Goal: Task Accomplishment & Management: Use online tool/utility

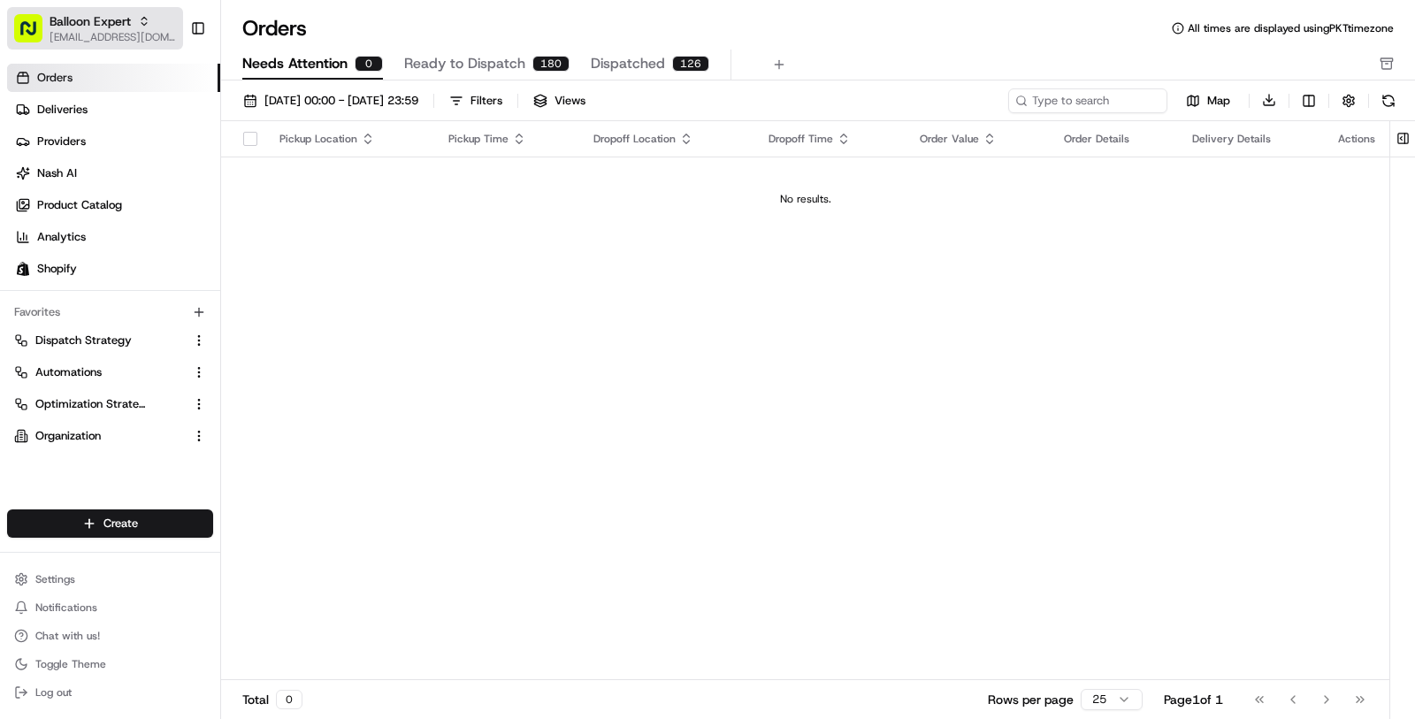
click at [104, 33] on span "[EMAIL_ADDRESS][DOMAIN_NAME]" at bounding box center [113, 37] width 126 height 14
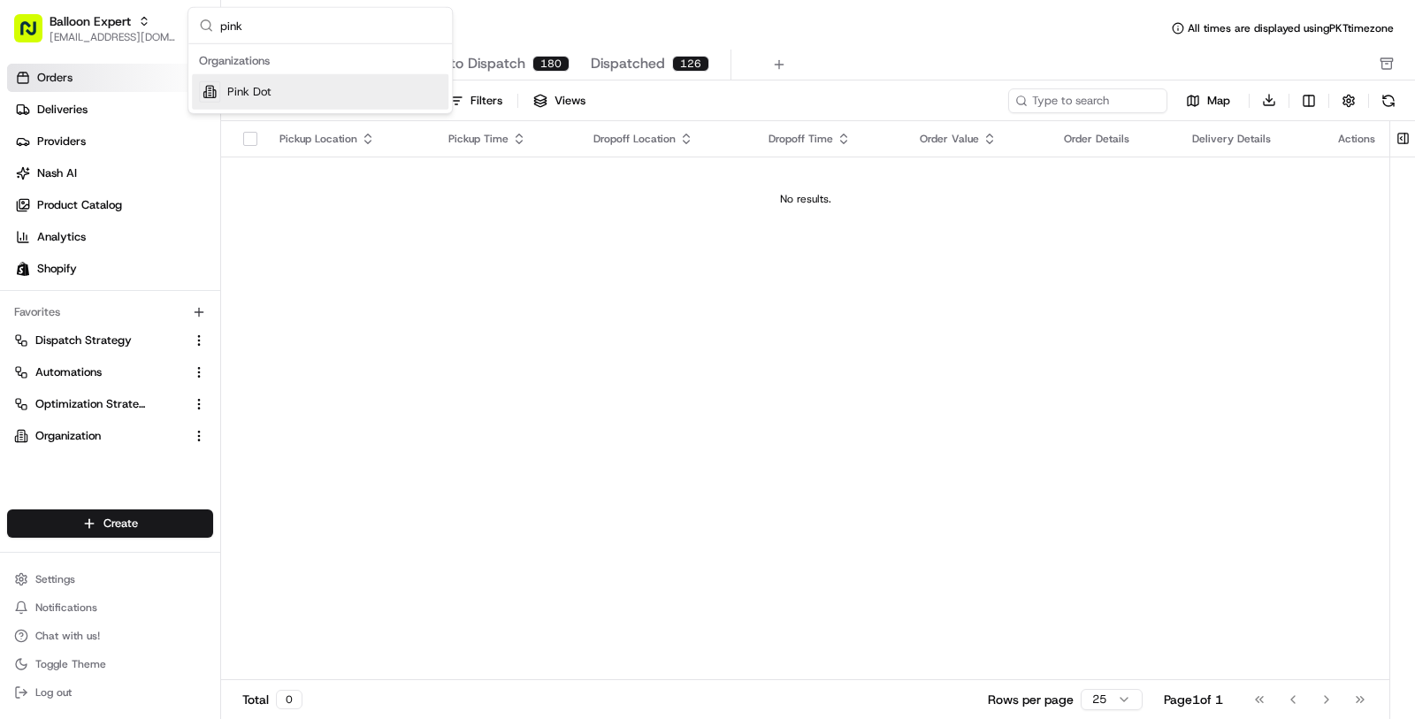
type input "pink"
click at [389, 94] on div "Pink Dot" at bounding box center [320, 91] width 257 height 35
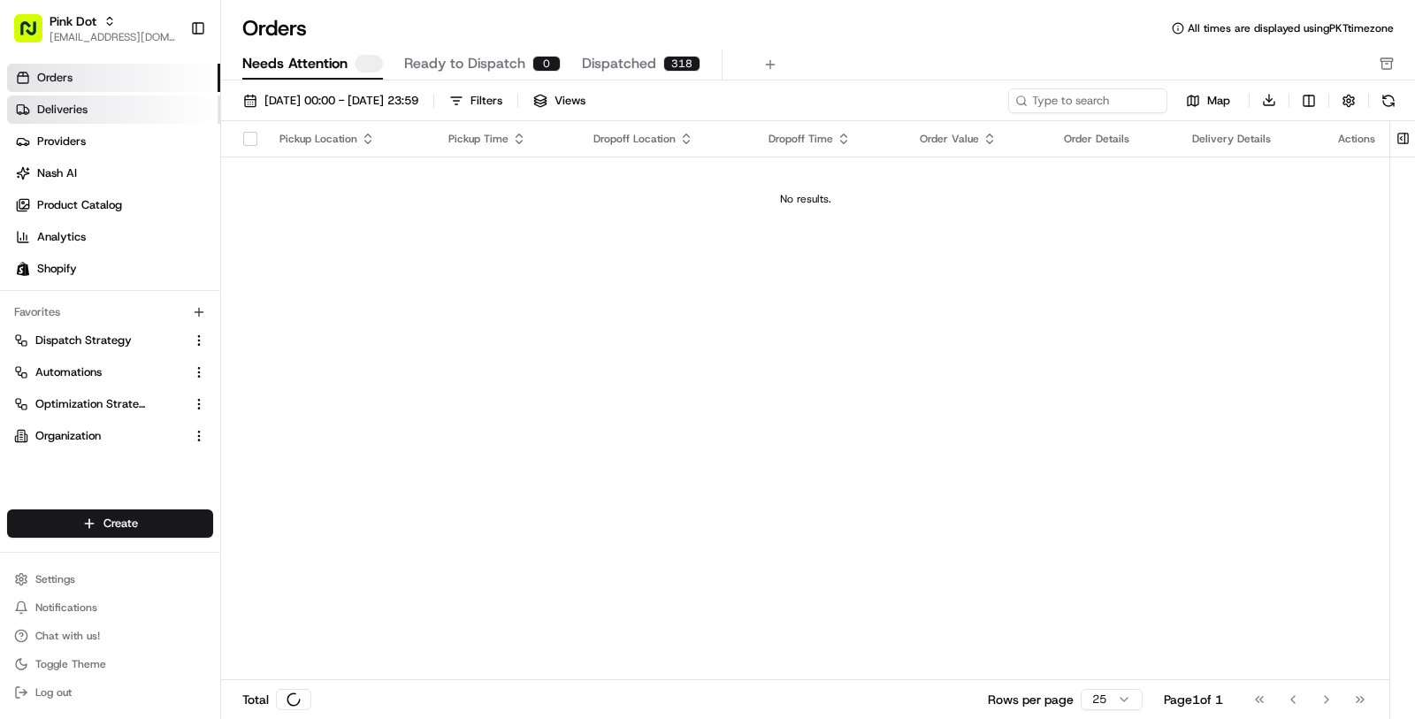
click at [144, 114] on link "Deliveries" at bounding box center [113, 110] width 213 height 28
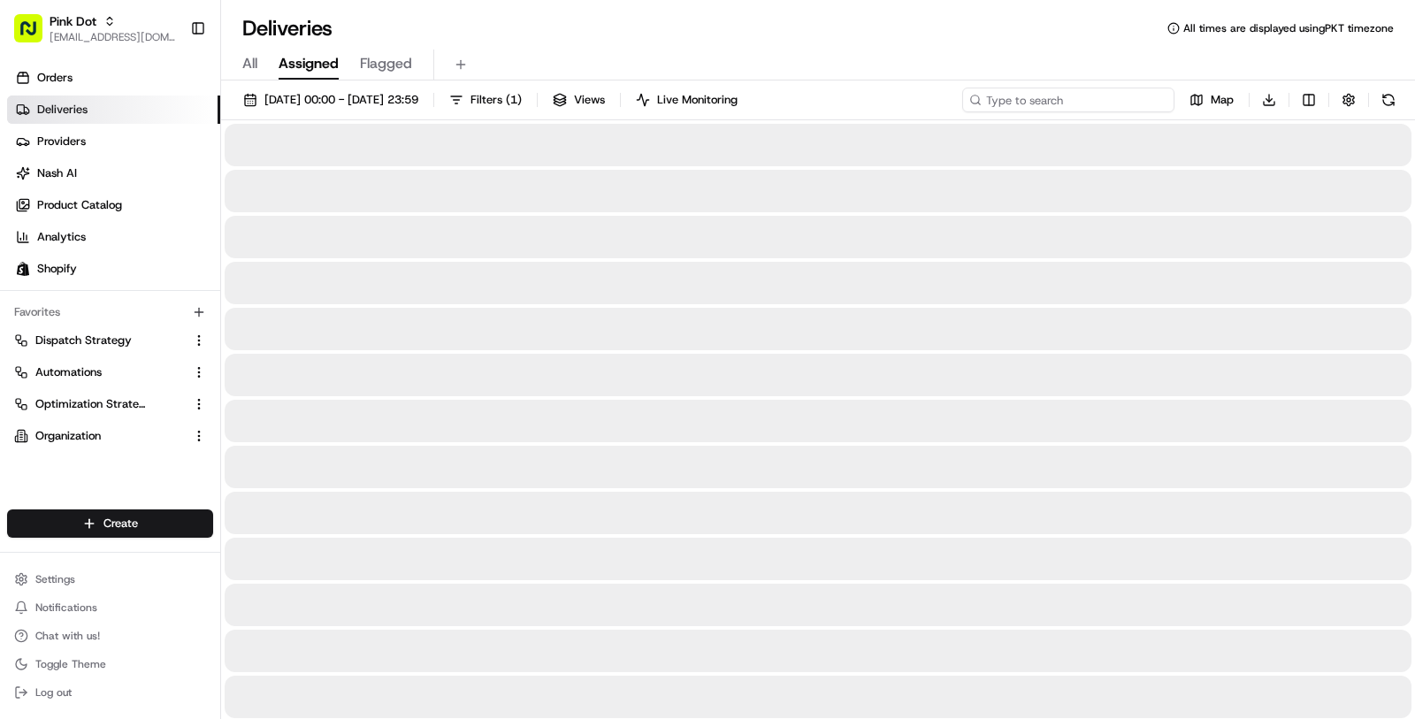
click at [1076, 98] on input at bounding box center [1068, 100] width 212 height 25
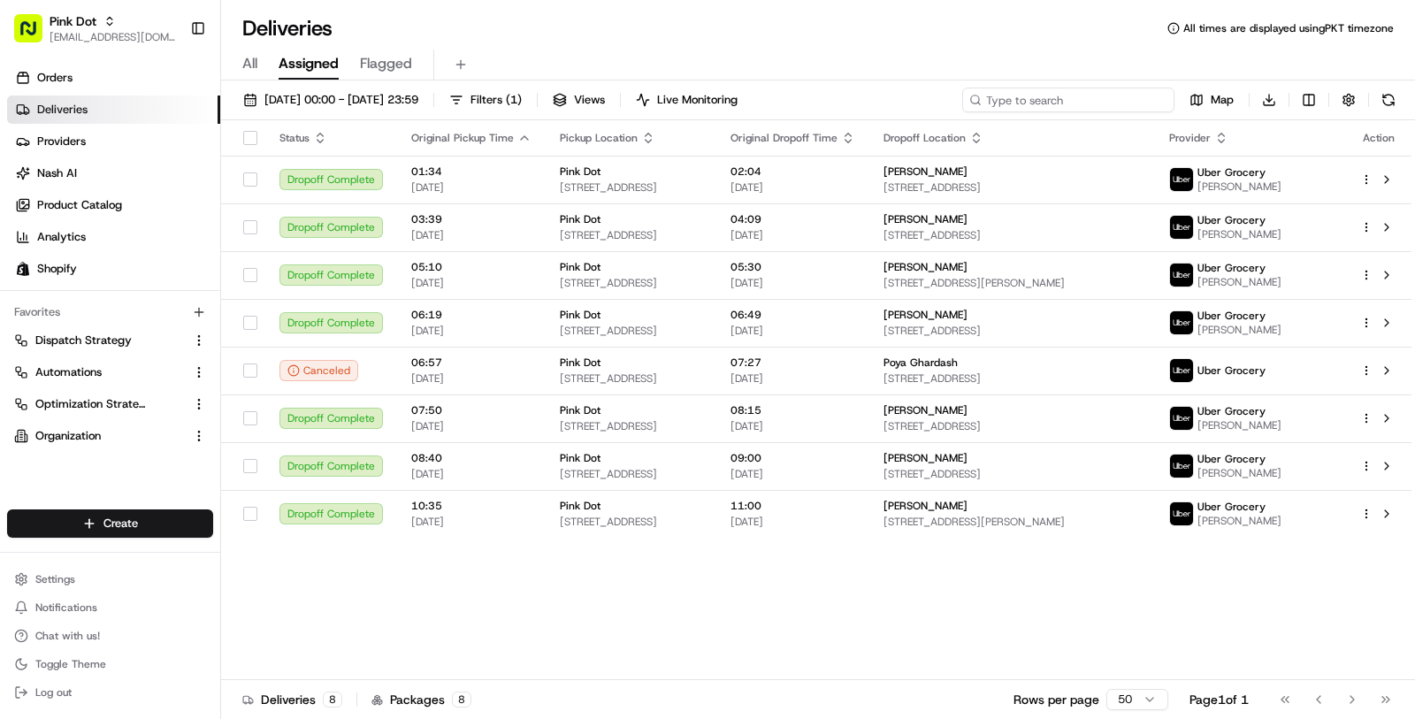
paste input "sol yamini"
type input "sol yamini"
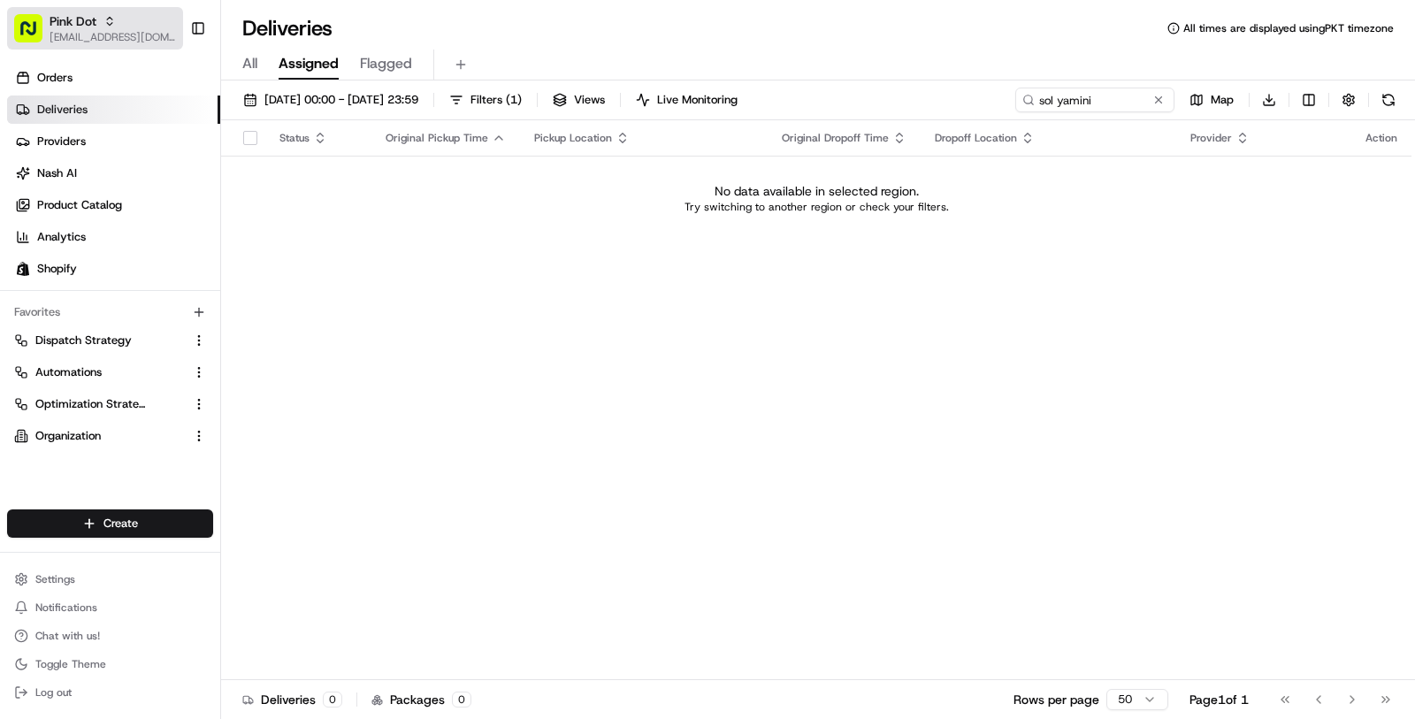
click at [119, 49] on button "Pink Dot masood@usenash.com" at bounding box center [95, 28] width 176 height 42
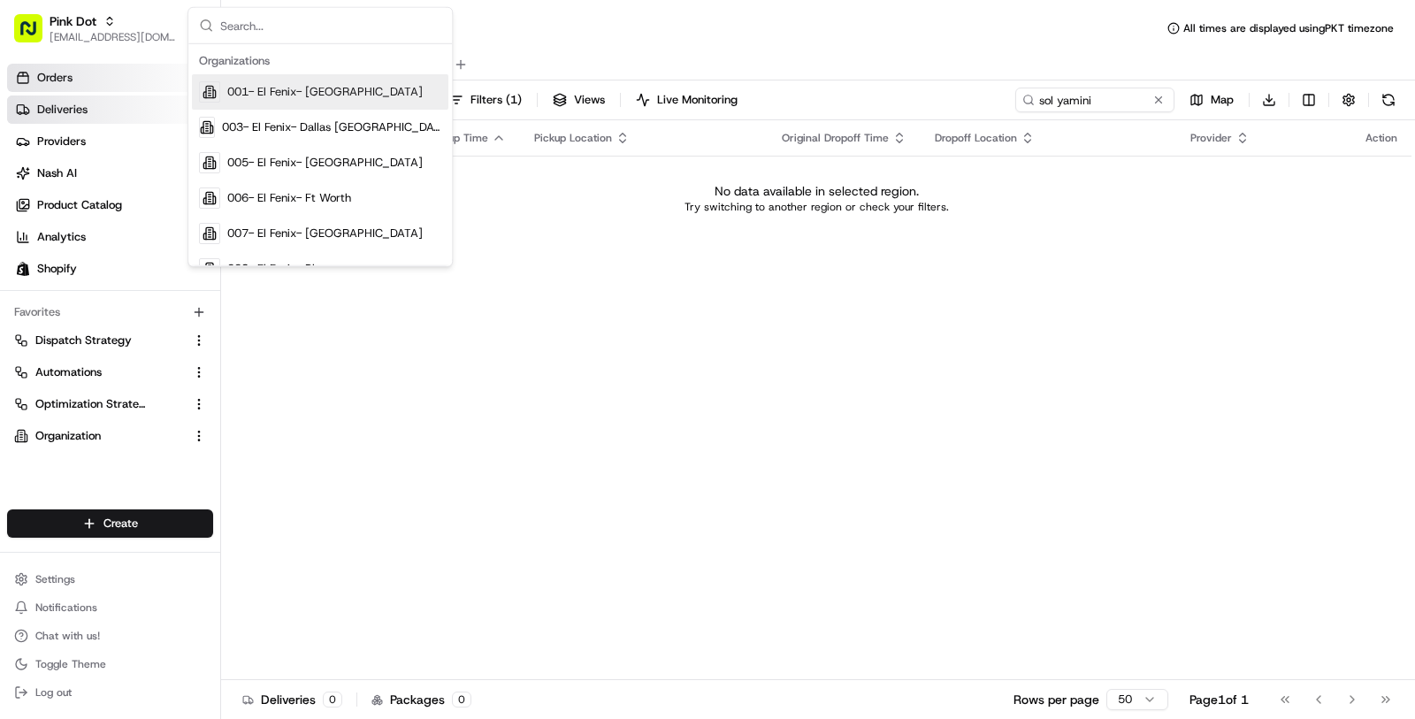
click at [120, 68] on link "Orders" at bounding box center [113, 78] width 213 height 28
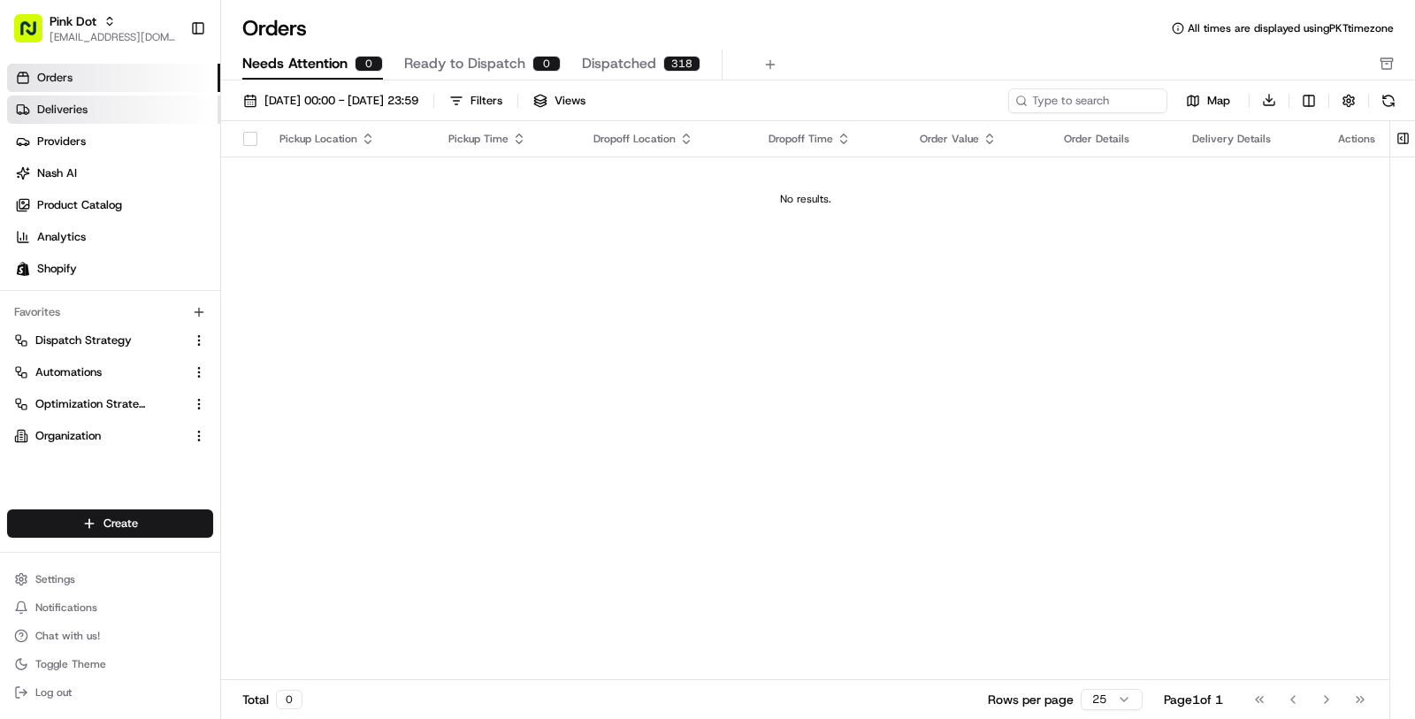
click at [165, 96] on link "Deliveries" at bounding box center [113, 110] width 213 height 28
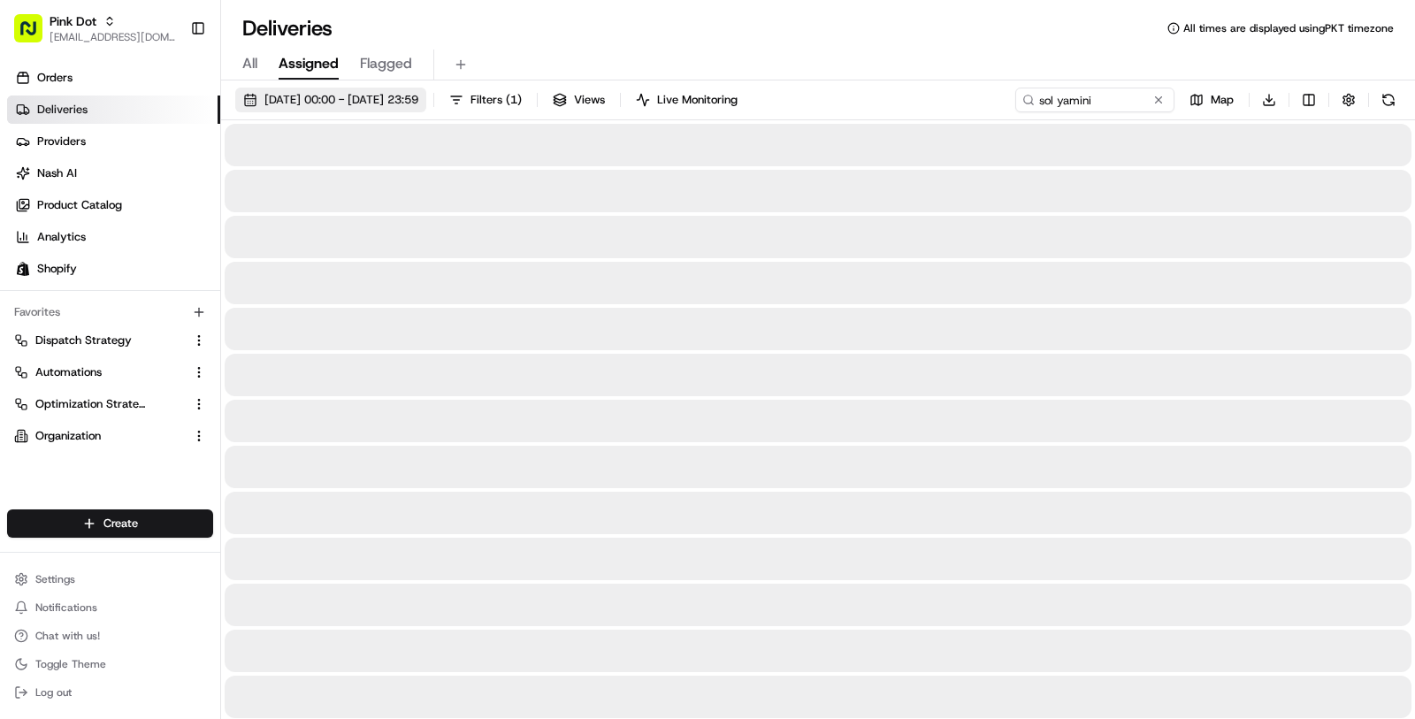
click at [399, 96] on span "[DATE] 00:00 - [DATE] 23:59" at bounding box center [341, 100] width 154 height 16
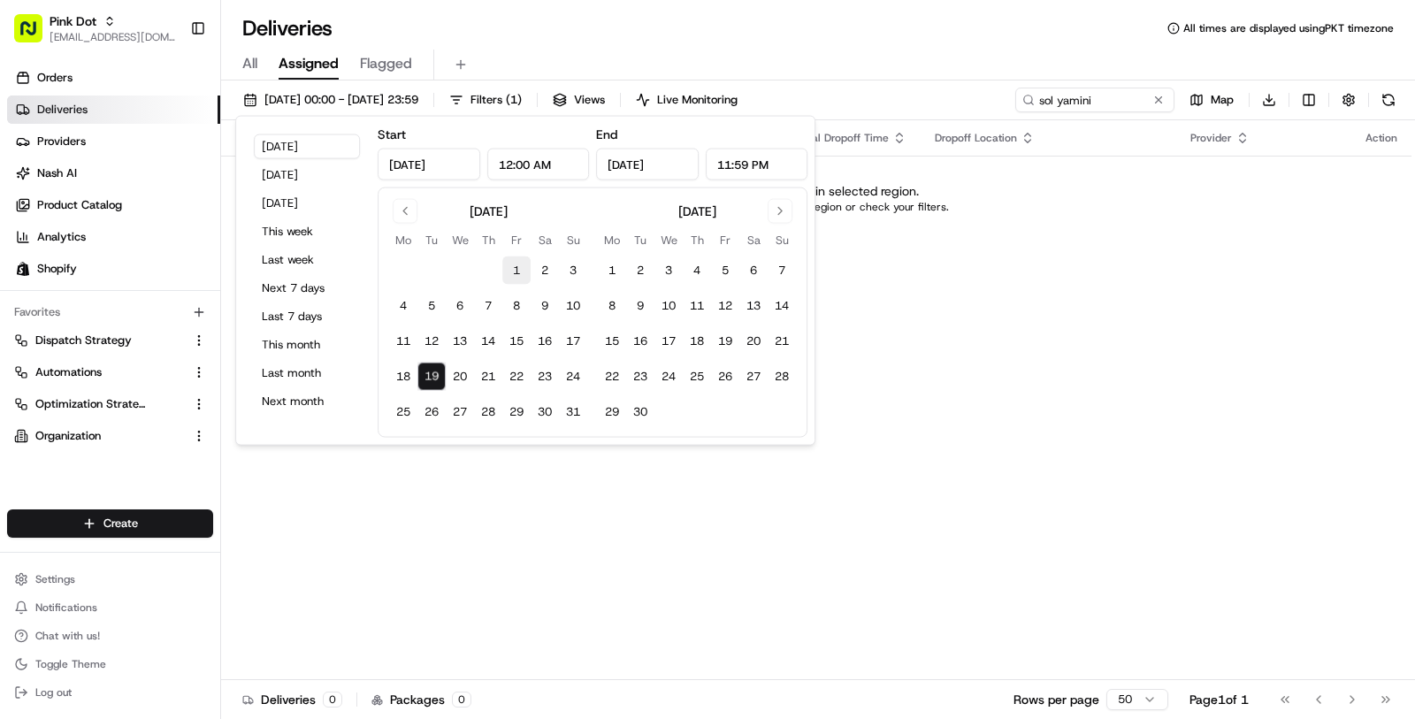
click at [517, 264] on button "1" at bounding box center [516, 271] width 28 height 28
type input "[DATE]"
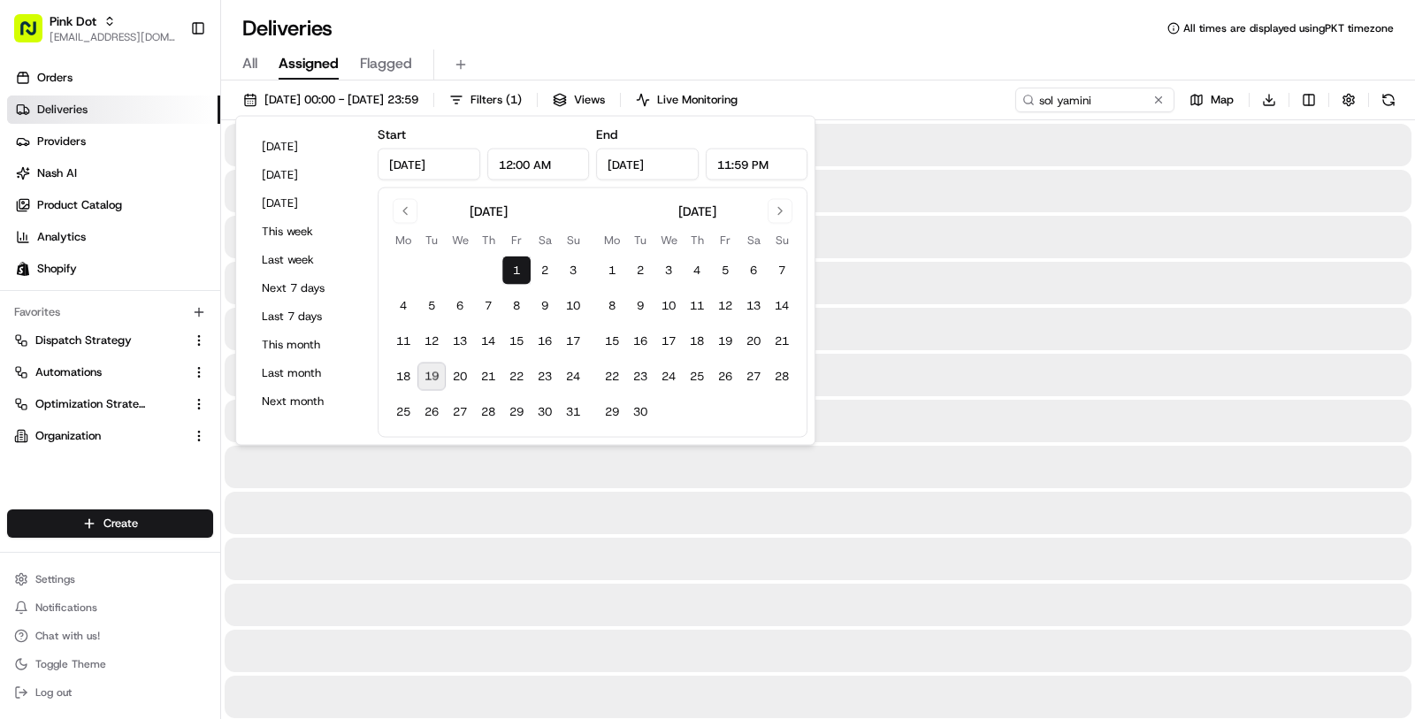
click at [441, 382] on button "19" at bounding box center [431, 377] width 28 height 28
type input "[DATE]"
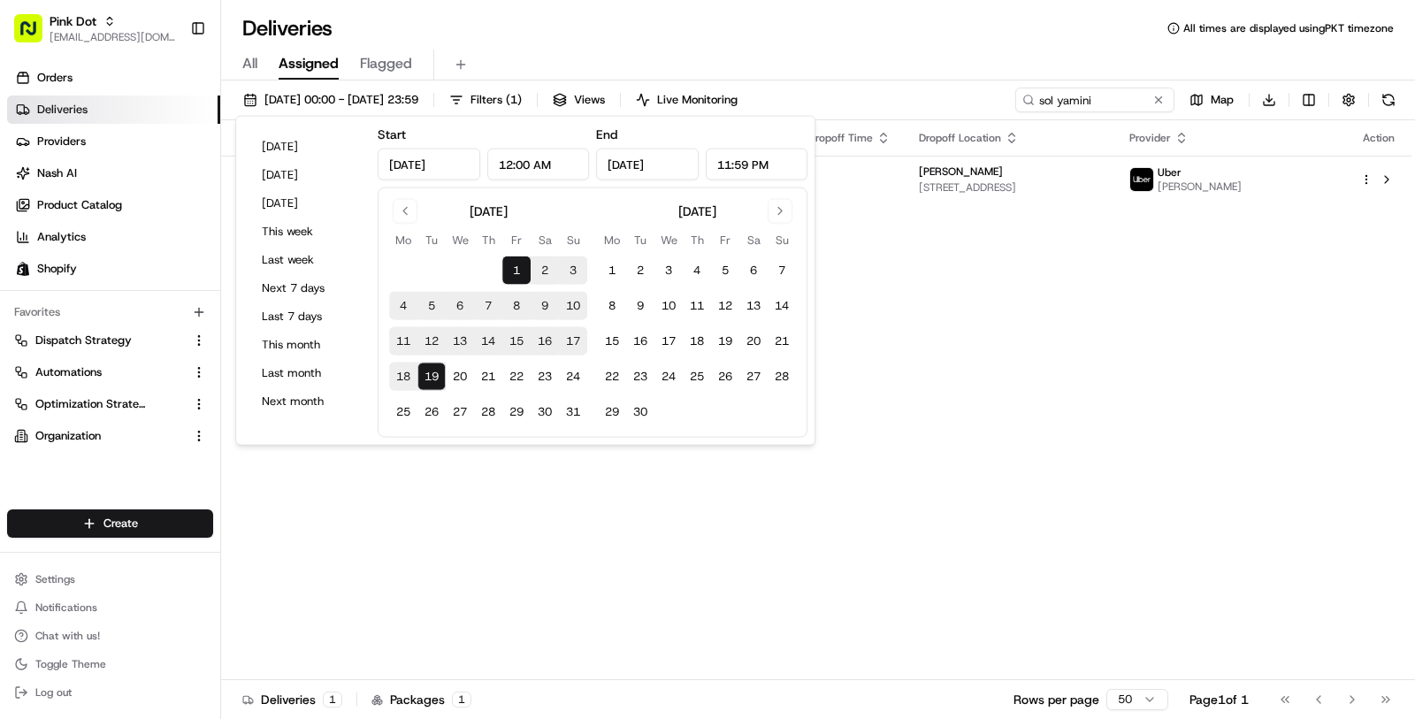
click at [909, 33] on div "Deliveries All times are displayed using PKT timezone" at bounding box center [818, 28] width 1194 height 28
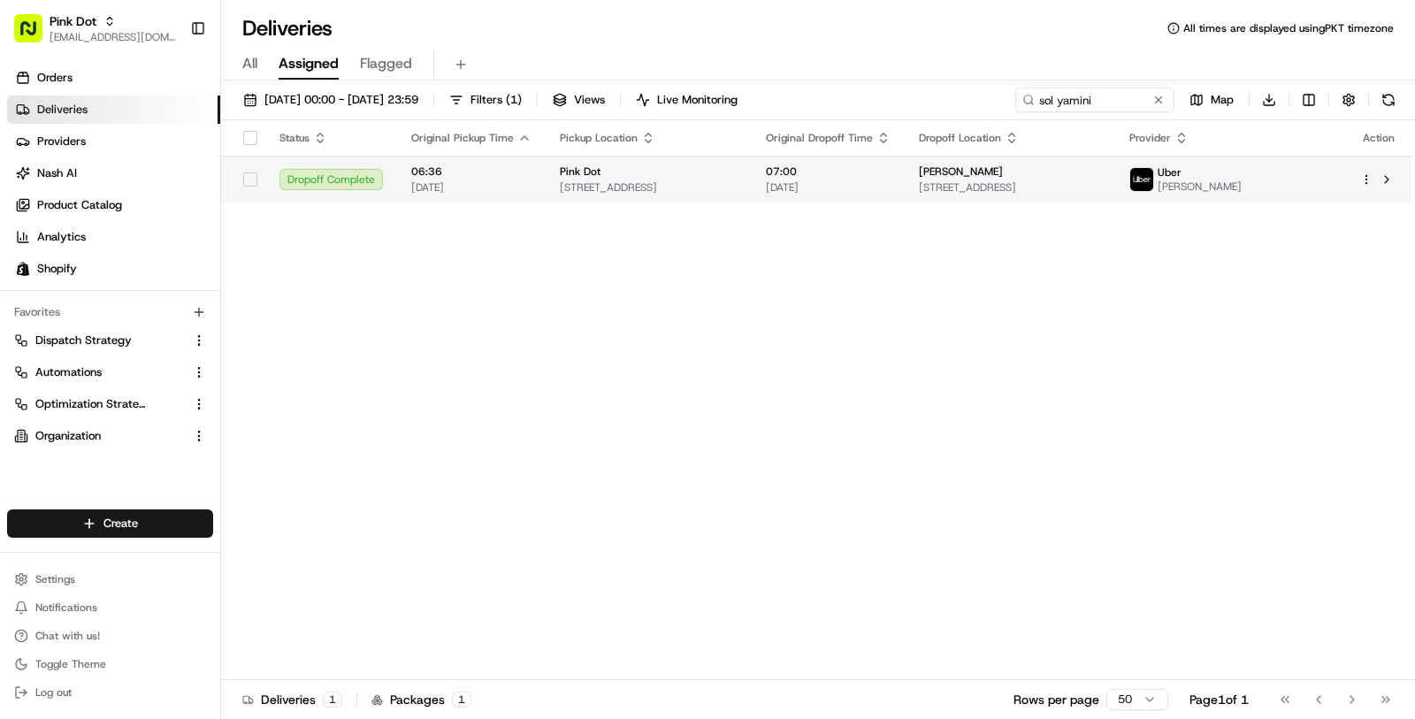
click at [891, 192] on span "11/08/2025" at bounding box center [828, 187] width 125 height 14
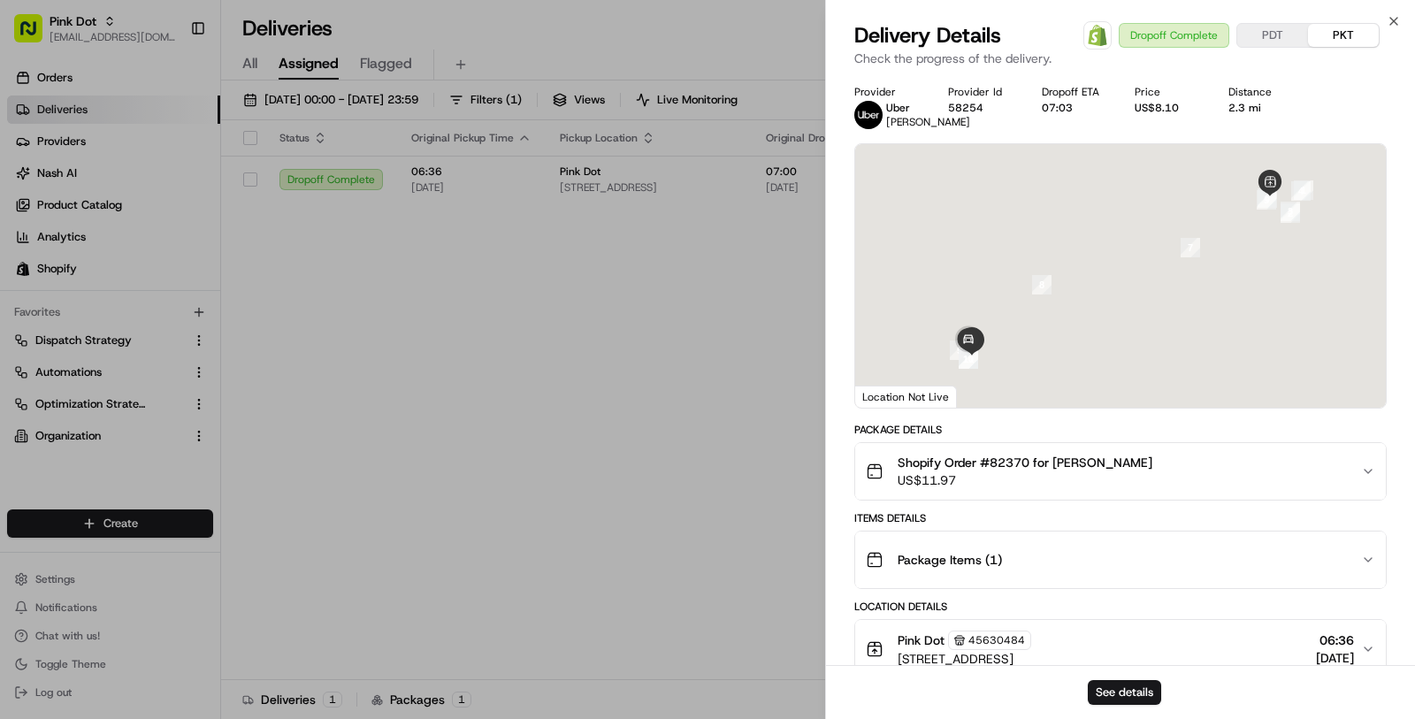
click at [1160, 698] on div "See details" at bounding box center [1120, 692] width 589 height 54
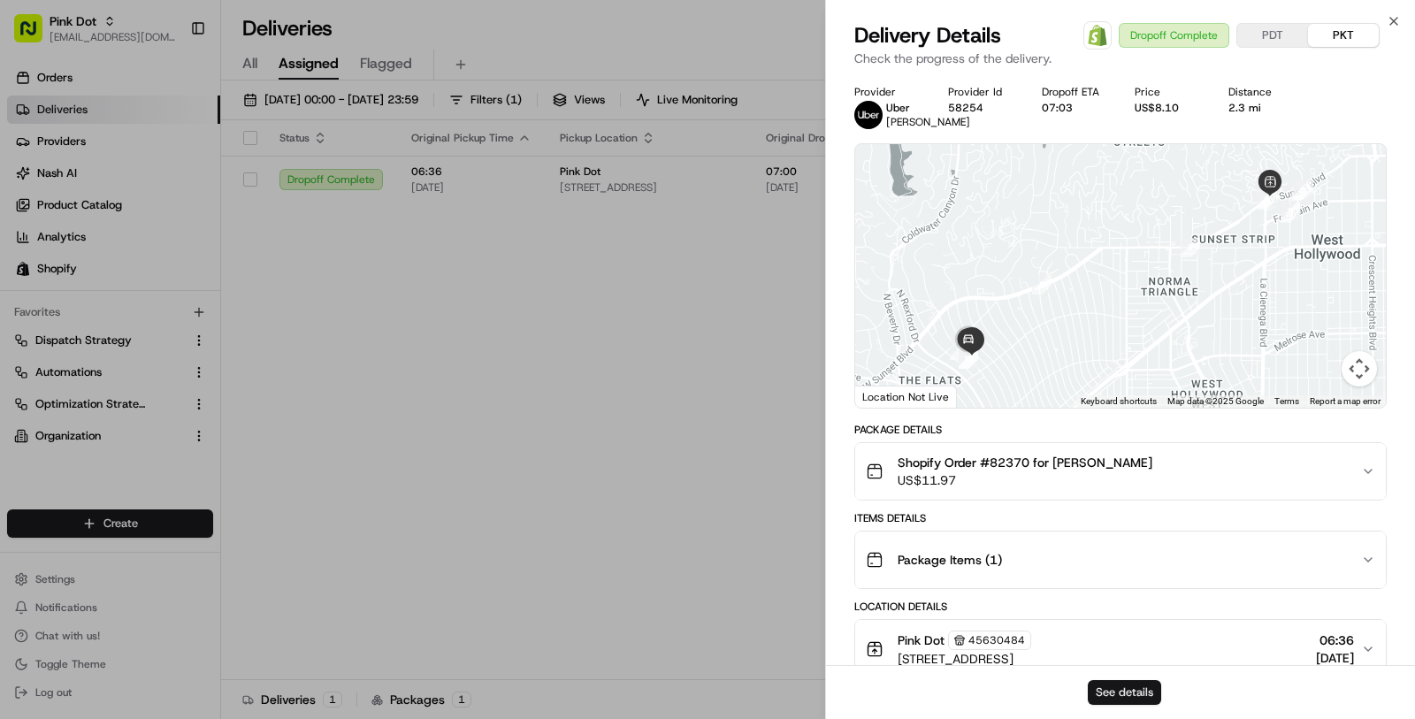
click at [1124, 690] on button "See details" at bounding box center [1124, 692] width 73 height 25
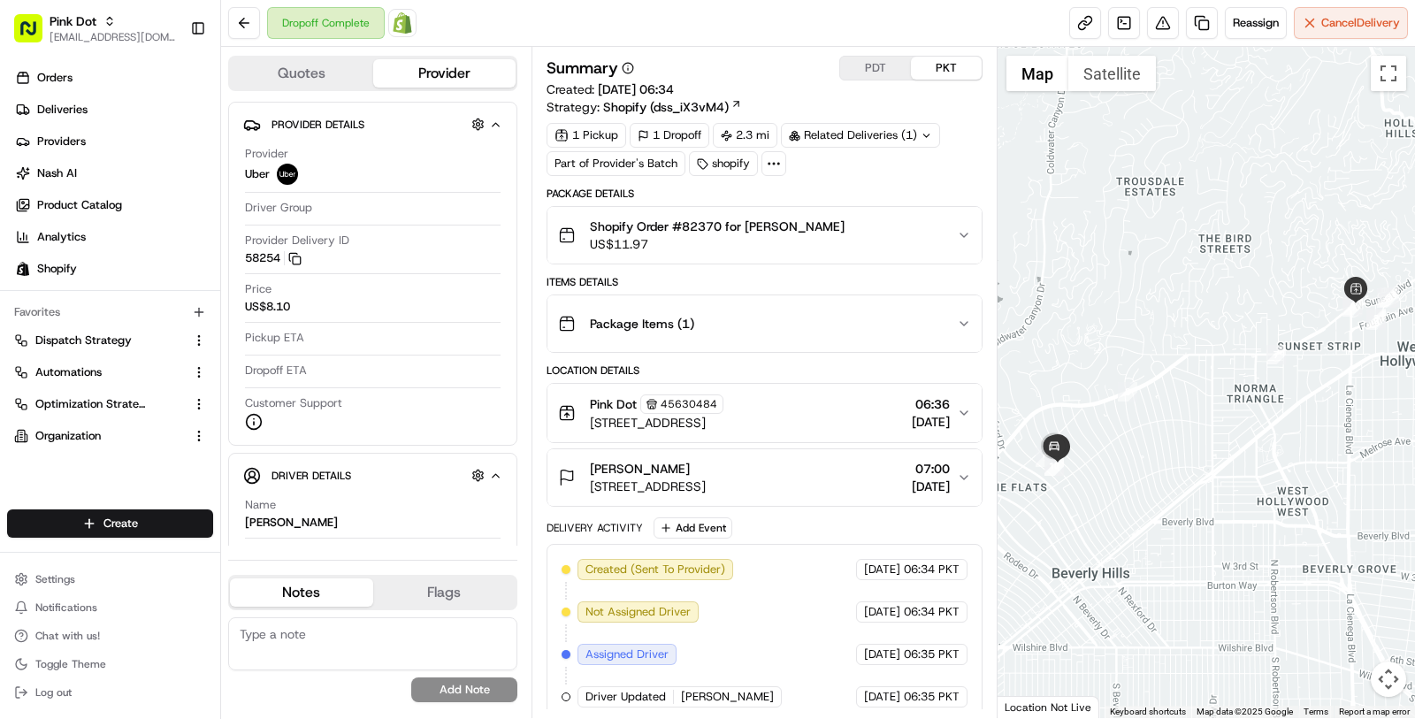
click at [869, 142] on div "Related Deliveries (1)" at bounding box center [860, 135] width 159 height 25
click at [915, 97] on div "Summary PDT PKT Created: 11/08/2025 06:34 Strategy: Shopify (dss_iX3vM4)" at bounding box center [765, 86] width 436 height 60
click at [1127, 16] on link at bounding box center [1124, 23] width 32 height 32
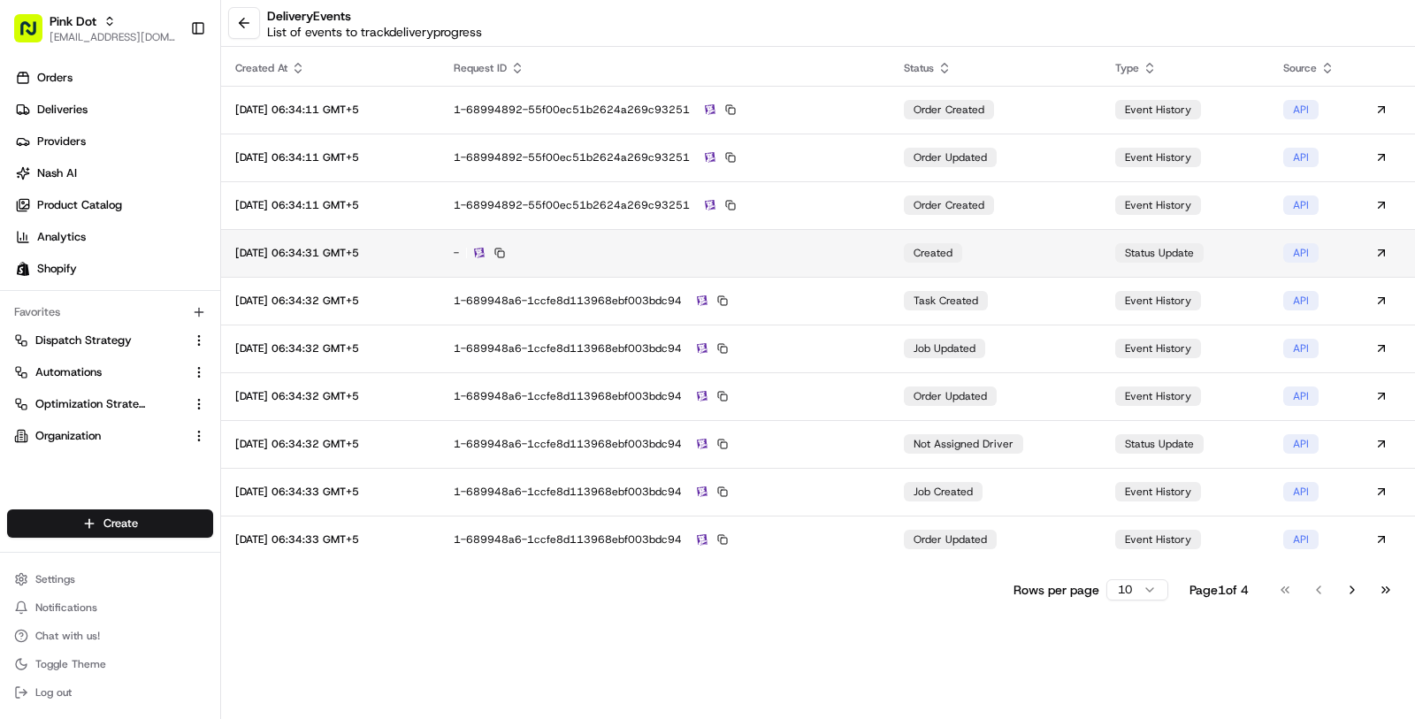
click at [865, 262] on td "-" at bounding box center [664, 253] width 449 height 48
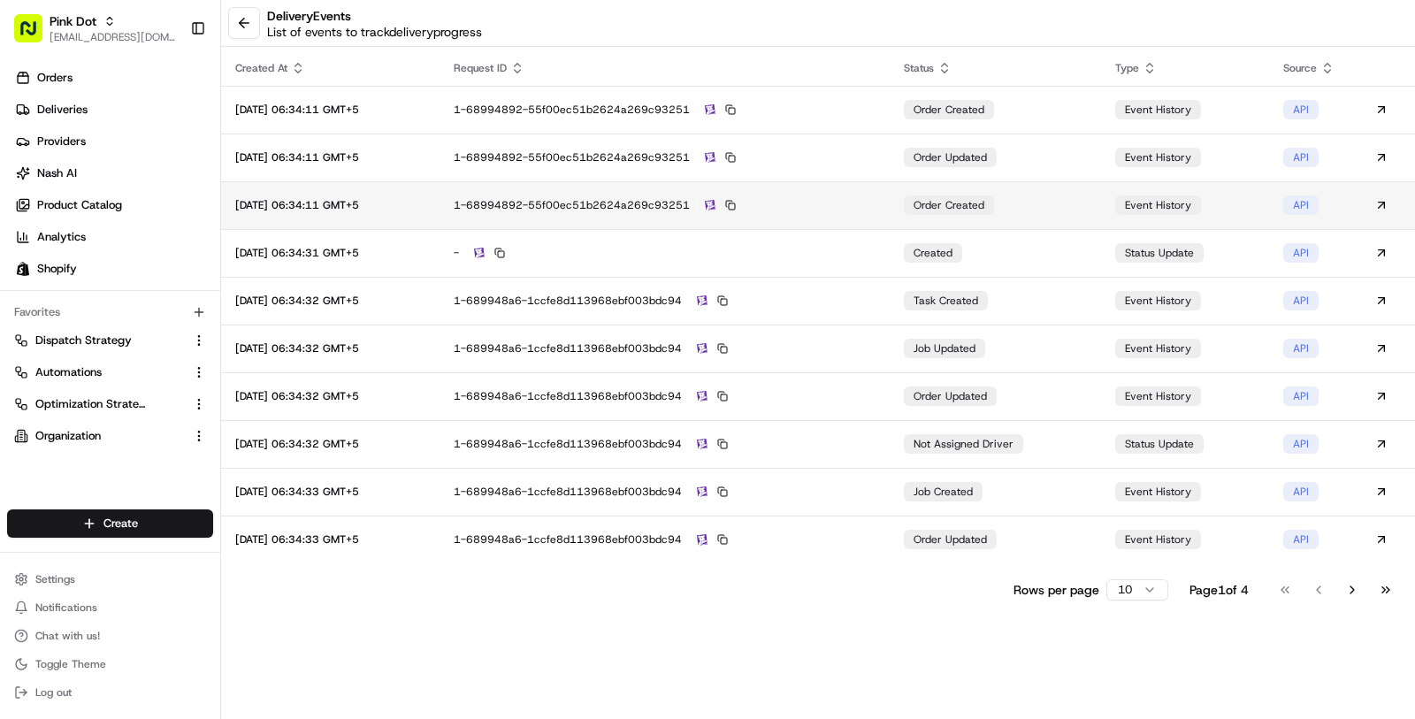
click at [839, 203] on div "1-68994892-55f00ec51b2624a269c93251" at bounding box center [664, 205] width 421 height 16
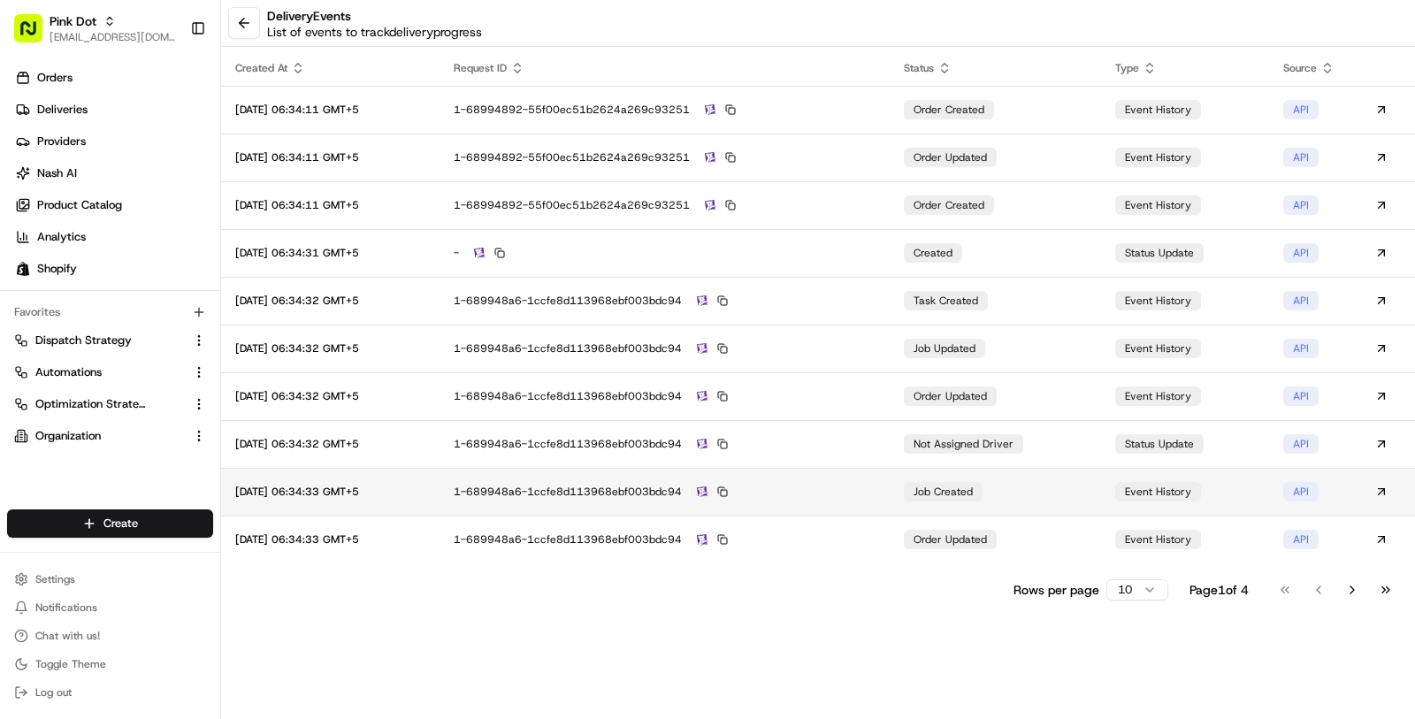
click at [856, 493] on div "1-689948a6-1ccfe8d113968ebf003bdc94" at bounding box center [664, 492] width 421 height 16
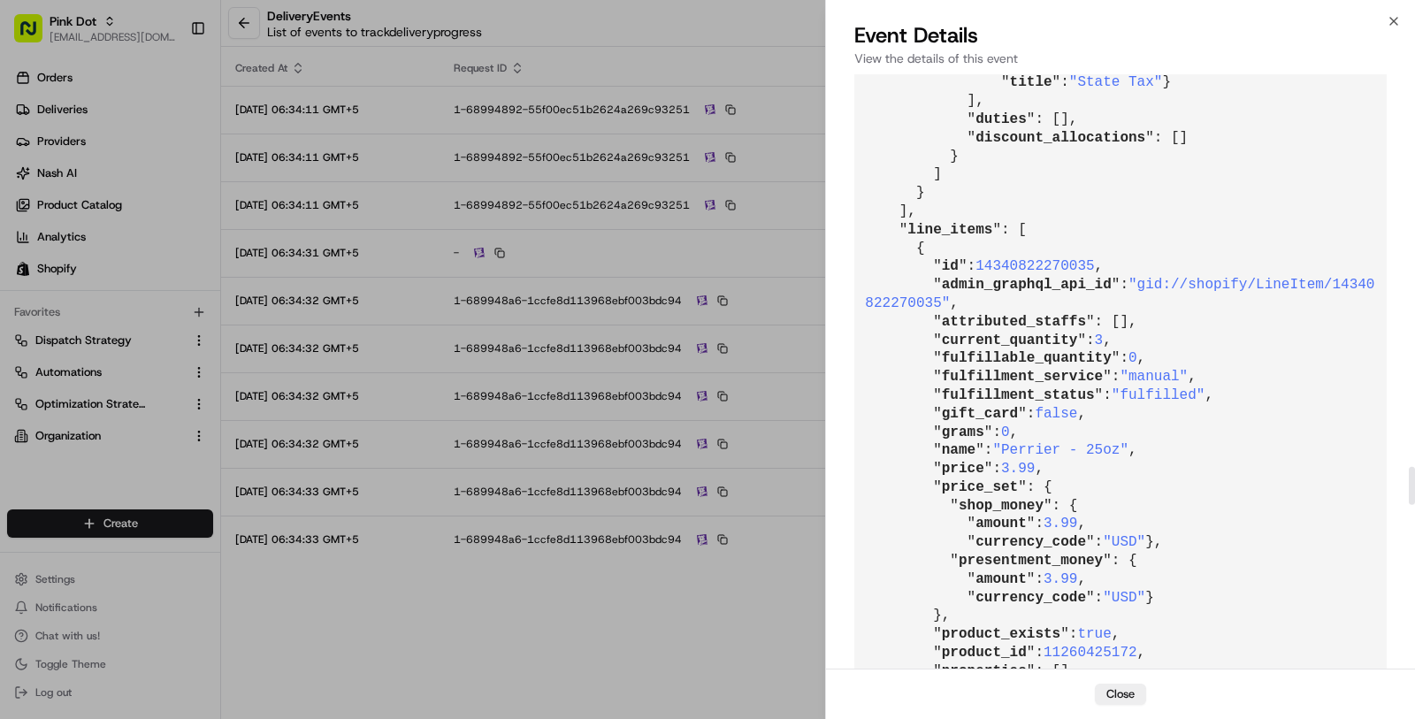
scroll to position [6183, 0]
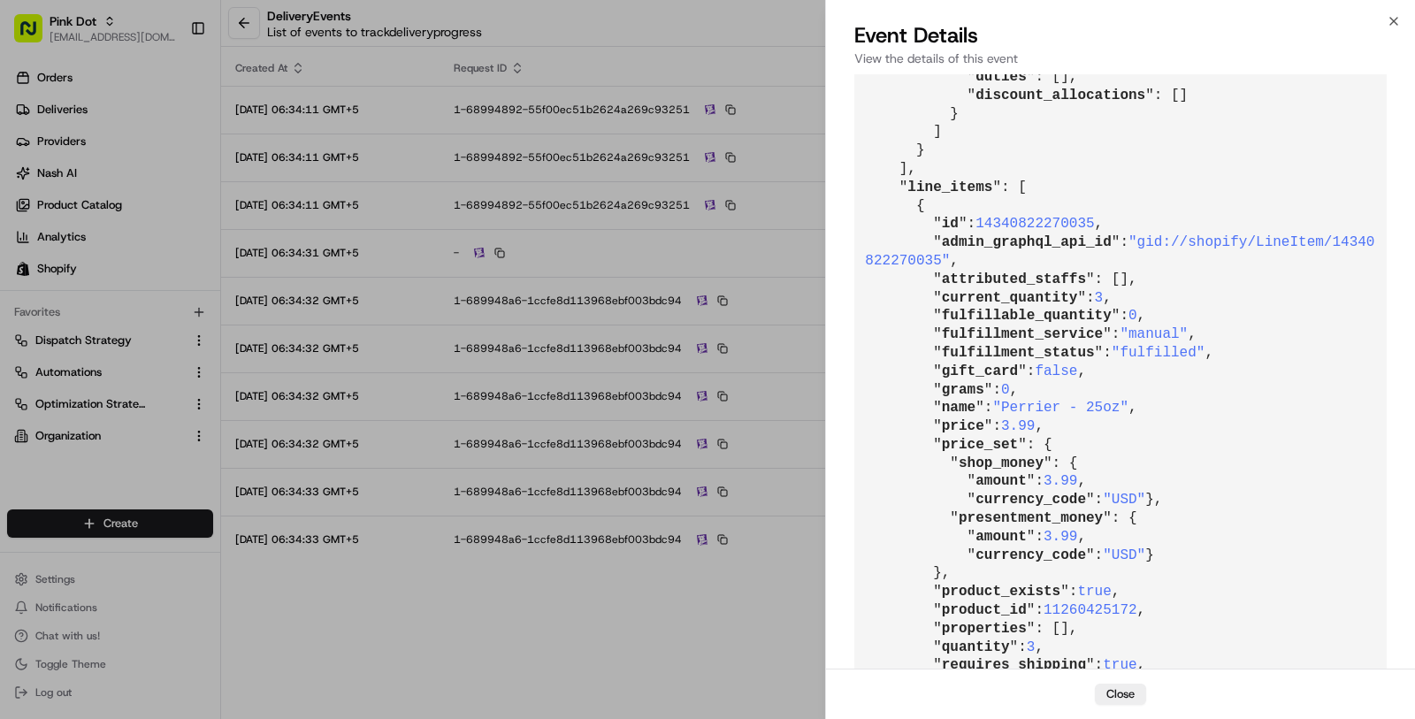
drag, startPoint x: 1151, startPoint y: 450, endPoint x: 890, endPoint y: 443, distance: 261.0
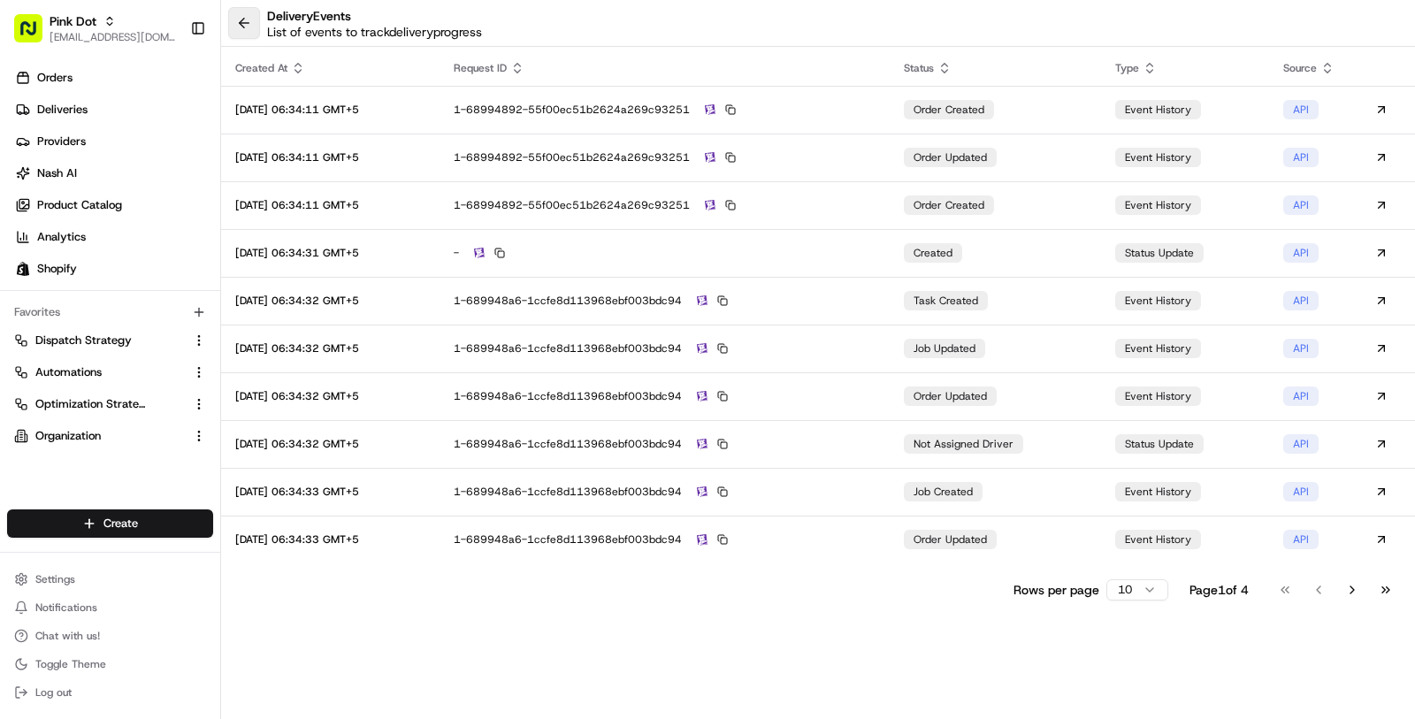
click at [243, 19] on button at bounding box center [244, 23] width 32 height 32
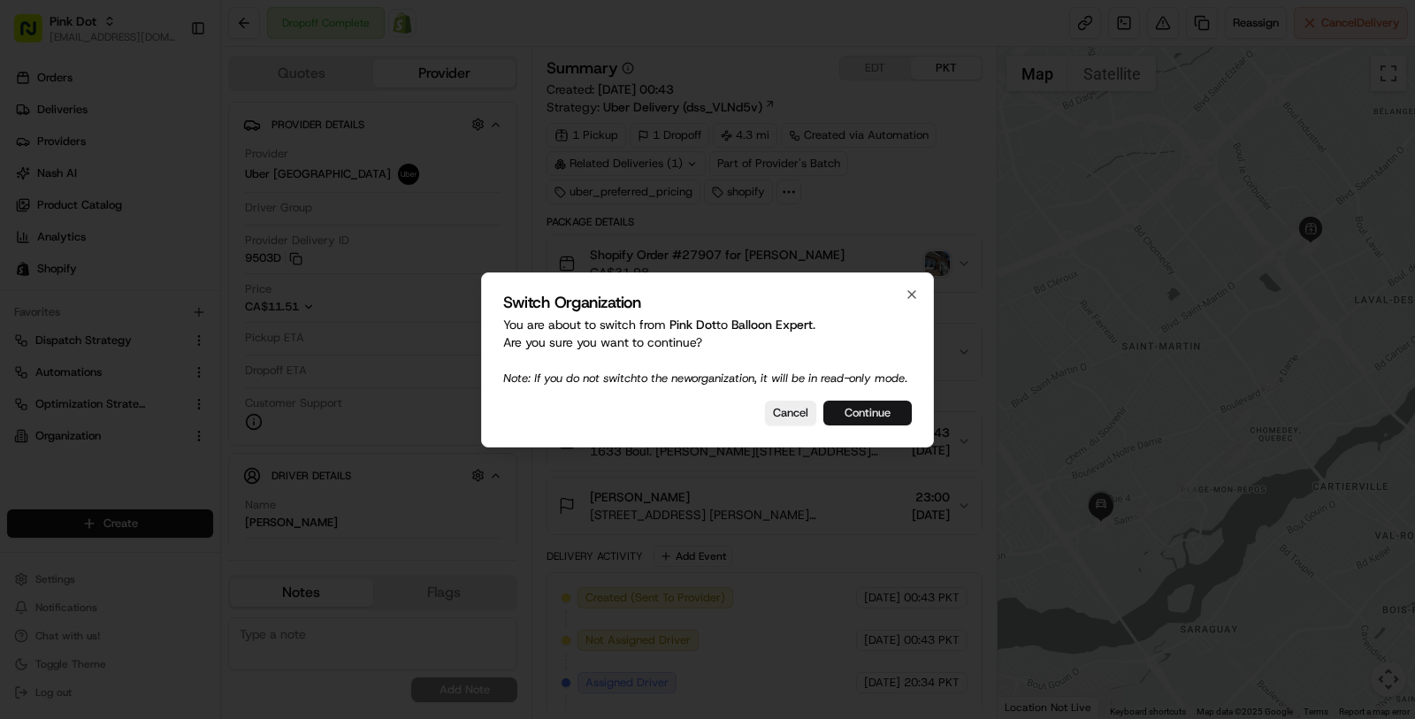
click at [846, 416] on button "Continue" at bounding box center [867, 413] width 88 height 25
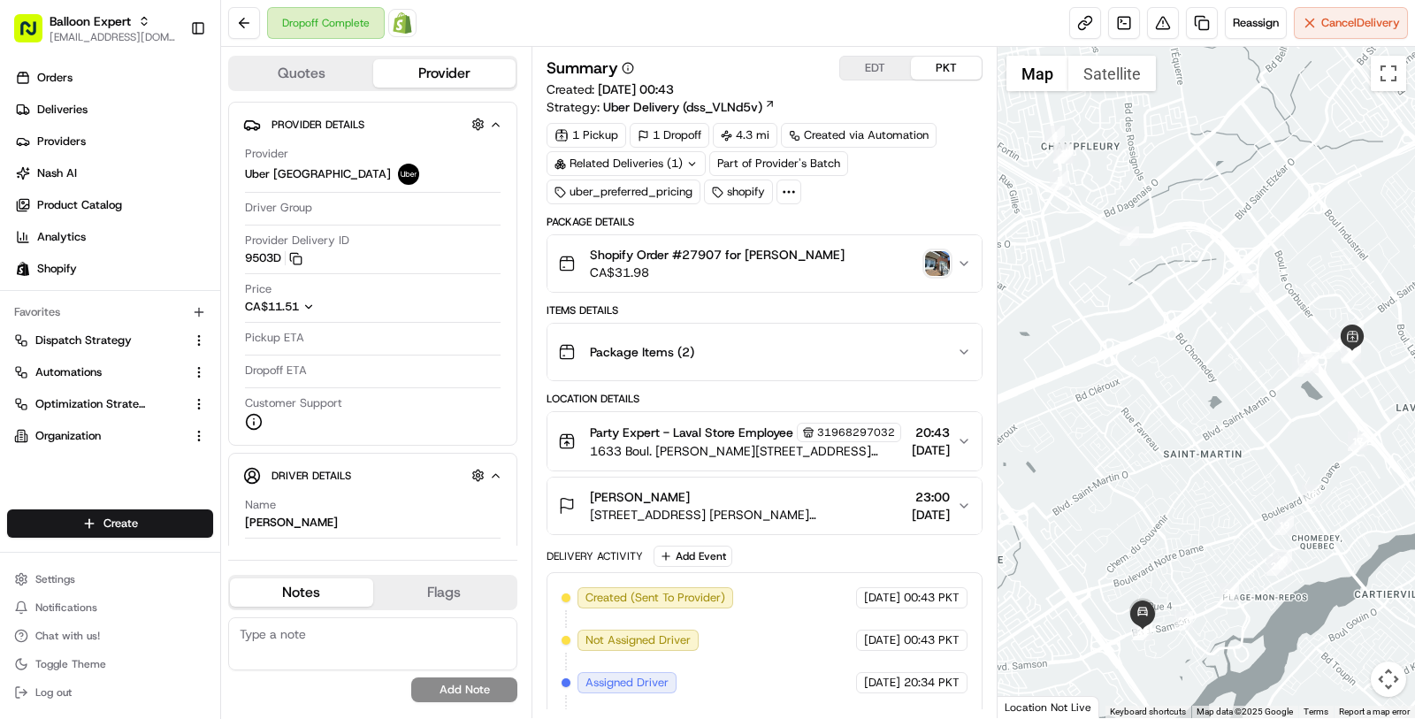
click at [712, 249] on span "Shopify Order #27907 for [PERSON_NAME]" at bounding box center [717, 255] width 255 height 18
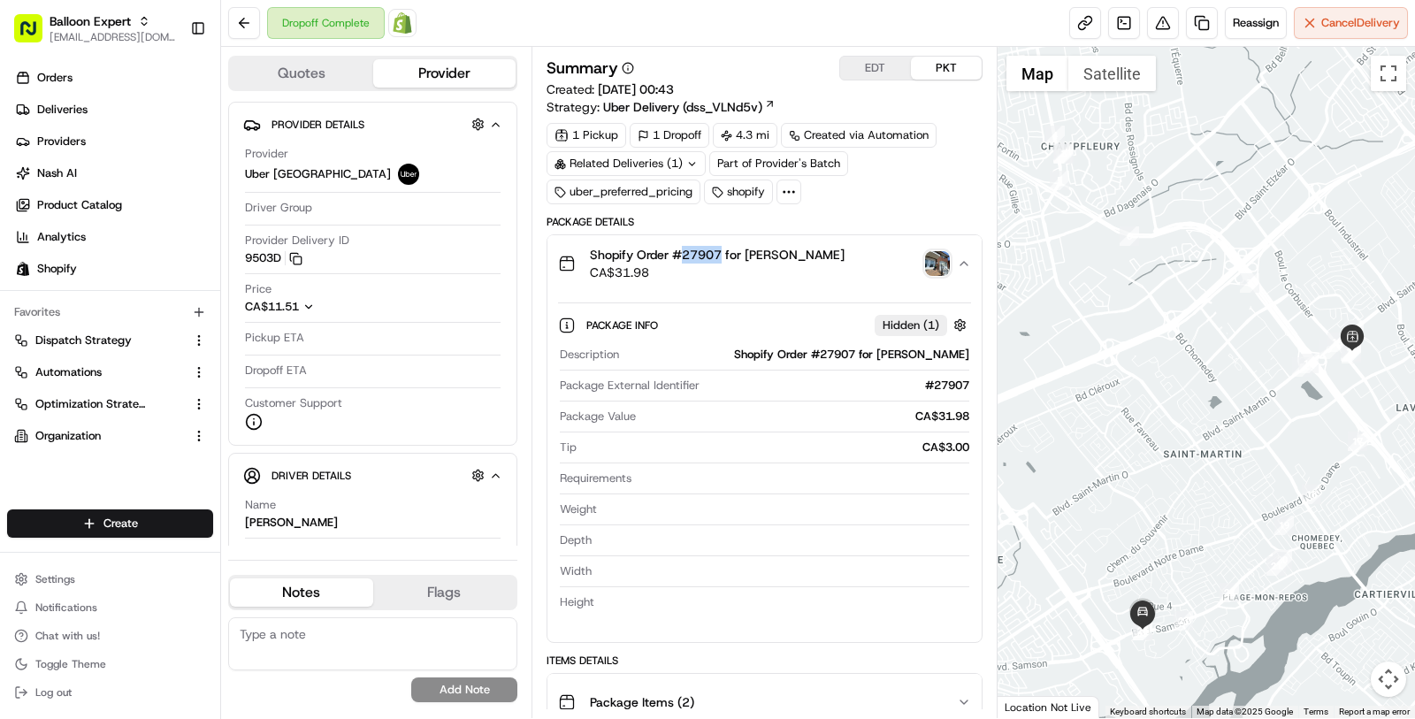
copy span "27907"
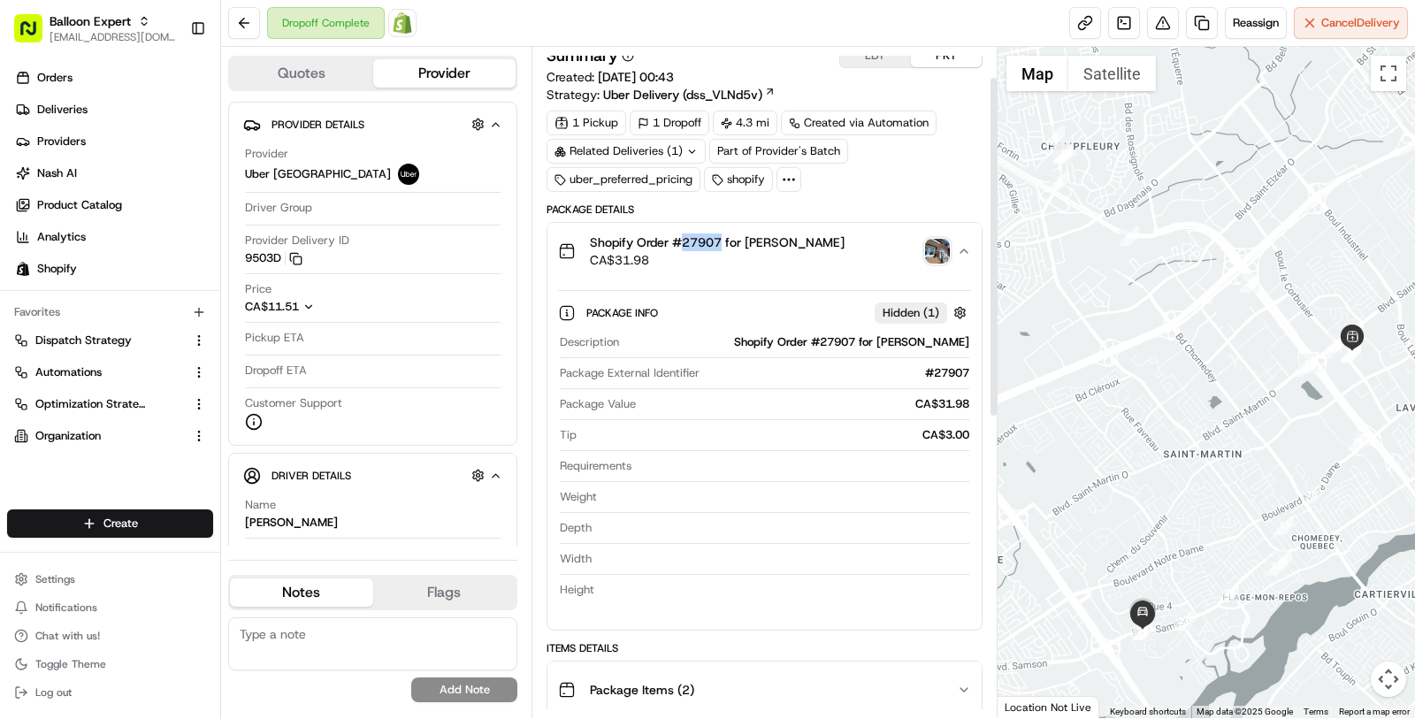
scroll to position [3, 0]
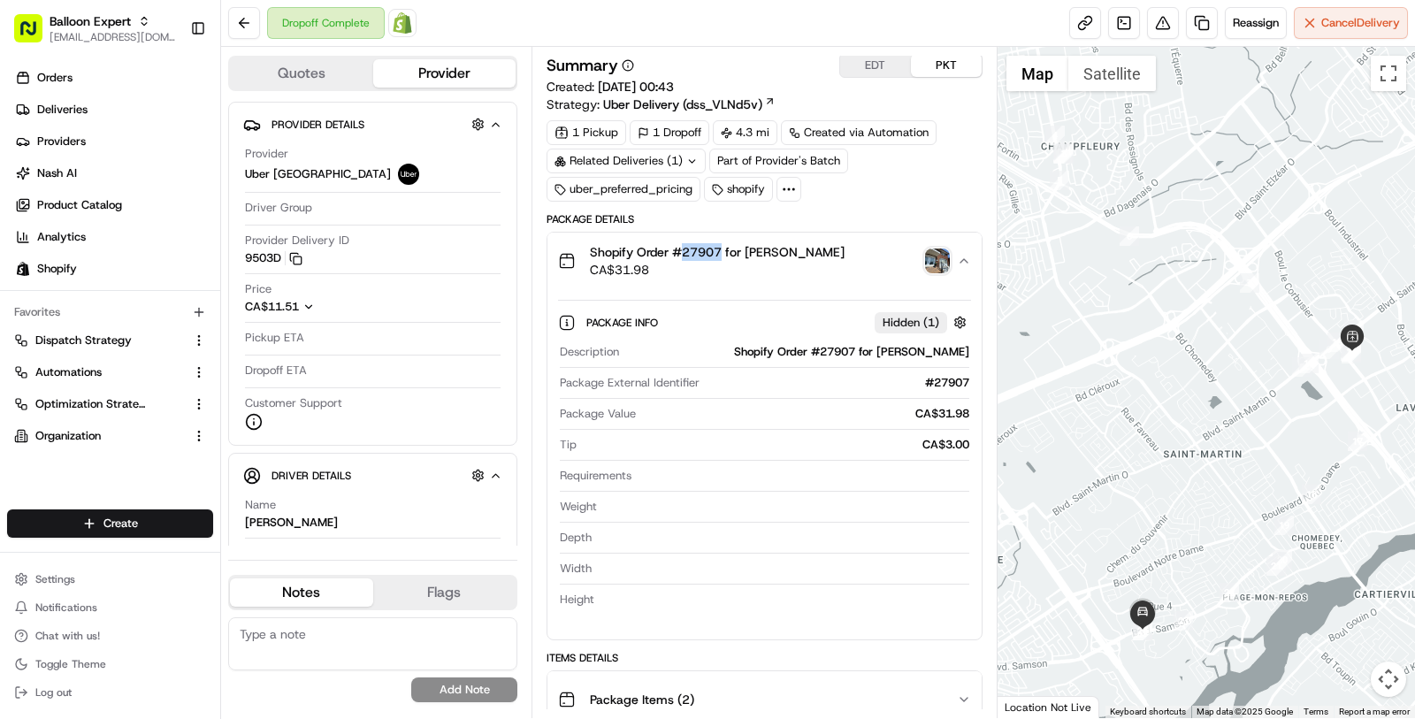
click at [702, 254] on span "Shopify Order #27907 for [PERSON_NAME]" at bounding box center [717, 252] width 255 height 18
click at [84, 41] on span "[EMAIL_ADDRESS][DOMAIN_NAME]" at bounding box center [113, 37] width 126 height 14
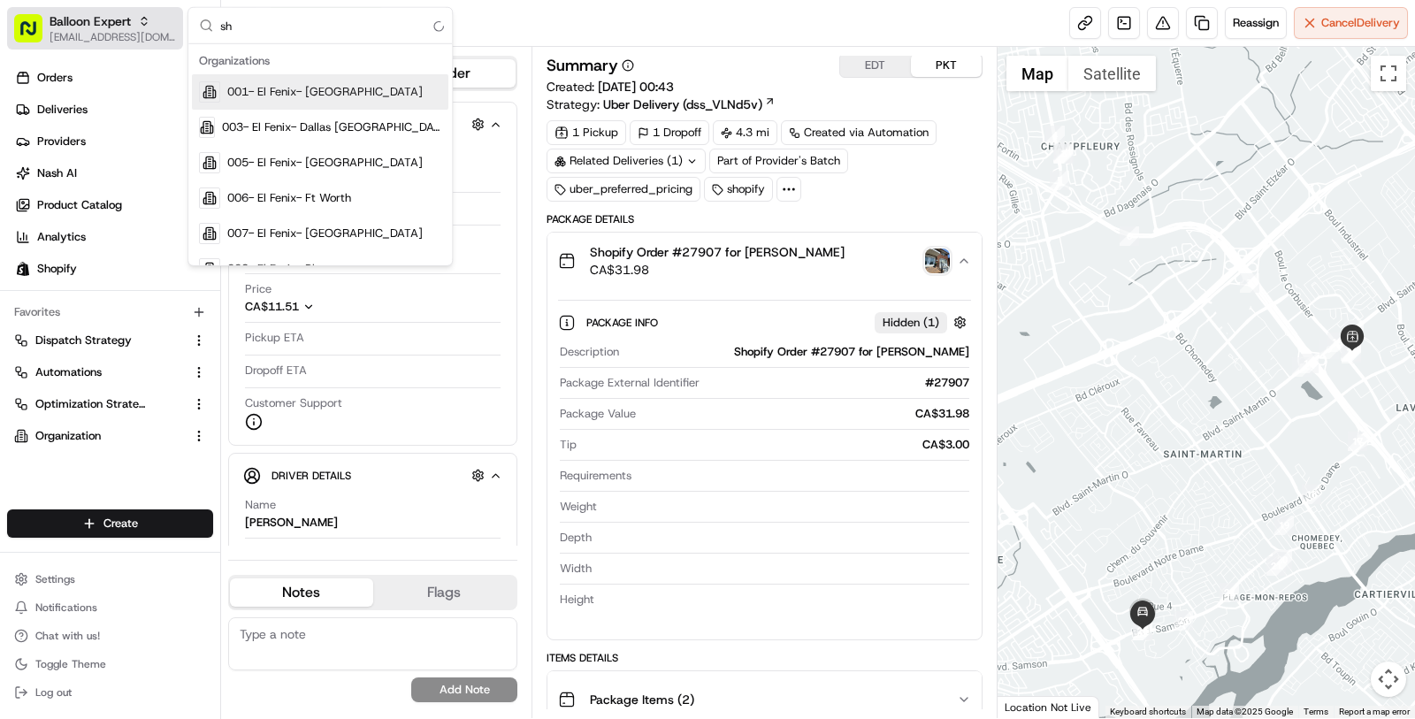
type input "s"
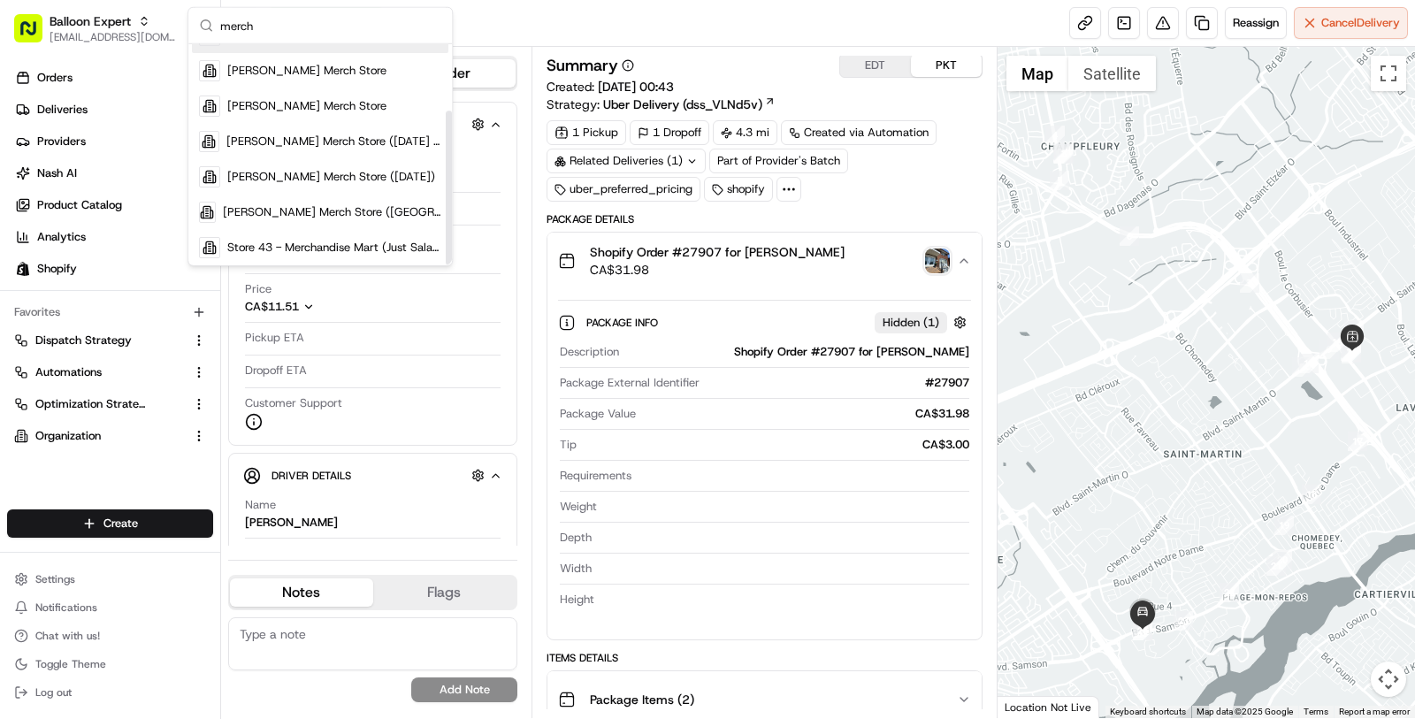
scroll to position [95, 0]
type input "merch"
click at [315, 194] on div "Nash Merch Store (US)" at bounding box center [320, 209] width 257 height 35
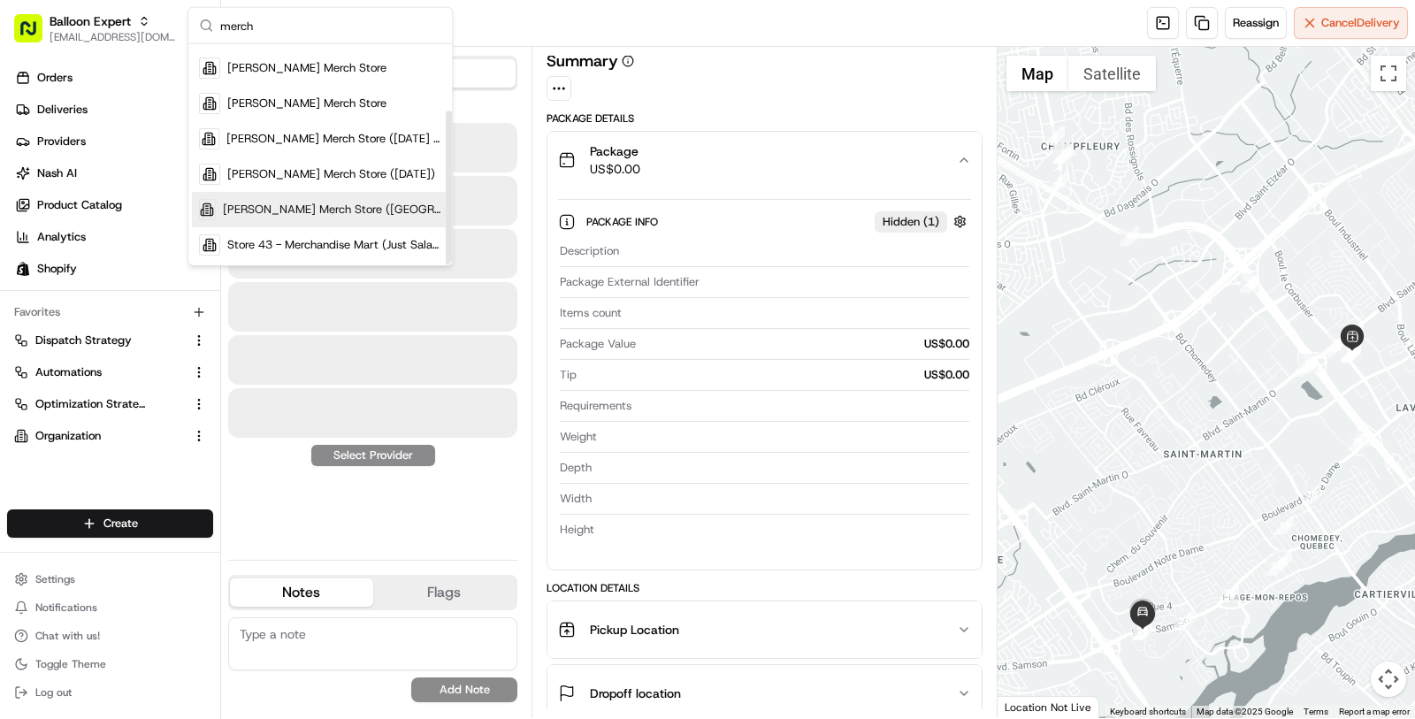
scroll to position [0, 0]
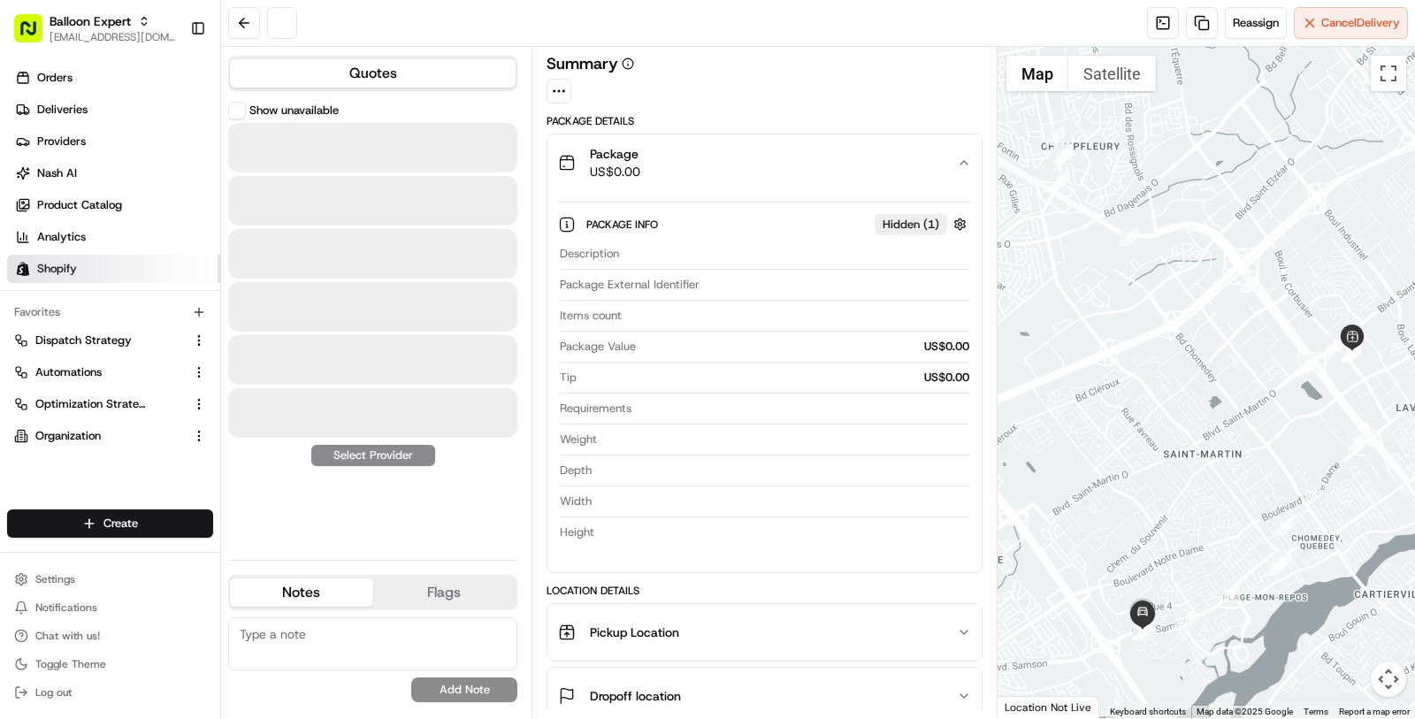
click at [128, 266] on link "Shopify" at bounding box center [113, 269] width 213 height 28
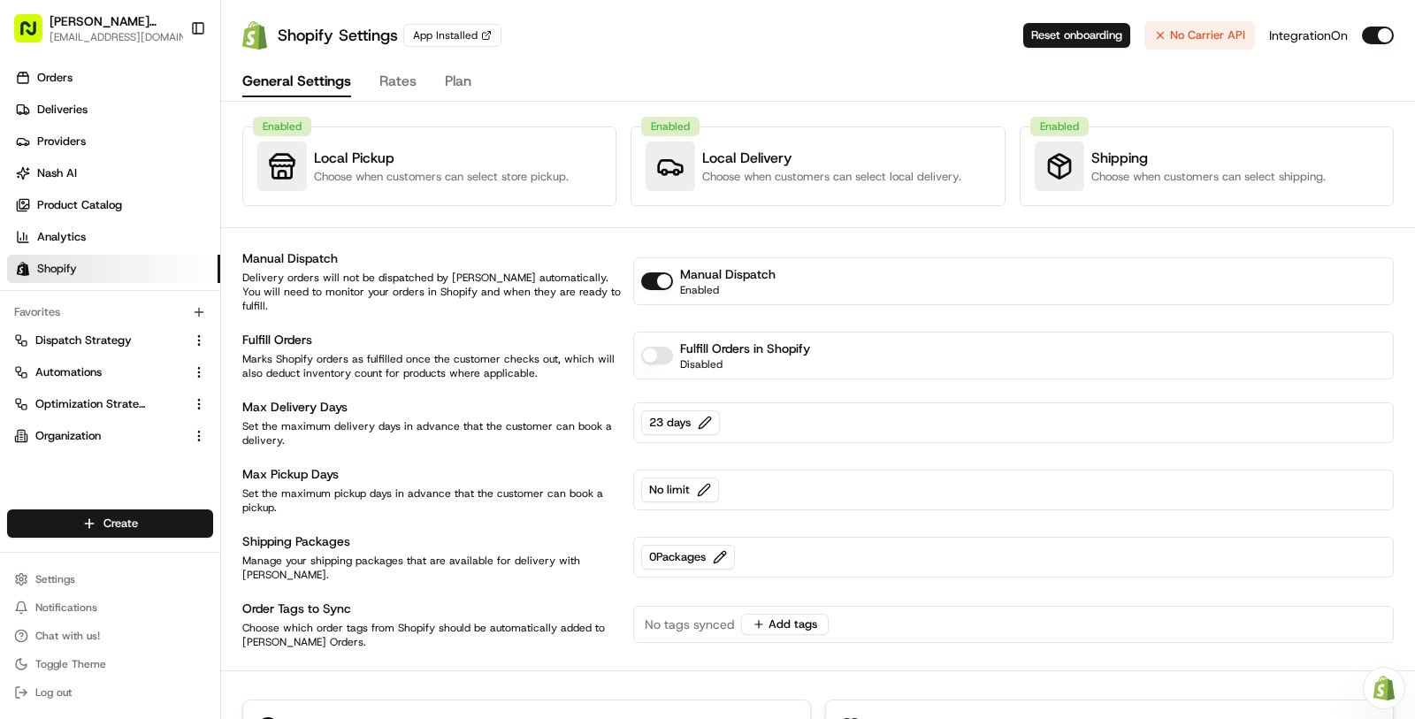
click at [128, 266] on link "Shopify" at bounding box center [113, 269] width 213 height 28
click at [96, 41] on span "[EMAIL_ADDRESS][DOMAIN_NAME]" at bounding box center [125, 37] width 150 height 14
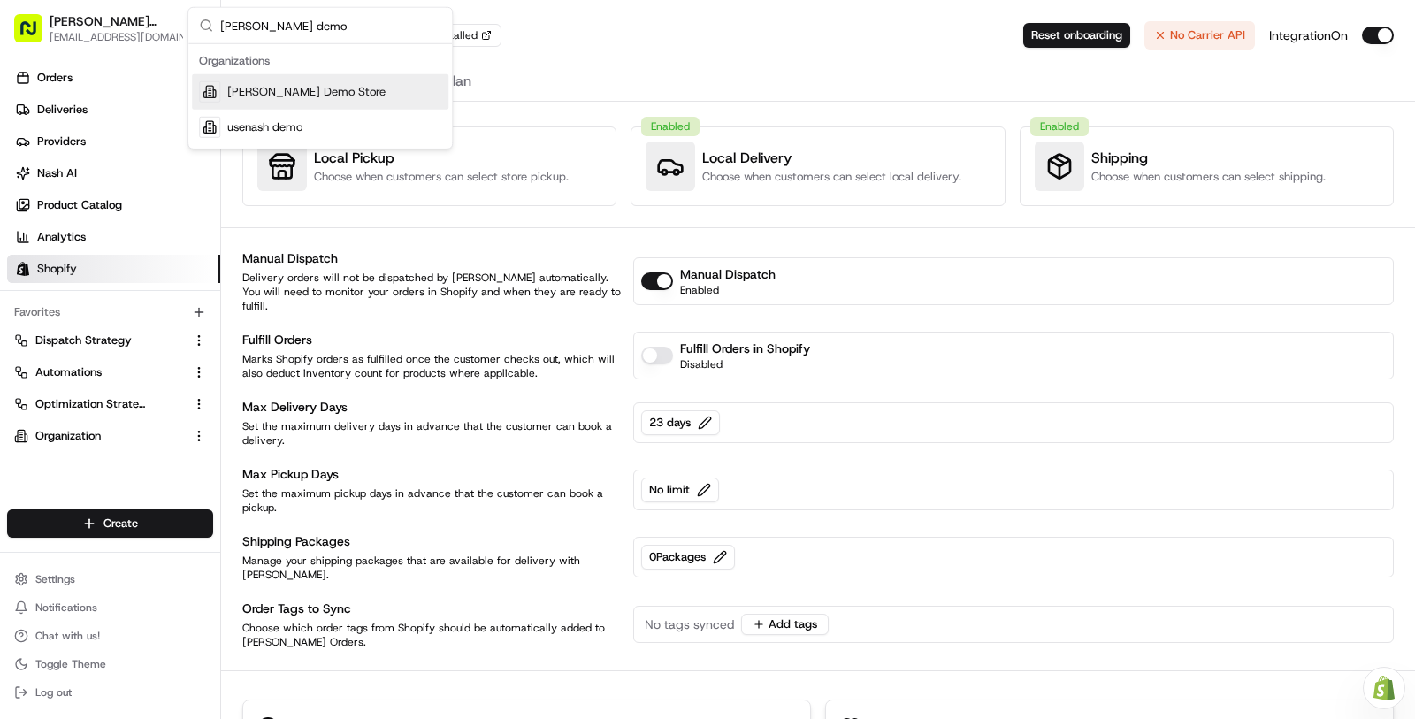
type input "nash demo"
click at [284, 89] on span "Nash Demo Store" at bounding box center [306, 92] width 158 height 16
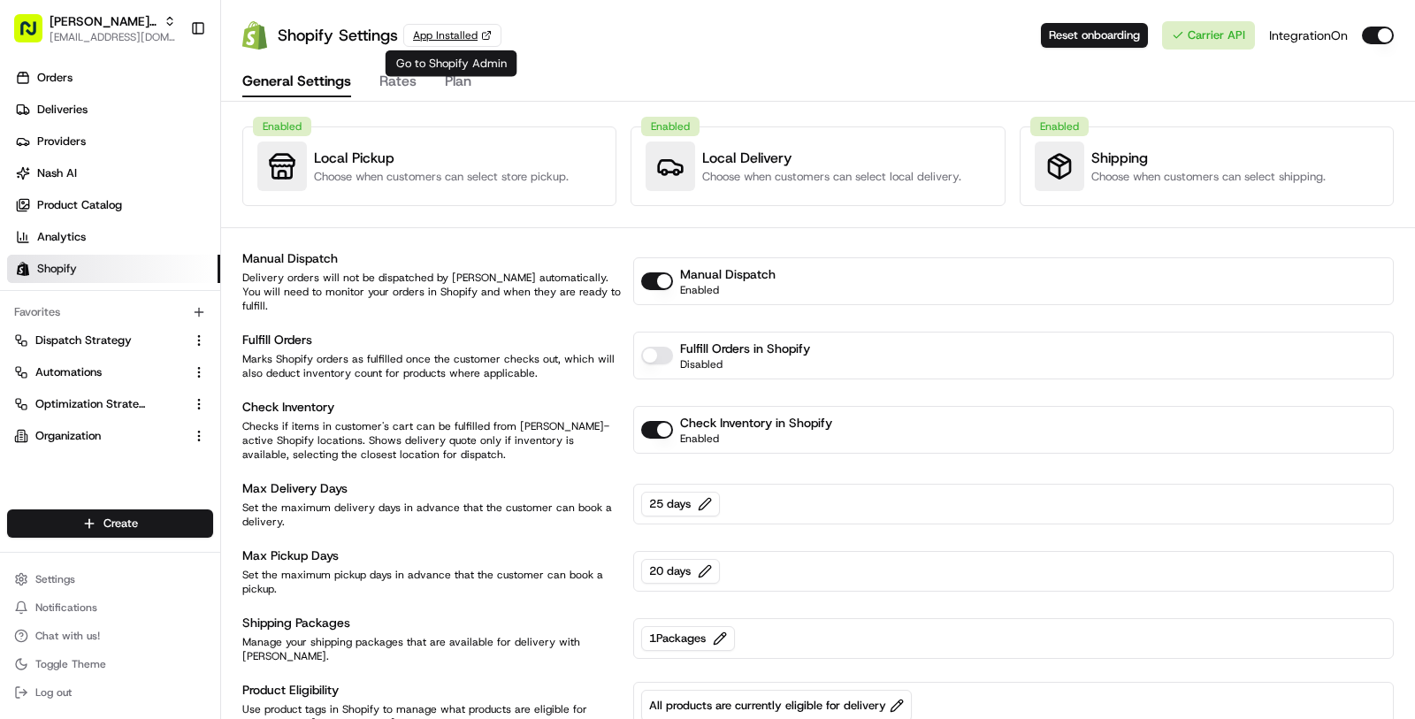
click at [436, 29] on div "App Installed" at bounding box center [452, 35] width 98 height 23
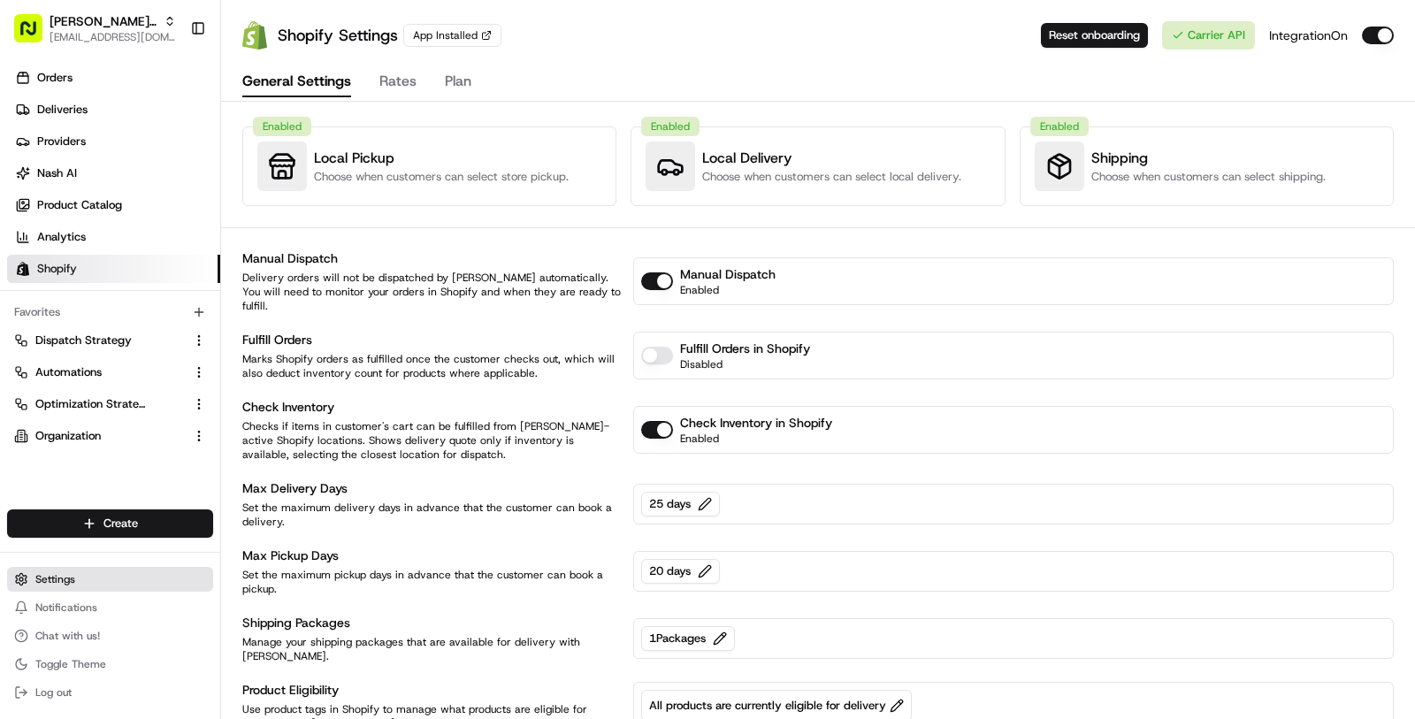
click at [52, 578] on span "Settings" at bounding box center [55, 579] width 40 height 14
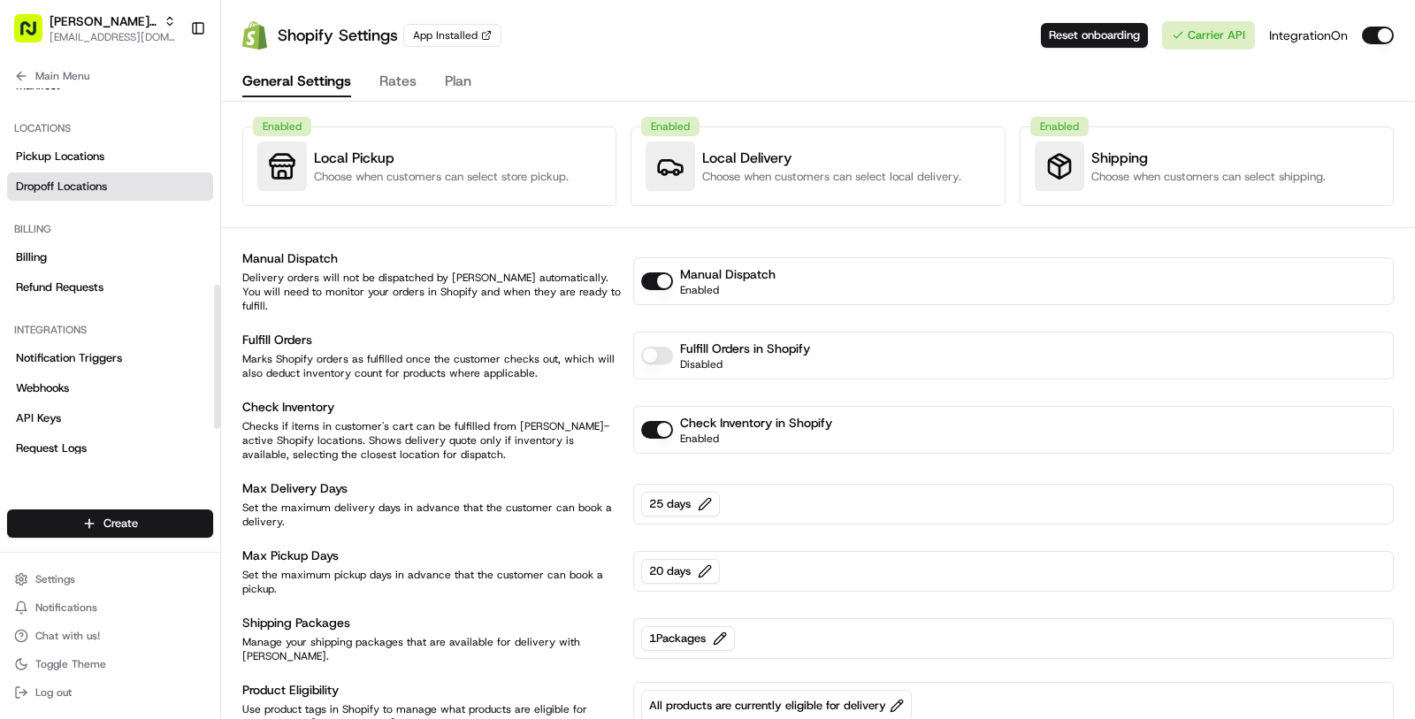
scroll to position [474, 0]
click at [92, 144] on link "Pickup Locations" at bounding box center [110, 157] width 206 height 28
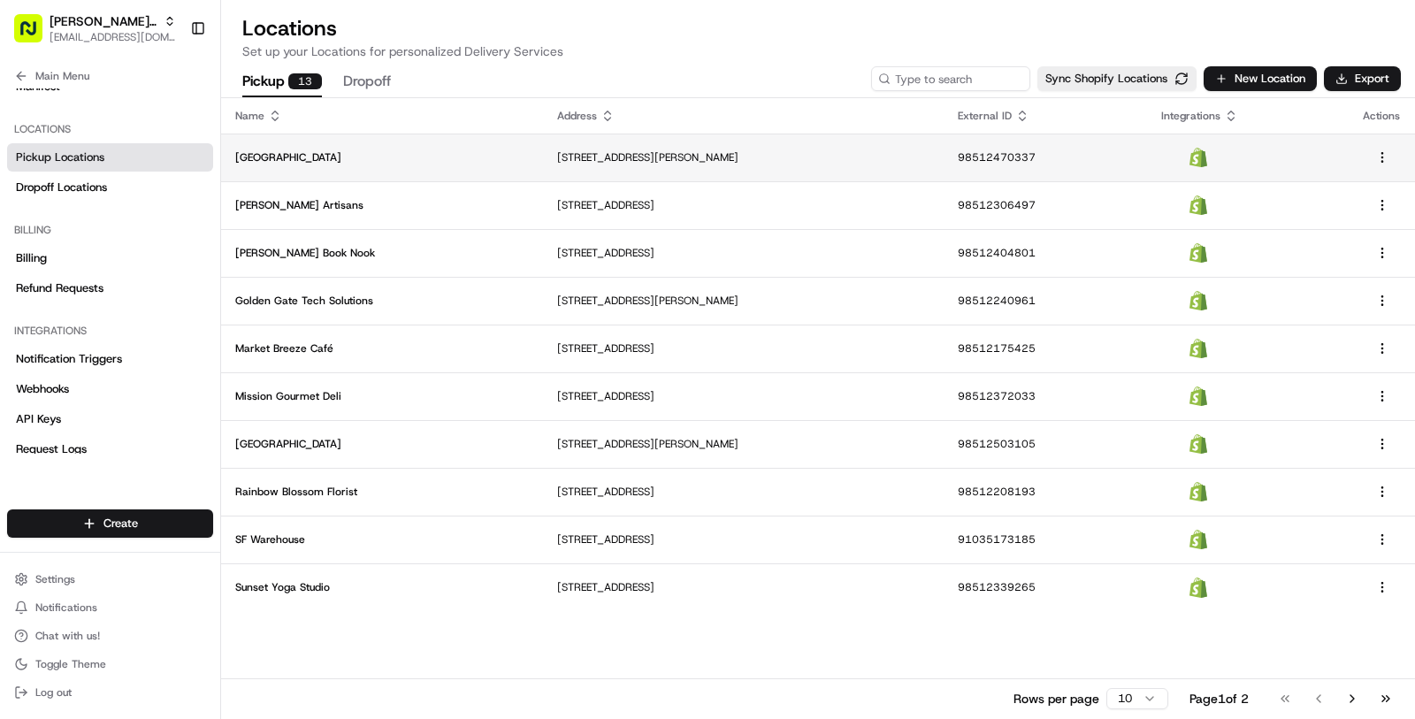
copy p "101 Sanchez St, San Francisco, CA 94131, US"
drag, startPoint x: 762, startPoint y: 164, endPoint x: 529, endPoint y: 159, distance: 233.5
click at [557, 159] on p "2101 Sanchez St, San Francisco, CA 94131, US" at bounding box center [743, 157] width 373 height 14
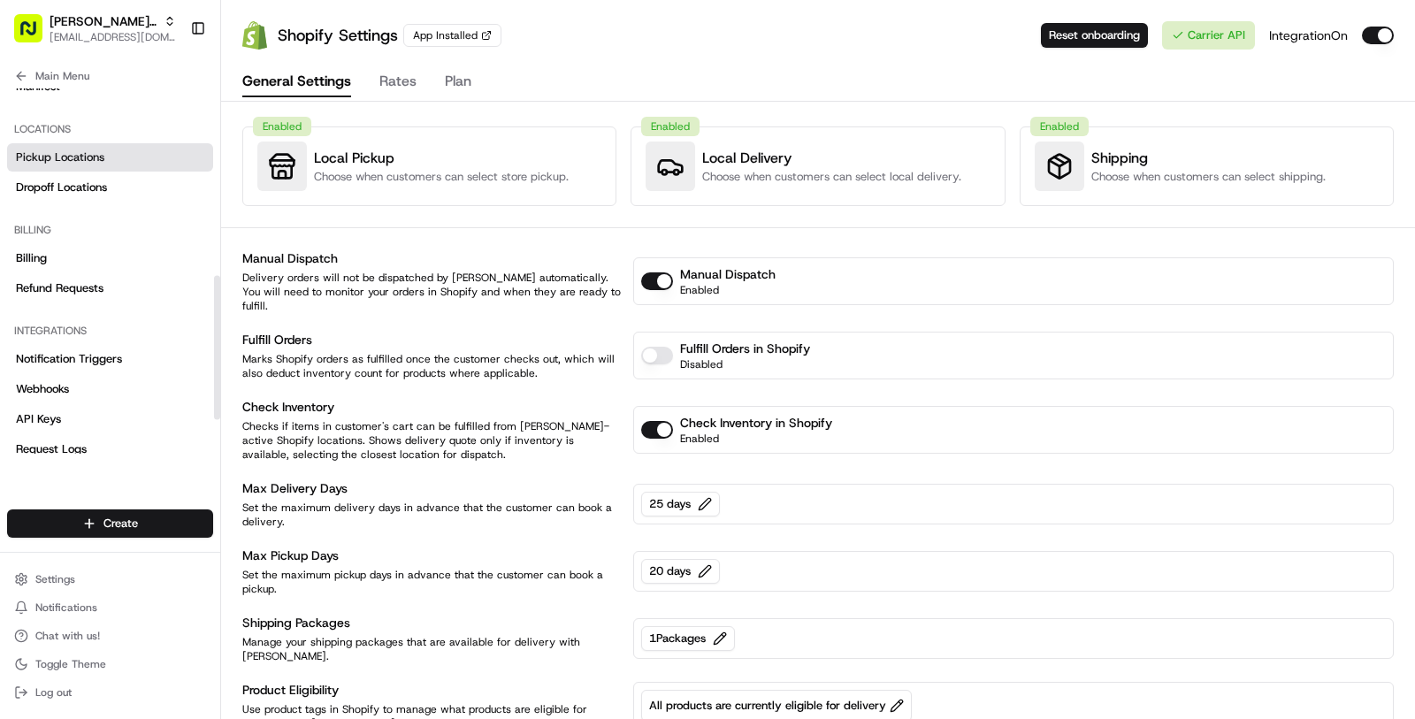
click at [113, 155] on link "Pickup Locations" at bounding box center [110, 157] width 206 height 28
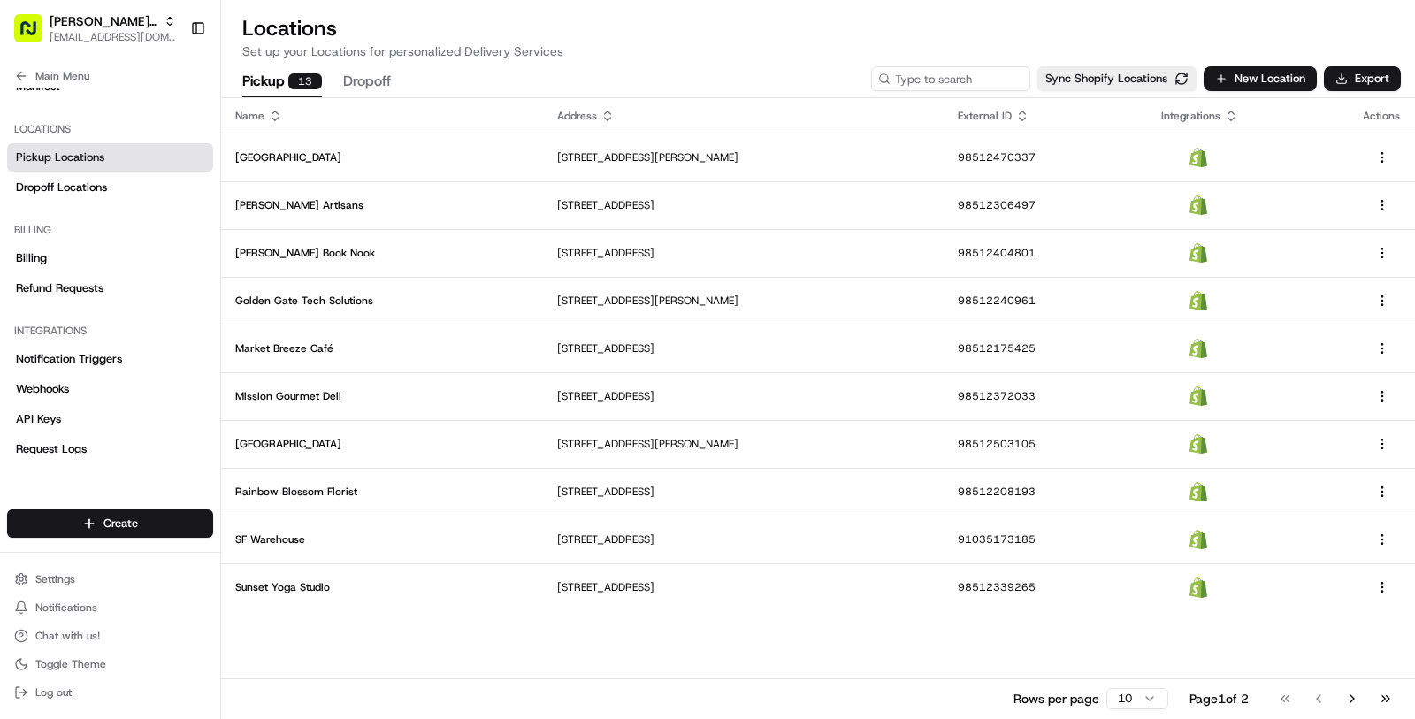
click at [458, 134] on td "Bayview Brew House" at bounding box center [382, 158] width 322 height 48
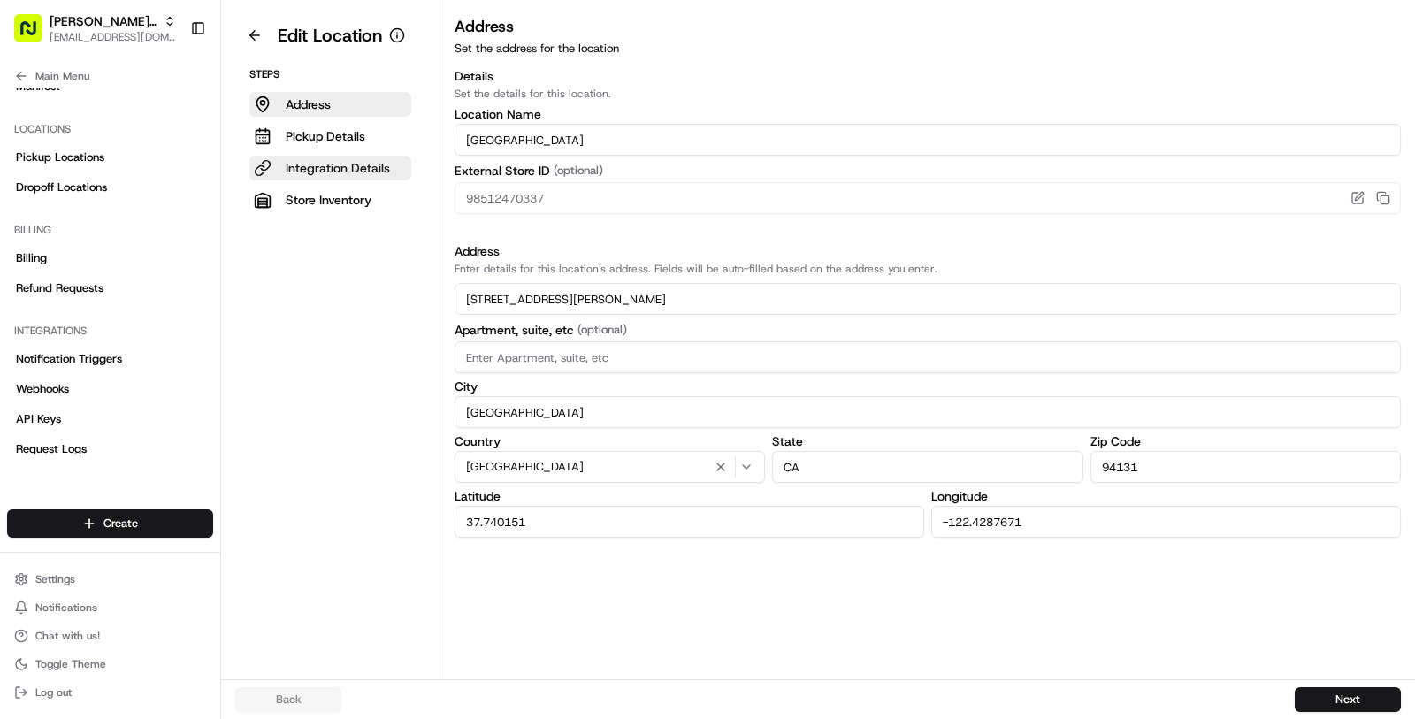
click at [370, 159] on p "Integration Details" at bounding box center [338, 168] width 104 height 18
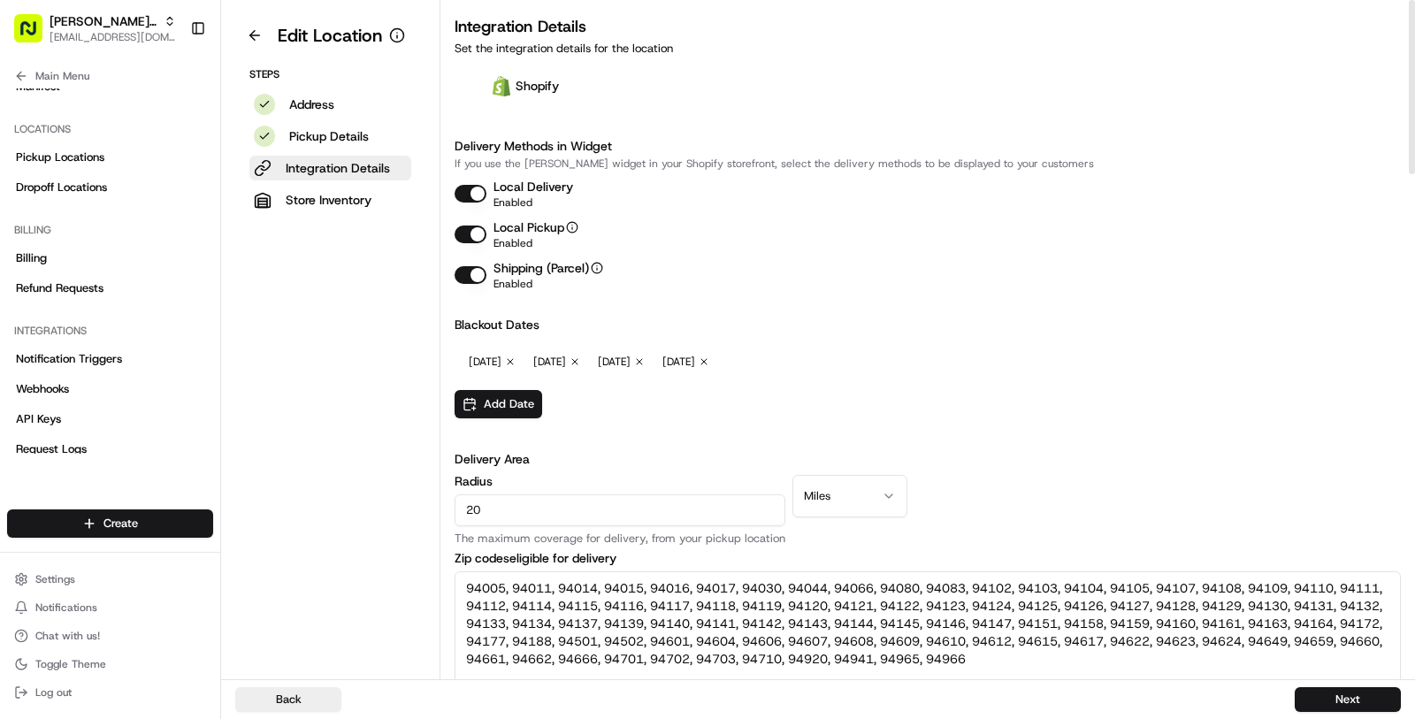
click at [945, 359] on div "August 20, 2025 Remove August 21, 2025 Remove August 22, 2025 Remove August 23,…" at bounding box center [786, 362] width 662 height 42
click at [516, 362] on icon "button" at bounding box center [510, 361] width 11 height 11
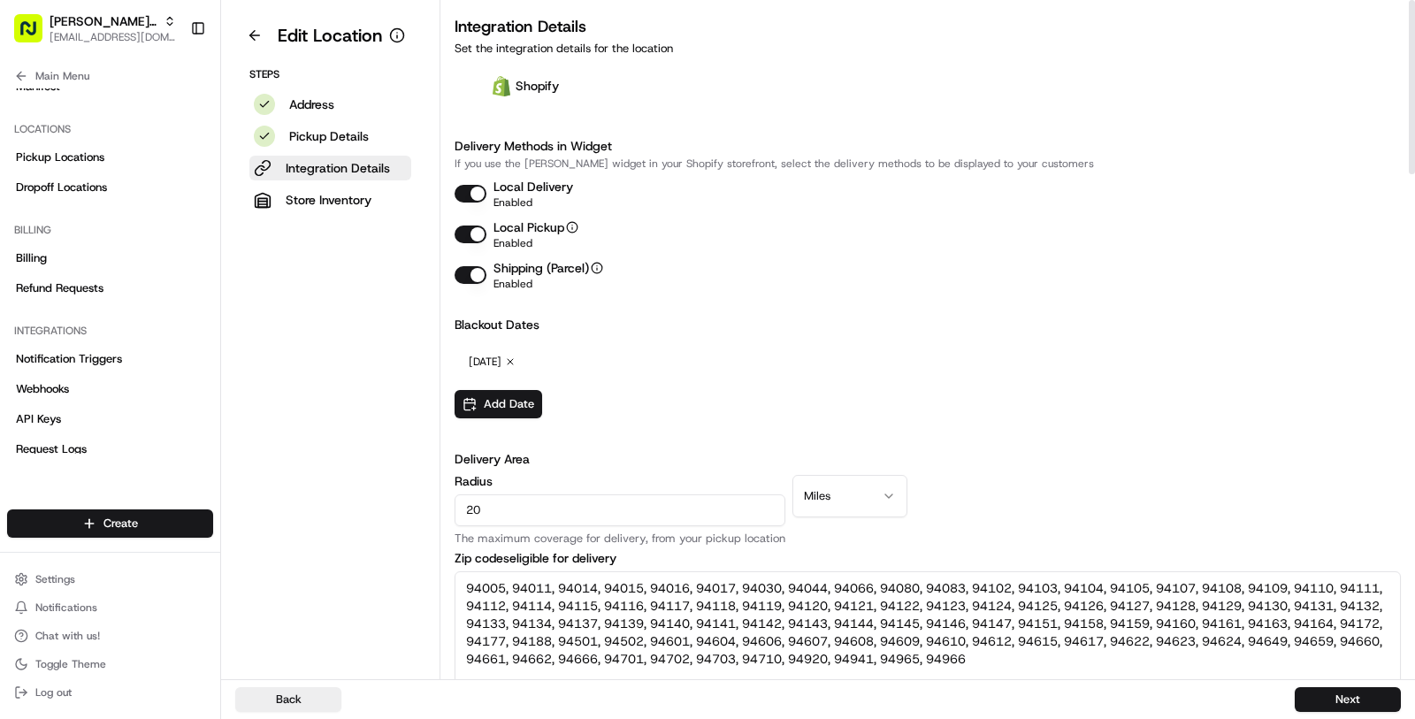
click at [563, 362] on div "August 23, 2025 Remove" at bounding box center [786, 362] width 662 height 42
click at [623, 381] on div "Blackout Dates No blackout dates set Add Date" at bounding box center [928, 367] width 946 height 103
click at [1350, 690] on button "Next" at bounding box center [1348, 699] width 106 height 25
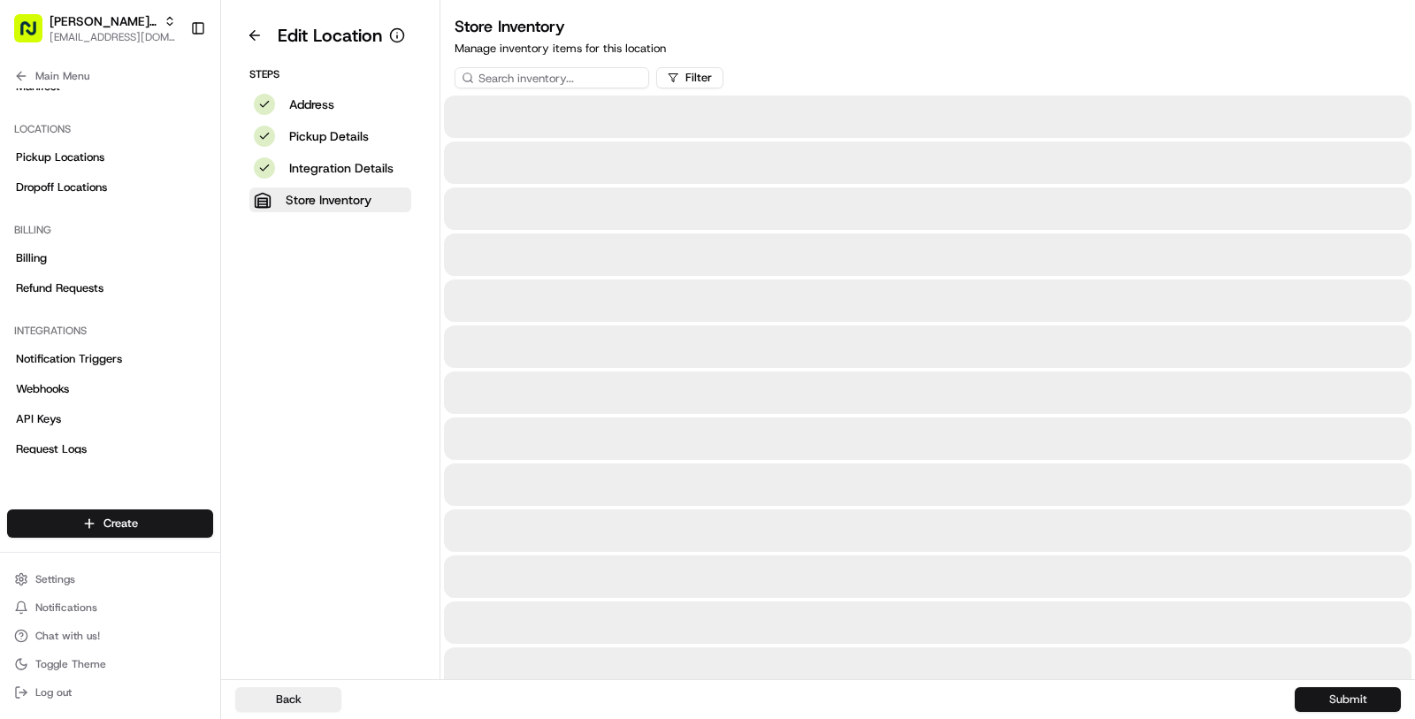
click at [1350, 696] on button "Submit" at bounding box center [1348, 699] width 106 height 25
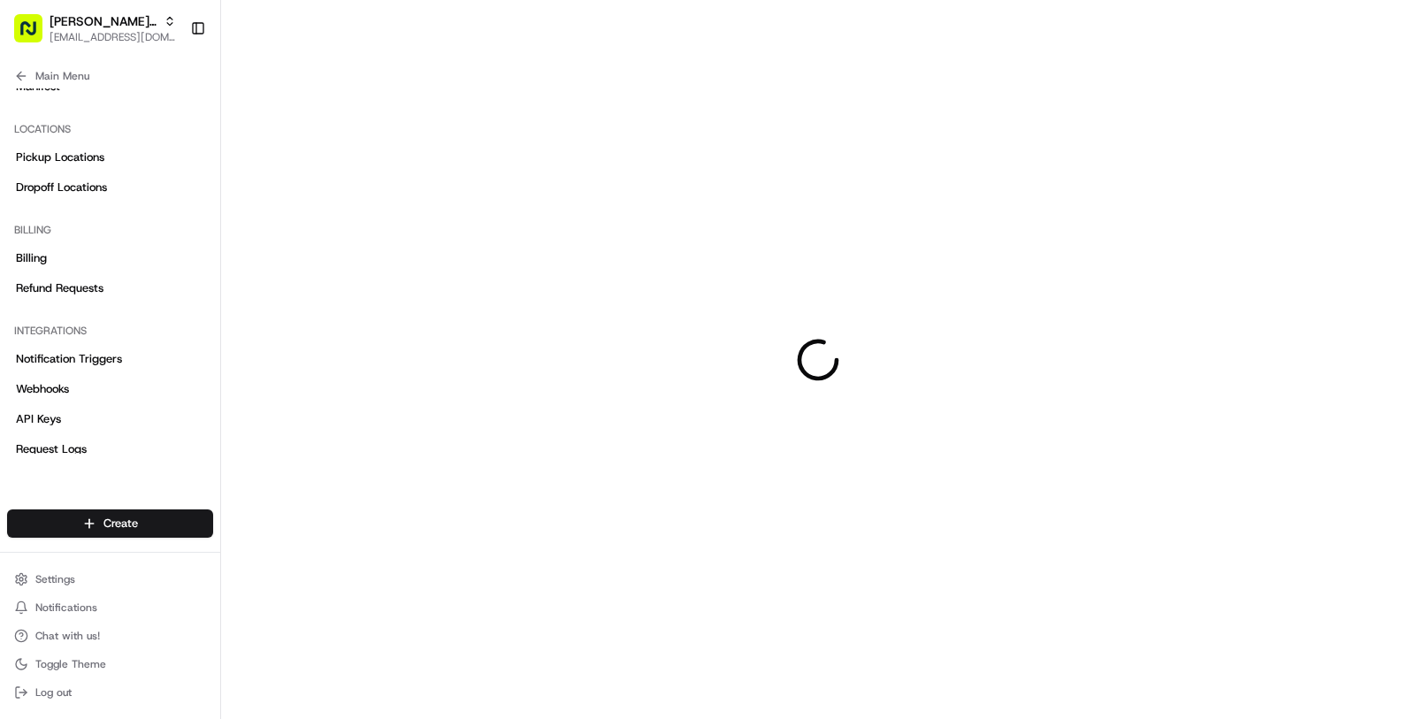
click at [1350, 696] on div at bounding box center [818, 359] width 1194 height 719
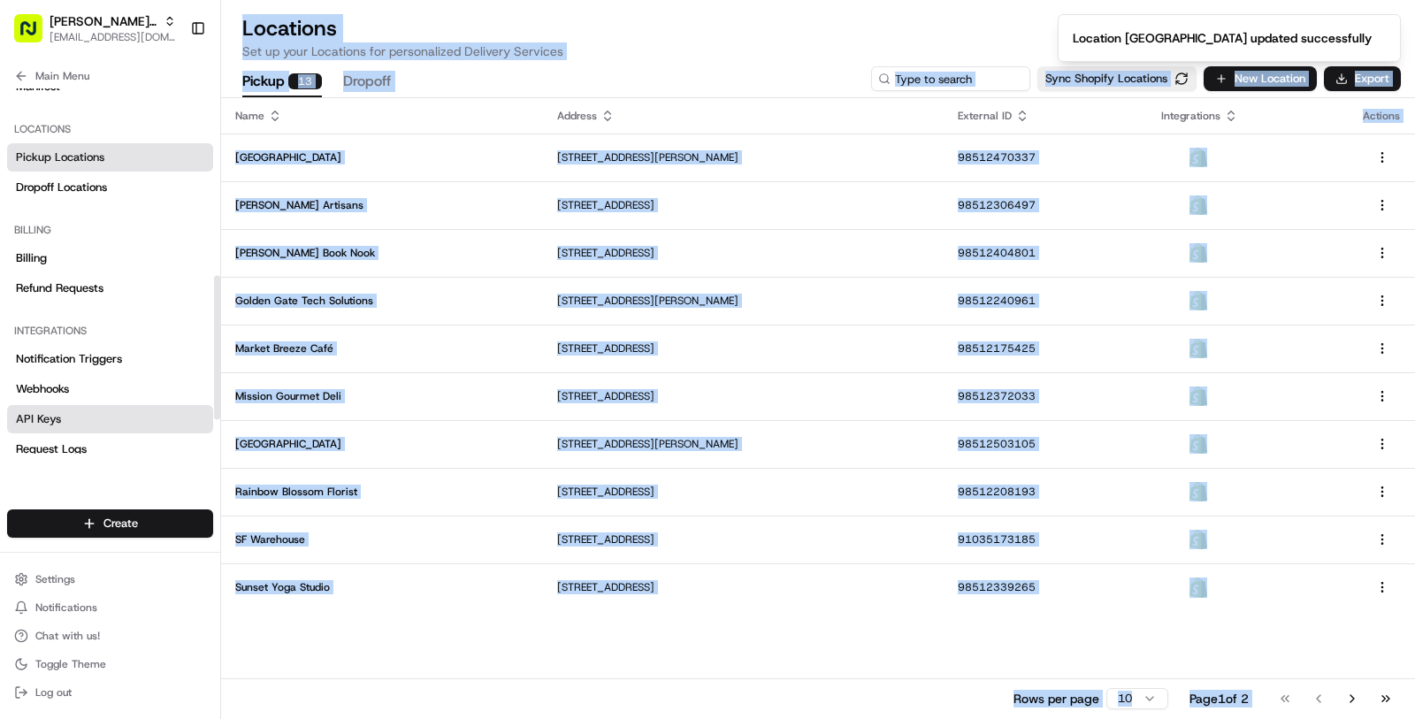
click at [158, 419] on link "API Keys" at bounding box center [110, 419] width 206 height 28
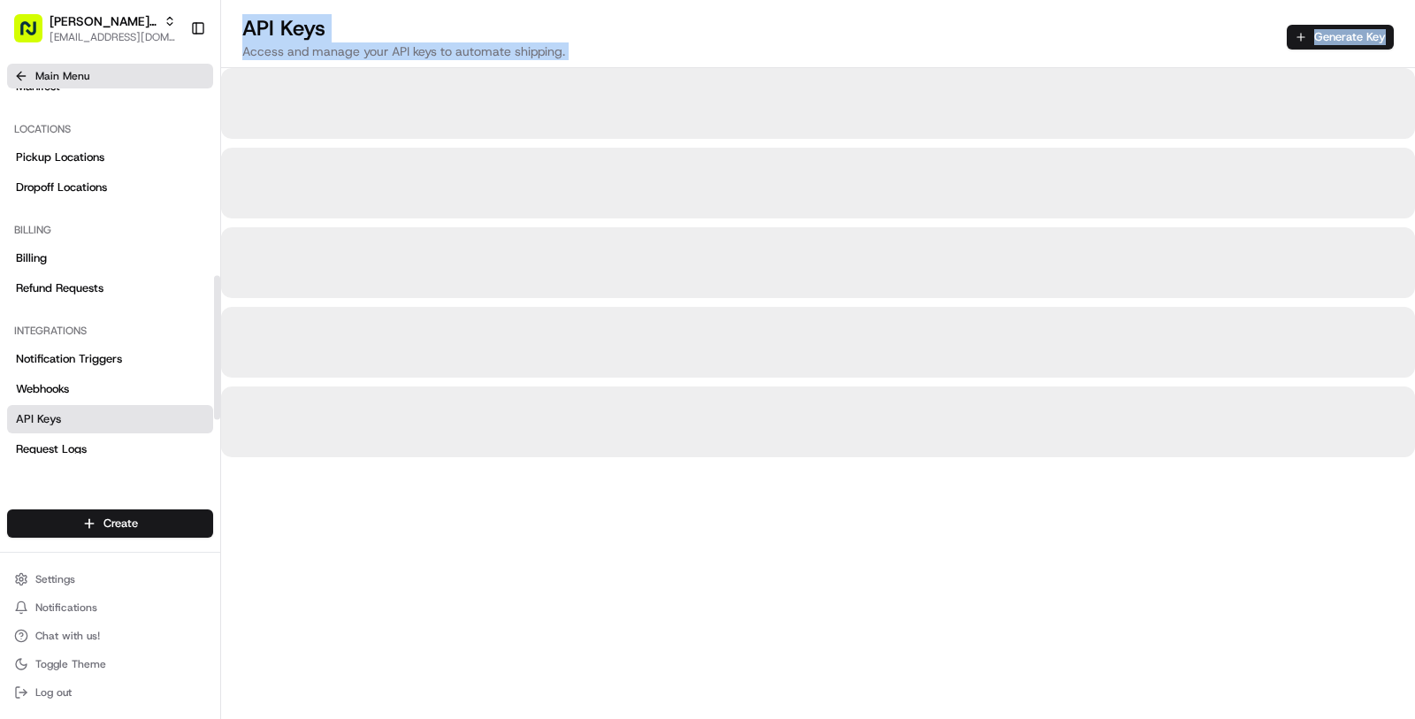
click at [86, 74] on span "Main Menu" at bounding box center [62, 76] width 54 height 14
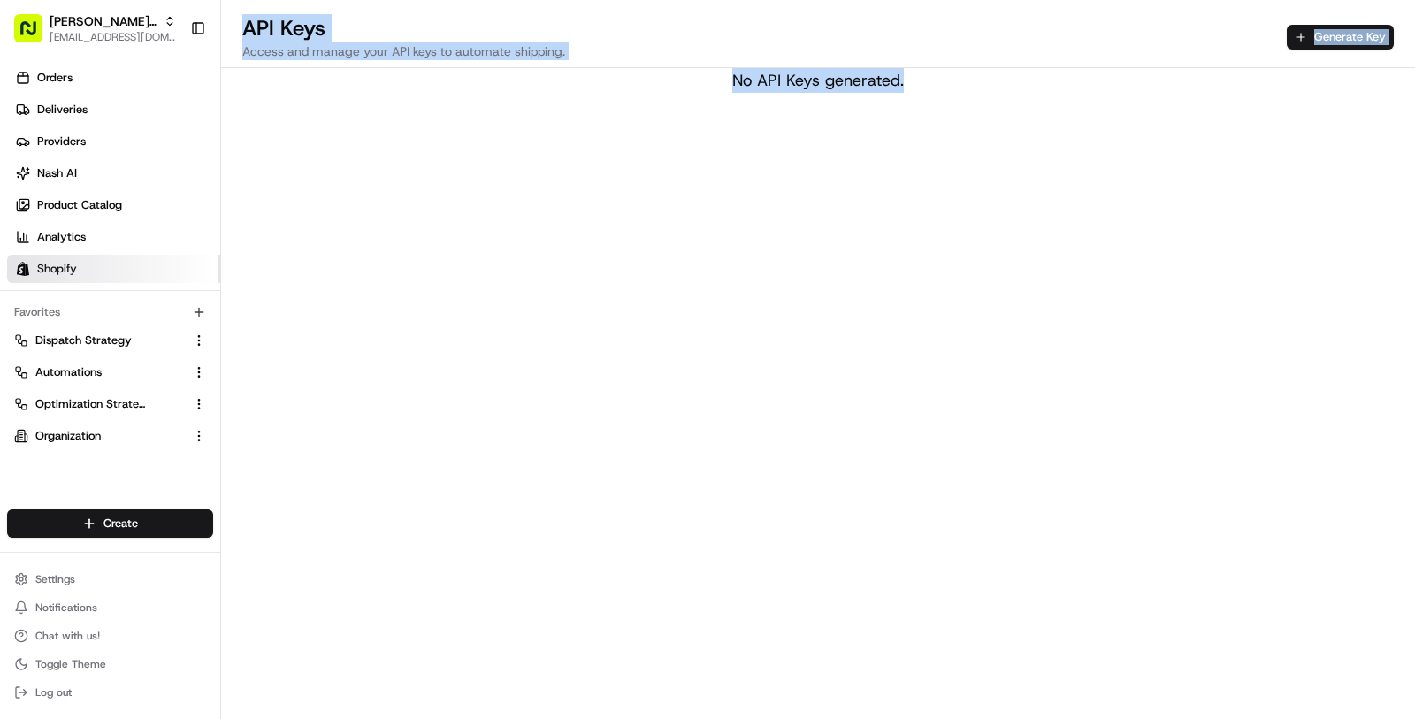
click at [100, 279] on link "Shopify" at bounding box center [113, 269] width 213 height 28
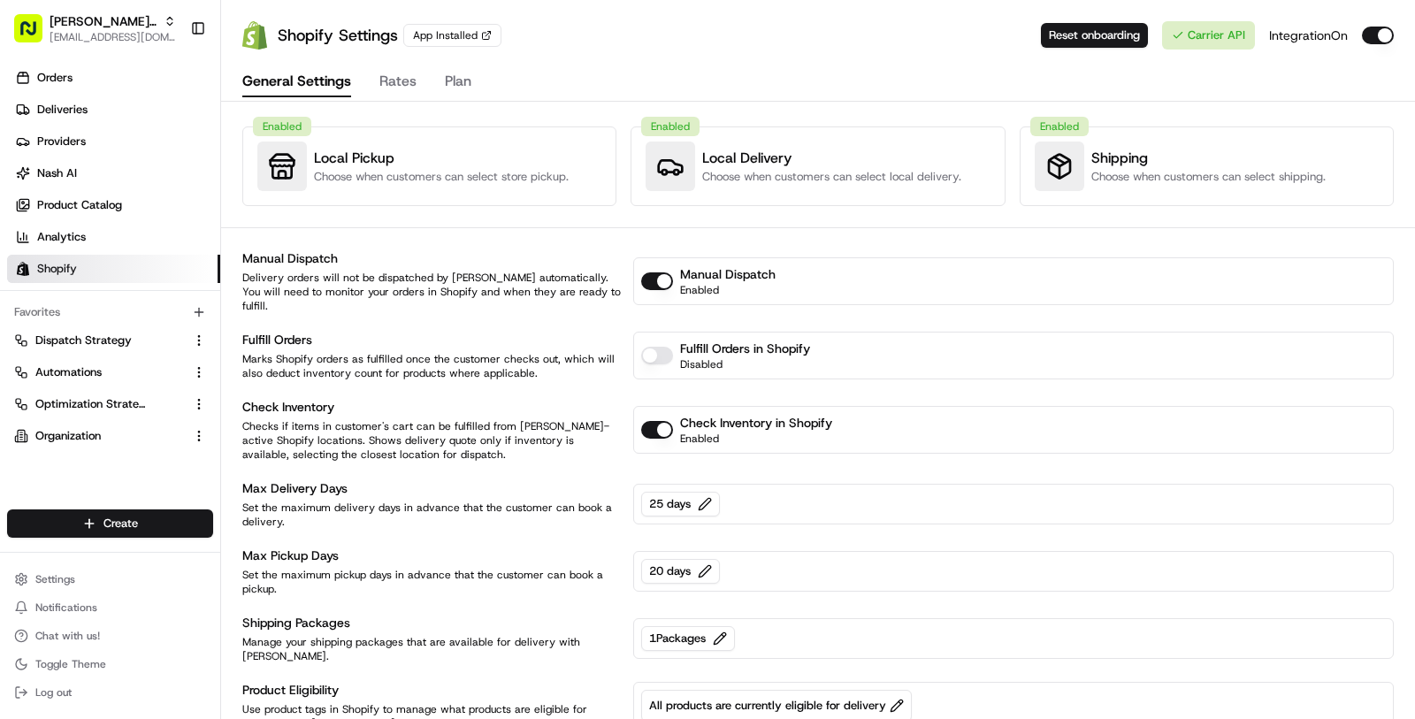
click at [410, 249] on div "Manual Dispatch" at bounding box center [432, 258] width 380 height 18
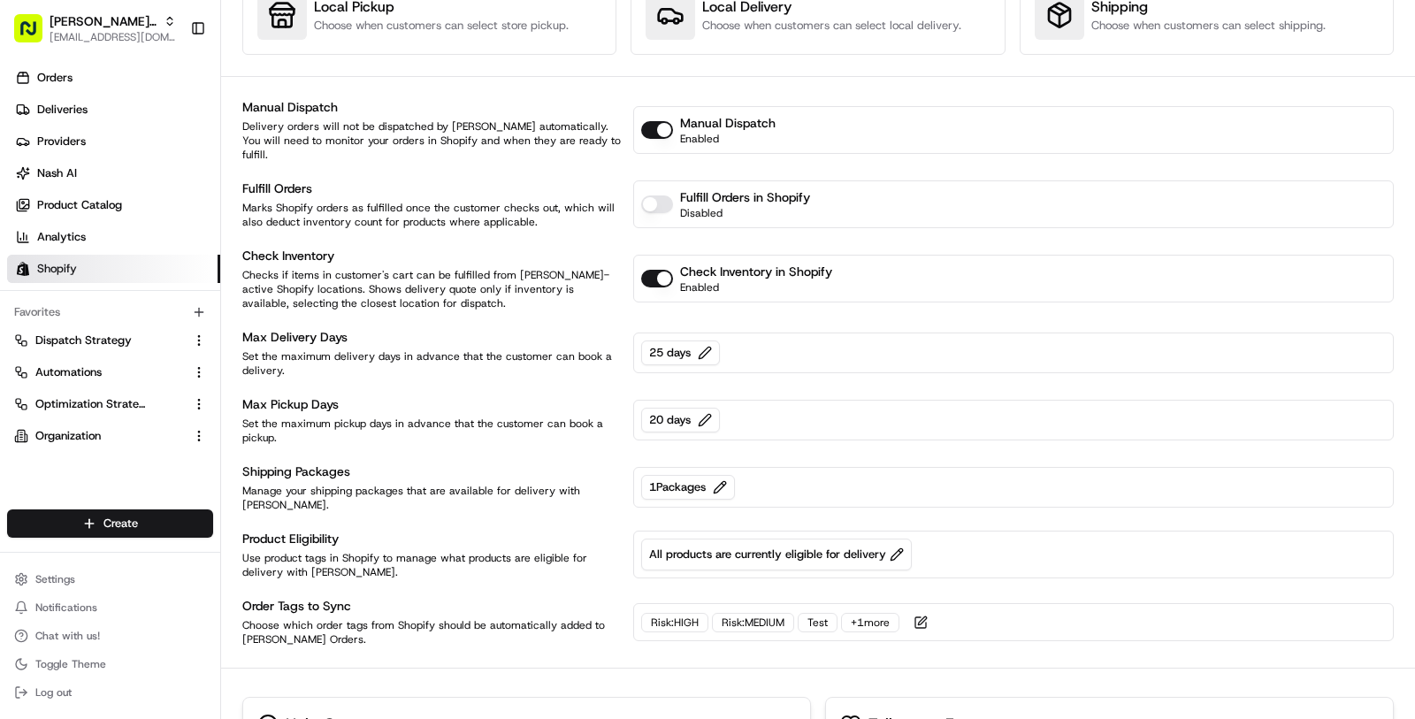
scroll to position [228, 0]
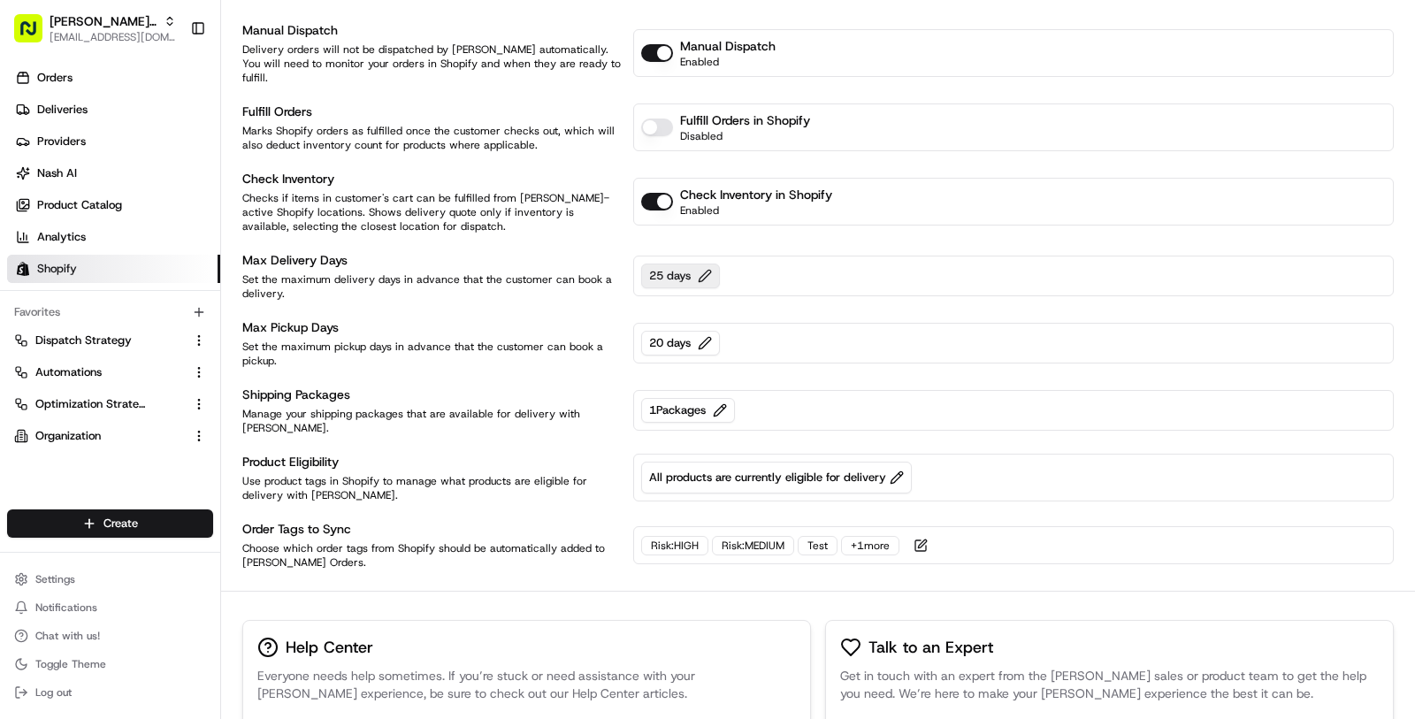
click at [686, 264] on button "25 days" at bounding box center [680, 276] width 79 height 25
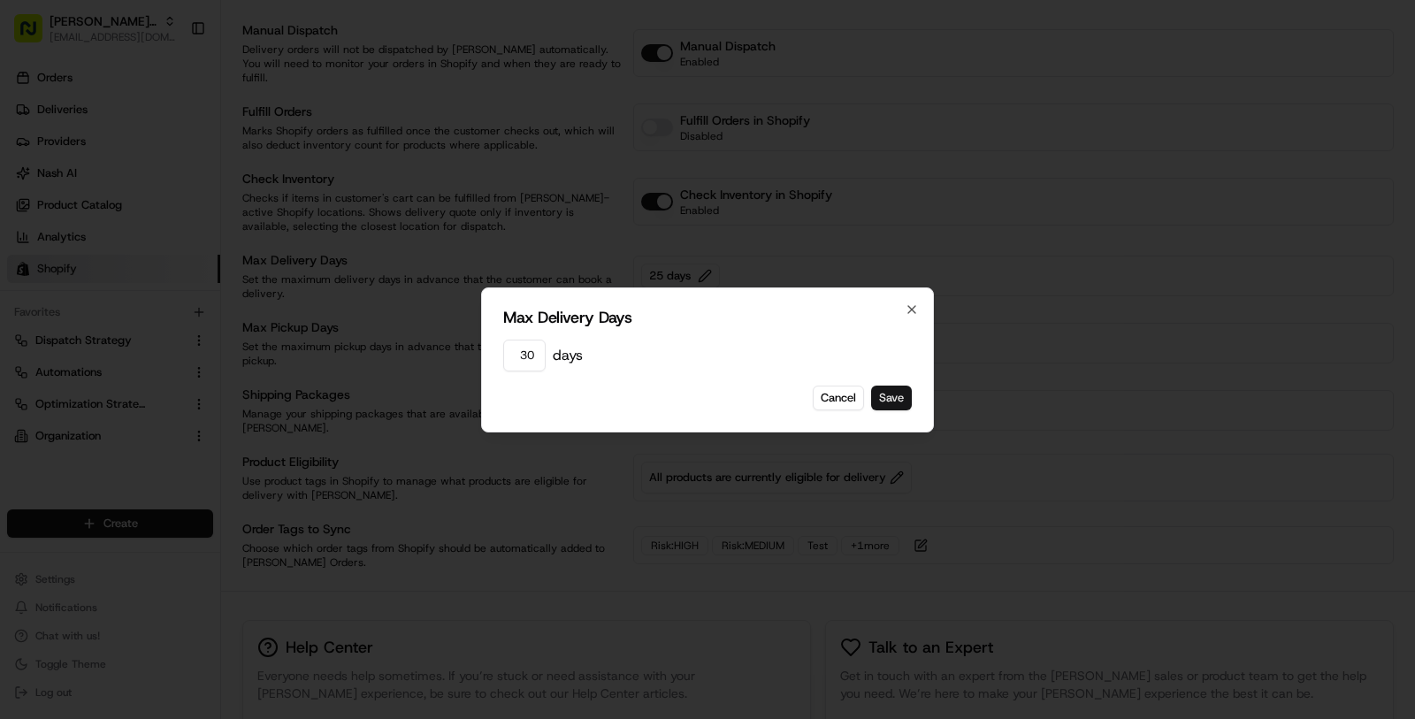
type input "30"
click at [880, 391] on button "Save" at bounding box center [891, 398] width 41 height 25
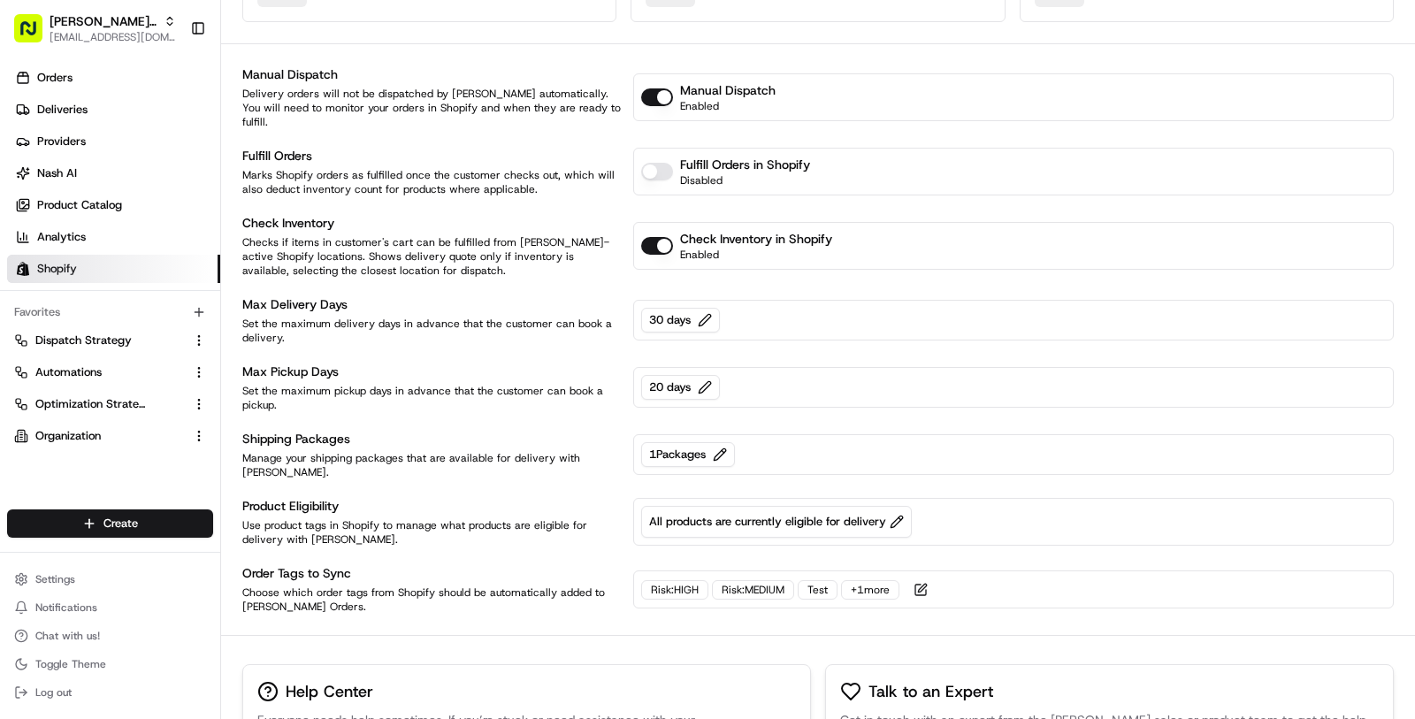
scroll to position [249, 0]
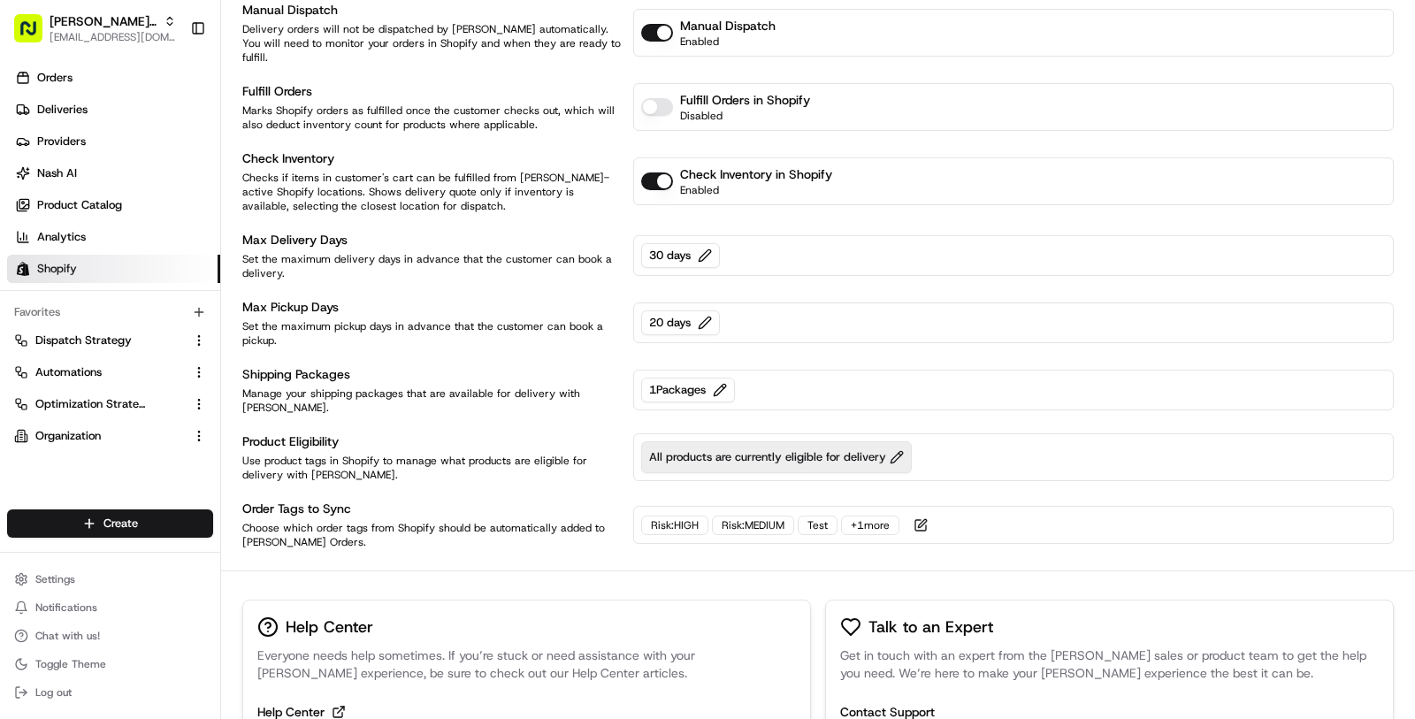
click at [793, 449] on span "All products are currently eligible for delivery" at bounding box center [776, 457] width 255 height 16
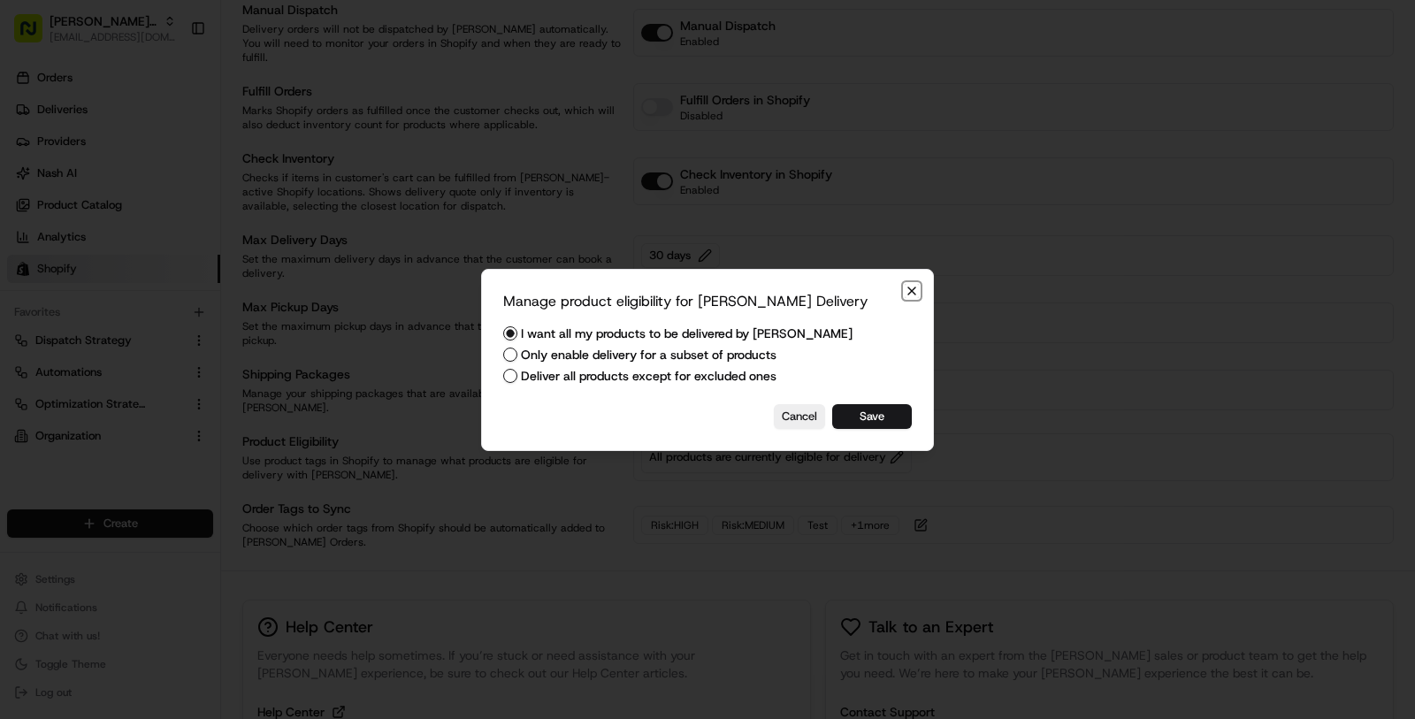
click at [916, 292] on icon "button" at bounding box center [912, 291] width 14 height 14
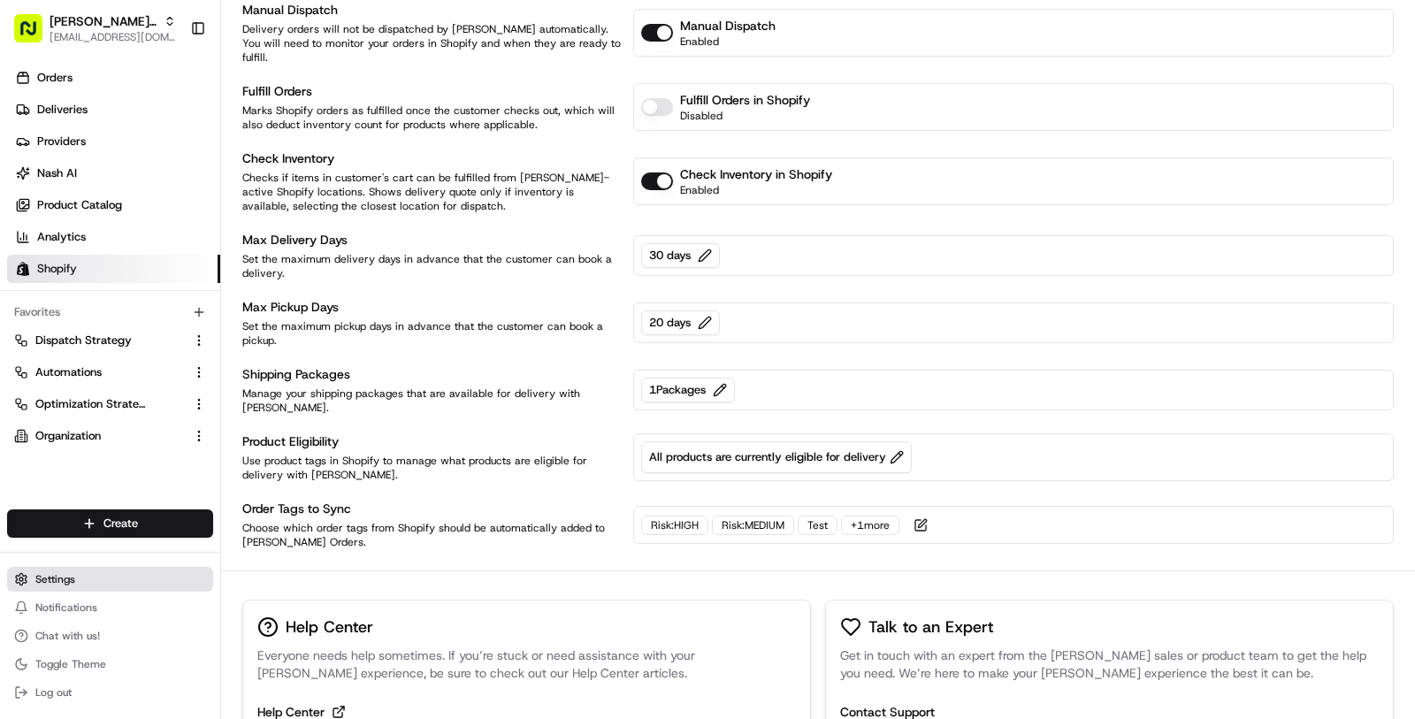
click at [111, 582] on button "Settings" at bounding box center [110, 579] width 206 height 25
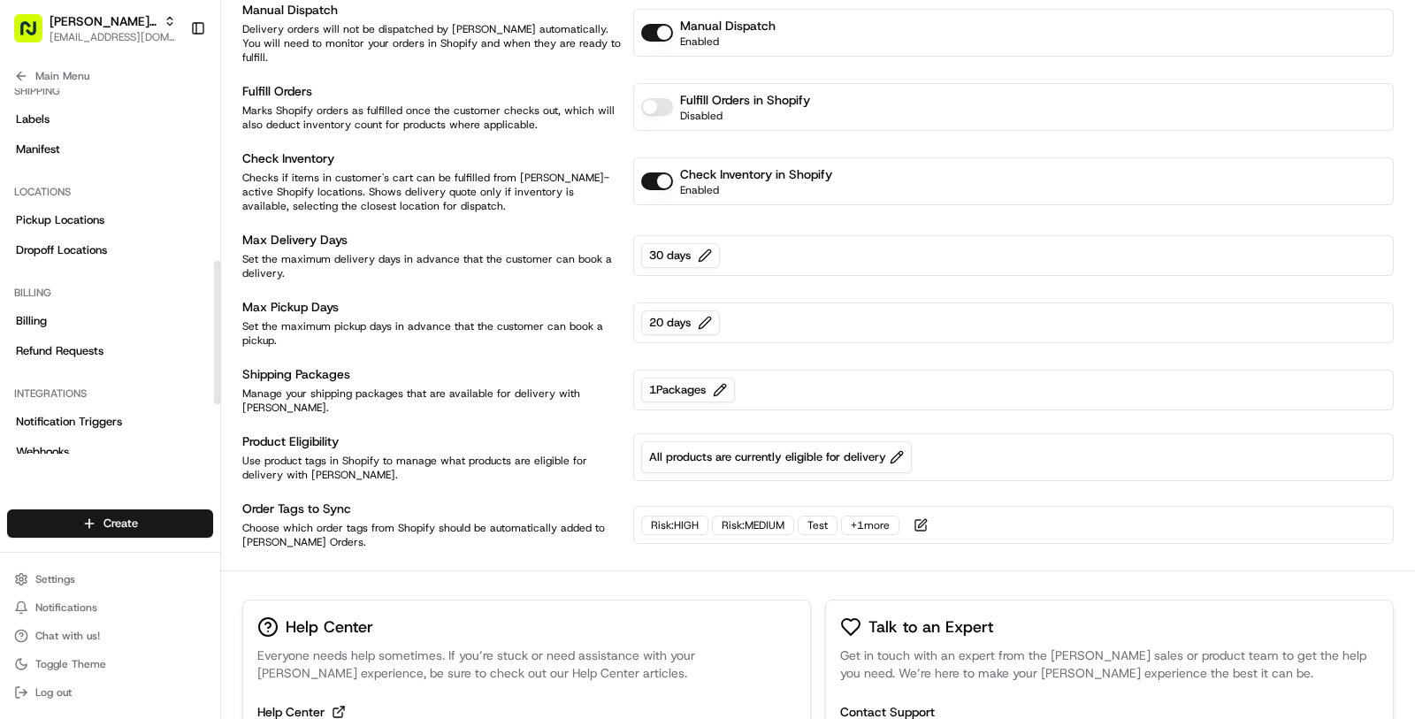
scroll to position [404, 0]
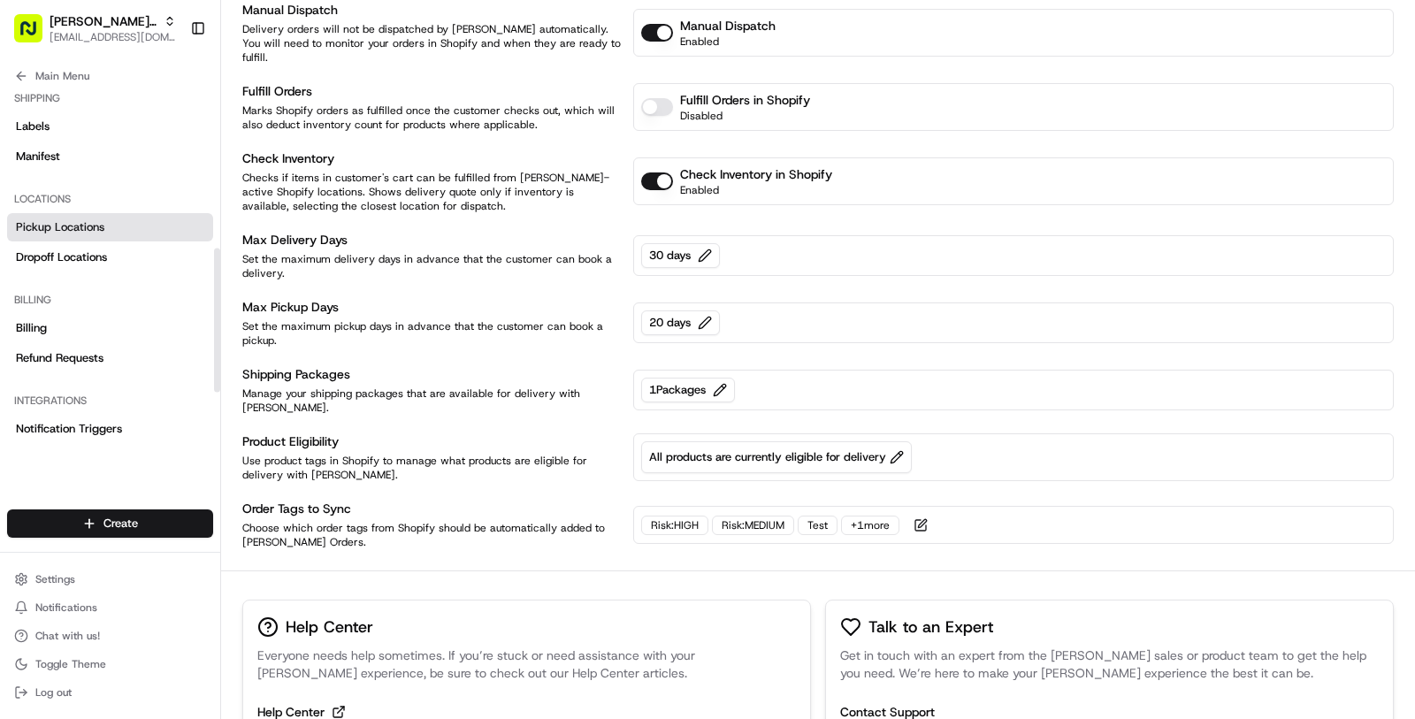
click at [117, 219] on link "Pickup Locations" at bounding box center [110, 227] width 206 height 28
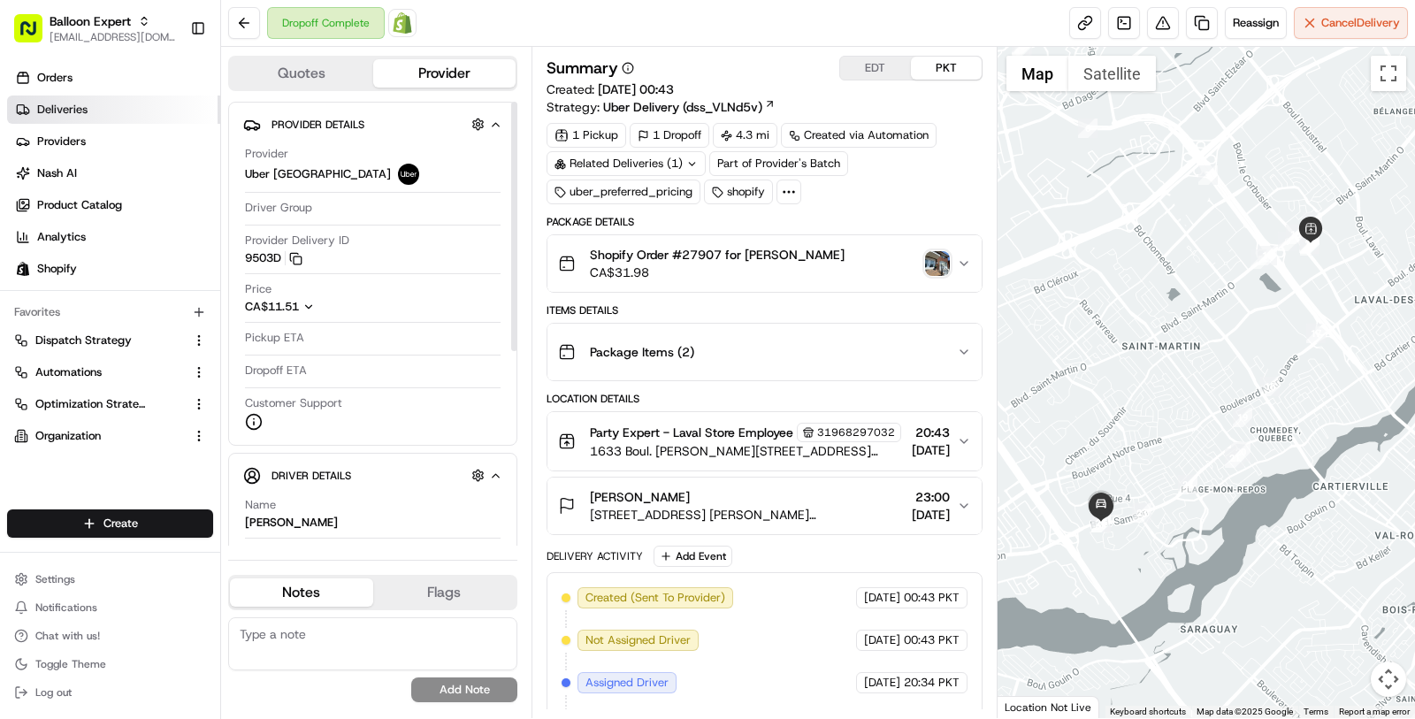
click at [96, 115] on link "Deliveries" at bounding box center [113, 110] width 213 height 28
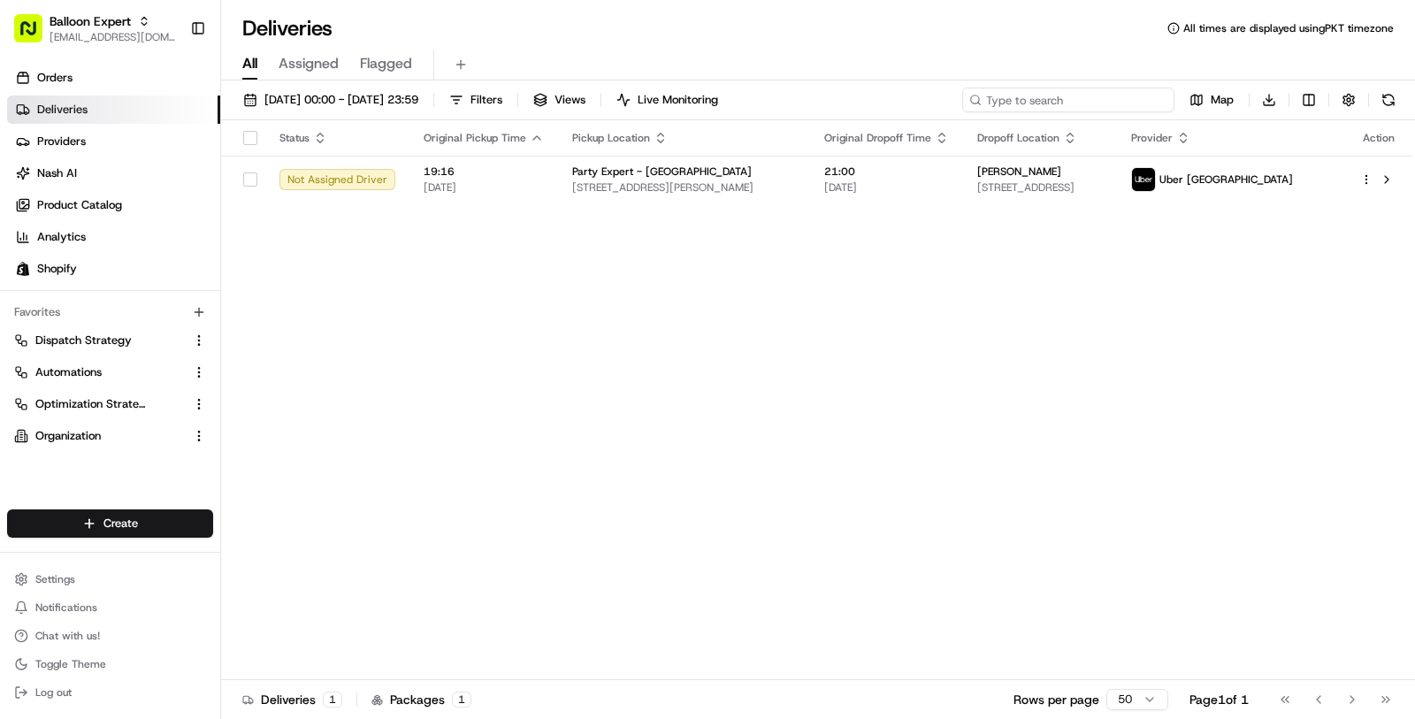
click at [1111, 98] on input at bounding box center [1068, 100] width 212 height 25
paste input "27975"
type input "27975"
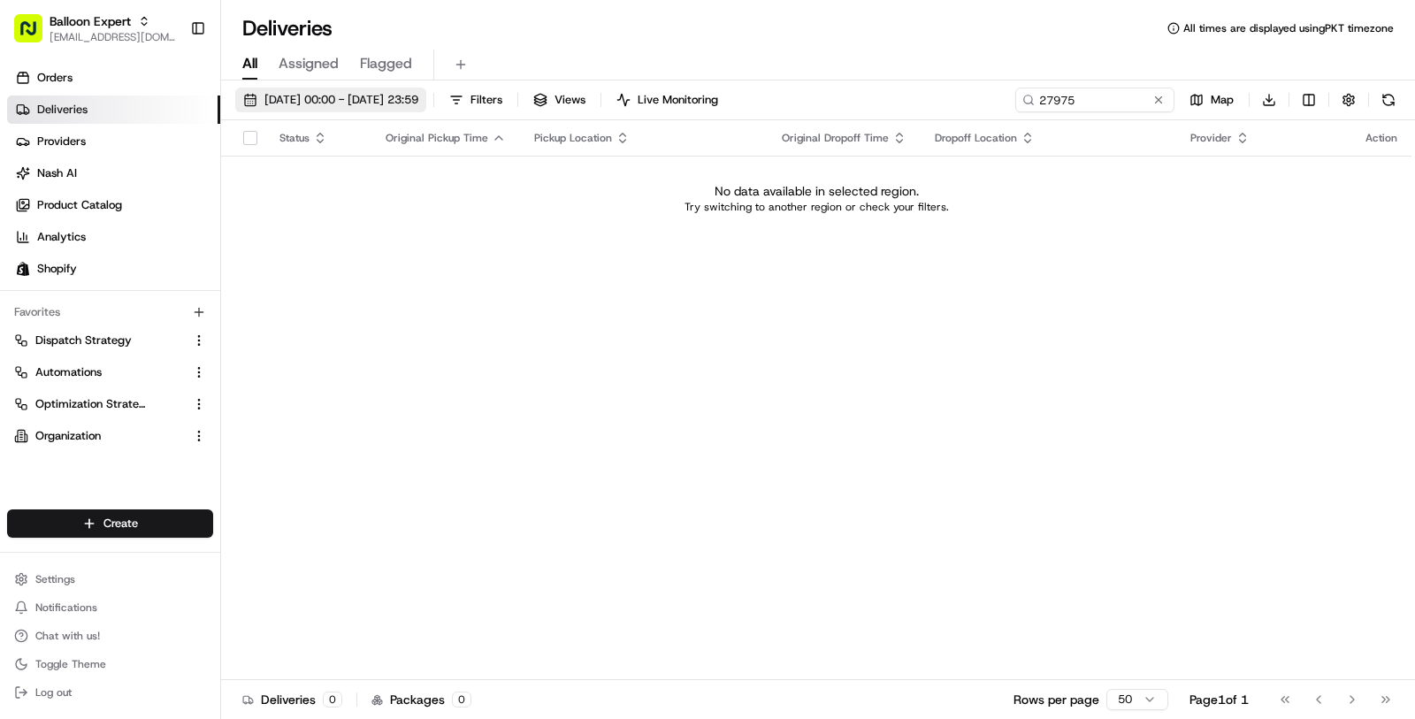
click at [418, 99] on span "[DATE] 00:00 - [DATE] 23:59" at bounding box center [341, 100] width 154 height 16
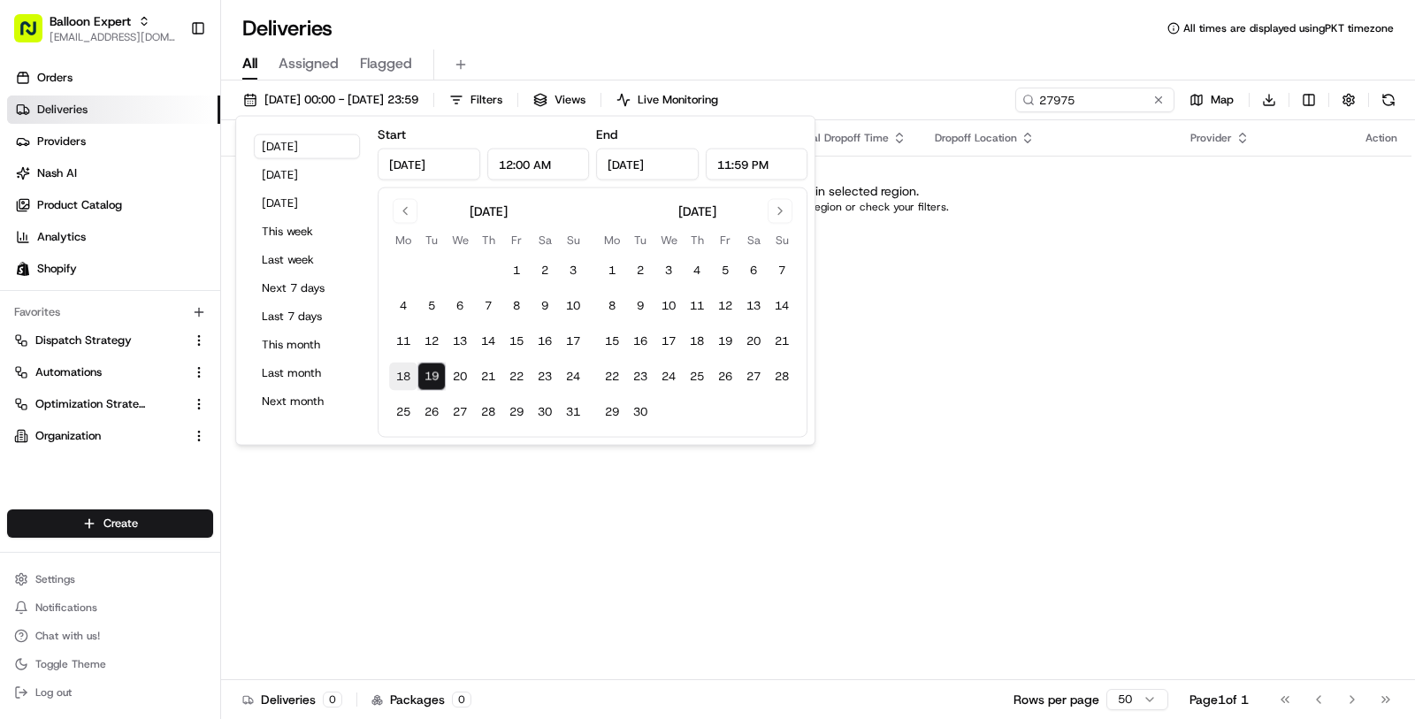
click at [398, 370] on button "18" at bounding box center [403, 377] width 28 height 28
type input "[DATE]"
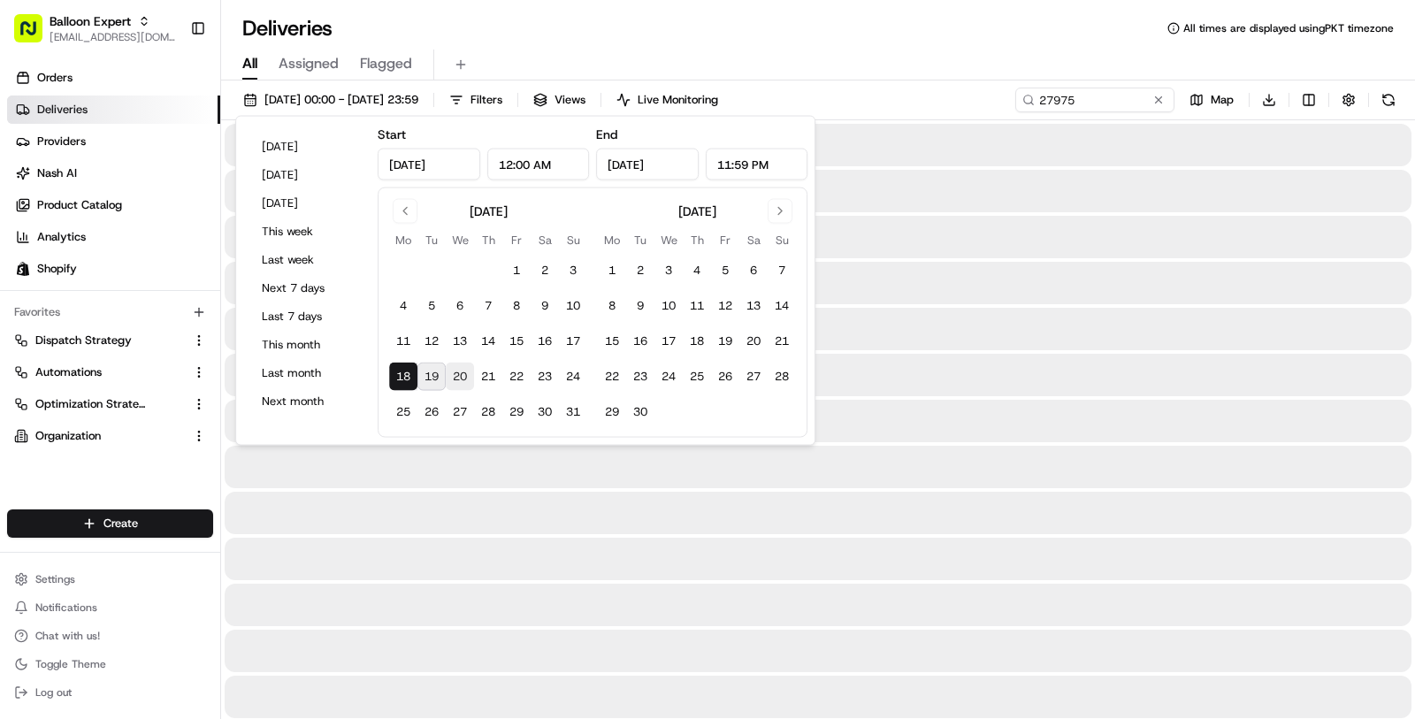
click at [463, 376] on button "20" at bounding box center [460, 377] width 28 height 28
type input "[DATE]"
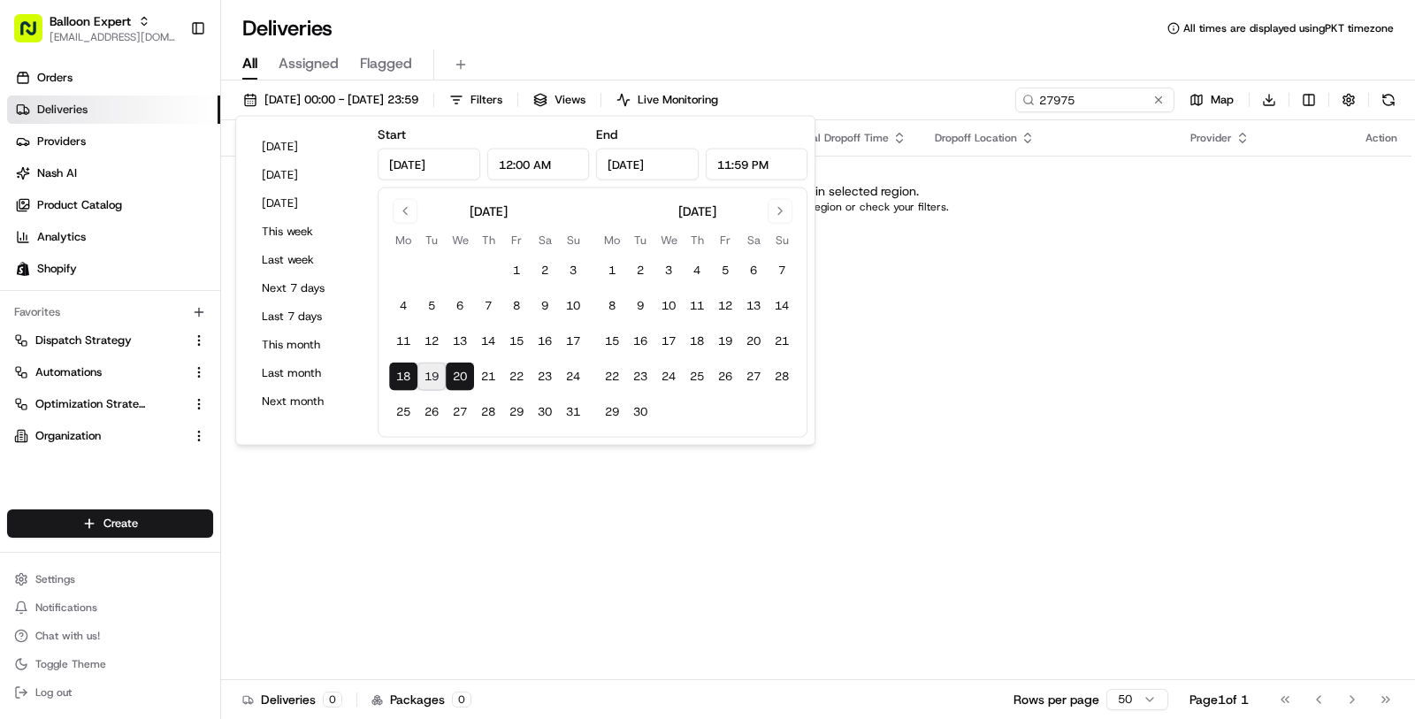
click at [929, 271] on div "Status Original Pickup Time Pickup Location Original Dropoff Time Dropoff Locat…" at bounding box center [816, 400] width 1191 height 560
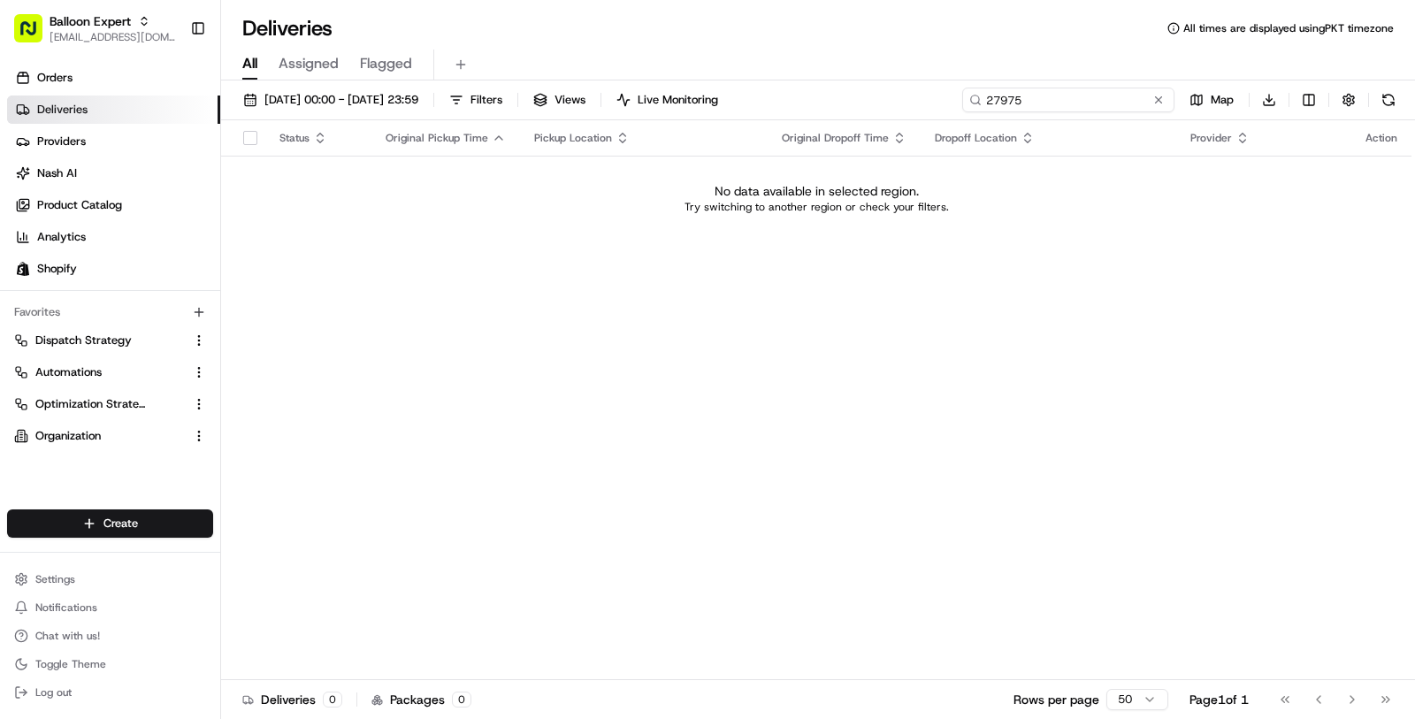
click at [1056, 96] on input "27975" at bounding box center [1068, 100] width 212 height 25
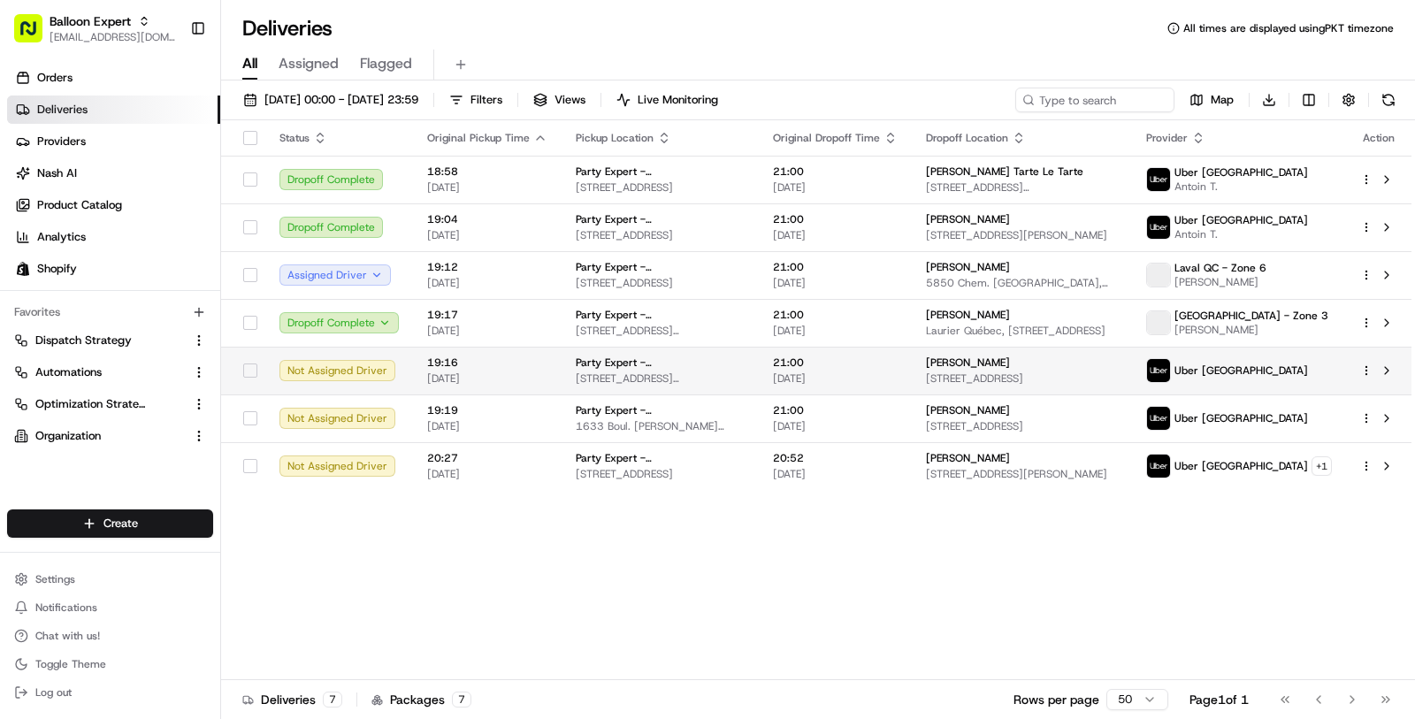
click at [809, 380] on span "[DATE]" at bounding box center [835, 378] width 125 height 14
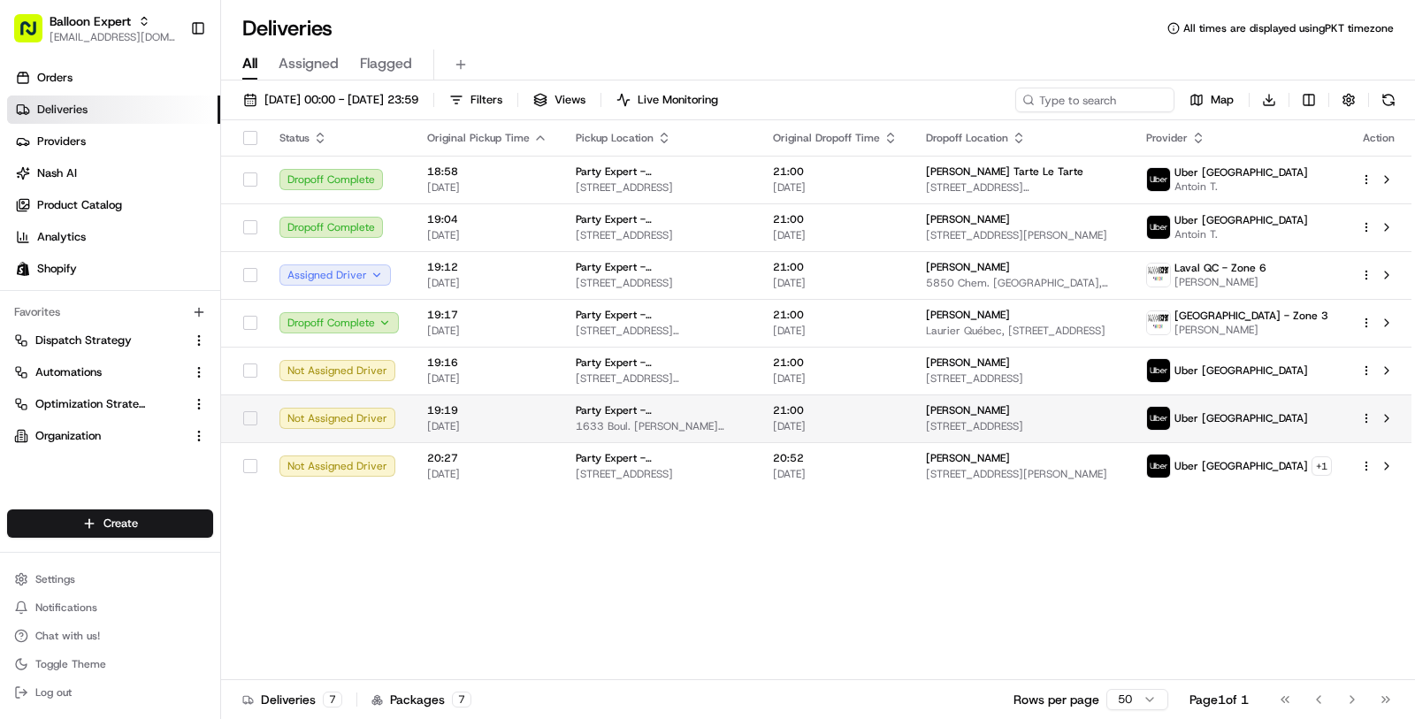
click at [759, 403] on td "Party Expert - Laval 1633 Boul. le Corbusier, Laval, QC H7S 1Z3, CA" at bounding box center [660, 418] width 197 height 48
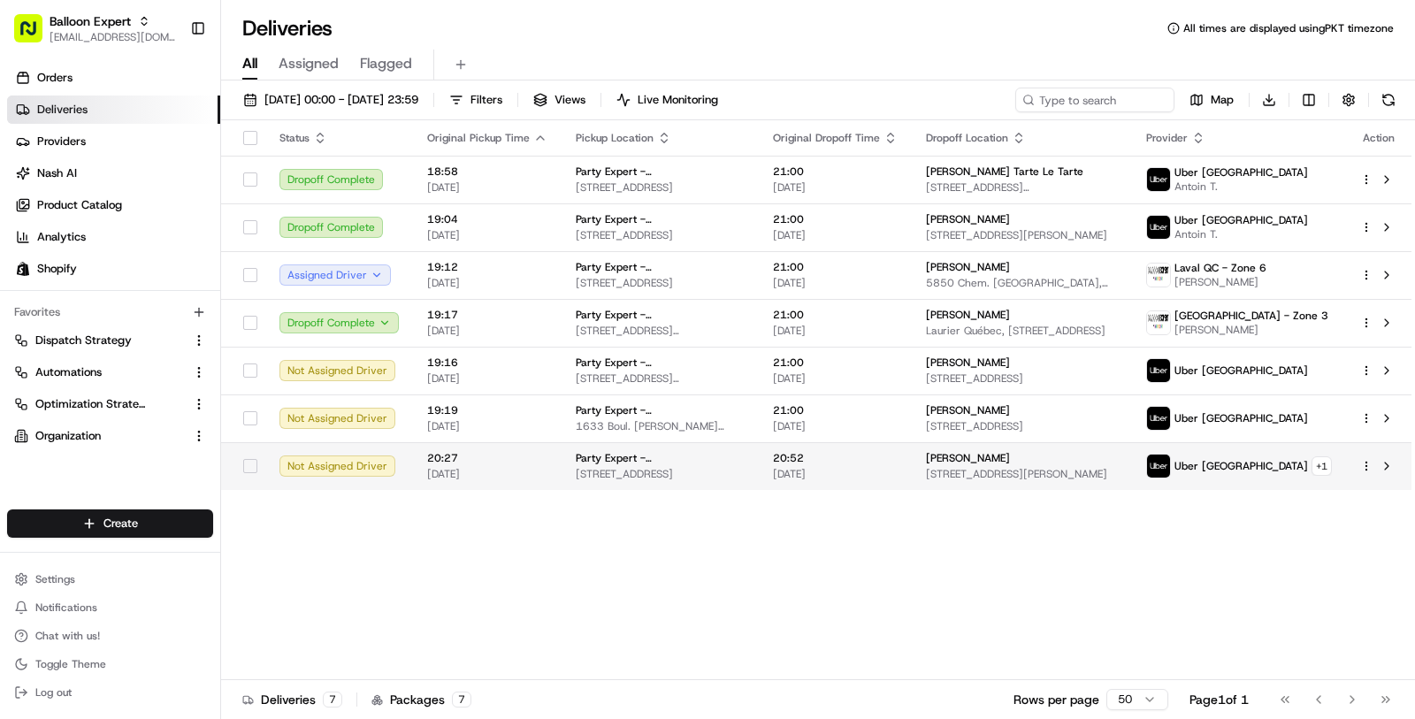
click at [718, 486] on td "Party Expert - Montréal 1022 Rue du Marché Central, Montréal, QC H4N 1K4, CA" at bounding box center [660, 466] width 197 height 48
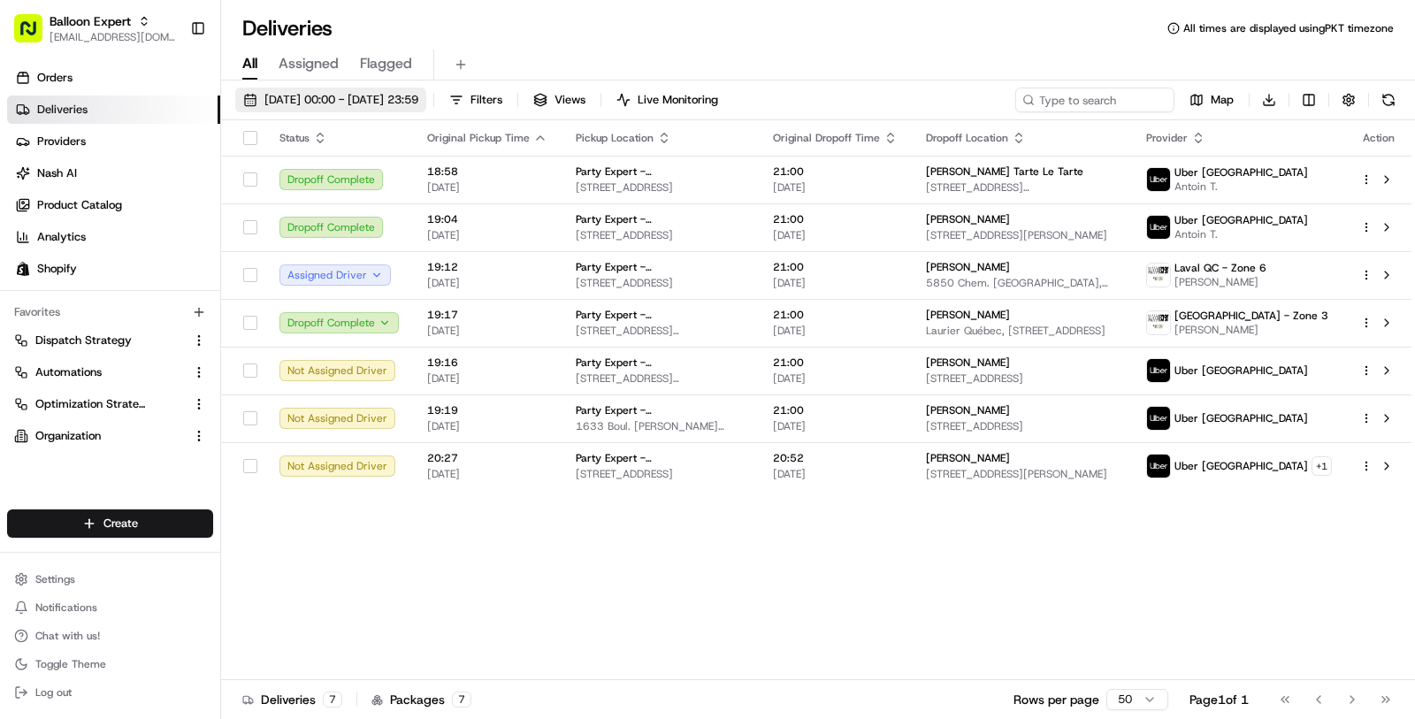
click at [418, 103] on span "18/08/2025 00:00 - 20/08/2025 23:59" at bounding box center [341, 100] width 154 height 16
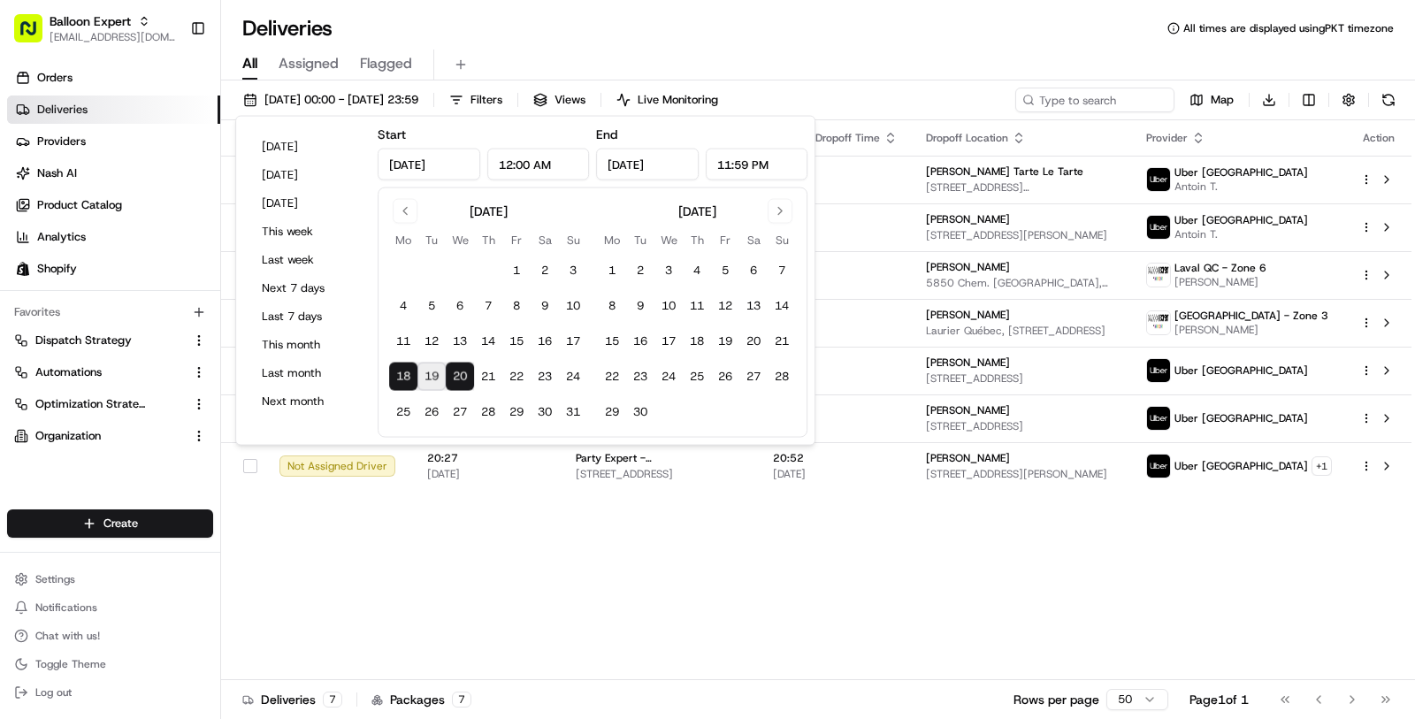
click at [426, 379] on button "19" at bounding box center [431, 377] width 28 height 28
type input "Aug 19, 2025"
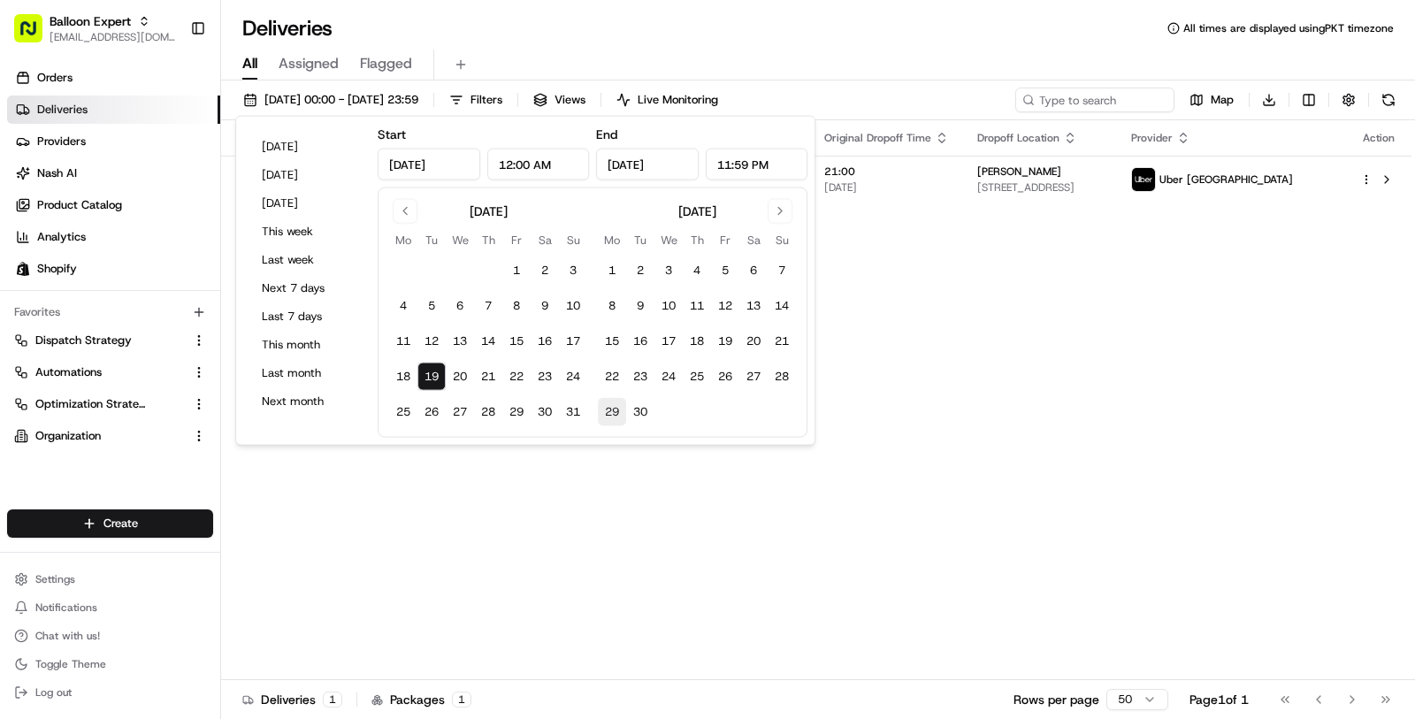
click at [605, 418] on button "29" at bounding box center [612, 412] width 28 height 28
type input "Sep 29, 2025"
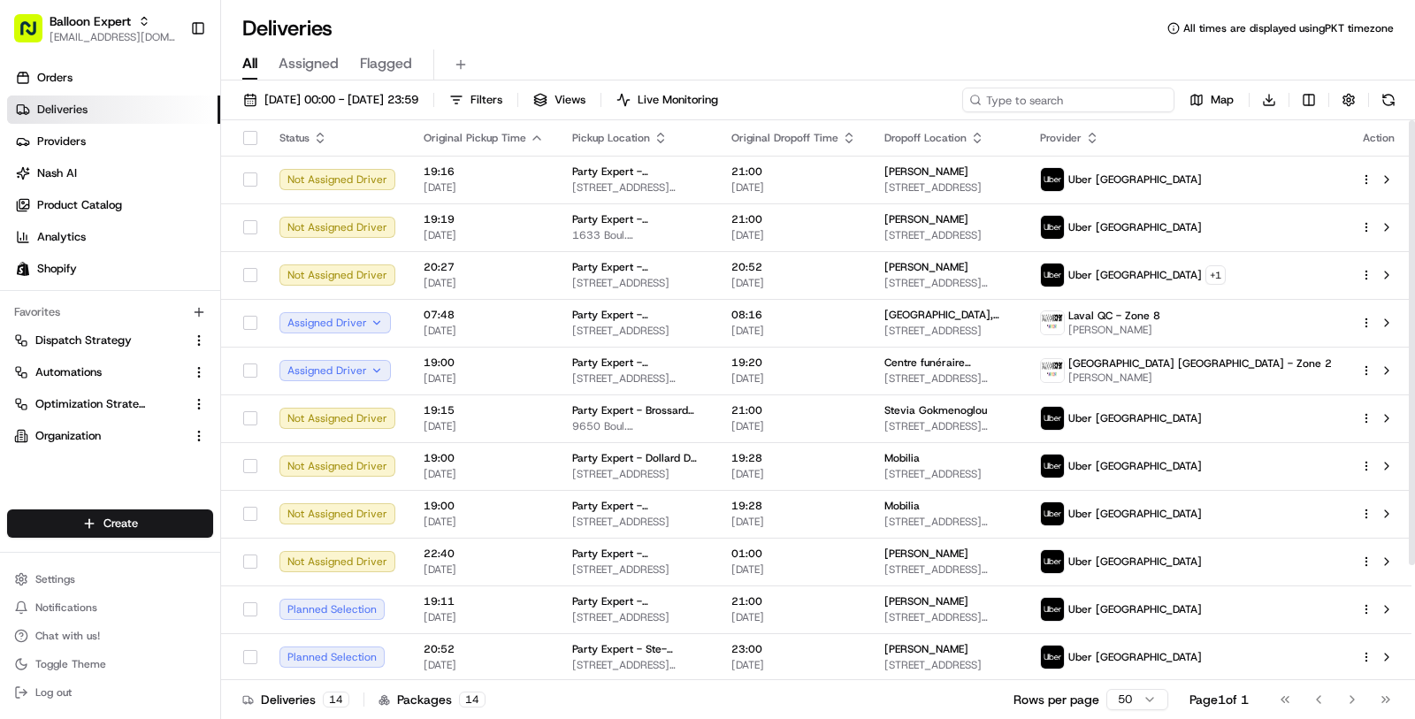
click at [1063, 92] on input at bounding box center [1068, 100] width 212 height 25
paste input "27975"
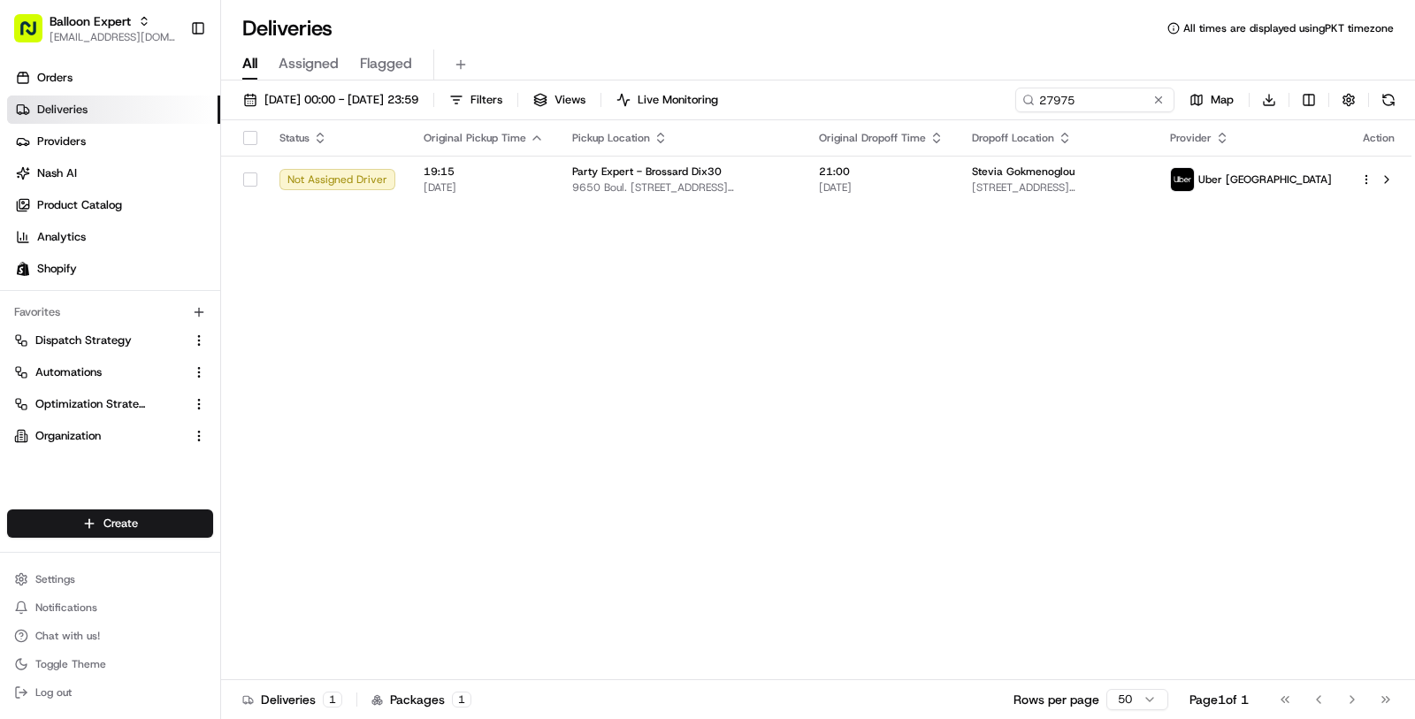
click at [838, 211] on div "Status Original Pickup Time Pickup Location Original Dropoff Time Dropoff Locat…" at bounding box center [816, 400] width 1191 height 560
click at [846, 175] on span "21:00" at bounding box center [881, 172] width 125 height 14
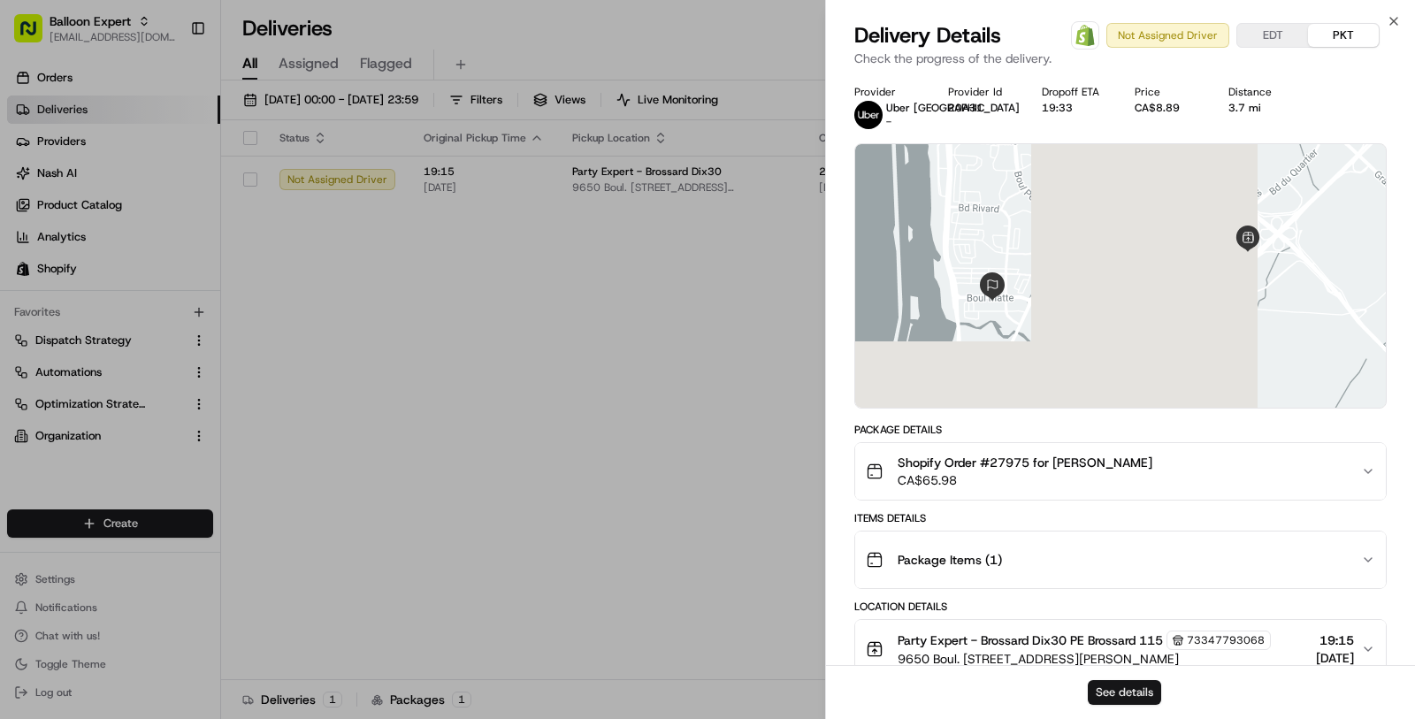
click at [1114, 691] on button "See details" at bounding box center [1124, 692] width 73 height 25
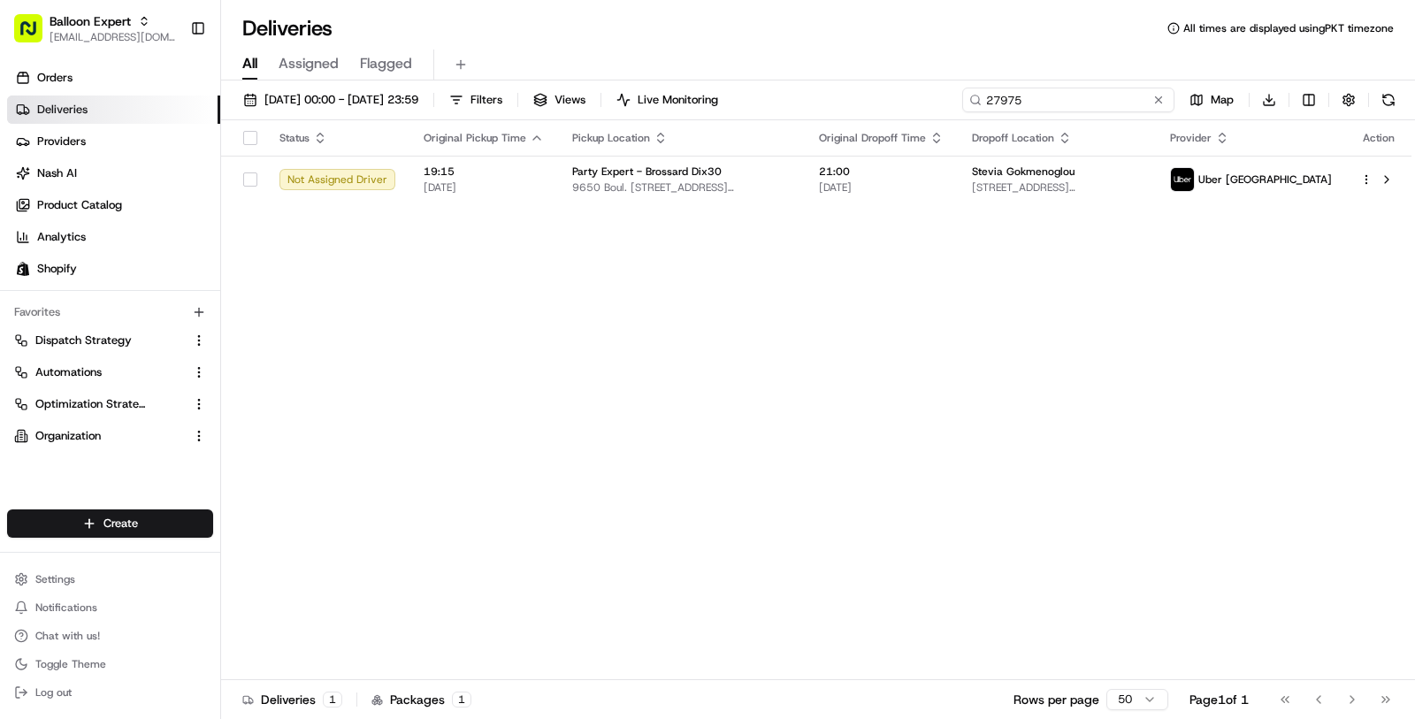
click at [1064, 109] on input "27975" at bounding box center [1068, 100] width 212 height 25
paste input "38"
type input "27938"
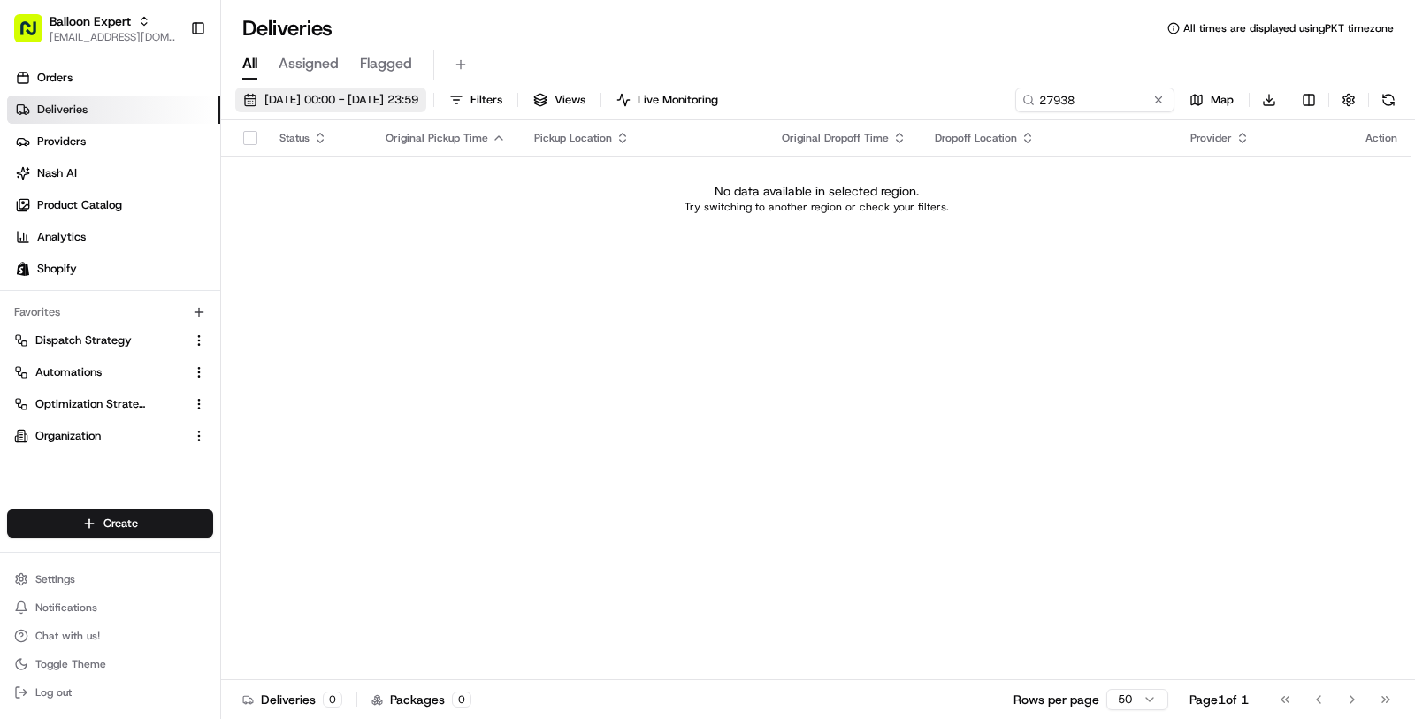
click at [418, 101] on span "19/08/2025 00:00 - 29/09/2025 23:59" at bounding box center [341, 100] width 154 height 16
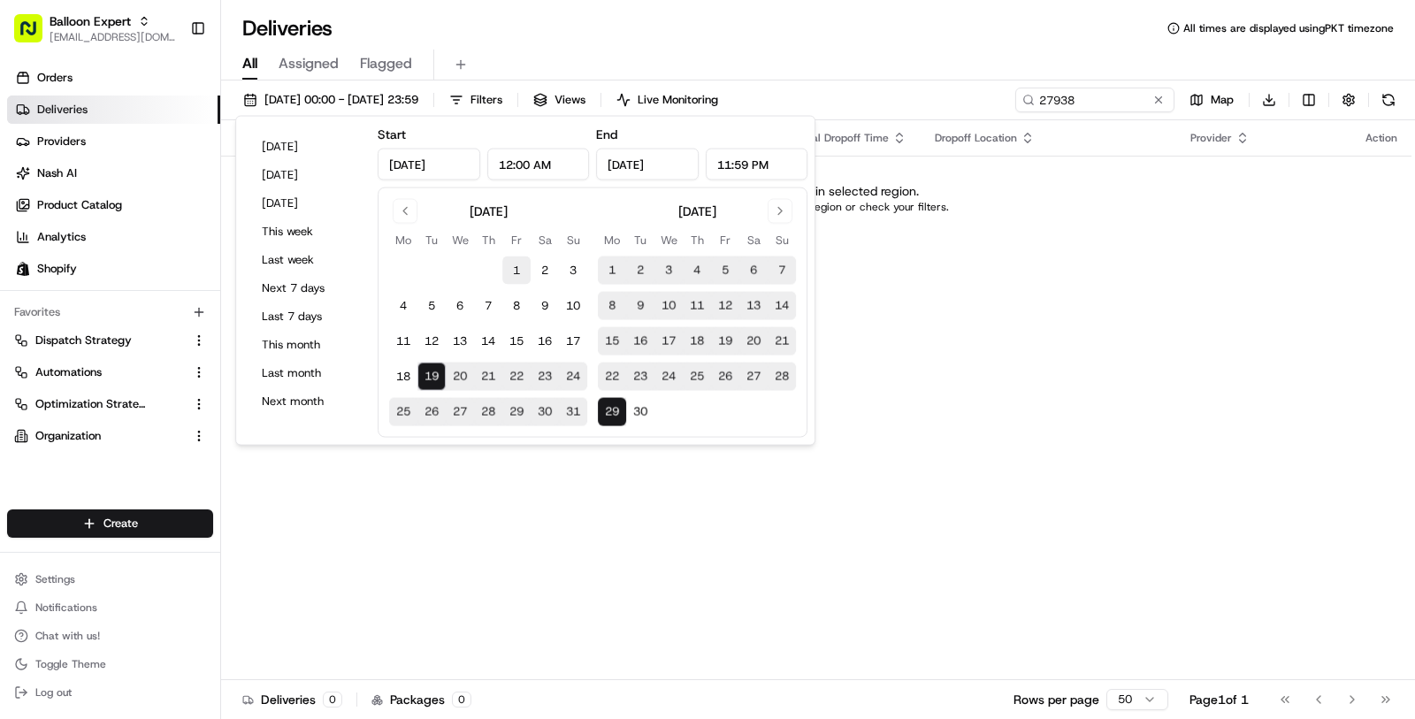
click at [517, 267] on button "1" at bounding box center [516, 271] width 28 height 28
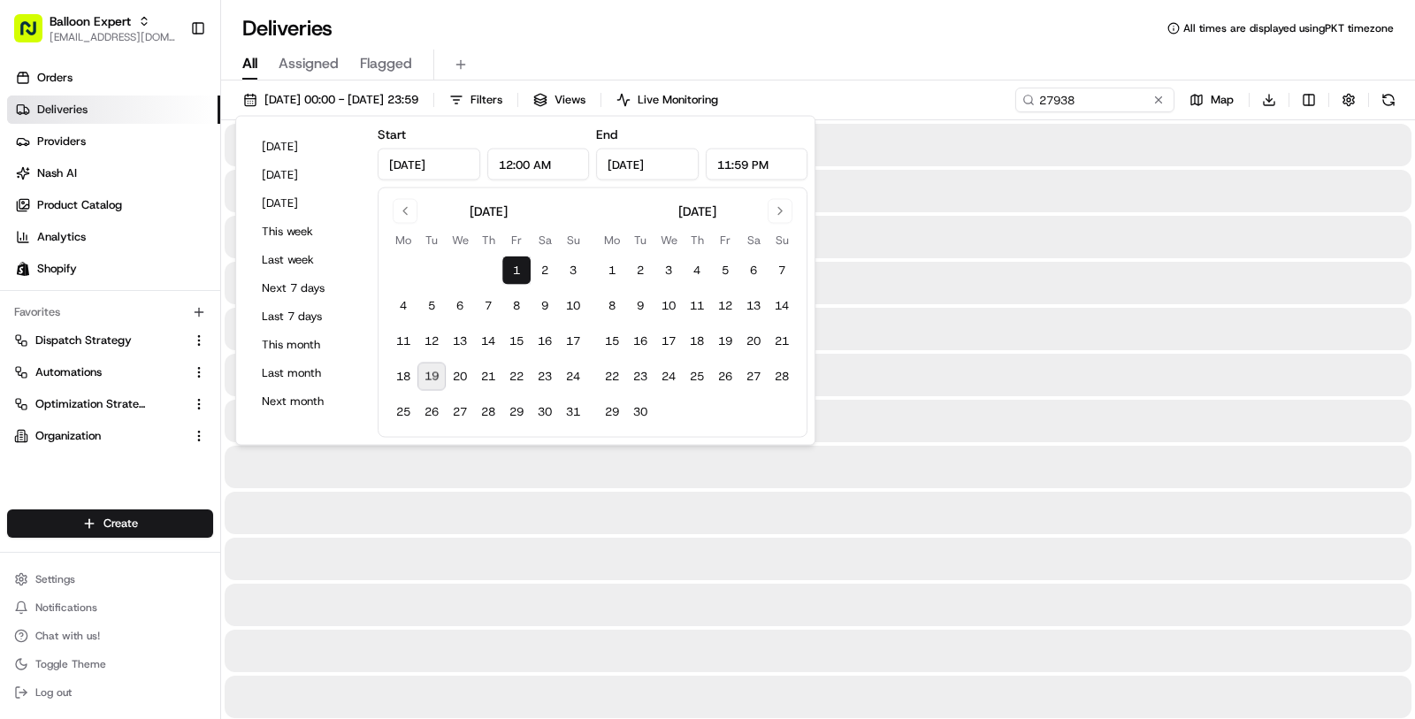
type input "Aug 1, 2025"
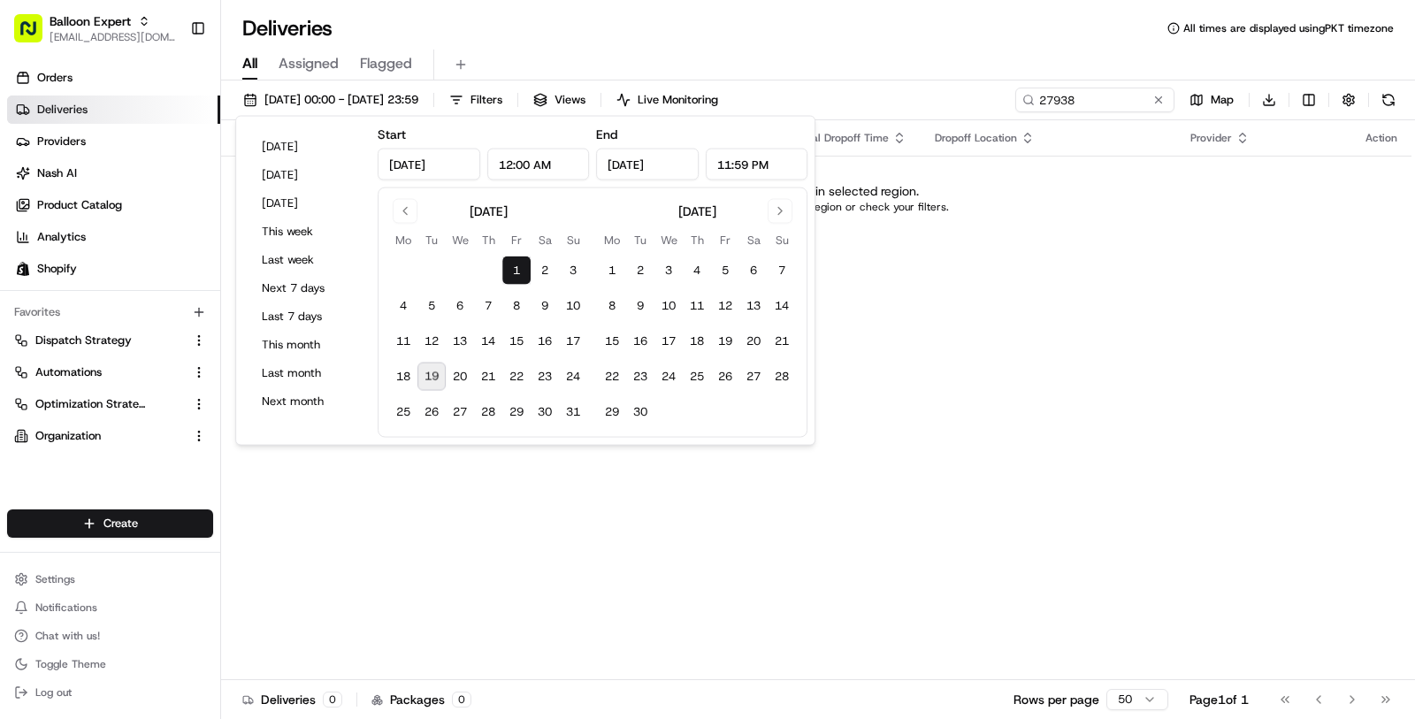
click at [434, 387] on button "19" at bounding box center [431, 377] width 28 height 28
type input "Aug 19, 2025"
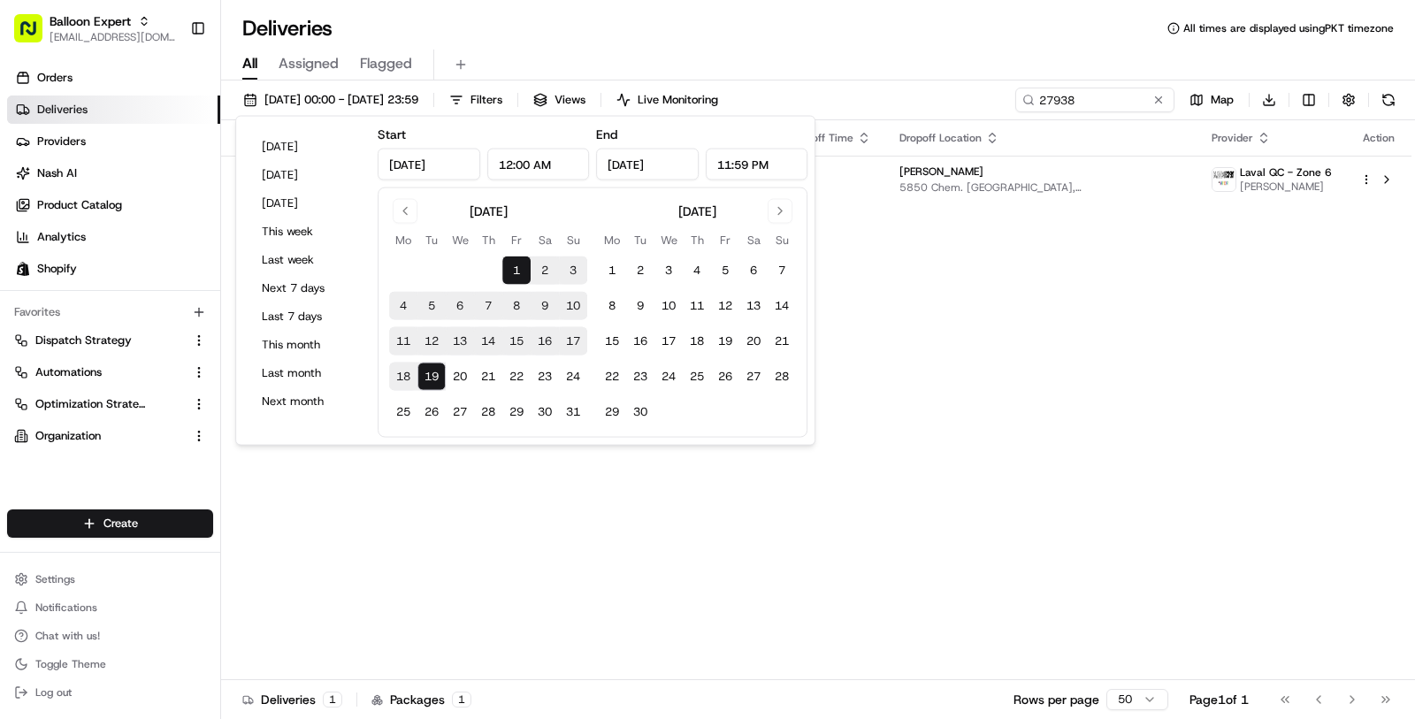
click at [514, 509] on div "Status Original Pickup Time Pickup Location Original Dropoff Time Dropoff Locat…" at bounding box center [816, 400] width 1191 height 560
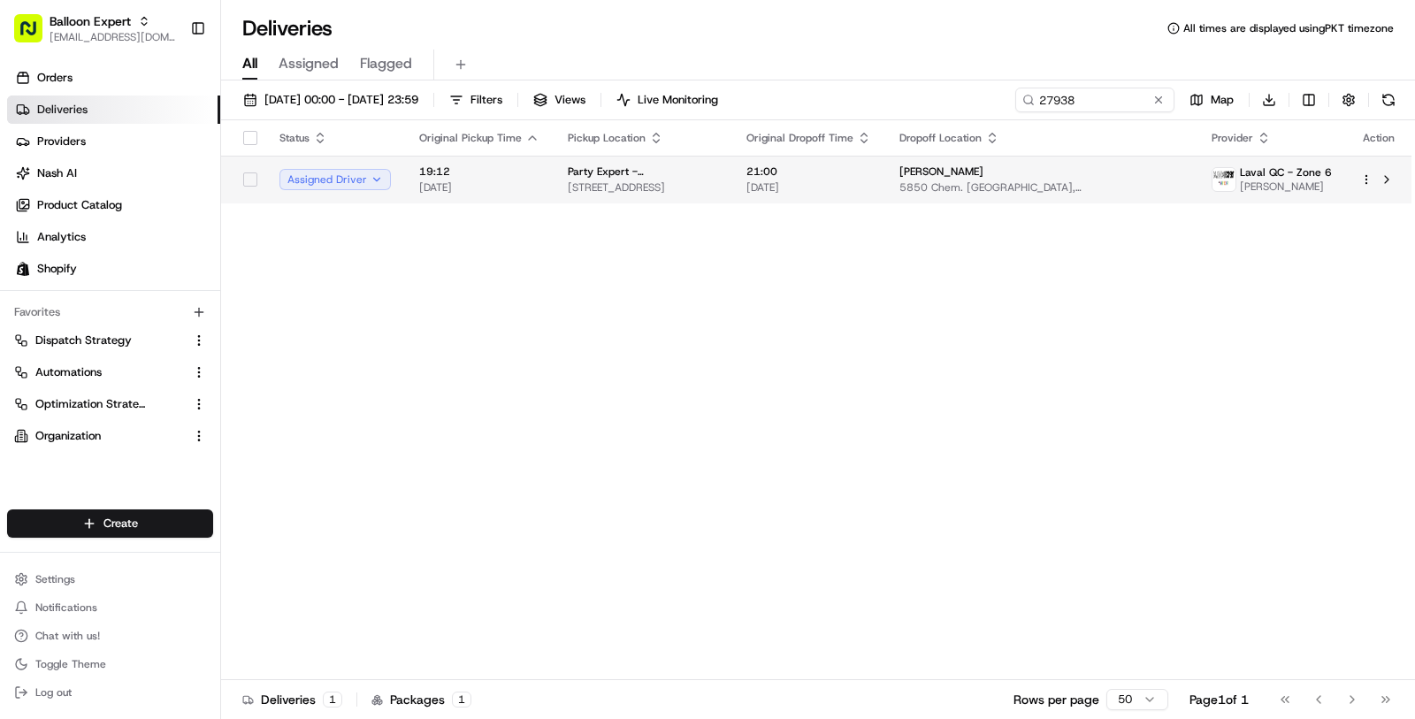
click at [656, 165] on span "Party Expert - Montréal" at bounding box center [643, 172] width 150 height 14
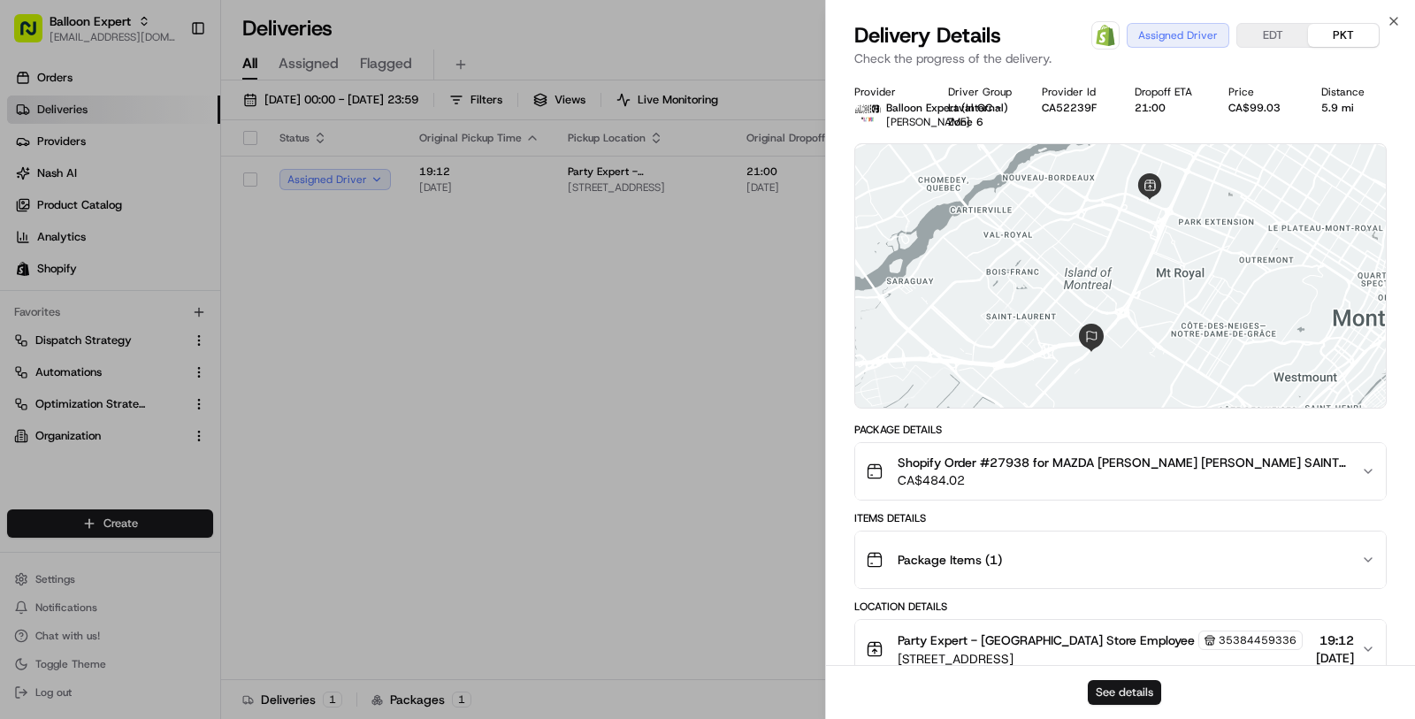
click at [1107, 689] on button "See details" at bounding box center [1124, 692] width 73 height 25
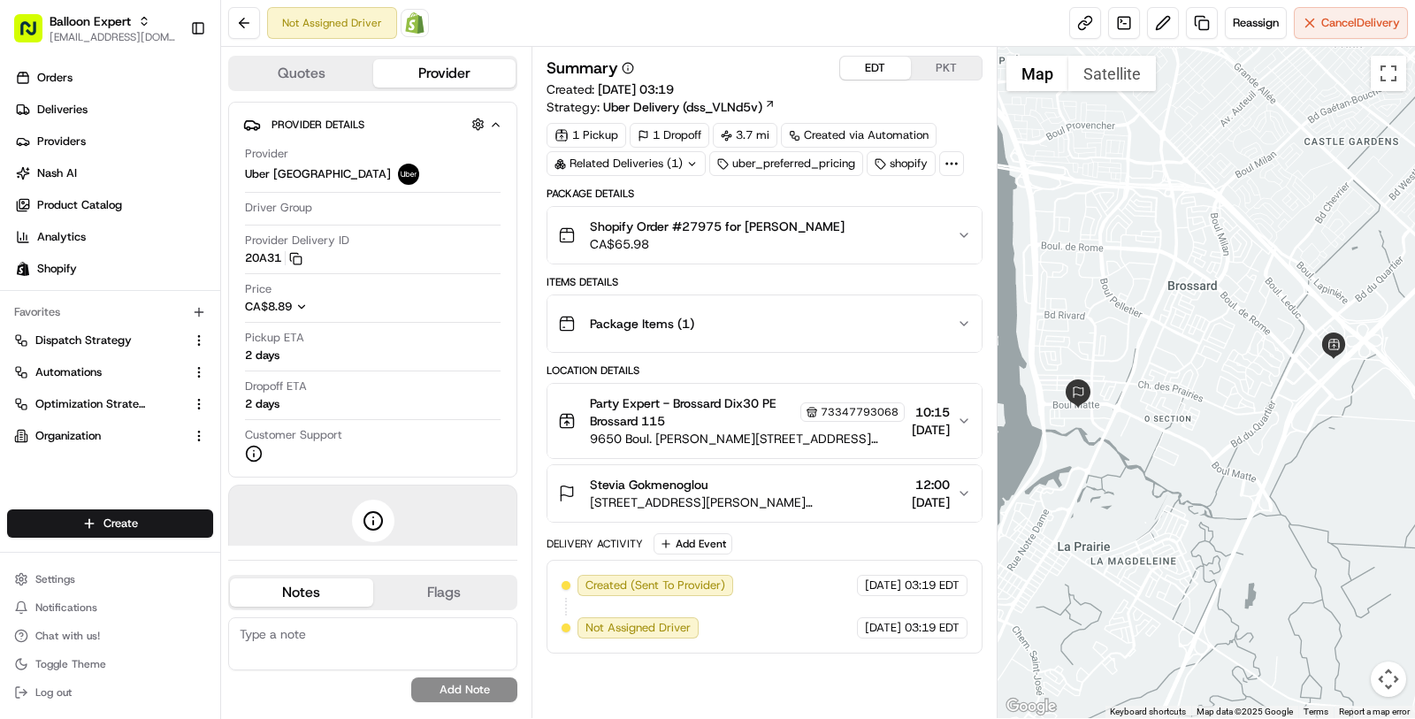
click at [879, 67] on button "EDT" at bounding box center [875, 68] width 71 height 23
click at [867, 470] on button "Stevia Gokmenoglou [STREET_ADDRESS][PERSON_NAME][PERSON_NAME] 12:00 [DATE]" at bounding box center [764, 493] width 434 height 57
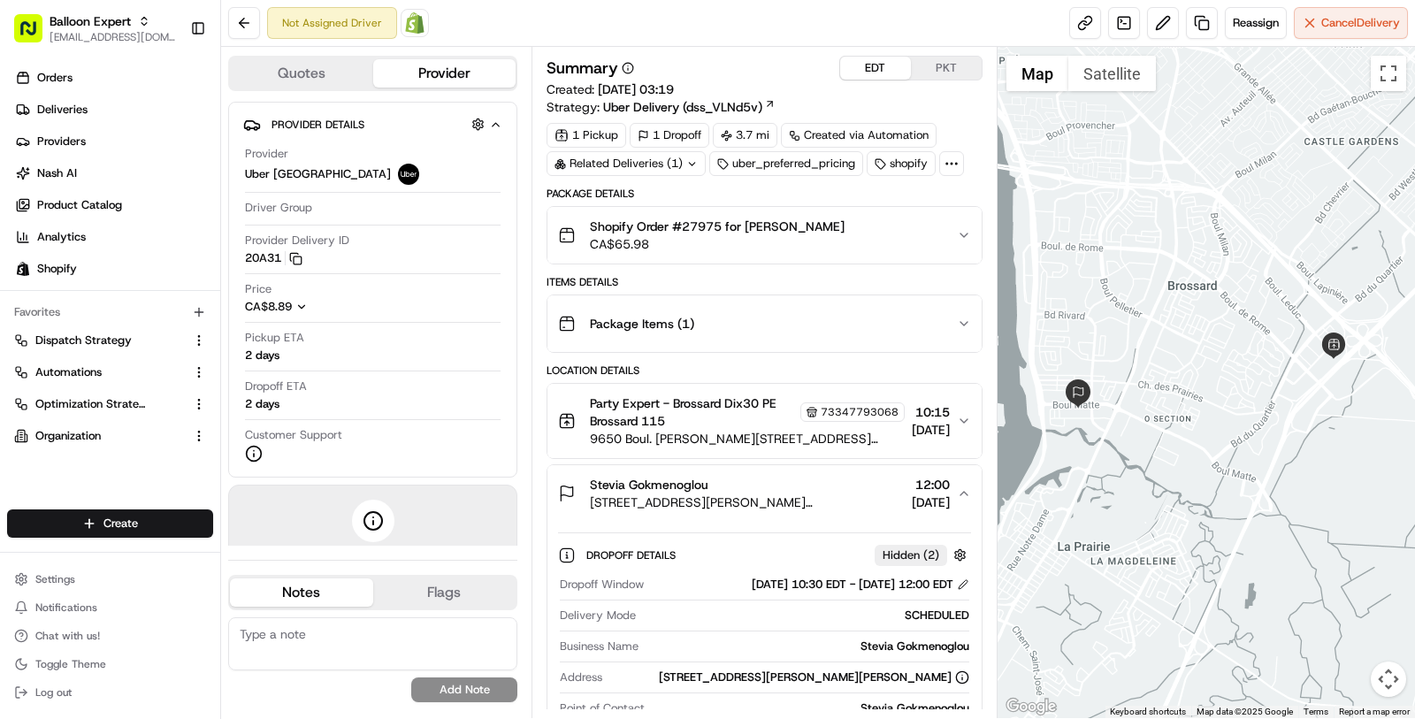
scroll to position [1, 0]
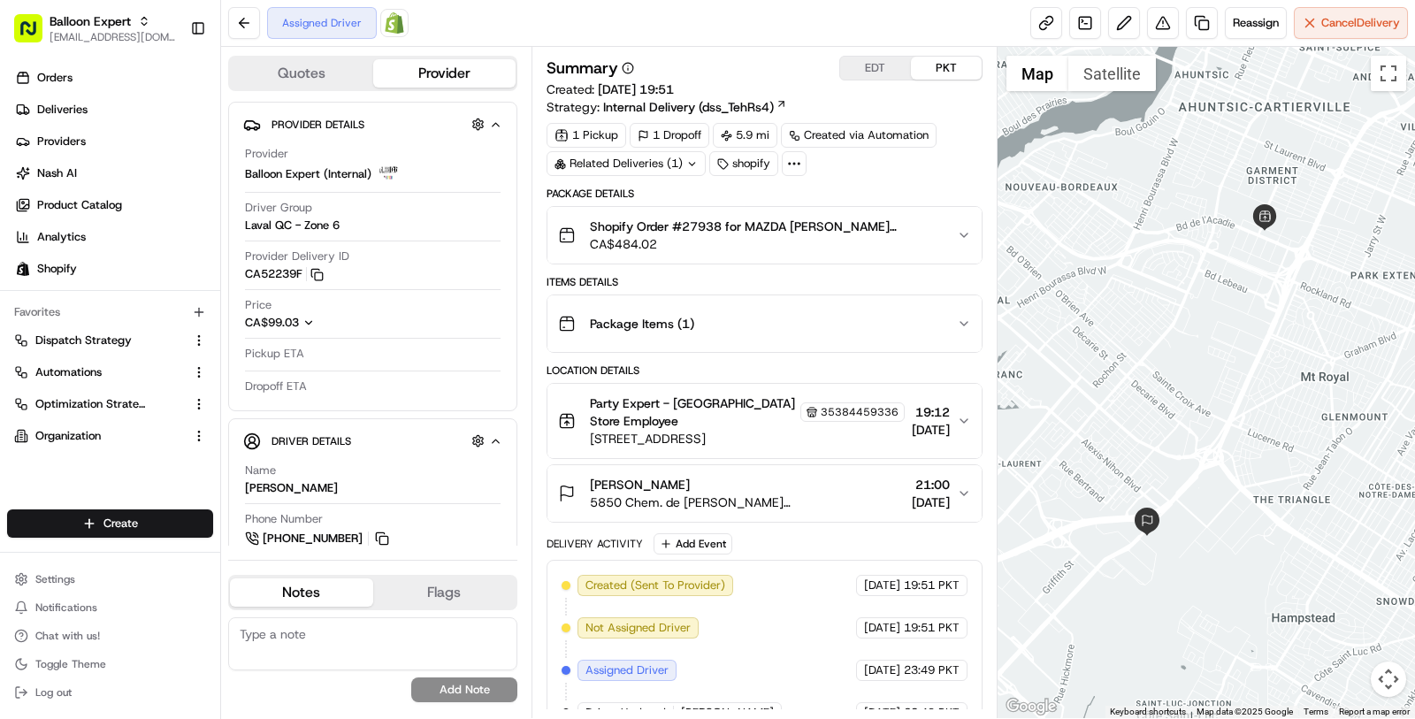
click at [870, 57] on button "EDT" at bounding box center [875, 68] width 71 height 23
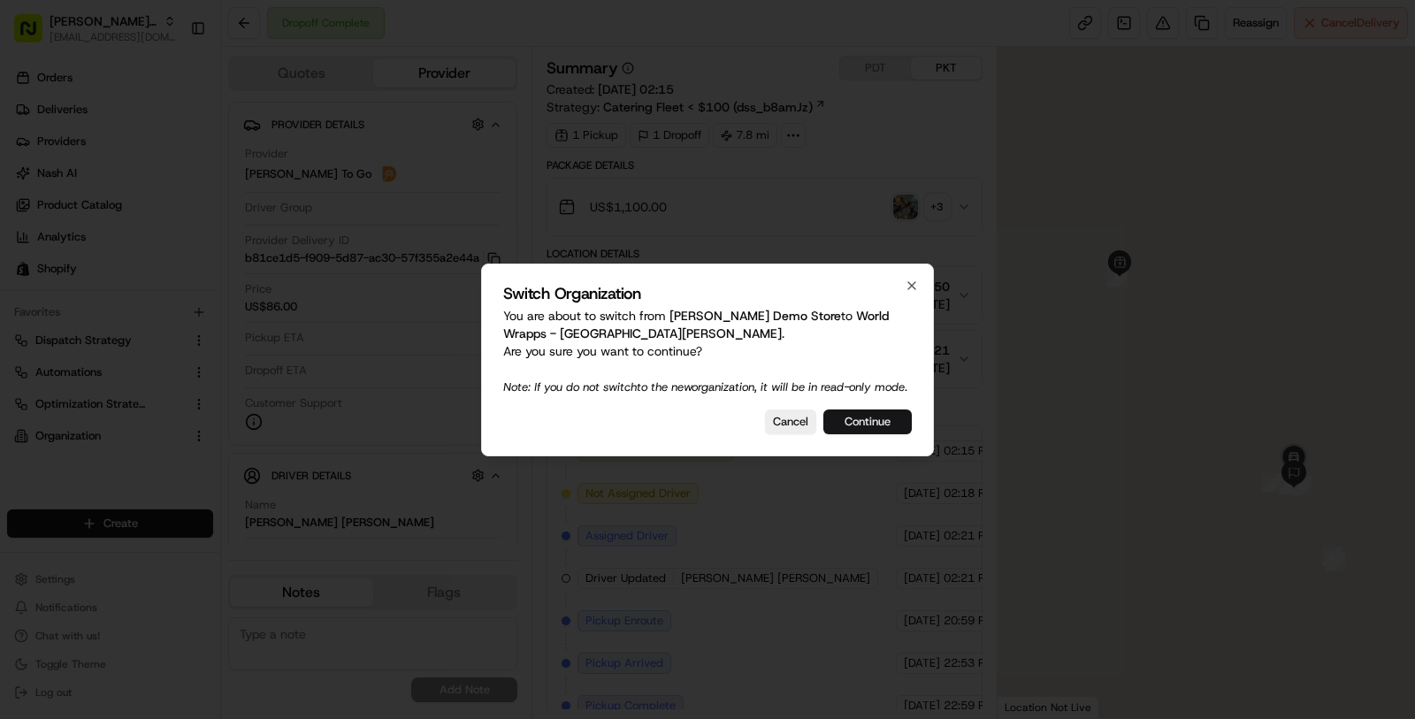
click at [840, 425] on button "Continue" at bounding box center [867, 422] width 88 height 25
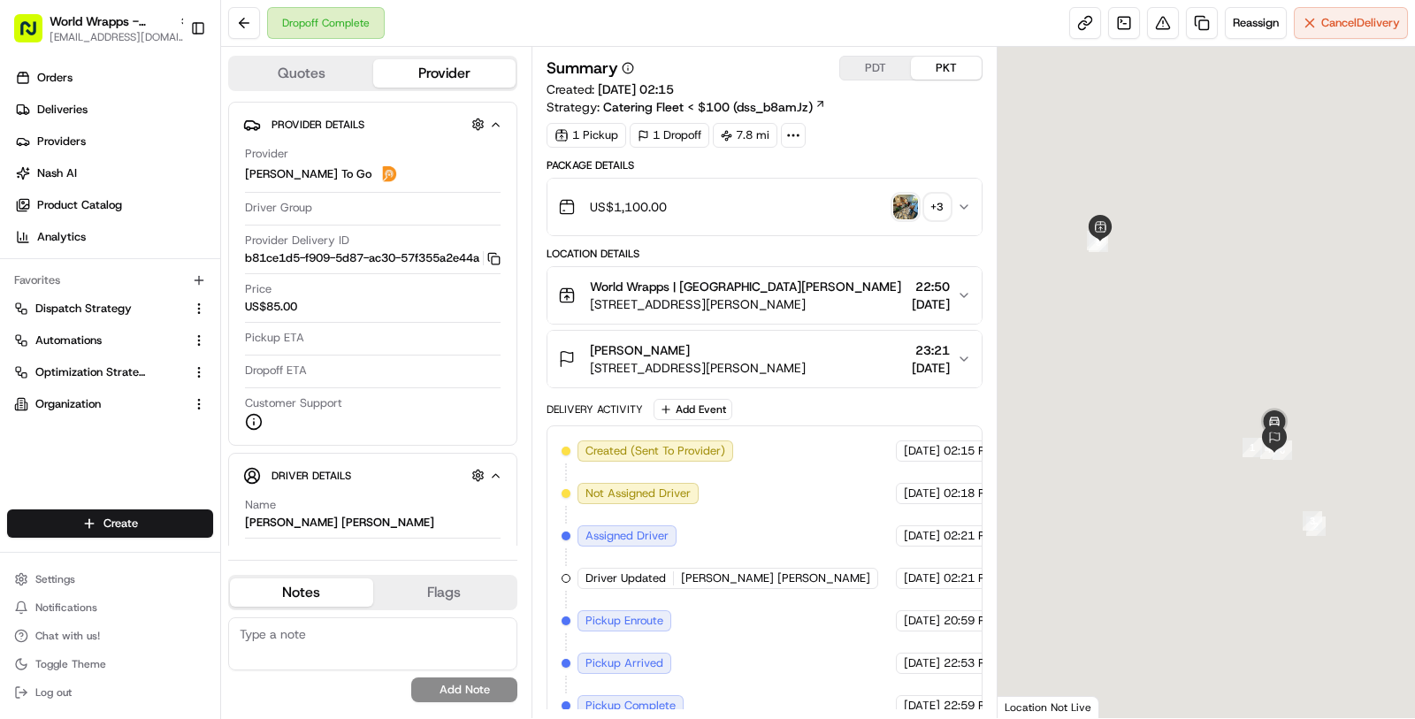
click at [1113, 25] on link at bounding box center [1124, 23] width 32 height 32
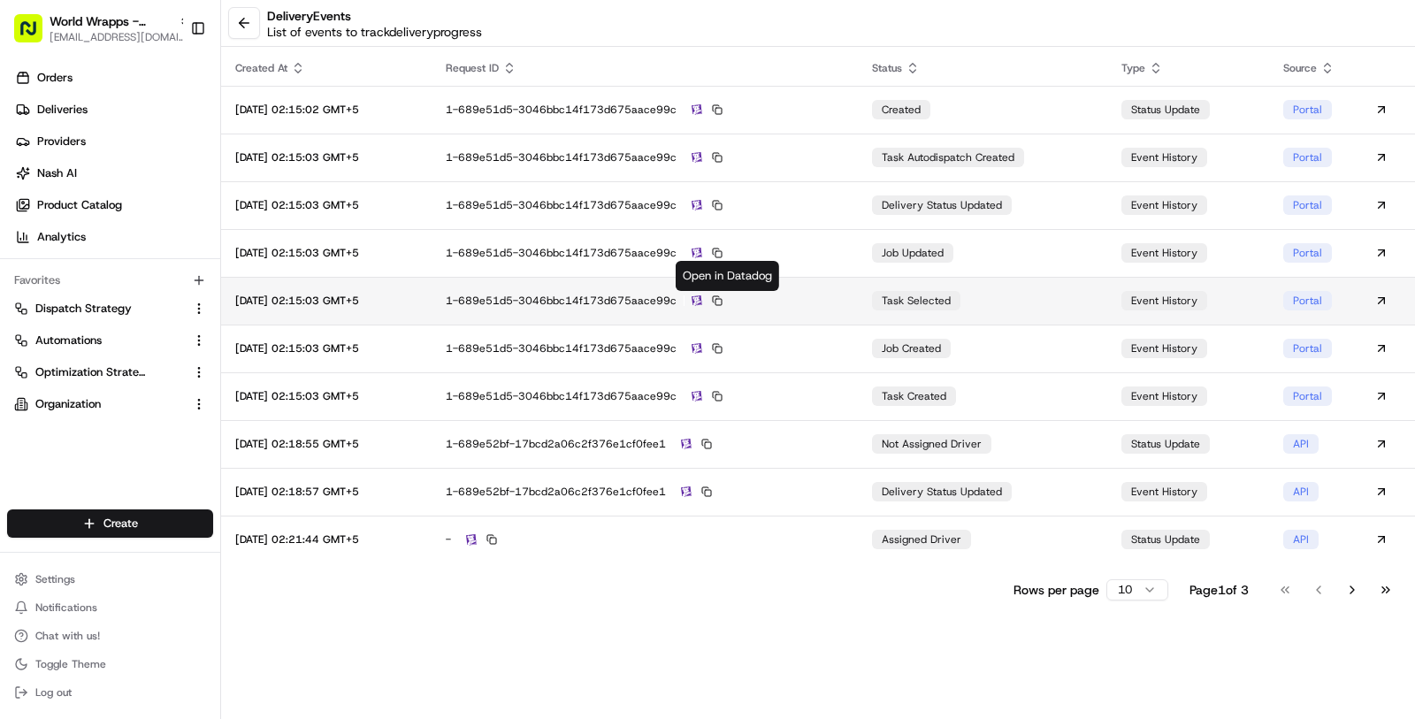
click at [702, 300] on img at bounding box center [697, 300] width 11 height 11
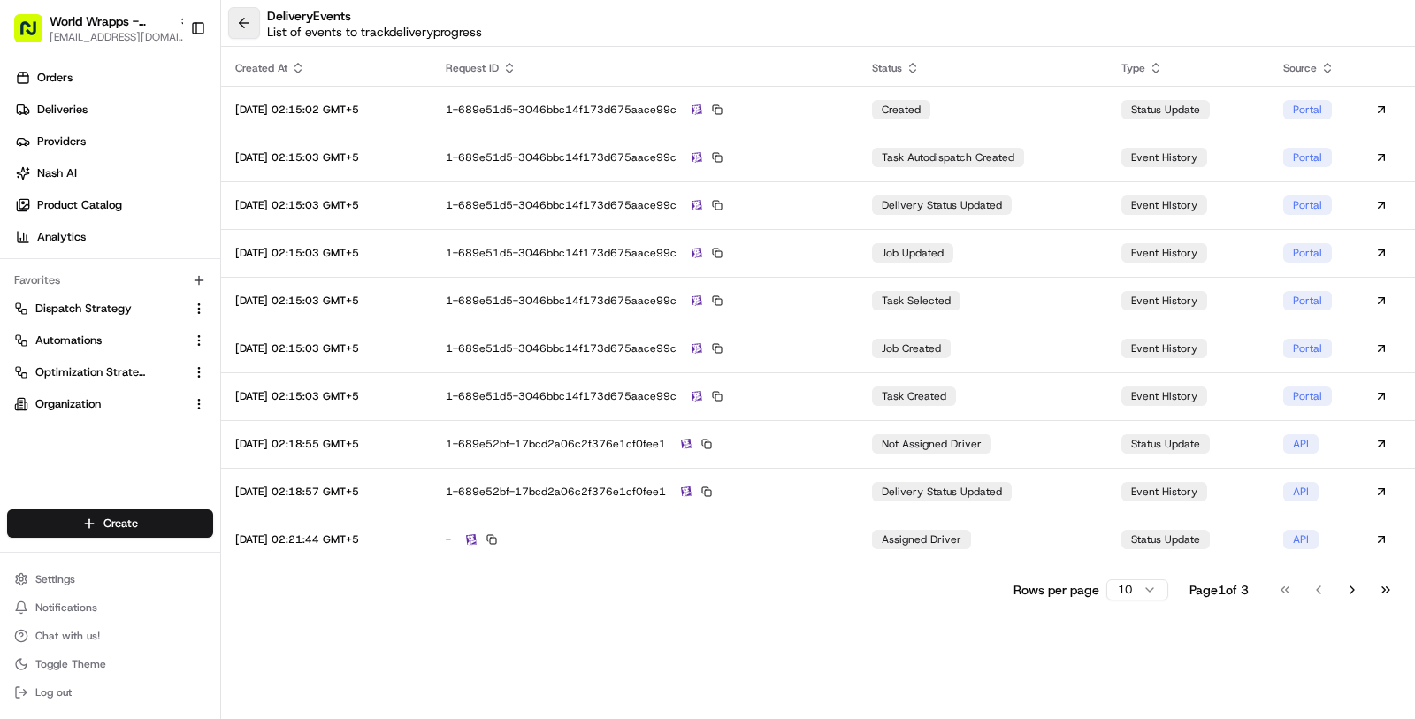
click at [241, 26] on button at bounding box center [244, 23] width 32 height 32
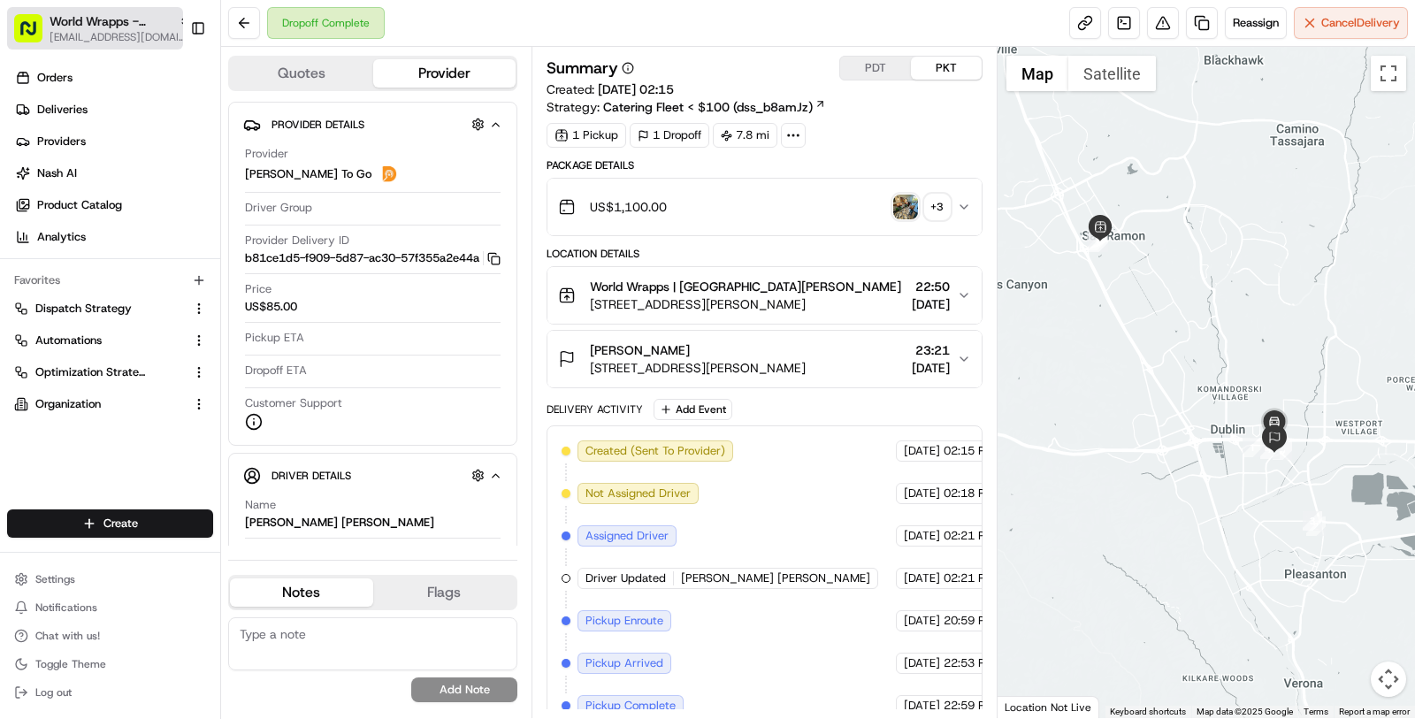
click at [57, 34] on span "[EMAIL_ADDRESS][DOMAIN_NAME]" at bounding box center [121, 37] width 142 height 14
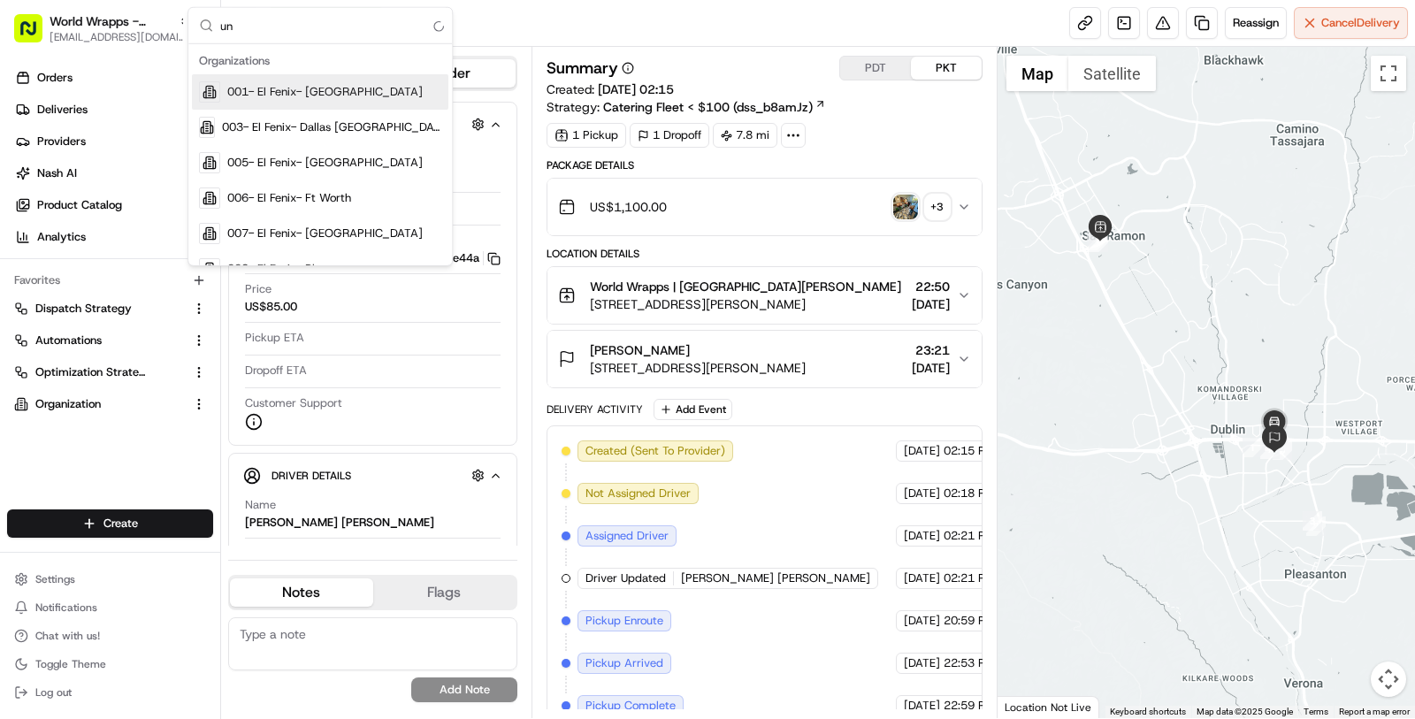
type input "u"
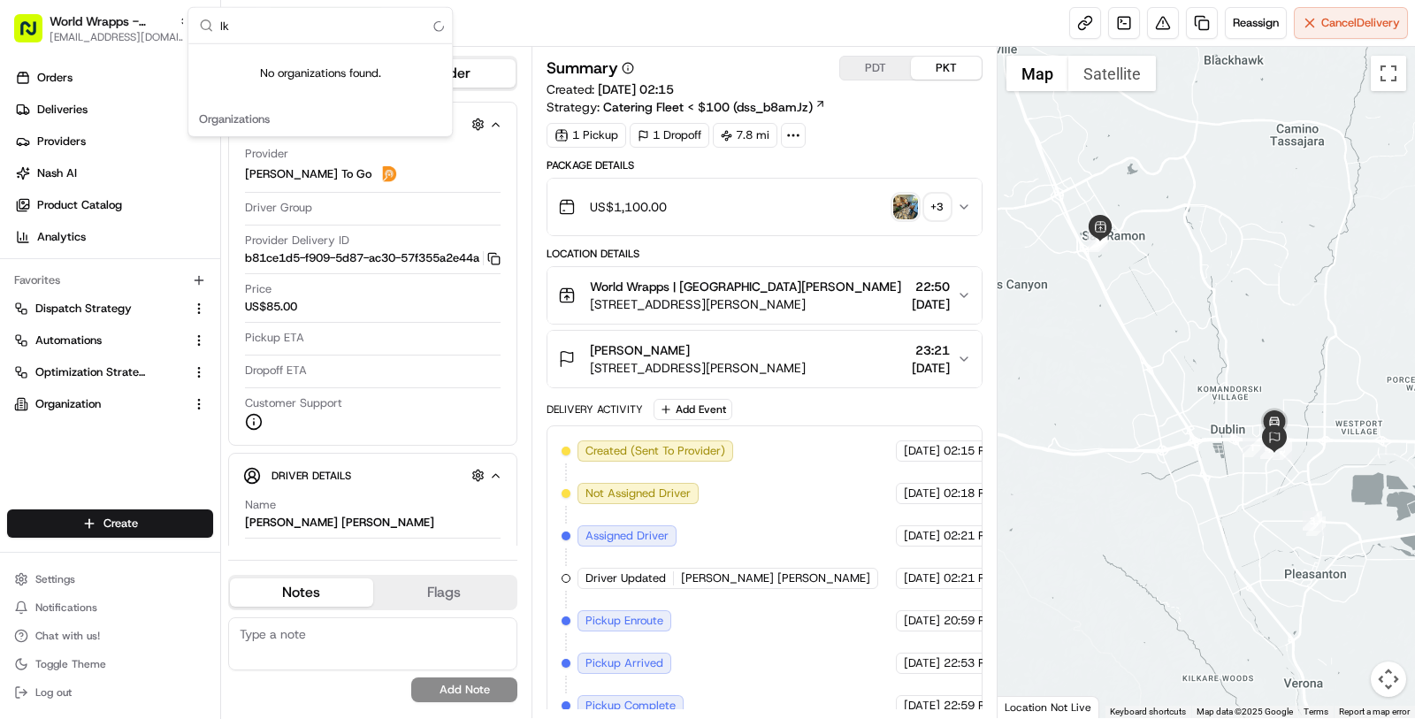
type input "l"
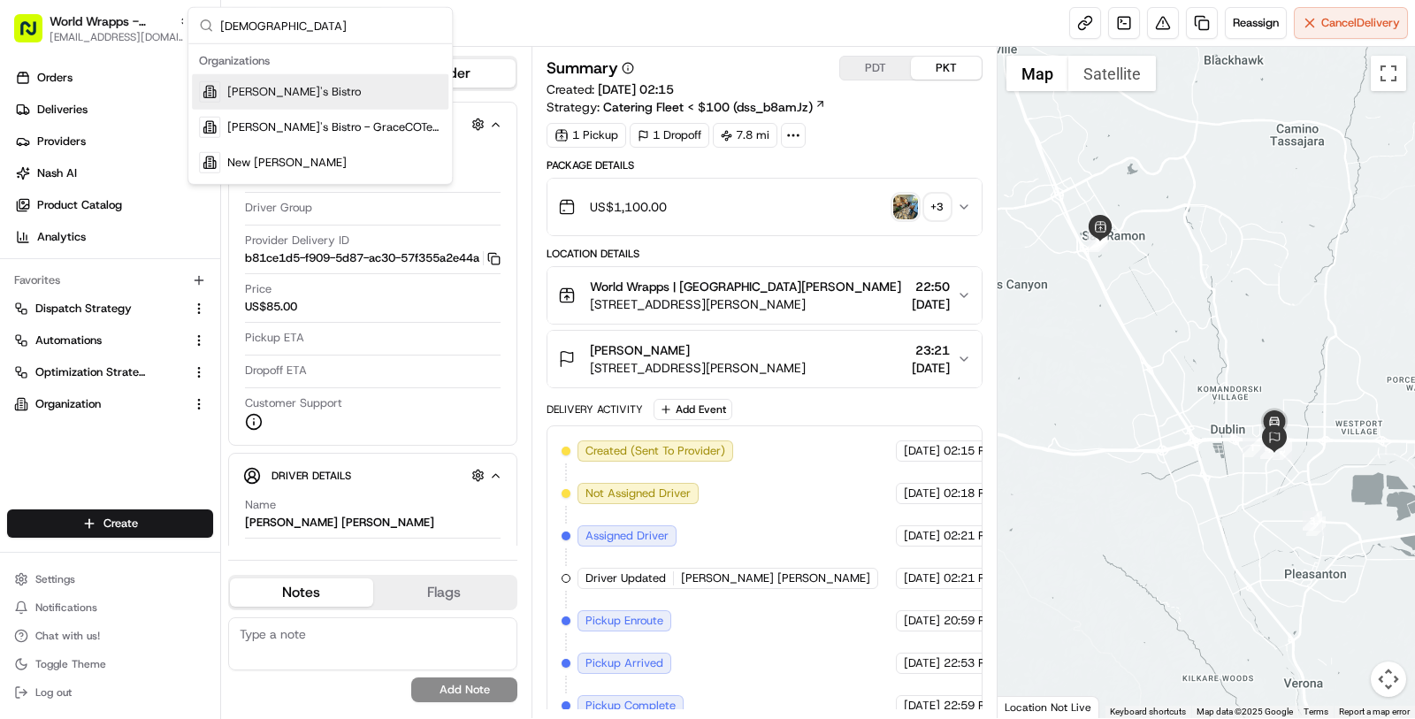
type input "kisha"
click at [396, 88] on div "Kisha's Bistro" at bounding box center [320, 91] width 257 height 35
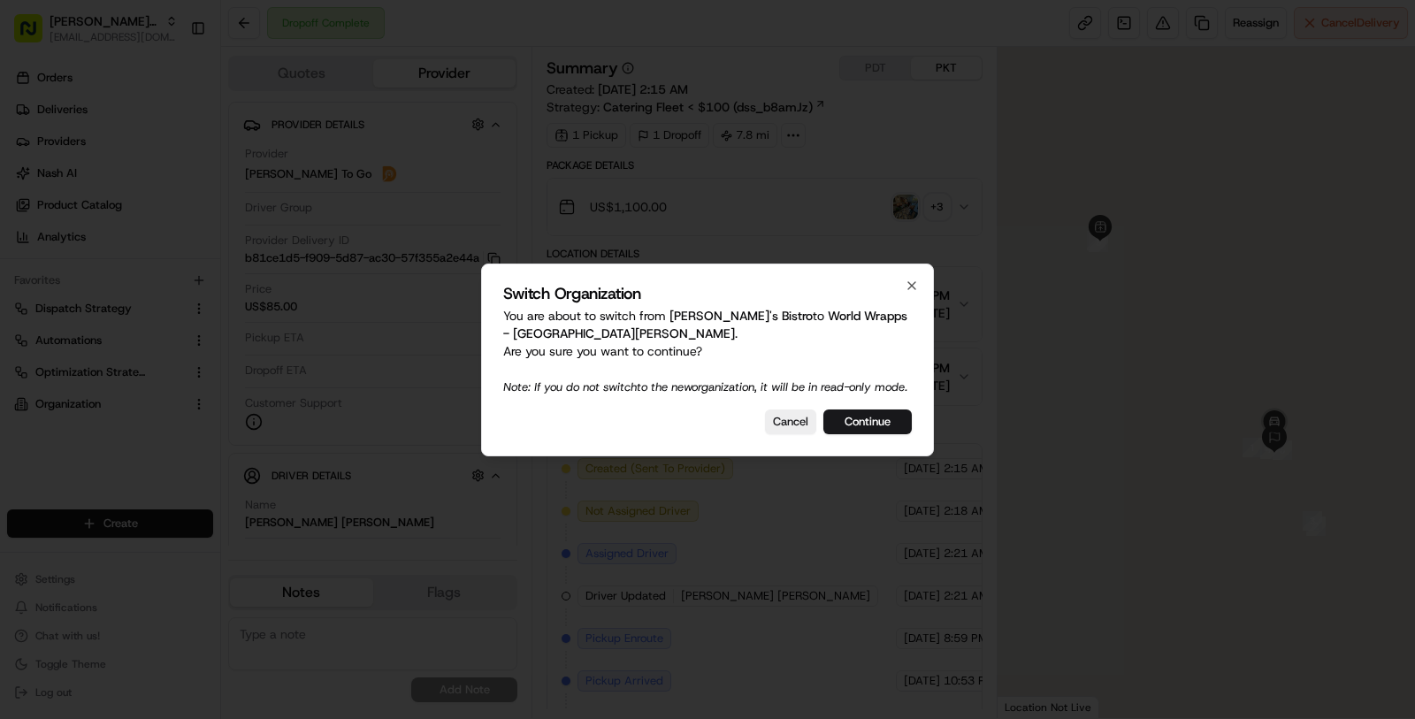
click at [95, 92] on div at bounding box center [707, 359] width 1415 height 719
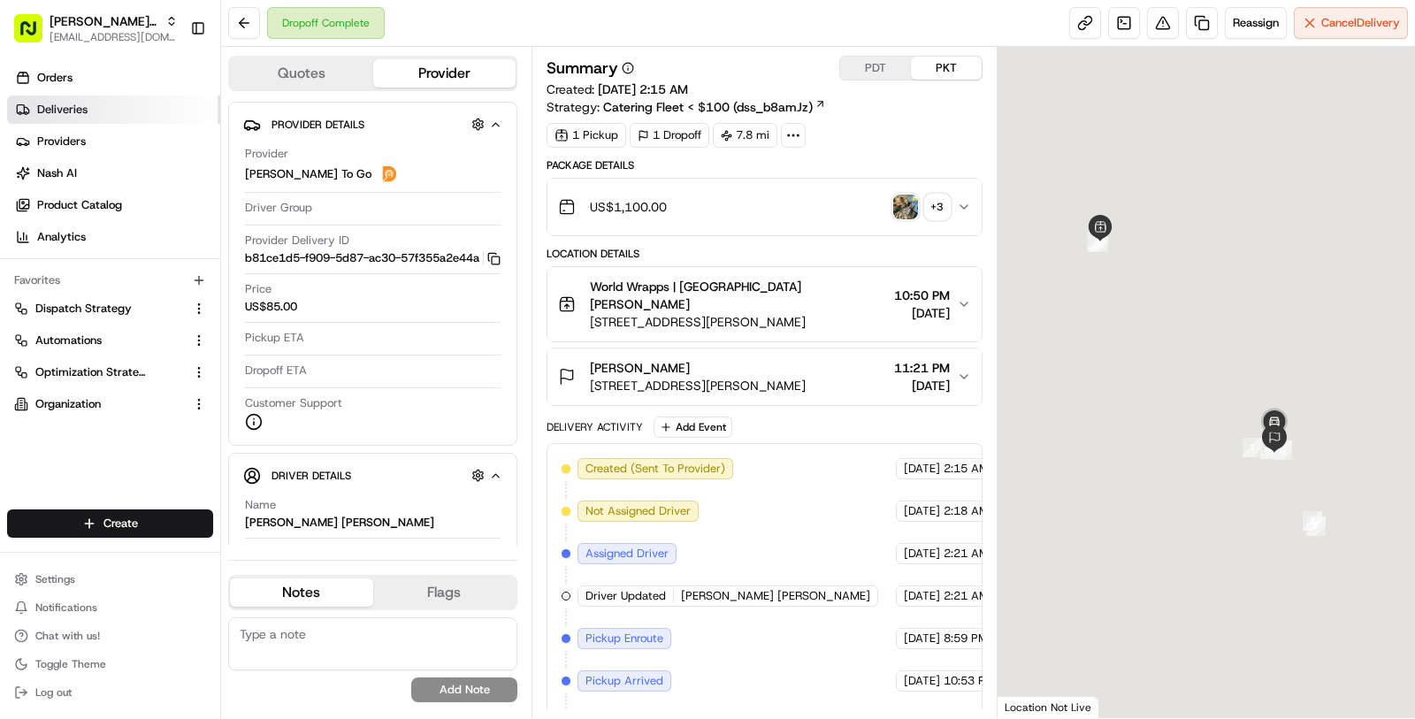
click at [99, 110] on link "Deliveries" at bounding box center [113, 110] width 213 height 28
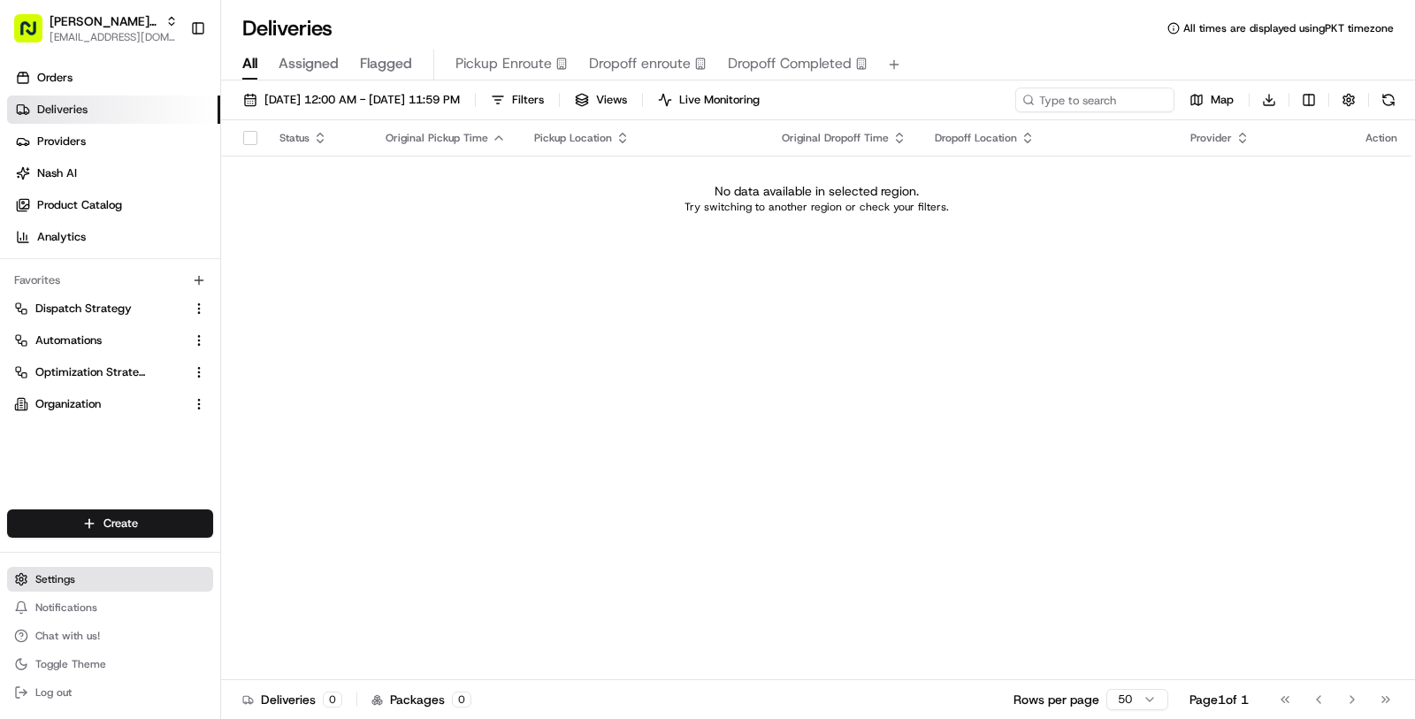
click at [134, 583] on button "Settings" at bounding box center [110, 579] width 206 height 25
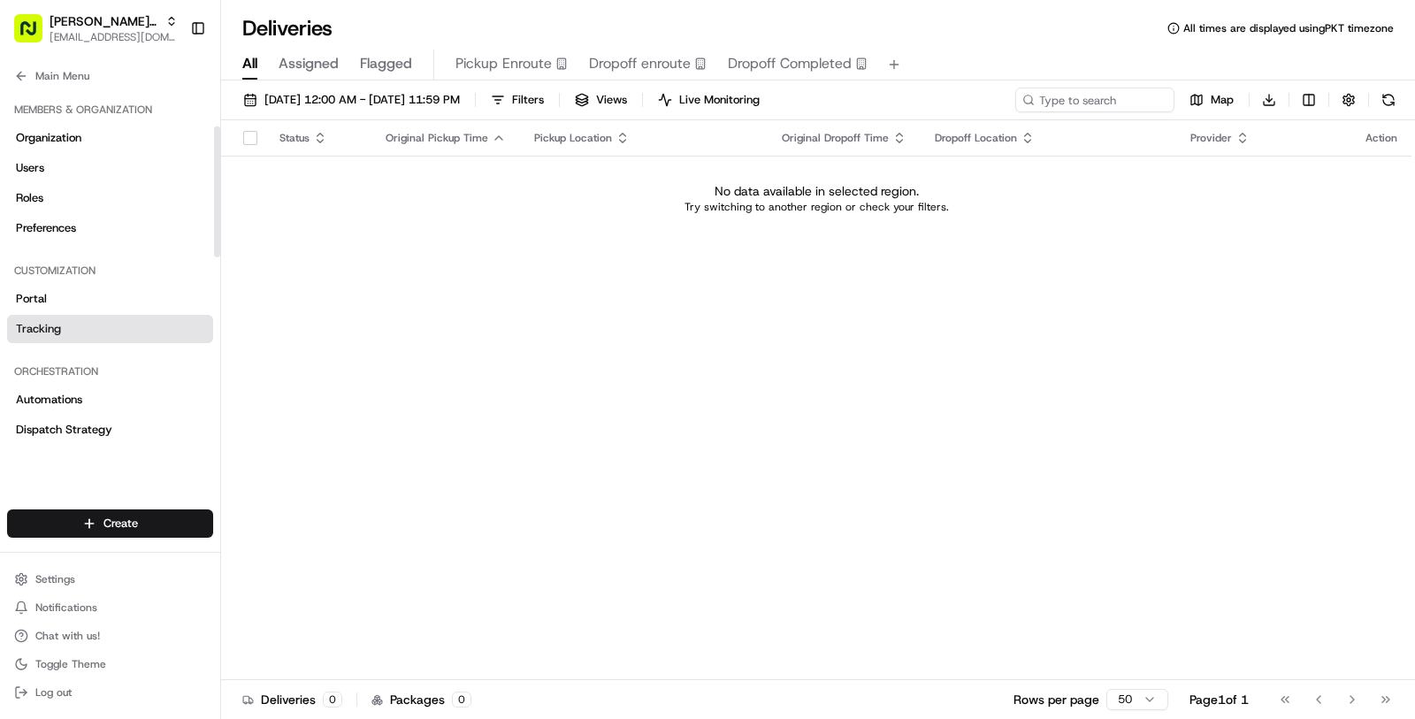
scroll to position [651, 0]
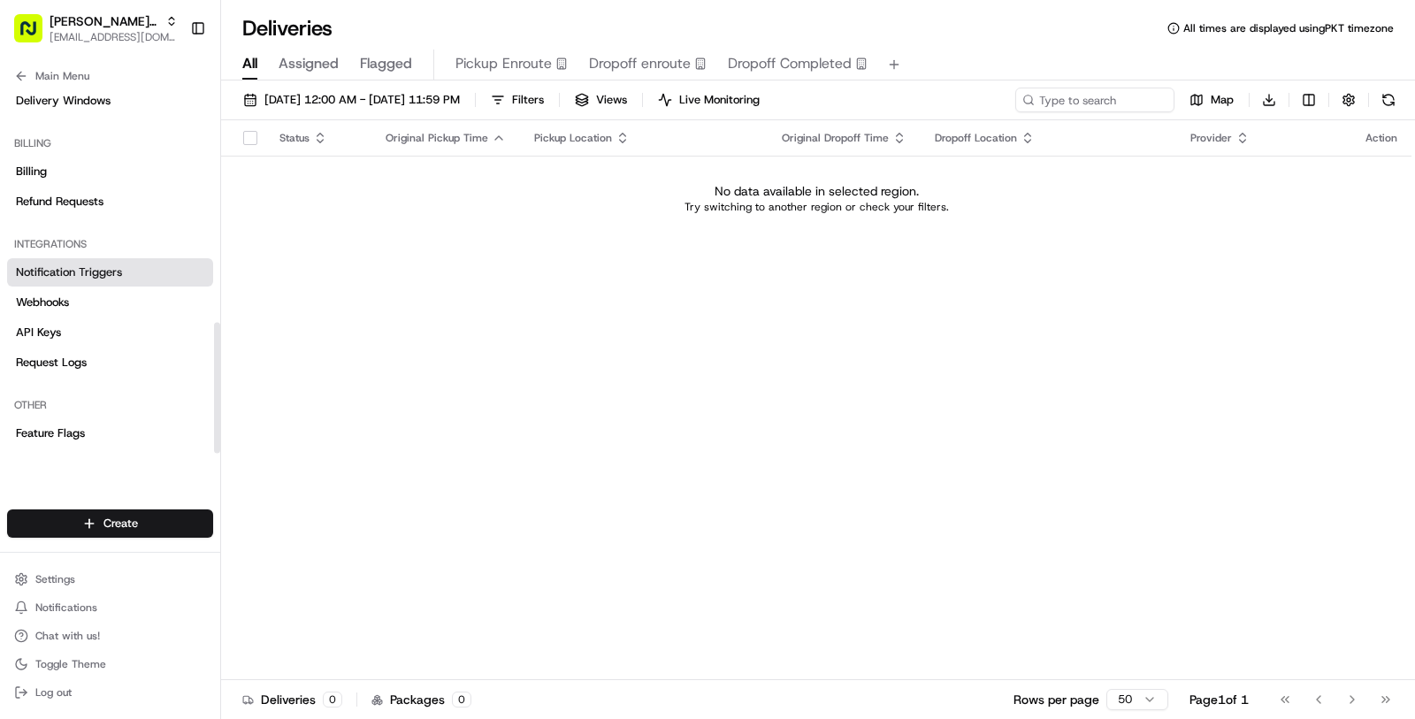
click at [130, 285] on link "Notification Triggers" at bounding box center [110, 272] width 206 height 28
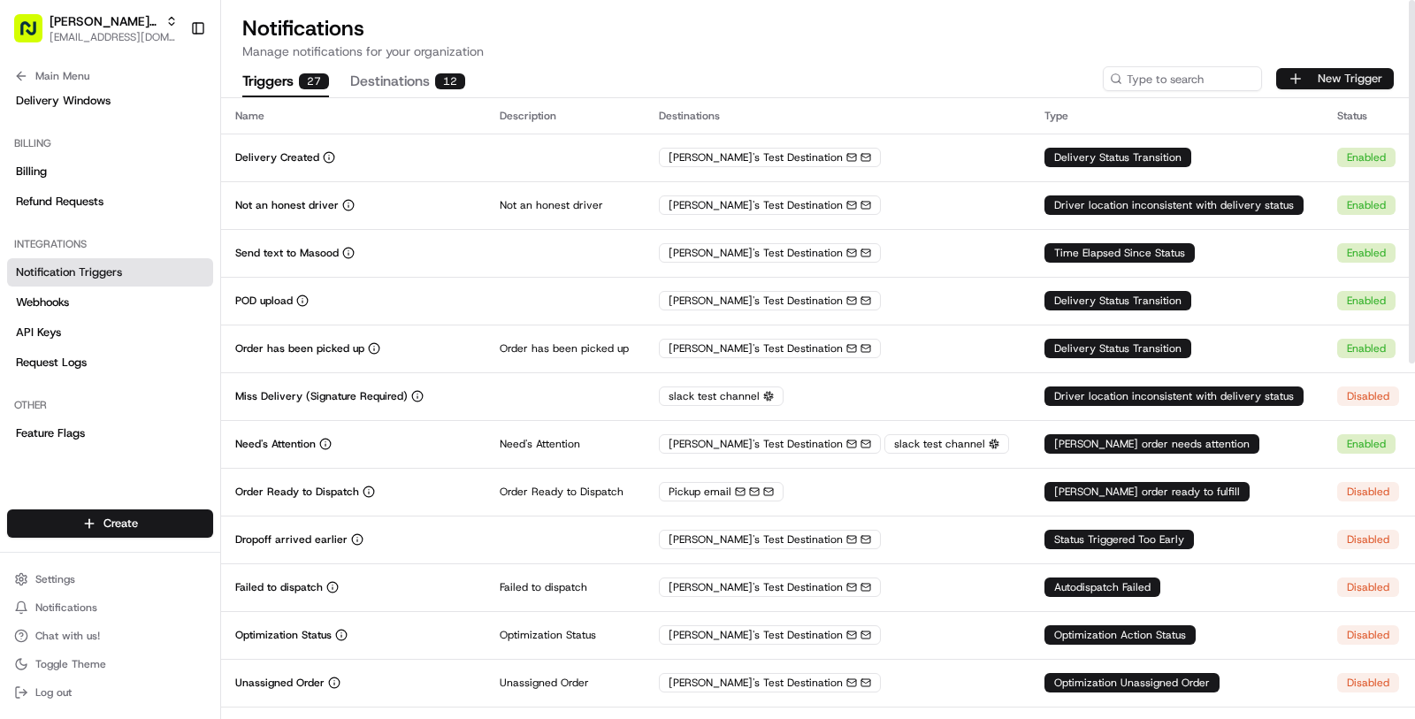
click at [1314, 84] on button "New Trigger" at bounding box center [1335, 78] width 118 height 21
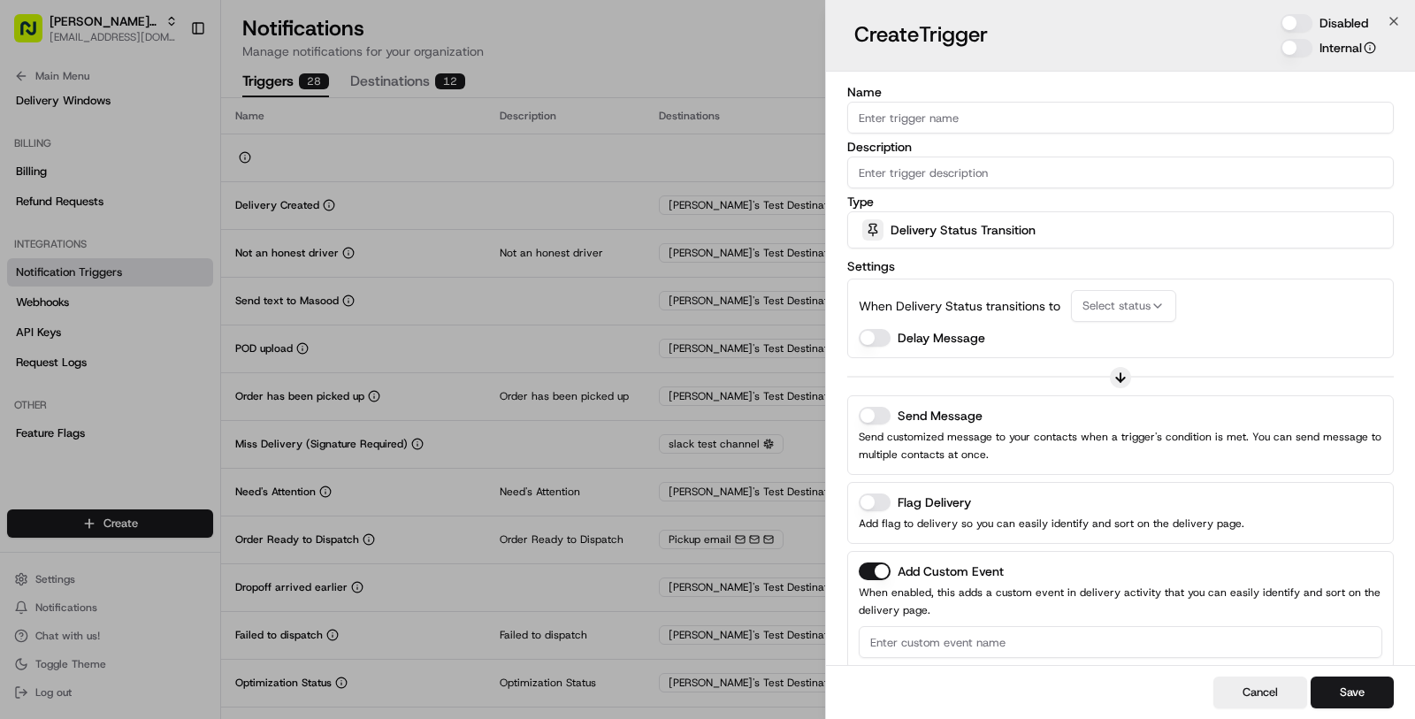
click at [1007, 228] on span "Delivery Status Transition" at bounding box center [963, 230] width 145 height 18
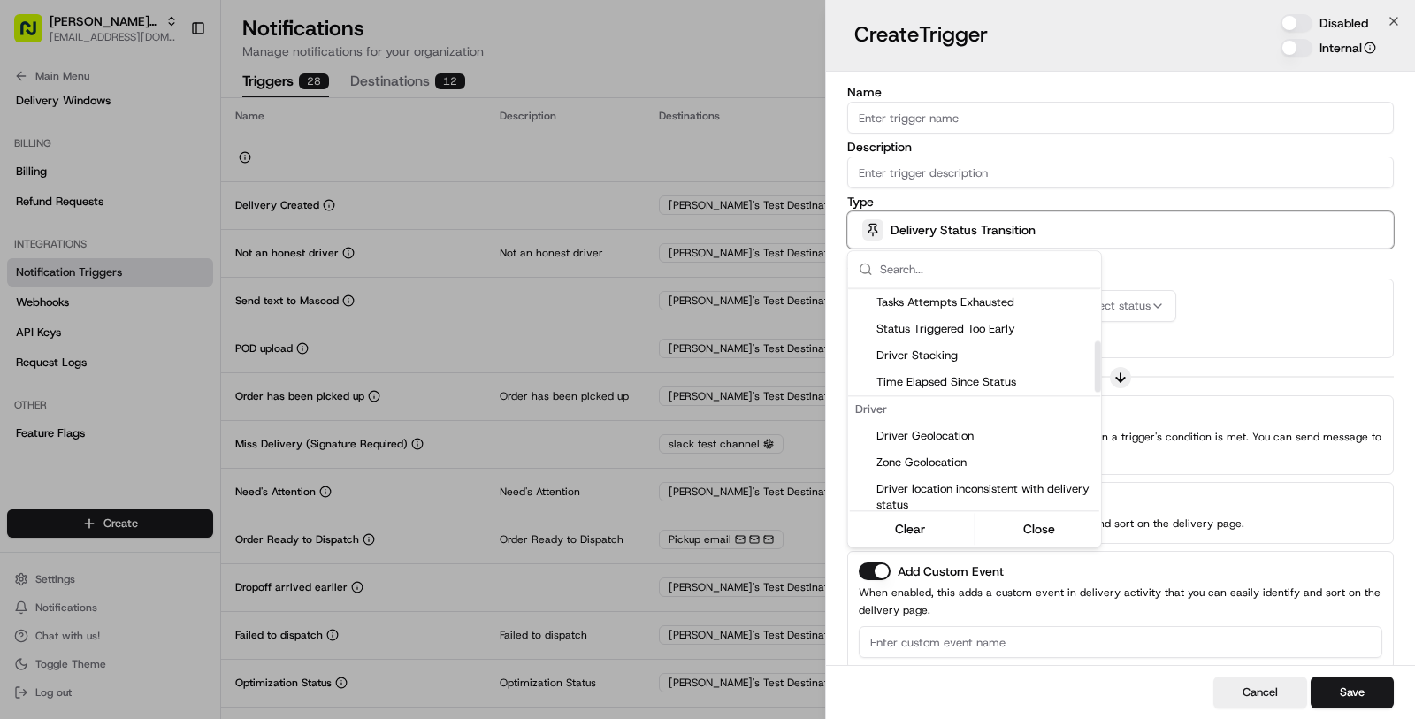
scroll to position [272, 0]
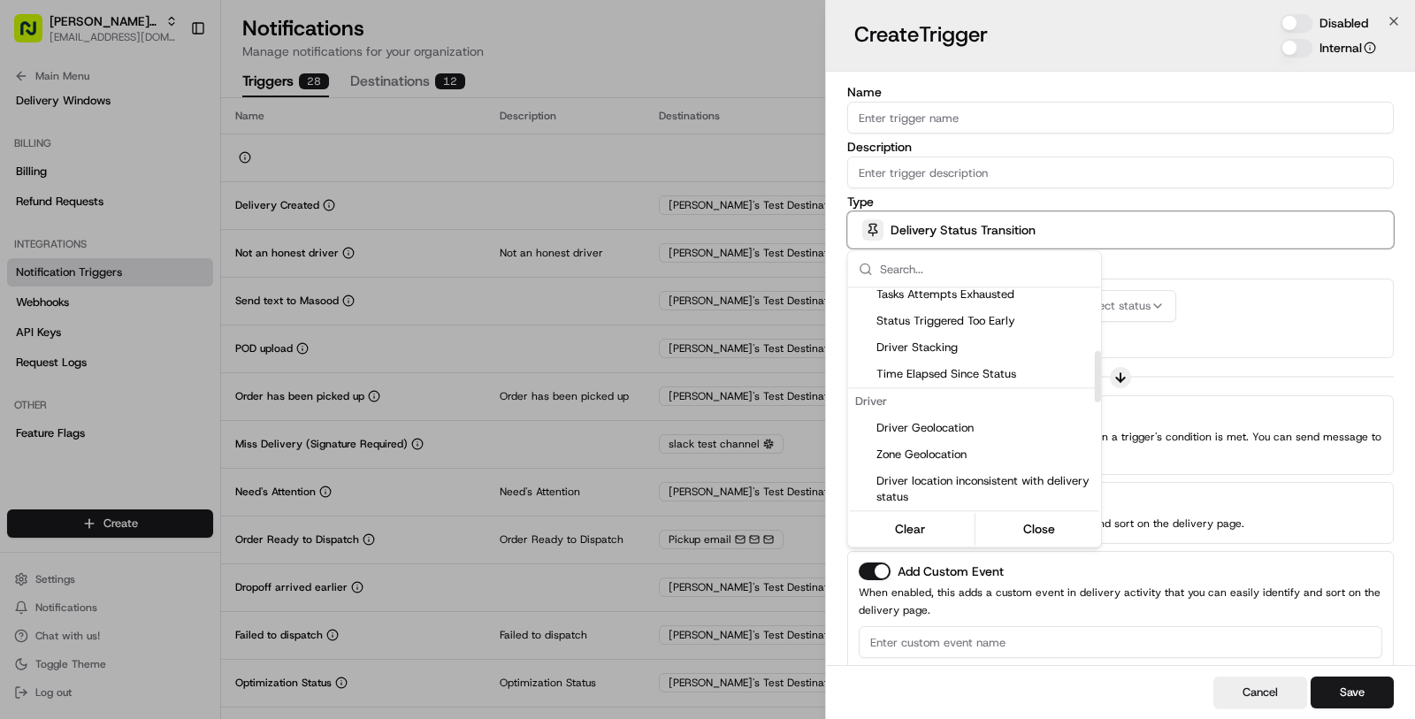
click at [1178, 323] on div at bounding box center [707, 359] width 1415 height 719
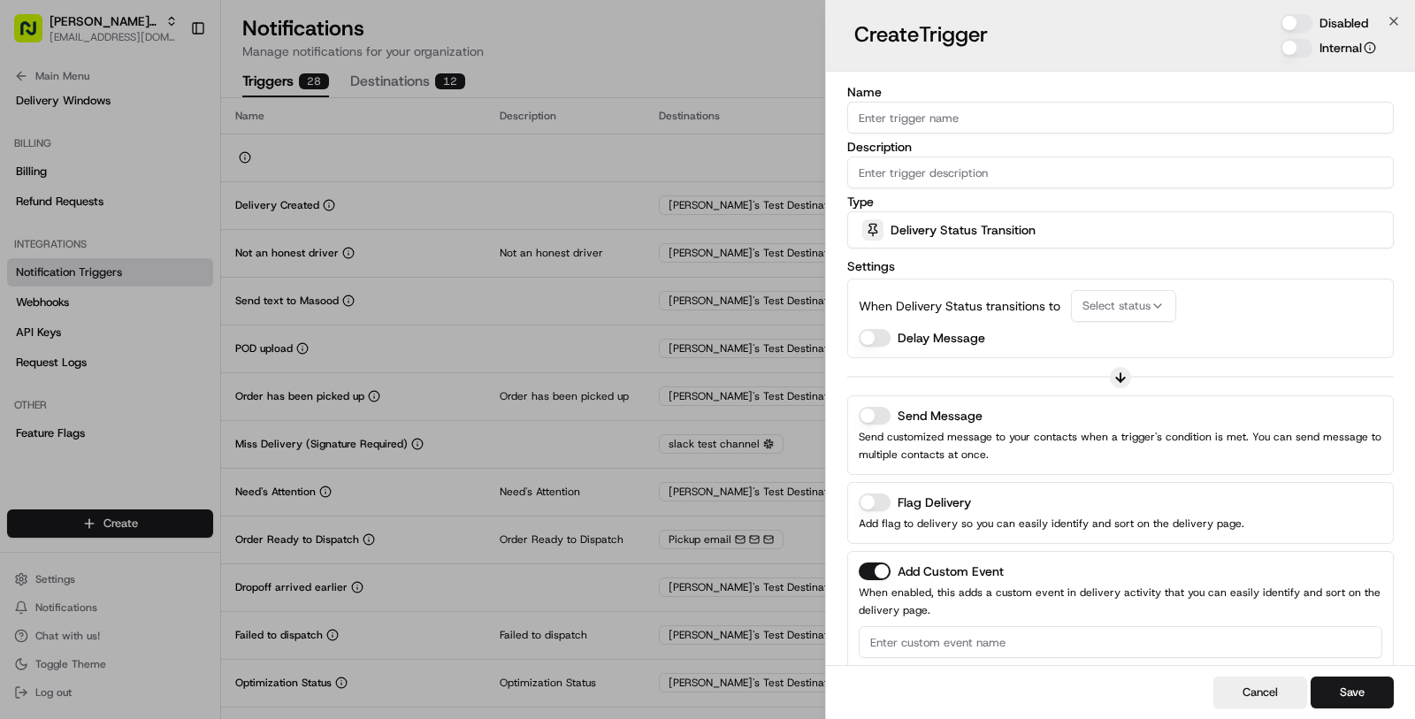
click at [1109, 307] on span "Select status" at bounding box center [1117, 306] width 68 height 16
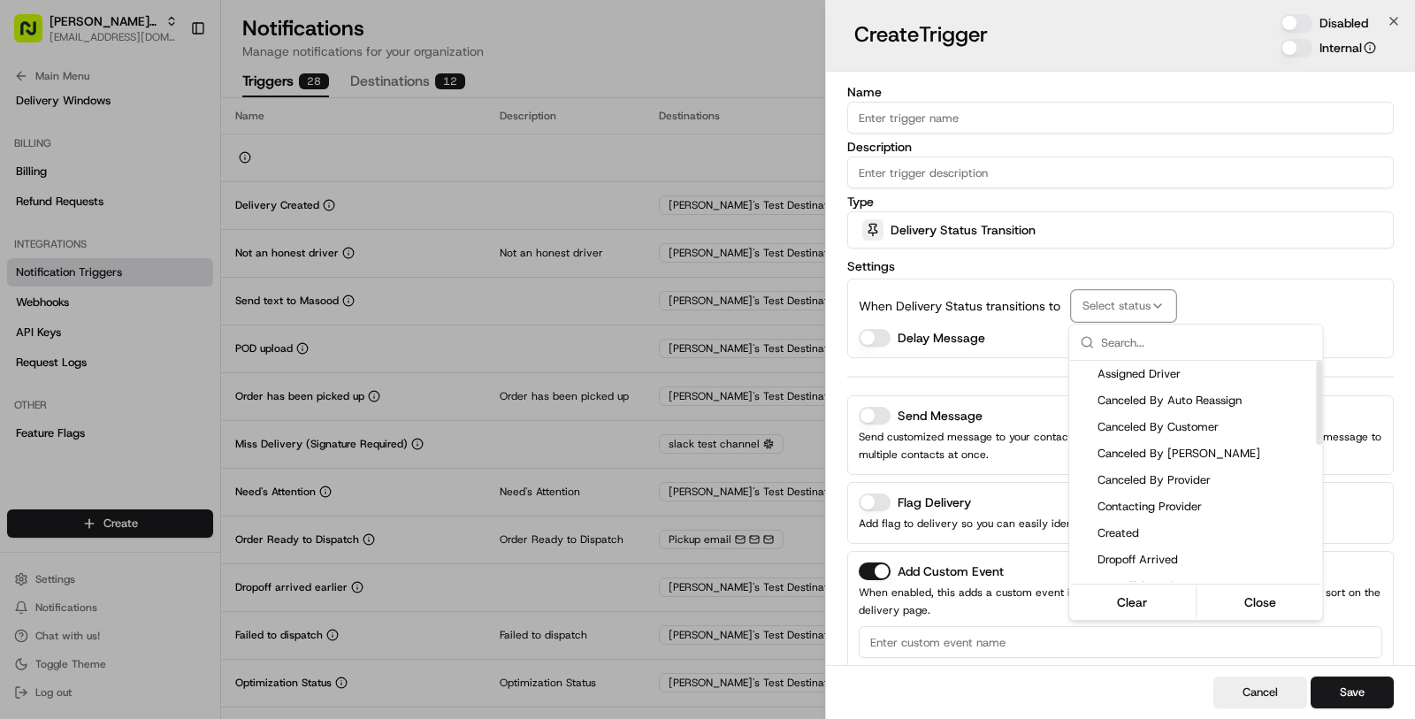
scroll to position [363, 0]
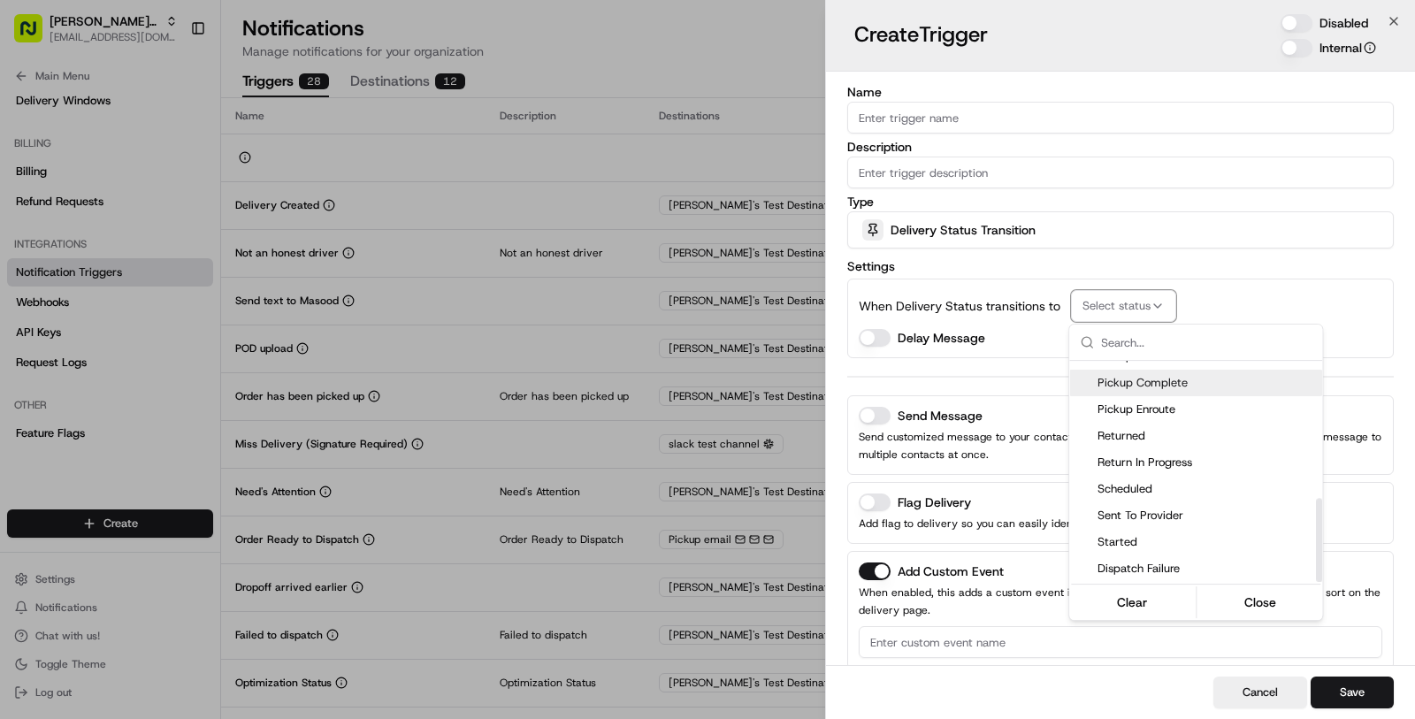
click at [1019, 301] on div at bounding box center [707, 359] width 1415 height 719
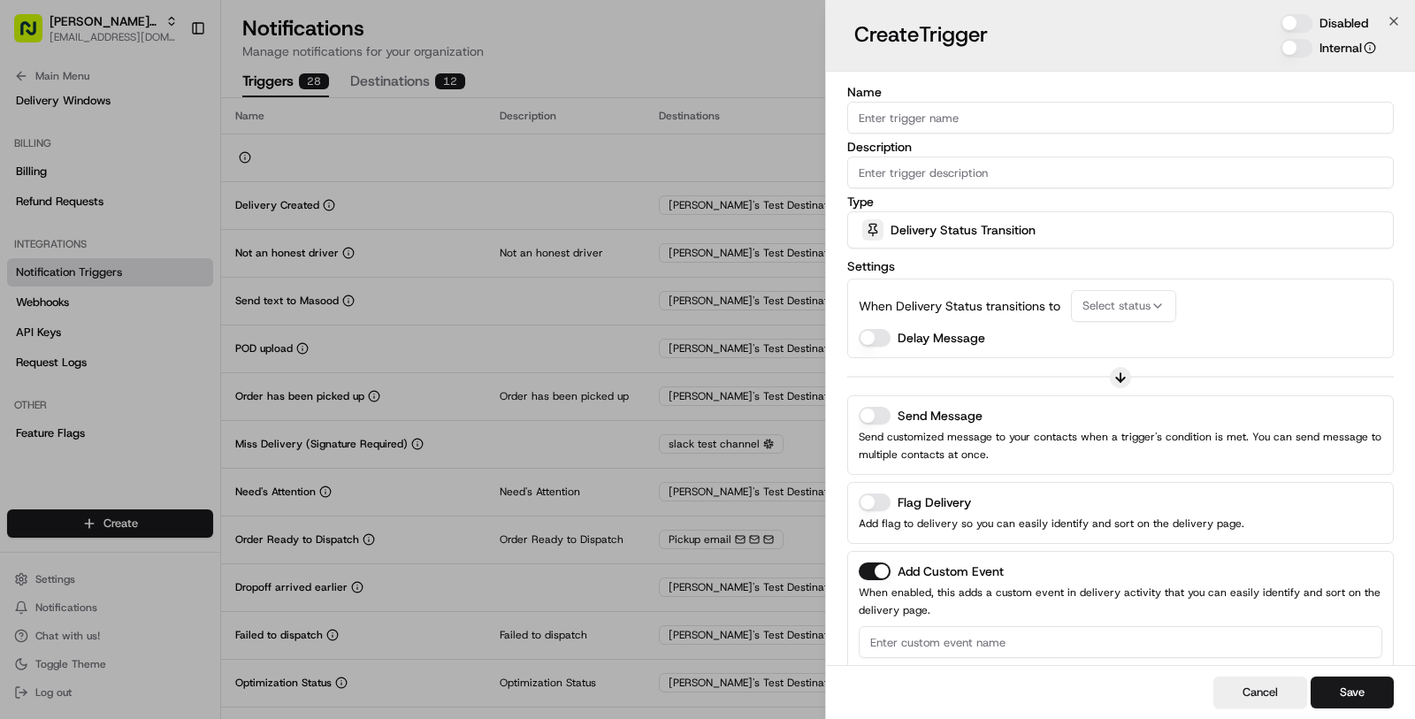
click at [1118, 298] on span "Select status" at bounding box center [1117, 306] width 68 height 16
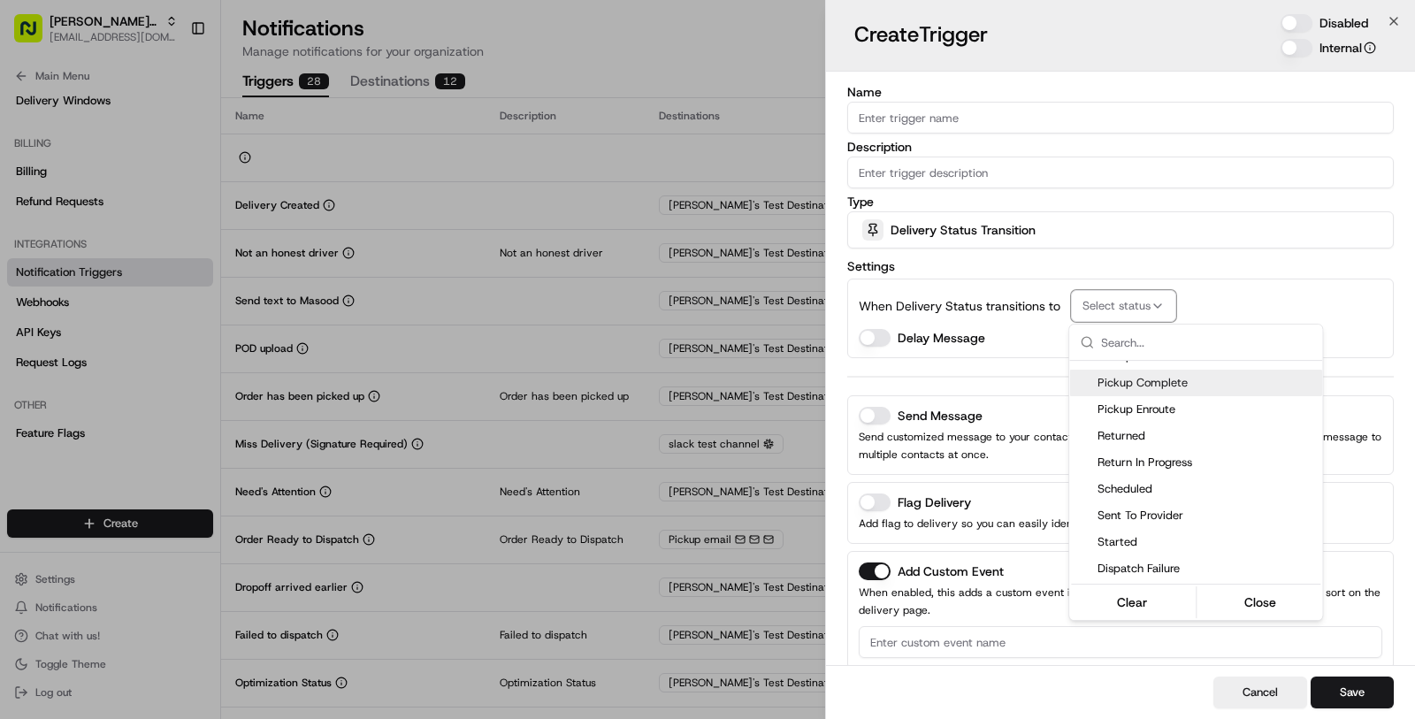
click at [697, 282] on div at bounding box center [707, 359] width 1415 height 719
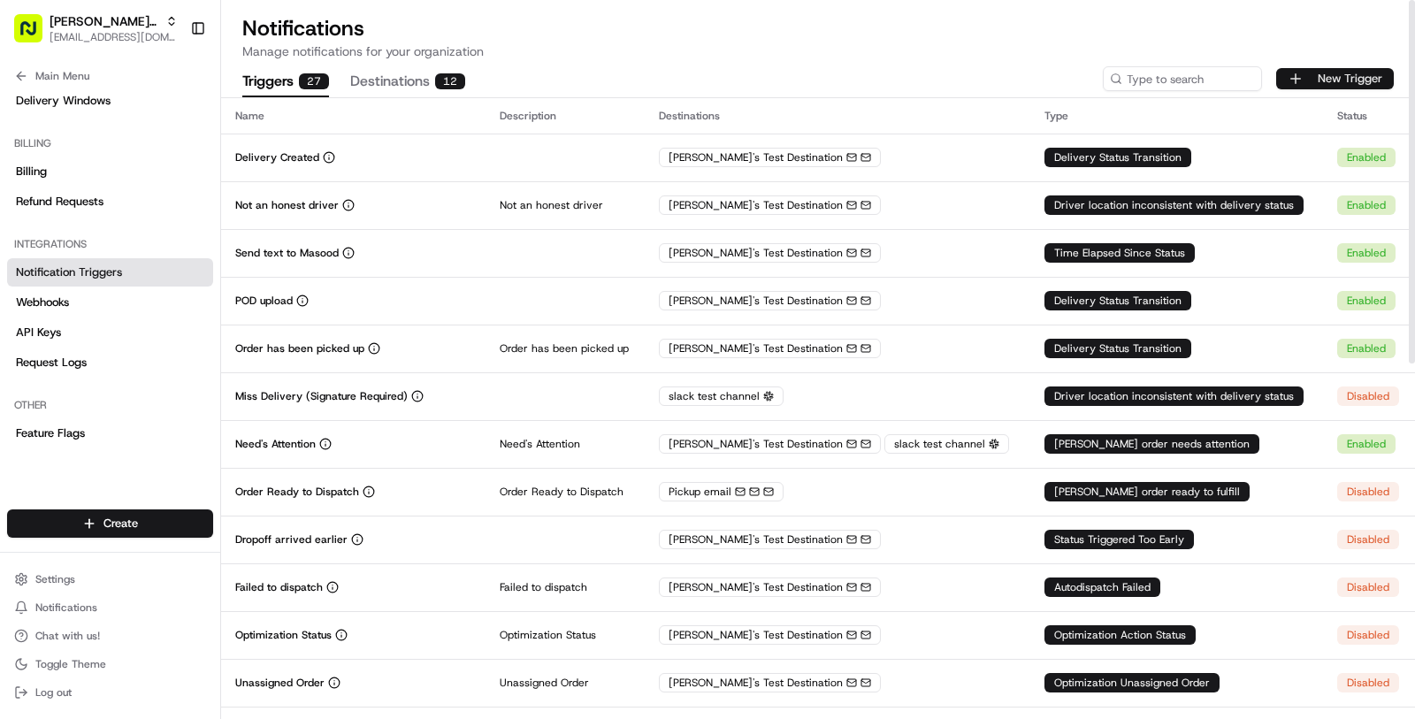
click at [1349, 71] on button "New Trigger" at bounding box center [1335, 78] width 118 height 21
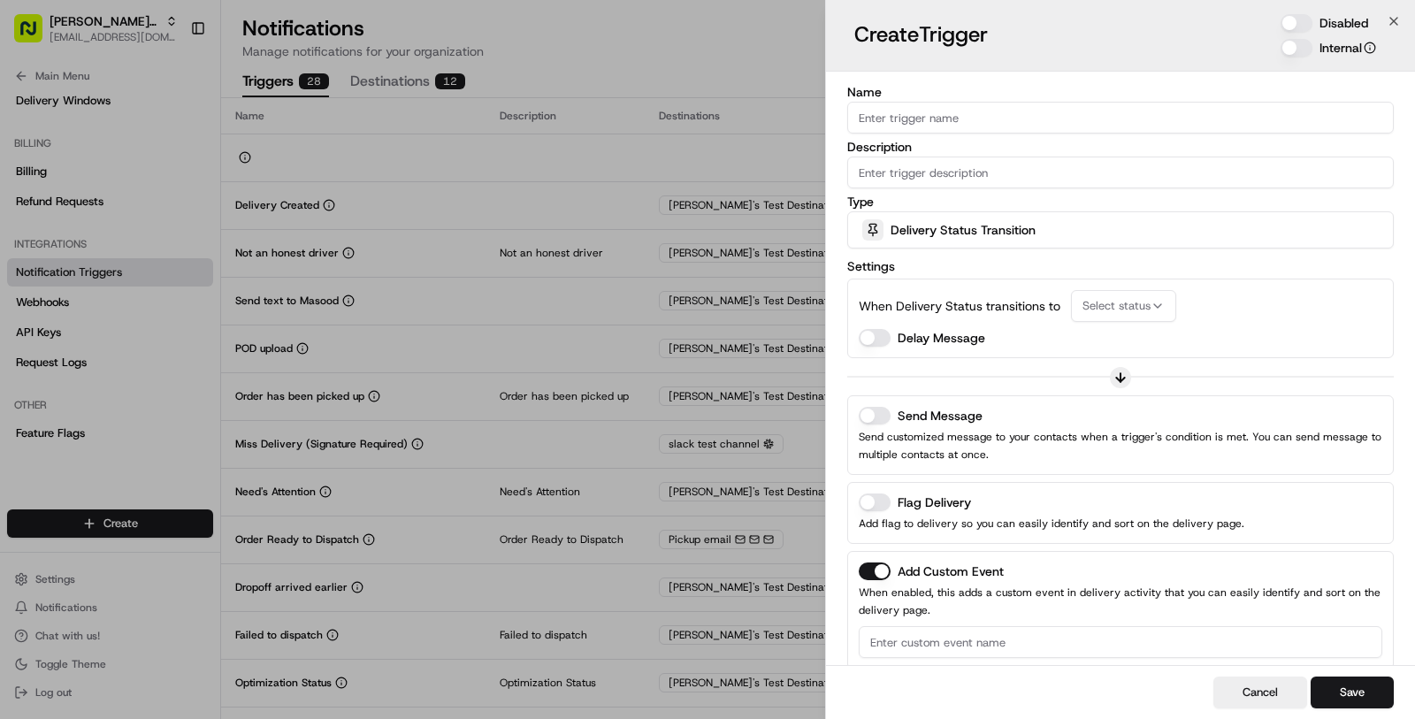
click at [1017, 250] on div "Name Description Type Delivery Status Transition Settings When Delivery Status …" at bounding box center [1120, 397] width 547 height 623
click at [1017, 236] on span "Delivery Status Transition" at bounding box center [963, 230] width 145 height 18
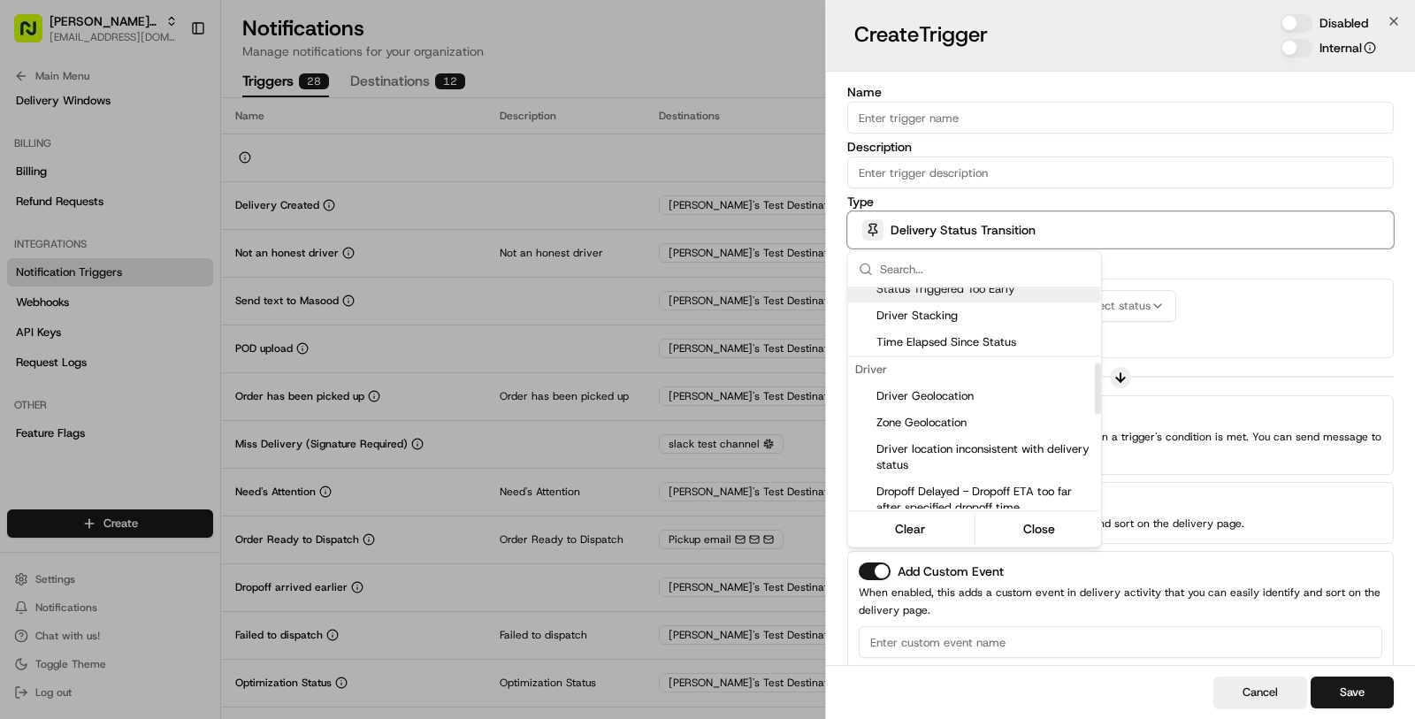
scroll to position [334, 0]
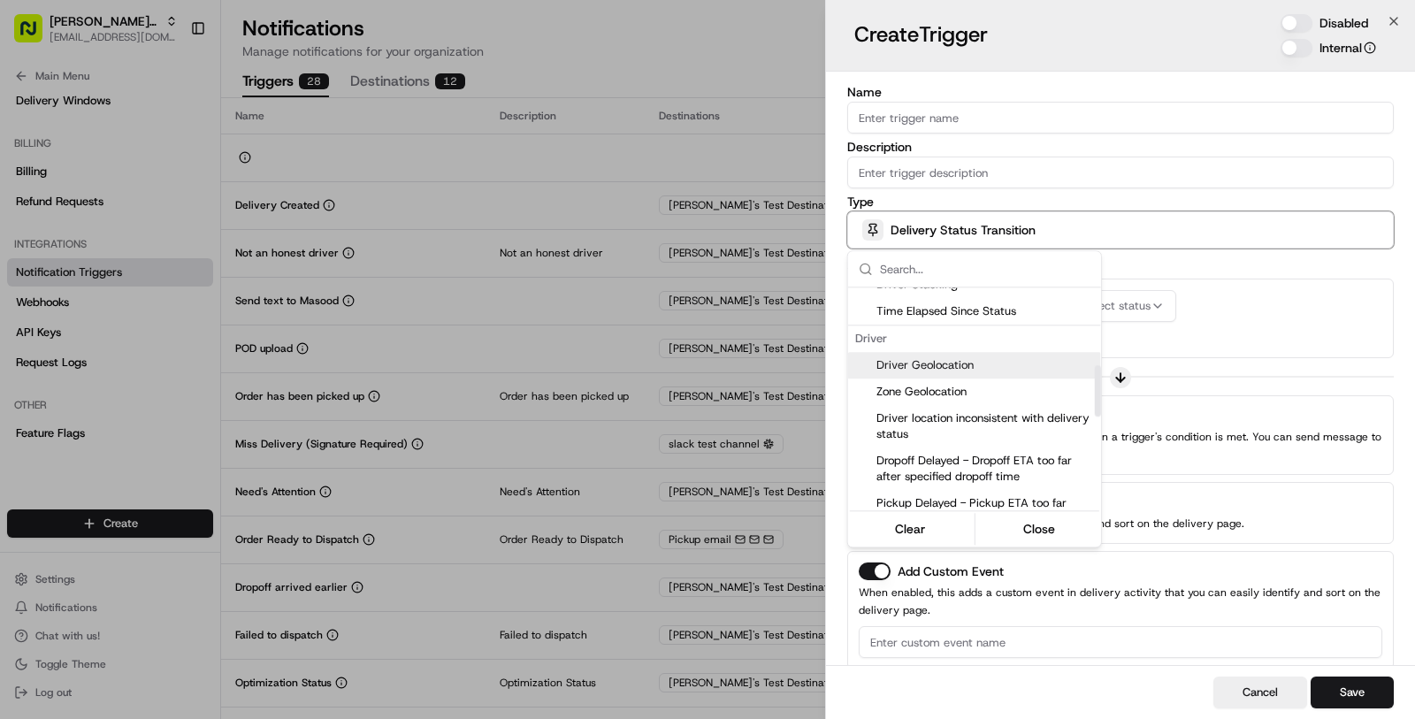
click at [992, 371] on span "Driver Geolocation" at bounding box center [986, 365] width 218 height 16
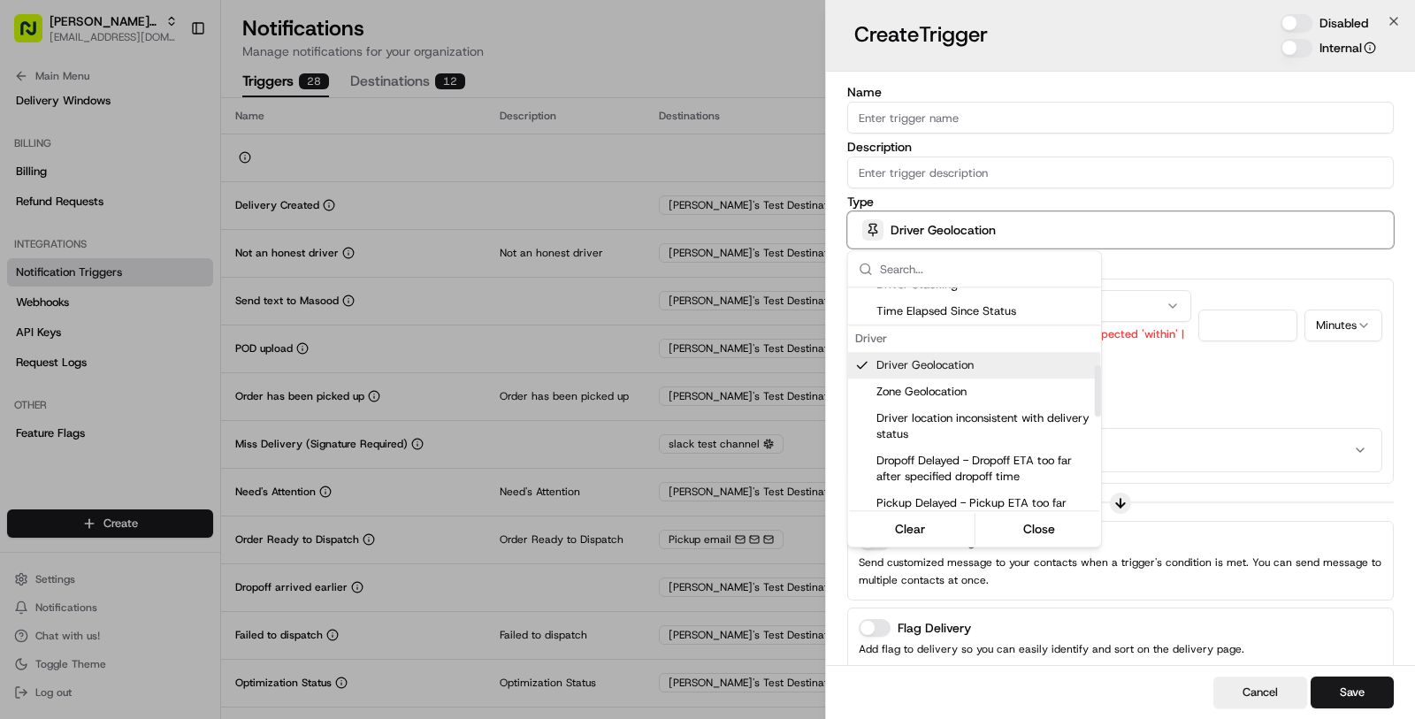
click at [1224, 363] on div at bounding box center [707, 359] width 1415 height 719
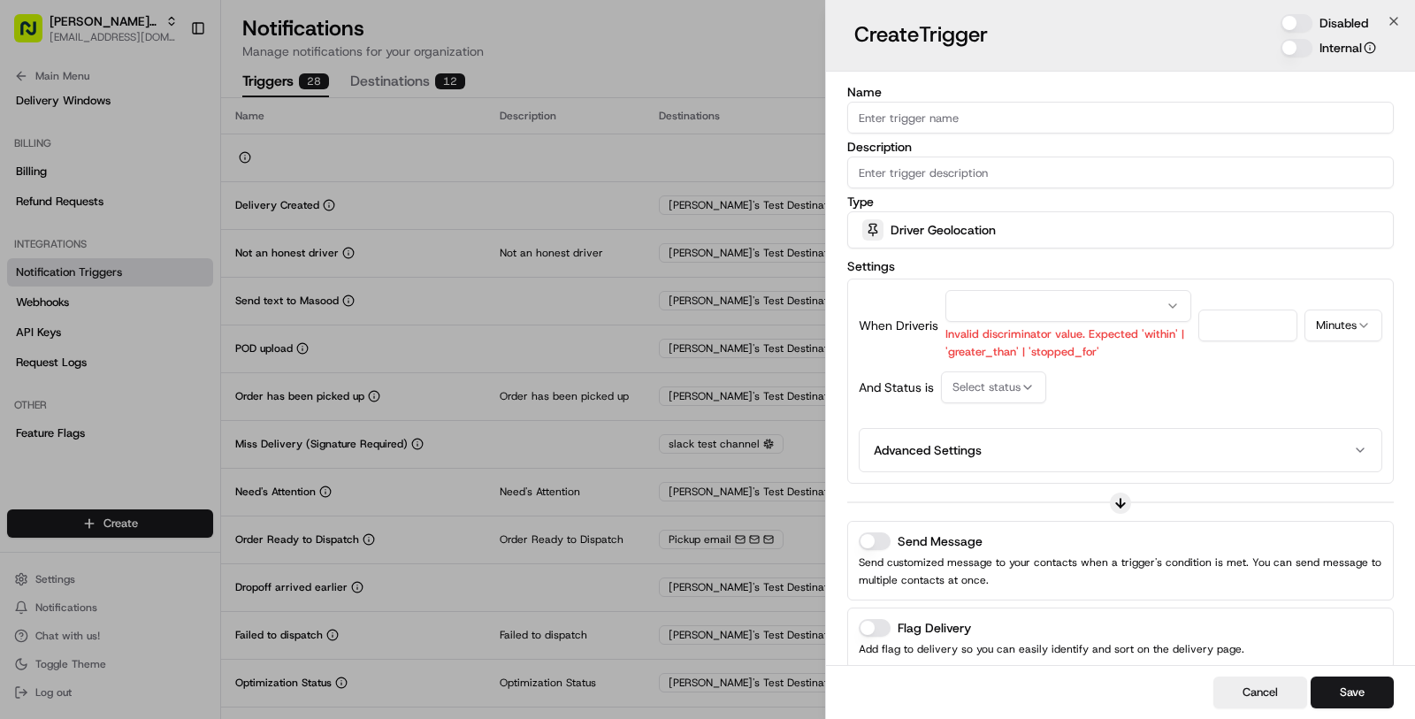
click at [1098, 314] on button "button" at bounding box center [1069, 306] width 246 height 32
click at [1241, 360] on div "When Driver is Stopped for Within More Than Invalid discriminator value. Expect…" at bounding box center [1121, 381] width 524 height 182
click at [1241, 318] on input "number" at bounding box center [1247, 326] width 99 height 32
click at [1134, 387] on div "And Status is Select status" at bounding box center [1121, 387] width 524 height 32
click at [1017, 387] on span "Select status" at bounding box center [987, 387] width 68 height 16
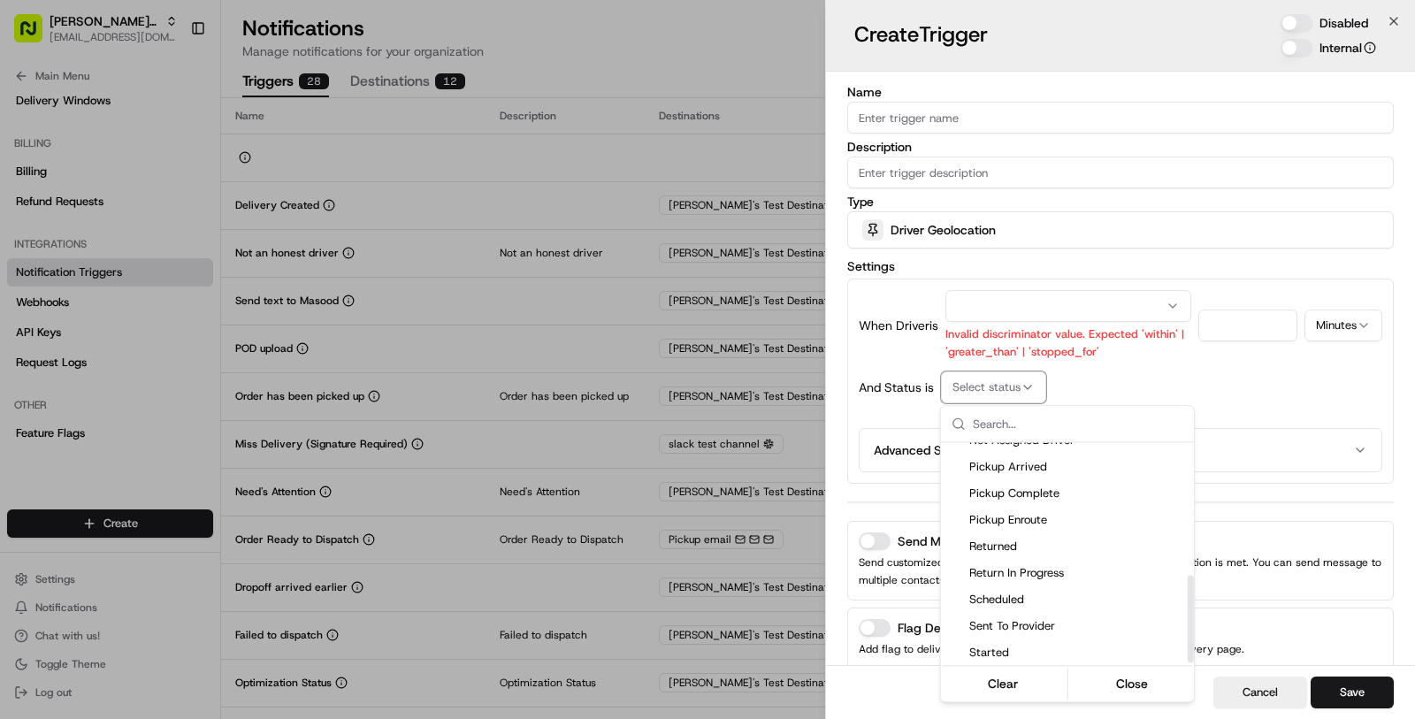
scroll to position [336, 0]
click at [1212, 385] on div at bounding box center [707, 359] width 1415 height 719
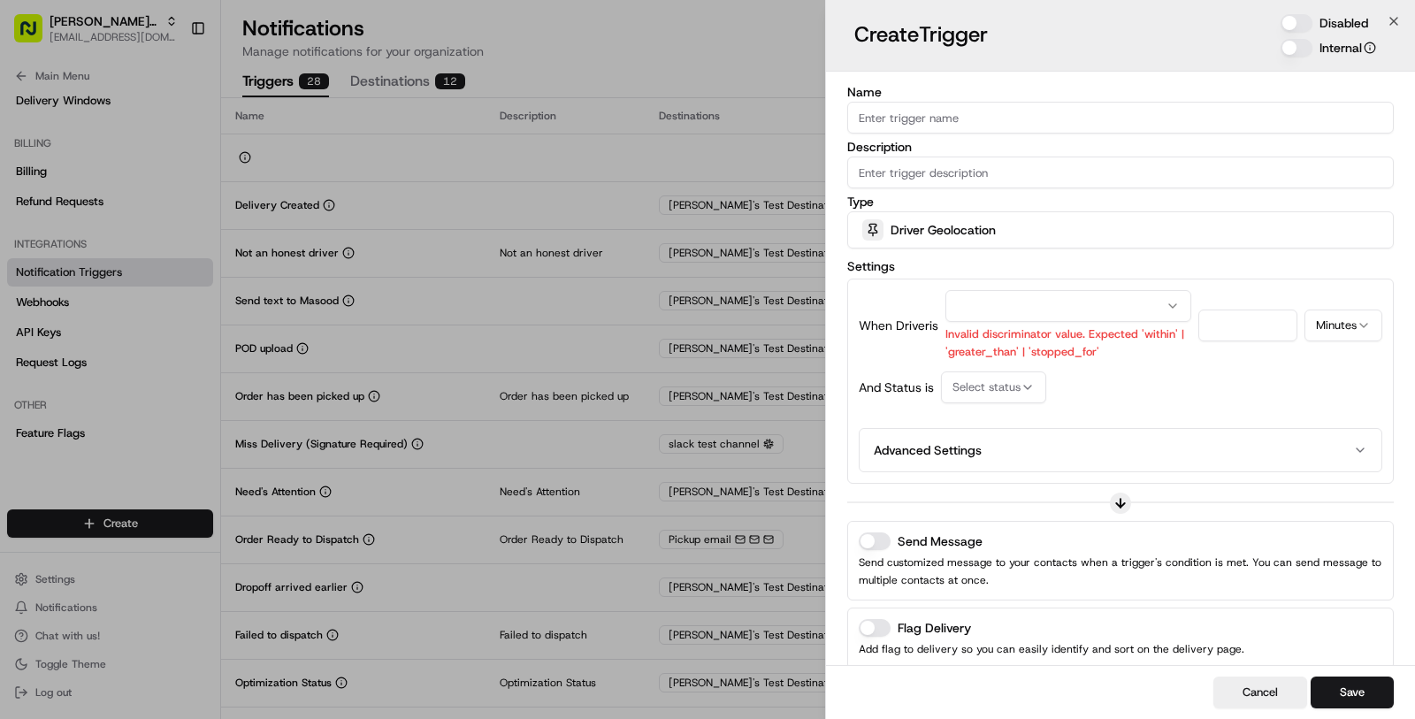
click at [1005, 229] on div "Driver Geolocation" at bounding box center [1121, 229] width 538 height 35
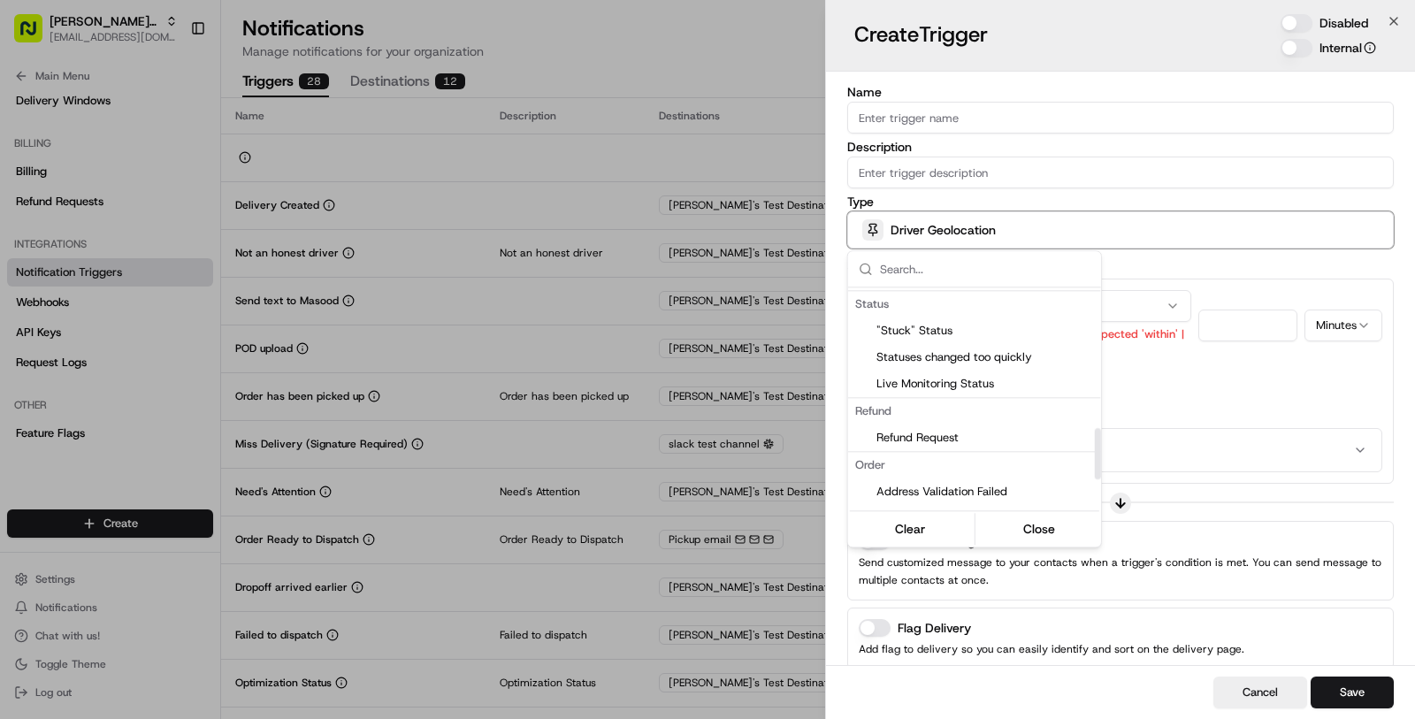
scroll to position [575, 0]
click at [998, 375] on div "Live Monitoring Status" at bounding box center [974, 385] width 253 height 27
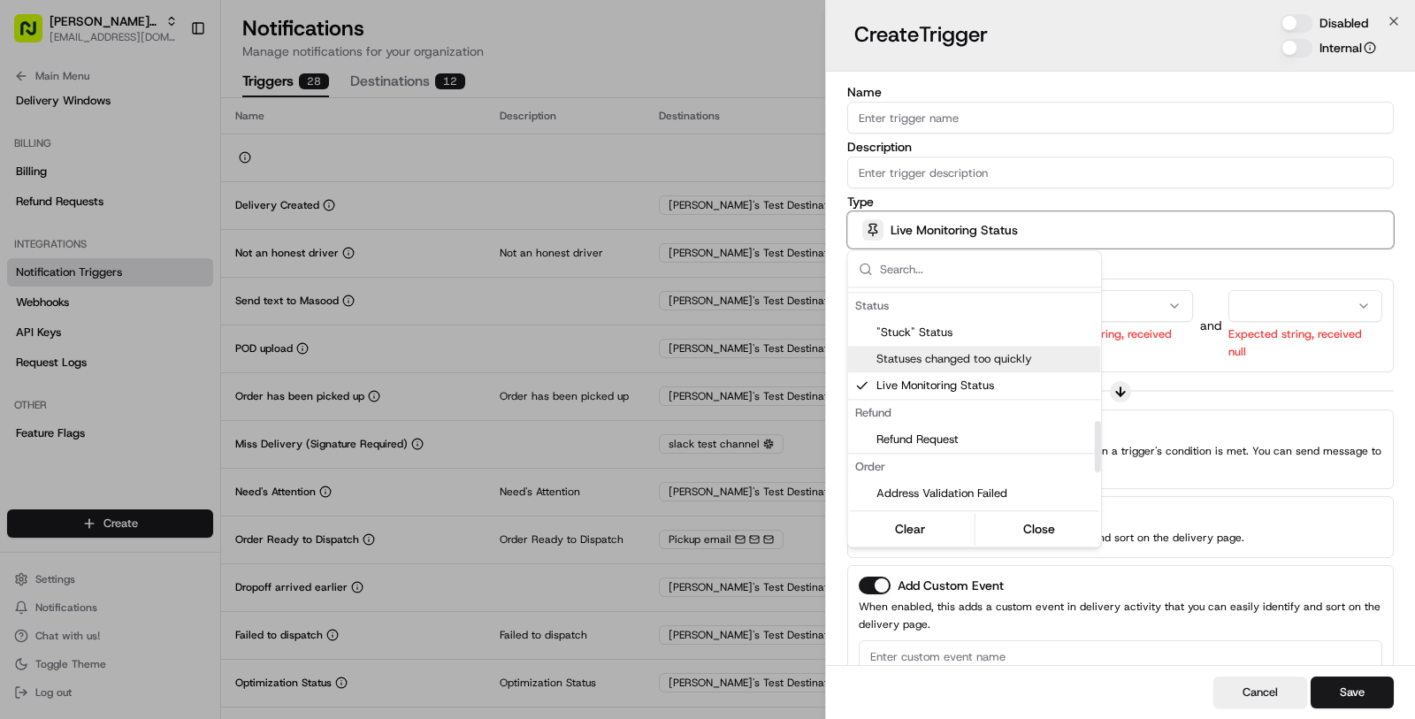
click at [1198, 371] on div at bounding box center [707, 359] width 1415 height 719
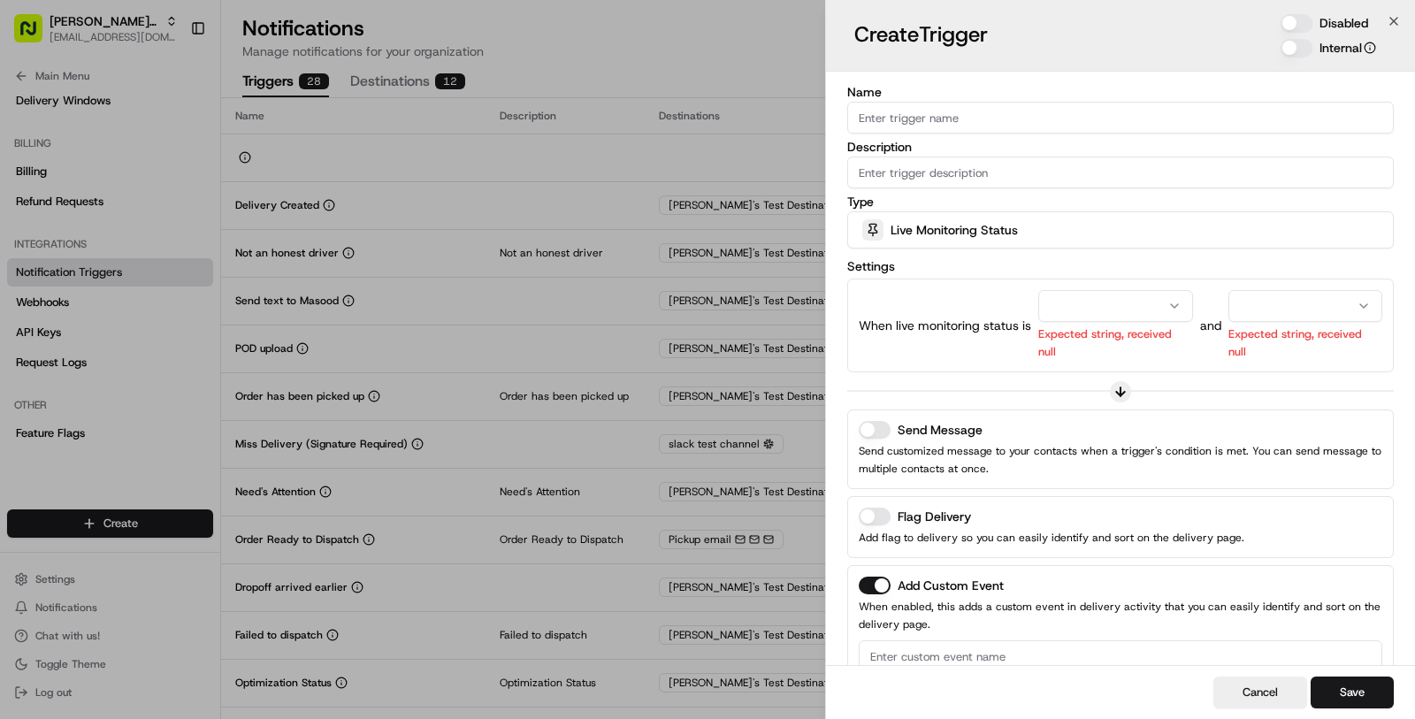
click at [1126, 310] on button "button" at bounding box center [1115, 306] width 154 height 32
click at [1125, 325] on p "Expected string, received null" at bounding box center [1115, 342] width 154 height 35
click at [1125, 317] on button "Pending Assignment" at bounding box center [1115, 306] width 154 height 32
click at [1245, 329] on p "Expected string, received null" at bounding box center [1306, 342] width 154 height 35
click at [1245, 314] on button "button" at bounding box center [1306, 306] width 154 height 32
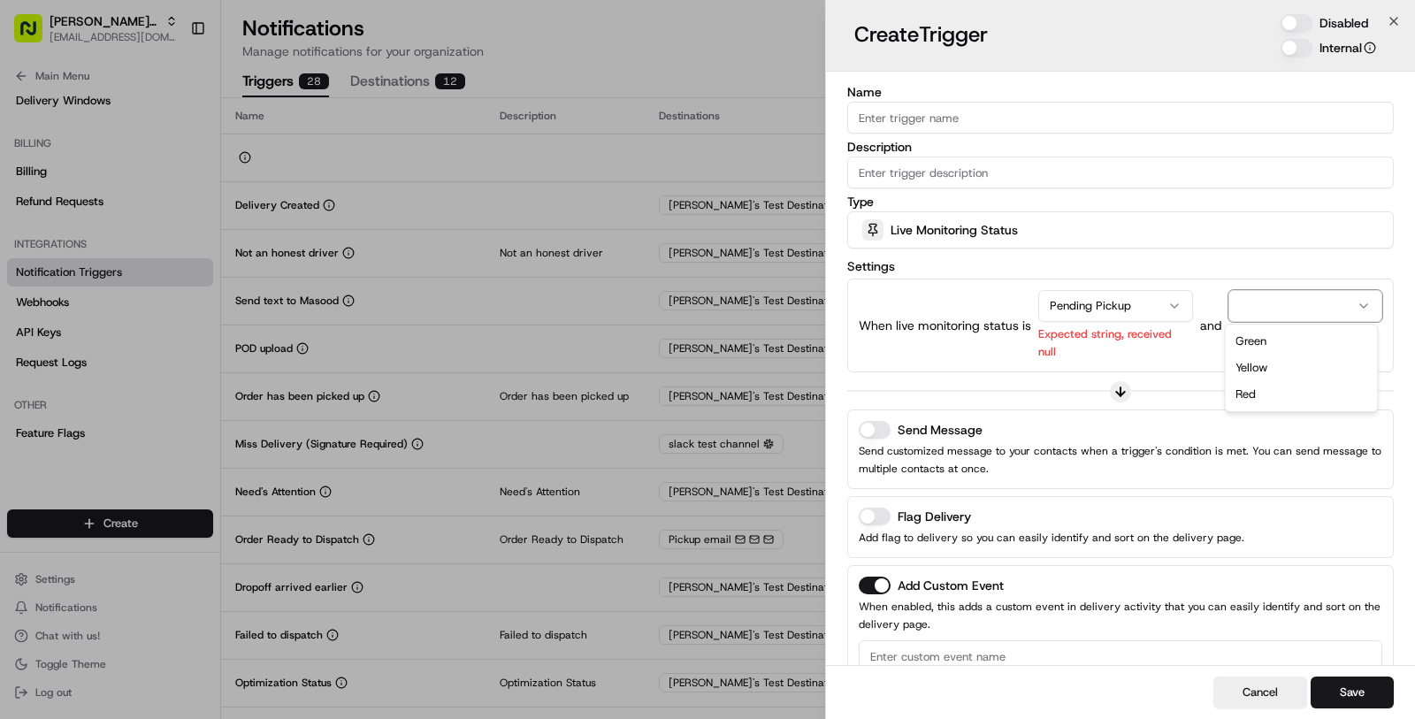
click at [1186, 376] on div "Name Description Type Live Monitoring Status Settings When live monitoring stat…" at bounding box center [1120, 404] width 547 height 637
click at [983, 218] on div "Live Monitoring Status" at bounding box center [1121, 229] width 538 height 35
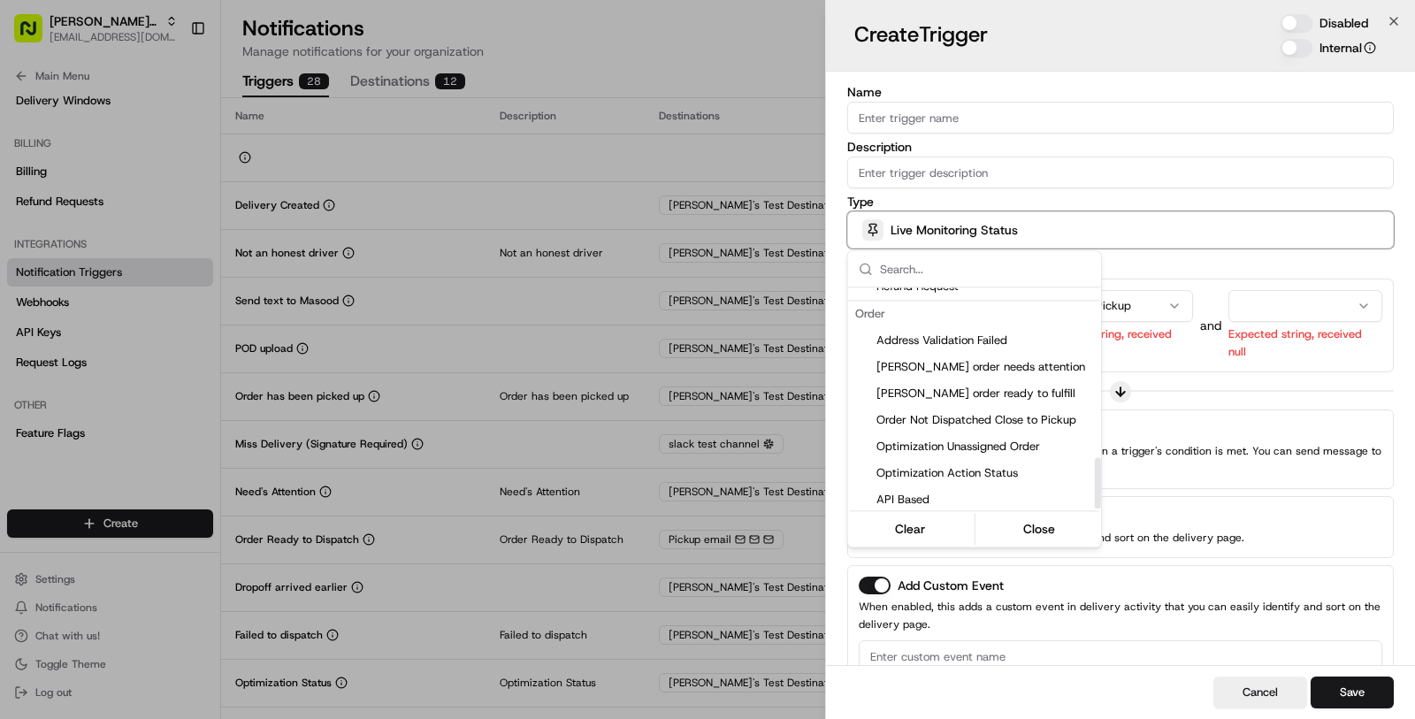
scroll to position [731, 0]
click at [999, 507] on div "API Based" at bounding box center [974, 496] width 253 height 27
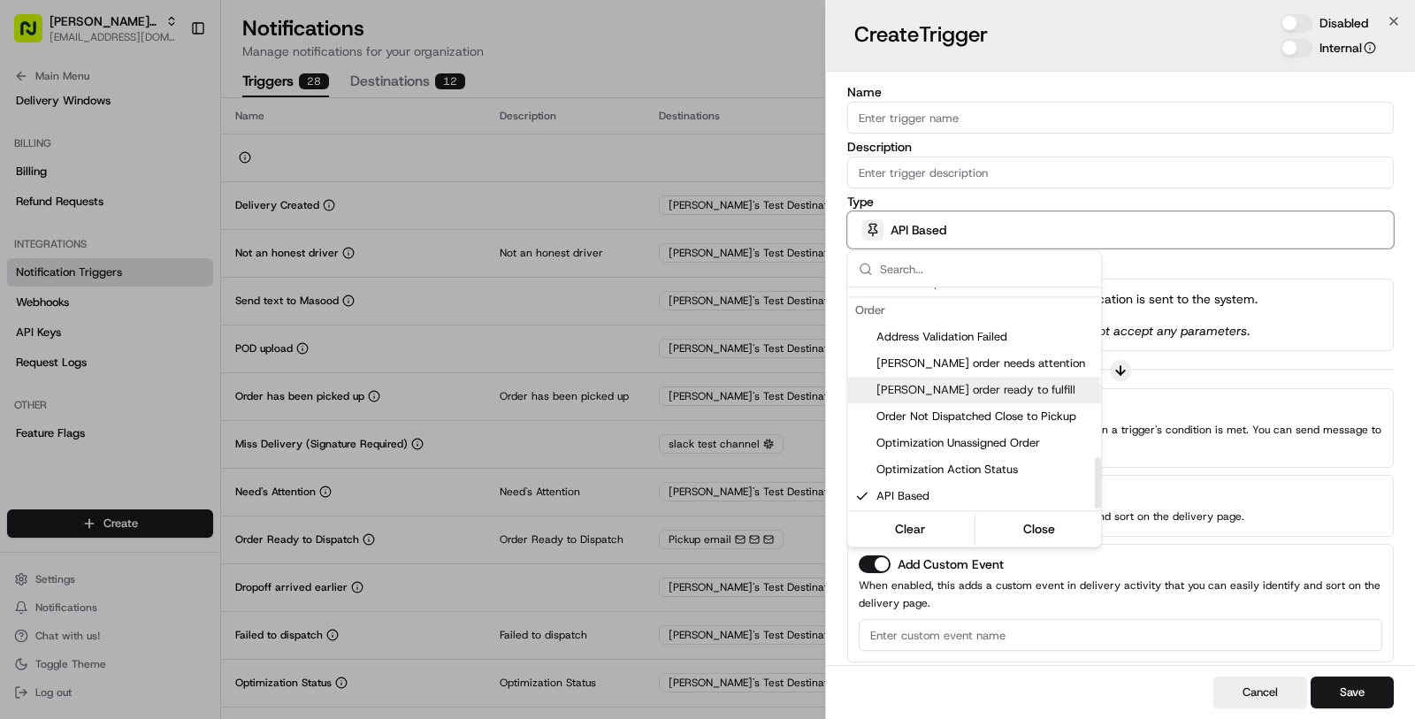
click at [1182, 404] on div at bounding box center [707, 359] width 1415 height 719
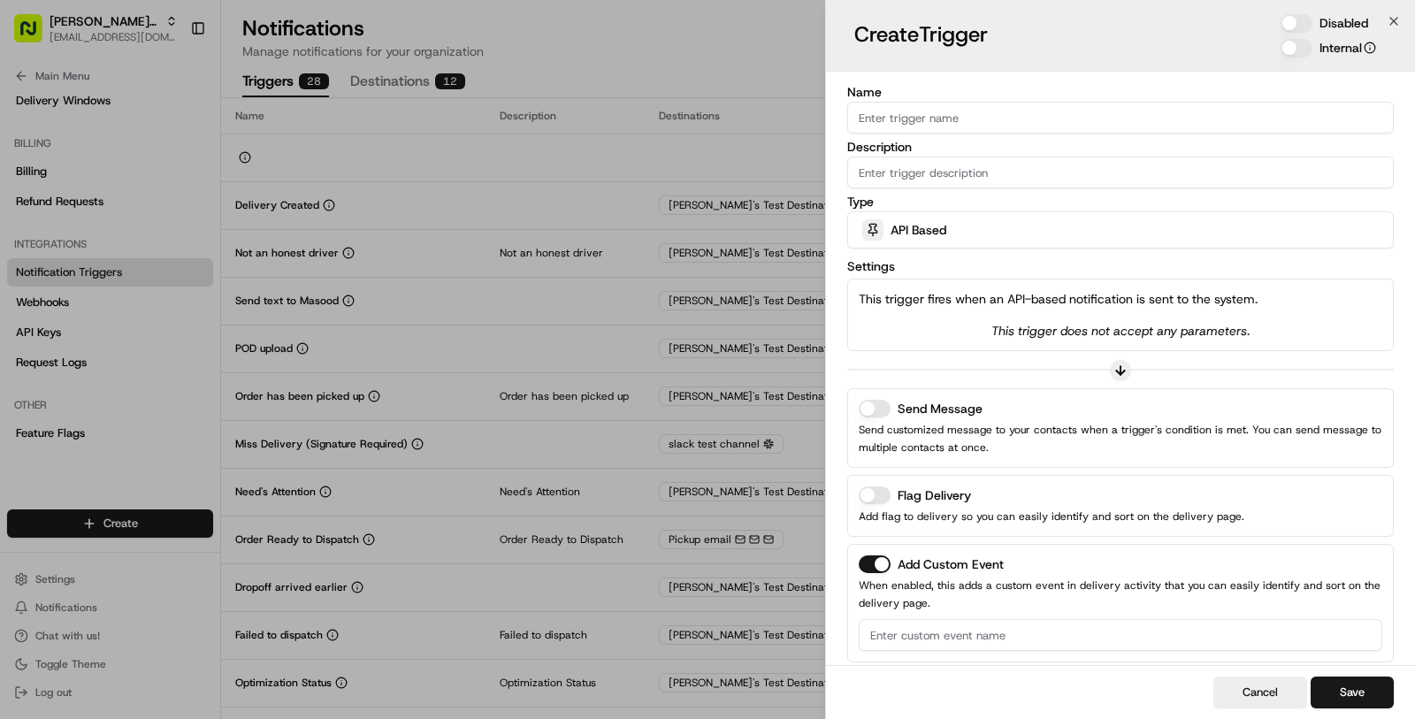
click at [1118, 368] on icon at bounding box center [1121, 371] width 14 height 14
click at [872, 402] on button "Send Message" at bounding box center [875, 409] width 32 height 18
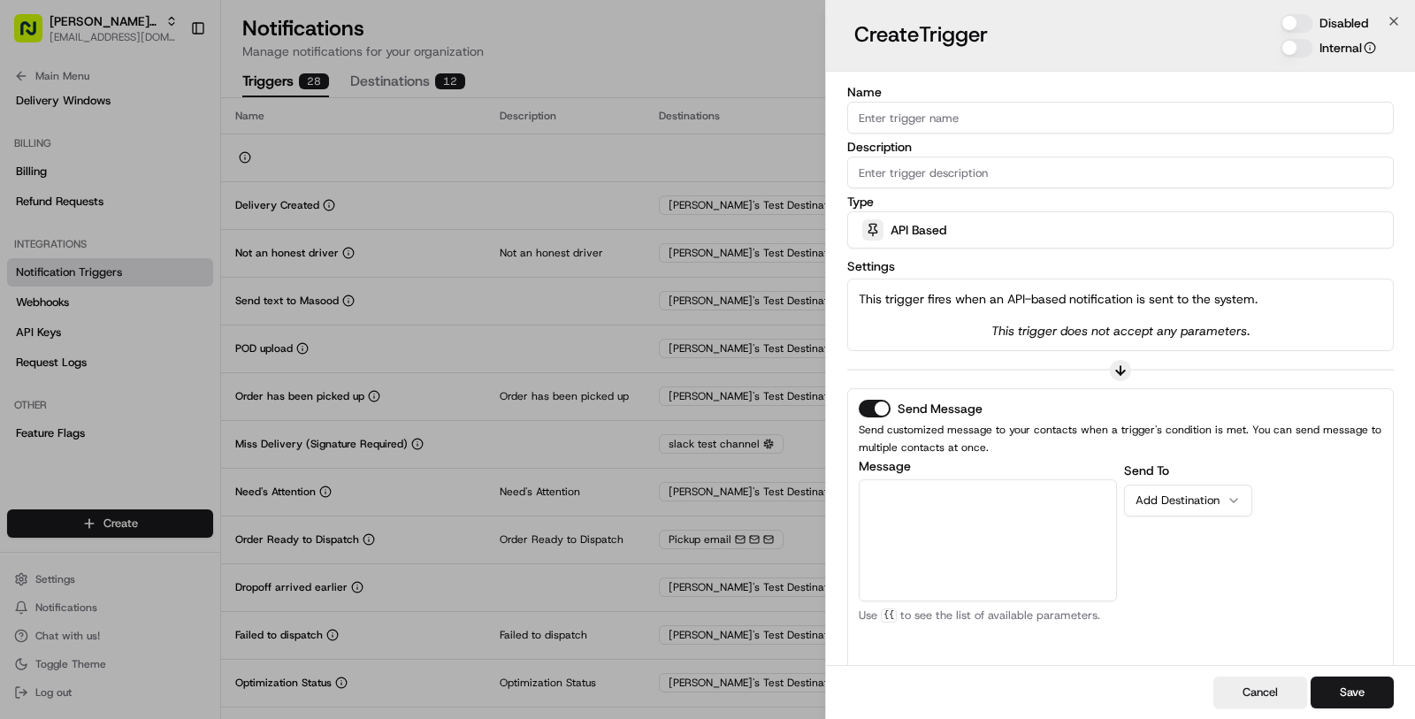
click at [872, 402] on button "Send Message" at bounding box center [875, 409] width 32 height 18
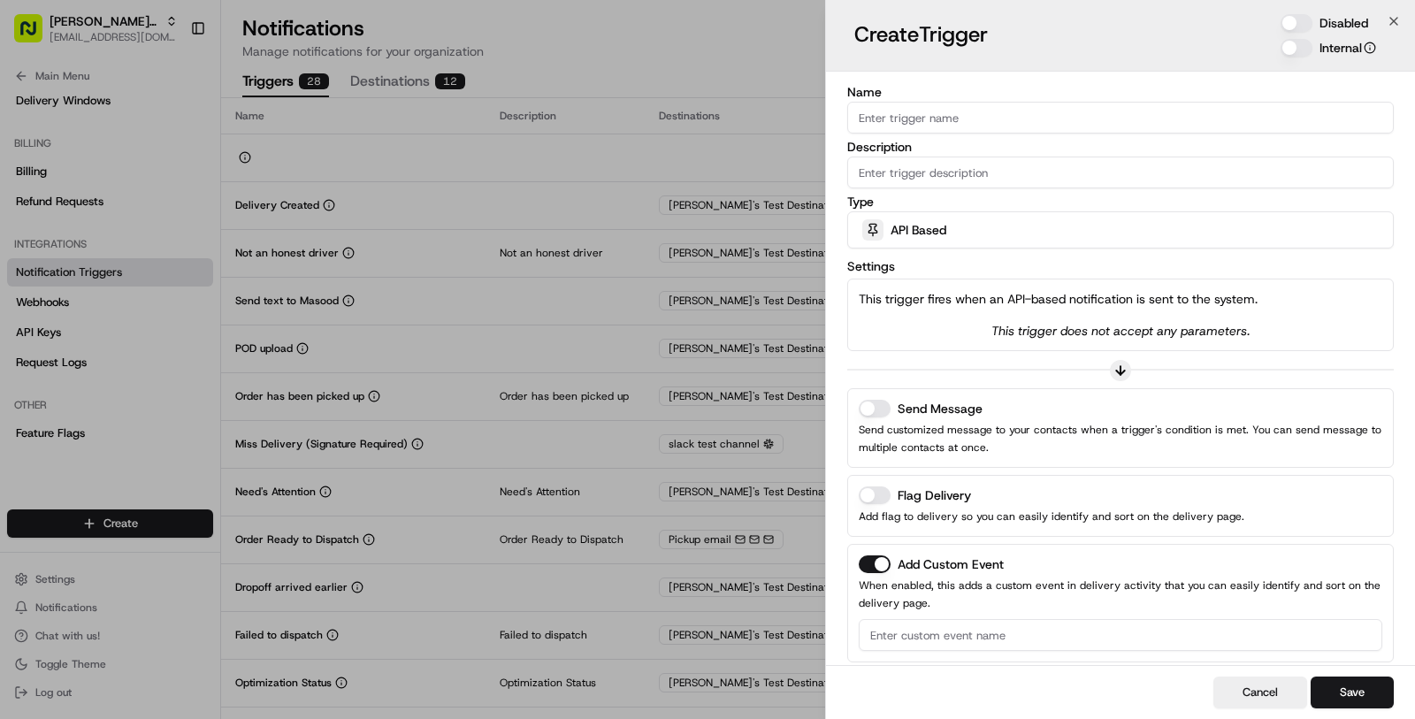
scroll to position [45, 0]
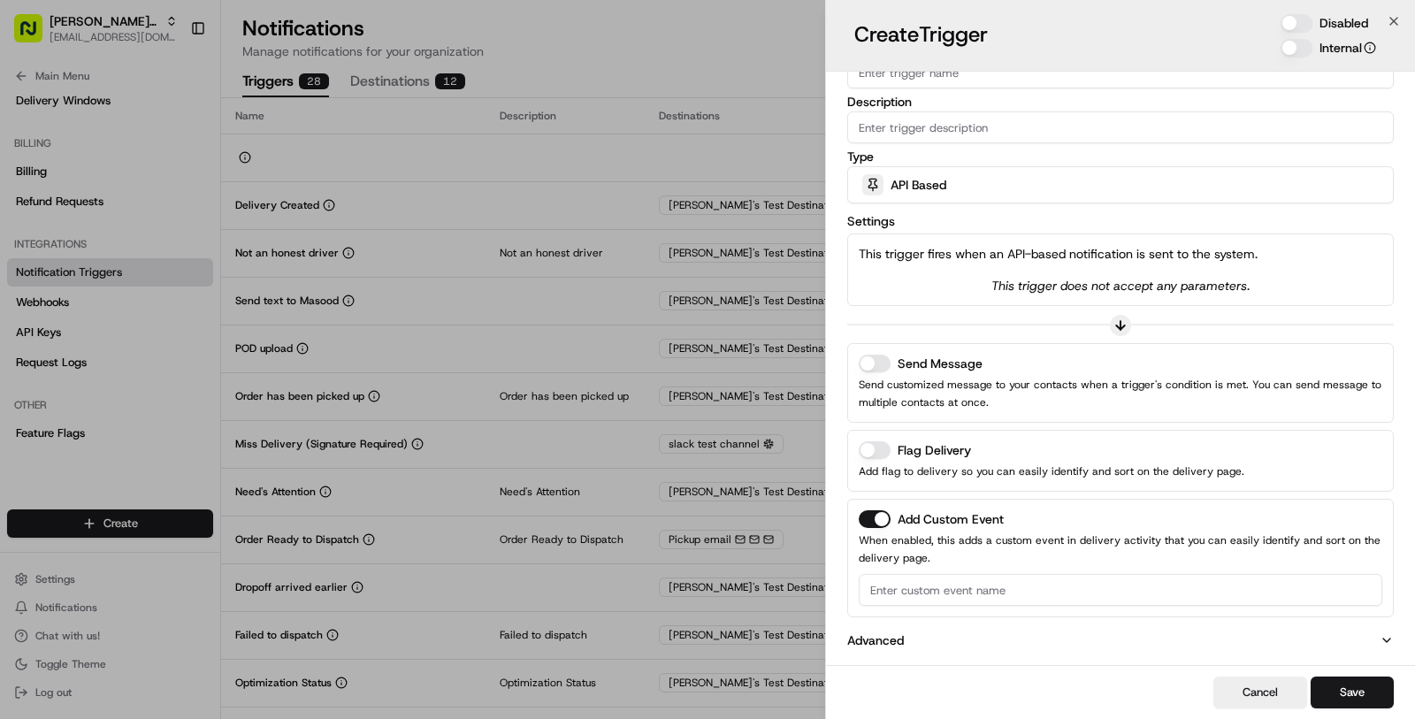
click at [1076, 238] on div "This trigger fires when an API-based notification is sent to the system. This t…" at bounding box center [1120, 270] width 547 height 73
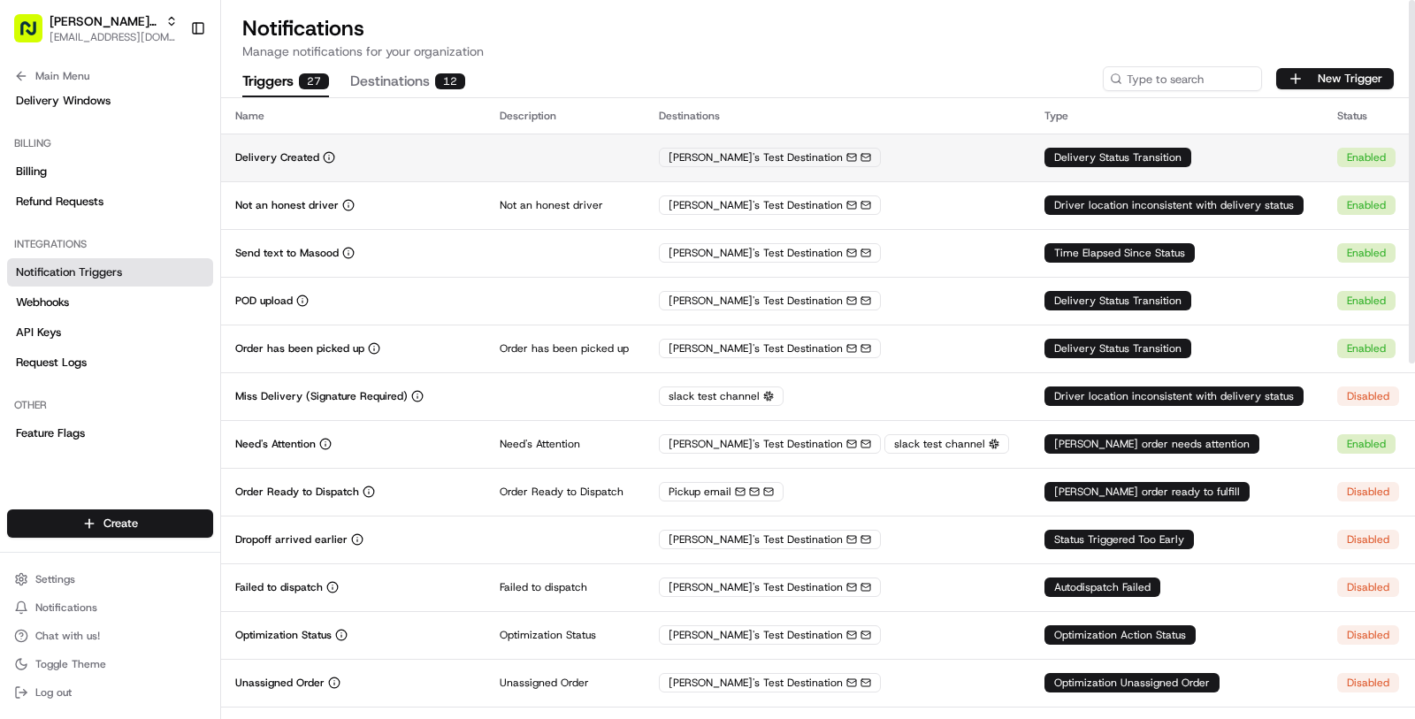
click at [611, 161] on td at bounding box center [565, 158] width 159 height 48
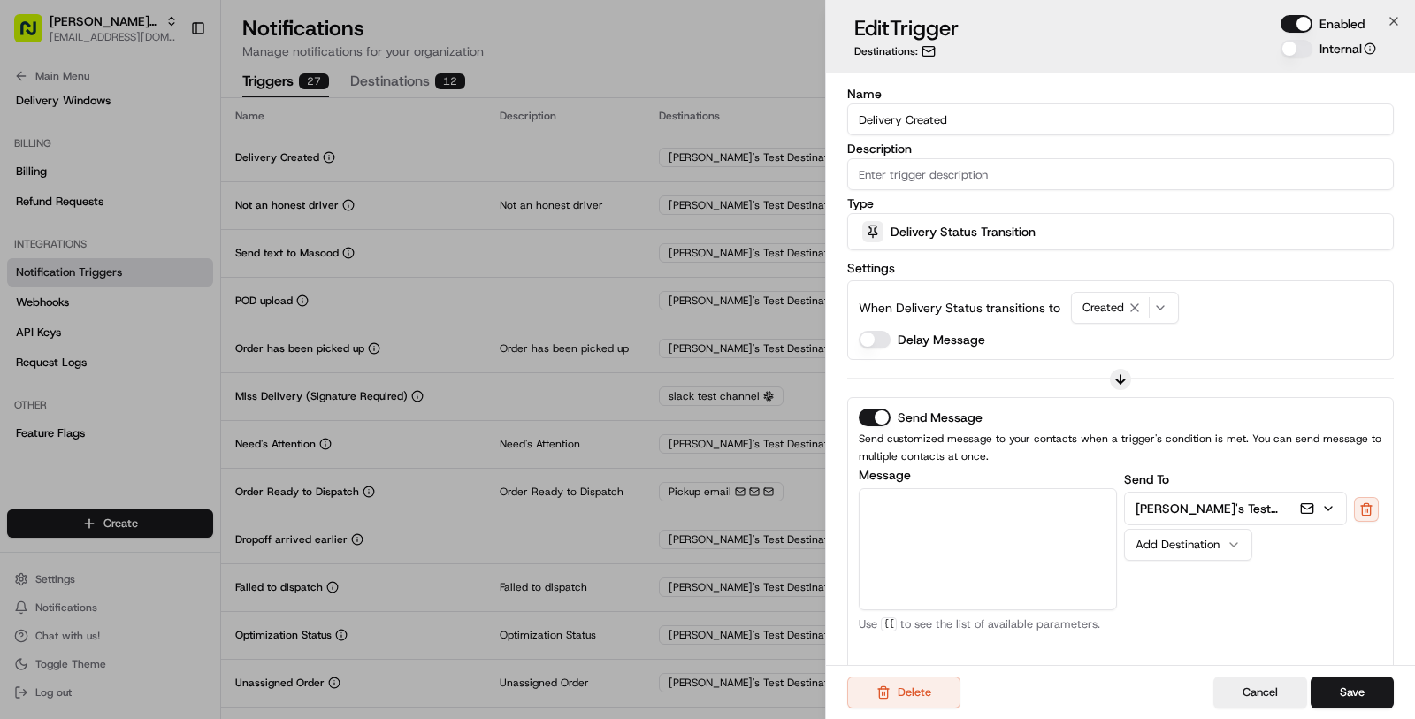
click at [1083, 246] on div "Delivery Status Transition" at bounding box center [1121, 231] width 538 height 35
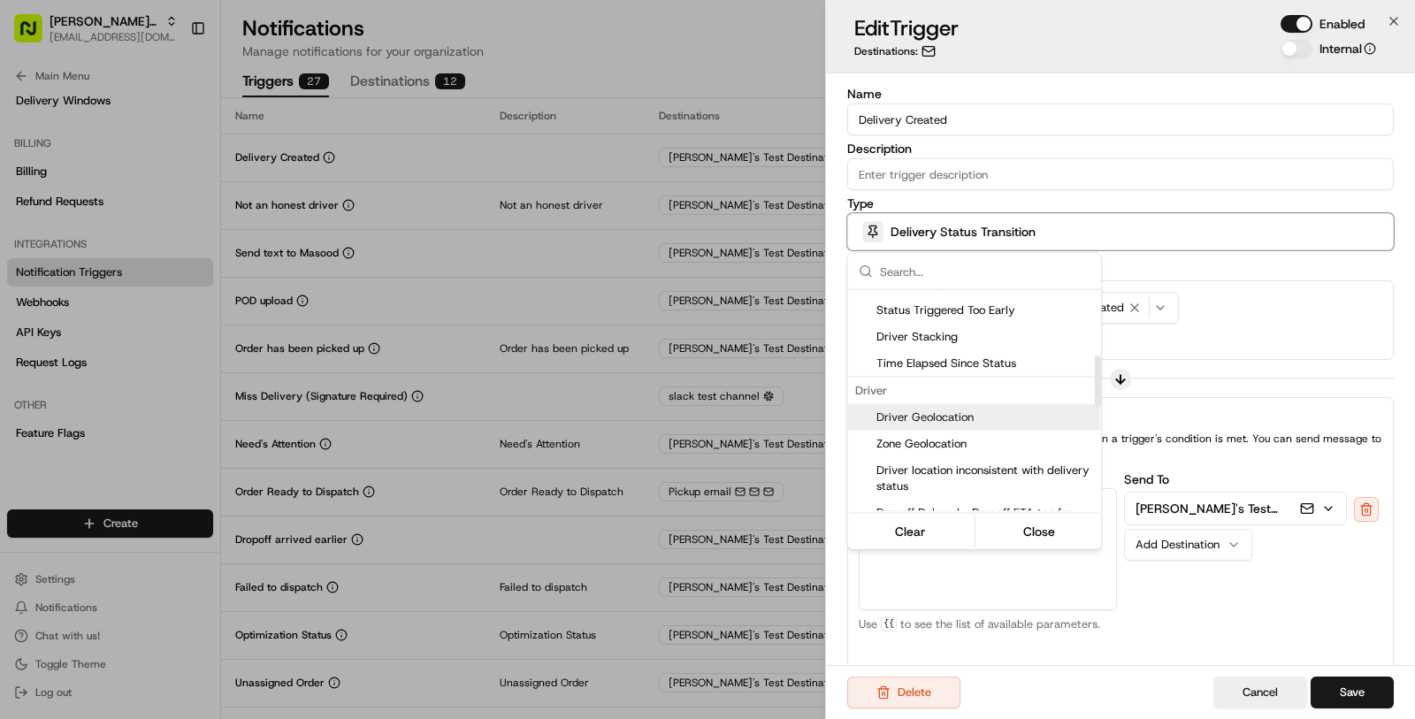
scroll to position [323, 0]
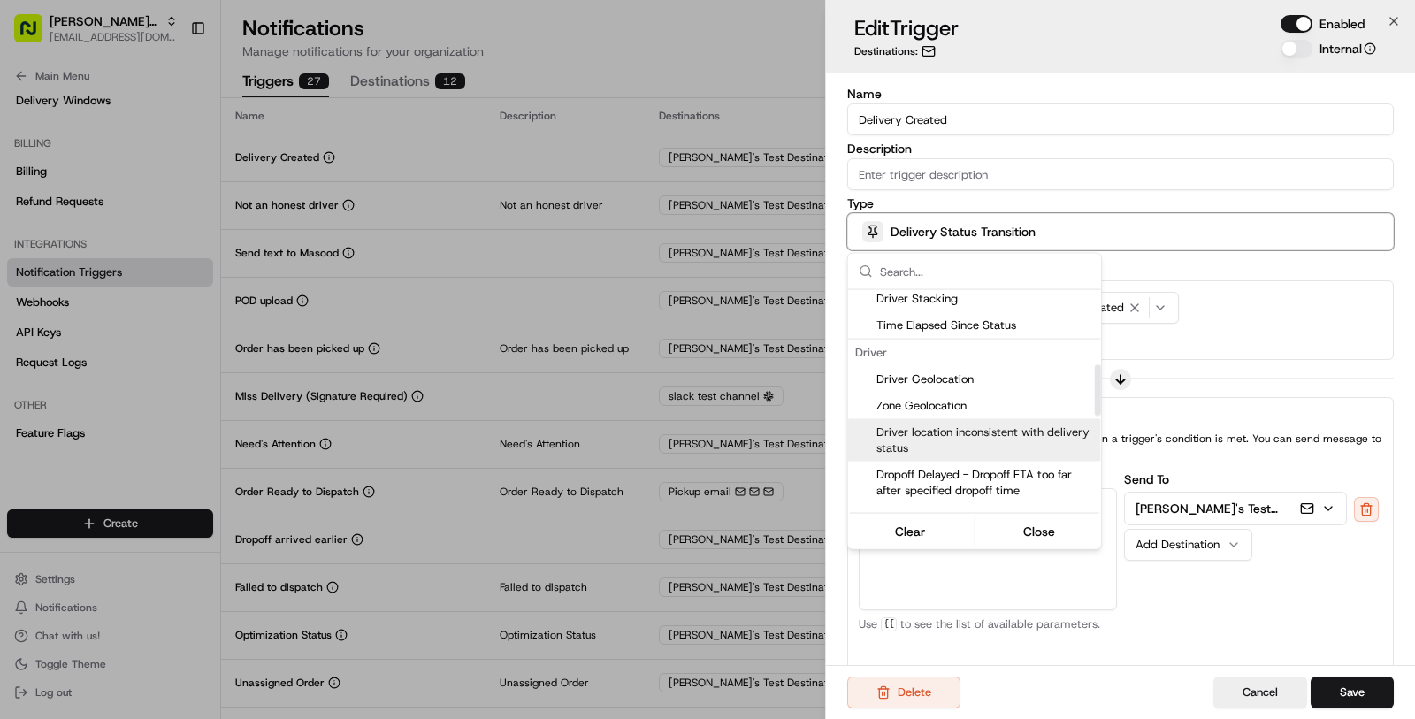
click at [977, 433] on span "Driver location inconsistent with delivery status" at bounding box center [986, 441] width 218 height 32
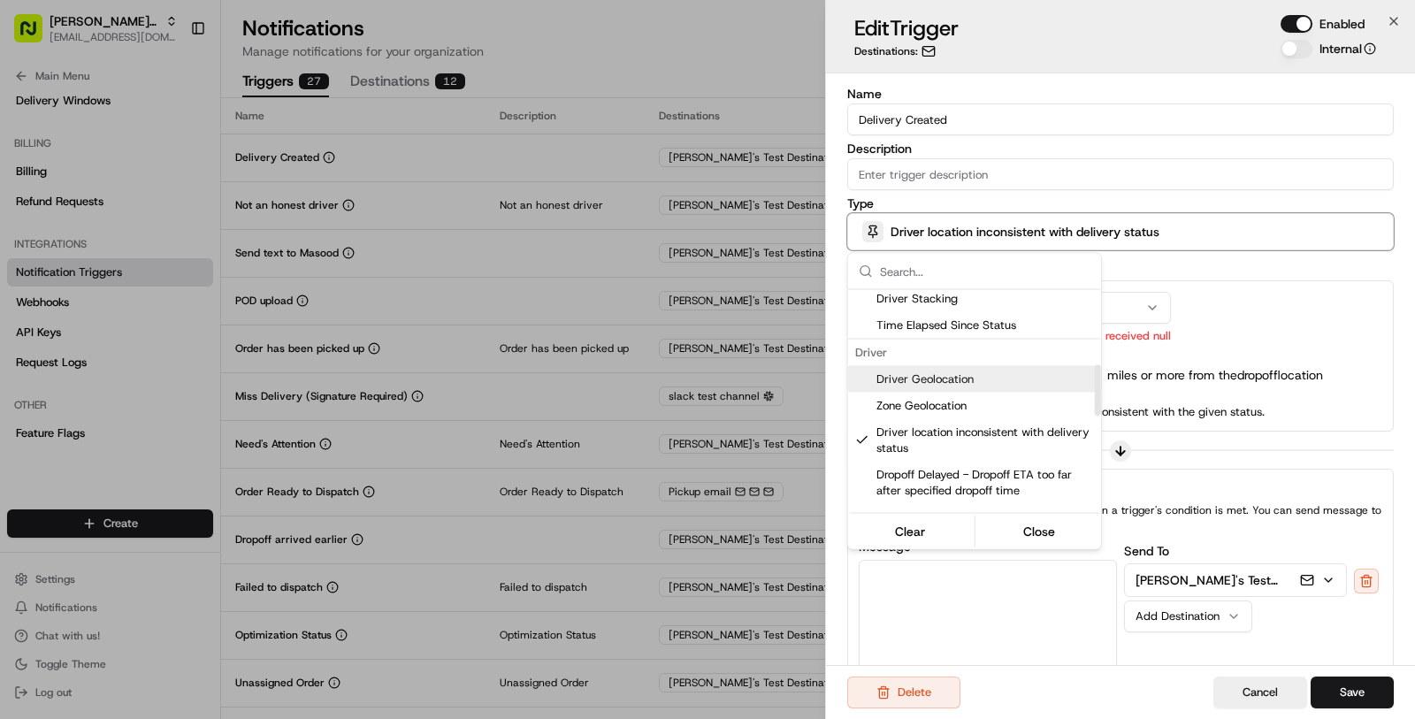
click at [1260, 297] on div at bounding box center [707, 359] width 1415 height 719
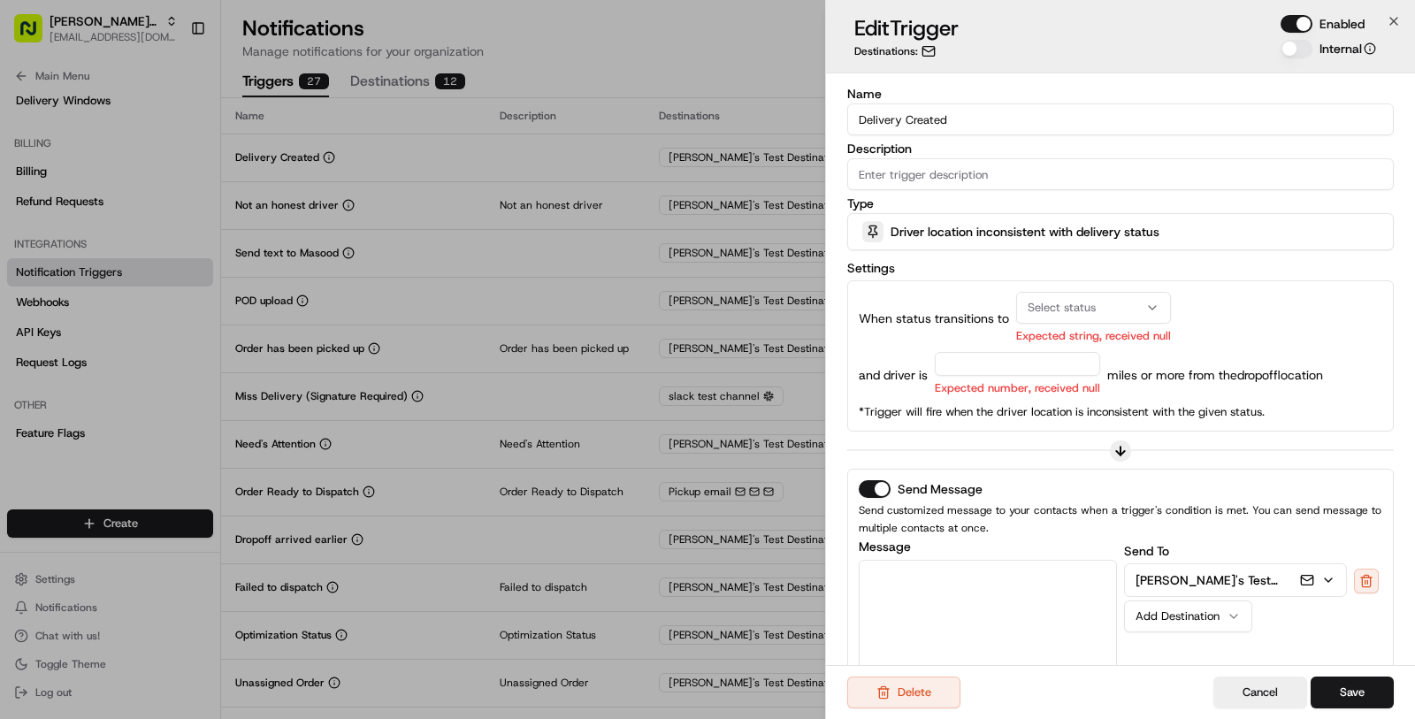
click at [1078, 295] on button "Select status" at bounding box center [1093, 308] width 155 height 32
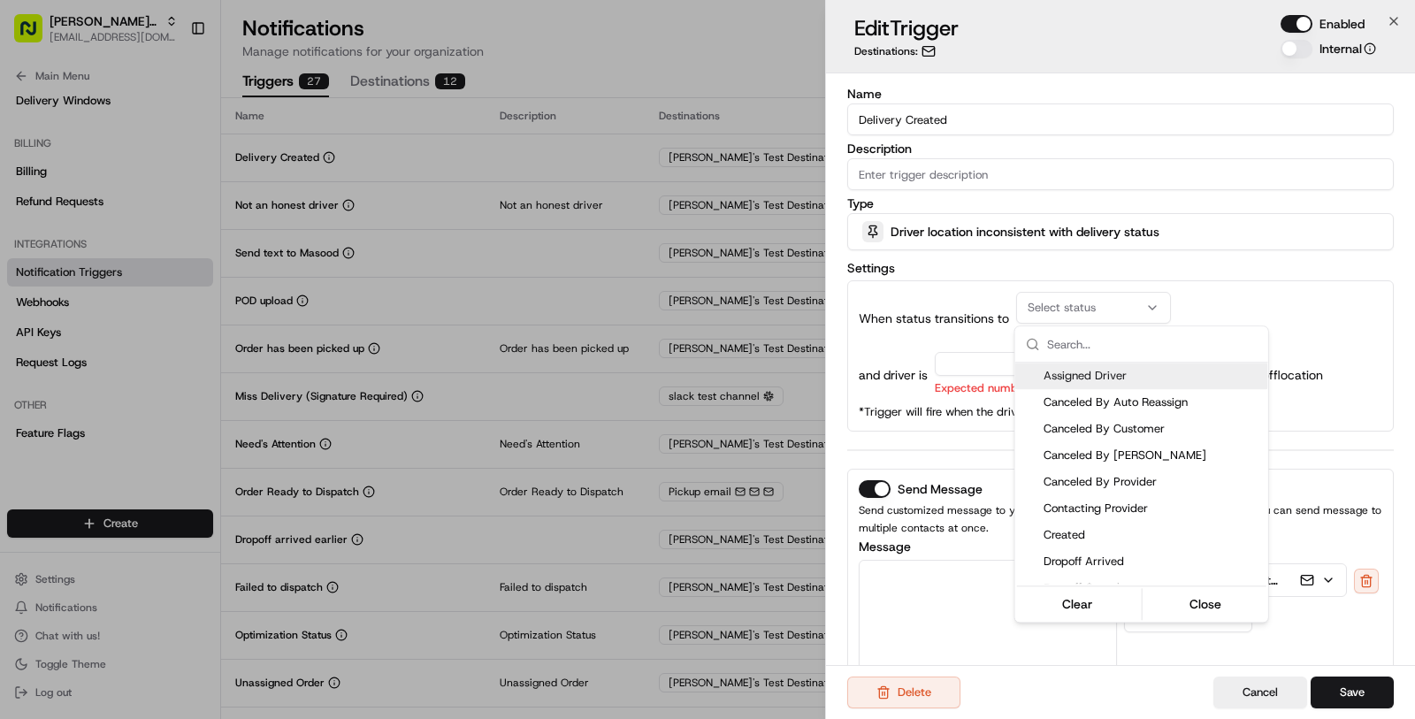
click at [126, 17] on div at bounding box center [707, 359] width 1415 height 719
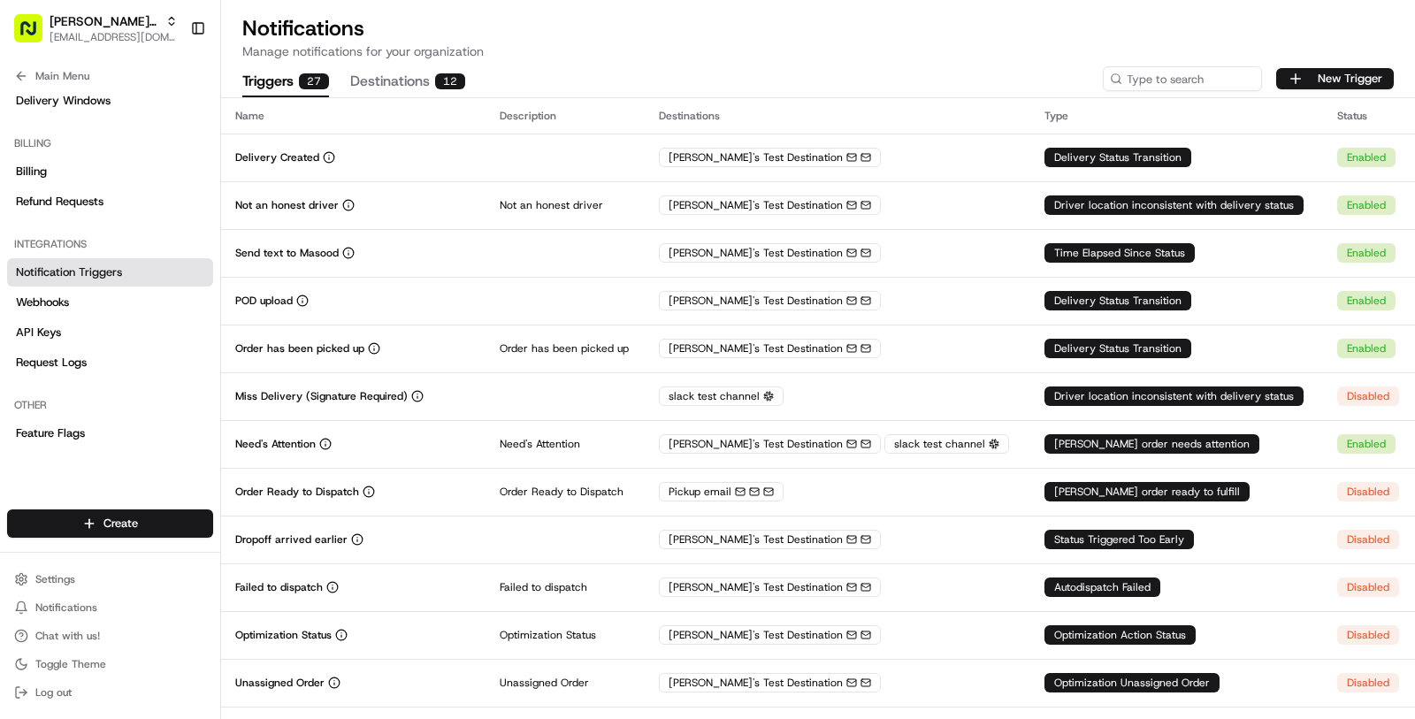
click at [126, 17] on div "Kisha's Bistro" at bounding box center [114, 21] width 128 height 18
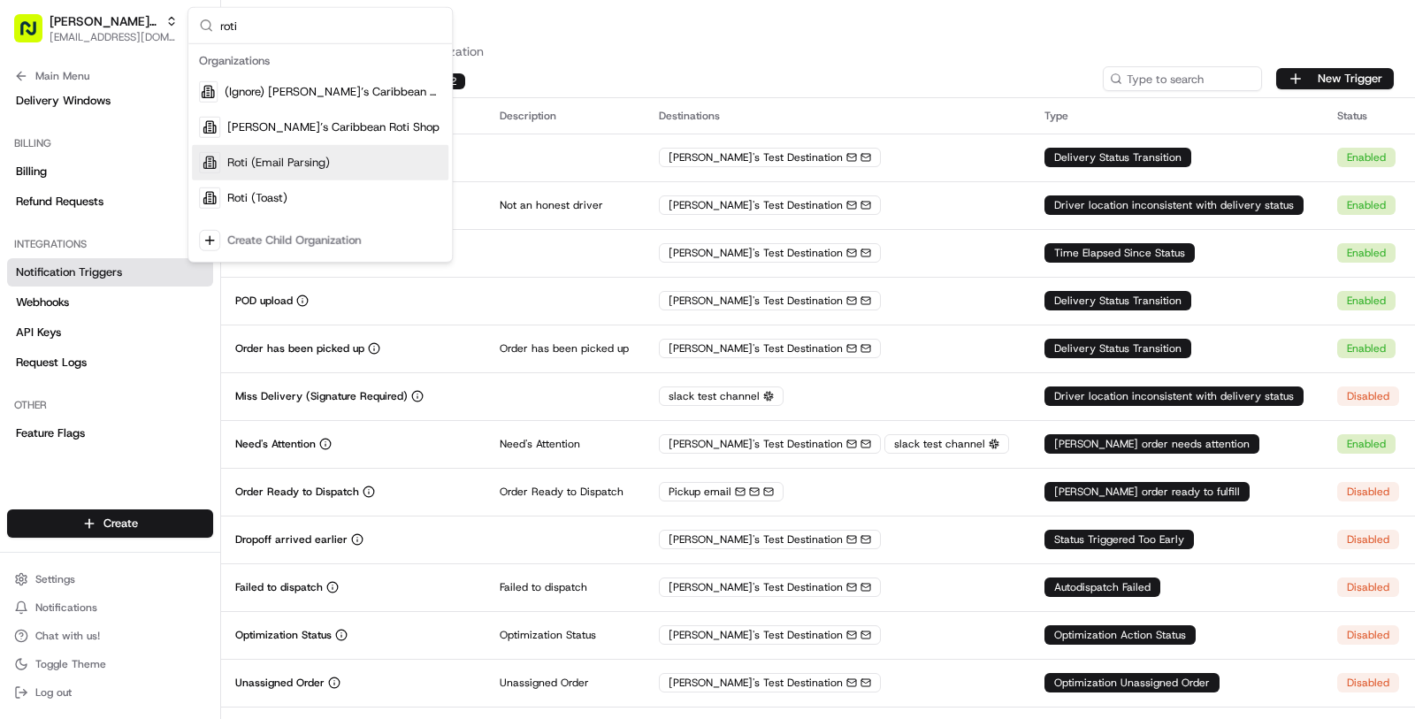
type input "roti"
click at [288, 164] on span "Roti (Email Parsing)" at bounding box center [278, 163] width 103 height 16
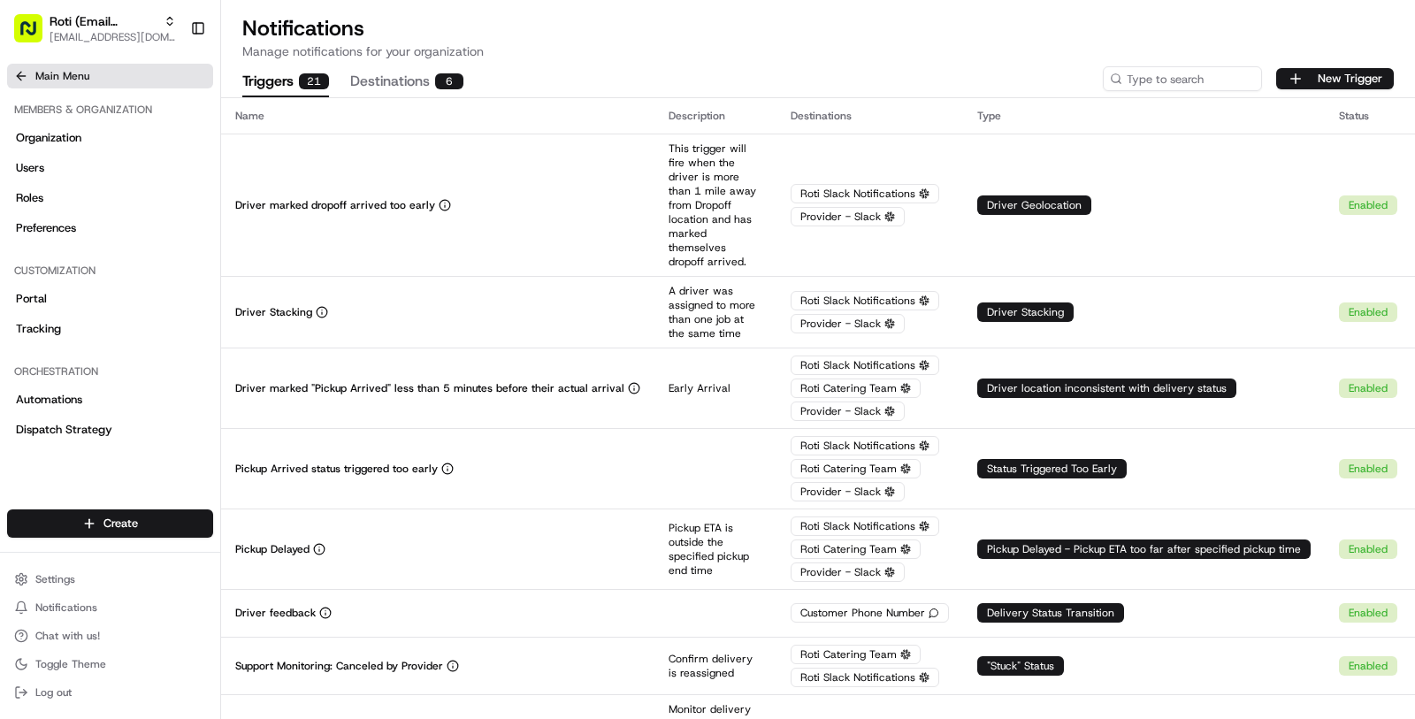
click at [64, 80] on span "Main Menu" at bounding box center [62, 76] width 54 height 14
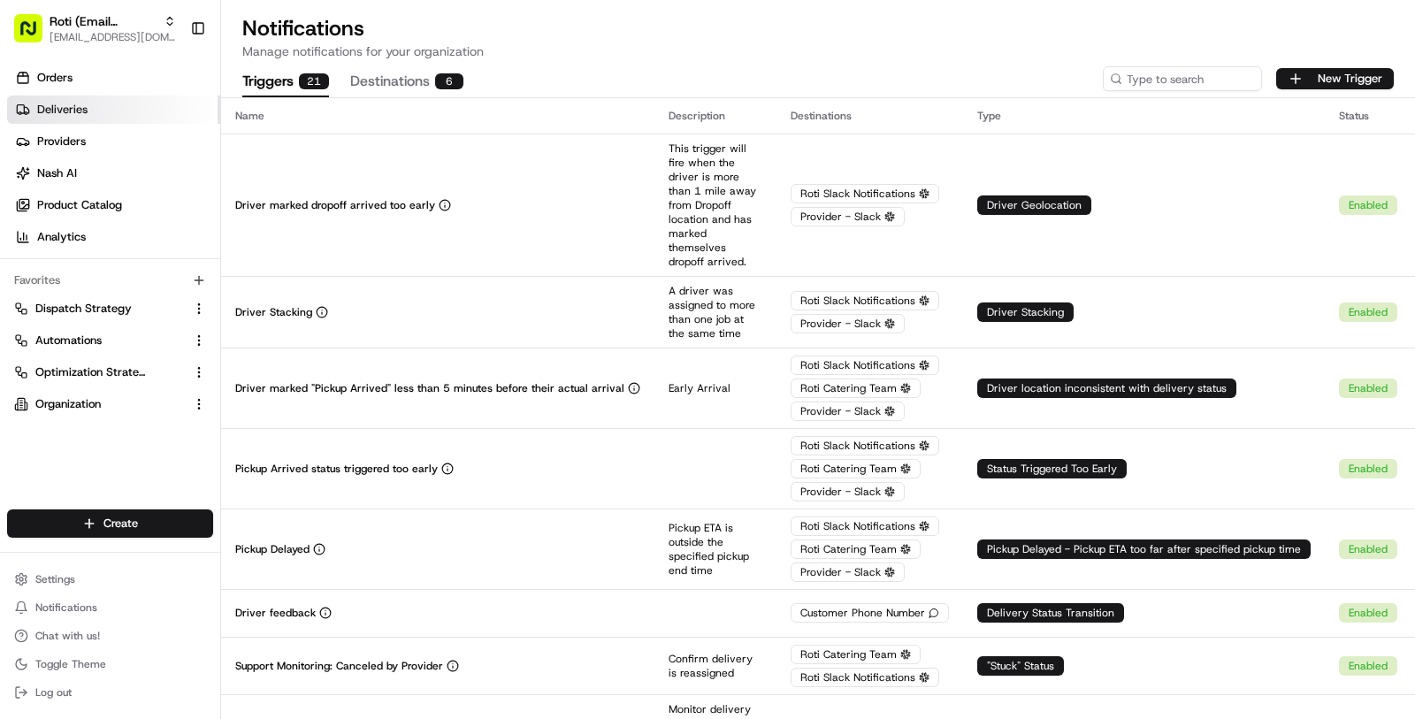
click at [65, 98] on link "Deliveries" at bounding box center [113, 110] width 213 height 28
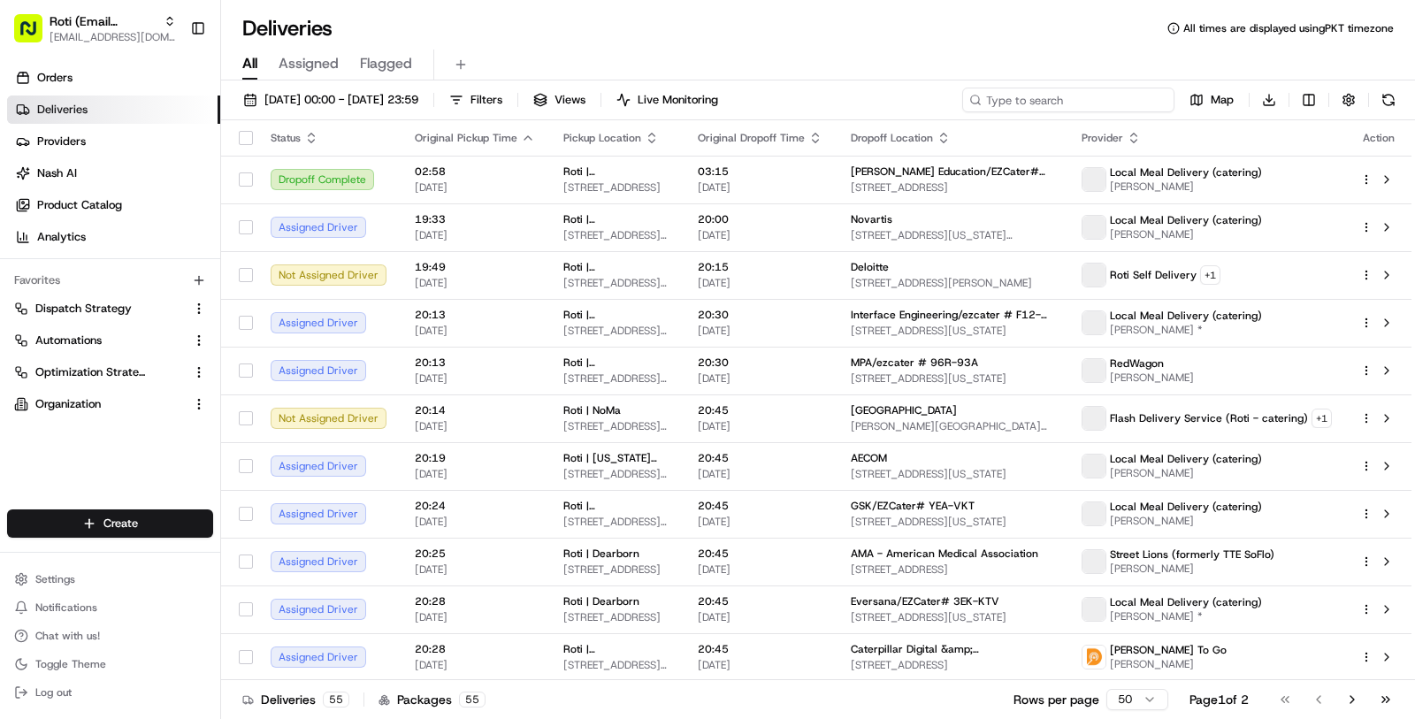
click at [1111, 88] on input at bounding box center [1068, 100] width 212 height 25
paste input "Colleen"
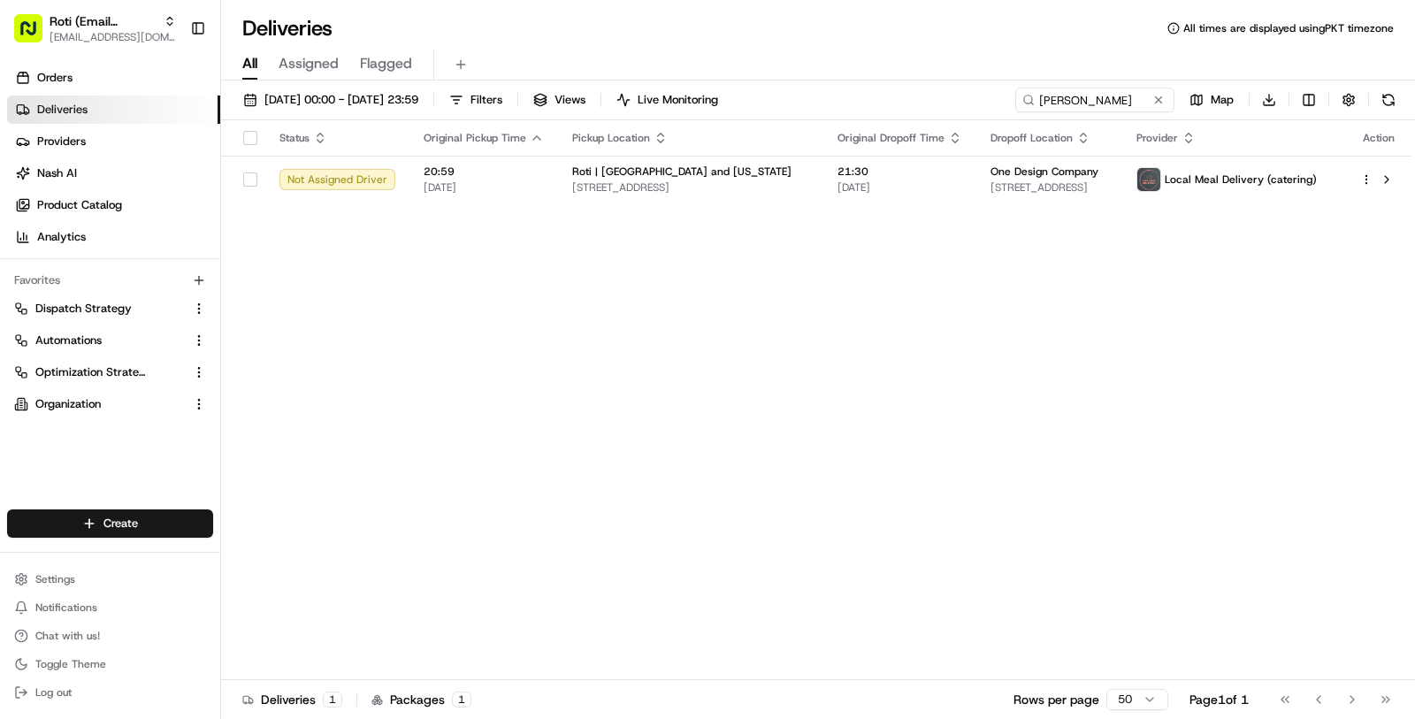
click at [642, 233] on div "Status Original Pickup Time Pickup Location Original Dropoff Time Dropoff Locat…" at bounding box center [816, 400] width 1191 height 560
click at [665, 172] on span "Roti | Lake and Michigan" at bounding box center [681, 172] width 219 height 14
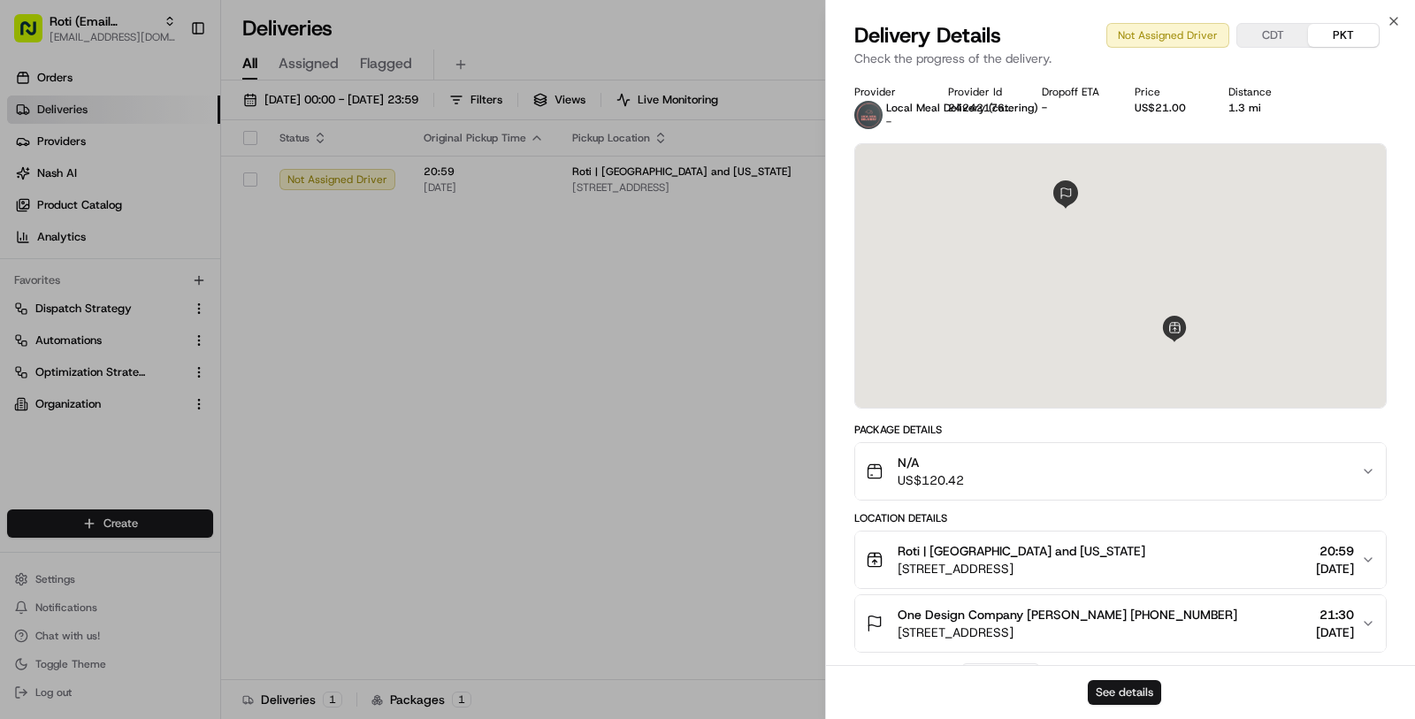
click at [1131, 687] on button "See details" at bounding box center [1124, 692] width 73 height 25
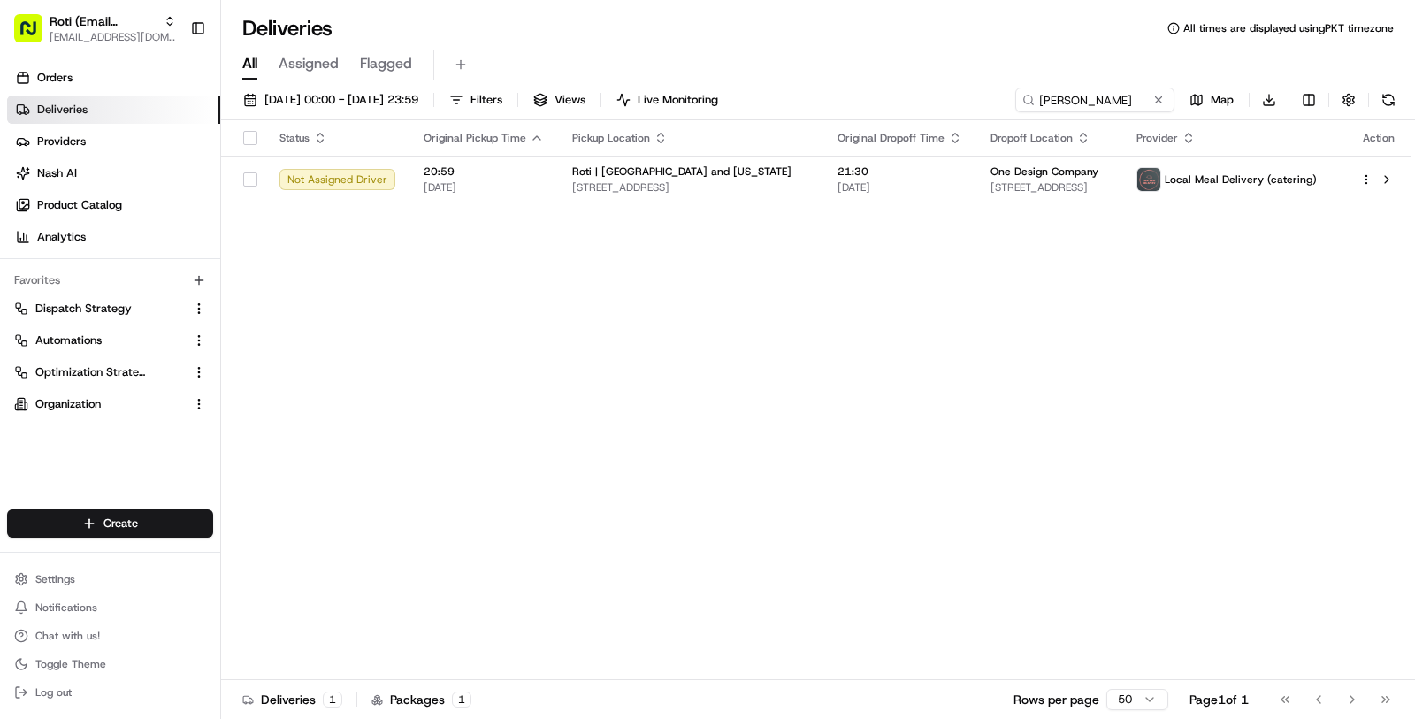
click at [1050, 80] on div "19/08/2025 00:00 - 19/08/2025 23:59 Filters Views Live Monitoring Colleen Map D…" at bounding box center [818, 401] width 1194 height 642
click at [1050, 92] on input "Colleen" at bounding box center [1068, 100] width 212 height 25
paste input "Wanner"
type input "Wanner"
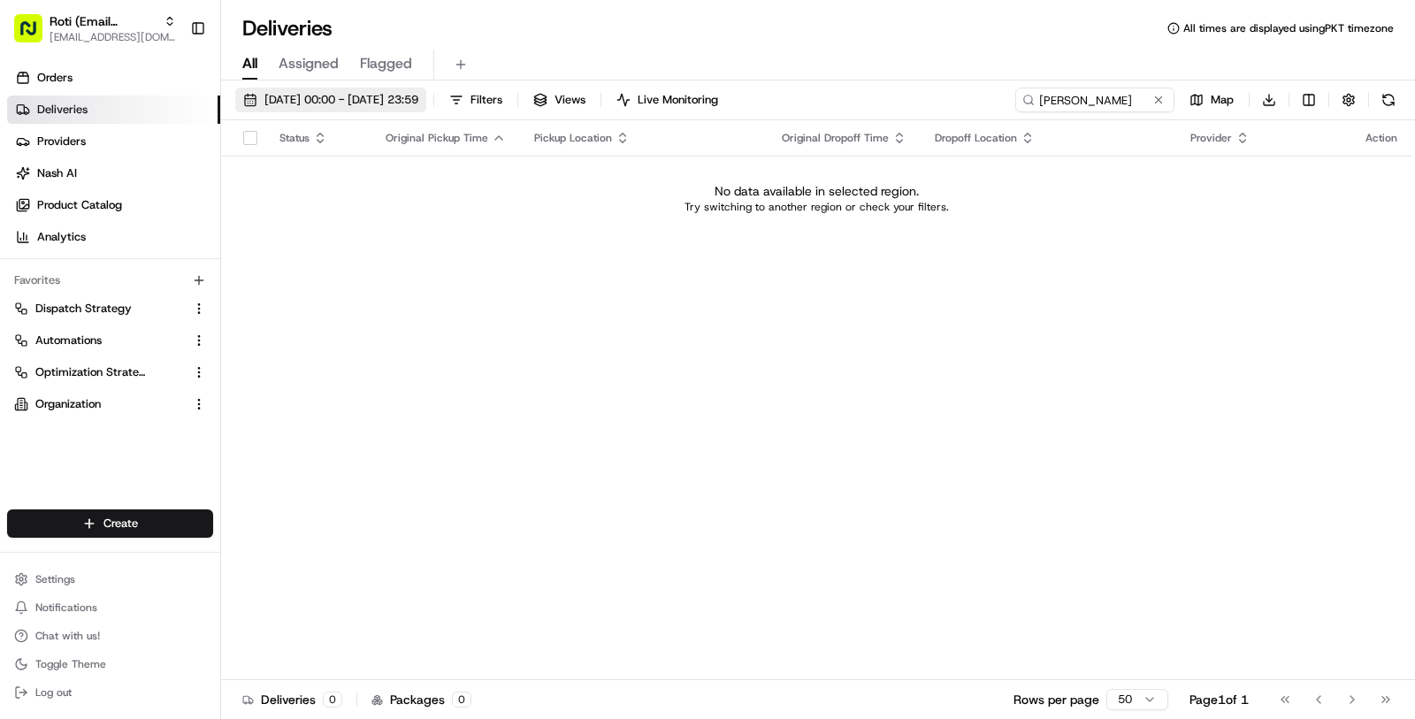
click at [426, 89] on button "19/08/2025 00:00 - 19/08/2025 23:59" at bounding box center [330, 100] width 191 height 25
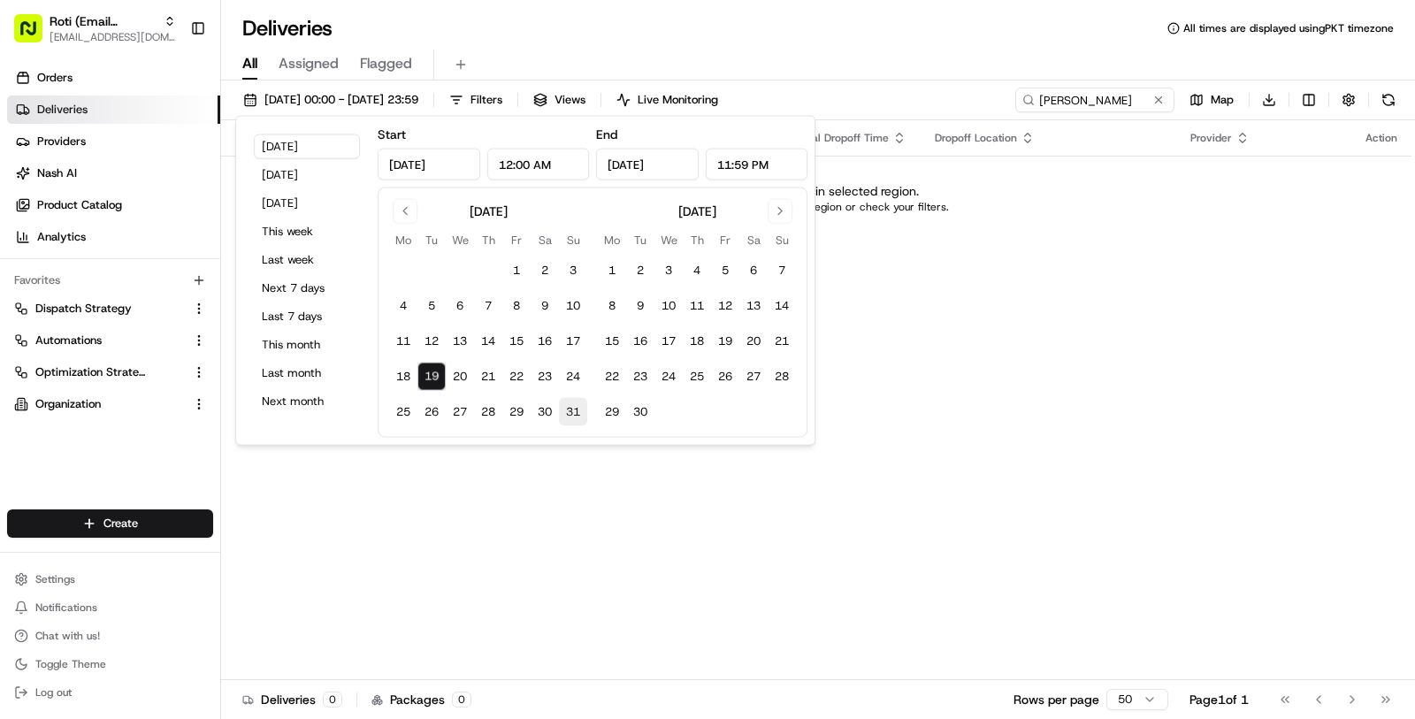
click at [585, 411] on button "31" at bounding box center [573, 412] width 28 height 28
type input "Aug 31, 2025"
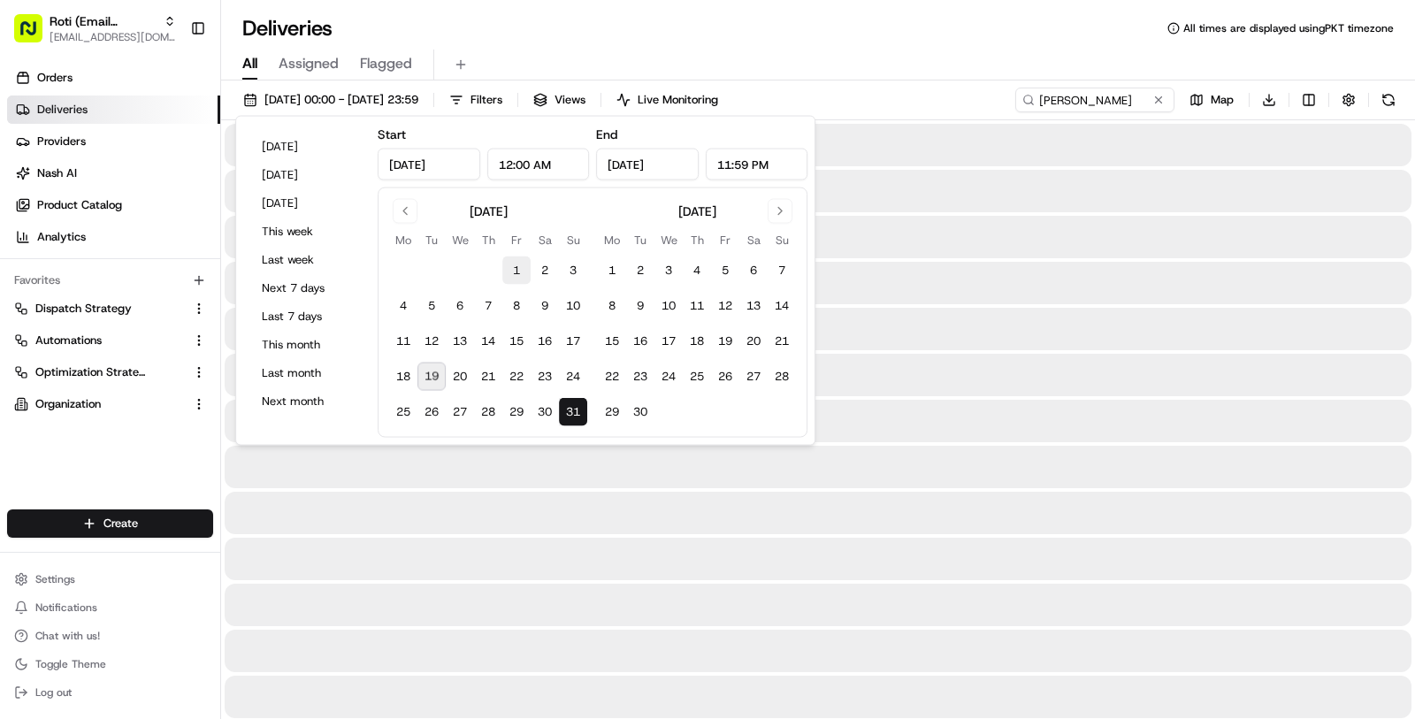
click at [511, 270] on button "1" at bounding box center [516, 271] width 28 height 28
type input "Aug 1, 2025"
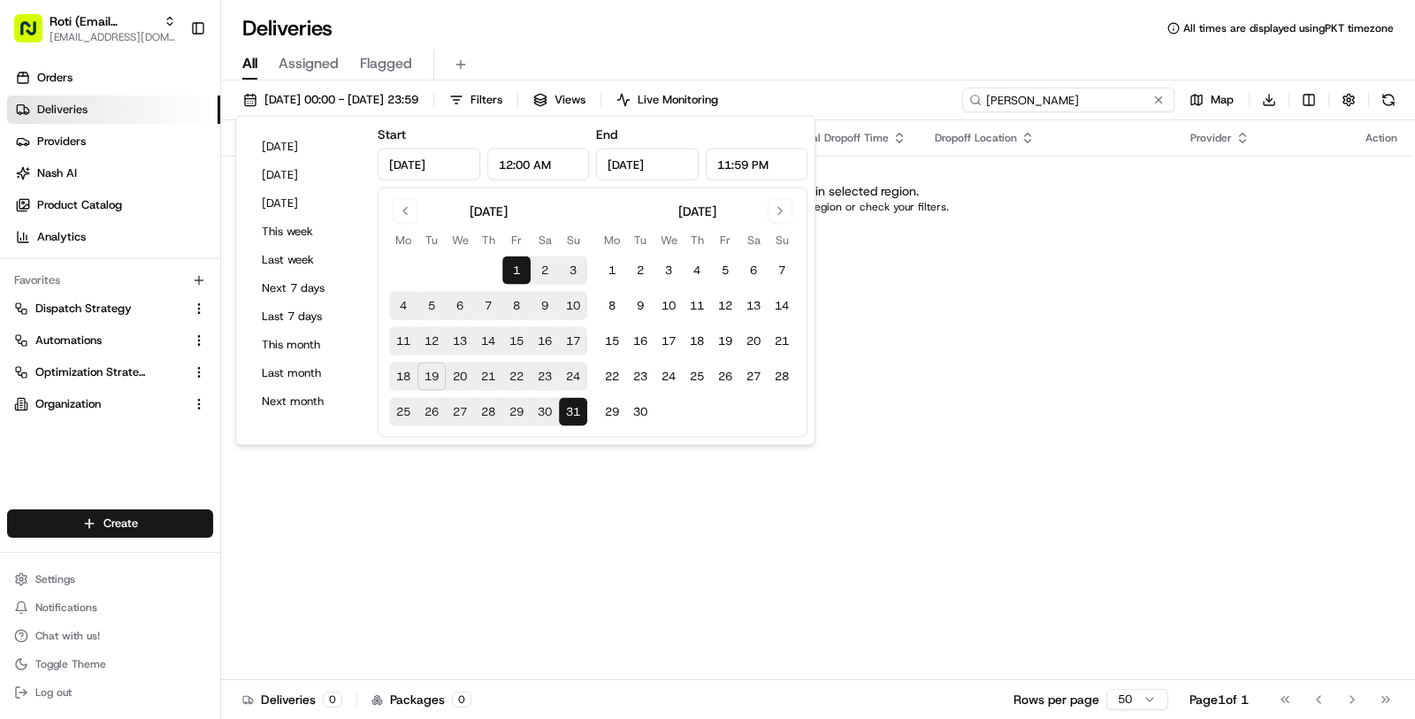
click at [1062, 96] on input "Wanner" at bounding box center [1068, 100] width 212 height 25
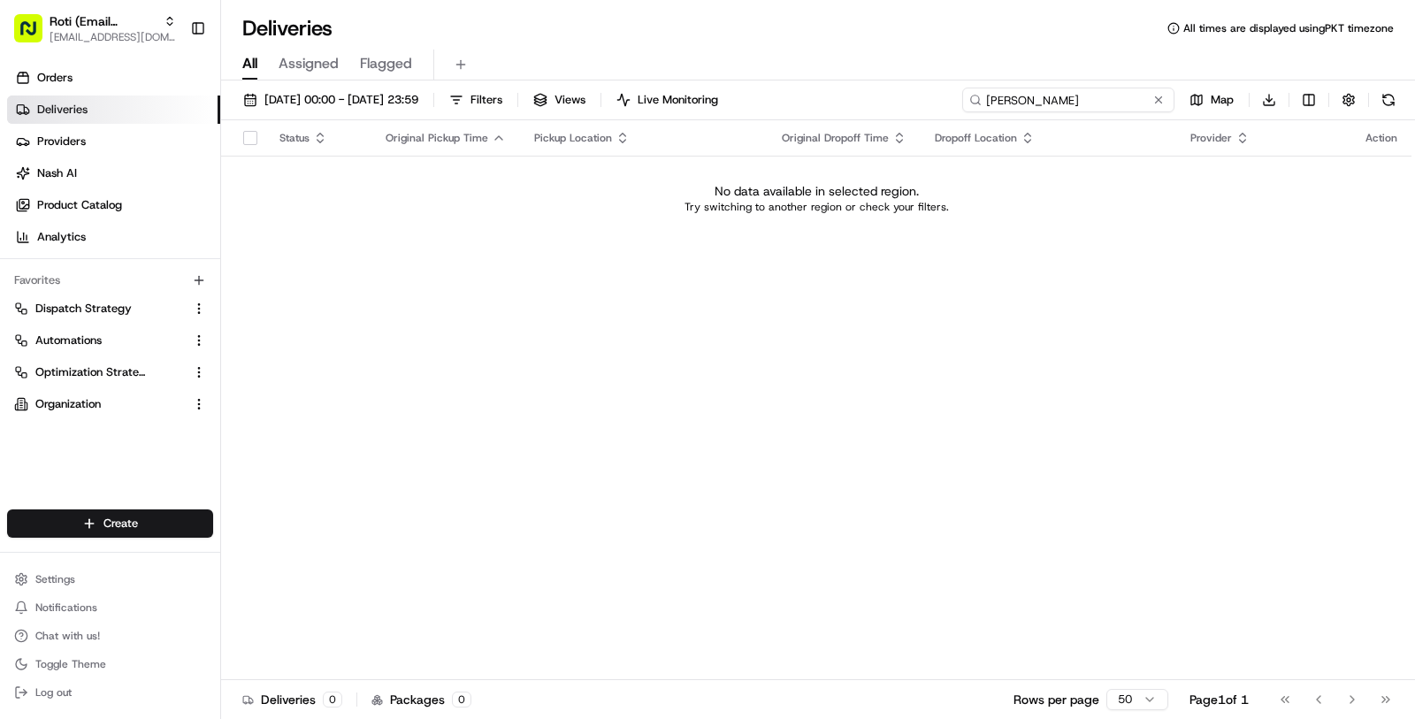
click at [1062, 96] on input "Wanner" at bounding box center [1068, 100] width 212 height 25
paste input "Julianna"
type input "Julianna"
click at [418, 100] on span "01/08/2025 00:00 - 31/08/2025 23:59" at bounding box center [341, 100] width 154 height 16
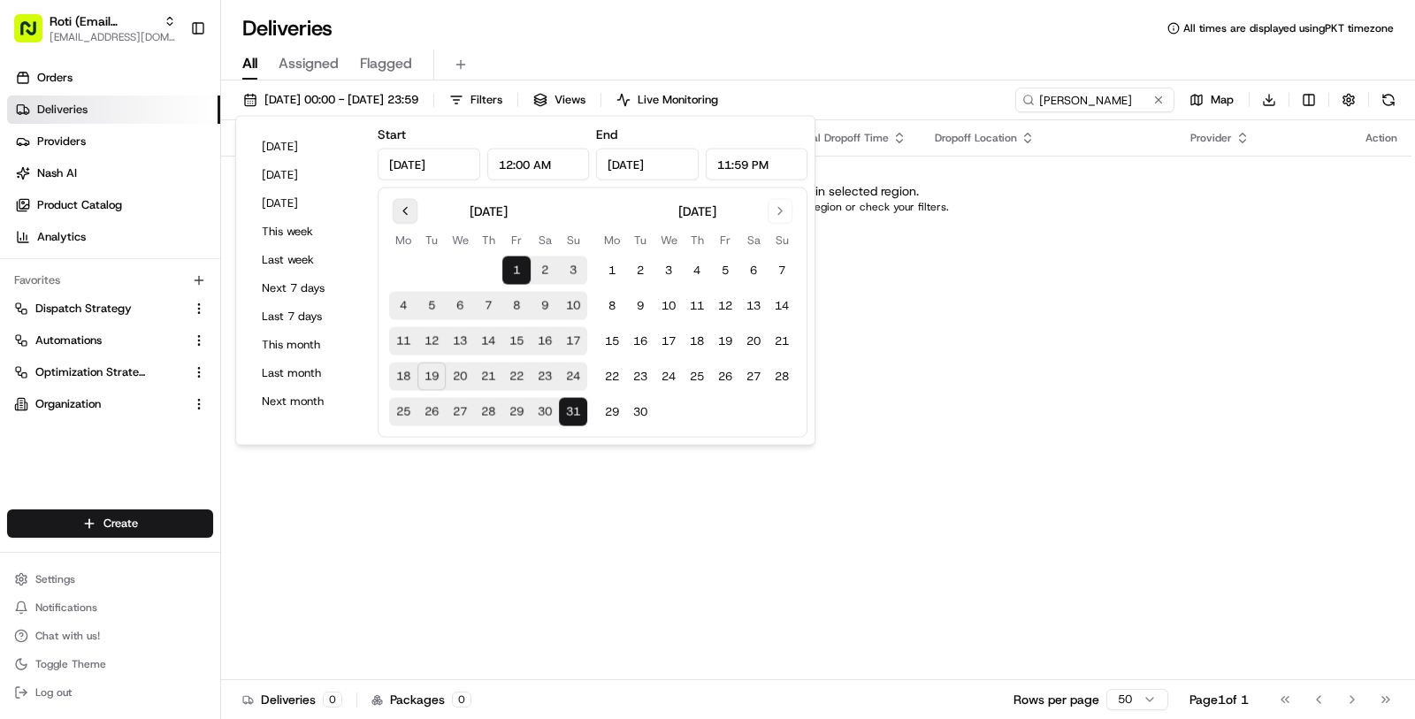
click at [402, 214] on button "Go to previous month" at bounding box center [405, 211] width 25 height 25
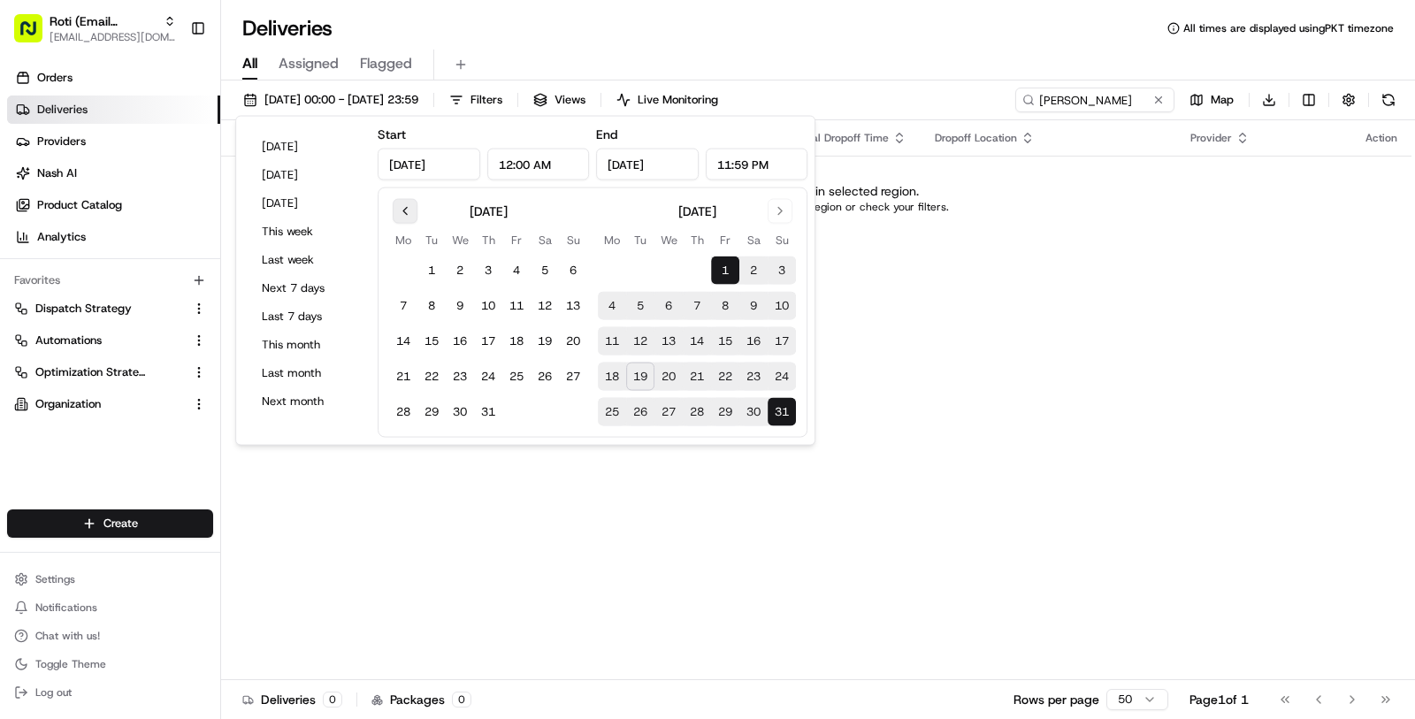
click at [402, 214] on button "Go to previous month" at bounding box center [405, 211] width 25 height 25
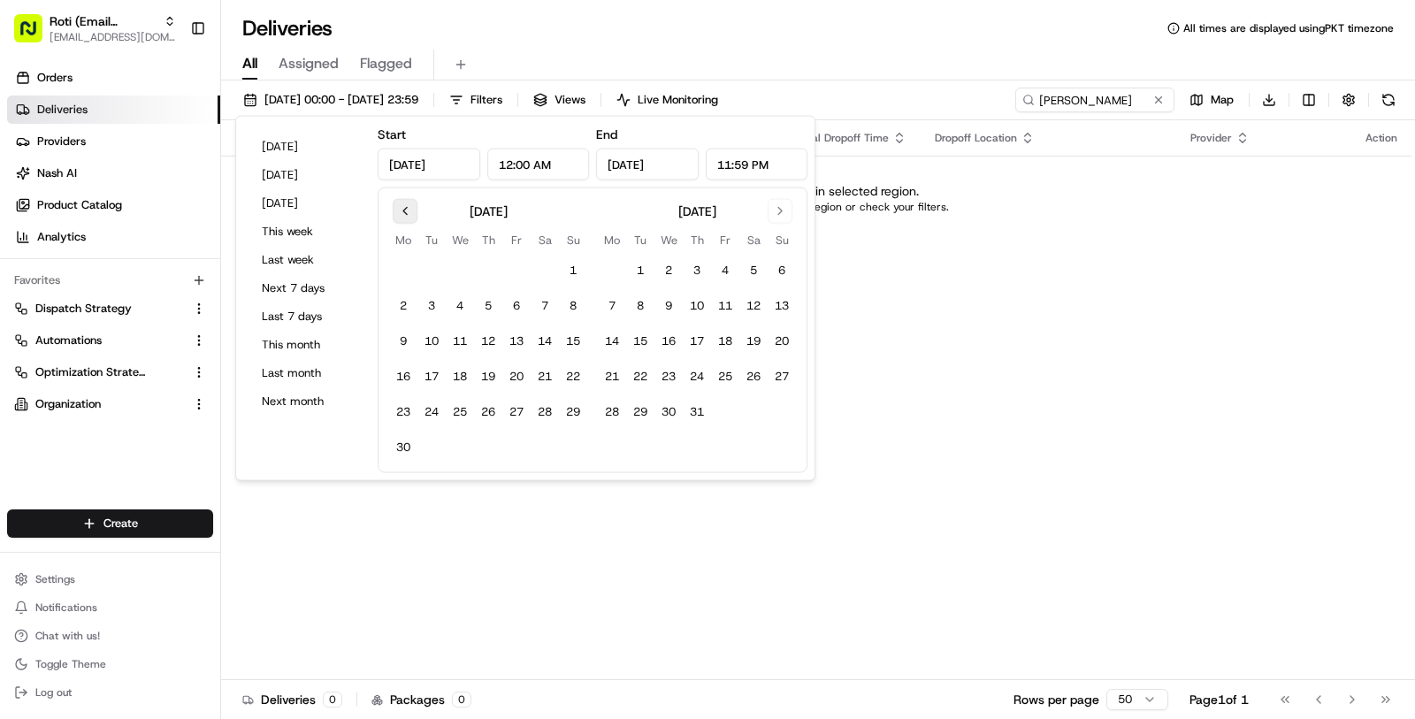
click at [402, 214] on button "Go to previous month" at bounding box center [405, 211] width 25 height 25
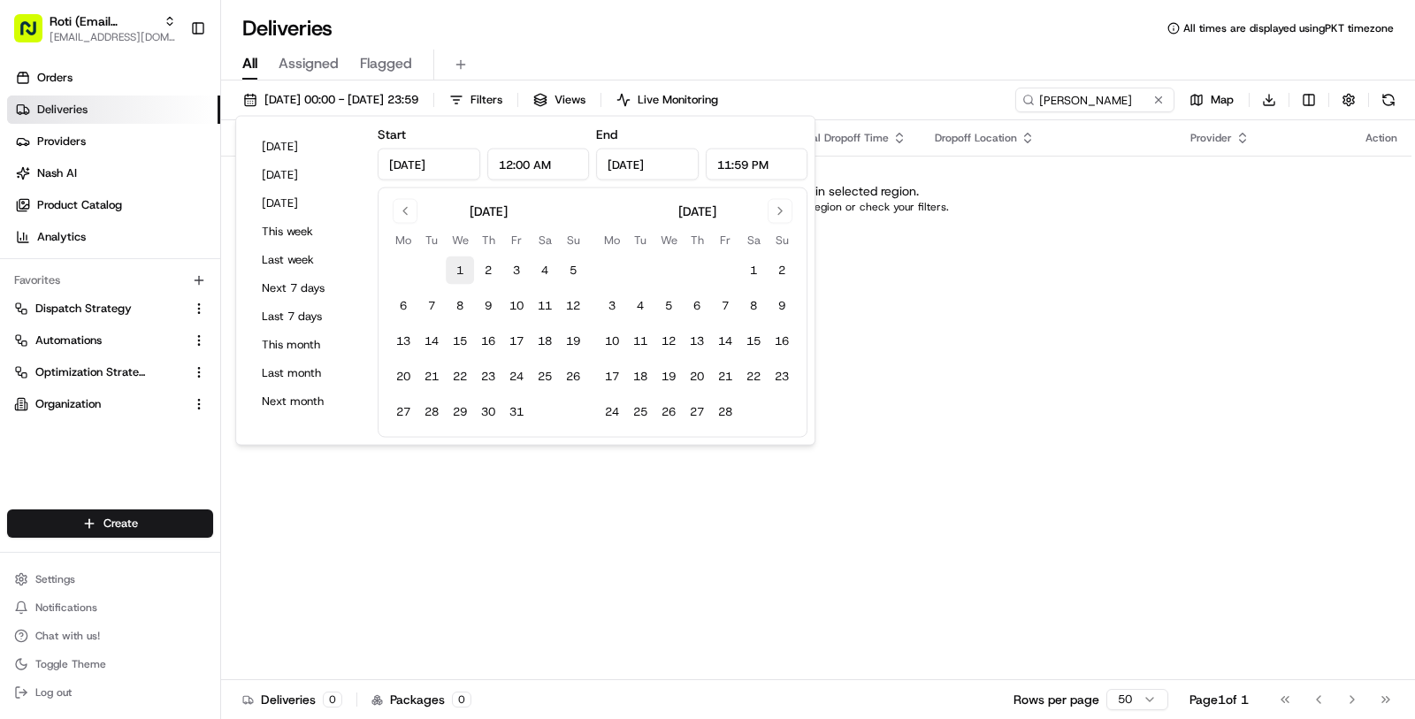
click at [467, 272] on button "1" at bounding box center [460, 271] width 28 height 28
type input "Jan 1, 2025"
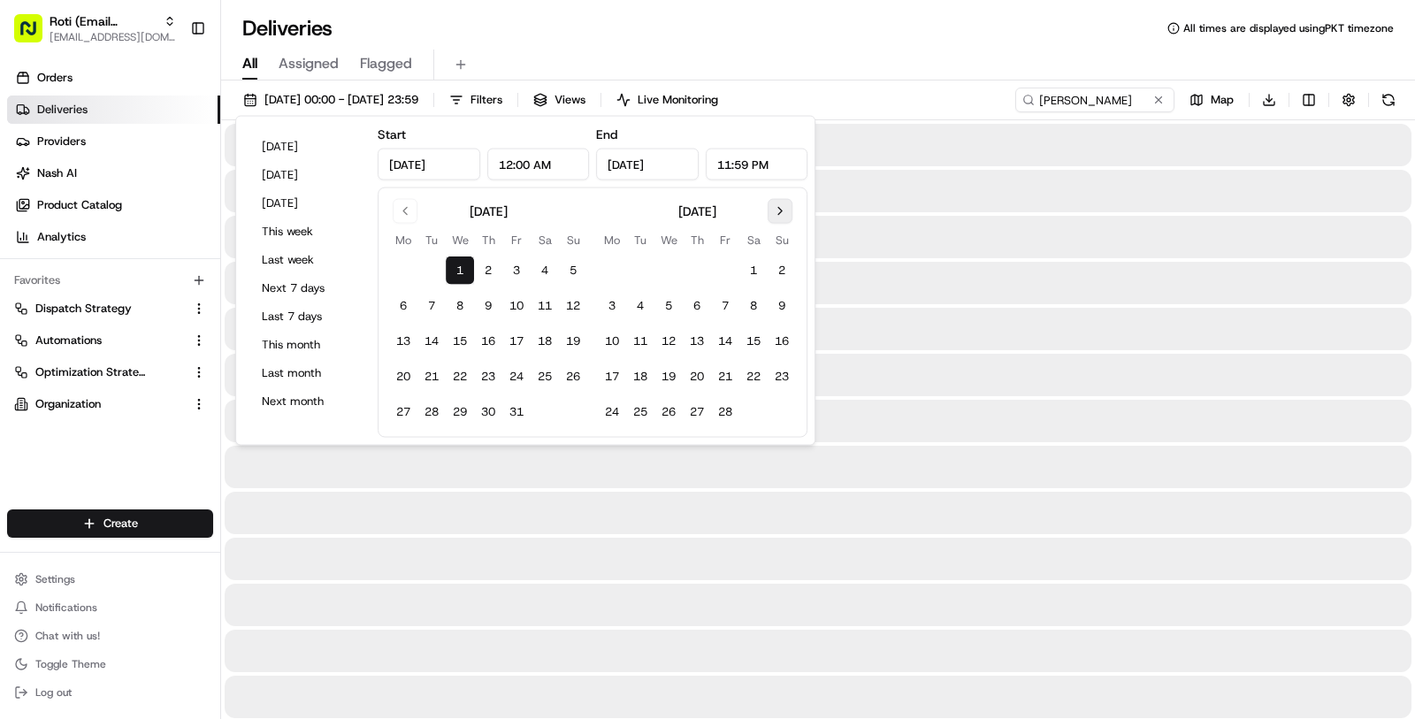
click at [785, 199] on button "Go to next month" at bounding box center [780, 211] width 25 height 25
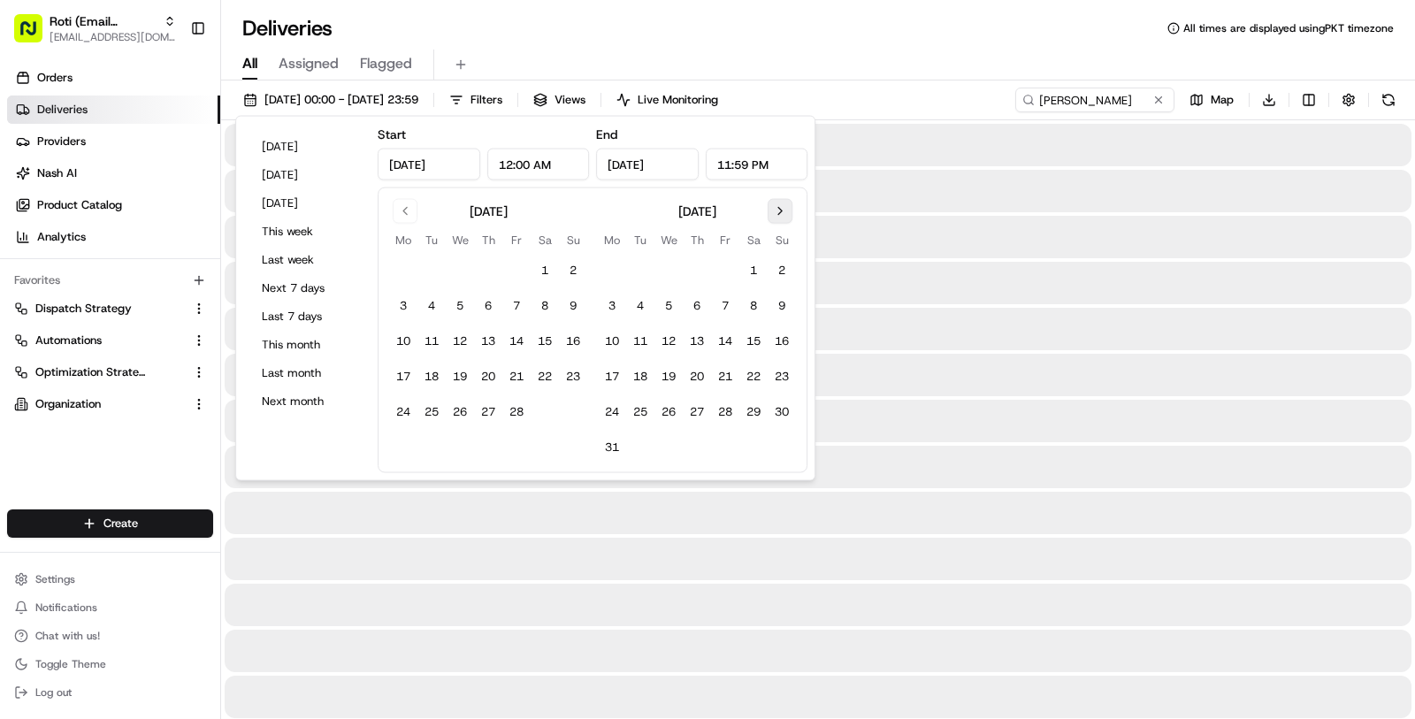
click at [785, 199] on button "Go to next month" at bounding box center [780, 211] width 25 height 25
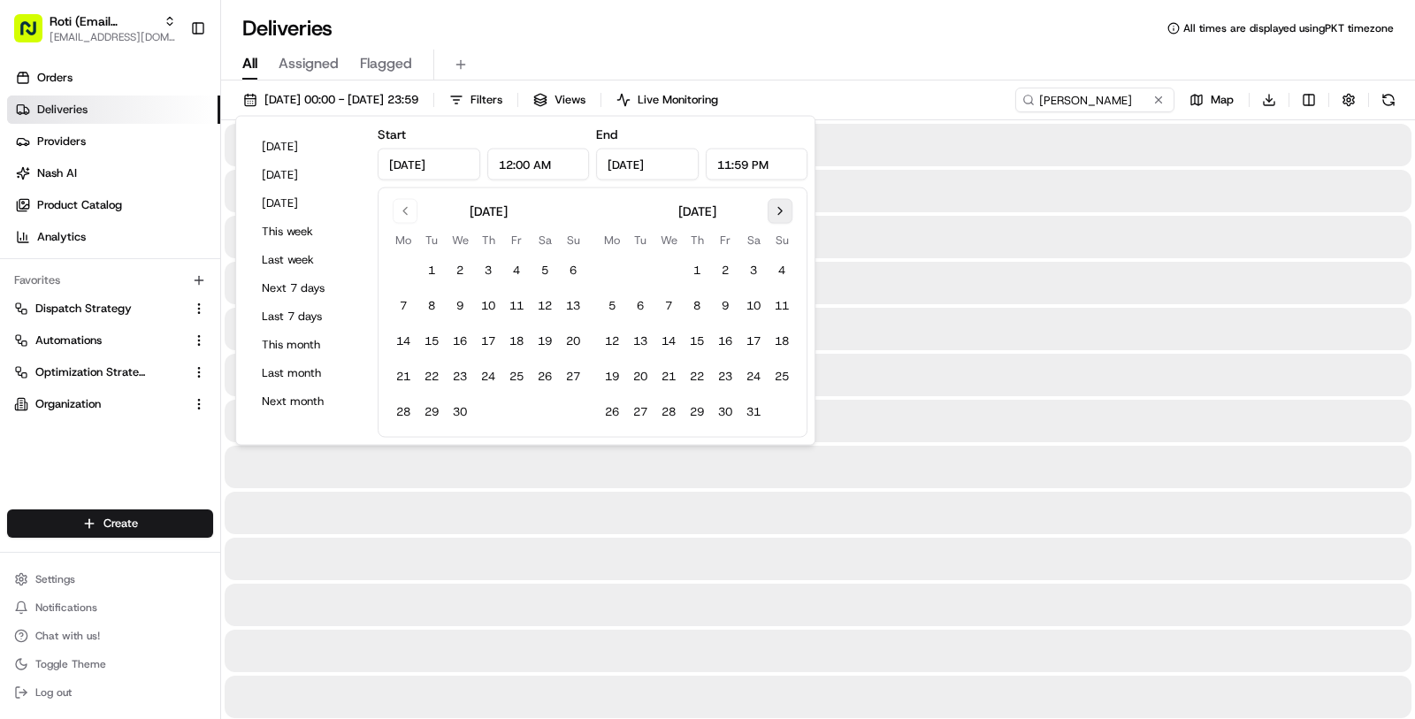
click at [785, 199] on button "Go to next month" at bounding box center [780, 211] width 25 height 25
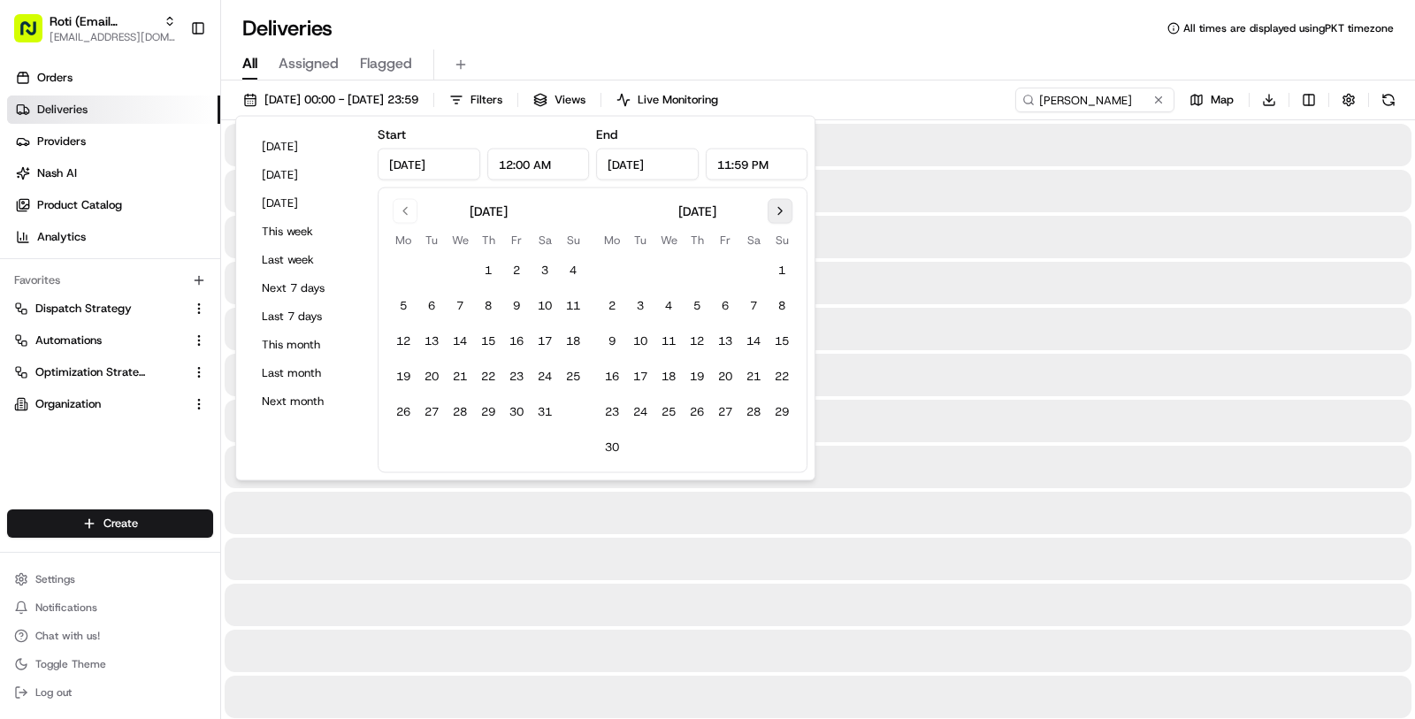
click at [785, 199] on button "Go to next month" at bounding box center [780, 211] width 25 height 25
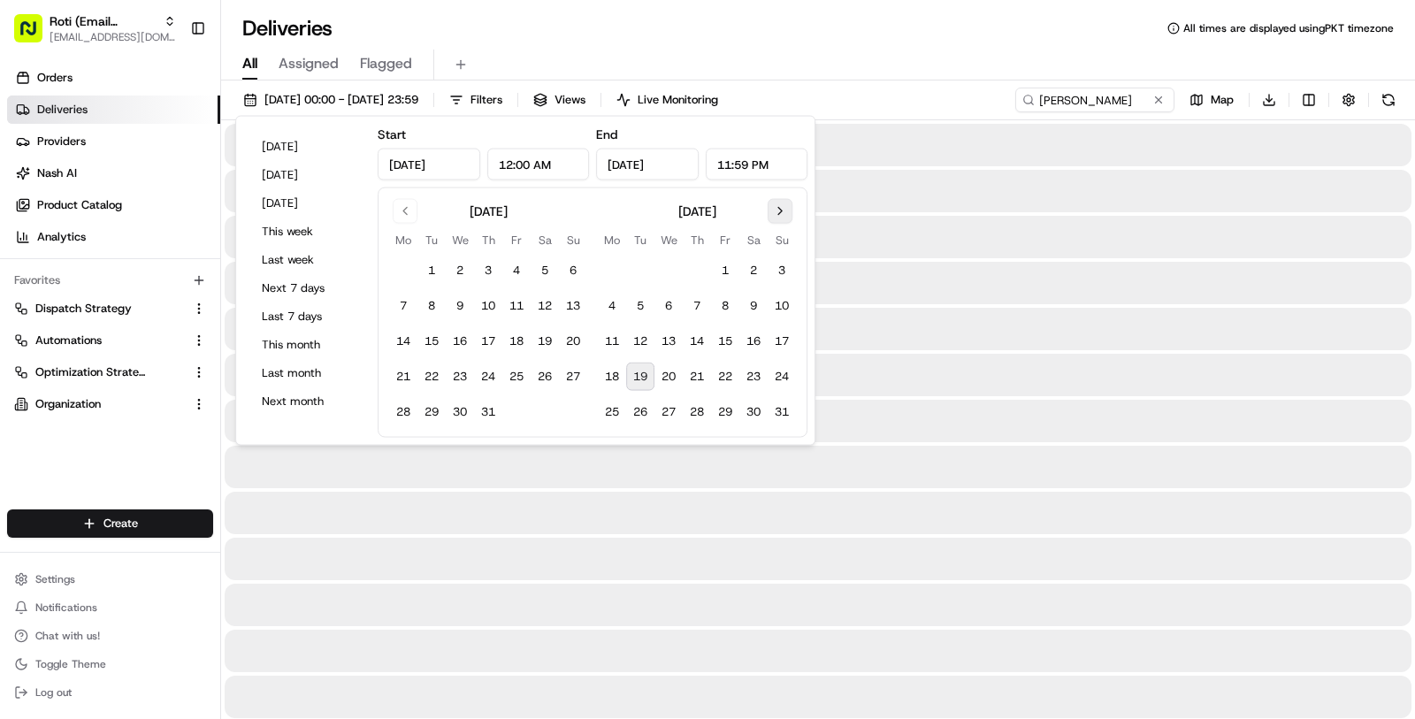
click at [785, 199] on button "Go to next month" at bounding box center [780, 211] width 25 height 25
click at [560, 417] on button "31" at bounding box center [573, 412] width 28 height 28
type input "Aug 31, 2025"
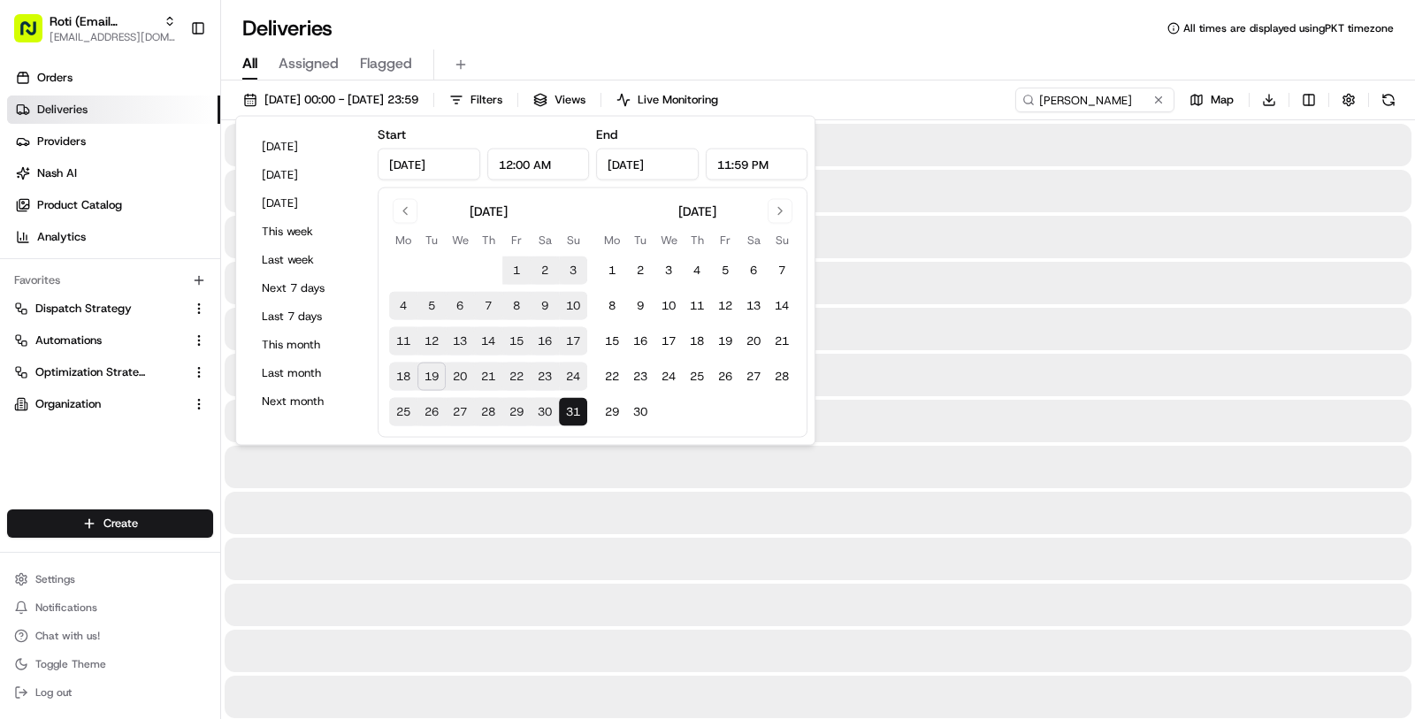
click at [913, 46] on div "All Assigned Flagged" at bounding box center [818, 61] width 1194 height 38
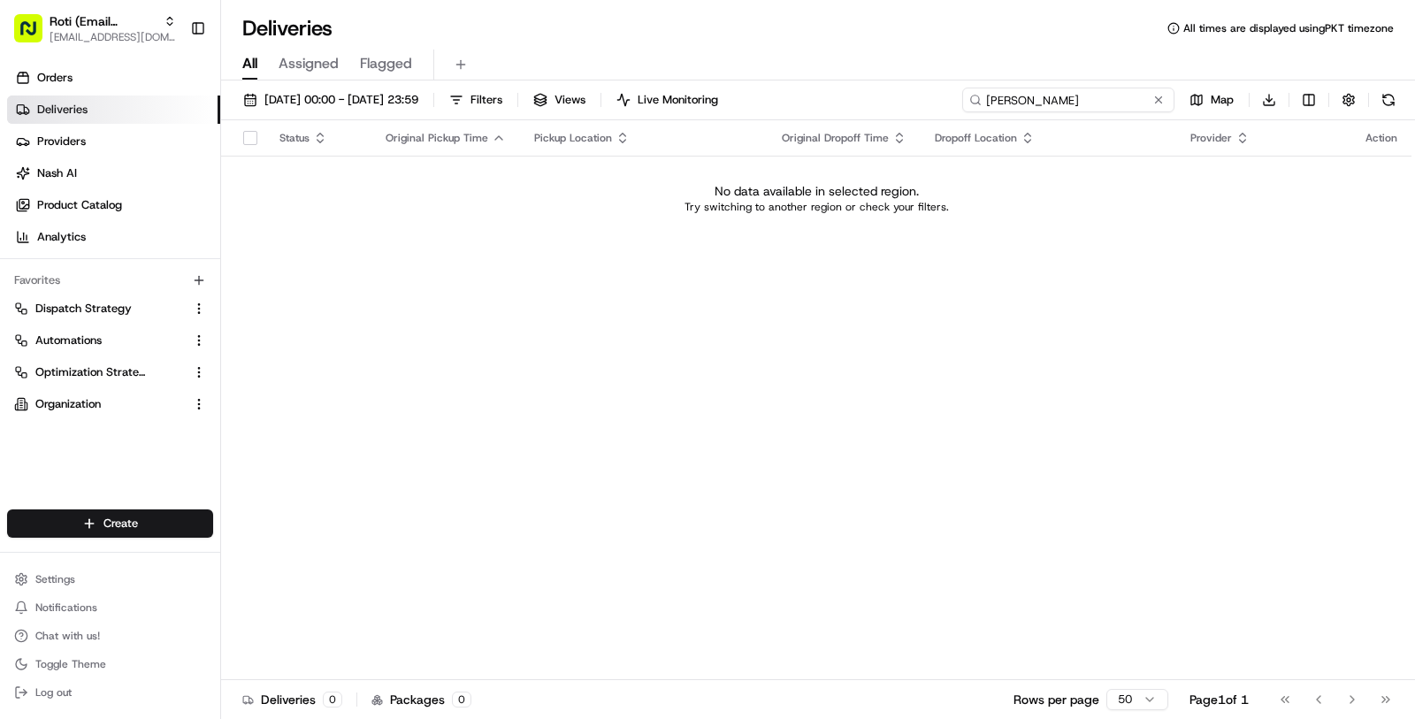
click at [1053, 109] on input "Julianna" at bounding box center [1068, 100] width 212 height 25
paste input "Kelly Scott &amp; Madison"
type input "Kelly Scott &amp; Madison"
click at [1024, 102] on input "Kelly Scott &amp; Madison" at bounding box center [1068, 100] width 212 height 25
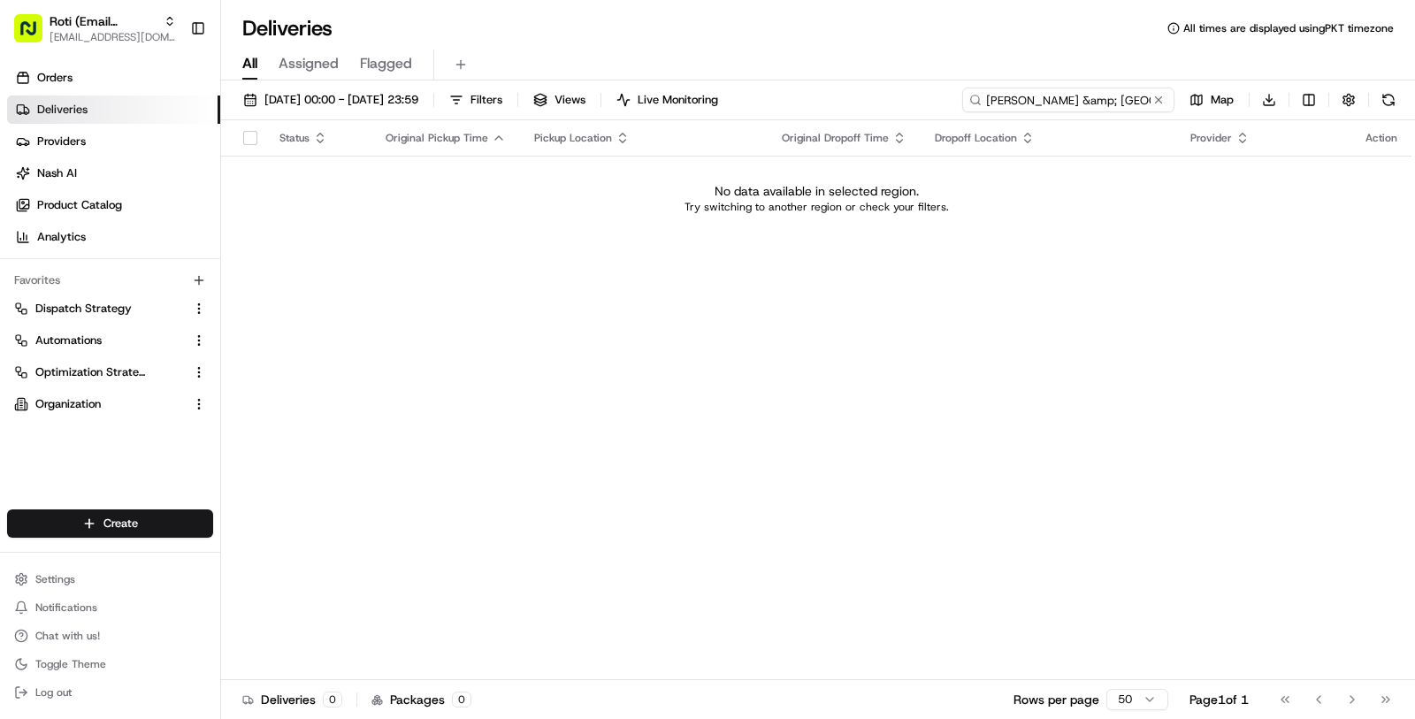
click at [1024, 102] on input "Kelly Scott &amp; Madison" at bounding box center [1068, 100] width 212 height 25
click at [88, 23] on span "Roti (Email Parsing)" at bounding box center [103, 21] width 107 height 18
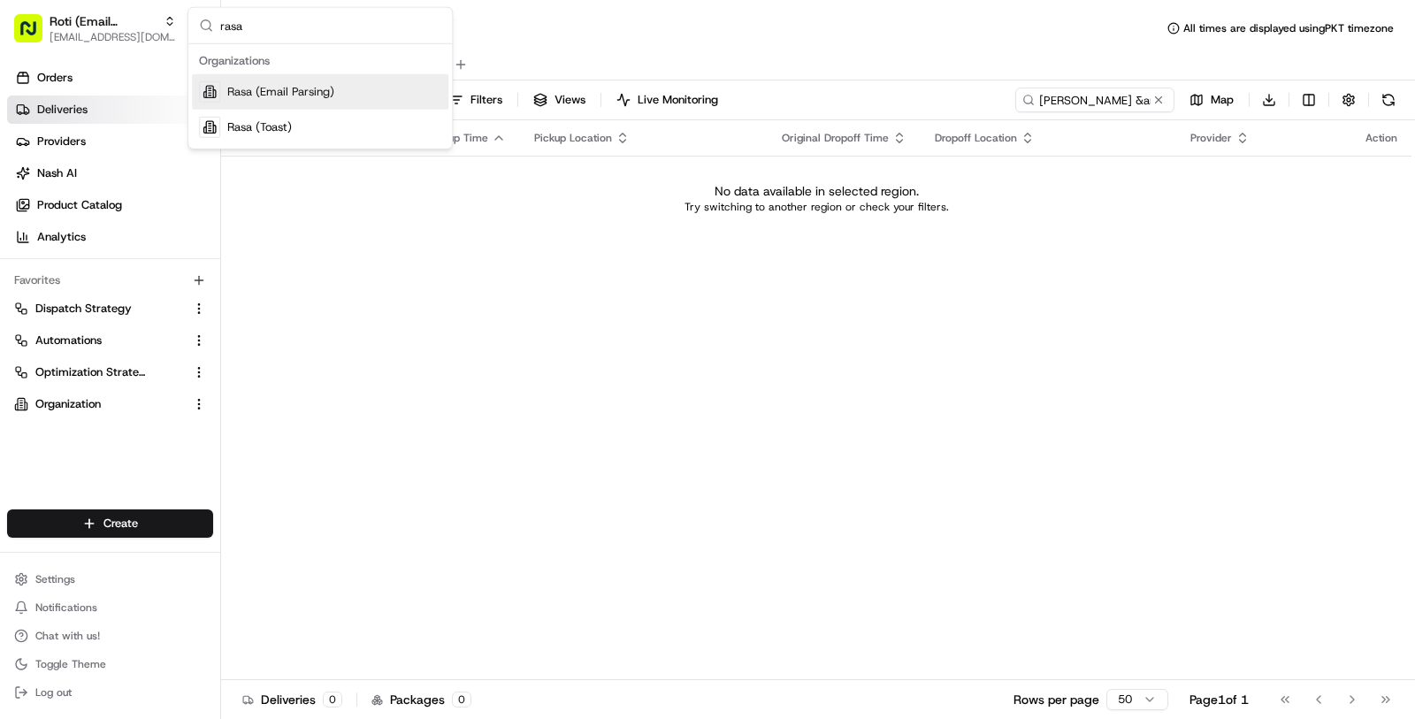
type input "rasa"
click at [272, 101] on div "Rasa (Email Parsing)" at bounding box center [320, 91] width 257 height 35
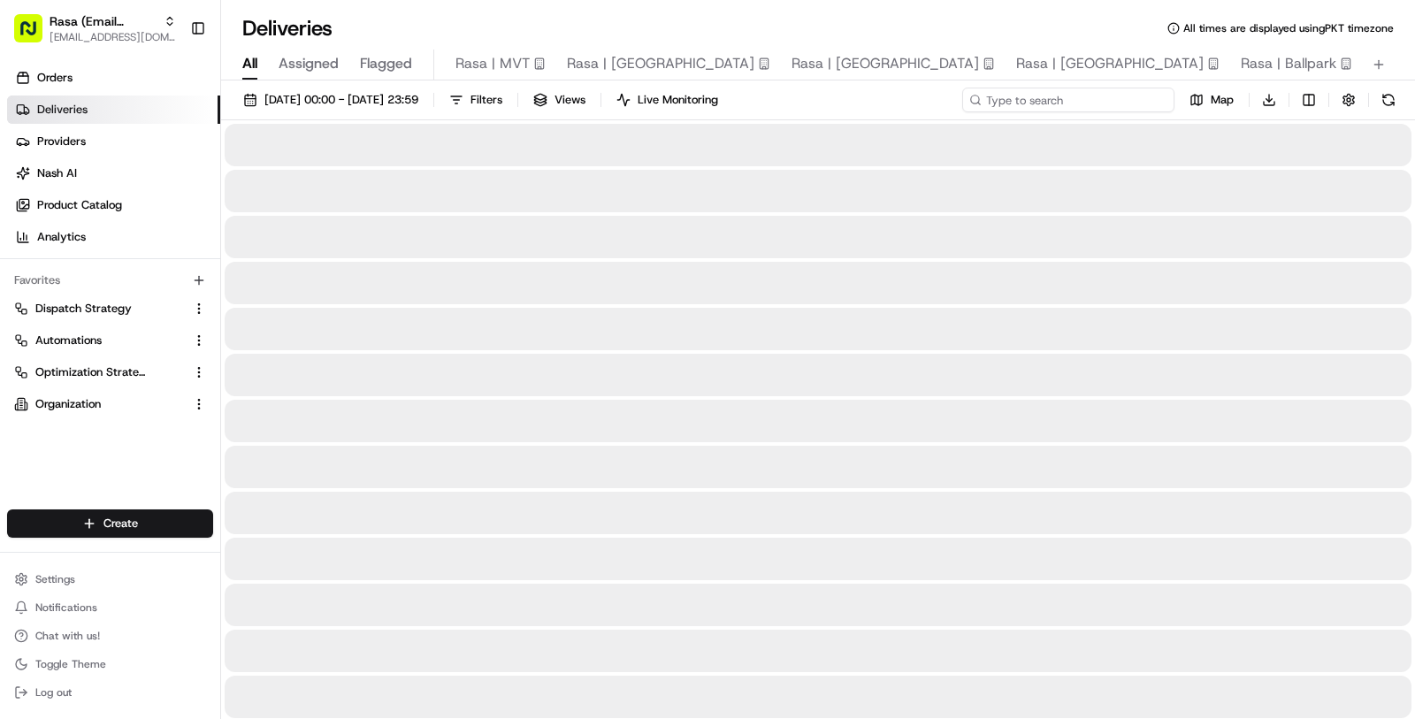
click at [1076, 103] on input at bounding box center [1068, 100] width 212 height 25
paste input "Perry Flores"
type input "Perry Flores"
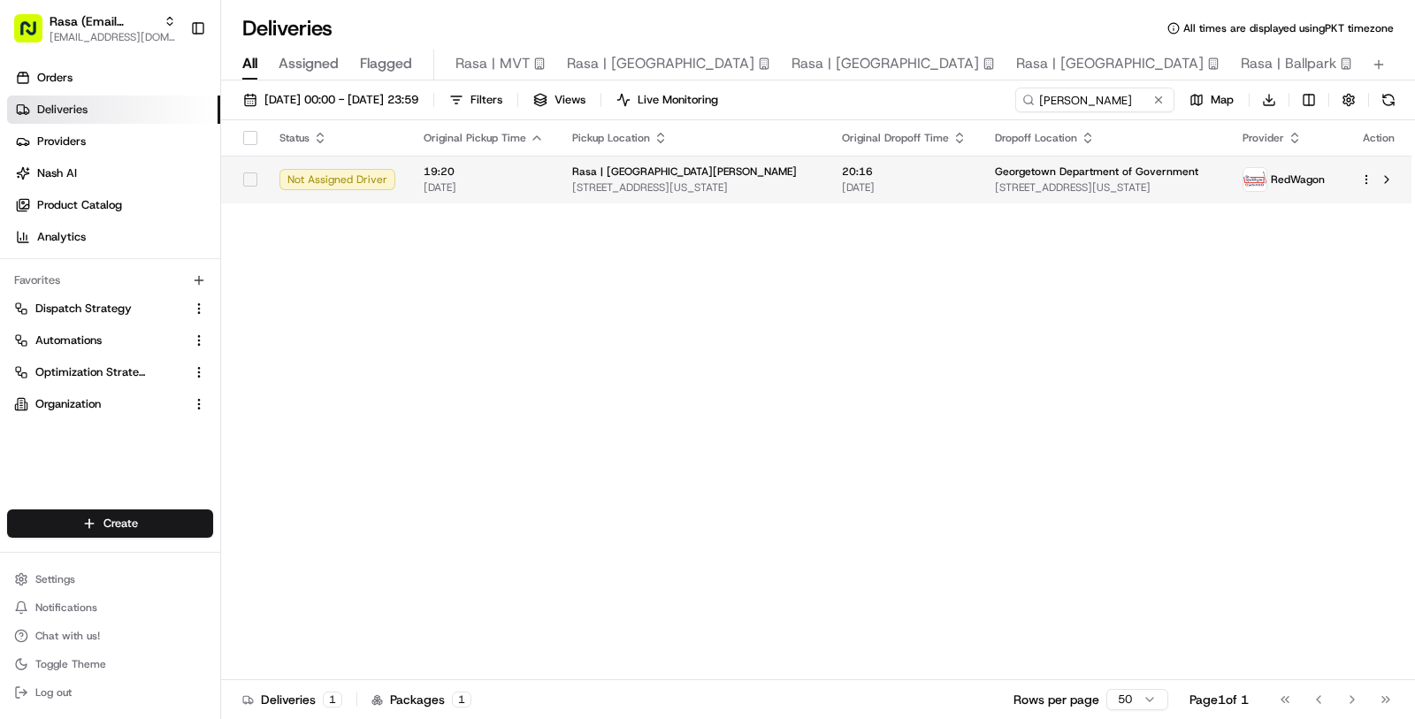
click at [859, 194] on td "20:16 19/08/2025" at bounding box center [904, 180] width 153 height 48
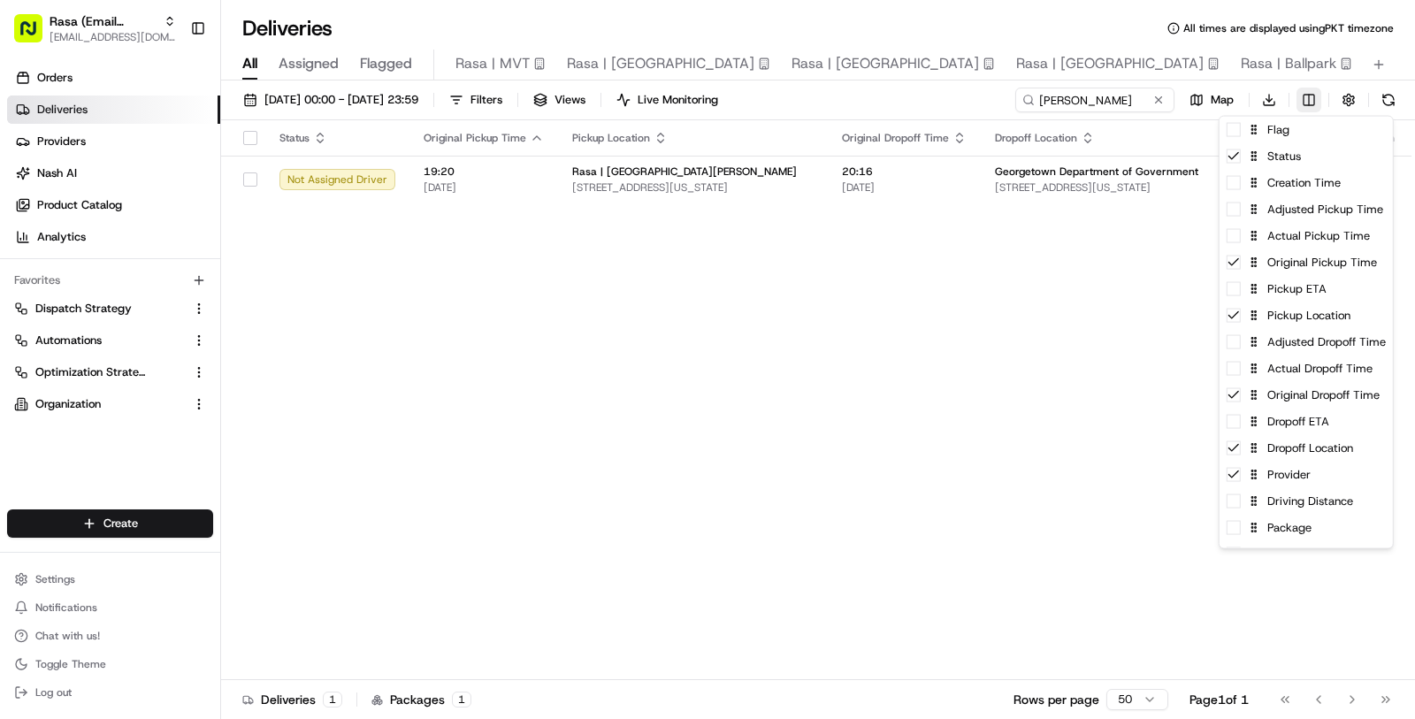
click at [1311, 94] on html "Rasa (Email Parsing) masood@usenash.com Toggle Sidebar Orders Deliveries Provid…" at bounding box center [707, 359] width 1415 height 719
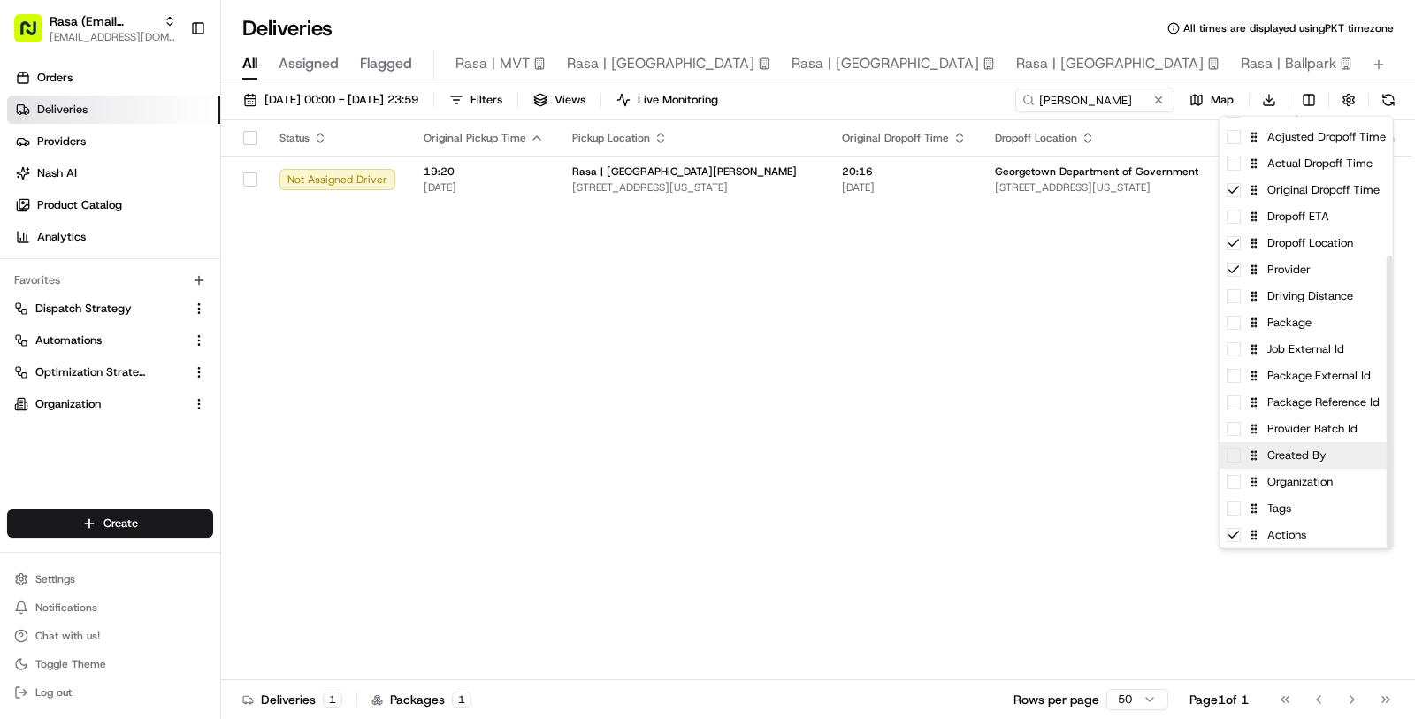
click at [1317, 460] on div "Created By" at bounding box center [1306, 455] width 173 height 27
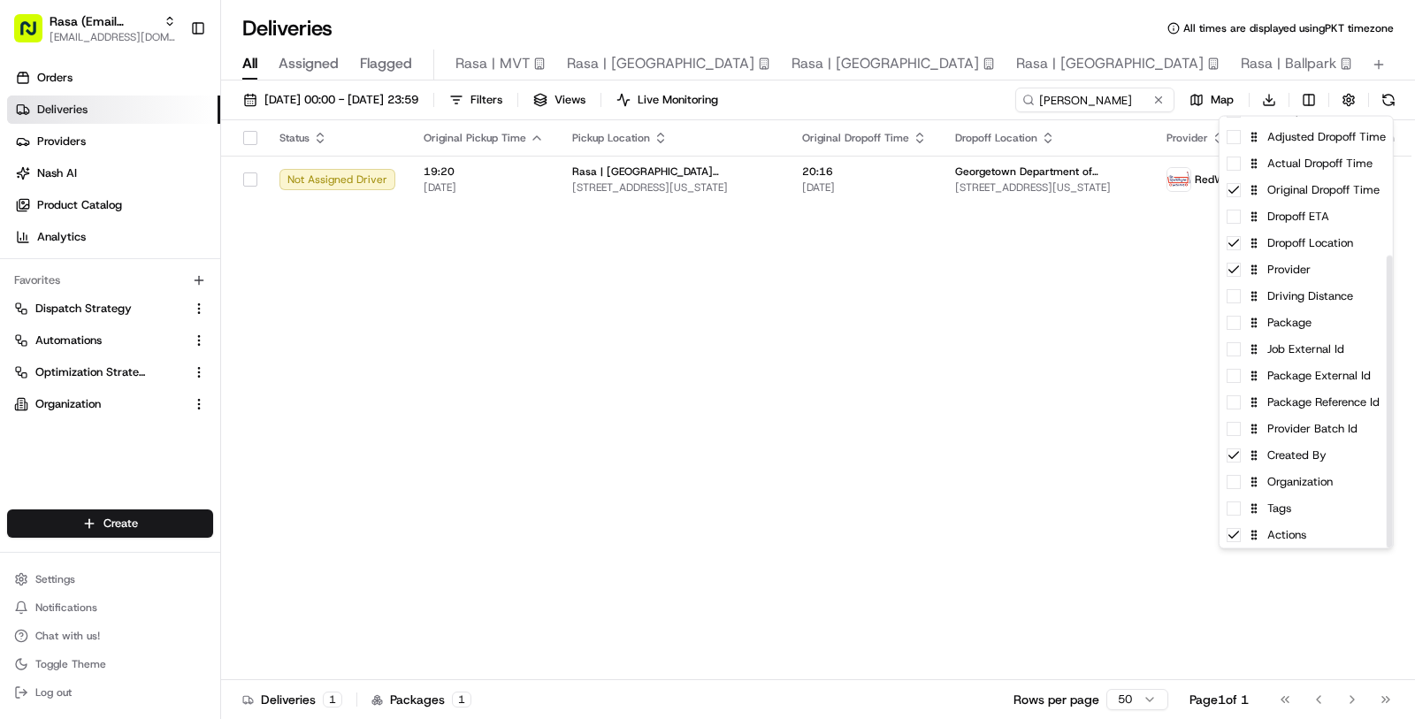
click at [926, 461] on html "Rasa (Email Parsing) masood@usenash.com Toggle Sidebar Orders Deliveries Provid…" at bounding box center [707, 359] width 1415 height 719
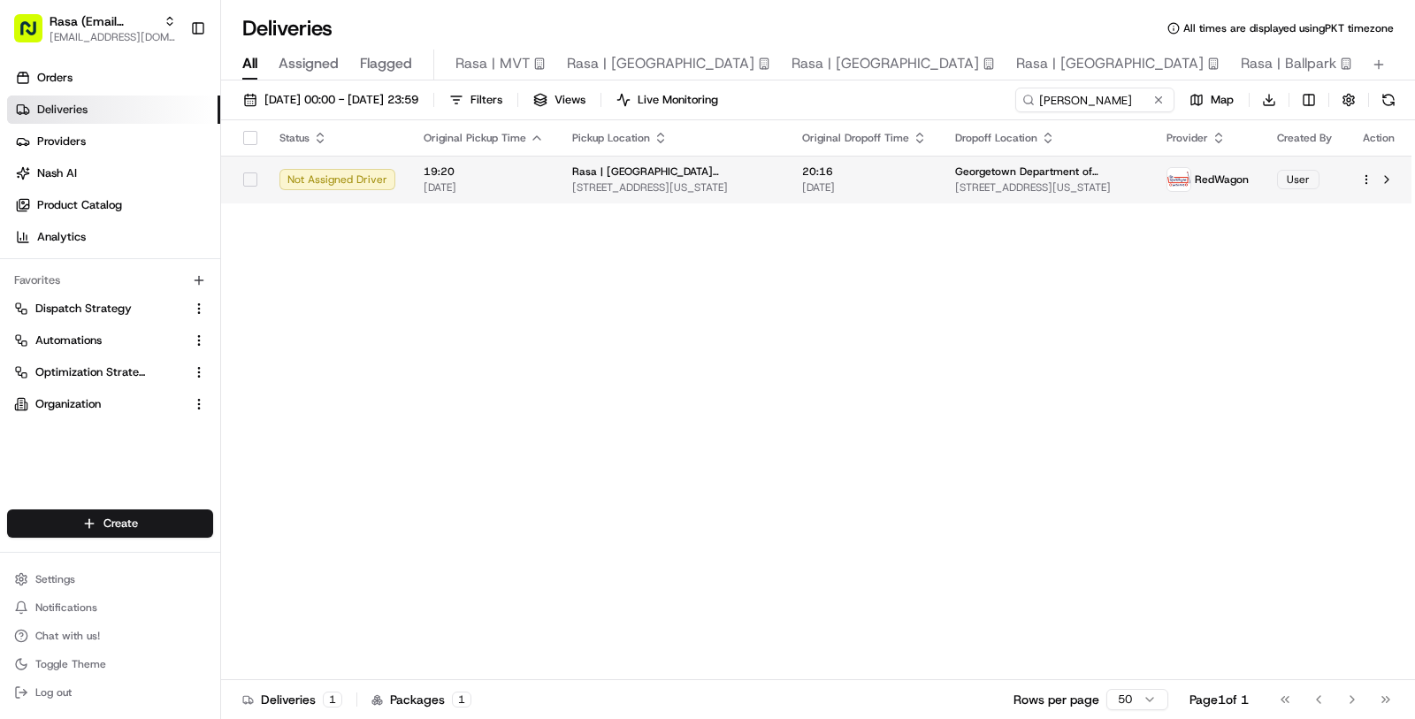
click at [964, 195] on td "Georgetown Department of Government 37 P St NW, Washington, DC 20001, USA" at bounding box center [1046, 180] width 211 height 48
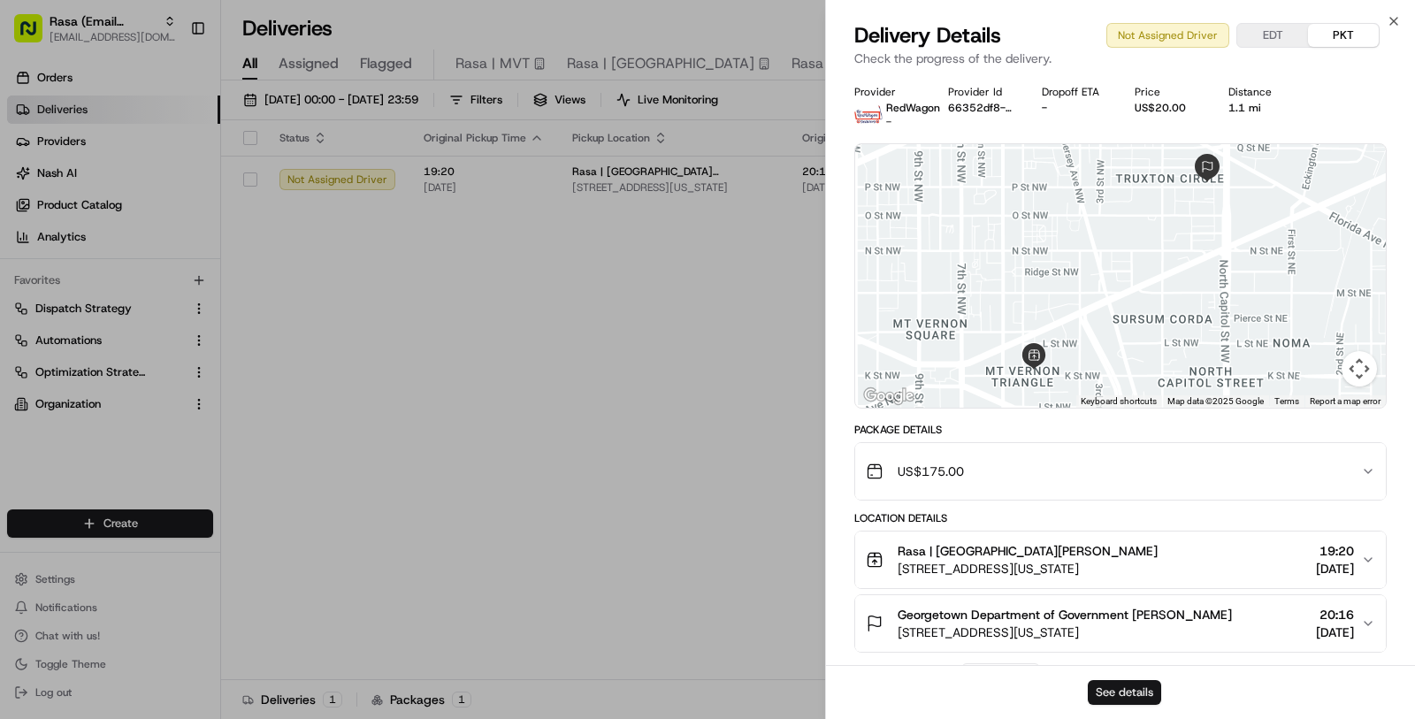
click at [1124, 697] on button "See details" at bounding box center [1124, 692] width 73 height 25
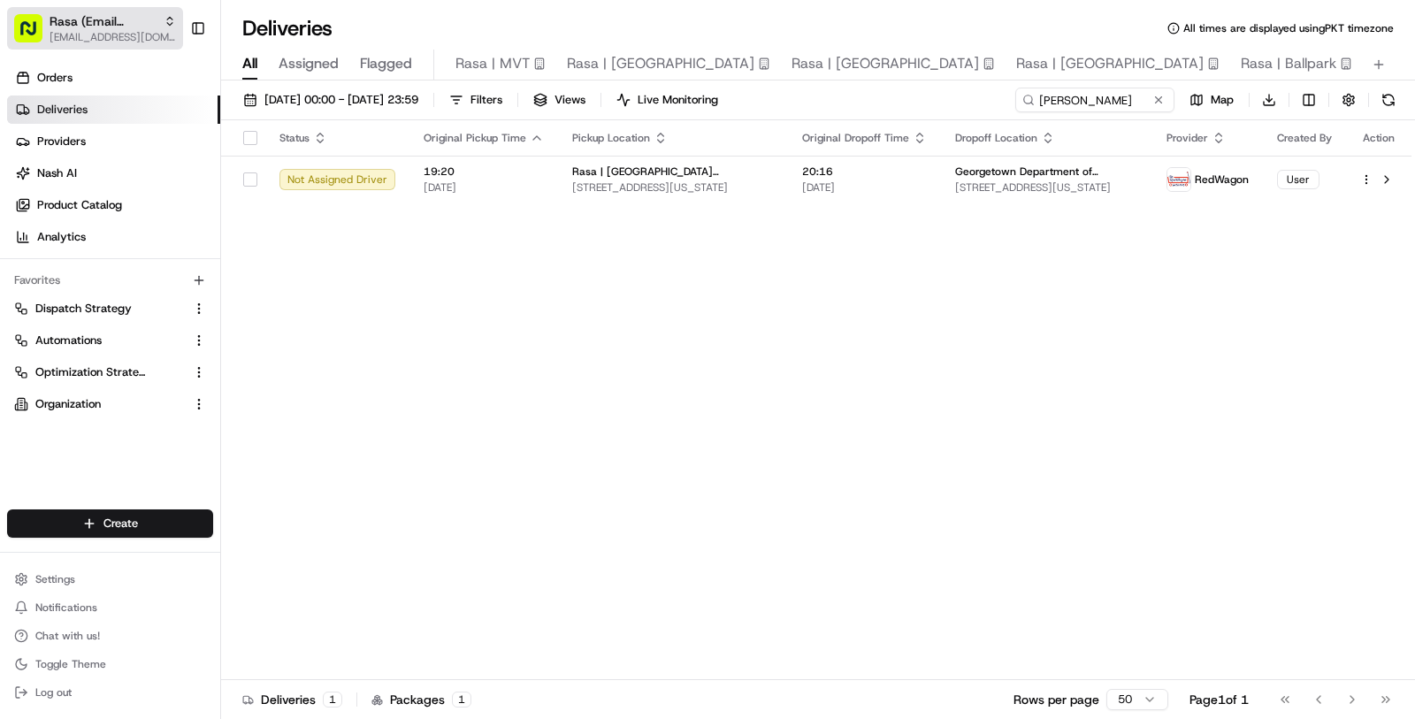
click at [84, 37] on span "[EMAIL_ADDRESS][DOMAIN_NAME]" at bounding box center [113, 37] width 126 height 14
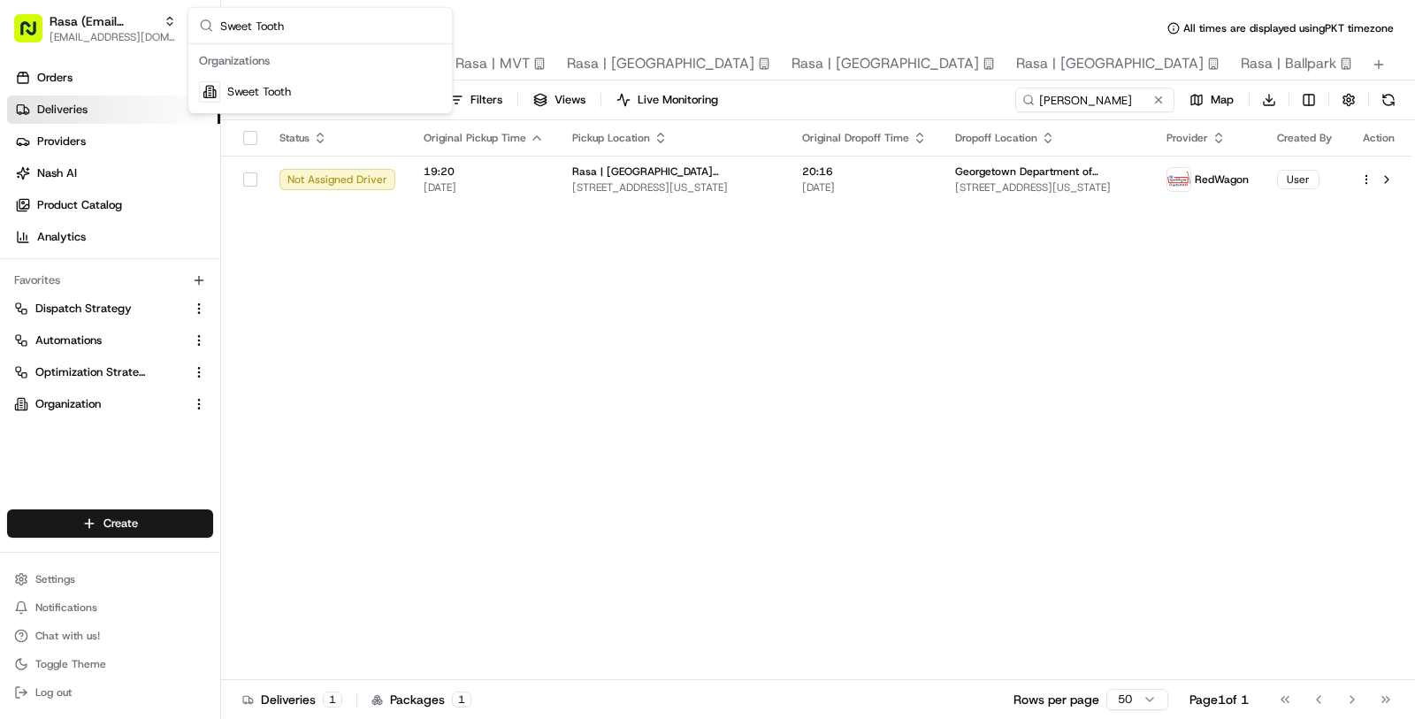
type input "Sweet Tooth"
click at [287, 91] on span "Sweet Tooth" at bounding box center [259, 92] width 64 height 16
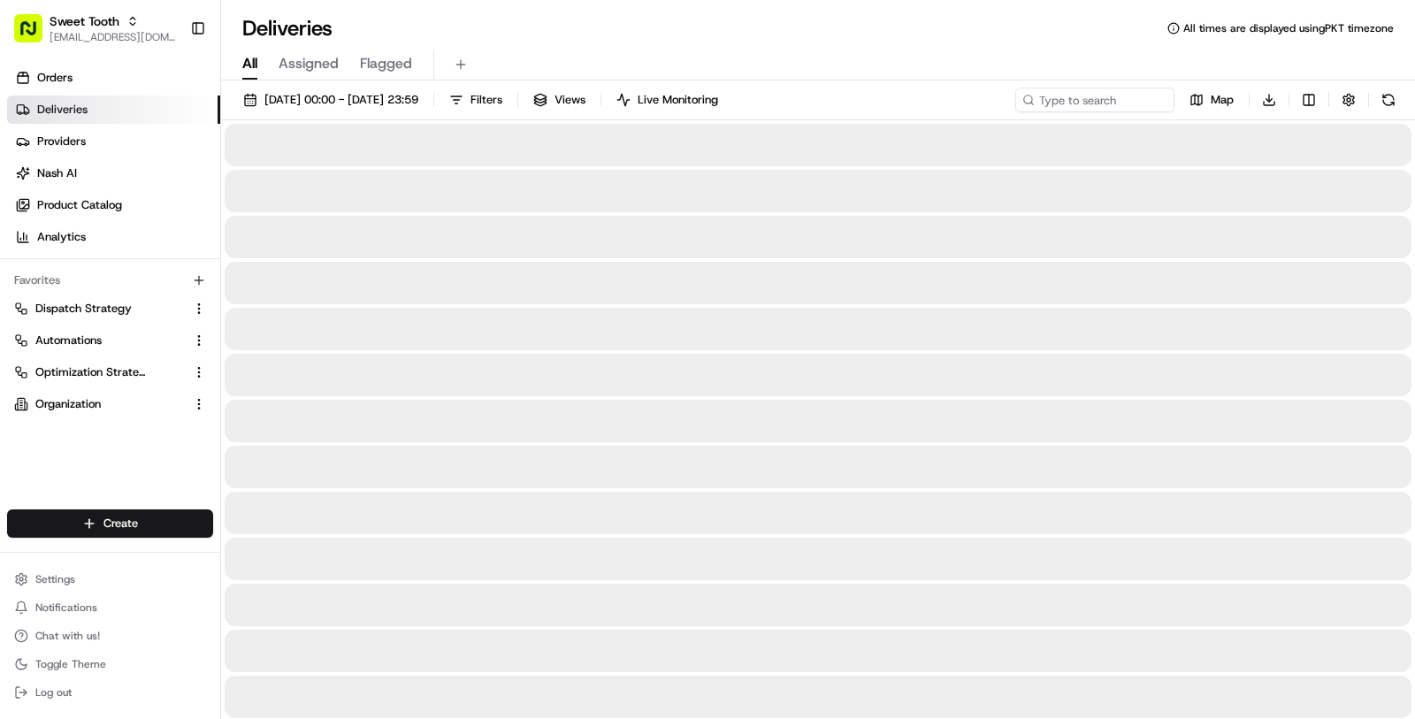
click at [146, 115] on link "Deliveries" at bounding box center [113, 110] width 213 height 28
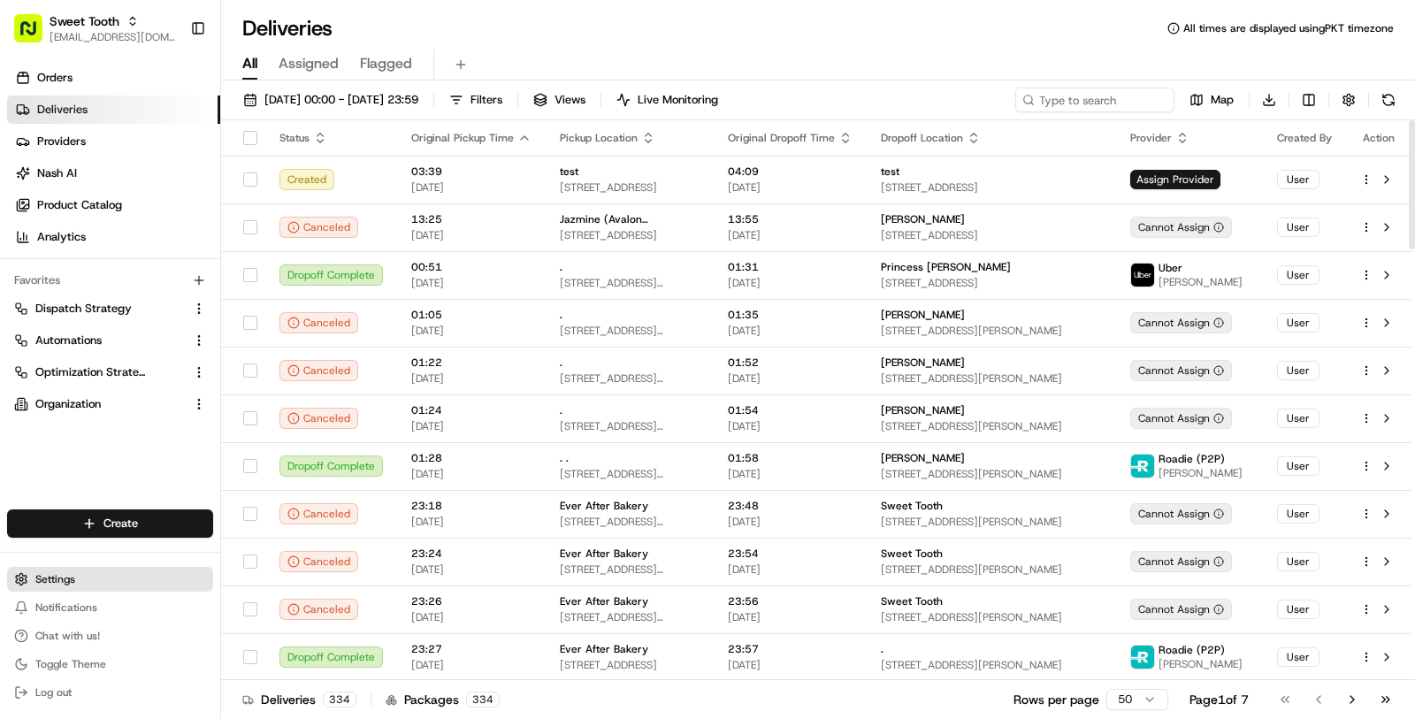
click at [86, 576] on button "Settings" at bounding box center [110, 579] width 206 height 25
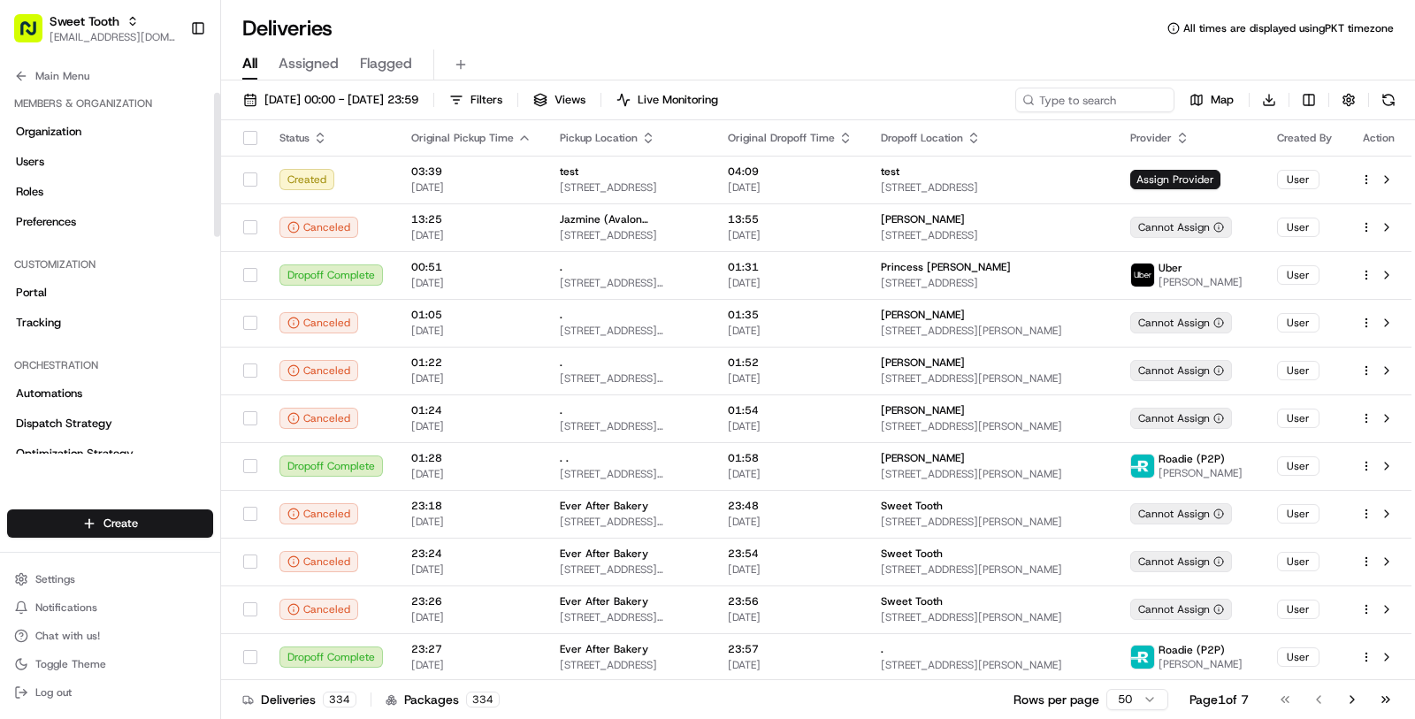
scroll to position [11, 0]
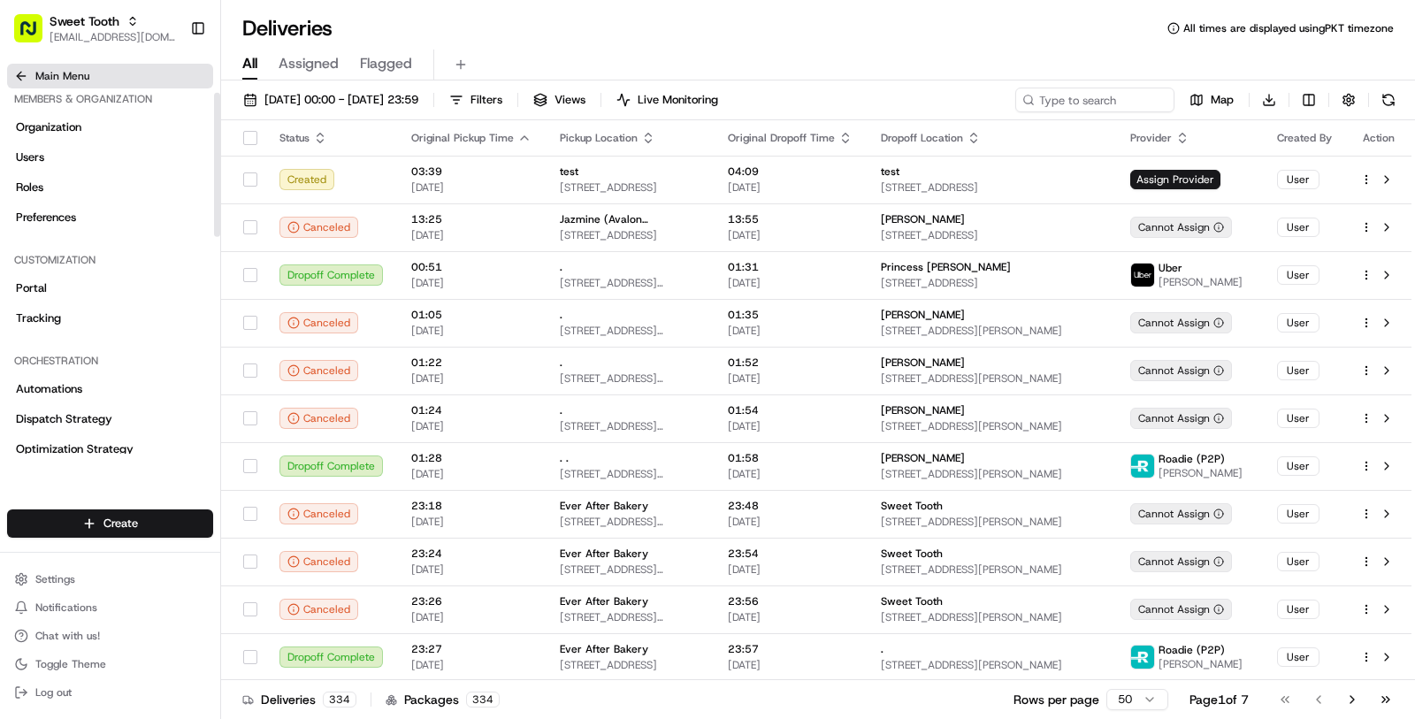
click at [76, 72] on span "Main Menu" at bounding box center [62, 76] width 54 height 14
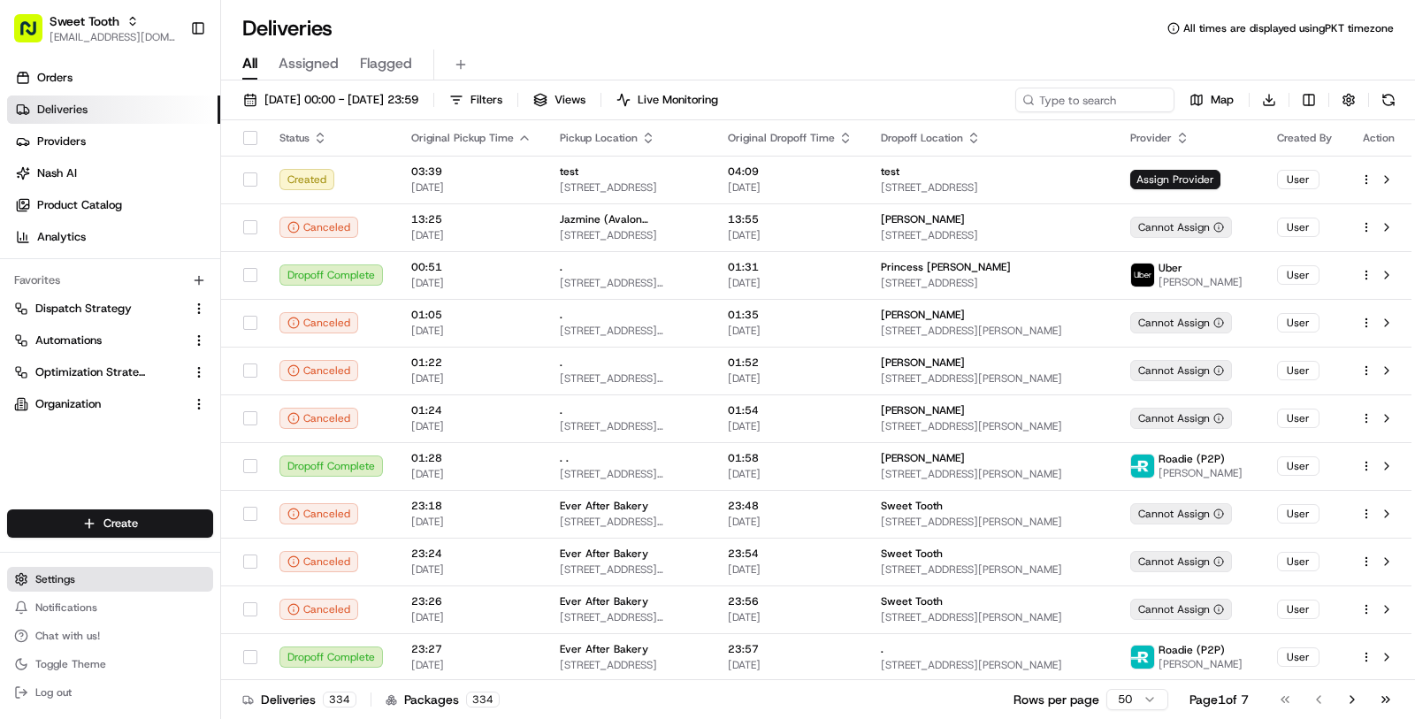
click at [111, 578] on button "Settings" at bounding box center [110, 579] width 206 height 25
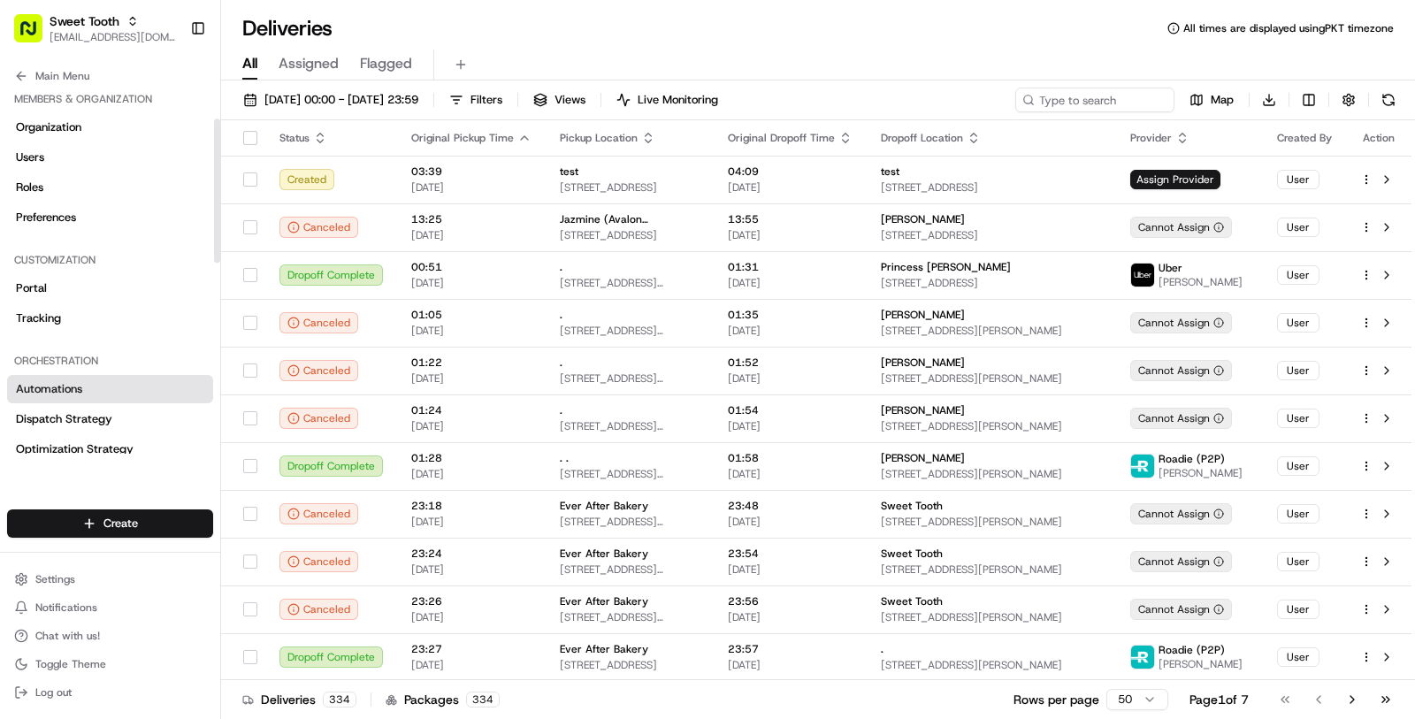
scroll to position [561, 0]
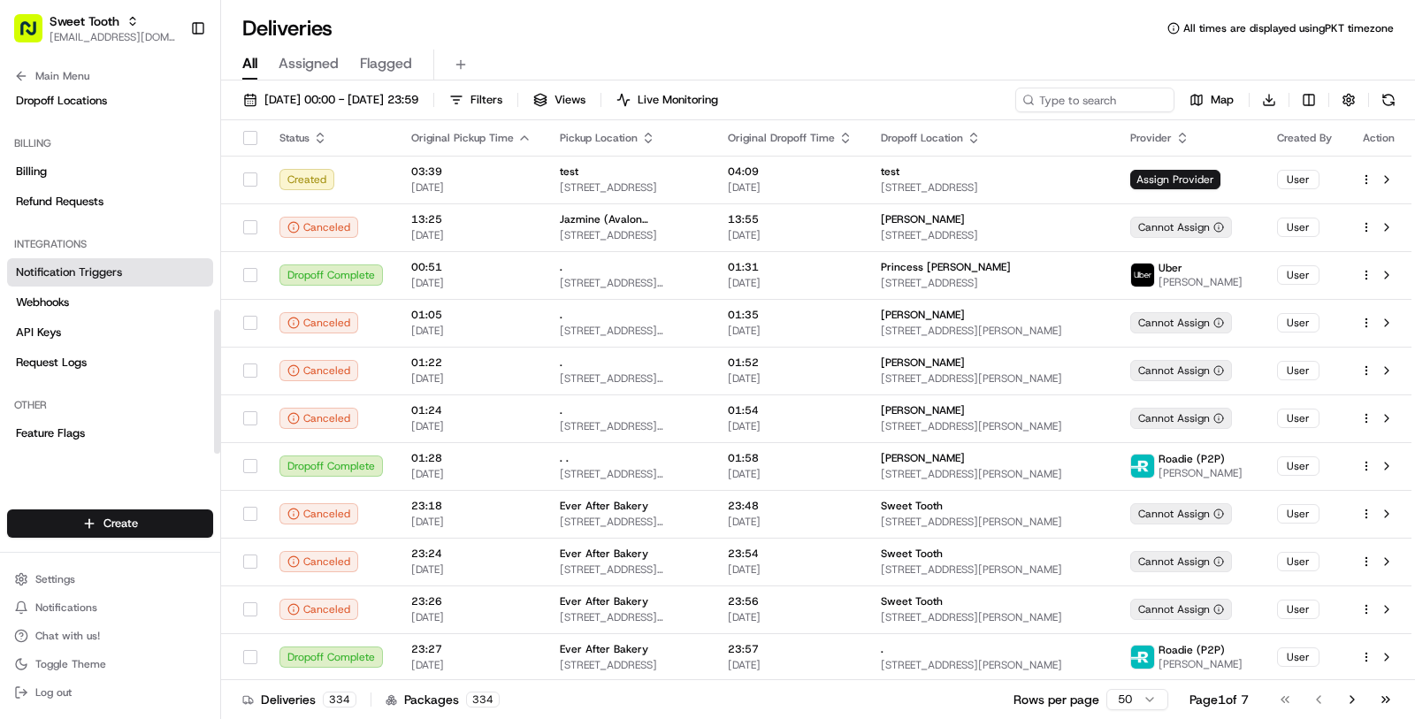
click at [120, 282] on link "Notification Triggers" at bounding box center [110, 272] width 206 height 28
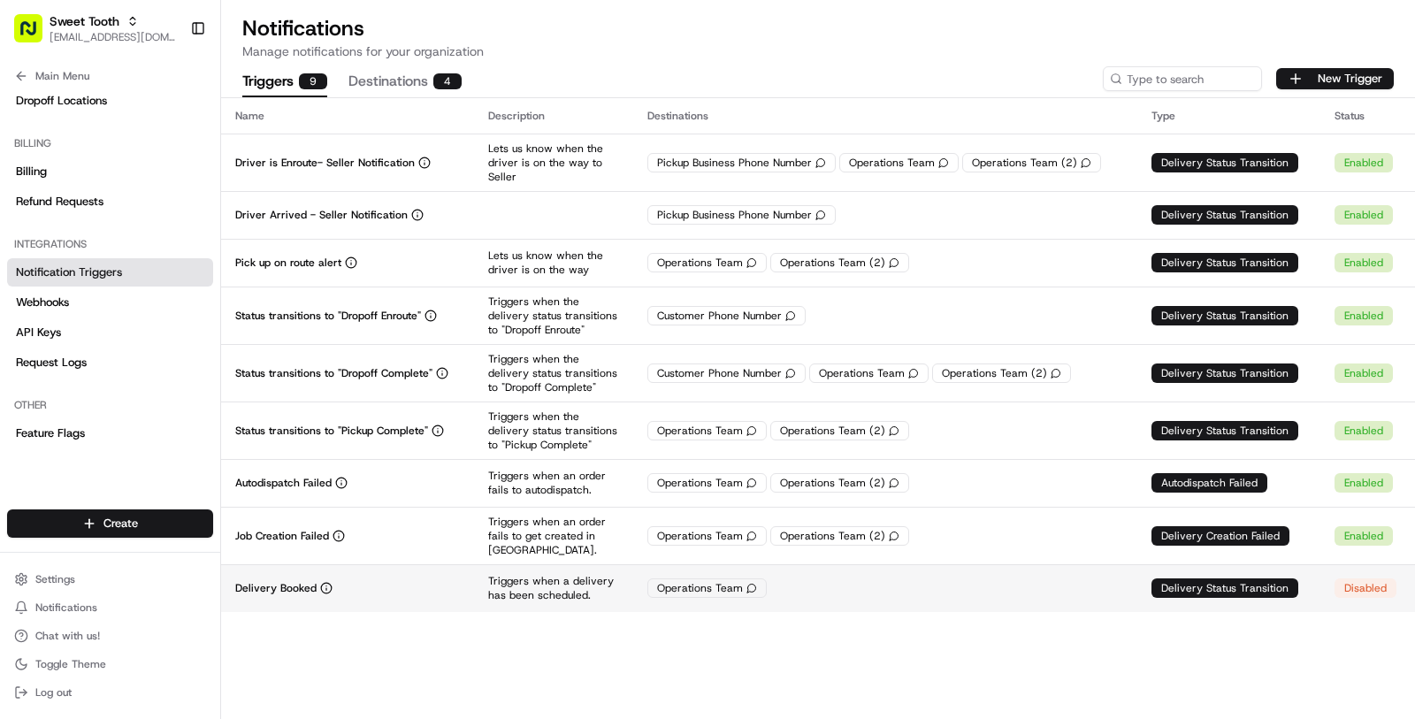
click at [880, 595] on td "Operations Team" at bounding box center [885, 588] width 504 height 48
click at [774, 605] on td "Operations Team" at bounding box center [885, 588] width 504 height 48
click at [402, 585] on div "Delivery Booked" at bounding box center [347, 588] width 225 height 14
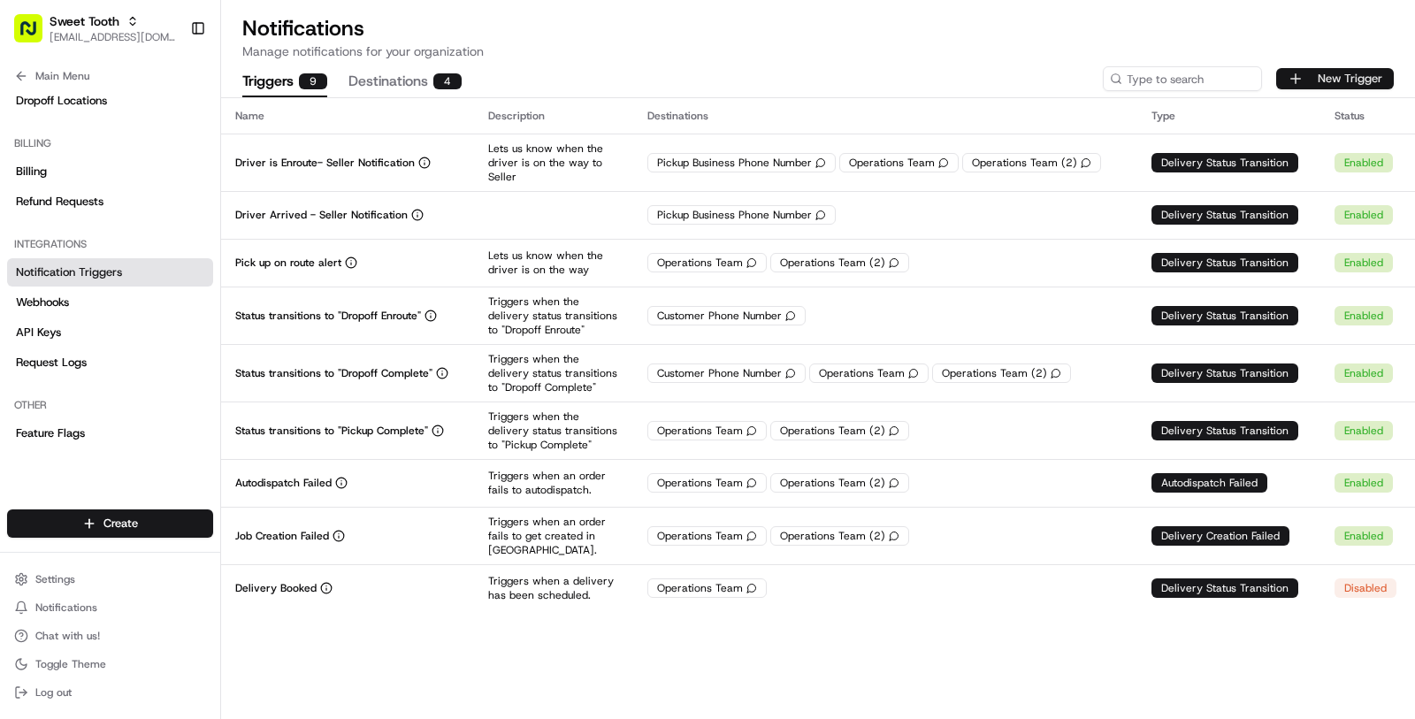
click at [1304, 73] on button "New Trigger" at bounding box center [1335, 78] width 118 height 21
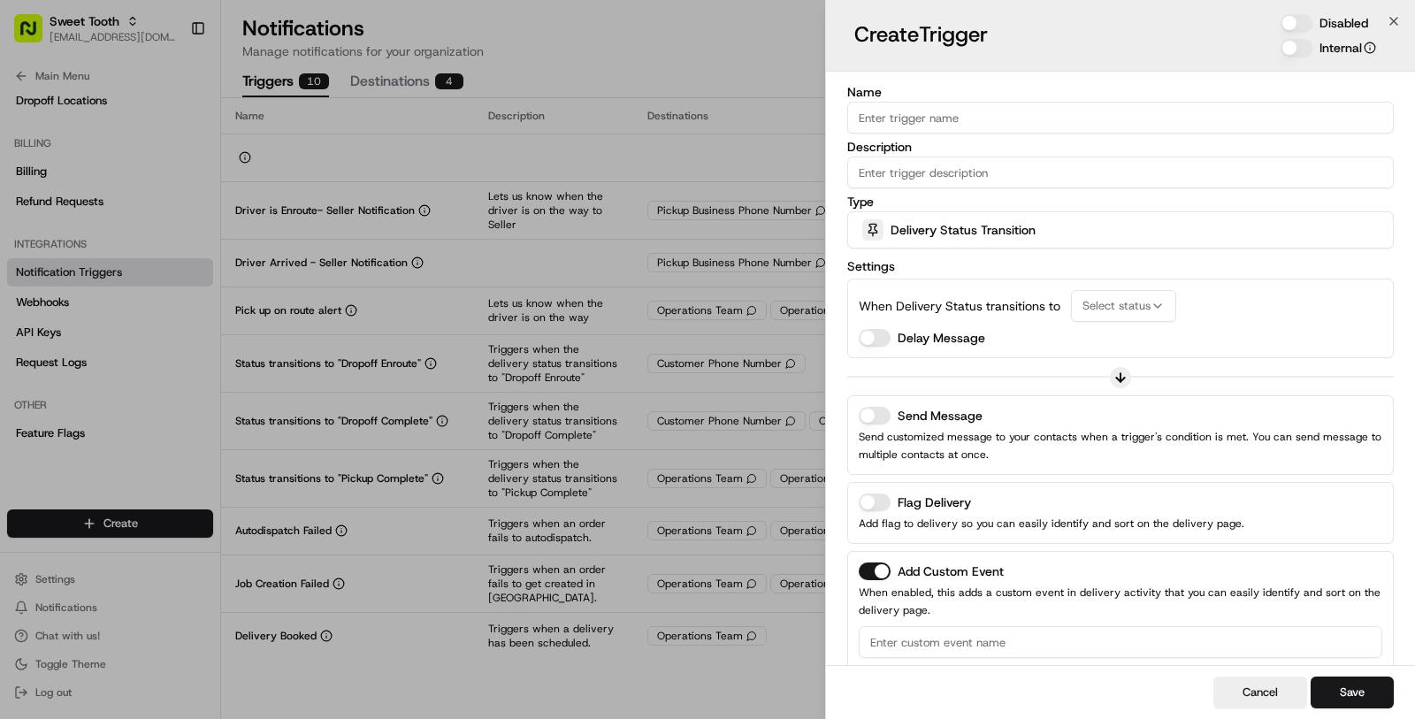
click at [1112, 302] on span "Select status" at bounding box center [1117, 306] width 68 height 16
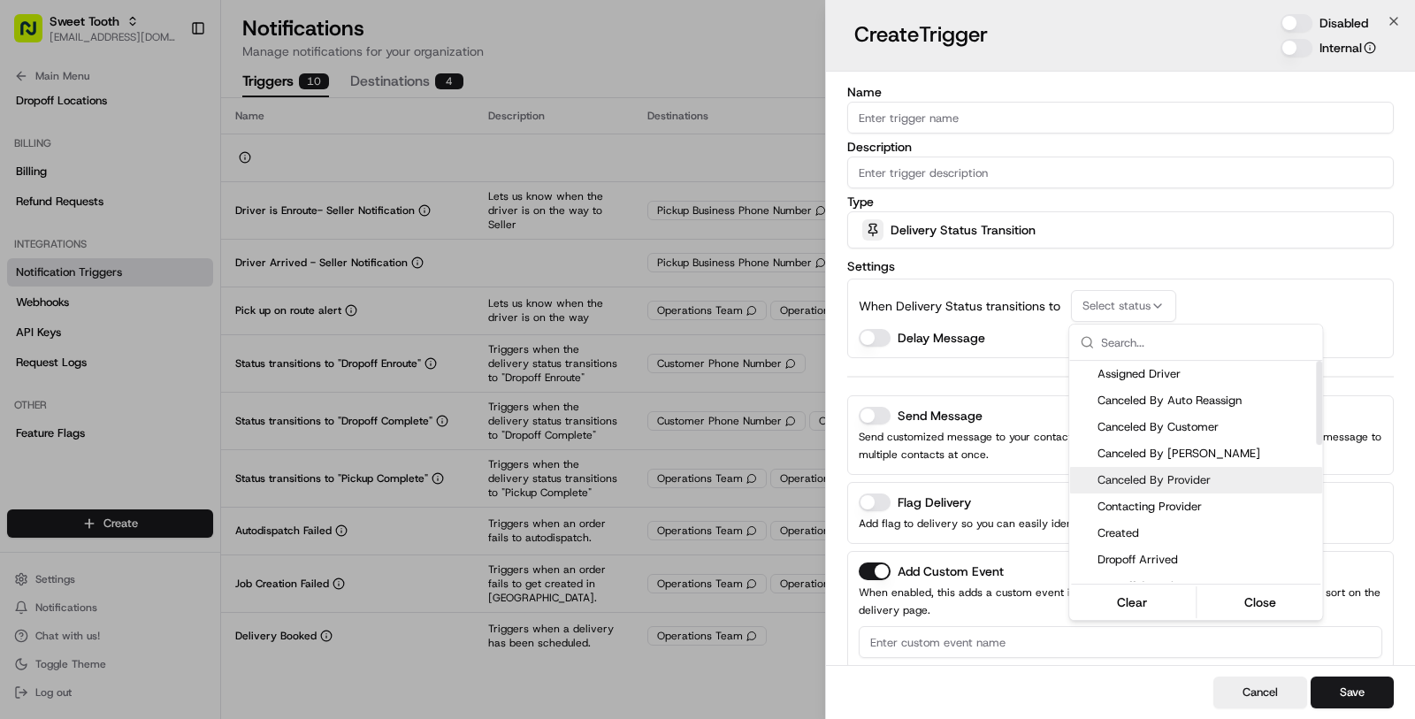
click at [1020, 453] on div at bounding box center [707, 359] width 1415 height 719
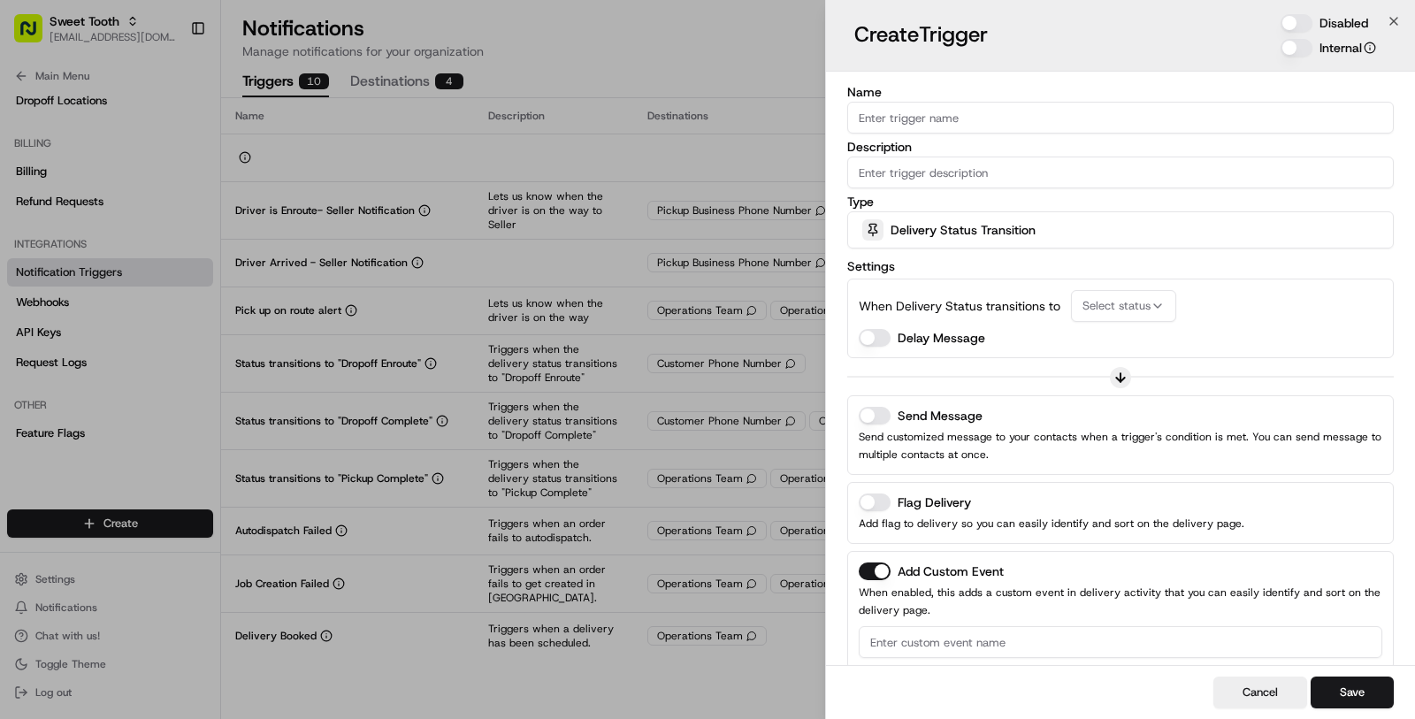
click at [984, 235] on span "Delivery Status Transition" at bounding box center [963, 230] width 145 height 18
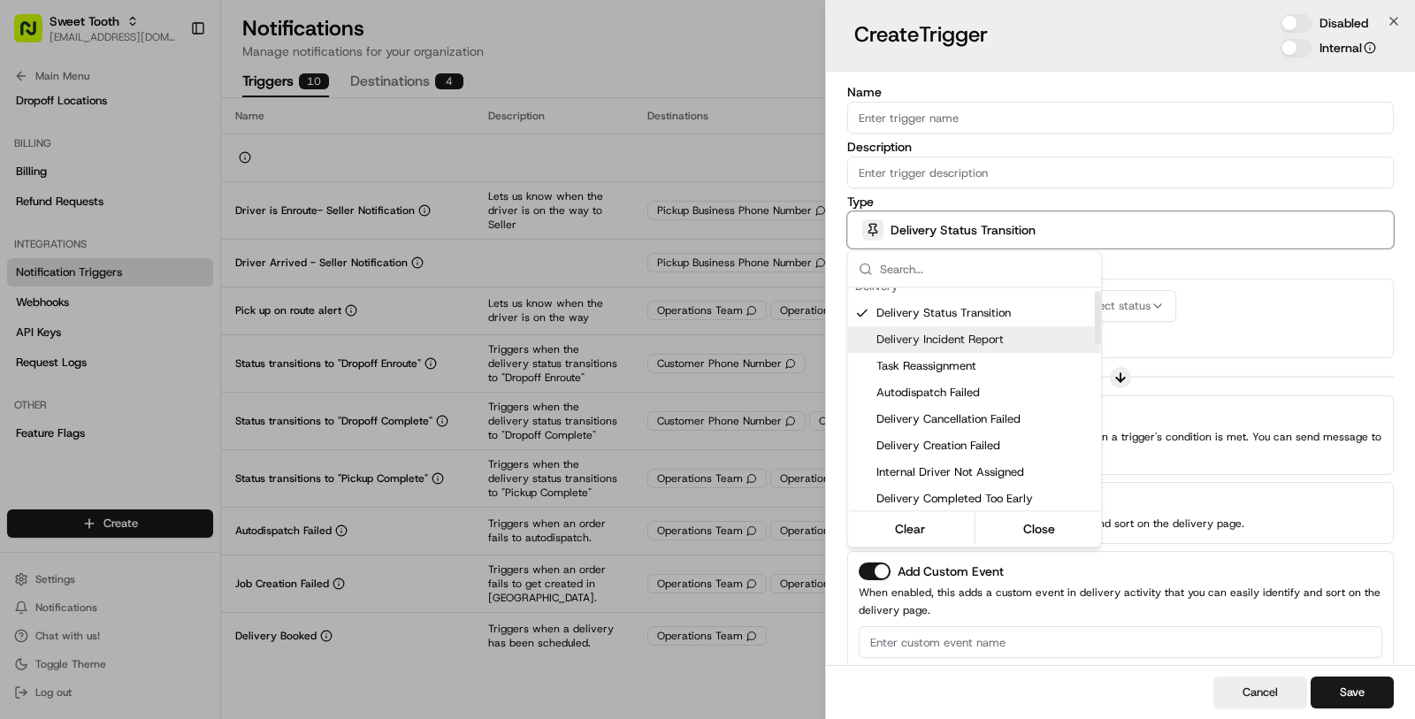
scroll to position [15, 0]
click at [1012, 358] on span "Task Reassignment" at bounding box center [986, 365] width 218 height 16
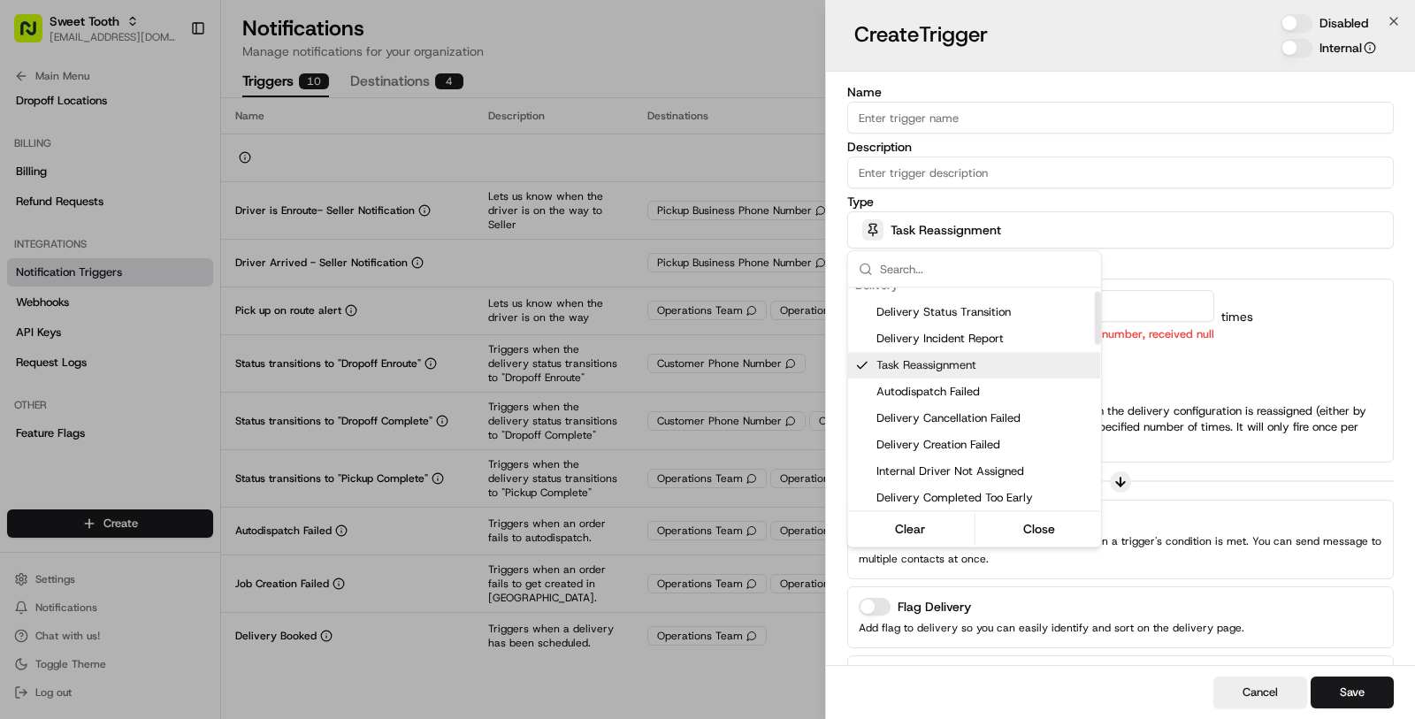
click at [1132, 361] on div at bounding box center [707, 359] width 1415 height 719
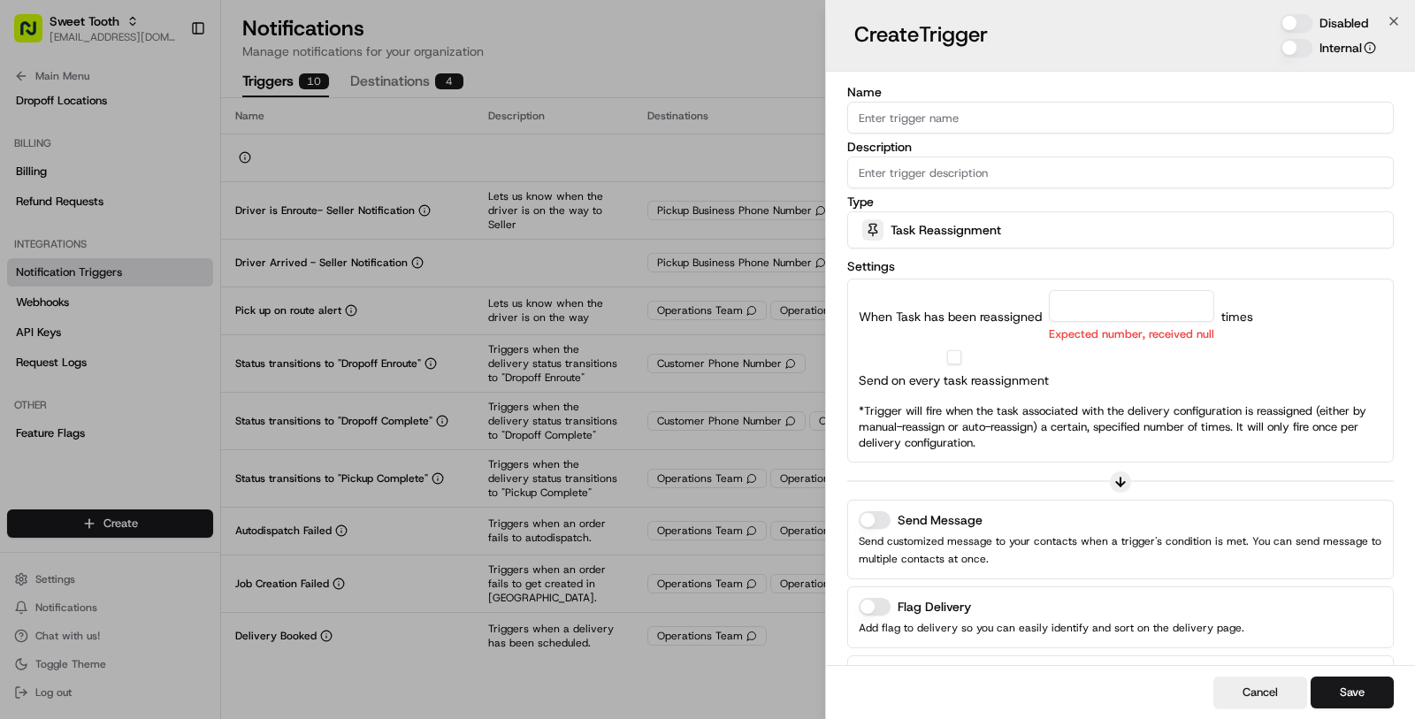
click at [981, 235] on span "Task Reassignment" at bounding box center [946, 230] width 111 height 18
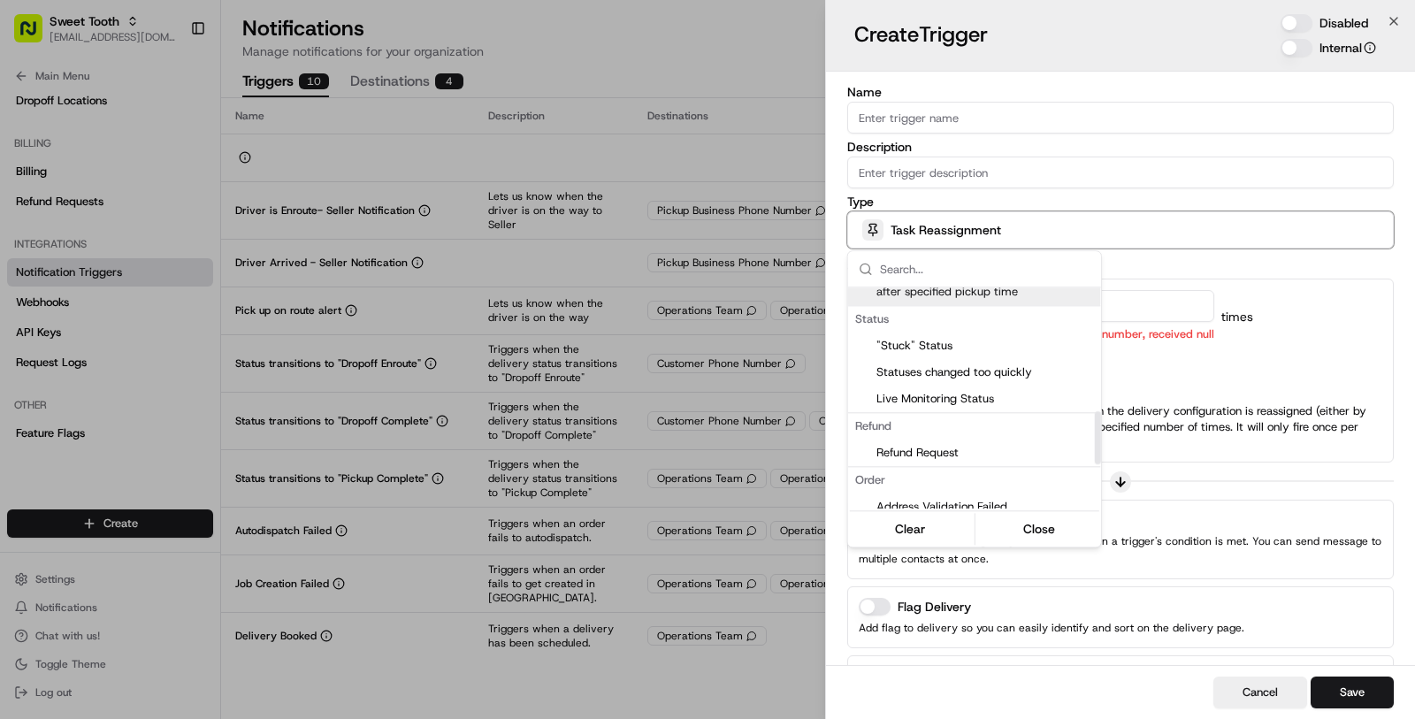
scroll to position [541, 0]
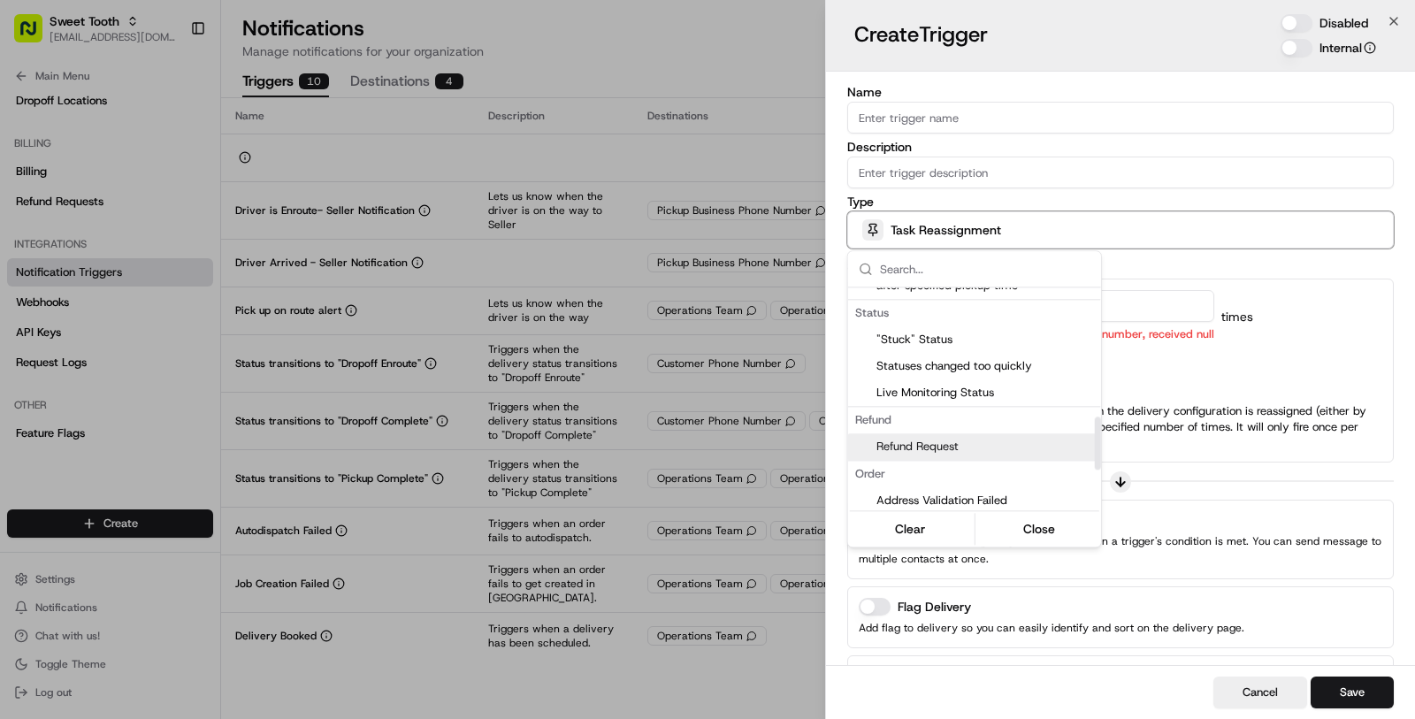
click at [1213, 416] on div at bounding box center [707, 359] width 1415 height 719
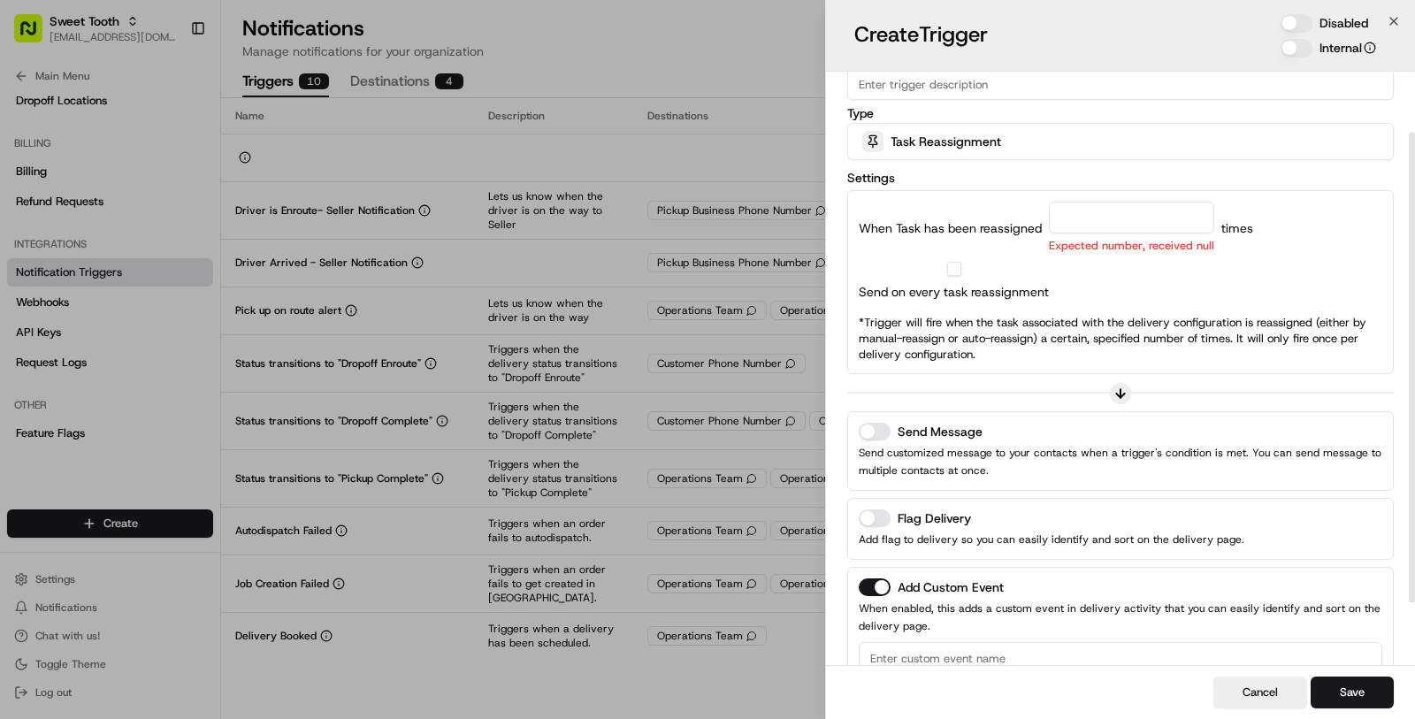
scroll to position [116, 0]
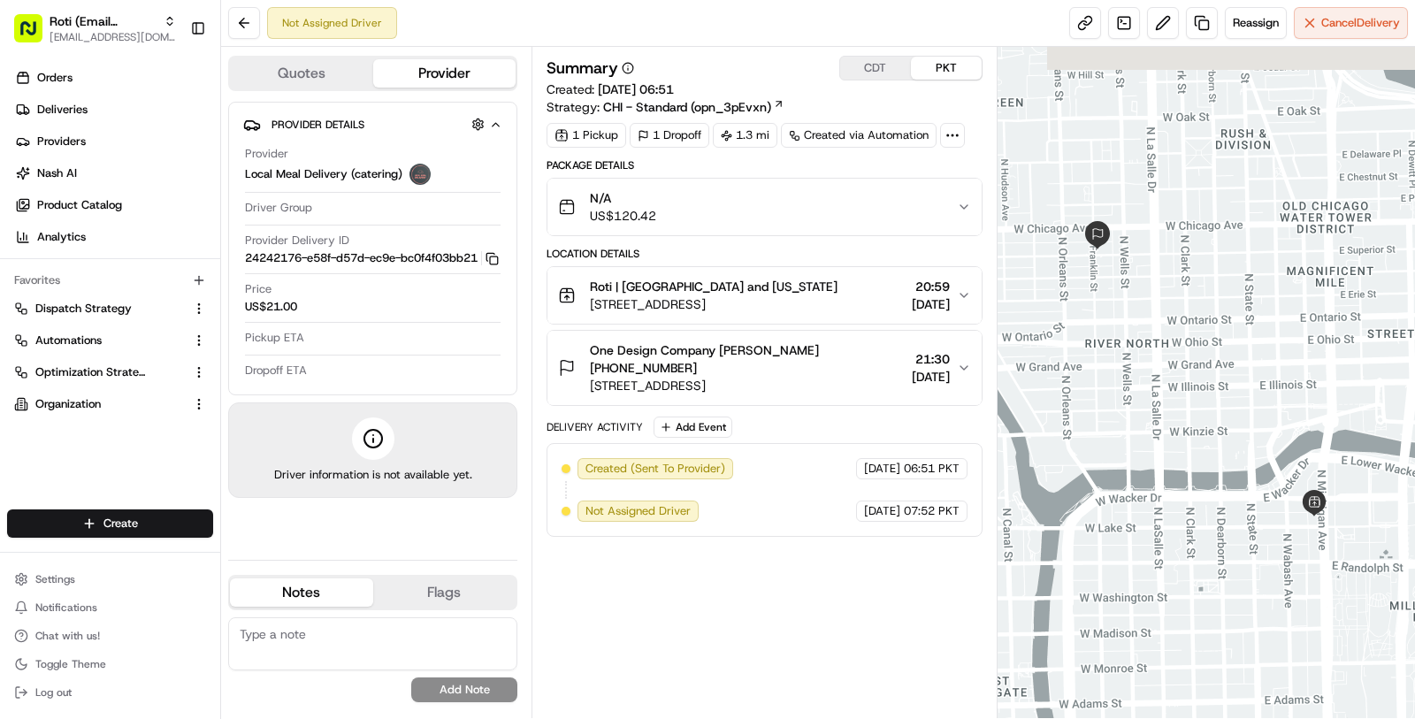
click at [799, 348] on span "One Design Company [PERSON_NAME] [PHONE_NUMBER]" at bounding box center [747, 358] width 315 height 35
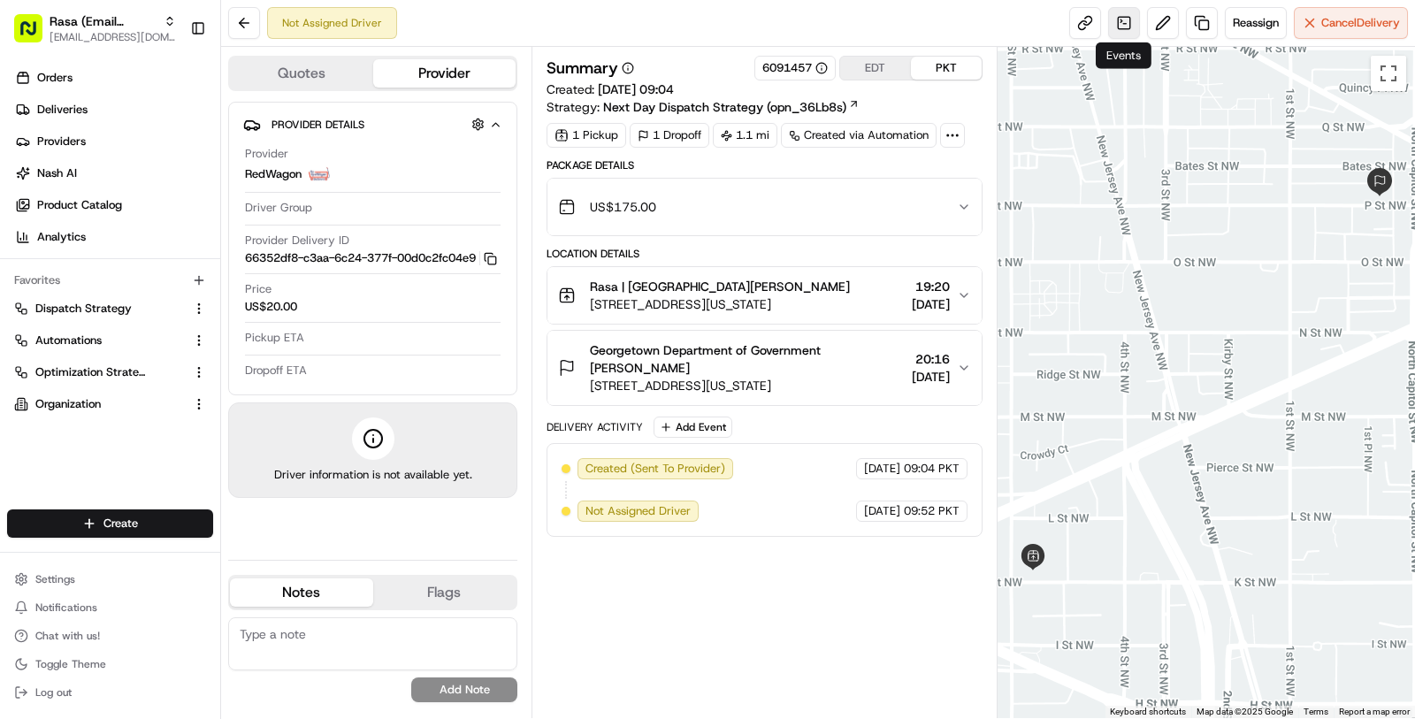
click at [1108, 34] on link at bounding box center [1124, 23] width 32 height 32
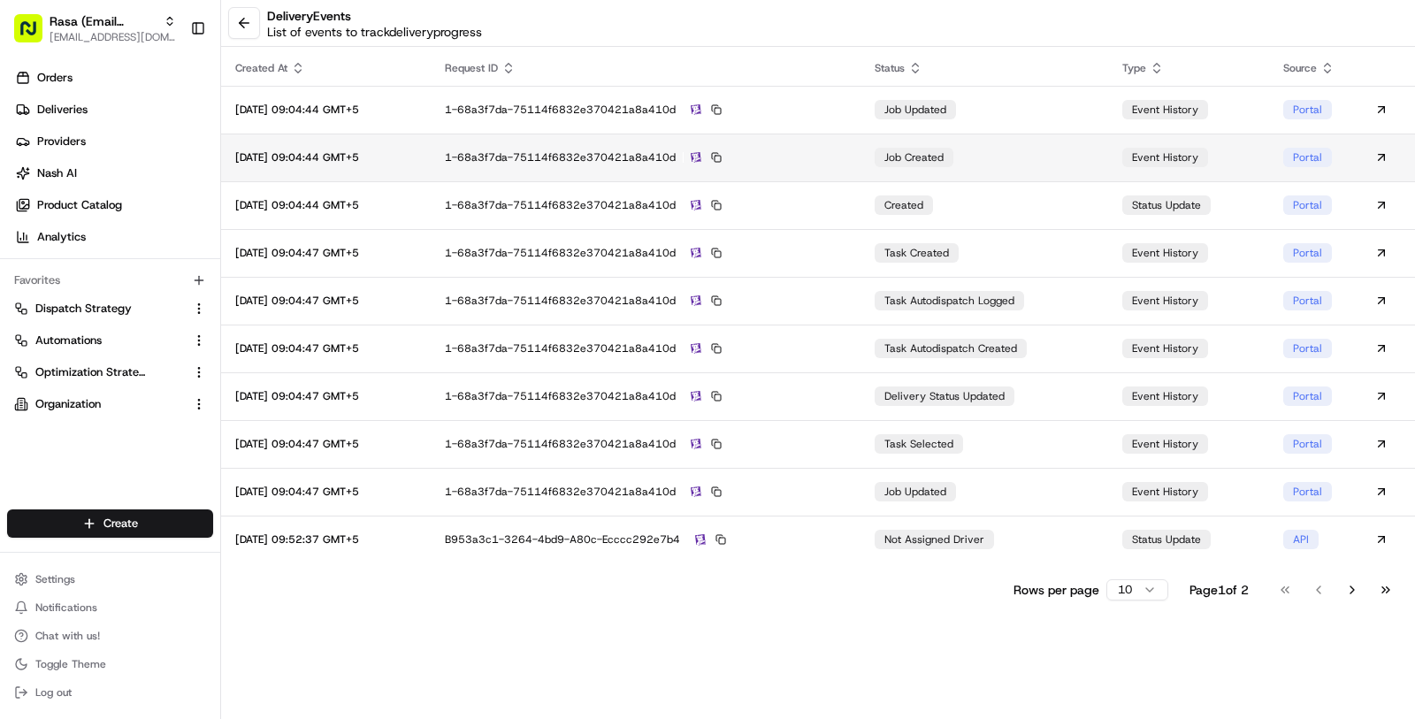
click at [827, 142] on td "1-68a3f7da-75114f6832e370421a8a410d" at bounding box center [646, 158] width 430 height 48
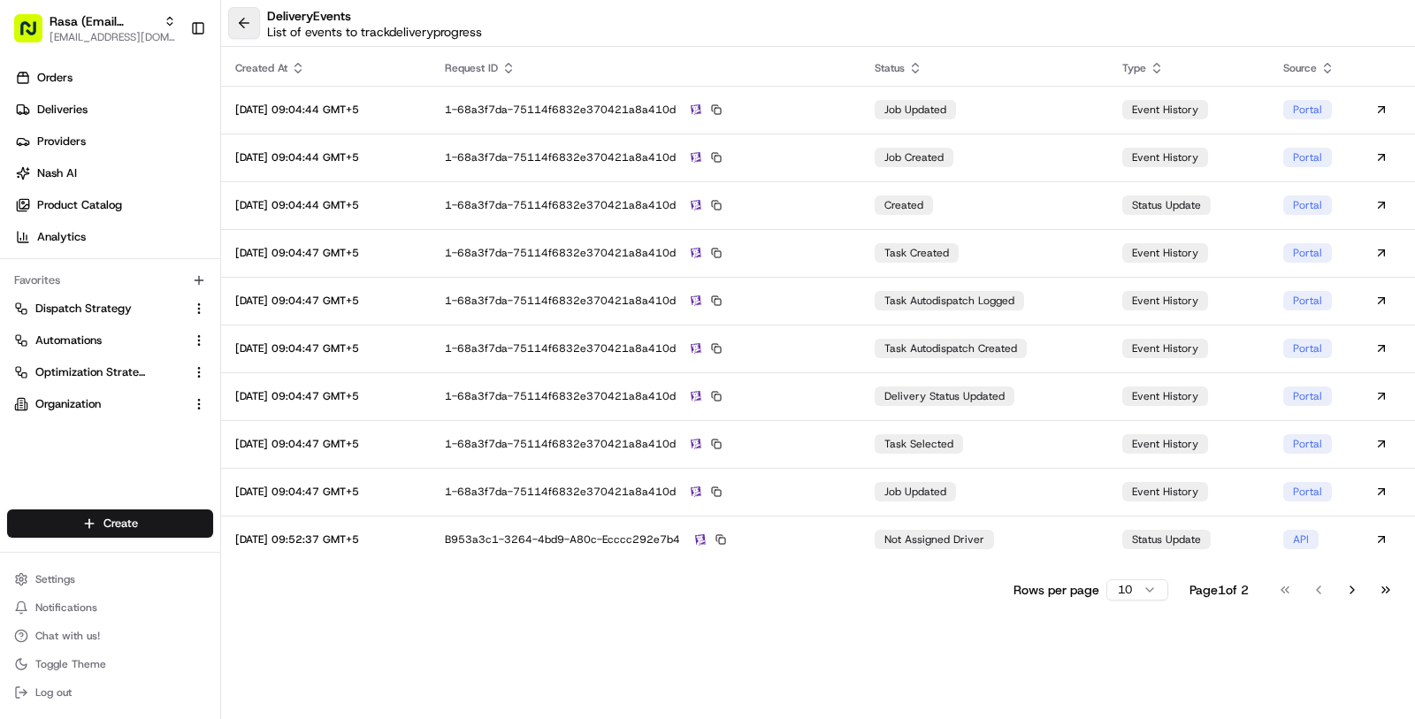
click at [234, 36] on button at bounding box center [244, 23] width 32 height 32
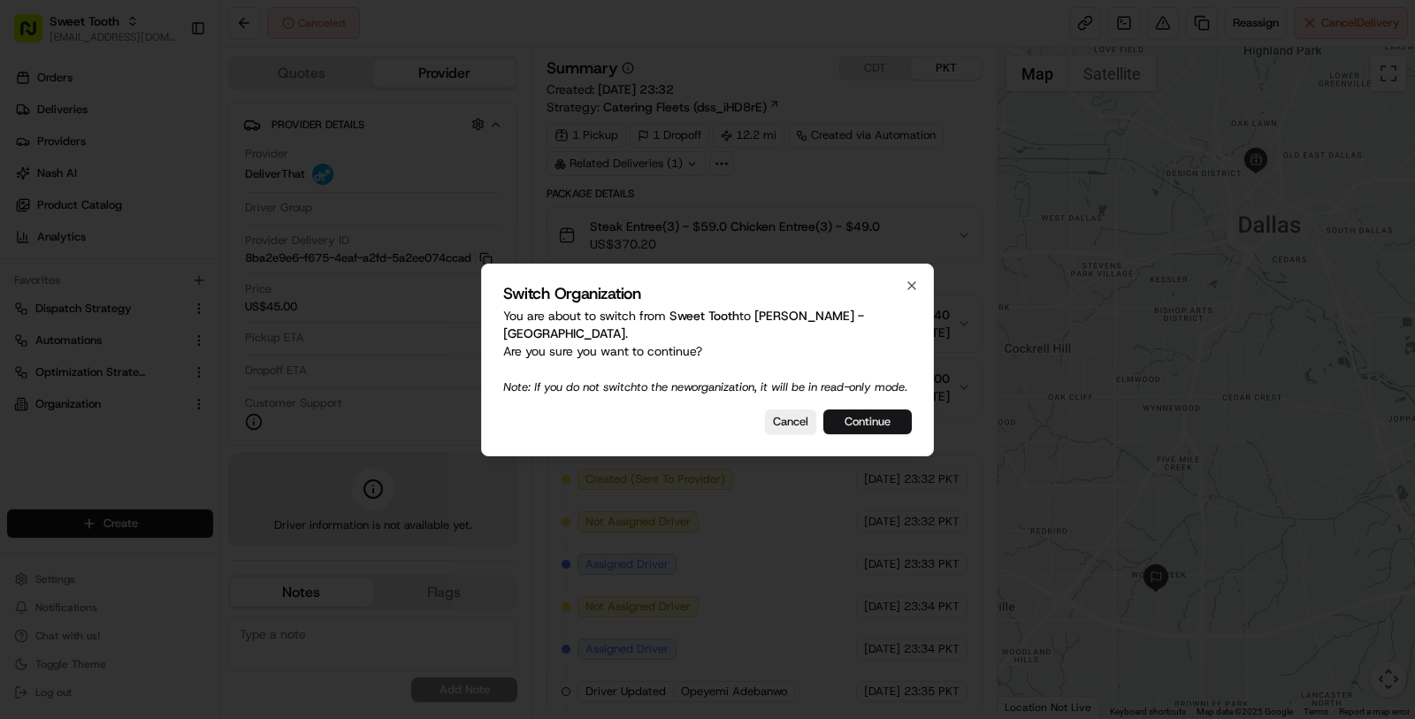
click at [864, 415] on button "Continue" at bounding box center [867, 422] width 88 height 25
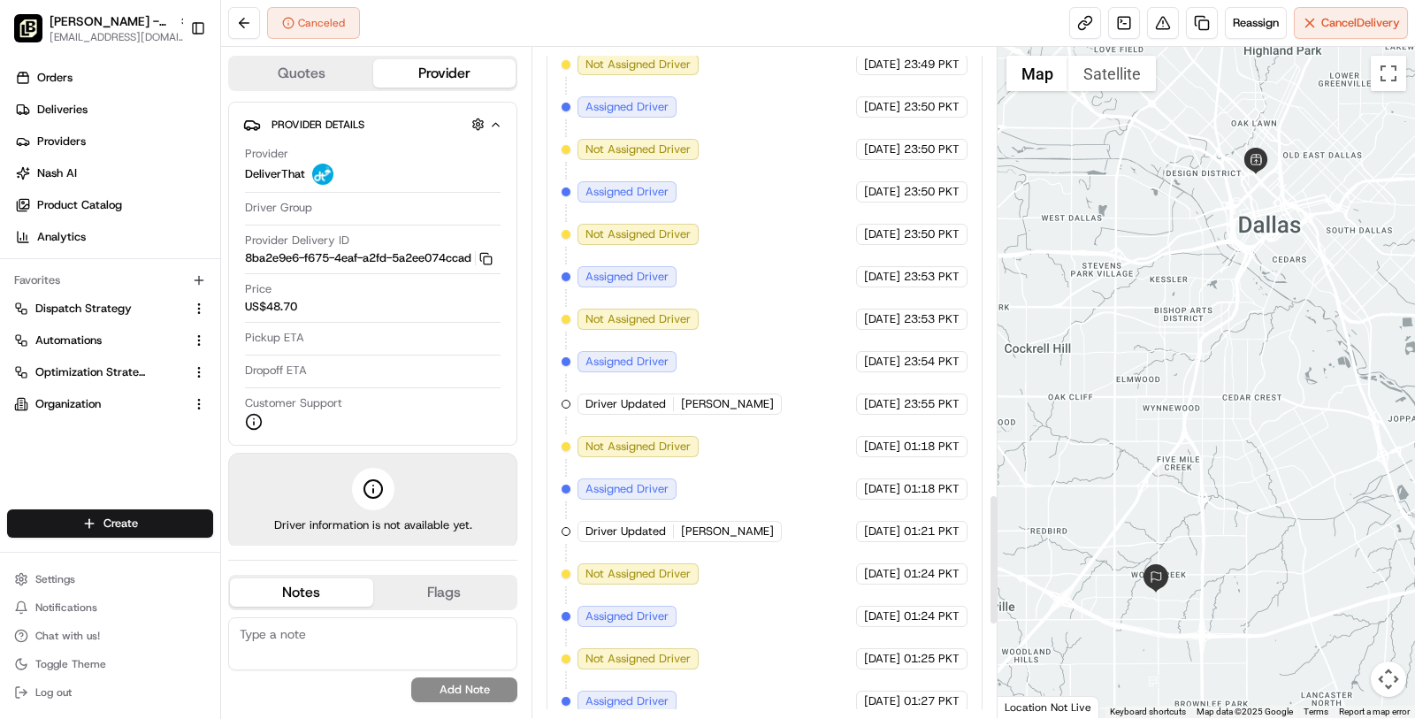
scroll to position [2789, 0]
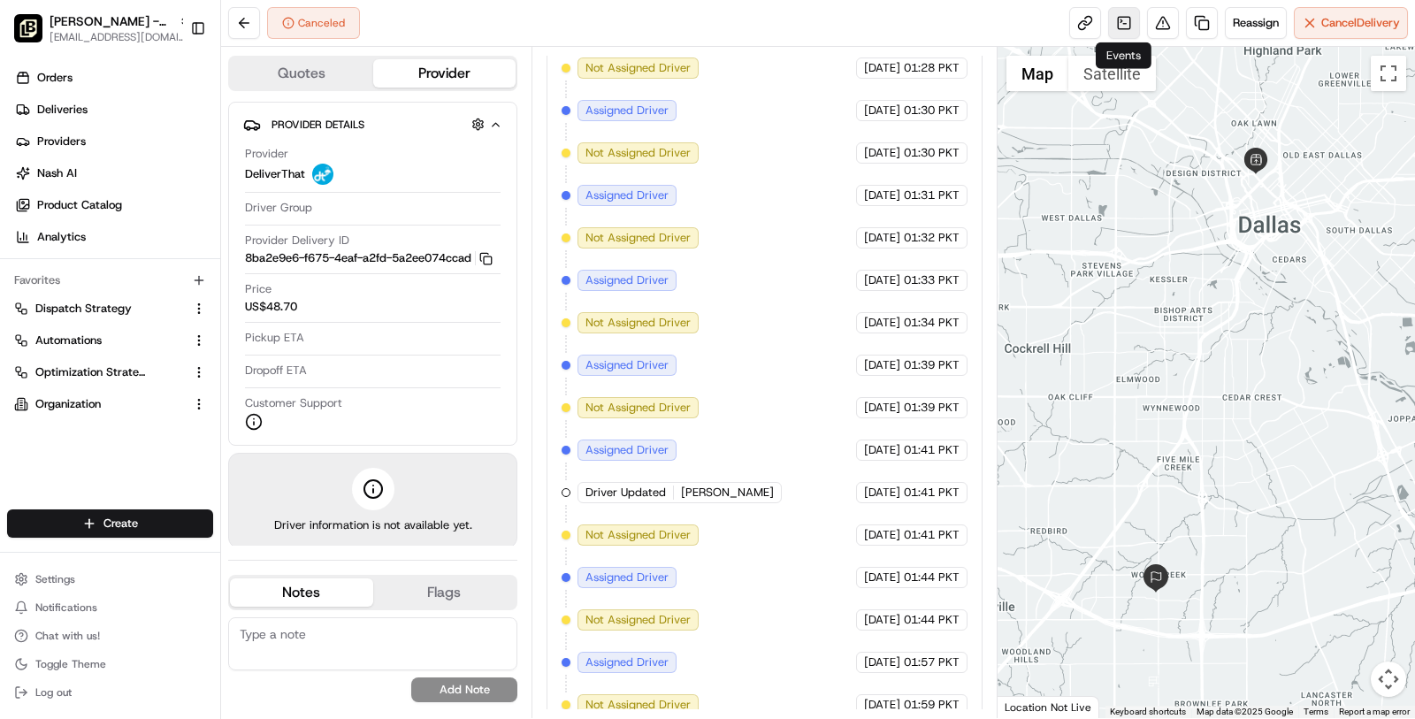
click at [1122, 14] on link at bounding box center [1124, 23] width 32 height 32
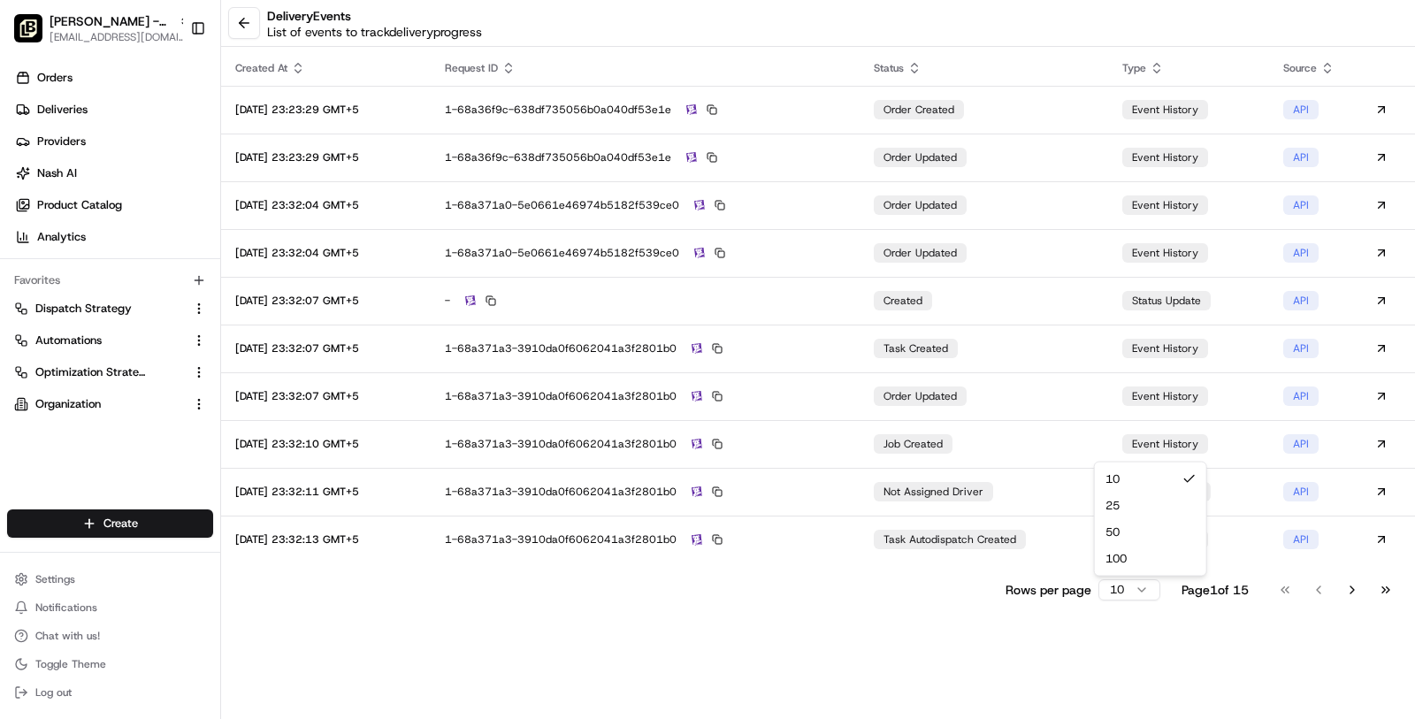
click at [1121, 586] on html "Pei Wei - Uptown masood@usenash.com Toggle Sidebar Orders Deliveries Providers …" at bounding box center [707, 359] width 1415 height 719
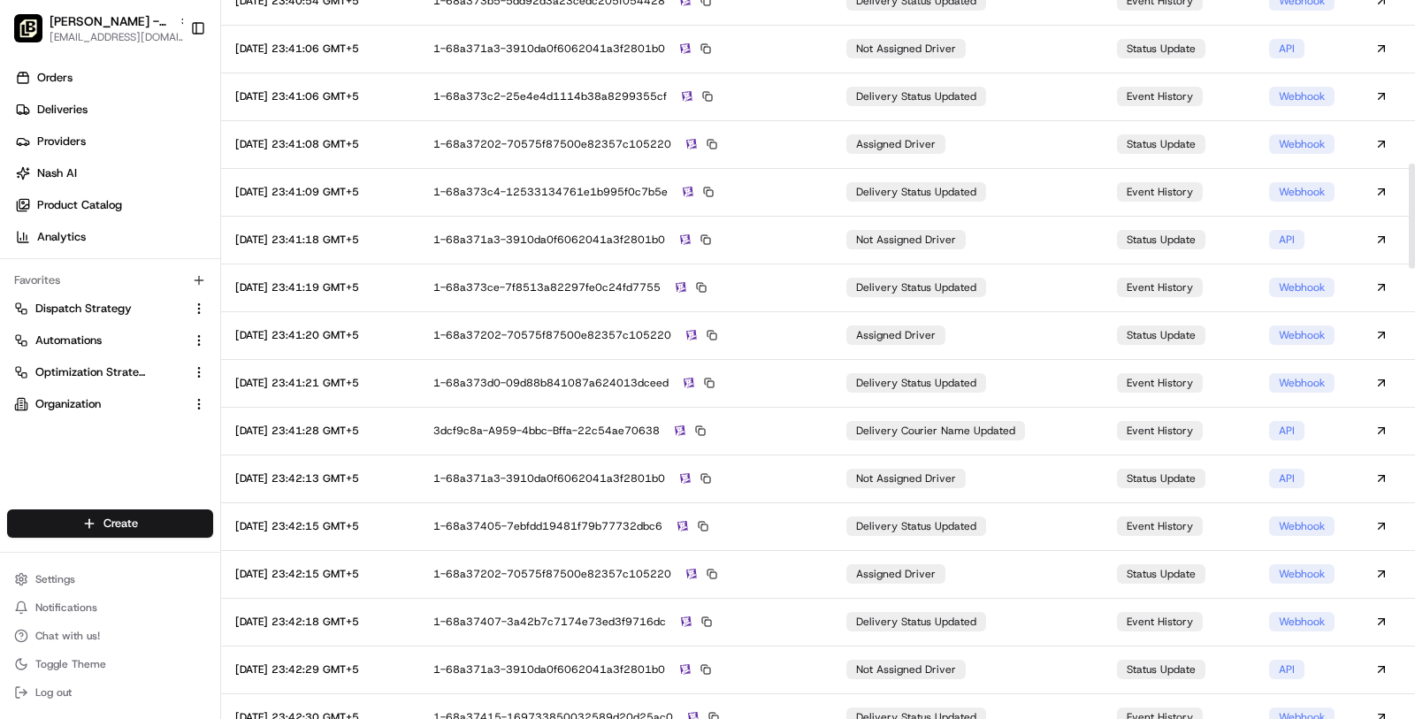
scroll to position [569, 0]
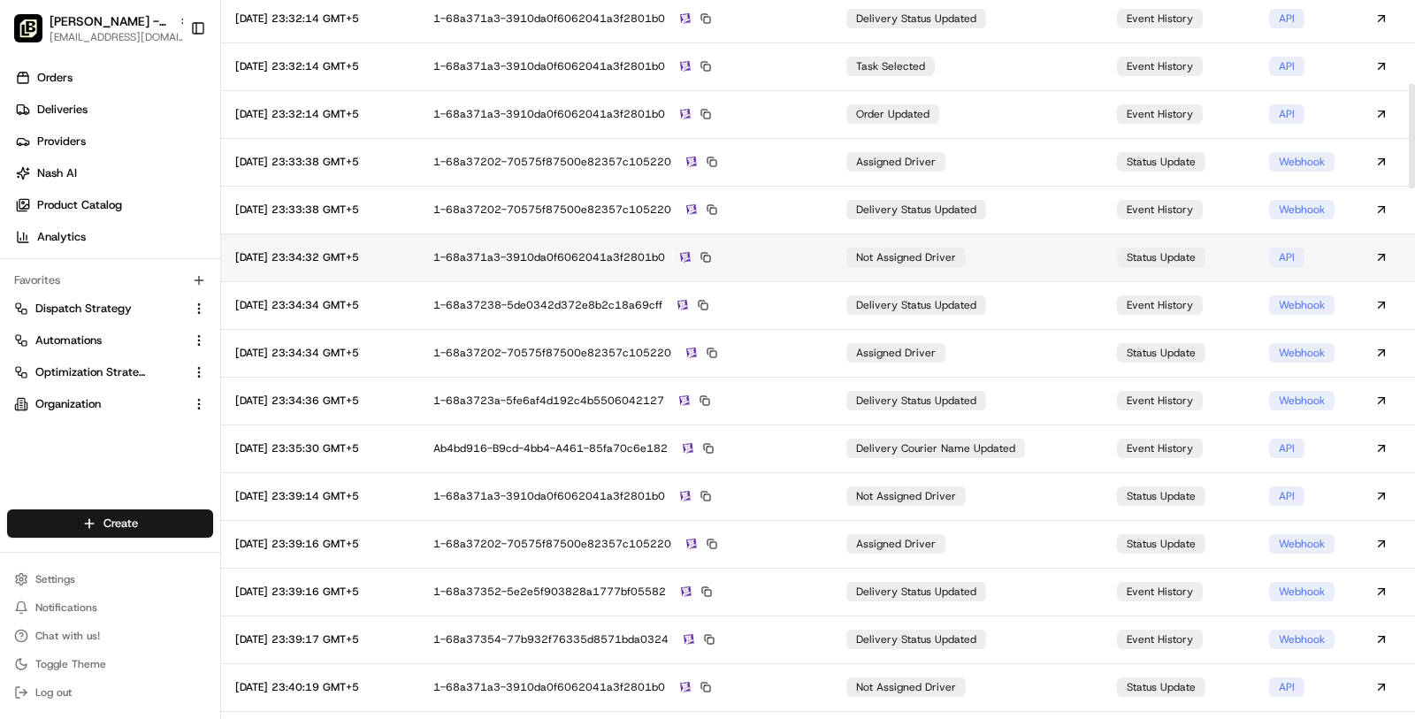
click at [691, 260] on img at bounding box center [685, 257] width 11 height 11
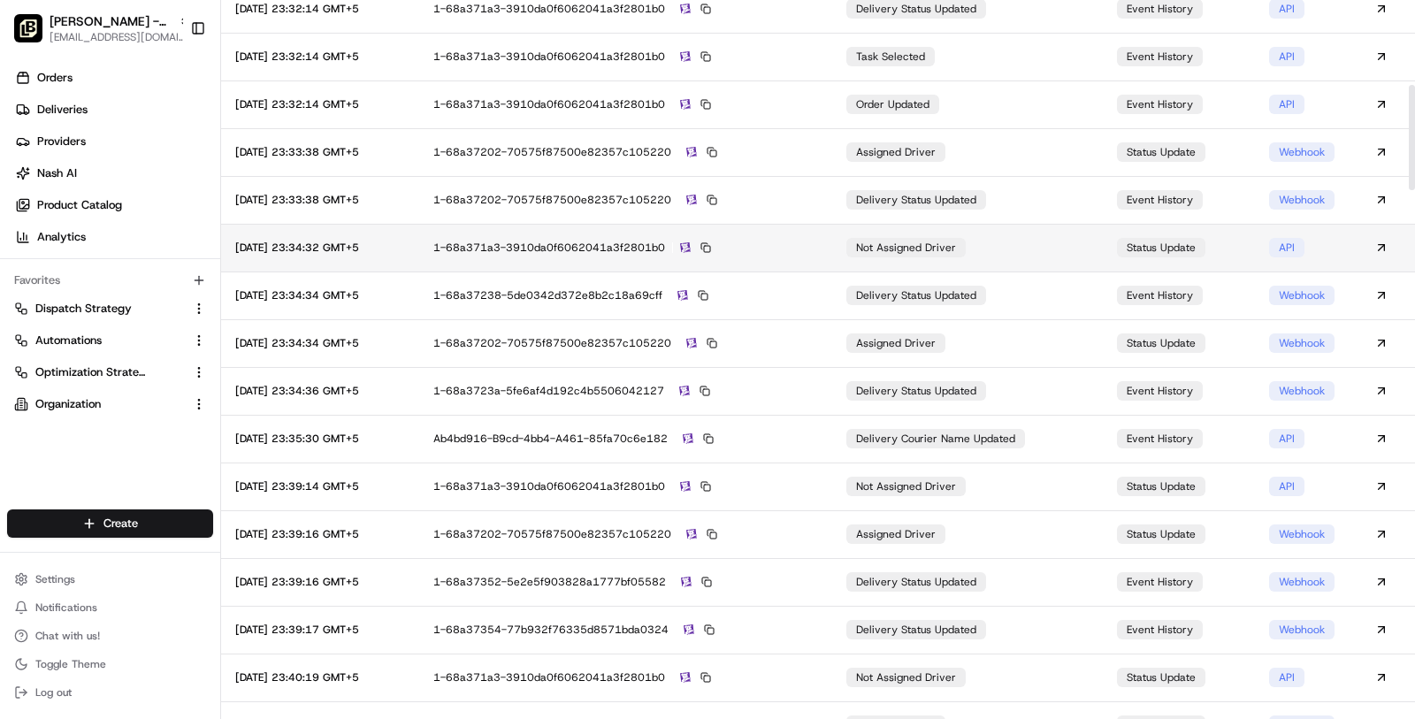
scroll to position [584, 0]
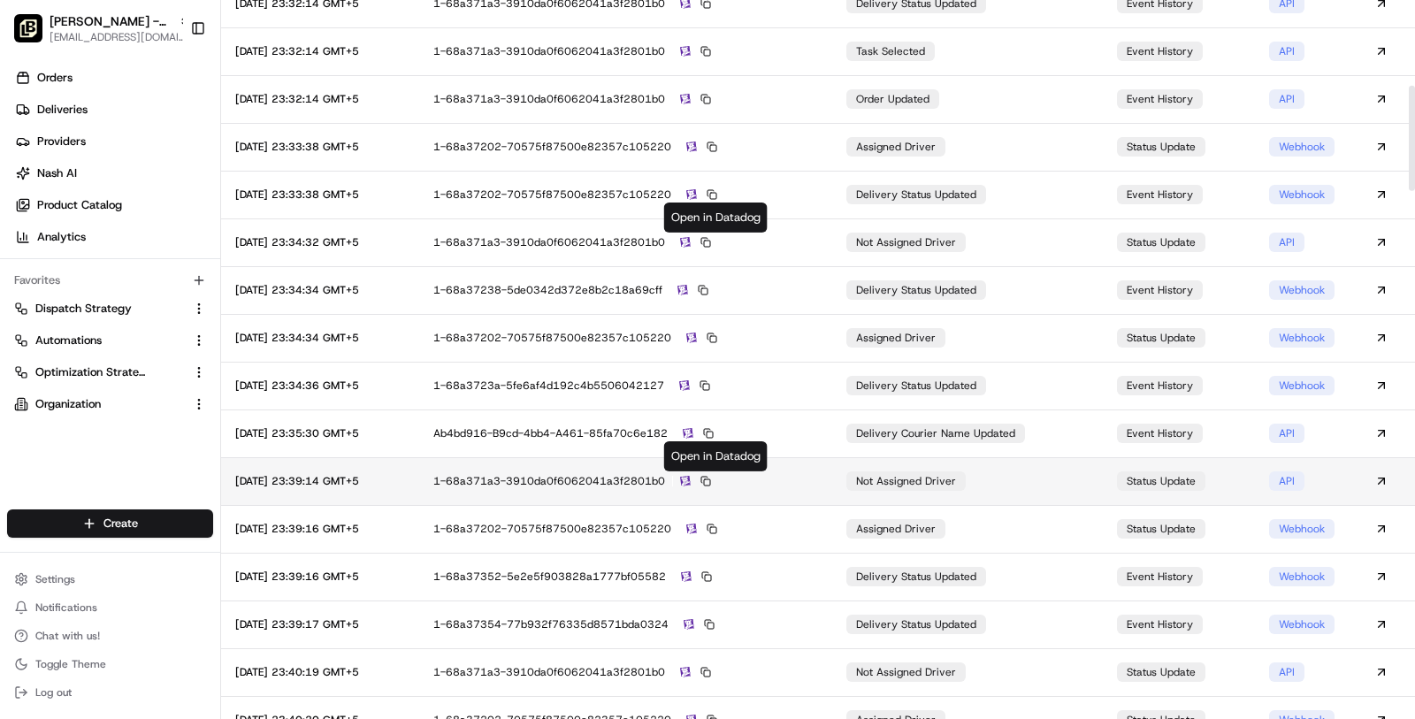
click at [691, 480] on img at bounding box center [685, 481] width 11 height 11
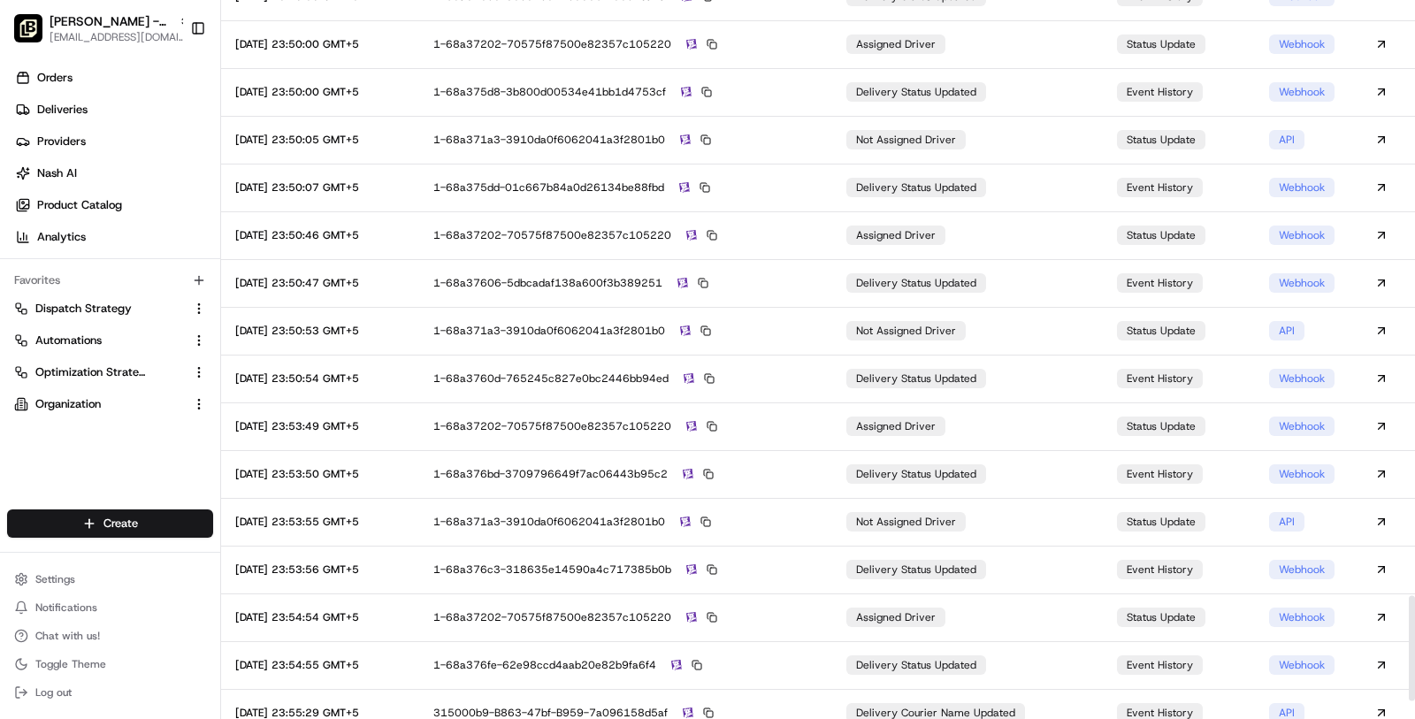
scroll to position [4180, 0]
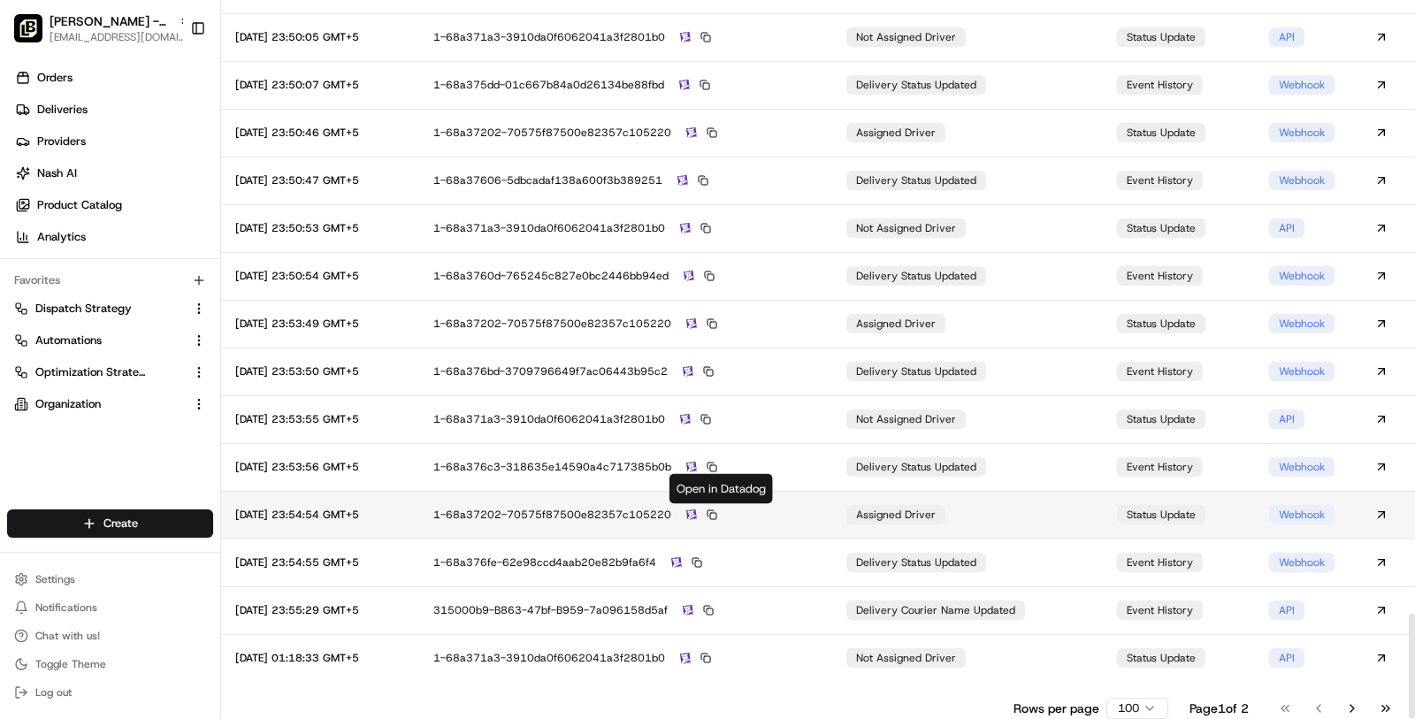
click at [697, 509] on img at bounding box center [691, 514] width 11 height 11
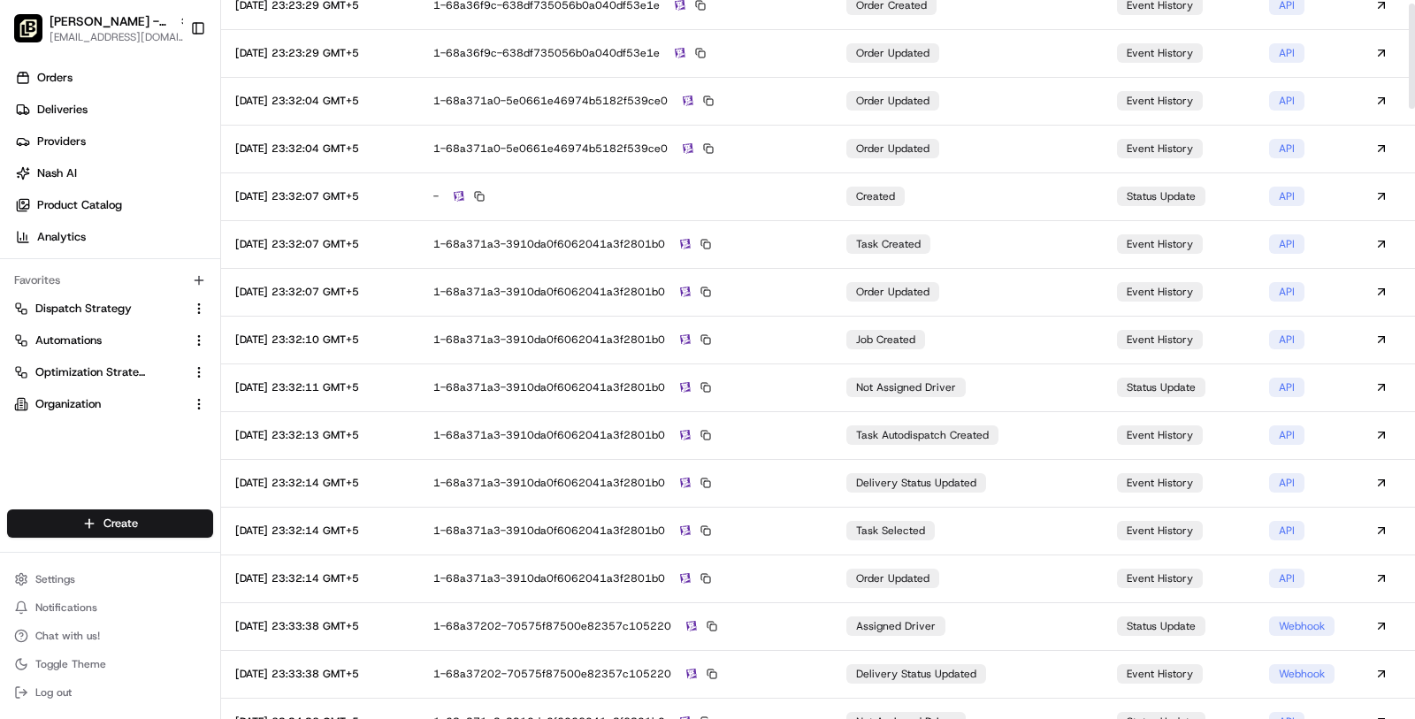
scroll to position [0, 0]
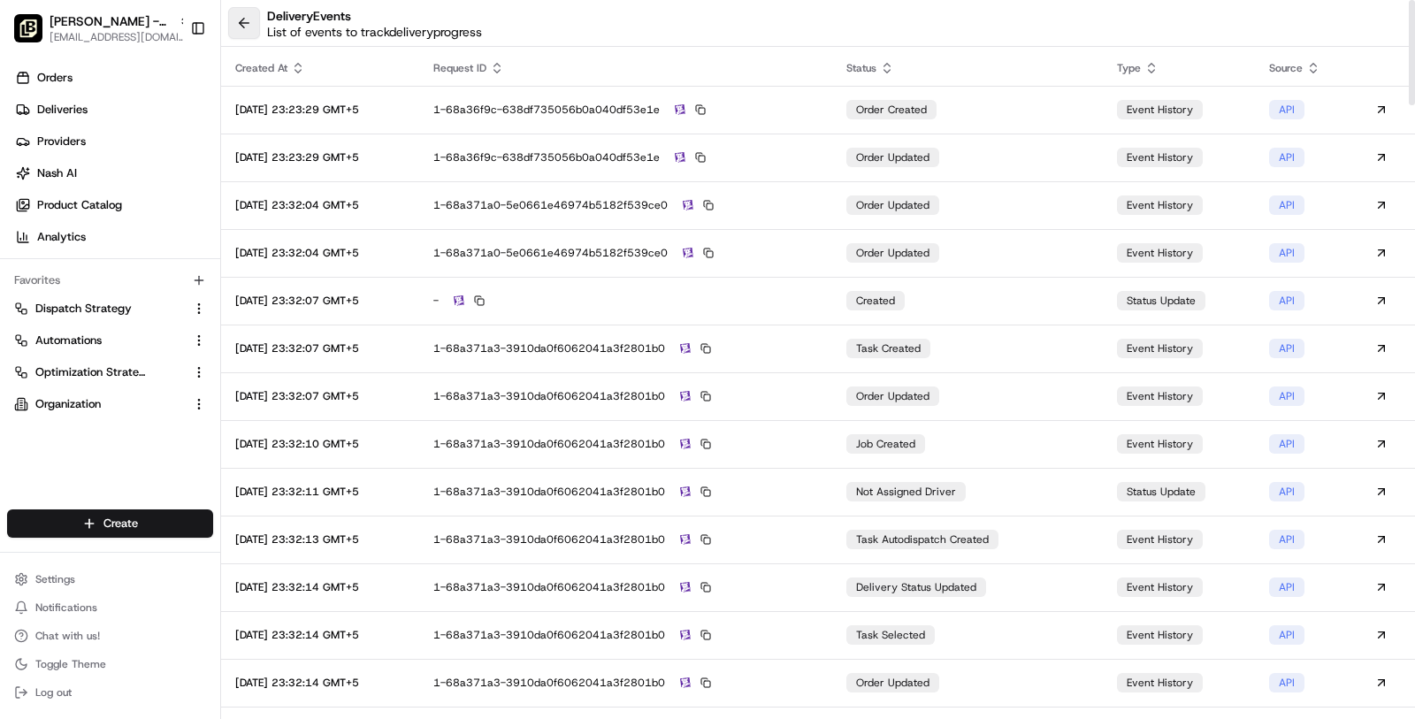
click at [241, 34] on button at bounding box center [244, 23] width 32 height 32
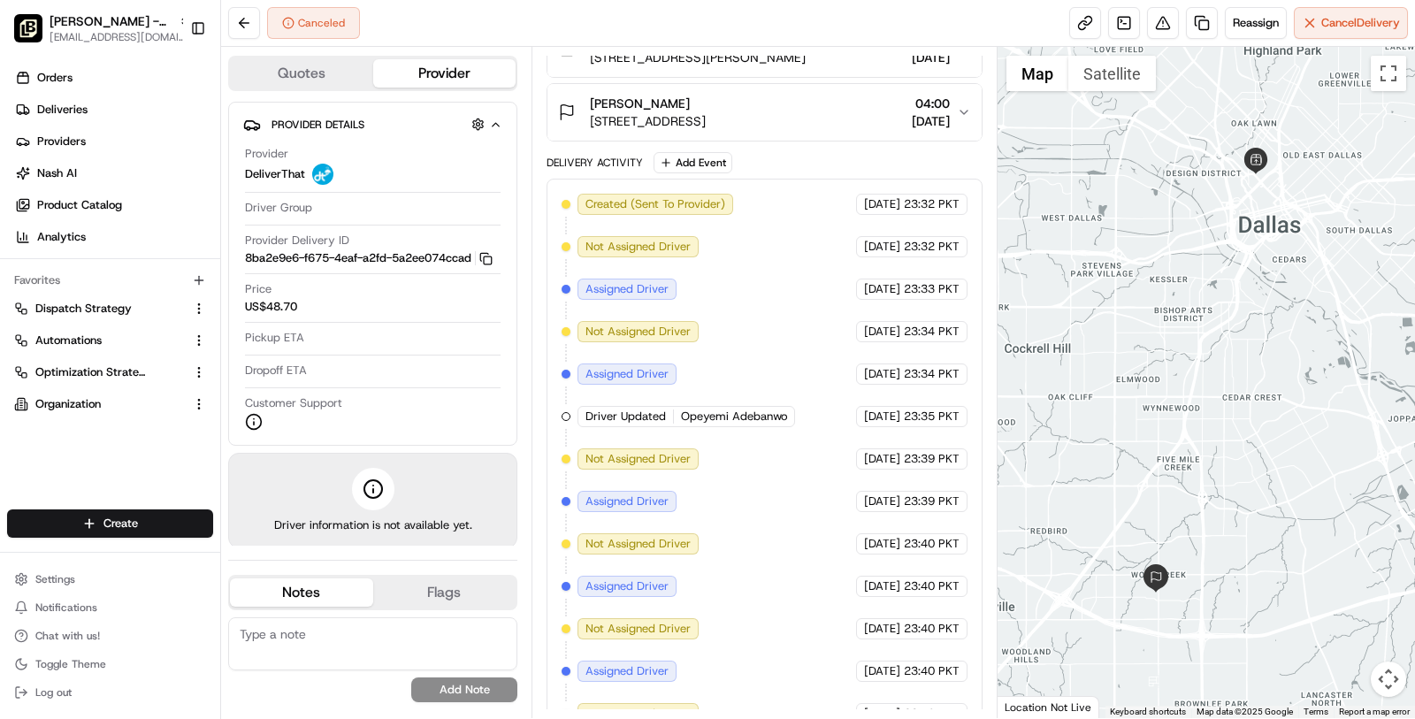
scroll to position [248, 0]
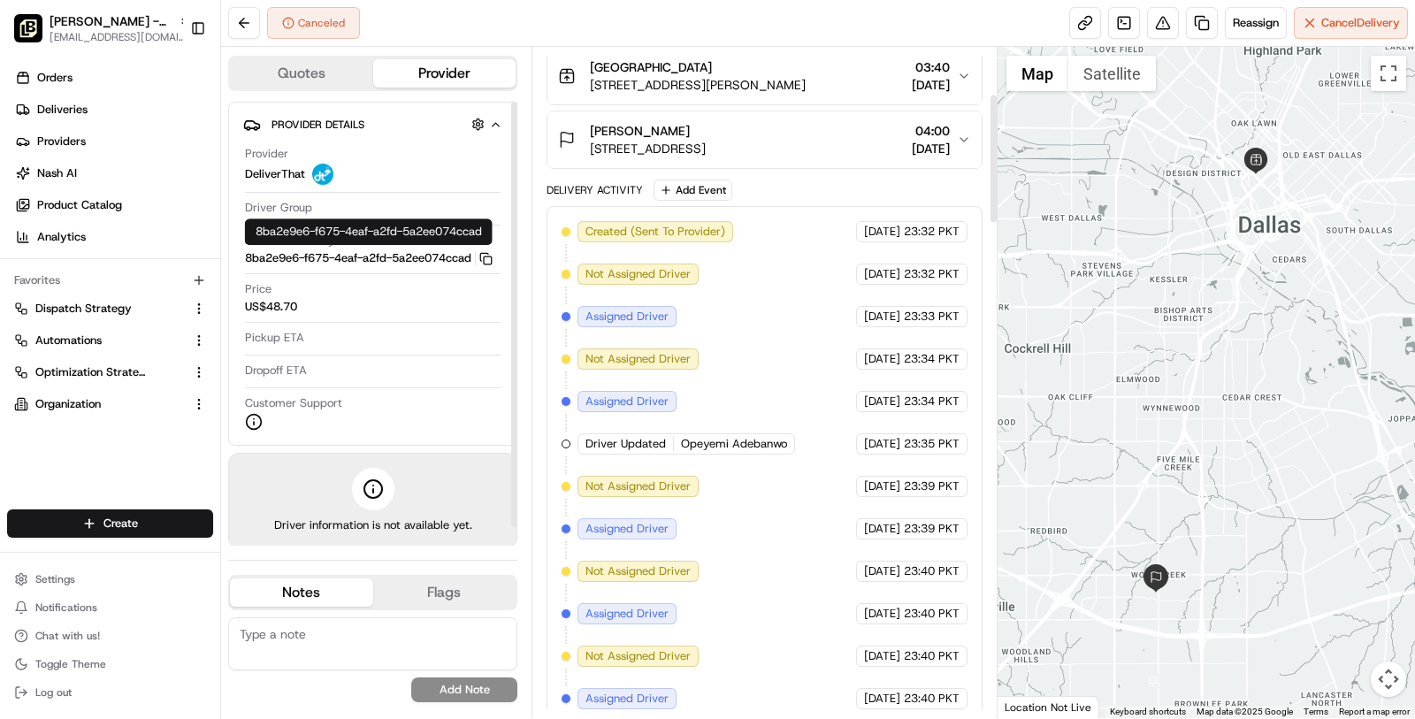
click at [485, 262] on button "8ba2e9e6-f675-4eaf-a2fd-5a2ee074ccad Copy 8ba2e9e6-f675-4eaf-a2fd-5a2ee074ccad" at bounding box center [369, 258] width 248 height 16
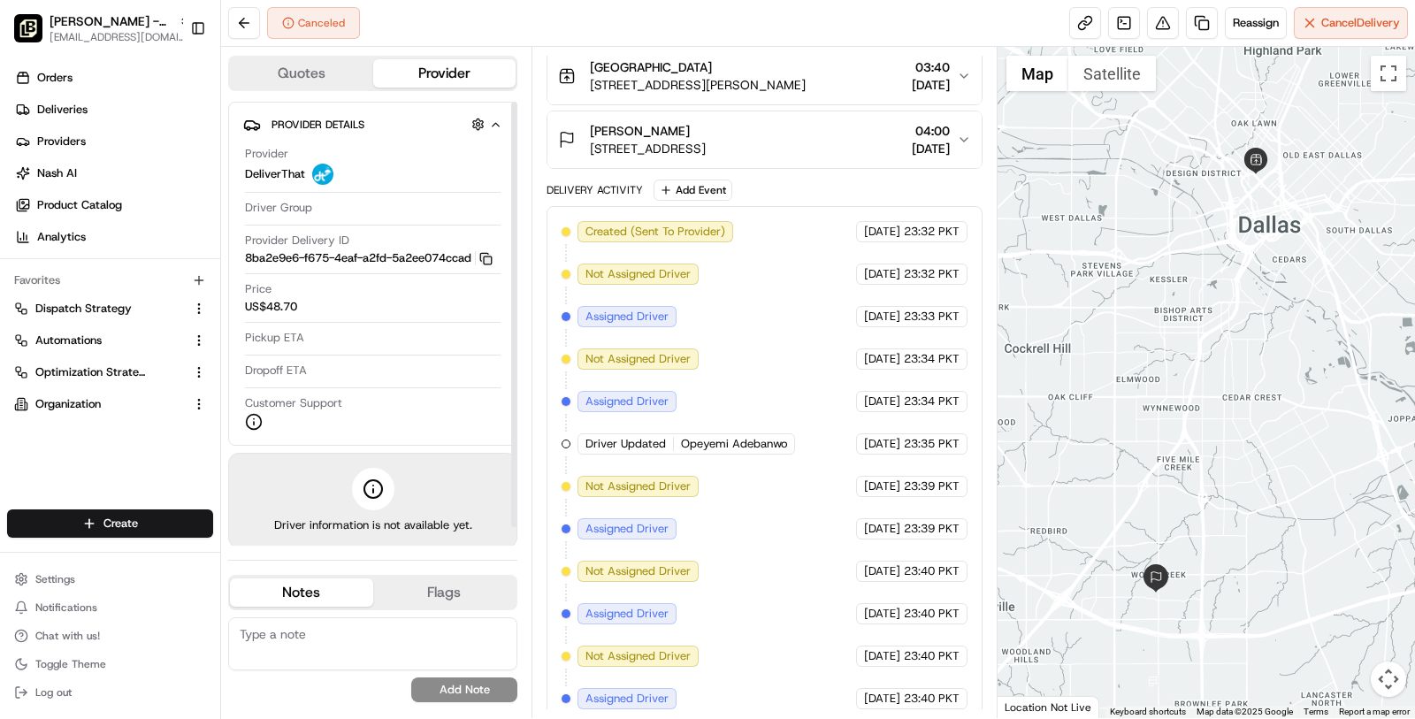
click at [493, 261] on icon "button" at bounding box center [485, 258] width 13 height 13
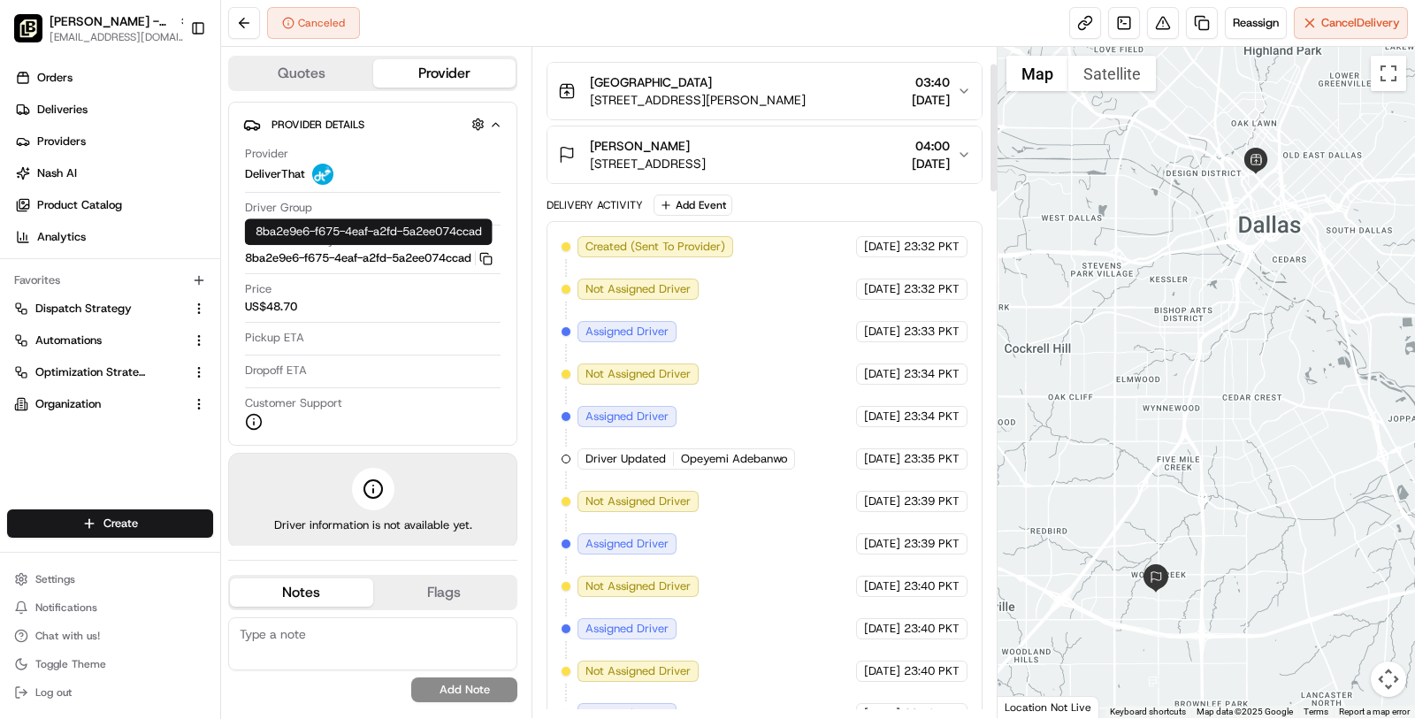
scroll to position [0, 0]
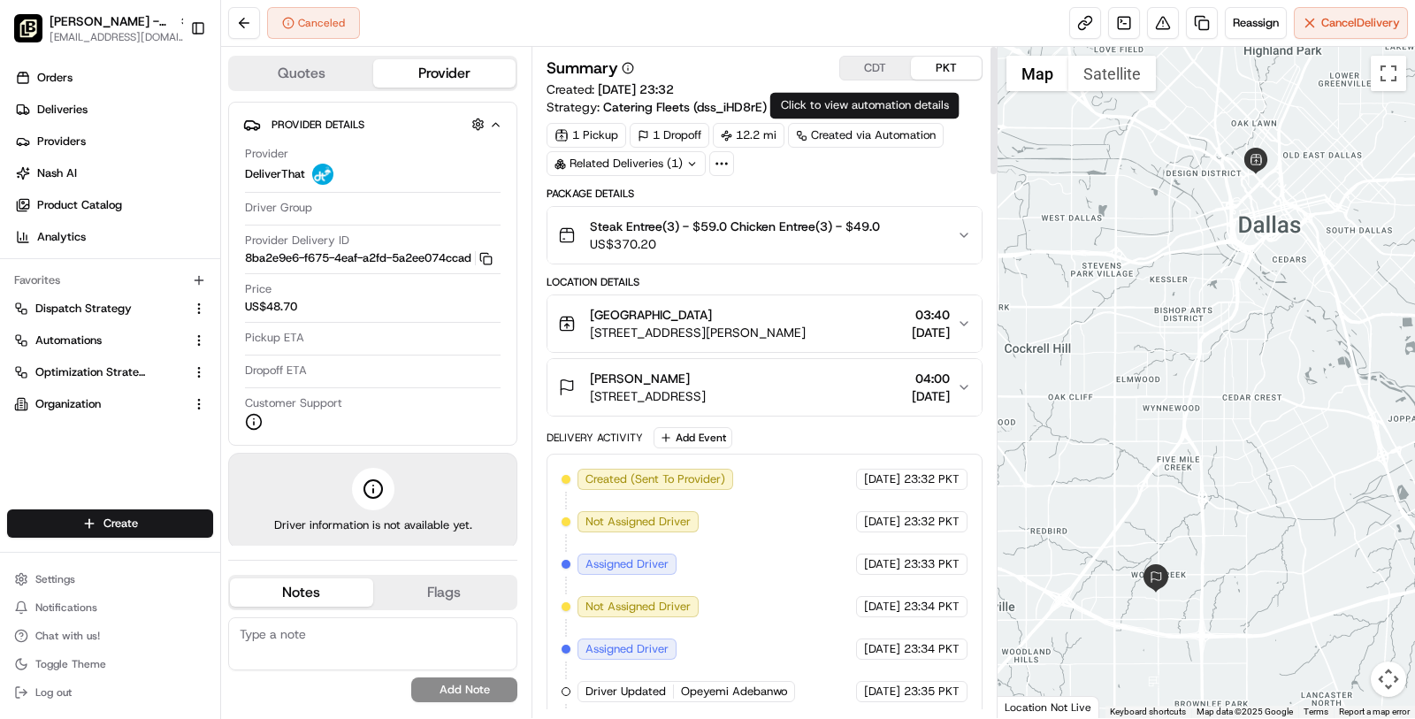
click at [855, 79] on button "CDT" at bounding box center [875, 68] width 71 height 23
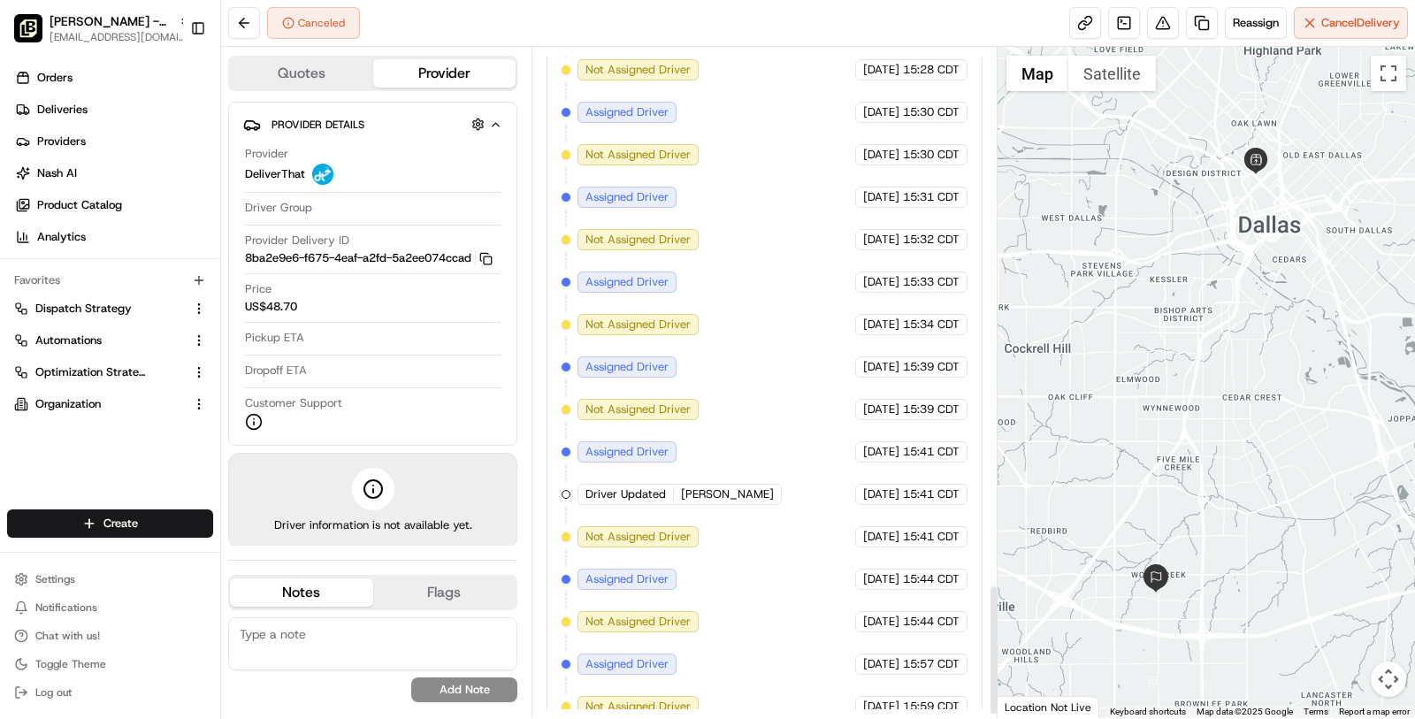
scroll to position [2789, 0]
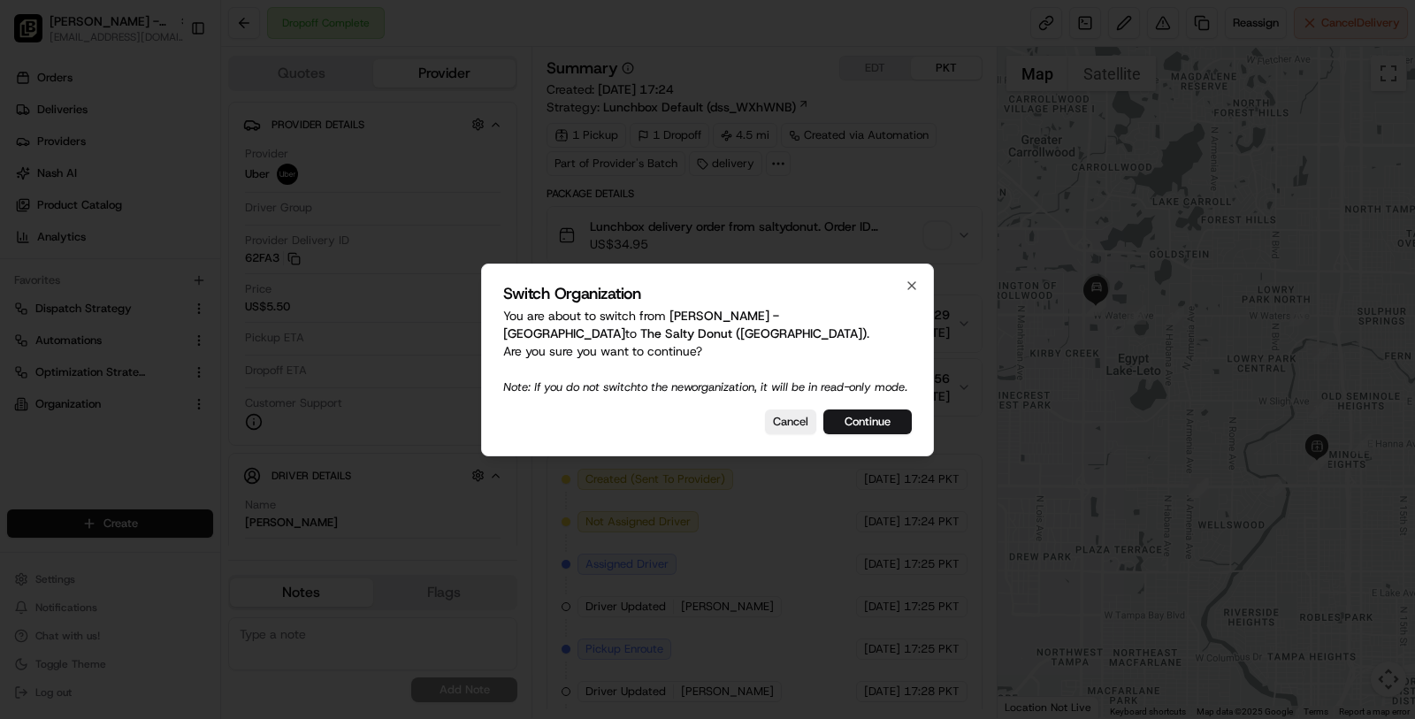
click at [870, 417] on div "Switch Organization You are about to switch from [PERSON_NAME] - Uptown to The …" at bounding box center [707, 360] width 453 height 193
click at [870, 425] on button "Continue" at bounding box center [867, 422] width 88 height 25
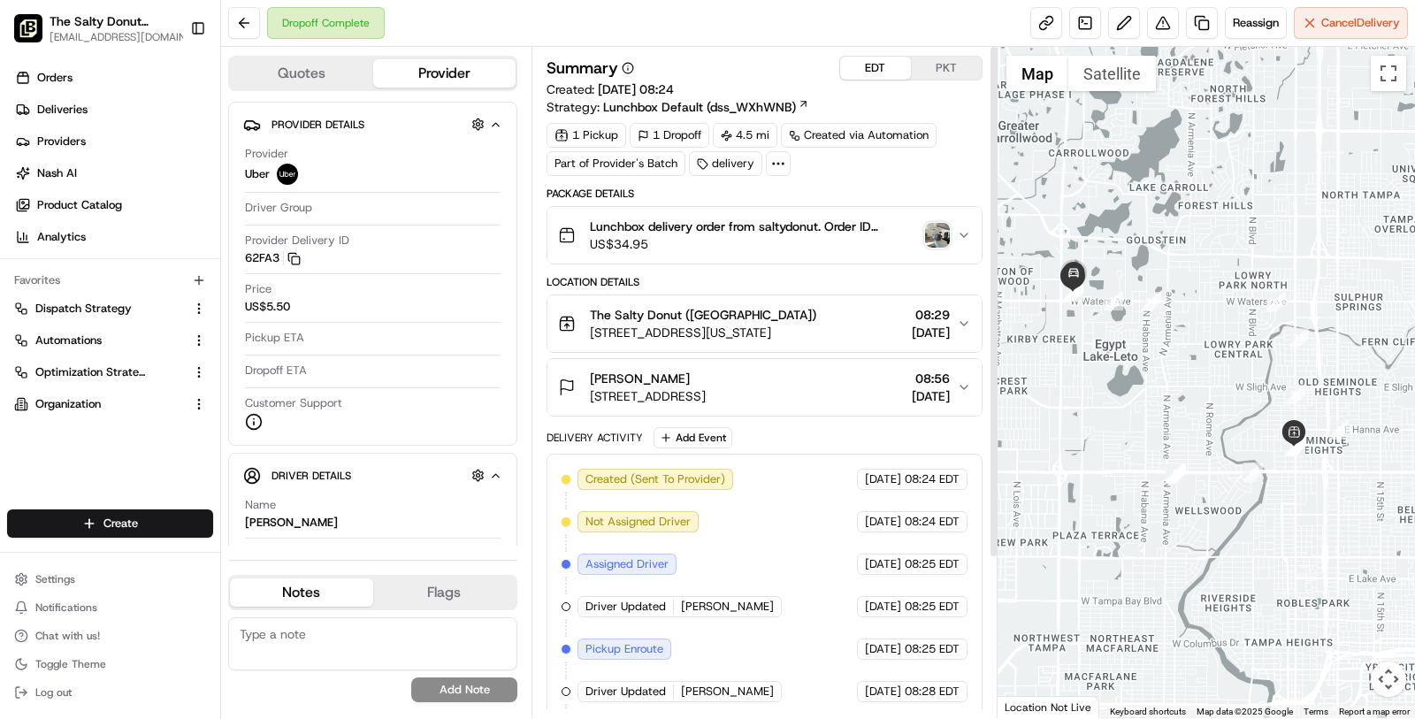
click at [880, 74] on button "EDT" at bounding box center [875, 68] width 71 height 23
click at [1092, 21] on link at bounding box center [1085, 23] width 32 height 32
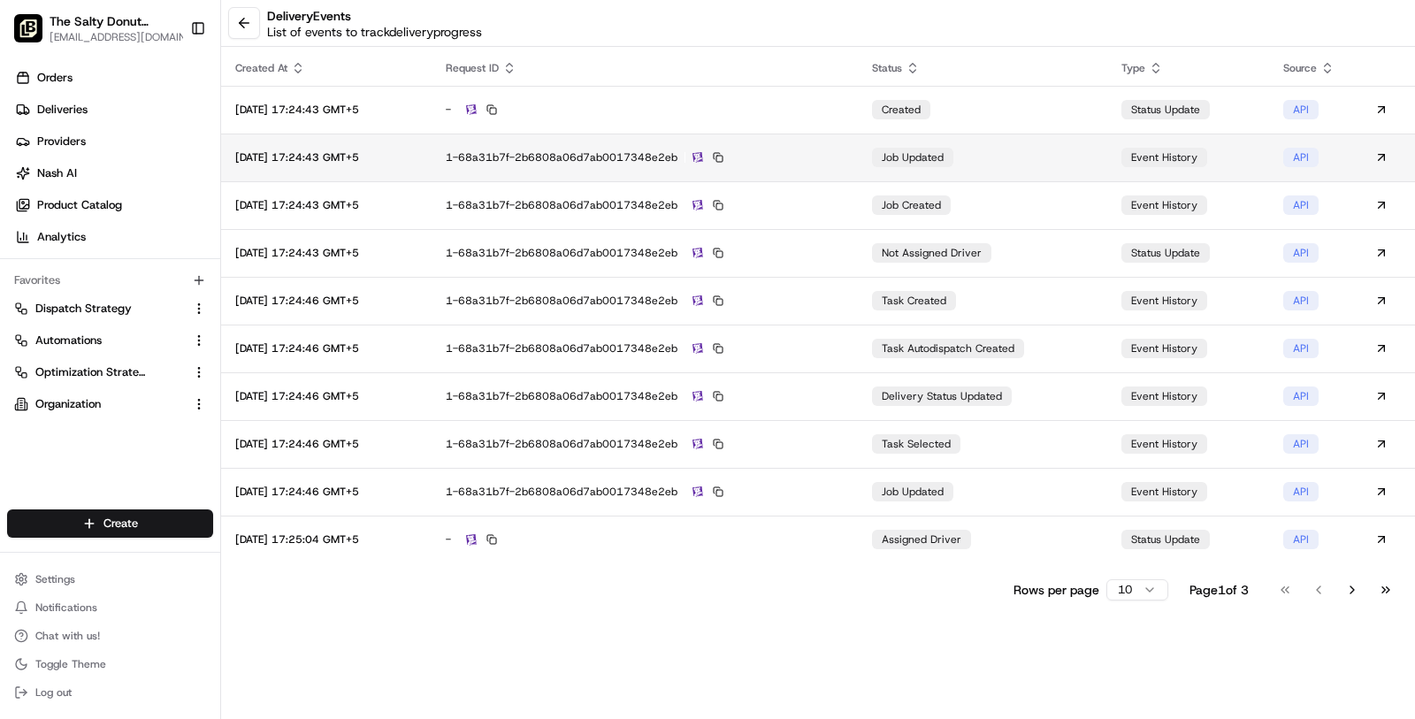
click at [837, 161] on div "1-68a31b7f-2b6808a06d7ab0017348e2eb" at bounding box center [645, 157] width 399 height 16
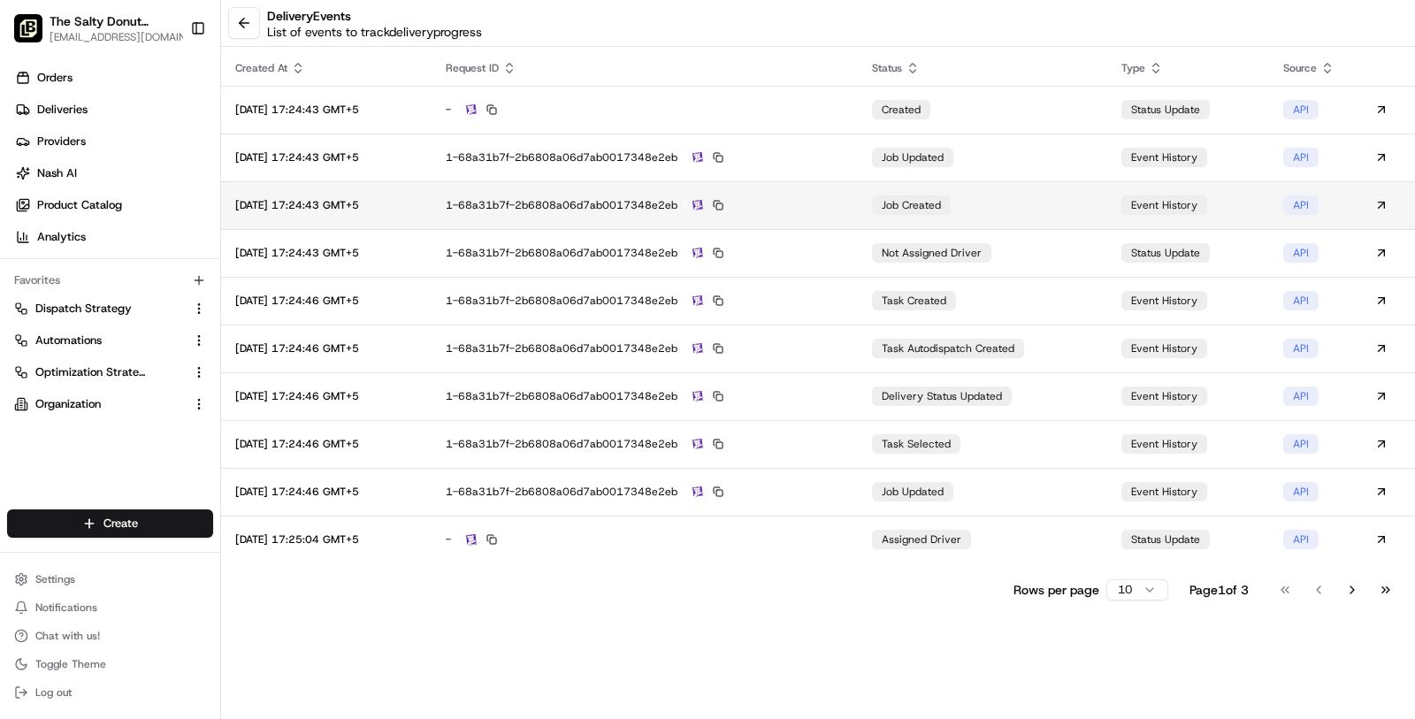
click at [804, 212] on td "1-68a31b7f-2b6808a06d7ab0017348e2eb" at bounding box center [645, 205] width 427 height 48
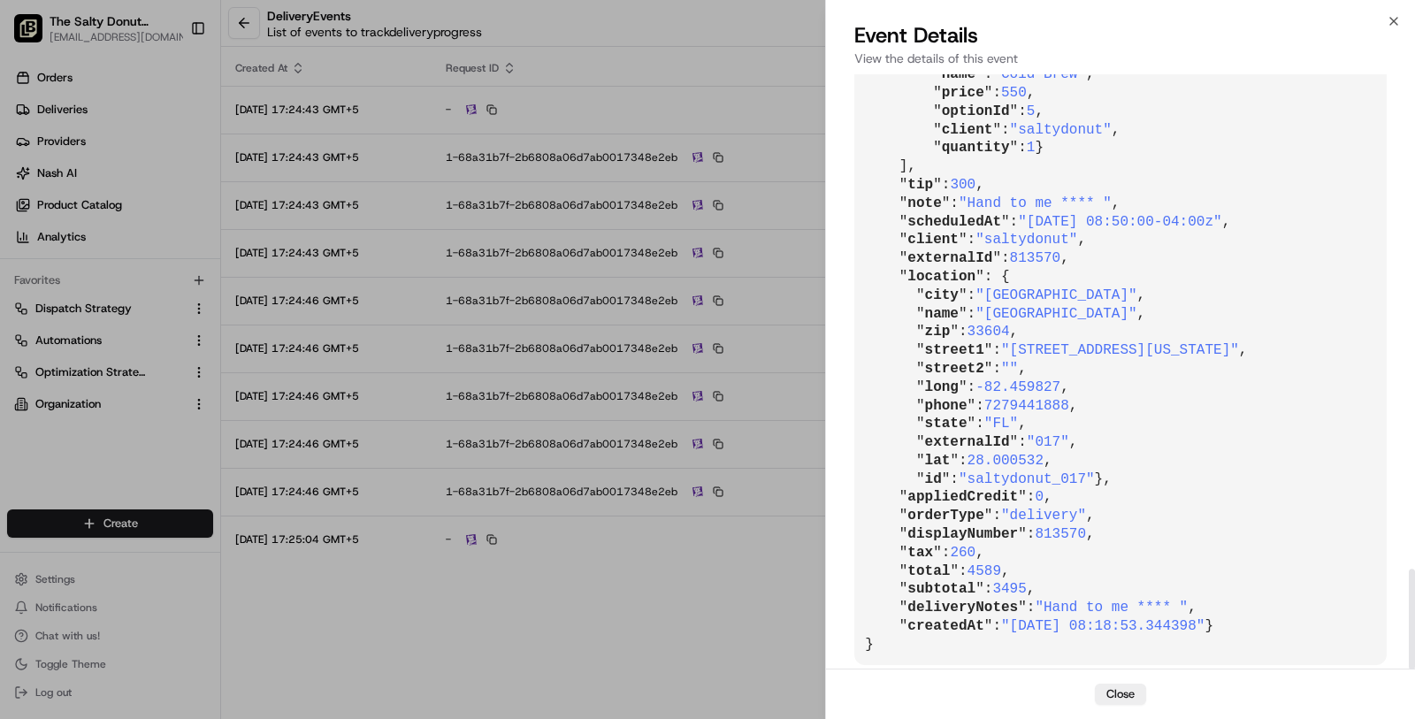
scroll to position [2927, 0]
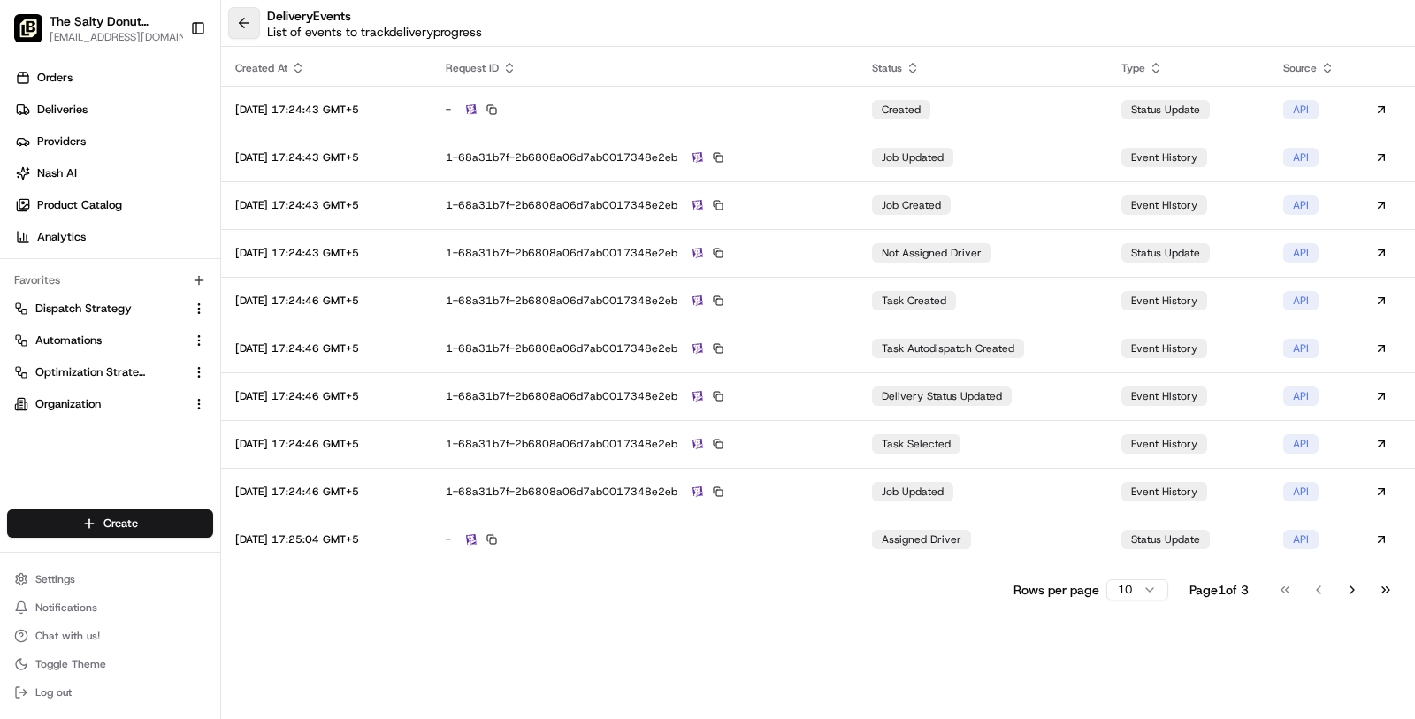
click at [253, 33] on button at bounding box center [244, 23] width 32 height 32
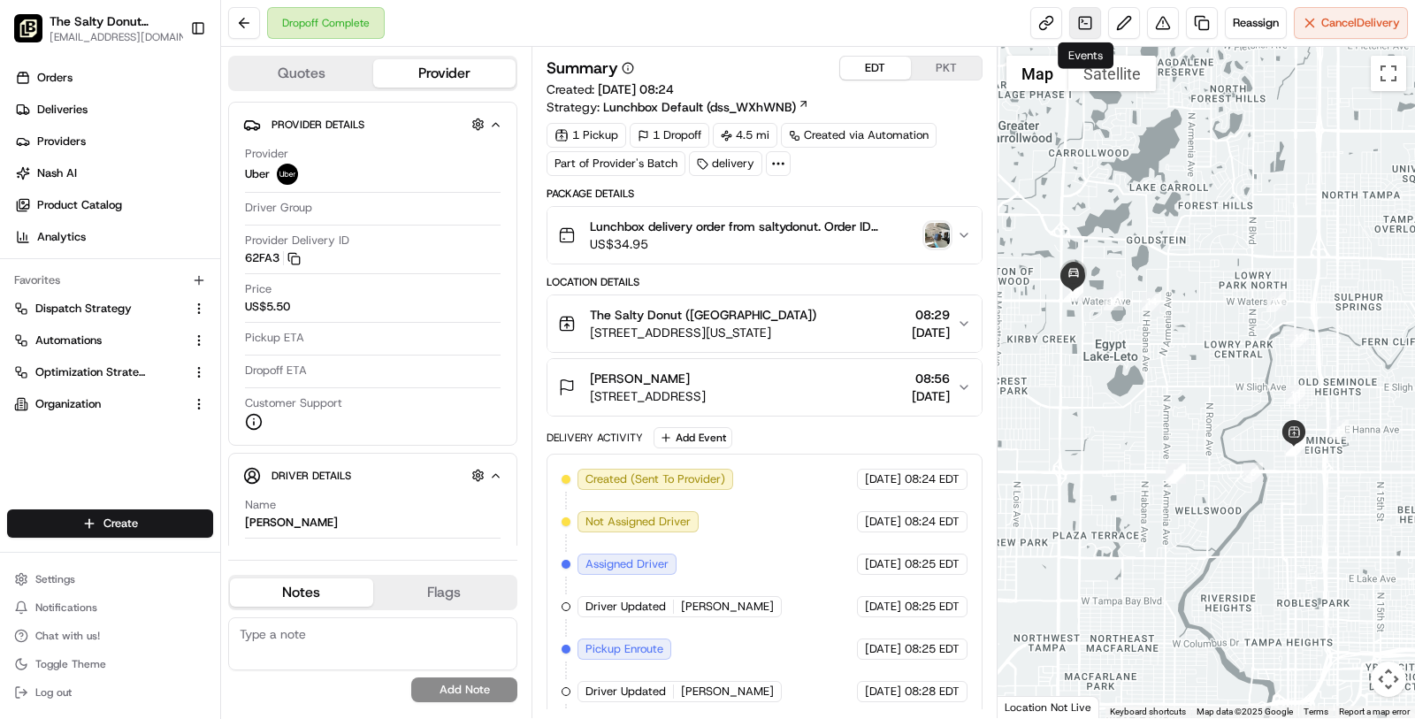
click at [1088, 22] on link at bounding box center [1085, 23] width 32 height 32
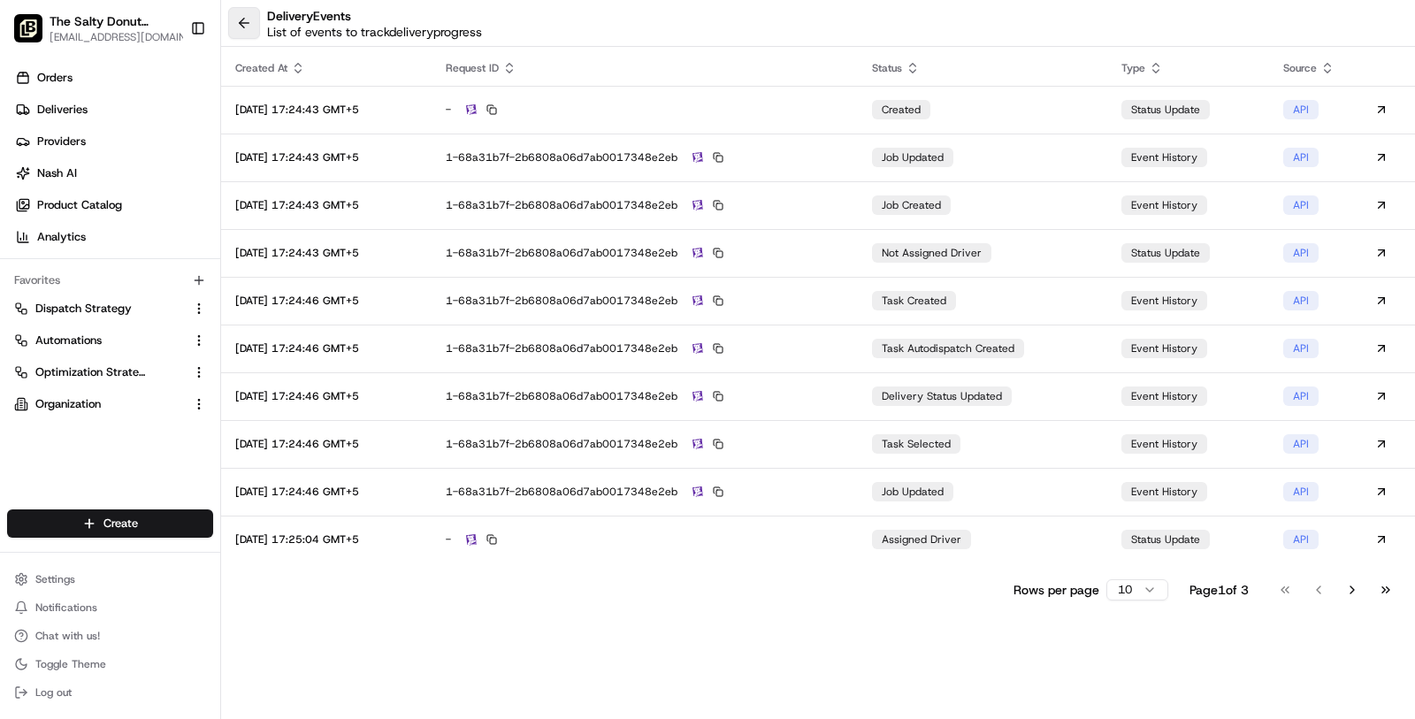
click at [247, 28] on button at bounding box center [244, 23] width 32 height 32
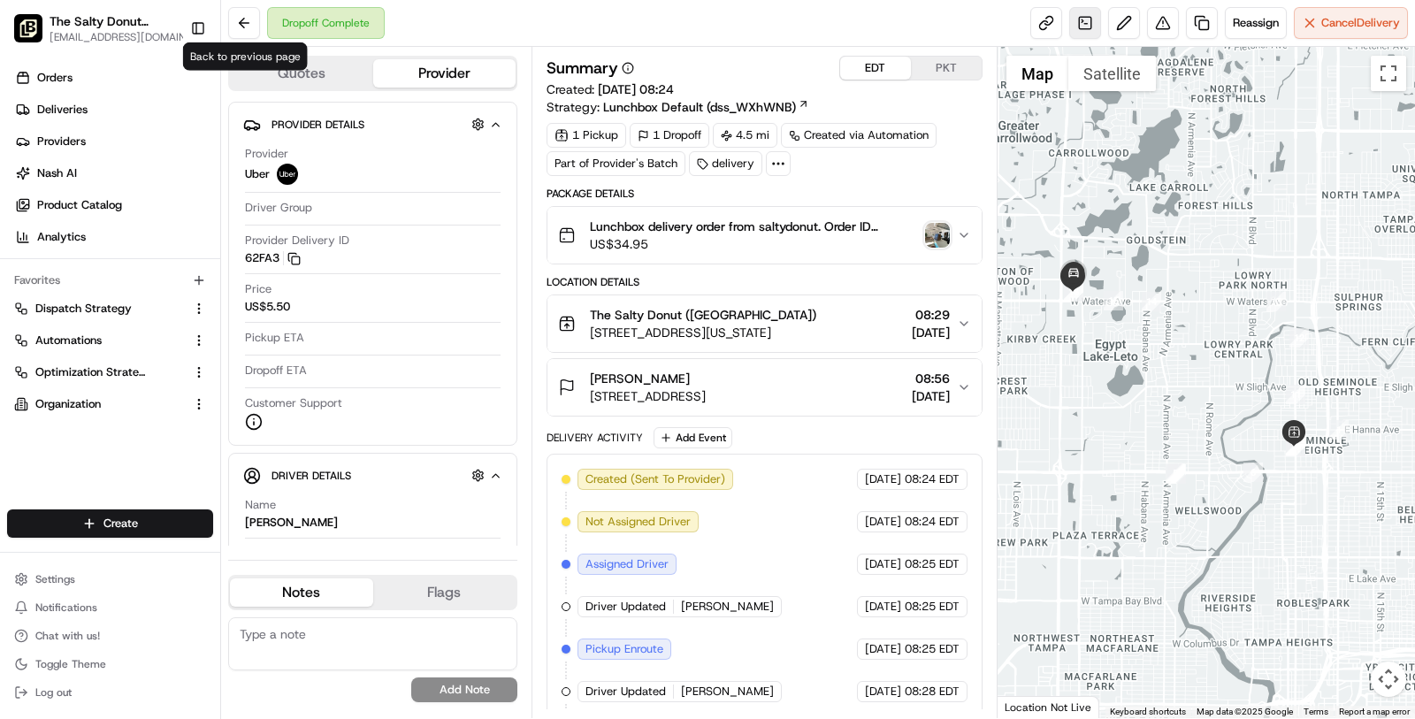
click at [1082, 16] on link at bounding box center [1085, 23] width 32 height 32
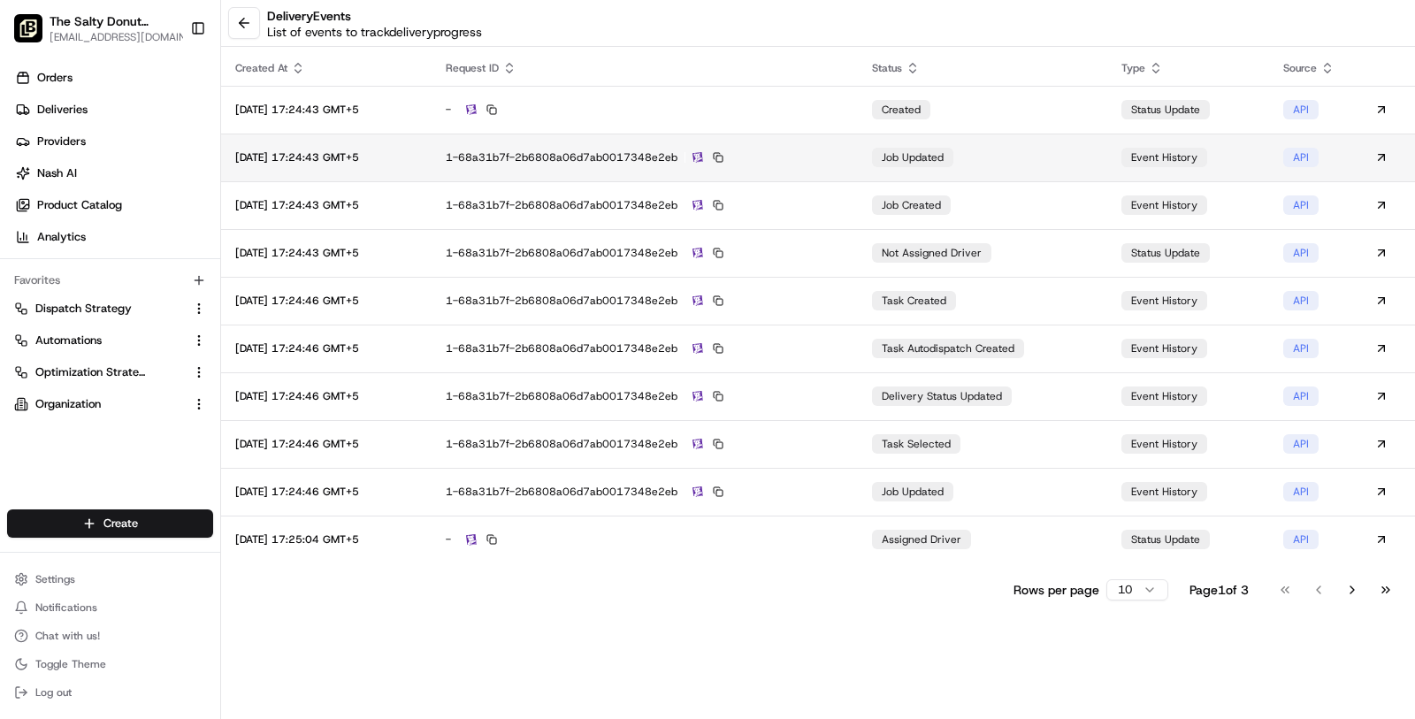
click at [859, 165] on td "1-68a31b7f-2b6808a06d7ab0017348e2eb" at bounding box center [645, 158] width 427 height 48
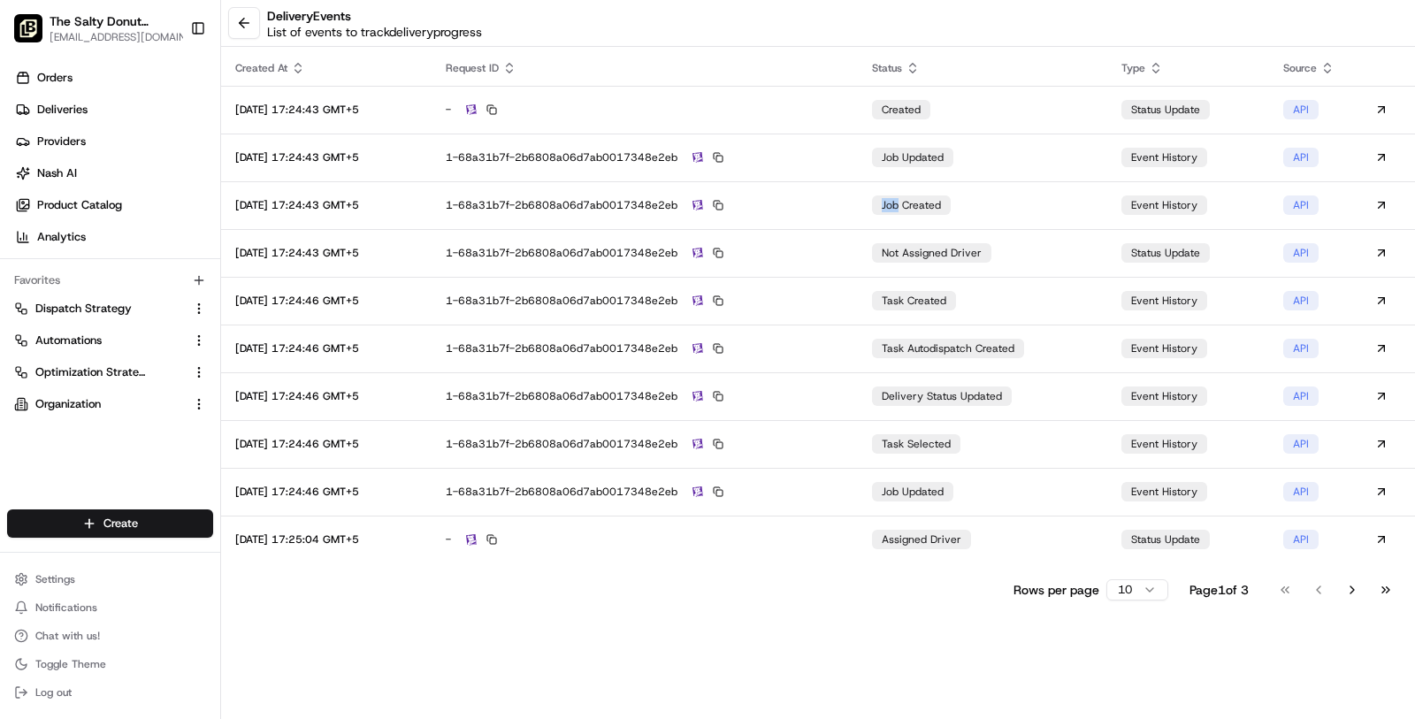
click at [806, 215] on td "1-68a31b7f-2b6808a06d7ab0017348e2eb" at bounding box center [645, 205] width 427 height 48
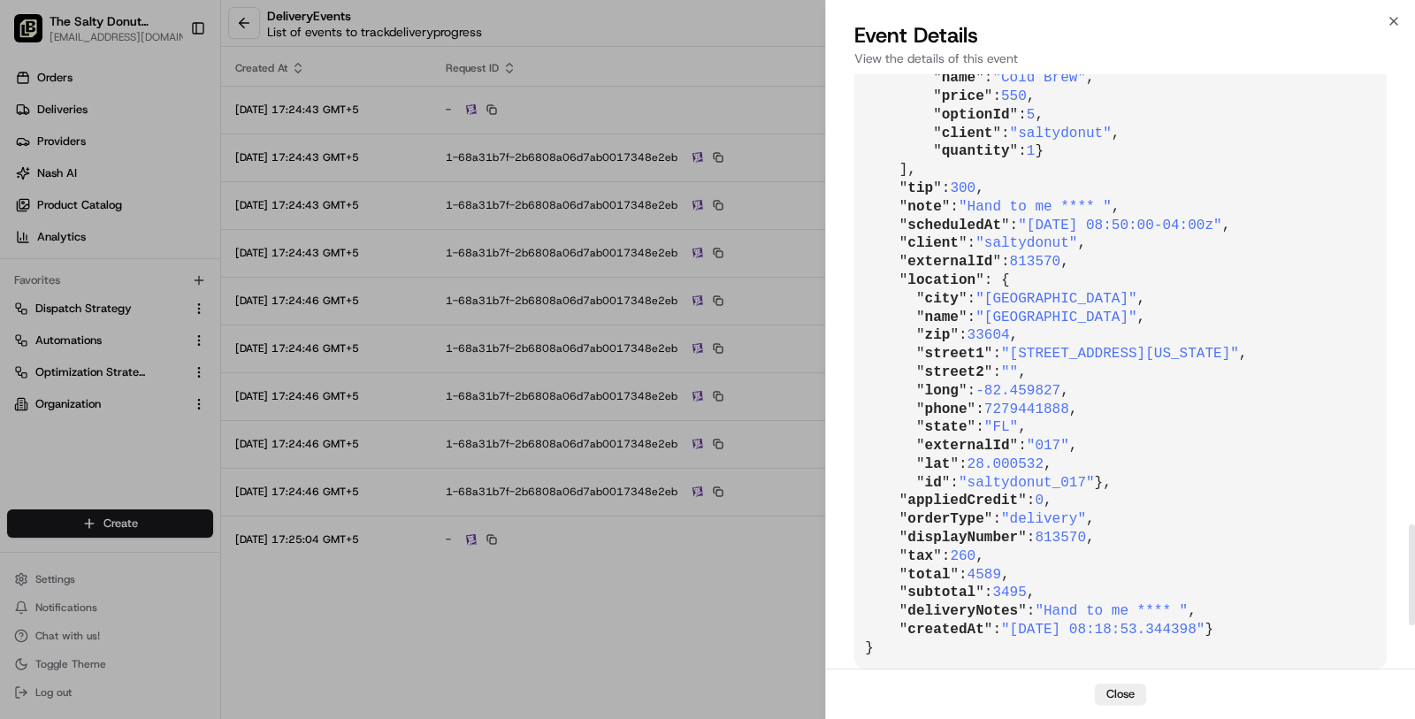
scroll to position [2669, 0]
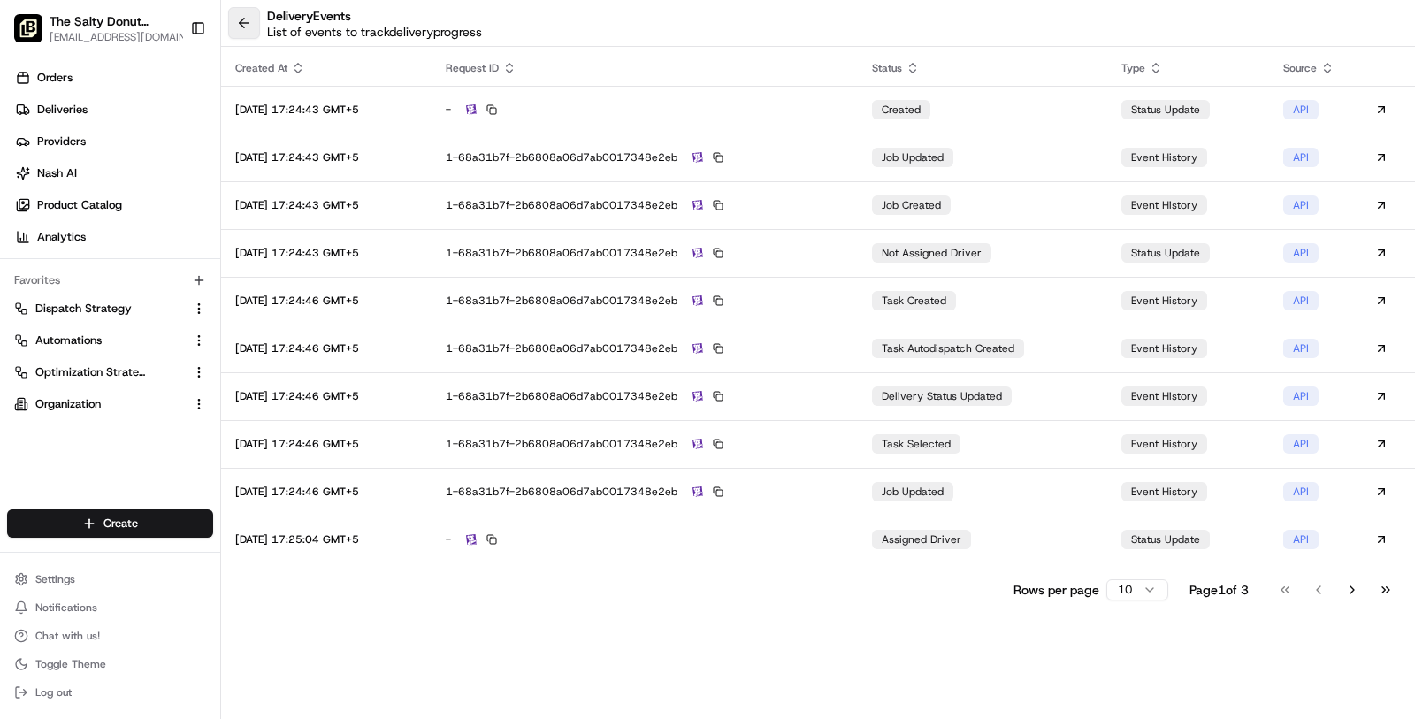
click at [249, 26] on button at bounding box center [244, 23] width 32 height 32
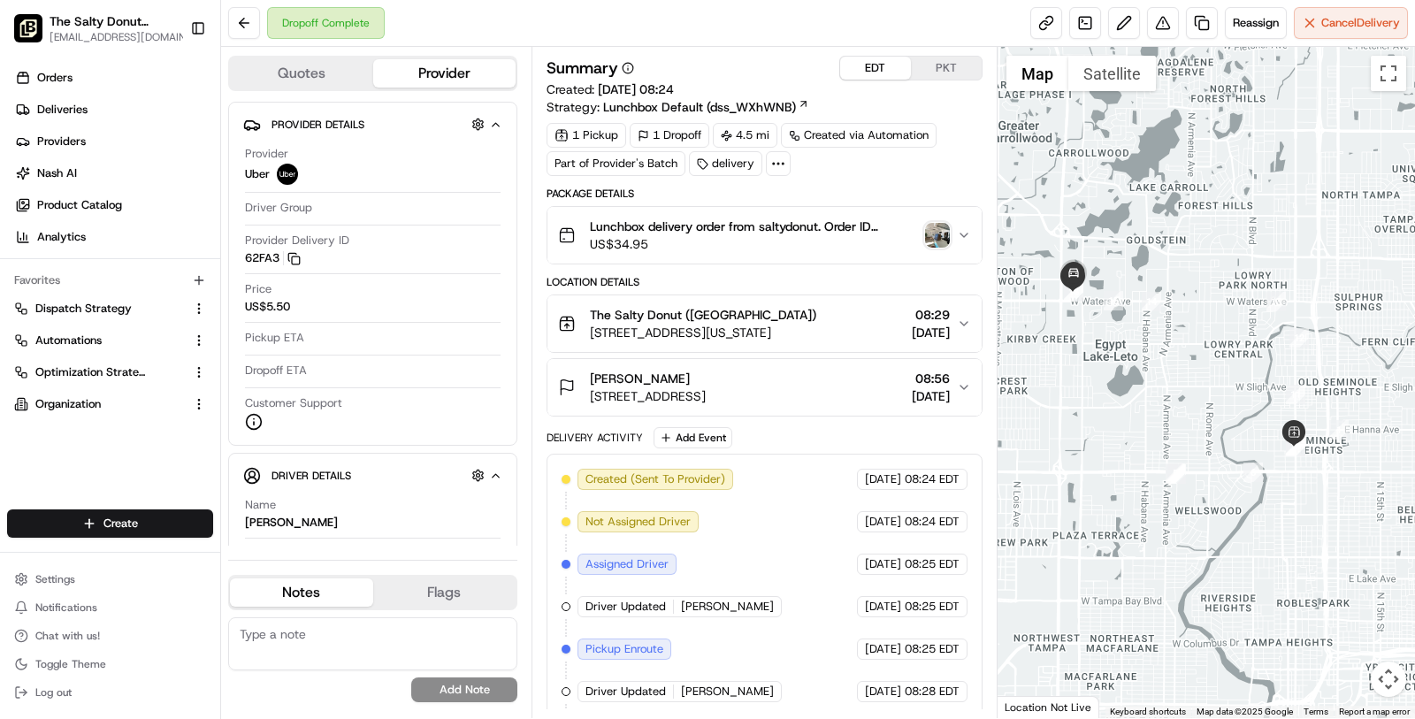
click at [728, 223] on span "Lunchbox delivery order from saltydonut. Order ID 813570 for Katie V." at bounding box center [754, 227] width 328 height 18
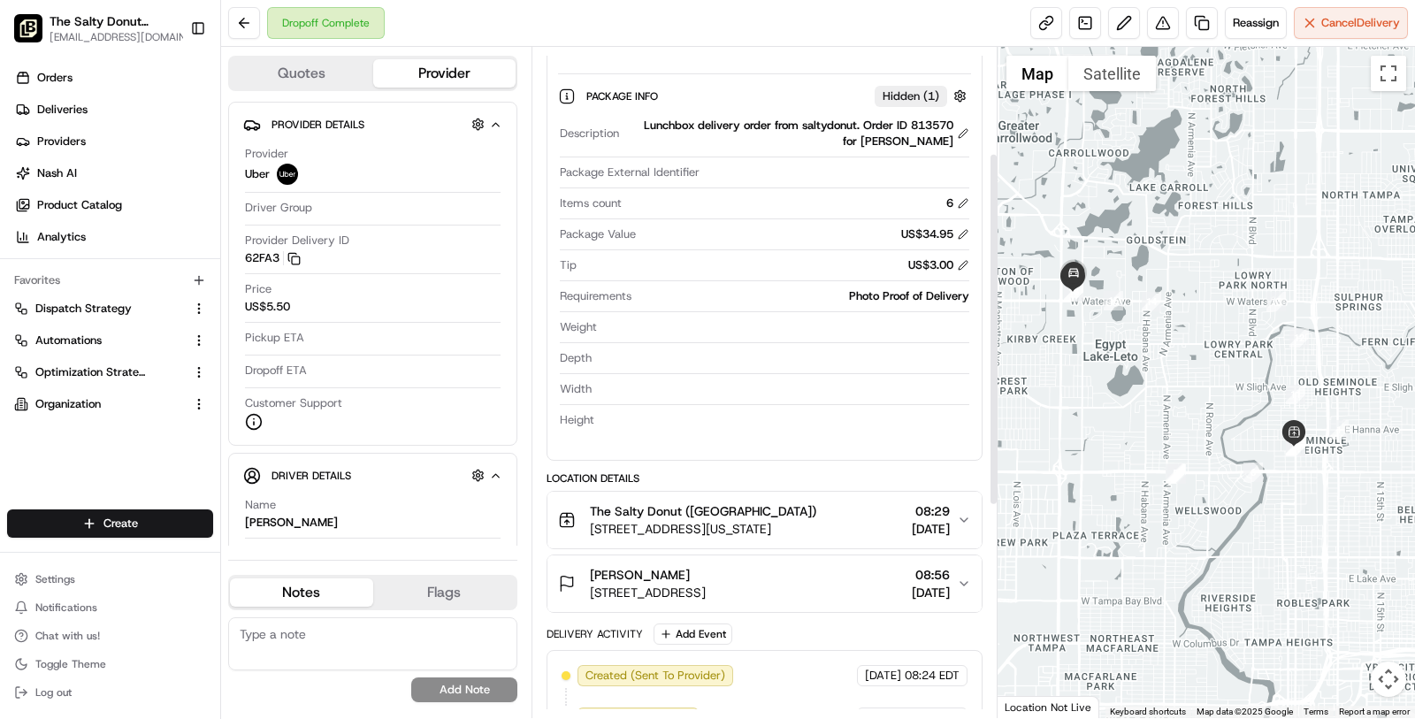
scroll to position [208, 0]
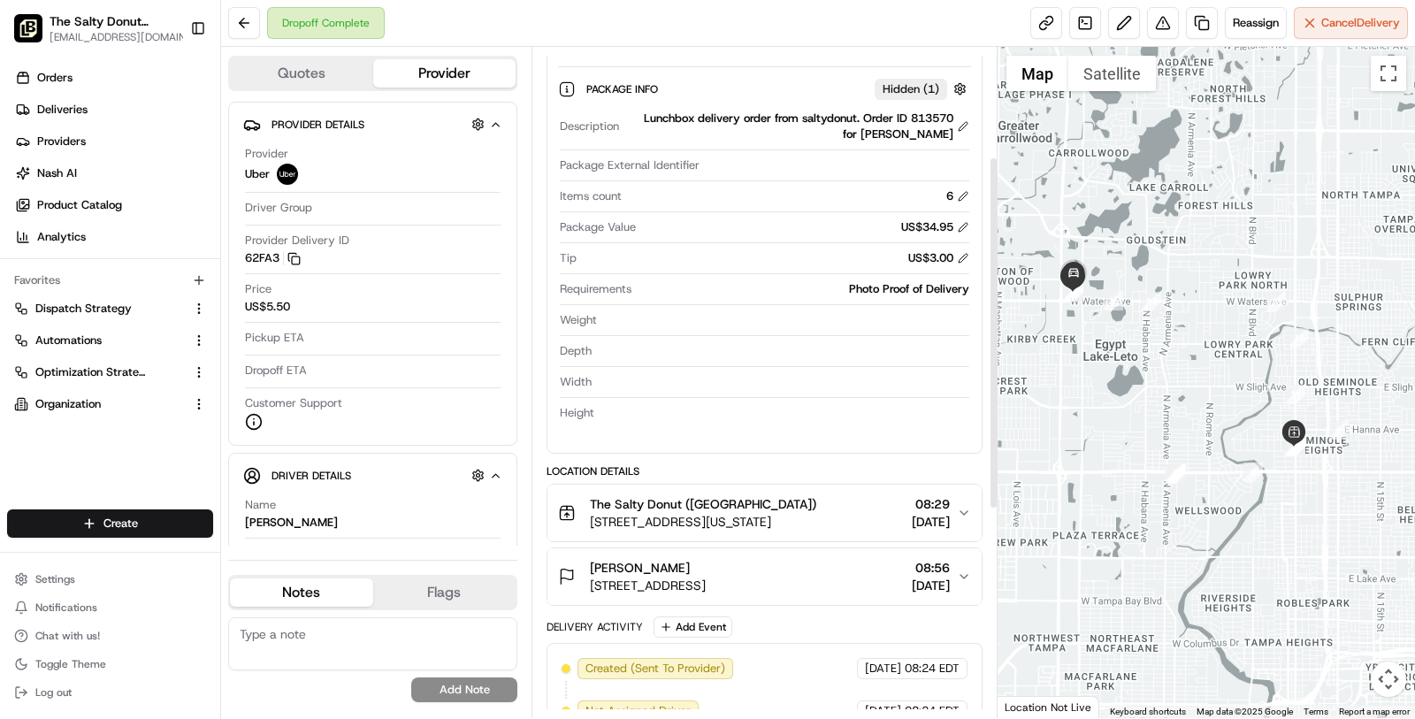
click at [741, 504] on span "The Salty Donut ([GEOGRAPHIC_DATA])" at bounding box center [703, 504] width 226 height 18
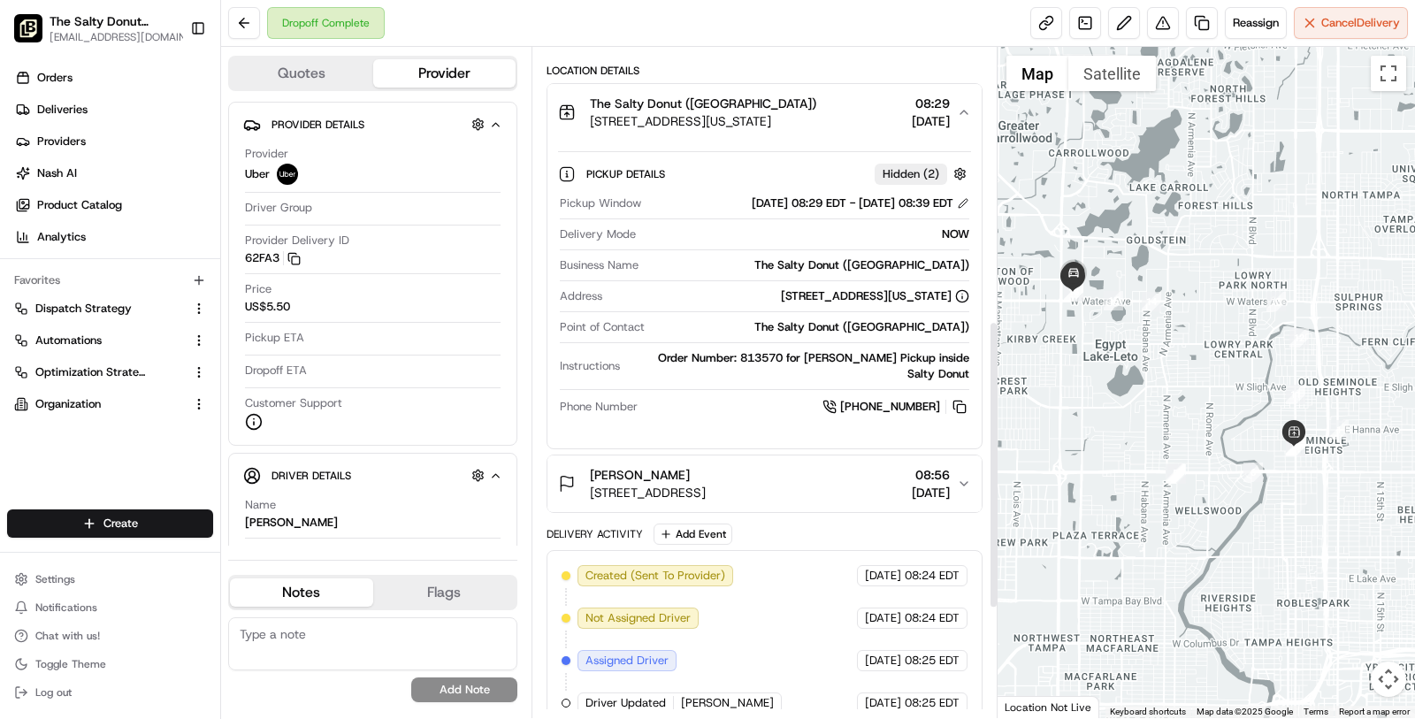
scroll to position [647, 0]
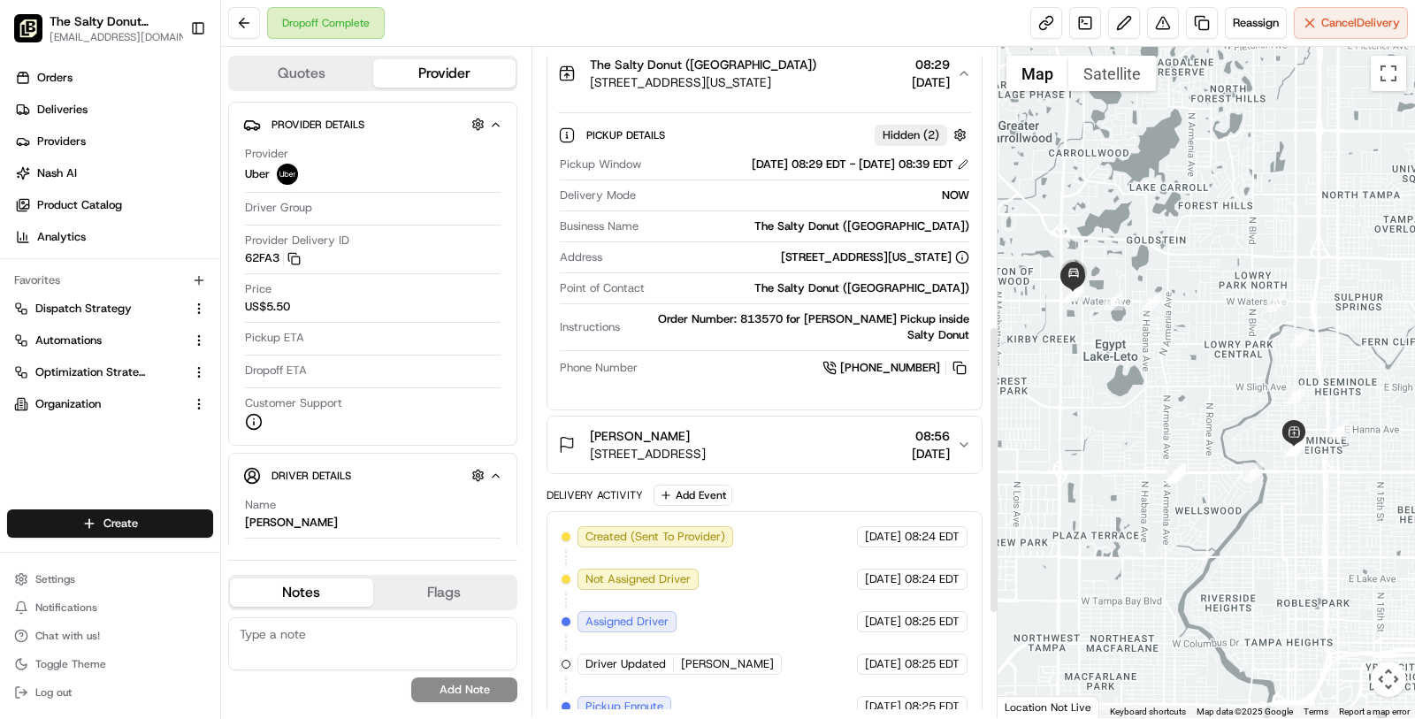
click at [706, 427] on div "Katie V" at bounding box center [648, 436] width 116 height 18
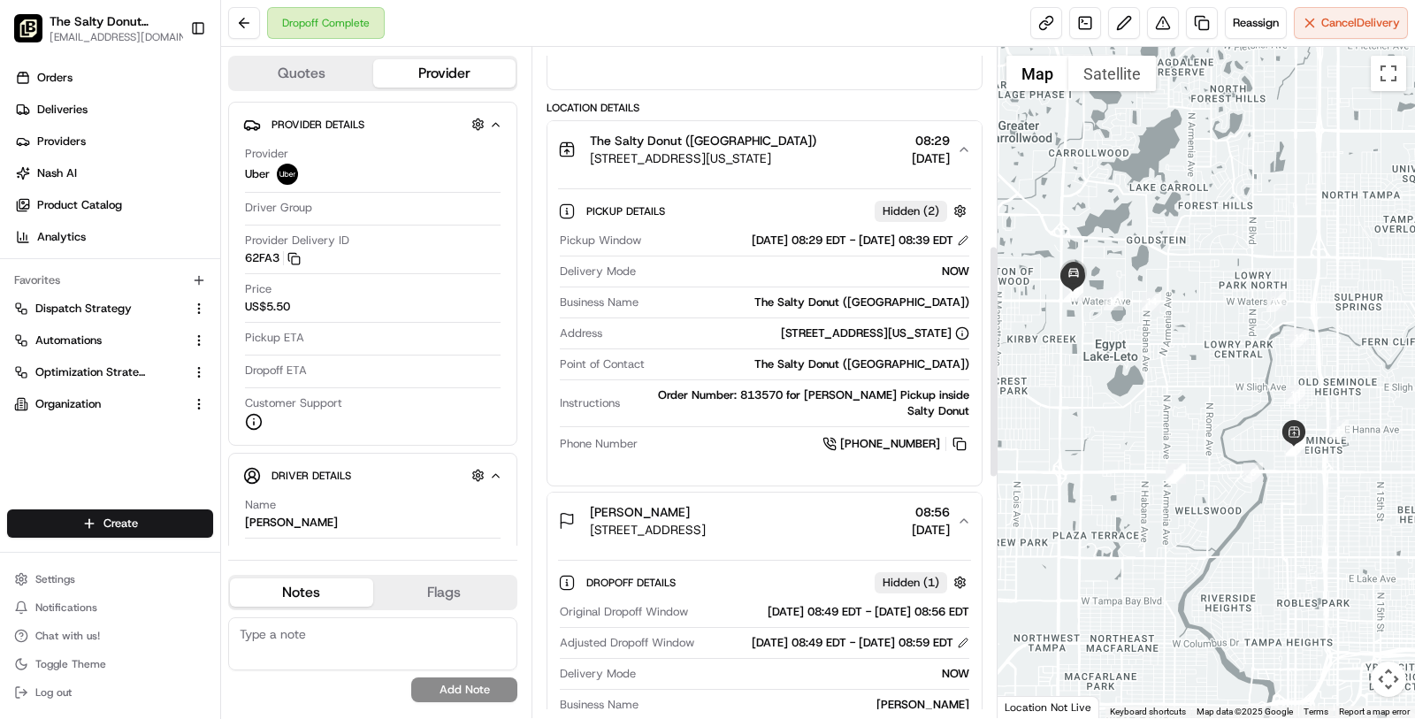
scroll to position [570, 0]
click at [1083, 19] on link at bounding box center [1085, 23] width 32 height 32
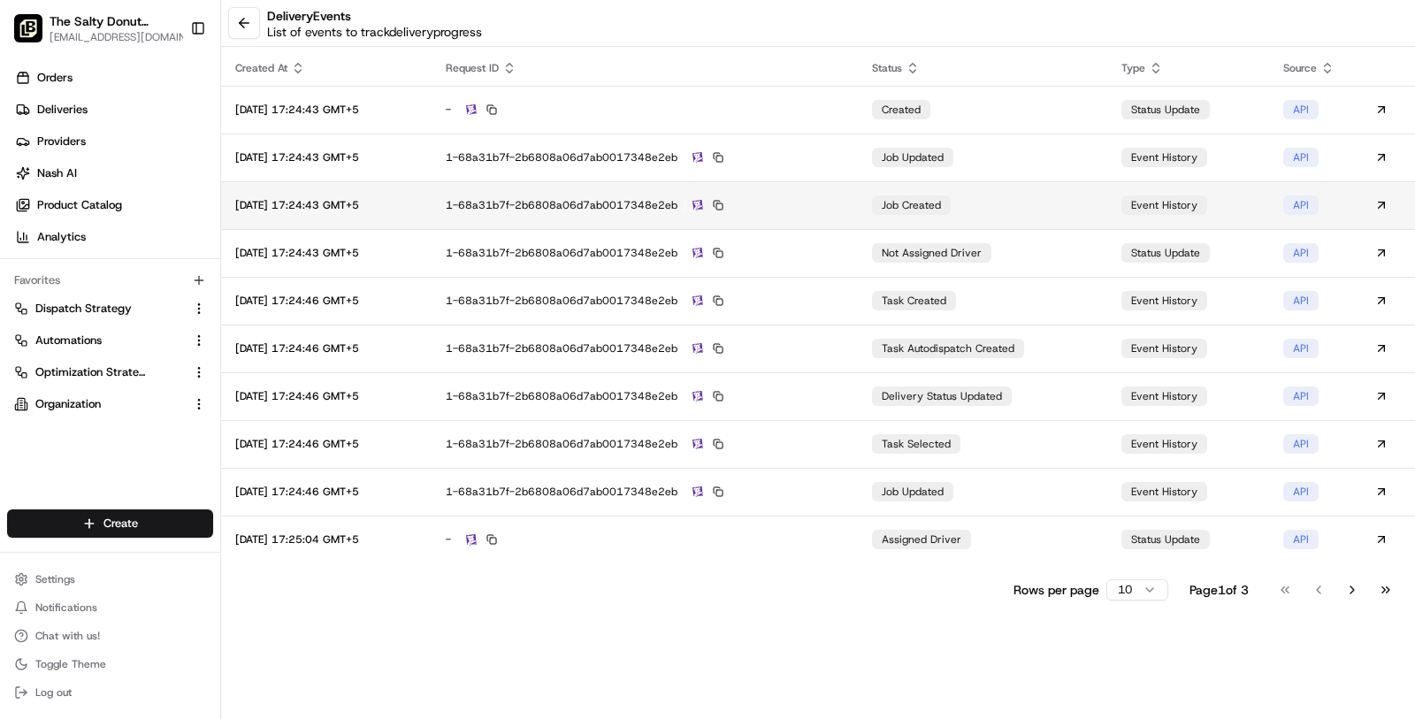
click at [851, 223] on td "1-68a31b7f-2b6808a06d7ab0017348e2eb" at bounding box center [645, 205] width 427 height 48
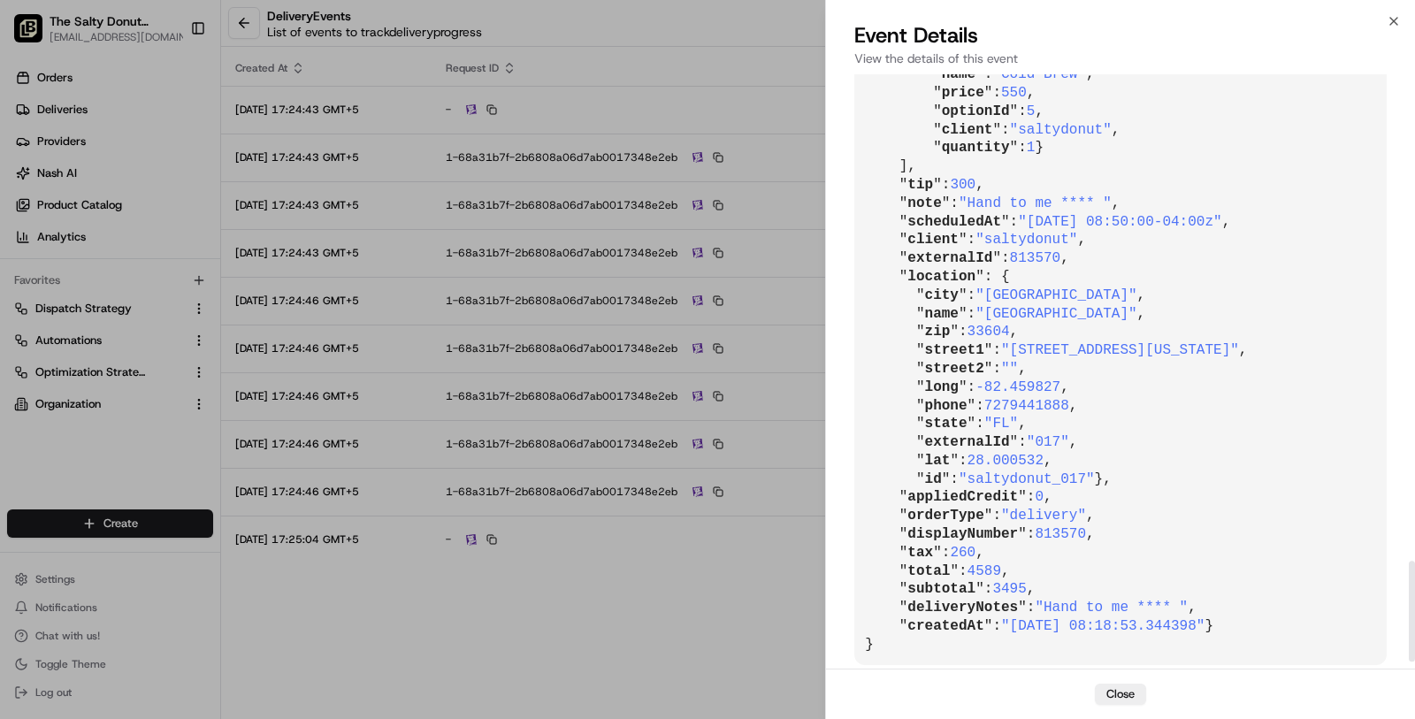
scroll to position [2873, 0]
drag, startPoint x: 1255, startPoint y: 241, endPoint x: 1034, endPoint y: 241, distance: 221.1
click at [1034, 230] on span ""2025-08-18 08:50:00-04:00z"" at bounding box center [1119, 222] width 203 height 16
copy span "2025-08-18 08:50:00-04:00z"
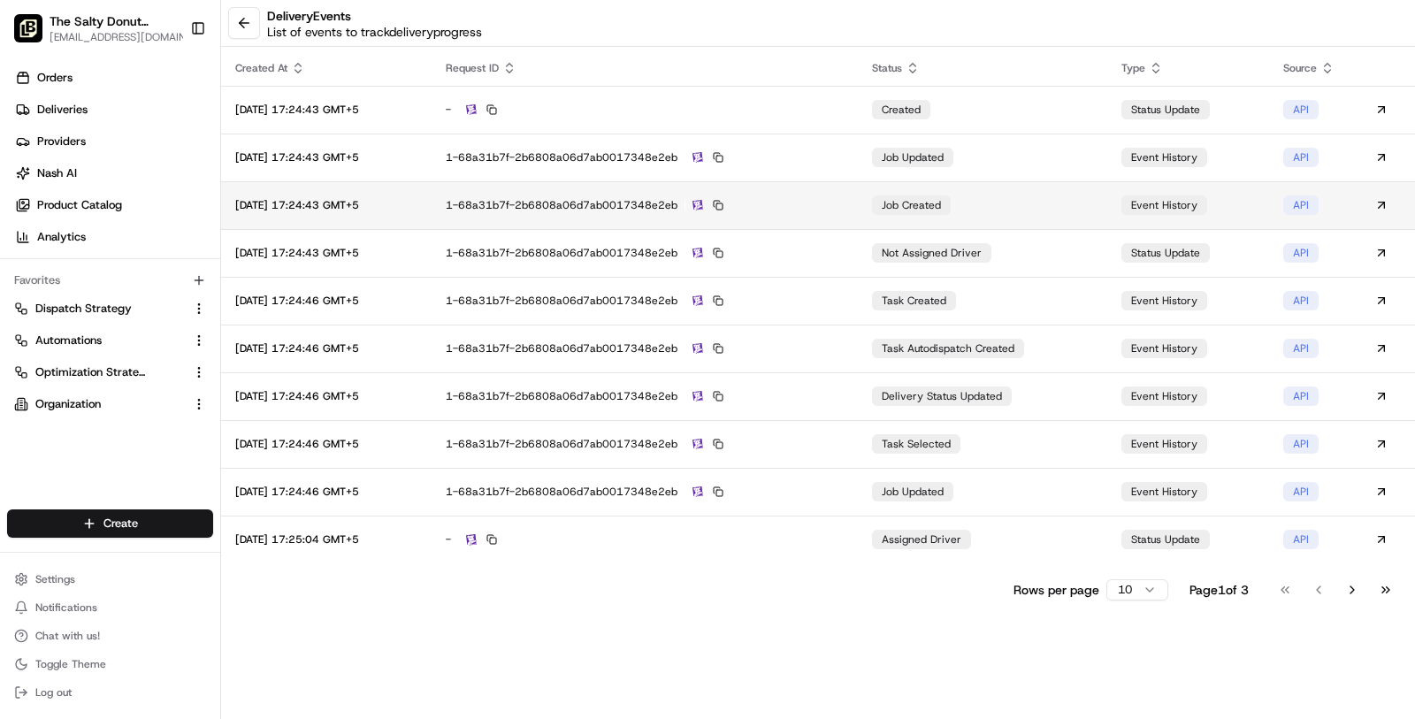
click at [797, 210] on div "1-68a31b7f-2b6808a06d7ab0017348e2eb" at bounding box center [645, 205] width 399 height 16
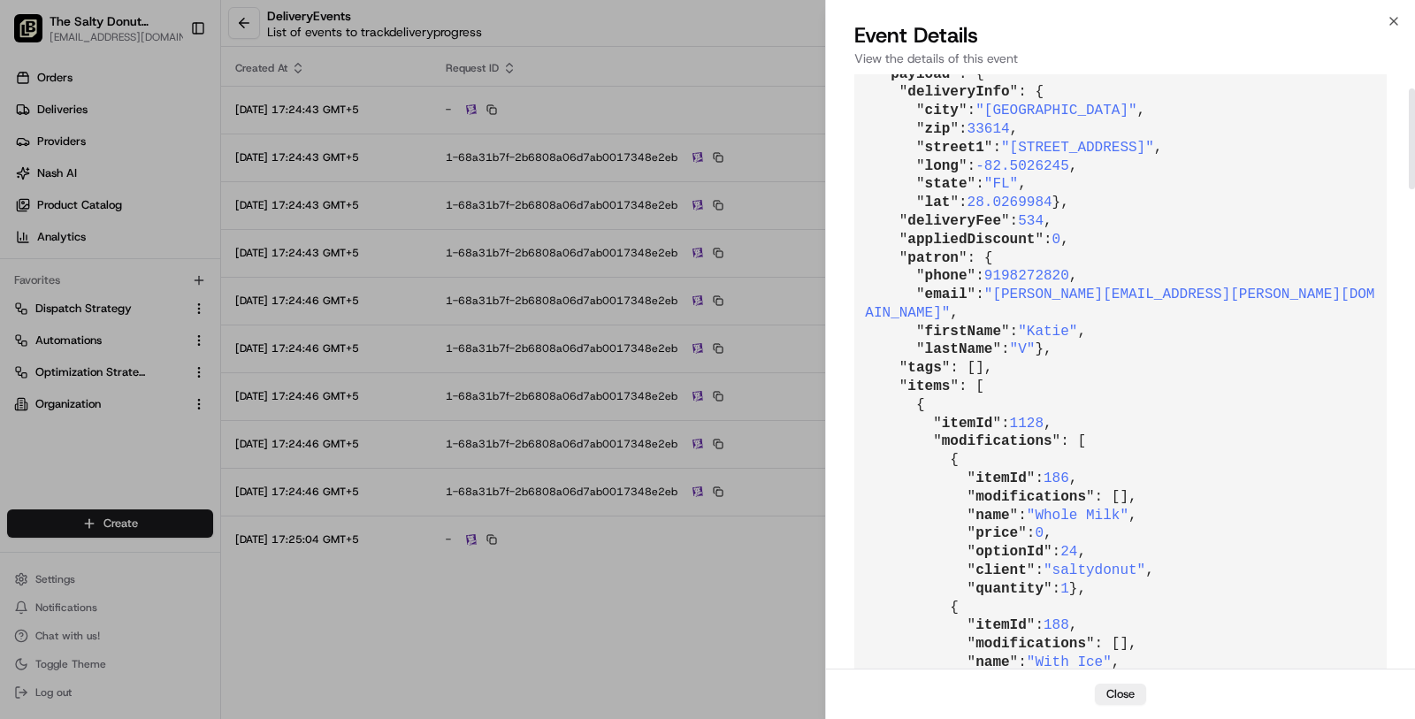
scroll to position [0, 0]
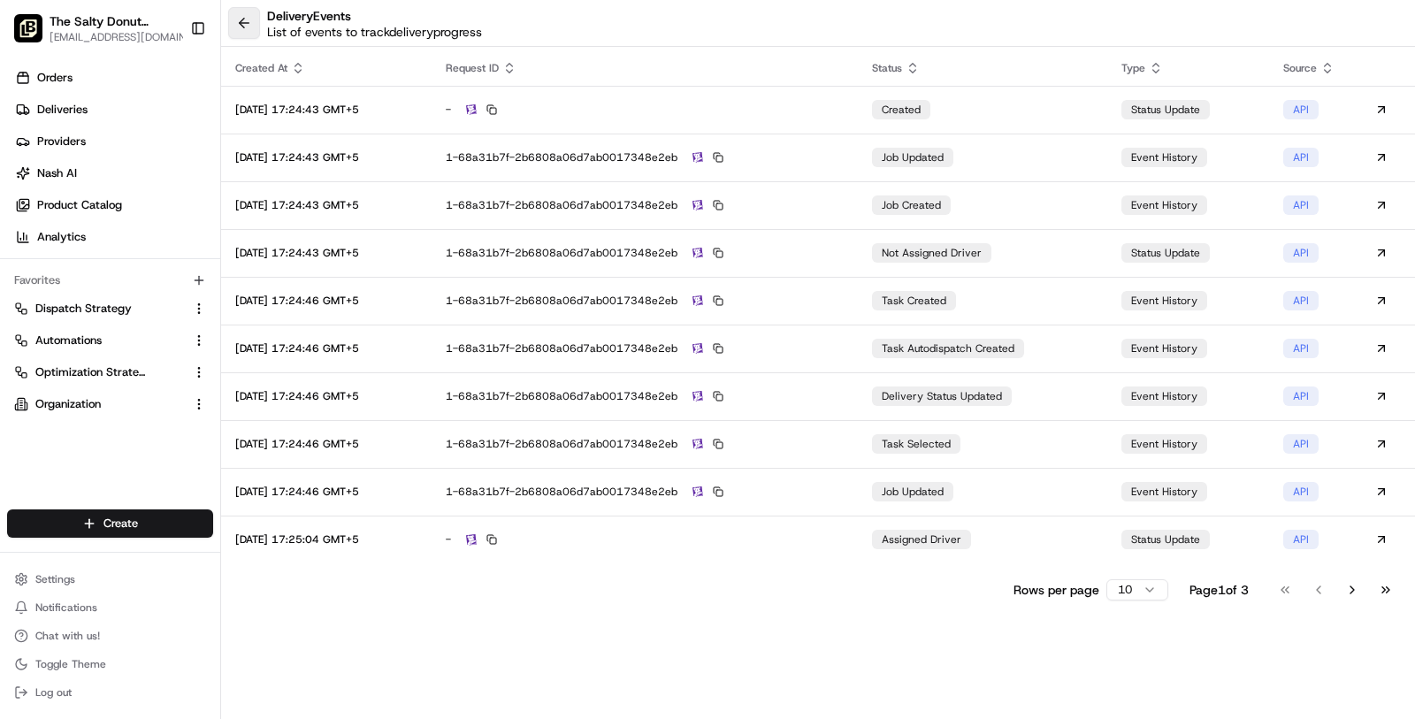
click at [249, 22] on button at bounding box center [244, 23] width 32 height 32
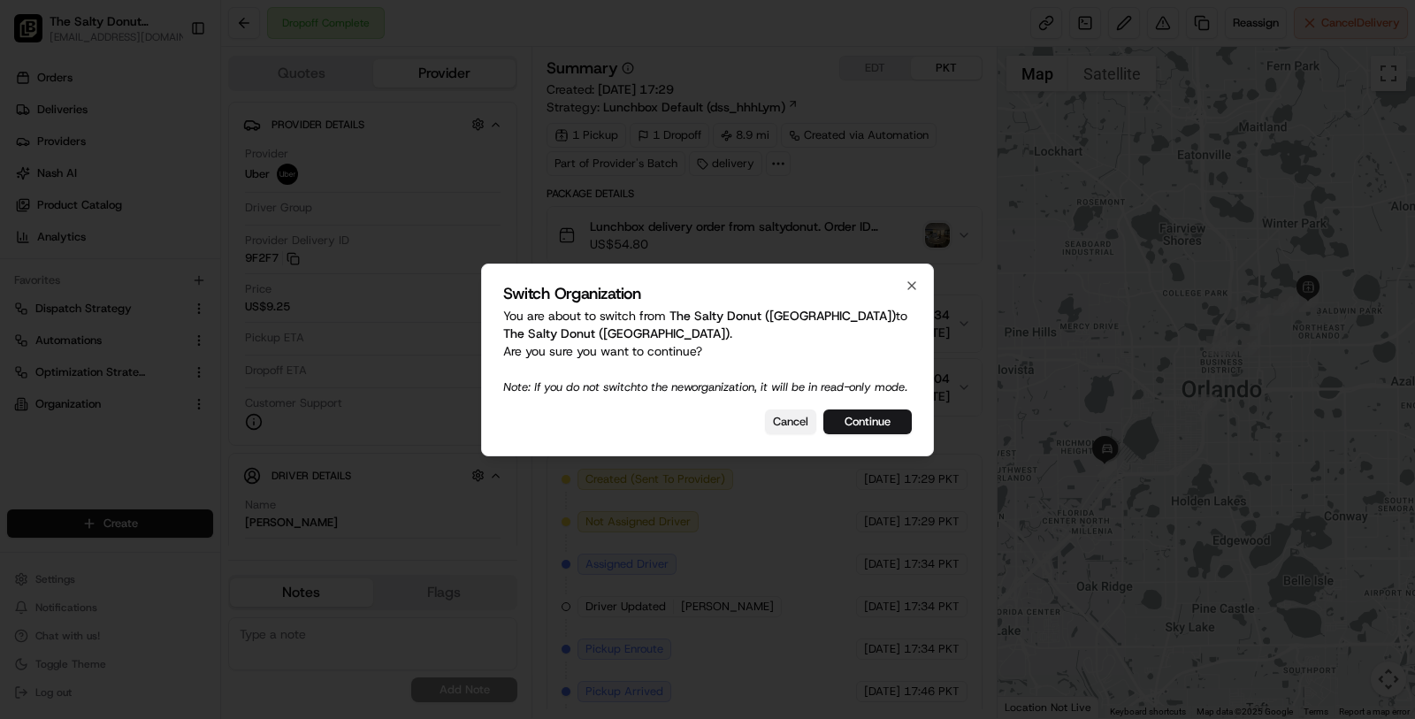
click at [773, 432] on button "Cancel" at bounding box center [790, 422] width 51 height 25
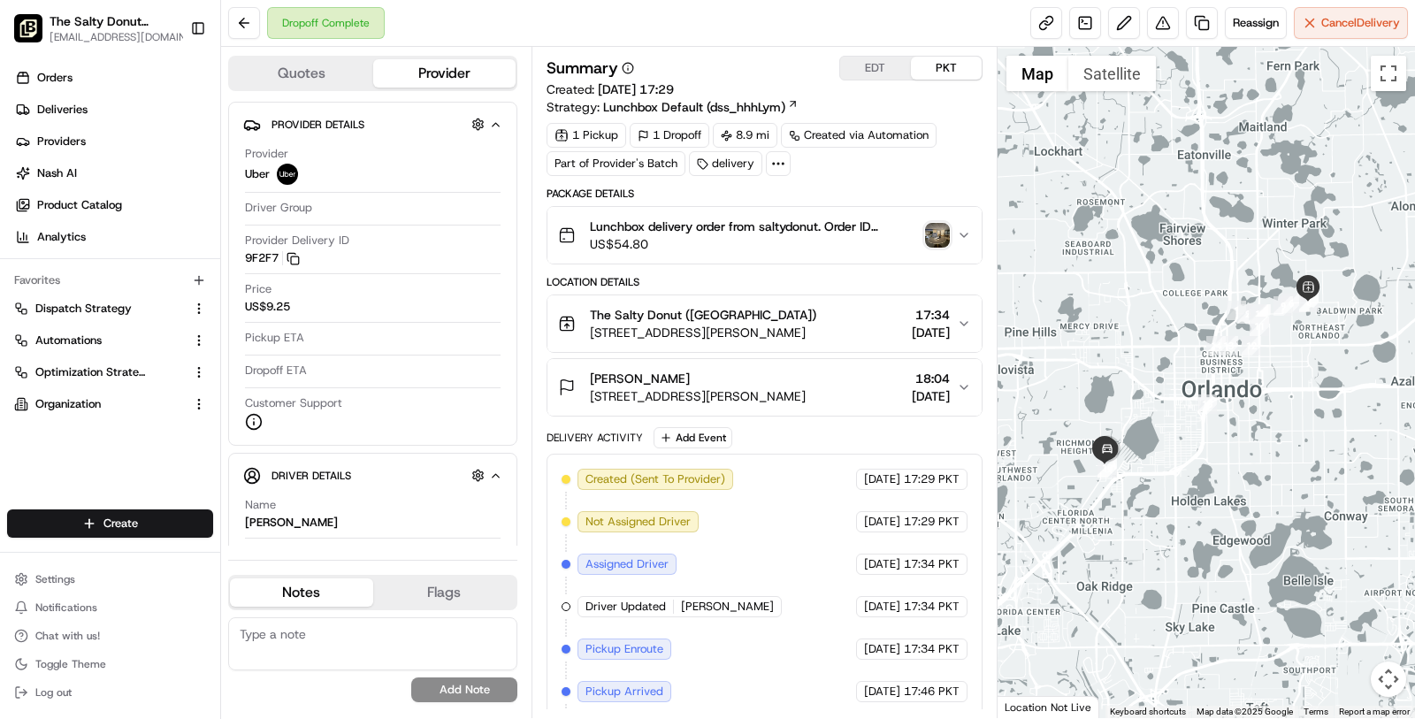
click at [733, 364] on button "Haley Malone 3000 S John Young Pkwy, Orlando, FL 32805, USA 18:04 18/08/2025" at bounding box center [764, 387] width 434 height 57
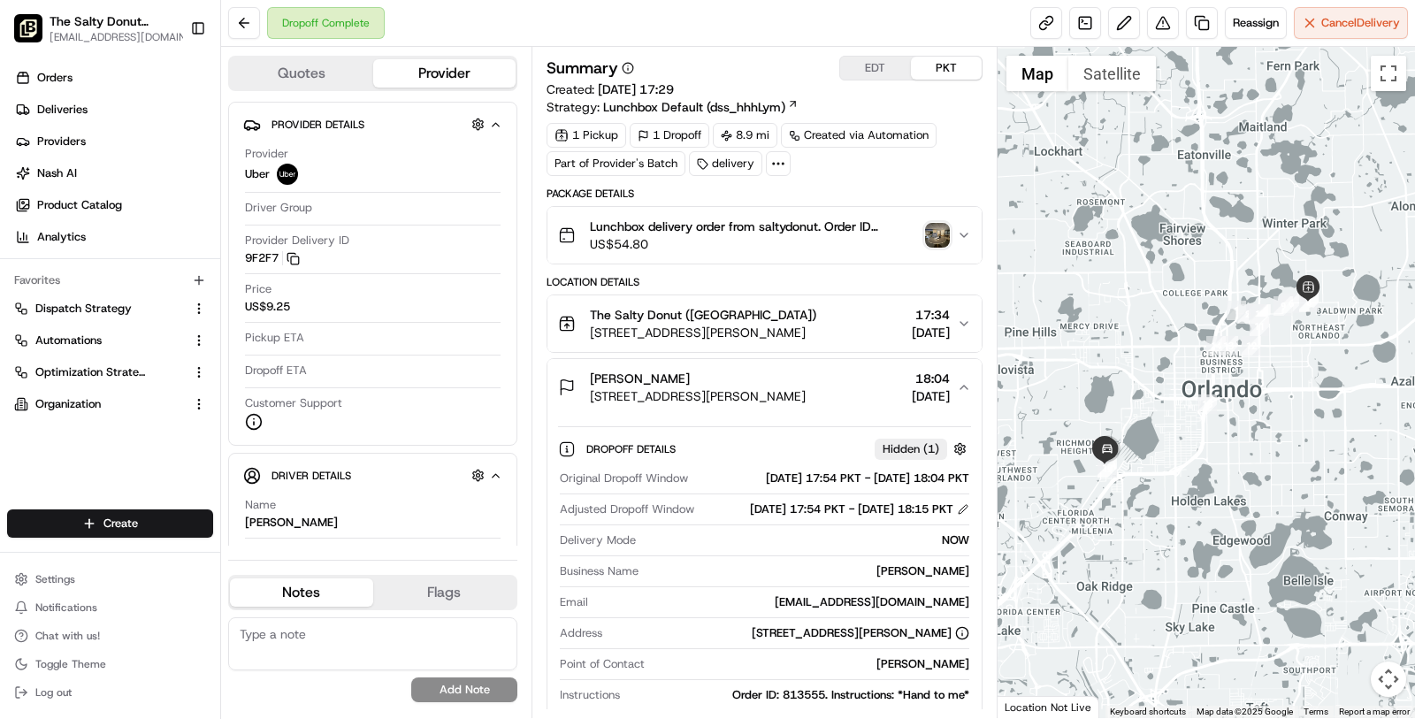
click at [733, 364] on button "Haley Malone 3000 S John Young Pkwy, Orlando, FL 32805, USA 18:04 18/08/2025" at bounding box center [764, 387] width 434 height 57
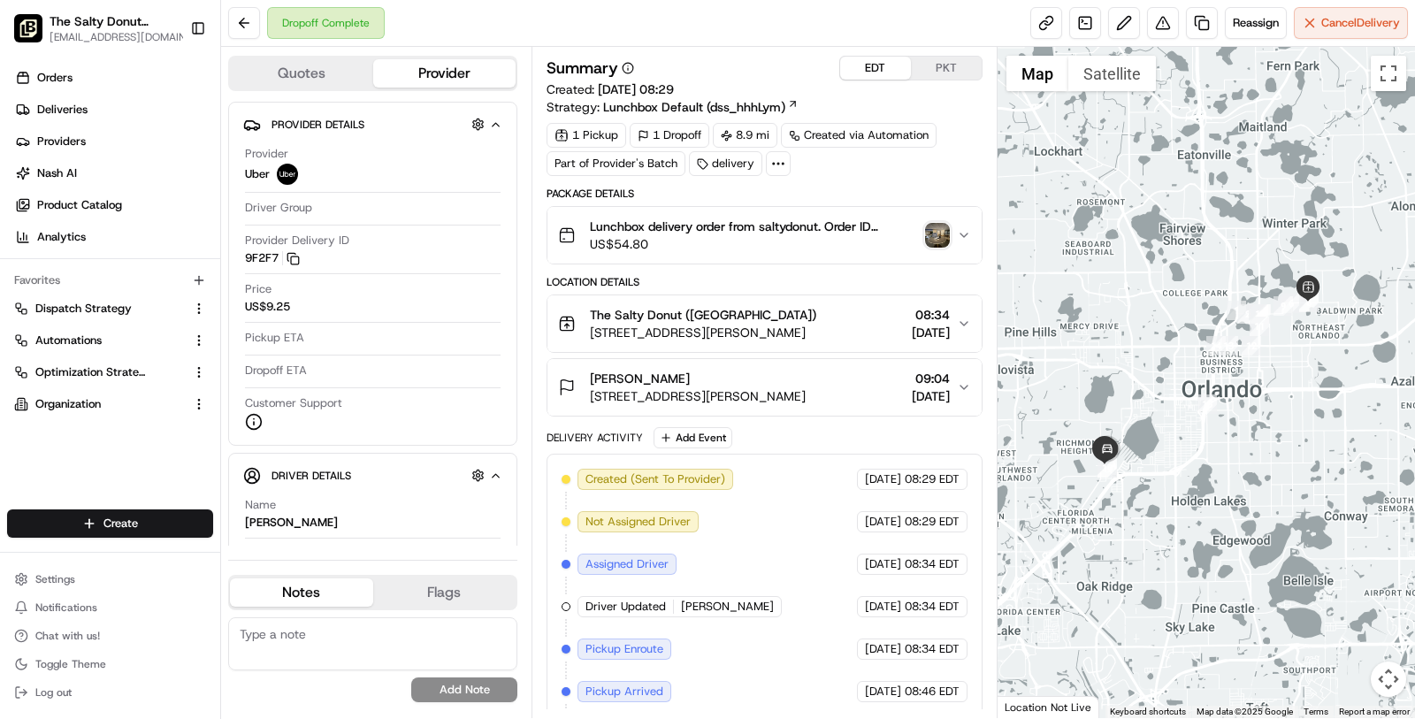
click at [873, 71] on button "EDT" at bounding box center [875, 68] width 71 height 23
click at [1076, 33] on link at bounding box center [1085, 23] width 32 height 32
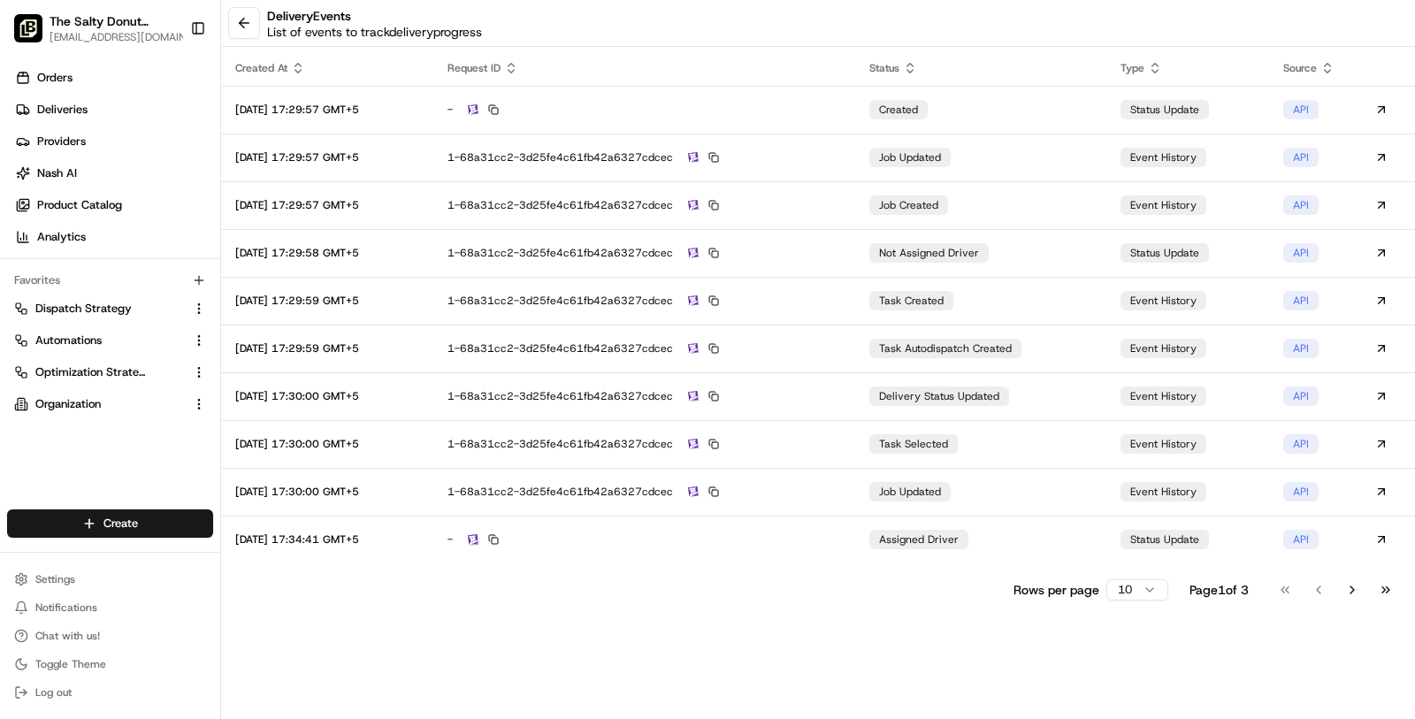
click at [1136, 592] on html "The Salty Donut (Seminole Heights) masood@usenash.com Toggle Sidebar Orders Del…" at bounding box center [707, 359] width 1415 height 719
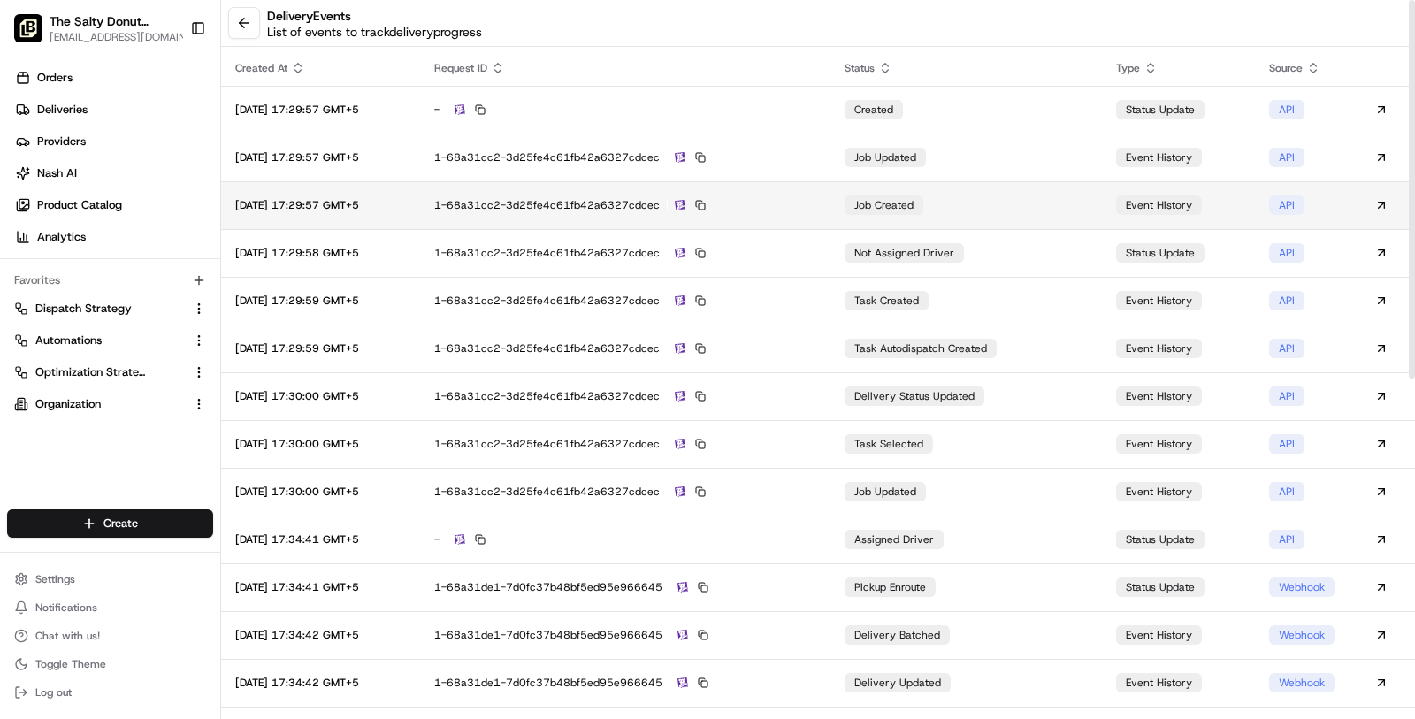
click at [799, 203] on div "1-68a31cc2-3d25fe4c61fb42a6327cdcec" at bounding box center [625, 205] width 382 height 16
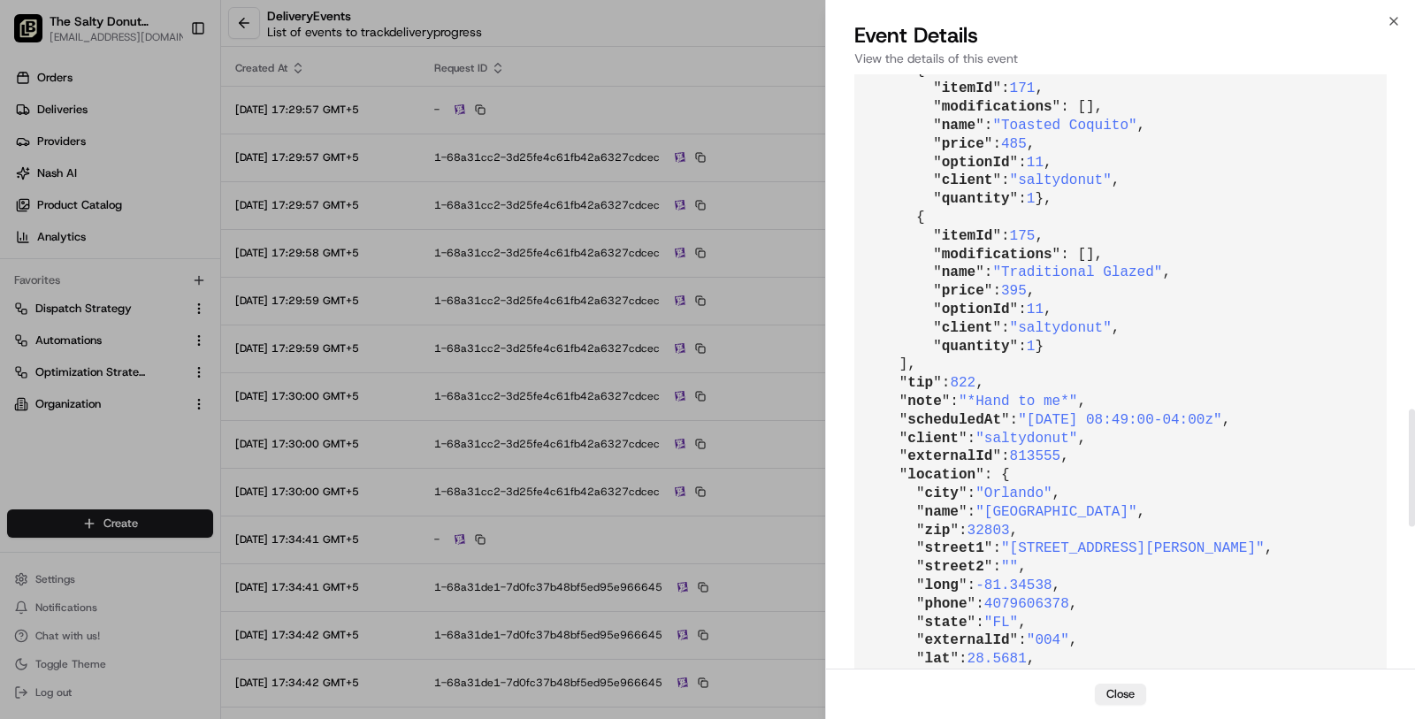
scroll to position [2412, 0]
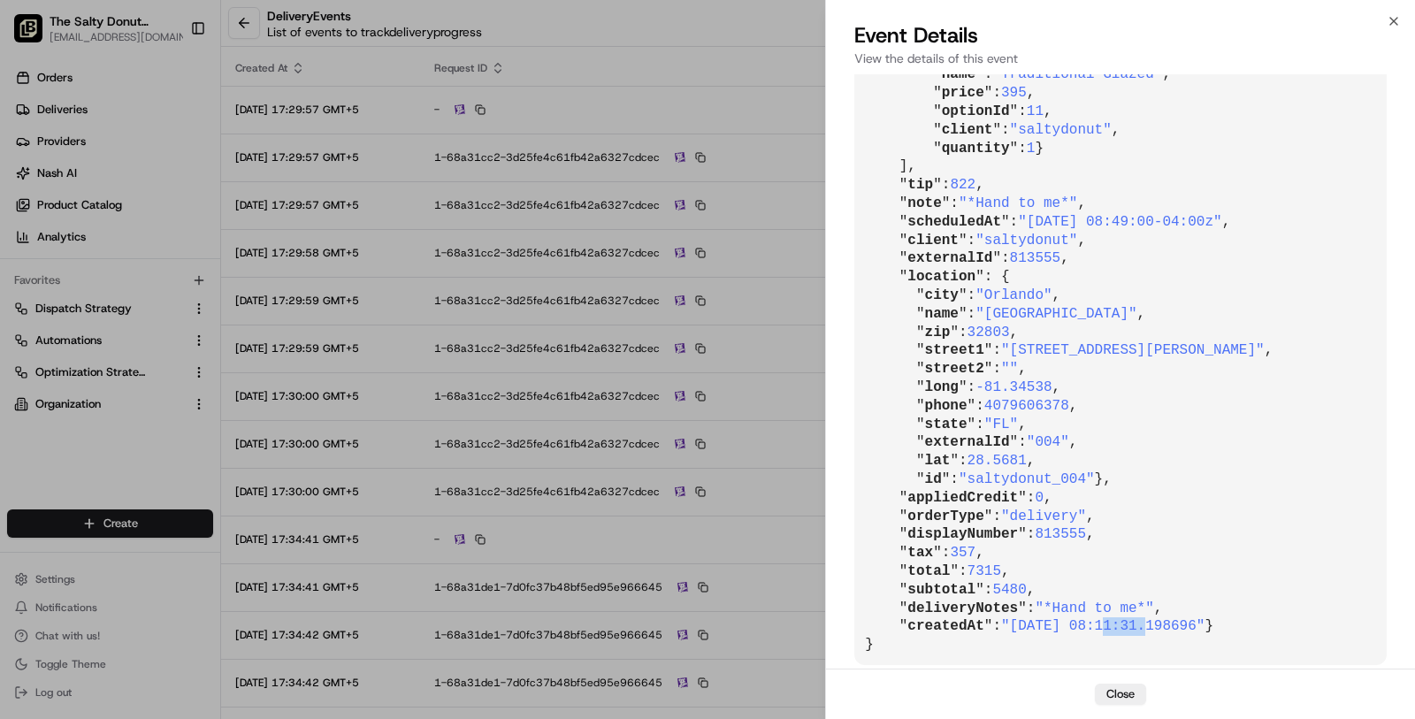
drag, startPoint x: 1152, startPoint y: 605, endPoint x: 1110, endPoint y: 607, distance: 41.6
click at [1110, 618] on span ""2025-08-18 08:11:31.198696"" at bounding box center [1102, 626] width 203 height 16
drag, startPoint x: 1038, startPoint y: 180, endPoint x: 1255, endPoint y: 187, distance: 216.8
click at [1221, 214] on span ""2025-08-18 08:49:00-04:00z"" at bounding box center [1119, 222] width 203 height 16
copy span "2025-08-18 08:49:00-04:00z"
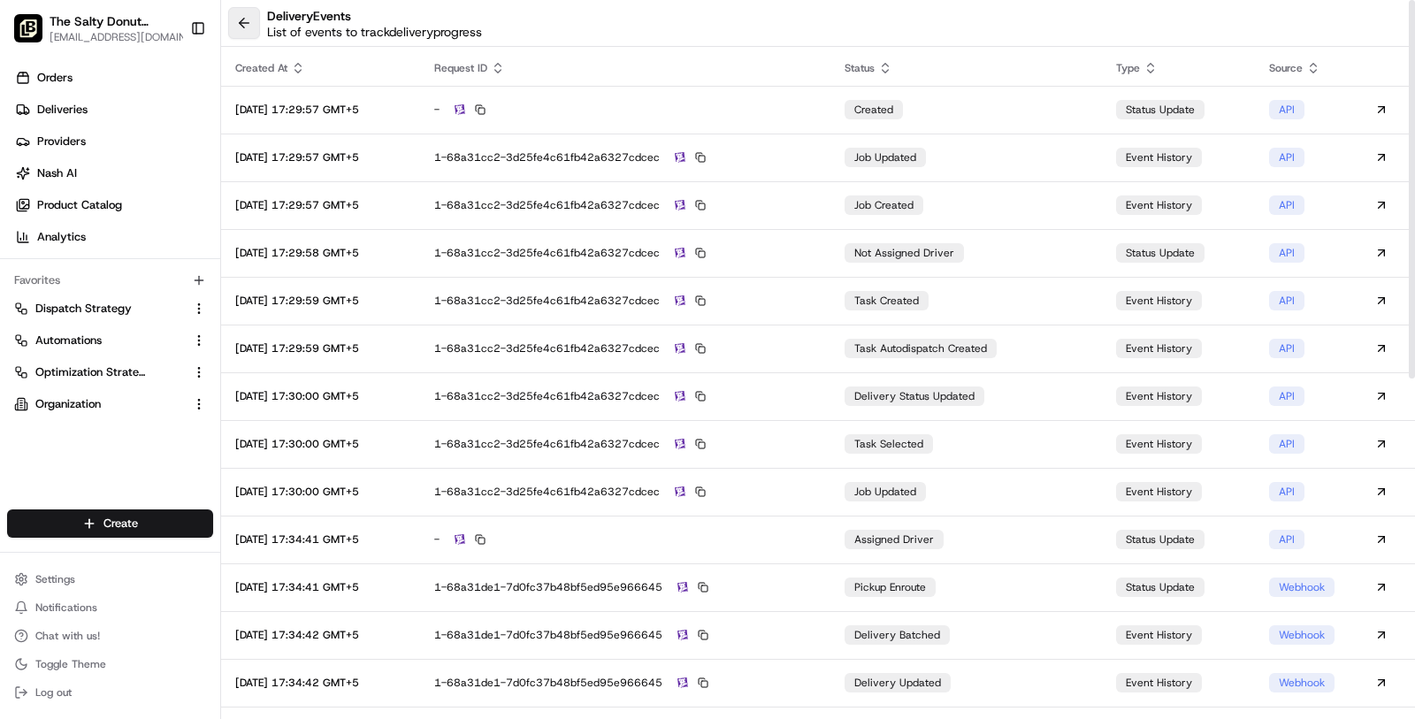
click at [249, 30] on button at bounding box center [244, 23] width 32 height 32
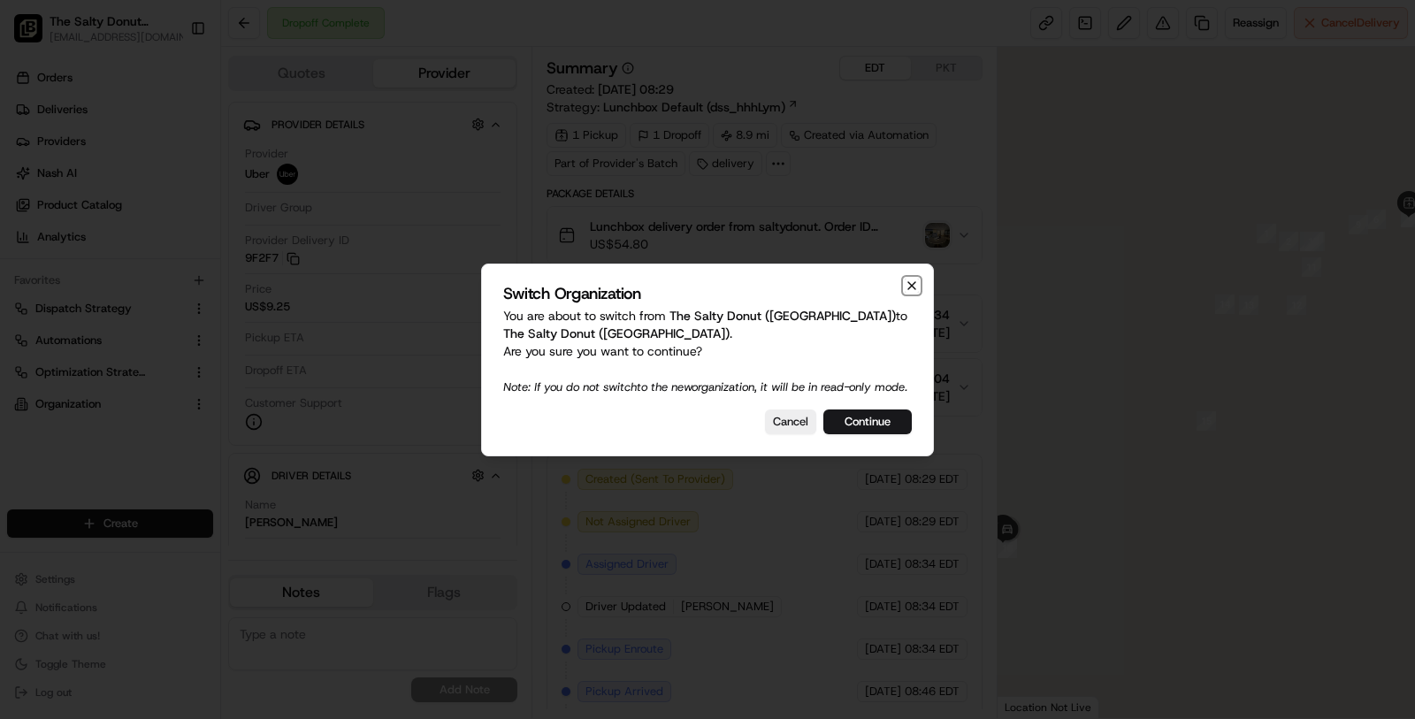
click at [909, 279] on icon "button" at bounding box center [912, 286] width 14 height 14
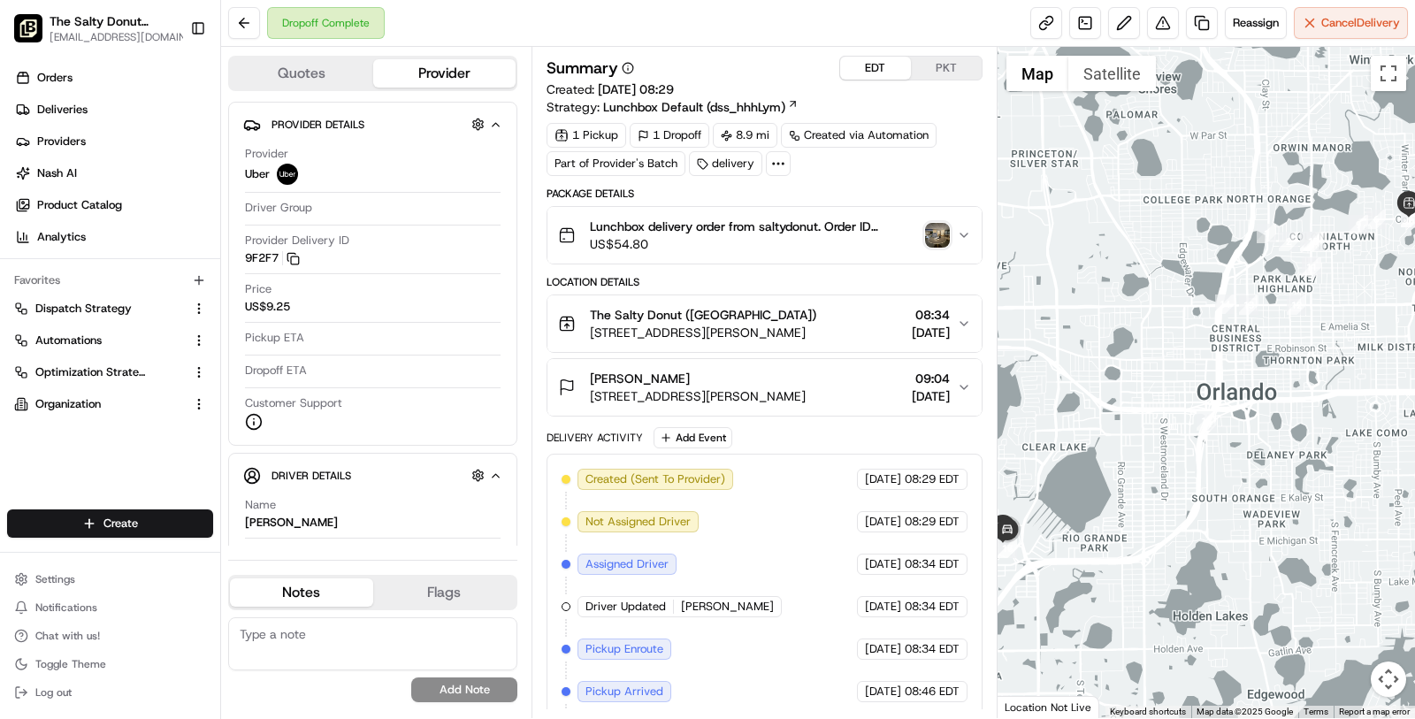
click at [893, 68] on button "EDT" at bounding box center [875, 68] width 71 height 23
click at [1085, 20] on link at bounding box center [1085, 23] width 32 height 32
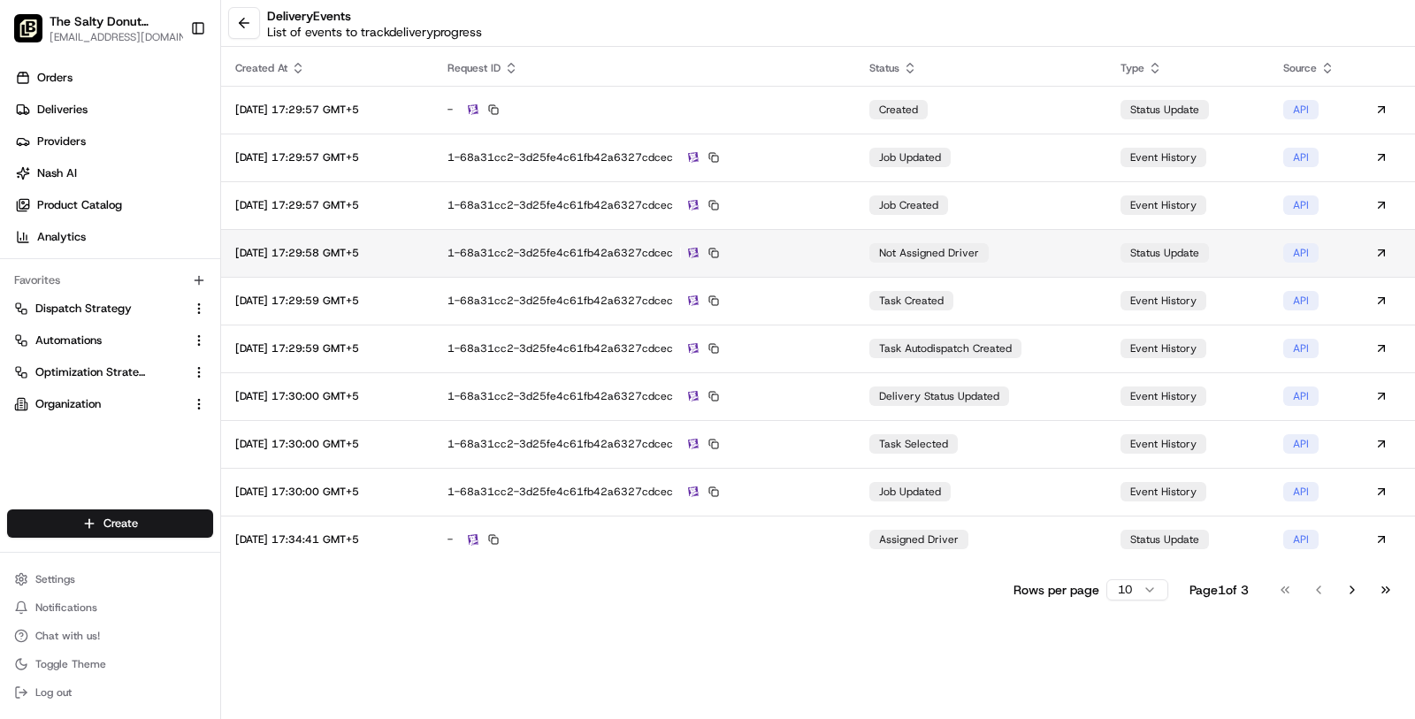
click at [826, 231] on td "1-68a31cc2-3d25fe4c61fb42a6327cdcec" at bounding box center [644, 253] width 422 height 48
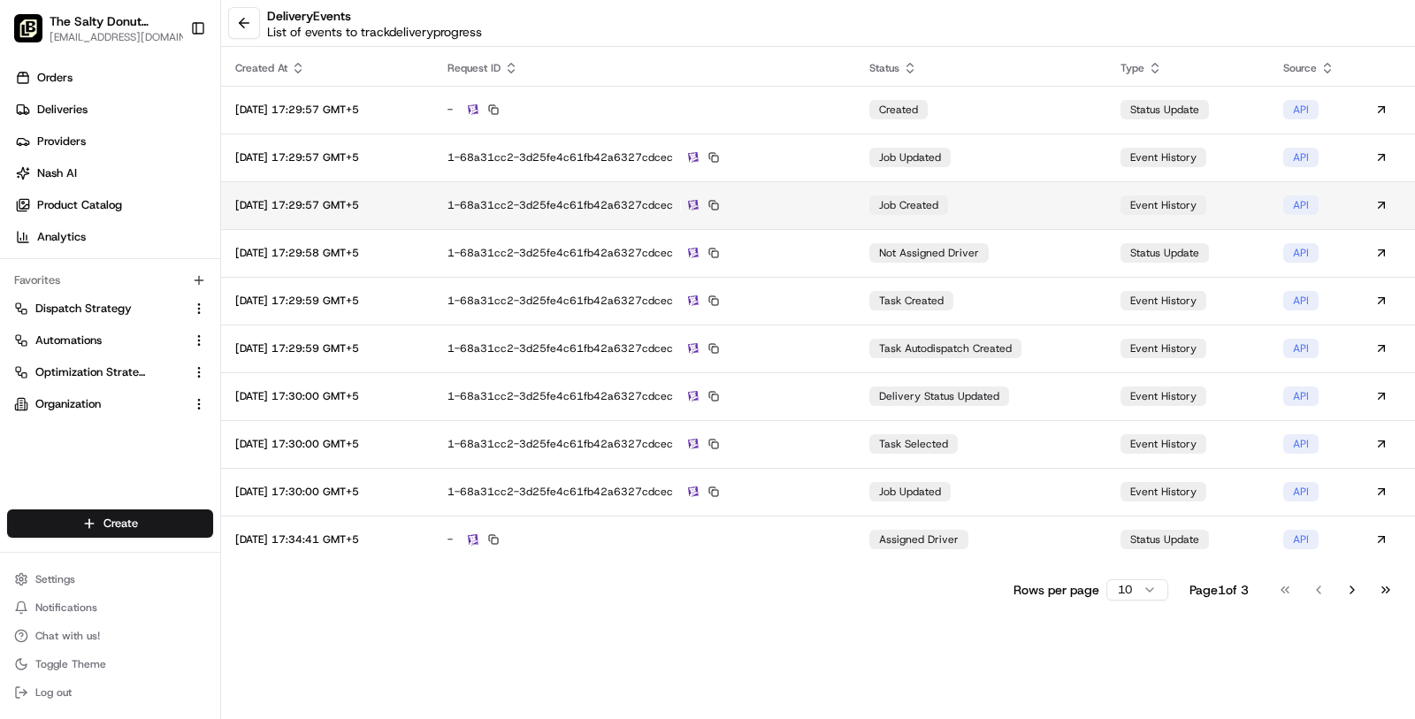
click at [840, 207] on div "1-68a31cc2-3d25fe4c61fb42a6327cdcec" at bounding box center [645, 205] width 394 height 16
click at [722, 198] on button at bounding box center [714, 205] width 16 height 16
click at [825, 203] on div "1-68a31cc2-3d25fe4c61fb42a6327cdcec" at bounding box center [645, 205] width 394 height 16
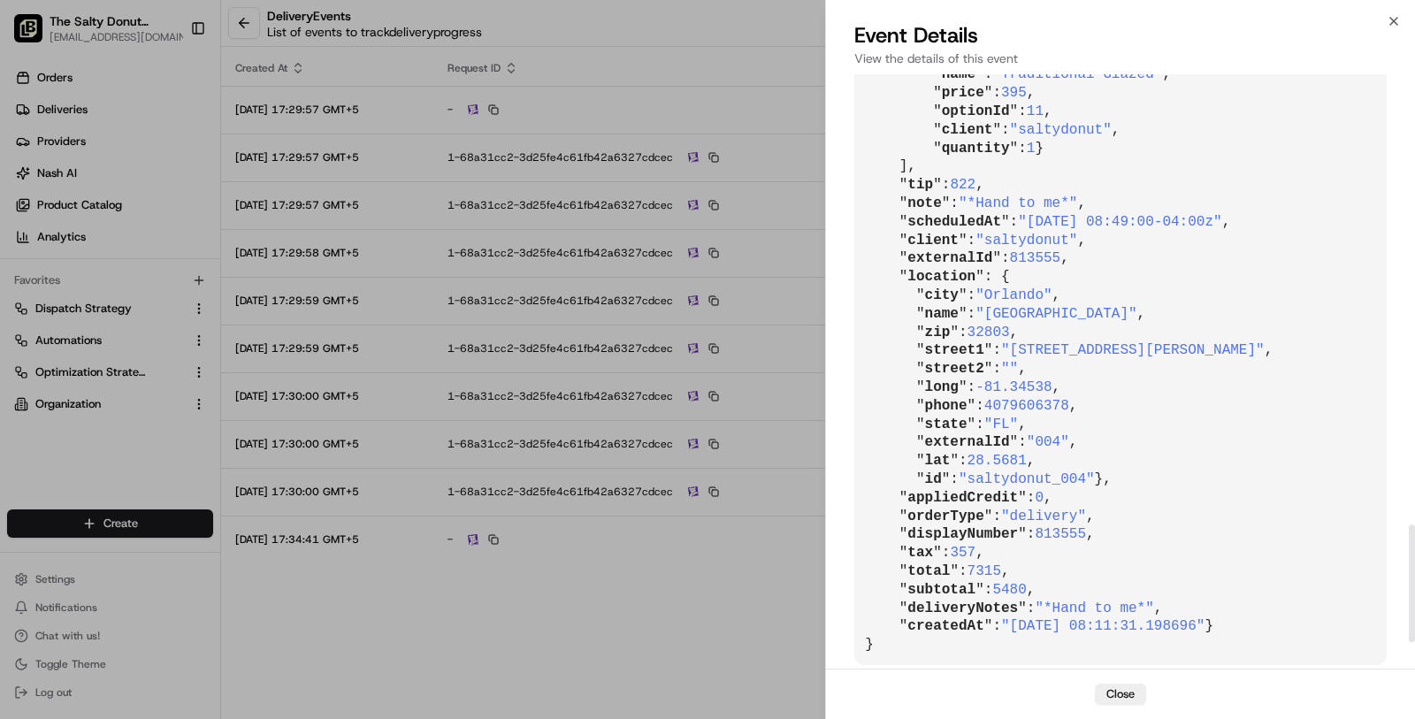
scroll to position [2272, 0]
drag, startPoint x: 1002, startPoint y: 323, endPoint x: 908, endPoint y: 322, distance: 93.8
copy span "scheduledAt"
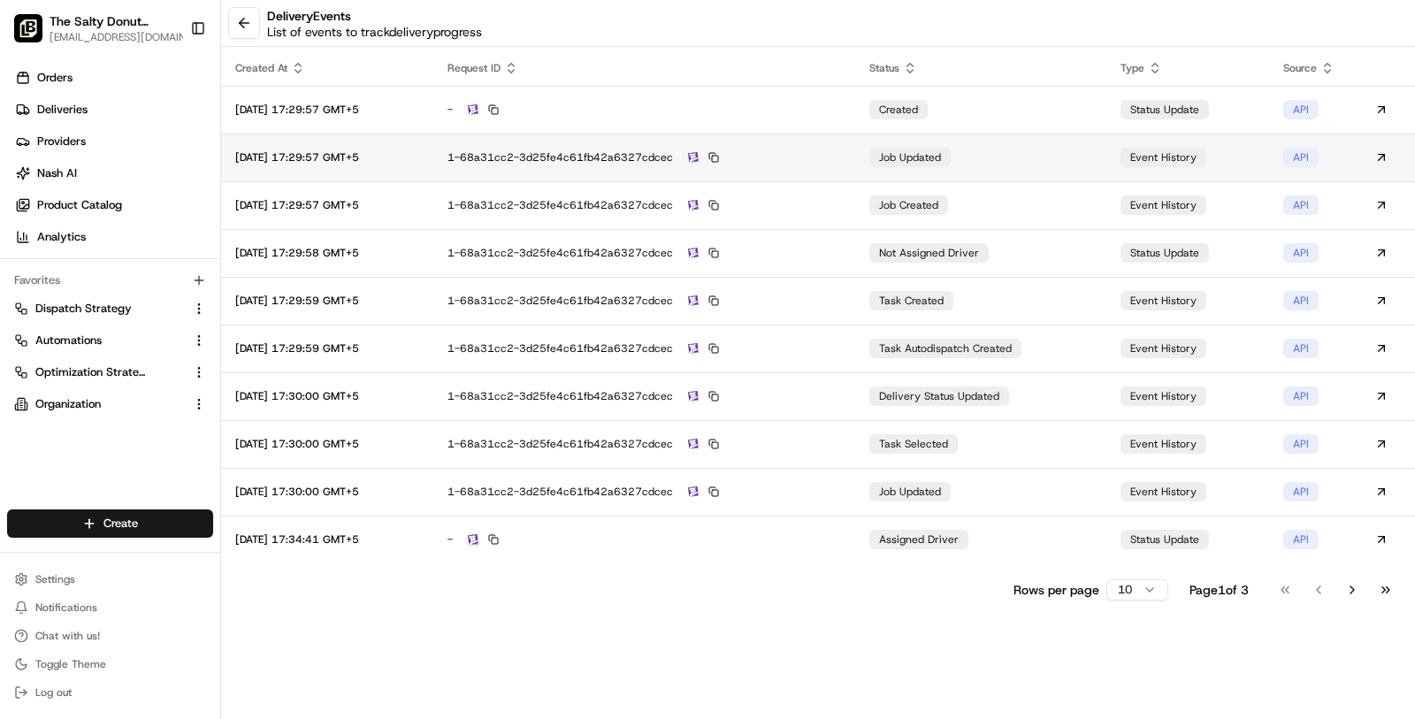
click at [793, 170] on td "1-68a31cc2-3d25fe4c61fb42a6327cdcec" at bounding box center [644, 158] width 422 height 48
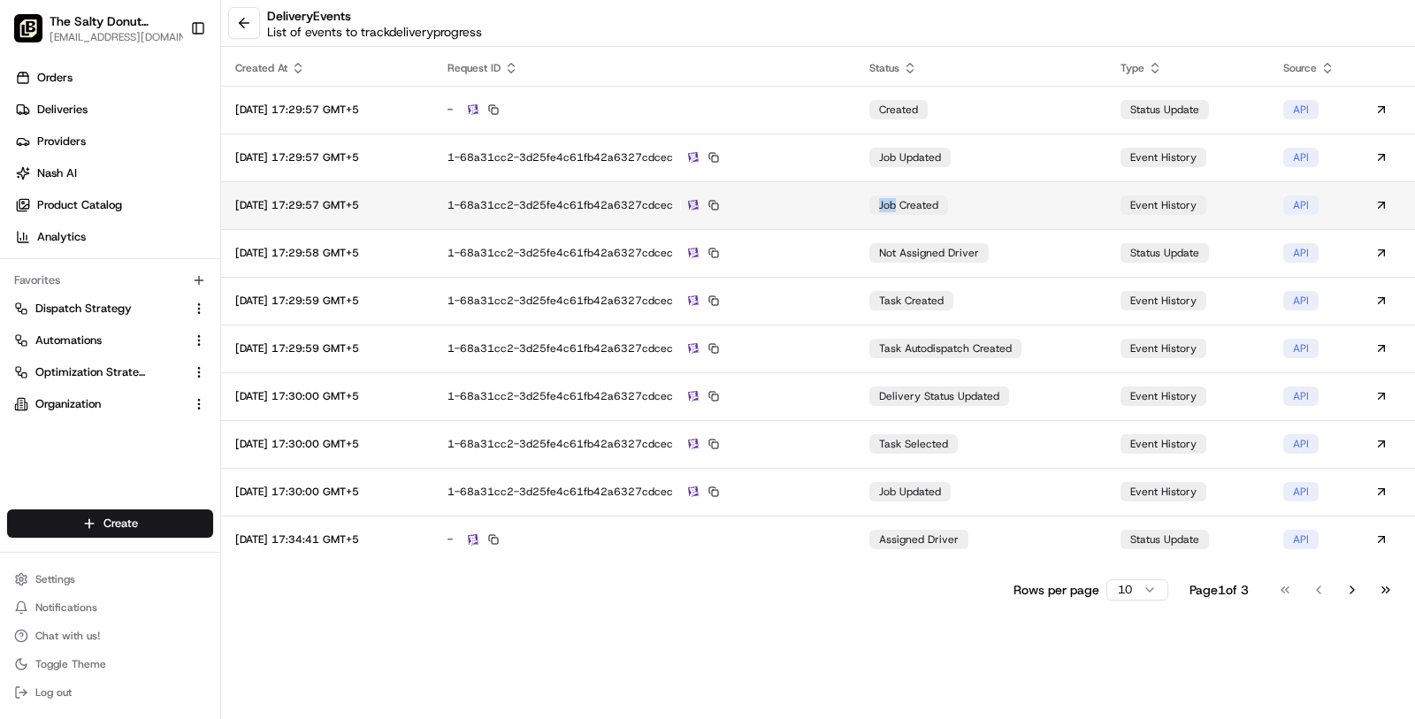
click at [797, 224] on td "1-68a31cc2-3d25fe4c61fb42a6327cdcec" at bounding box center [644, 205] width 422 height 48
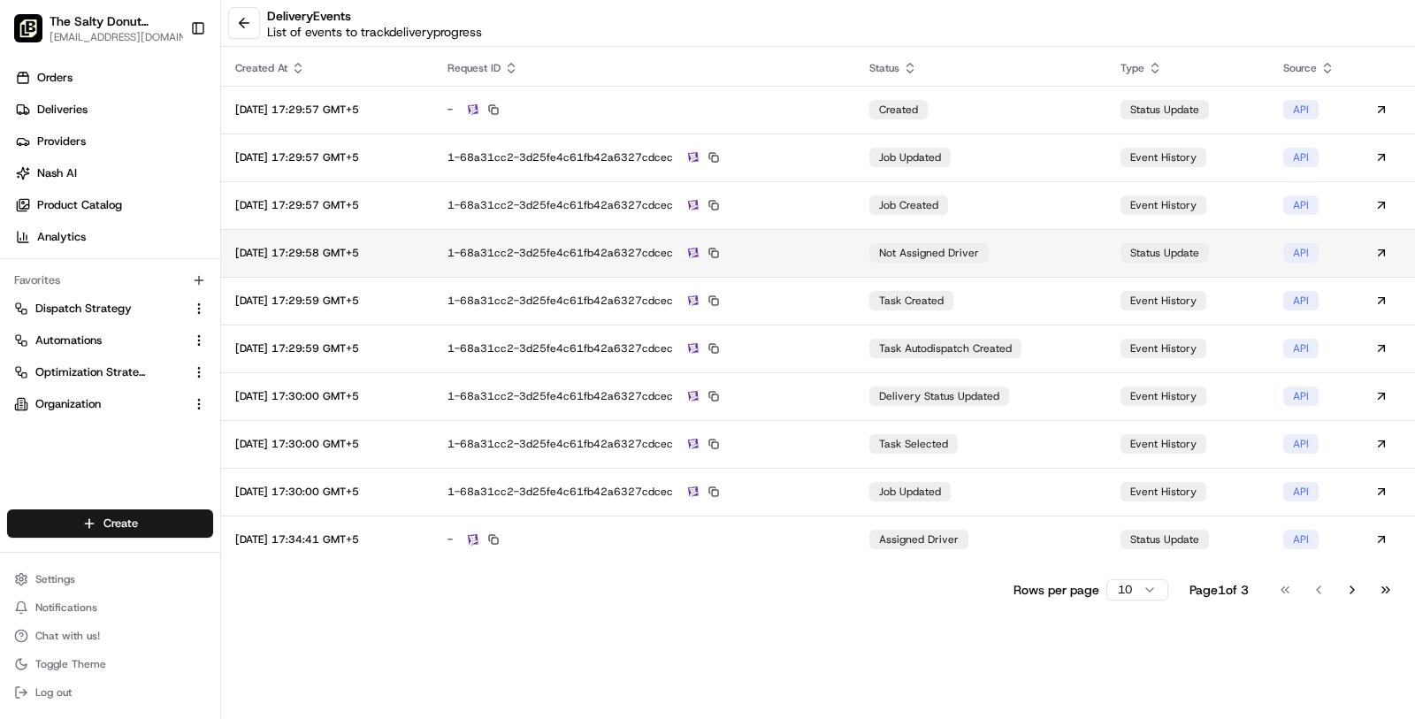
click at [821, 248] on div "1-68a31cc2-3d25fe4c61fb42a6327cdcec" at bounding box center [645, 253] width 394 height 16
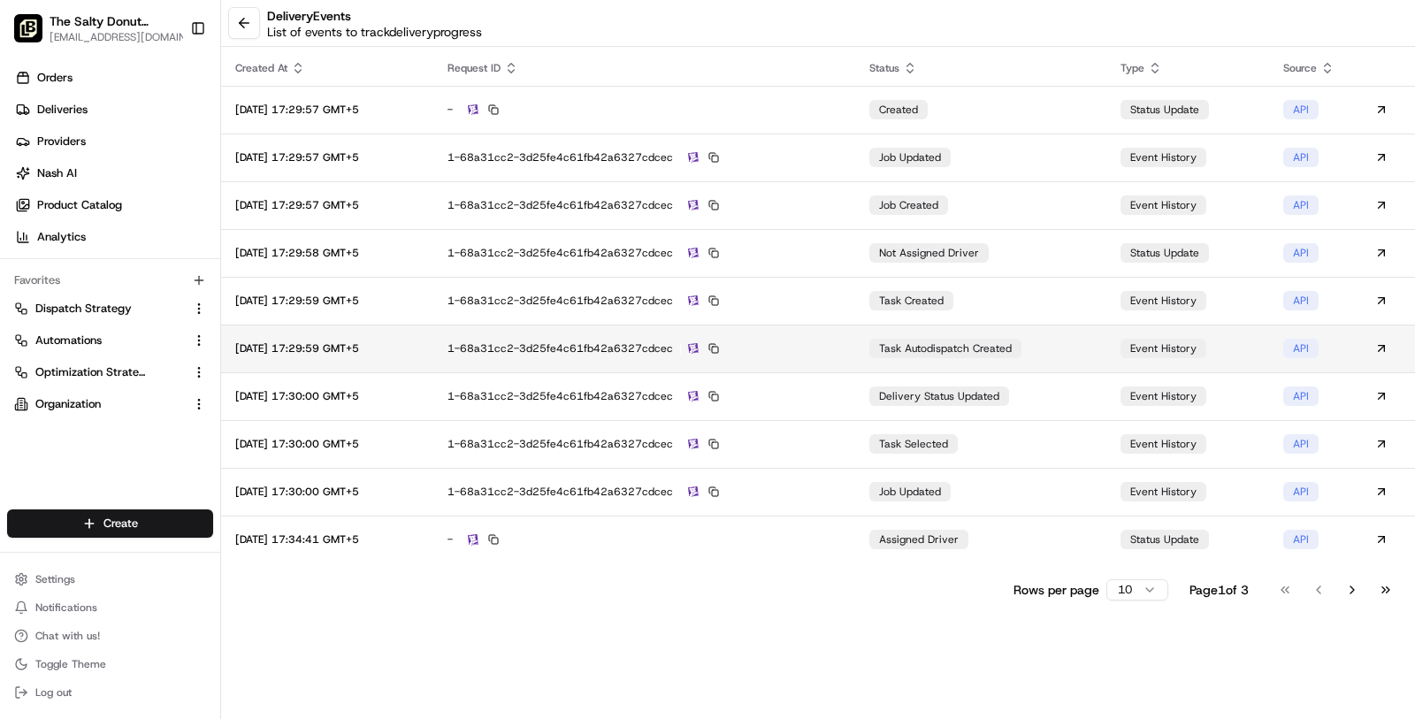
click at [855, 358] on td "1-68a31cc2-3d25fe4c61fb42a6327cdcec" at bounding box center [644, 349] width 422 height 48
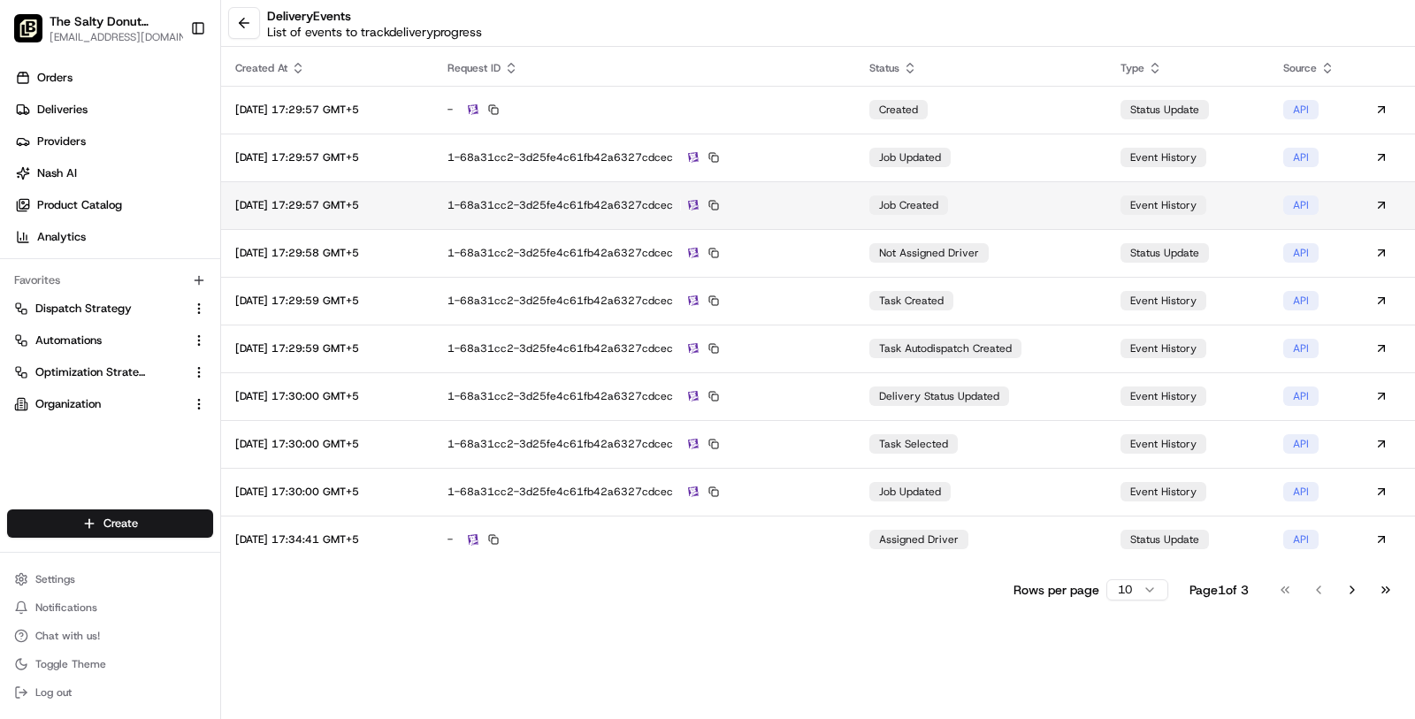
click at [816, 186] on td "1-68a31cc2-3d25fe4c61fb42a6327cdcec" at bounding box center [644, 205] width 422 height 48
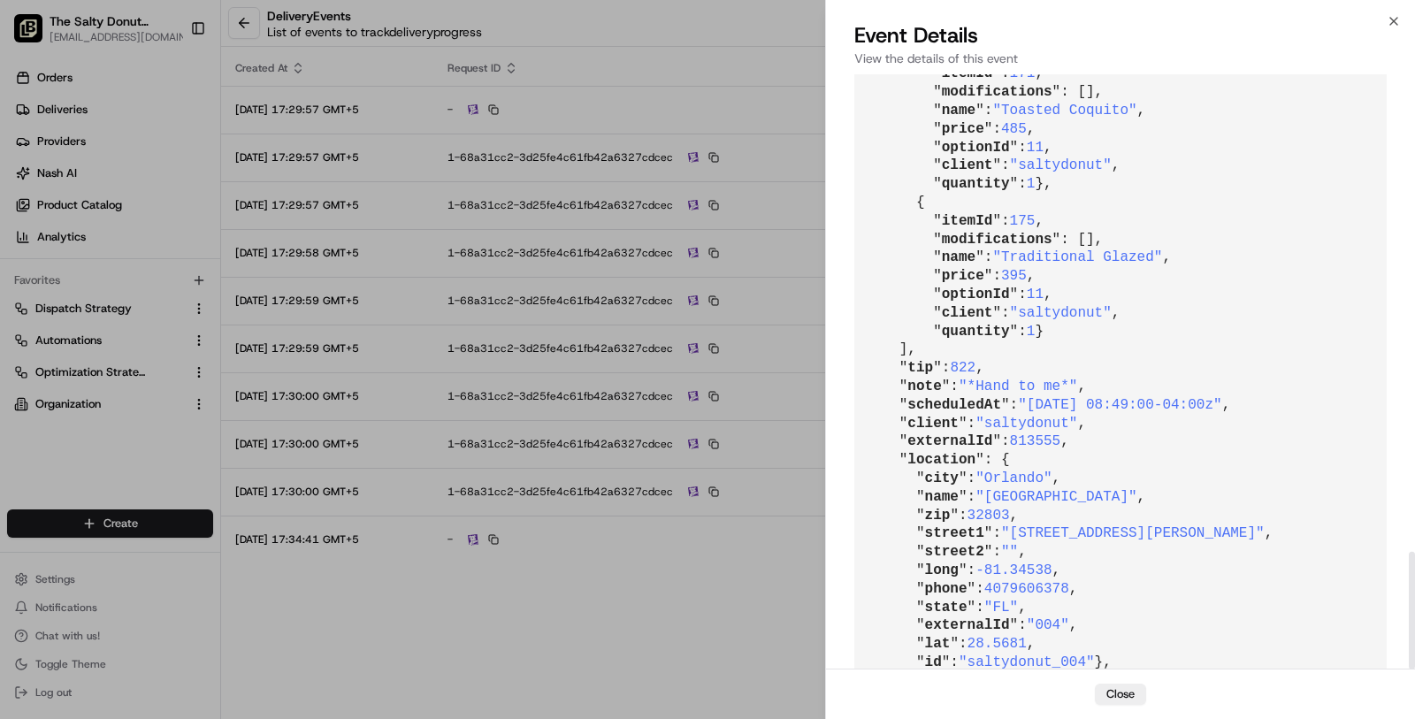
scroll to position [2412, 0]
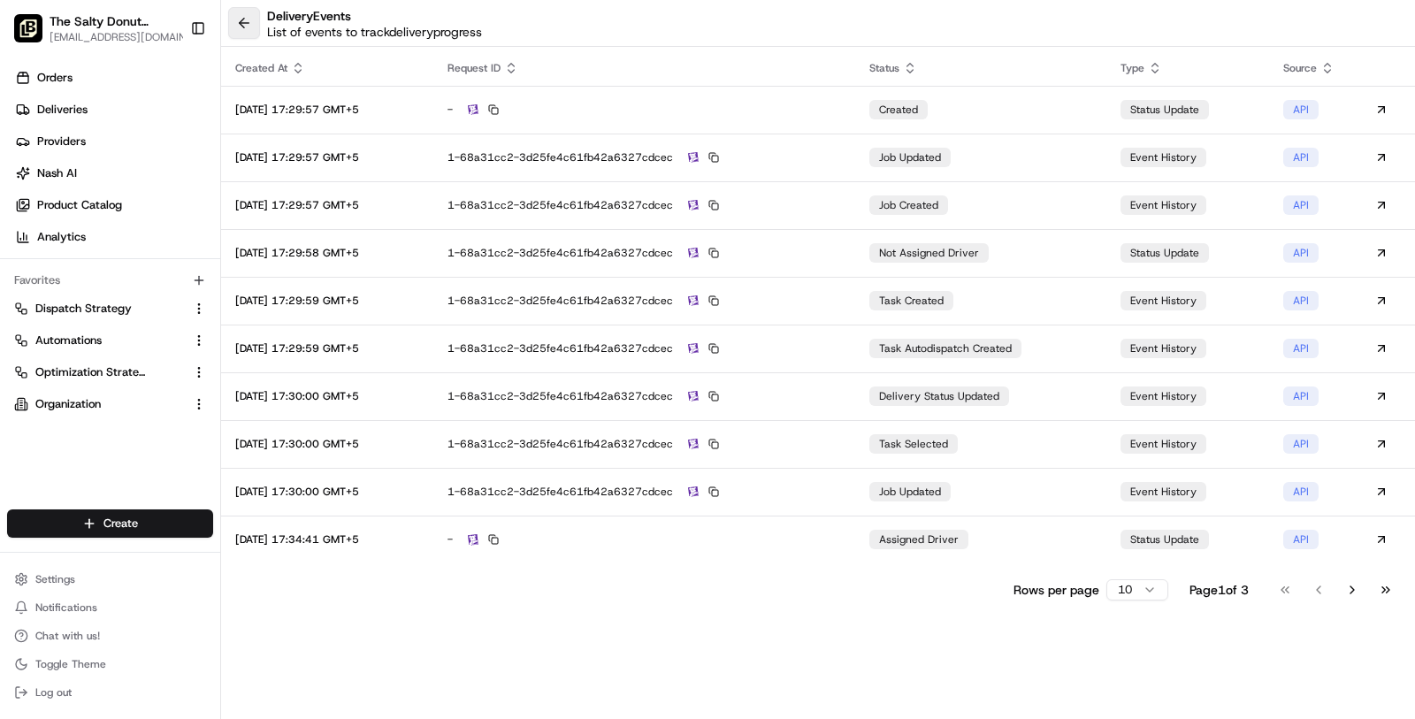
click at [246, 23] on button at bounding box center [244, 23] width 32 height 32
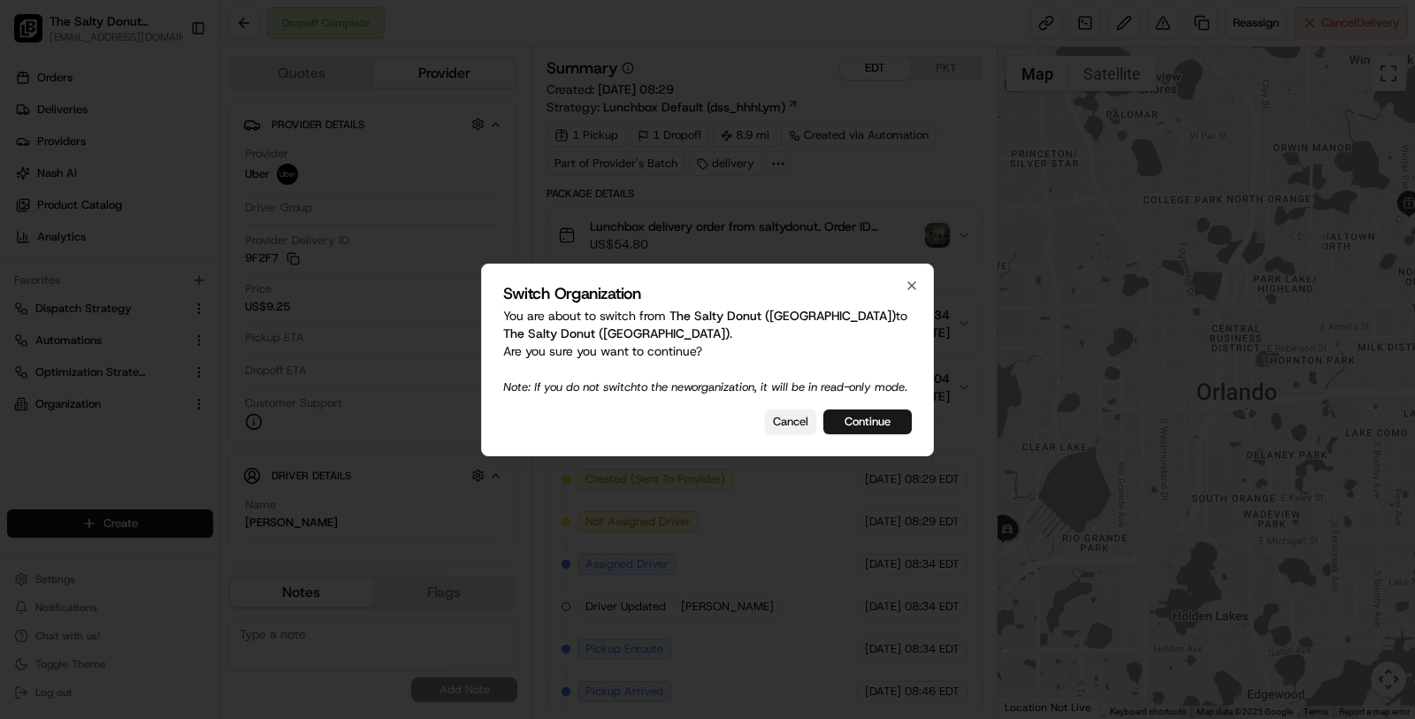
click at [788, 434] on button "Cancel" at bounding box center [790, 422] width 51 height 25
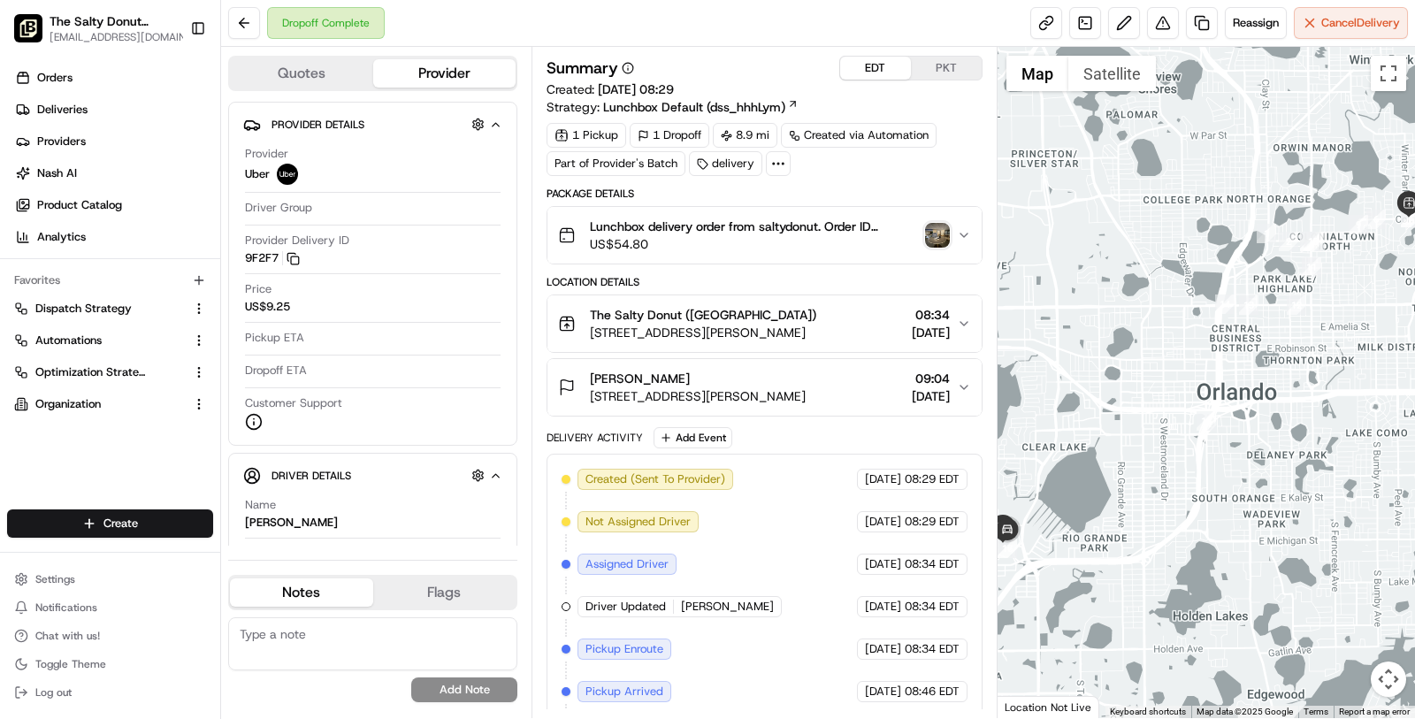
click at [877, 69] on button "EDT" at bounding box center [875, 68] width 71 height 23
drag, startPoint x: 596, startPoint y: 89, endPoint x: 762, endPoint y: 88, distance: 166.3
click at [762, 88] on div "Summary EDT PKT Created: 18/08/2025 08:29 Strategy: Lunchbox Default (dss_hhhLy…" at bounding box center [765, 86] width 436 height 60
copy span "18/08/2025 08:29"
click at [1084, 34] on link at bounding box center [1085, 23] width 32 height 32
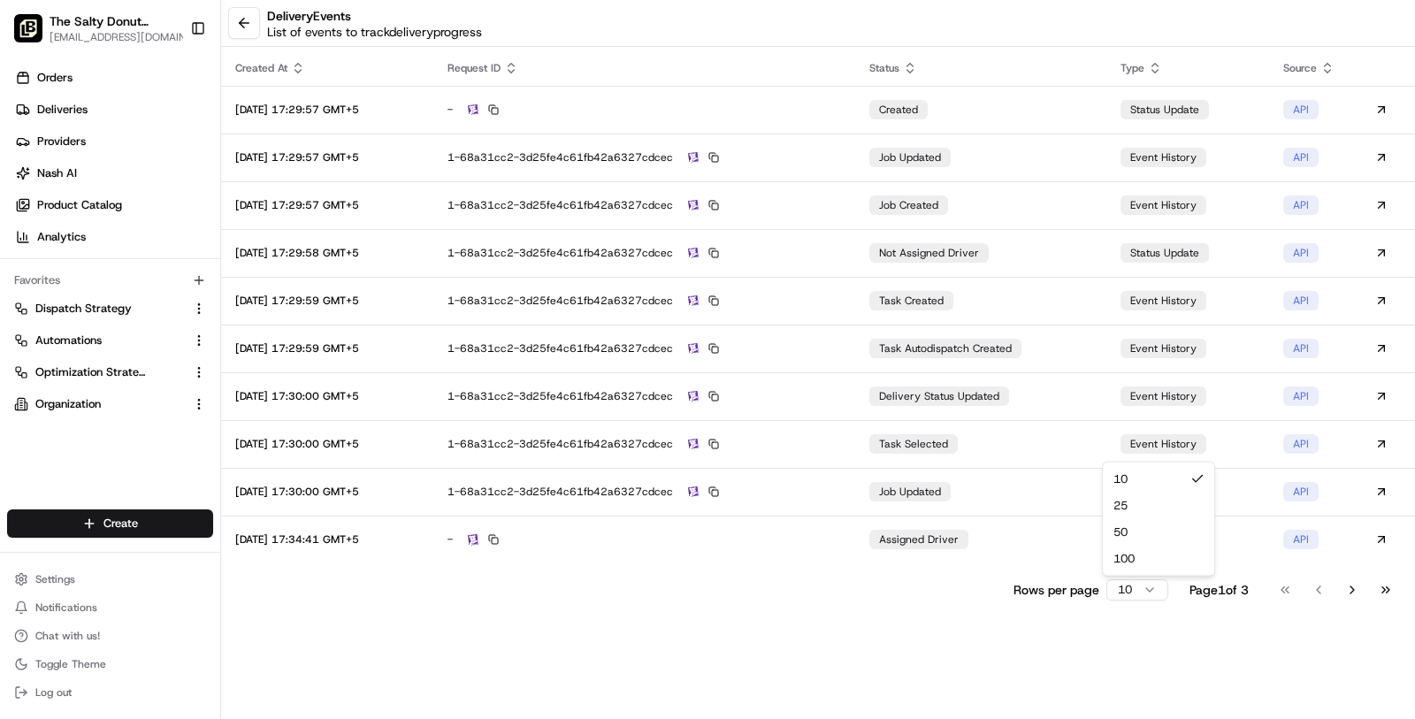
click at [1127, 595] on html "The Salty Donut (Seminole Heights) masood@usenash.com Toggle Sidebar Orders Del…" at bounding box center [707, 359] width 1415 height 719
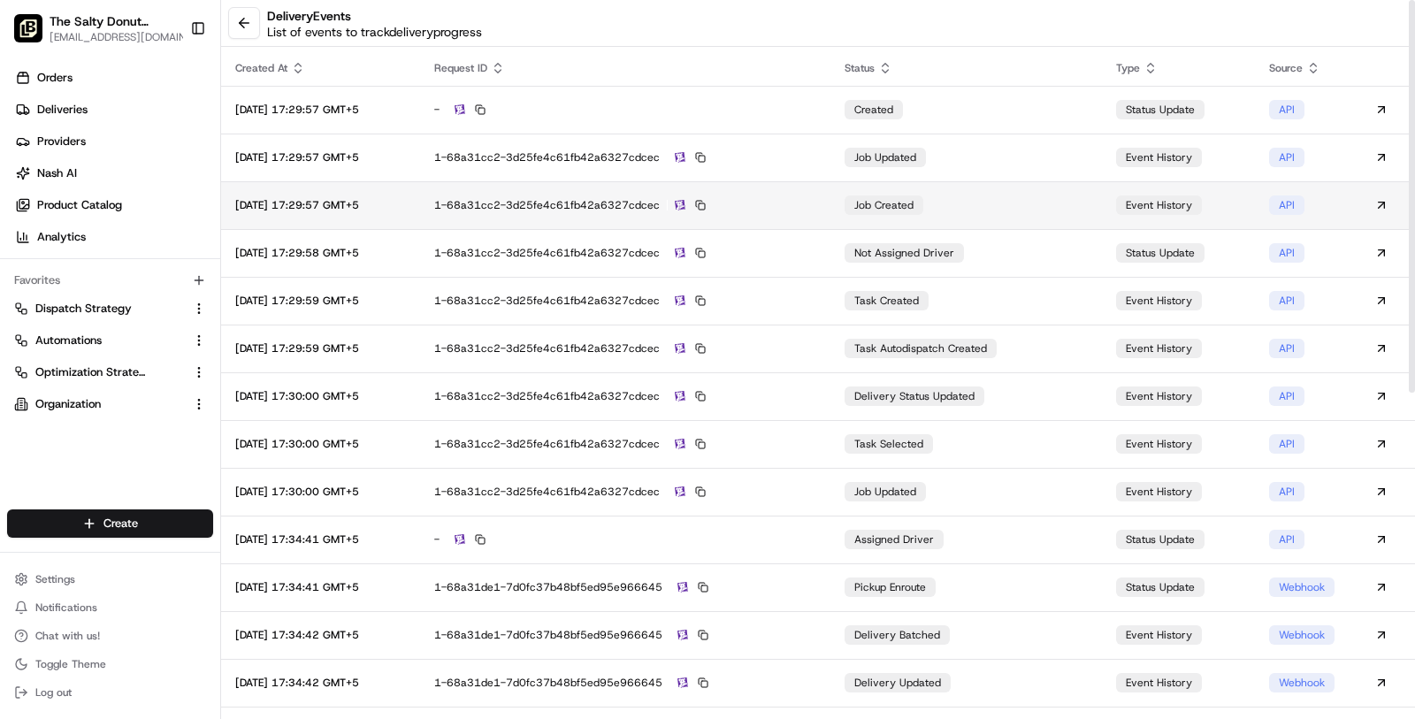
click at [816, 209] on div "1-68a31cc2-3d25fe4c61fb42a6327cdcec" at bounding box center [625, 205] width 382 height 16
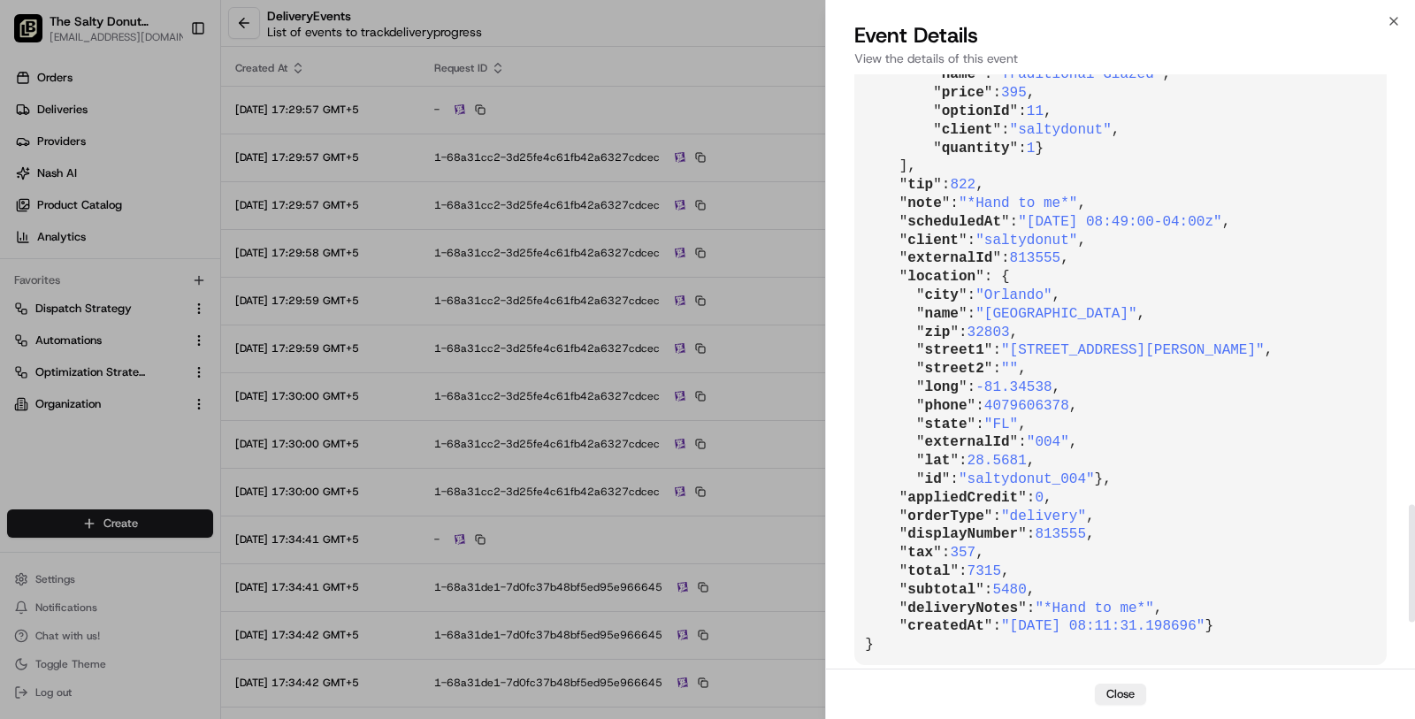
scroll to position [2412, 0]
drag, startPoint x: 1259, startPoint y: 185, endPoint x: 1038, endPoint y: 180, distance: 220.3
click at [1038, 214] on span ""2025-08-18 08:49:00-04:00z"" at bounding box center [1119, 222] width 203 height 16
copy span "2025-08-18 08:49:00-04:00z"
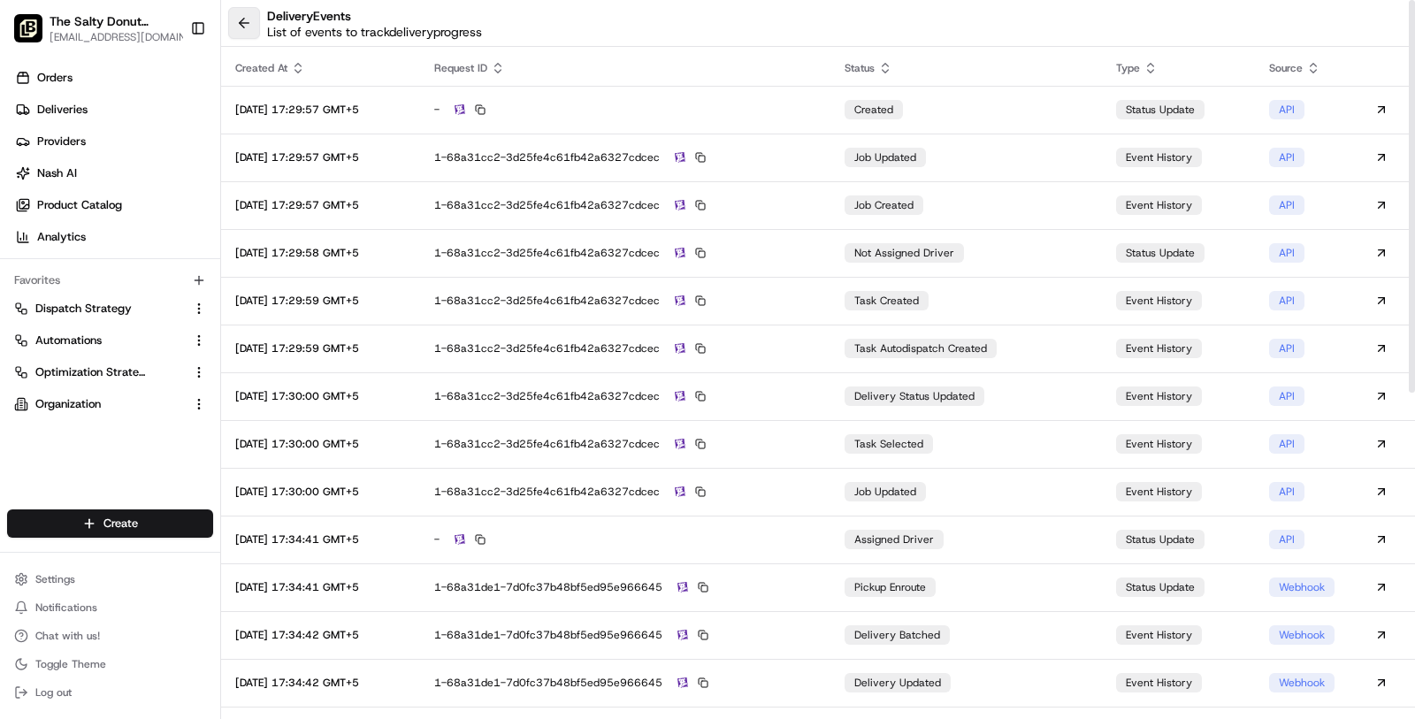
click at [243, 25] on button at bounding box center [244, 23] width 32 height 32
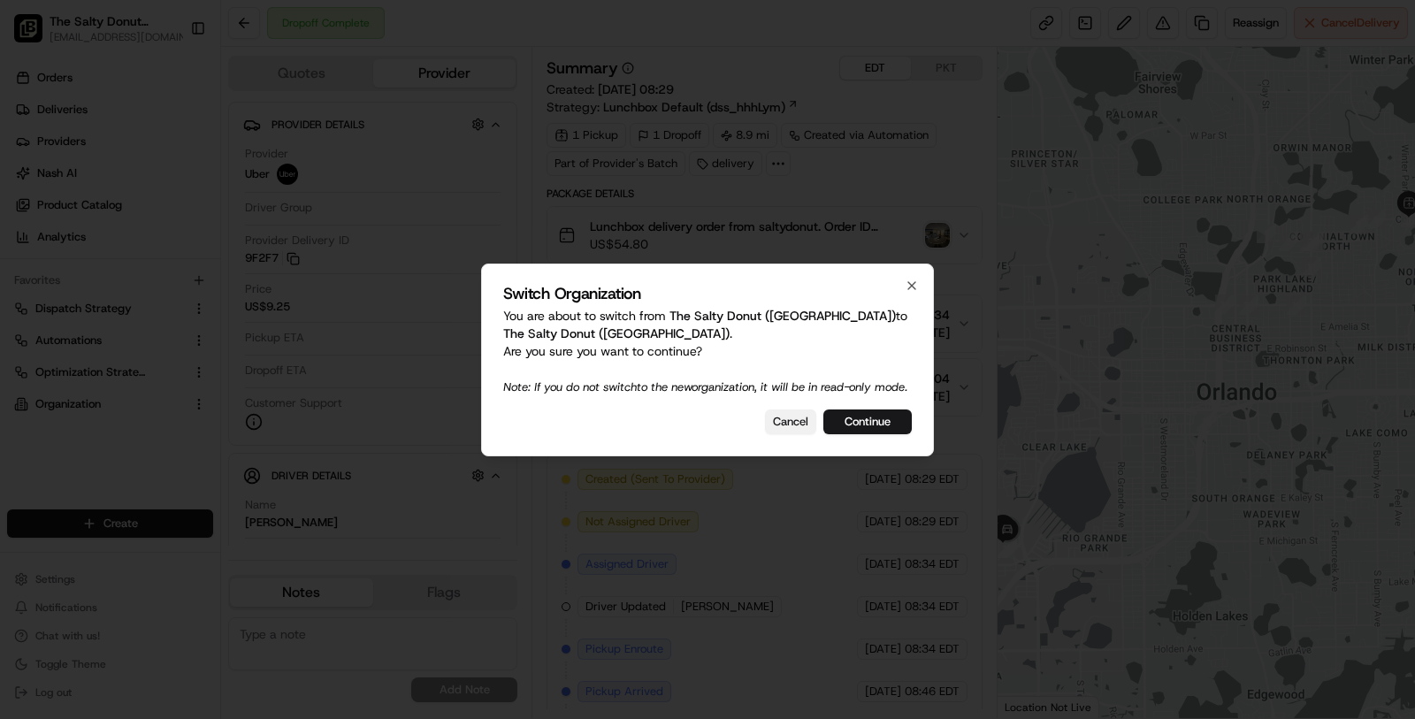
click at [793, 426] on button "Cancel" at bounding box center [790, 422] width 51 height 25
click at [798, 428] on button "Cancel" at bounding box center [790, 422] width 51 height 25
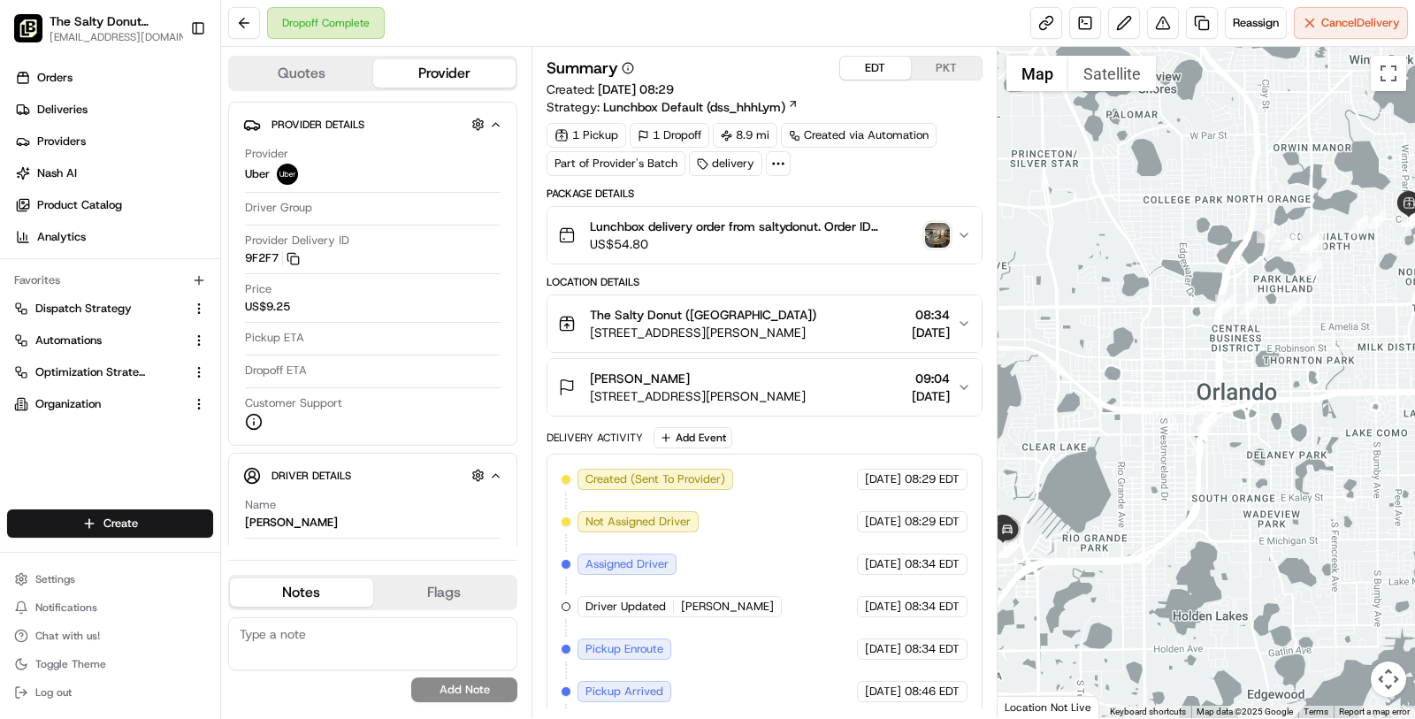
click at [784, 315] on div "The Salty Donut (Audubon Park)" at bounding box center [703, 315] width 226 height 18
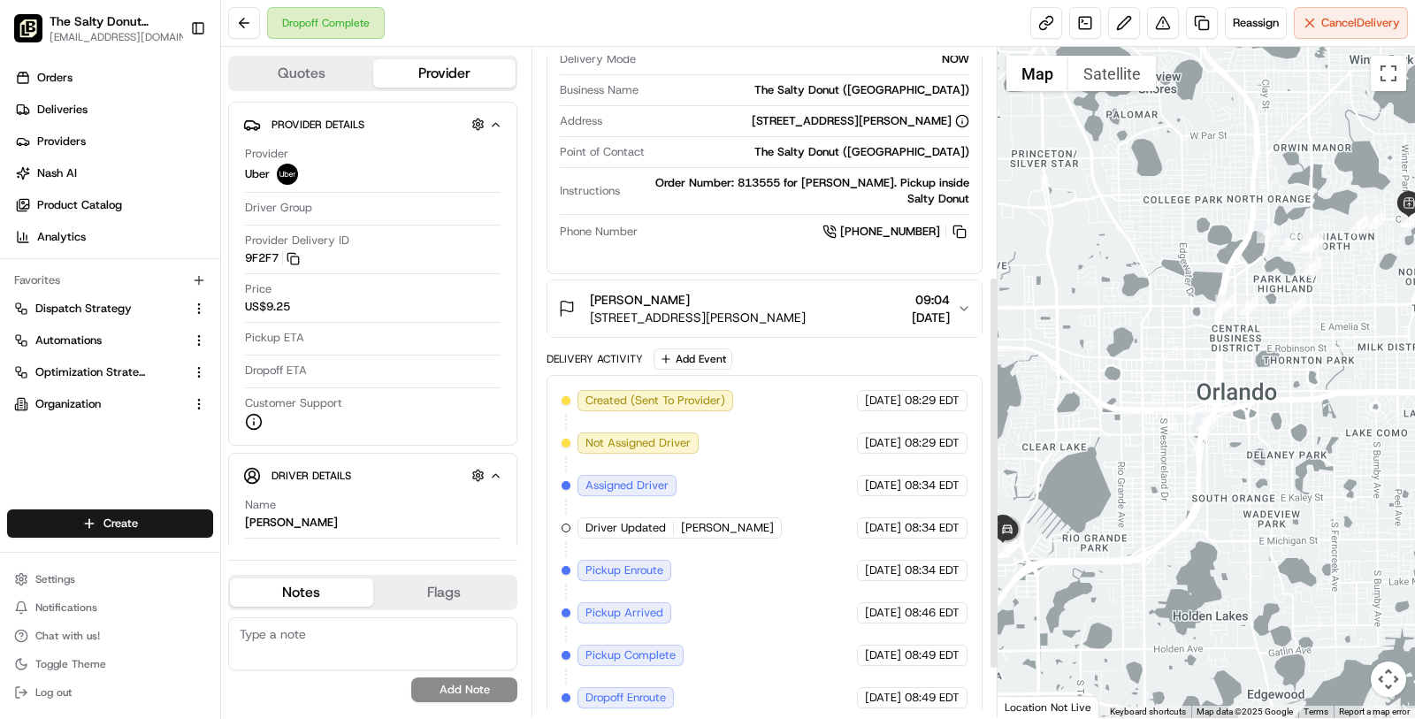
scroll to position [470, 0]
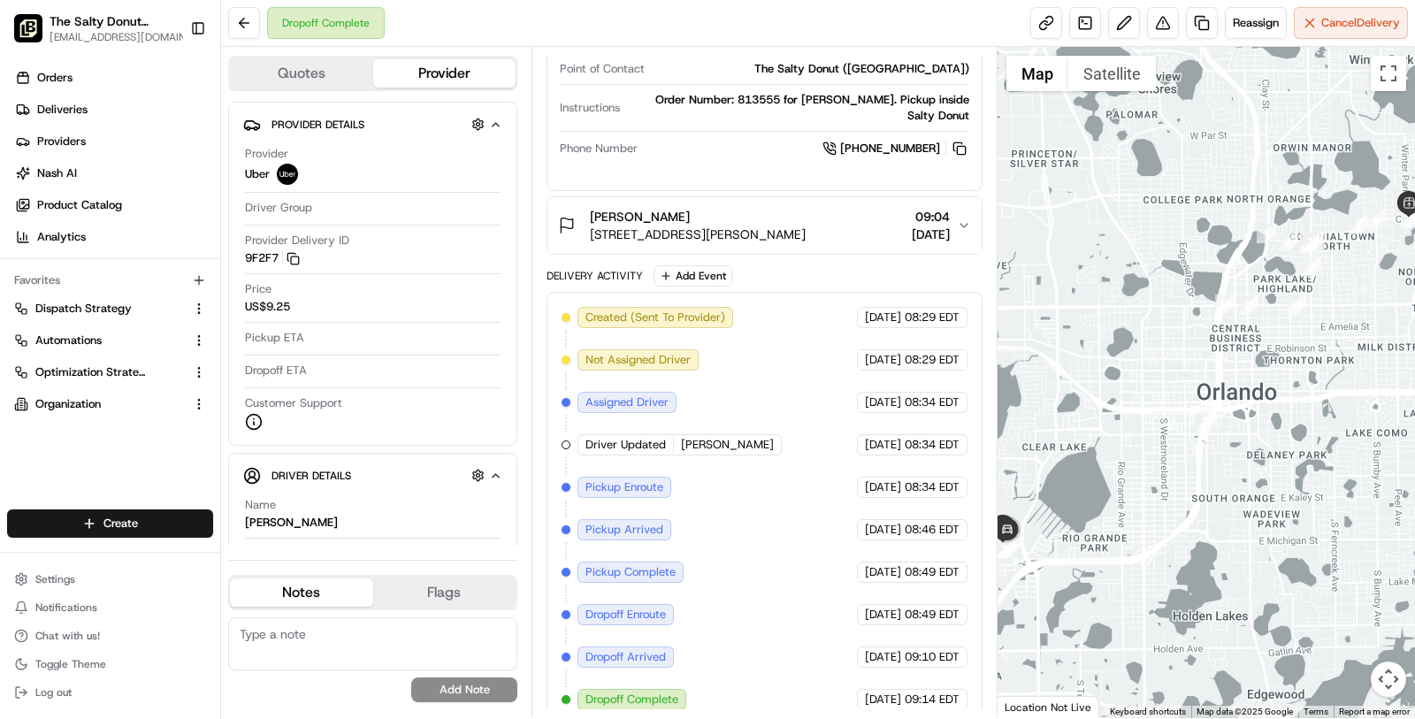
click at [698, 241] on button "Haley Malone 3000 S John Young Pkwy, Orlando, FL 32805, USA 09:04 18/08/2025" at bounding box center [764, 225] width 434 height 57
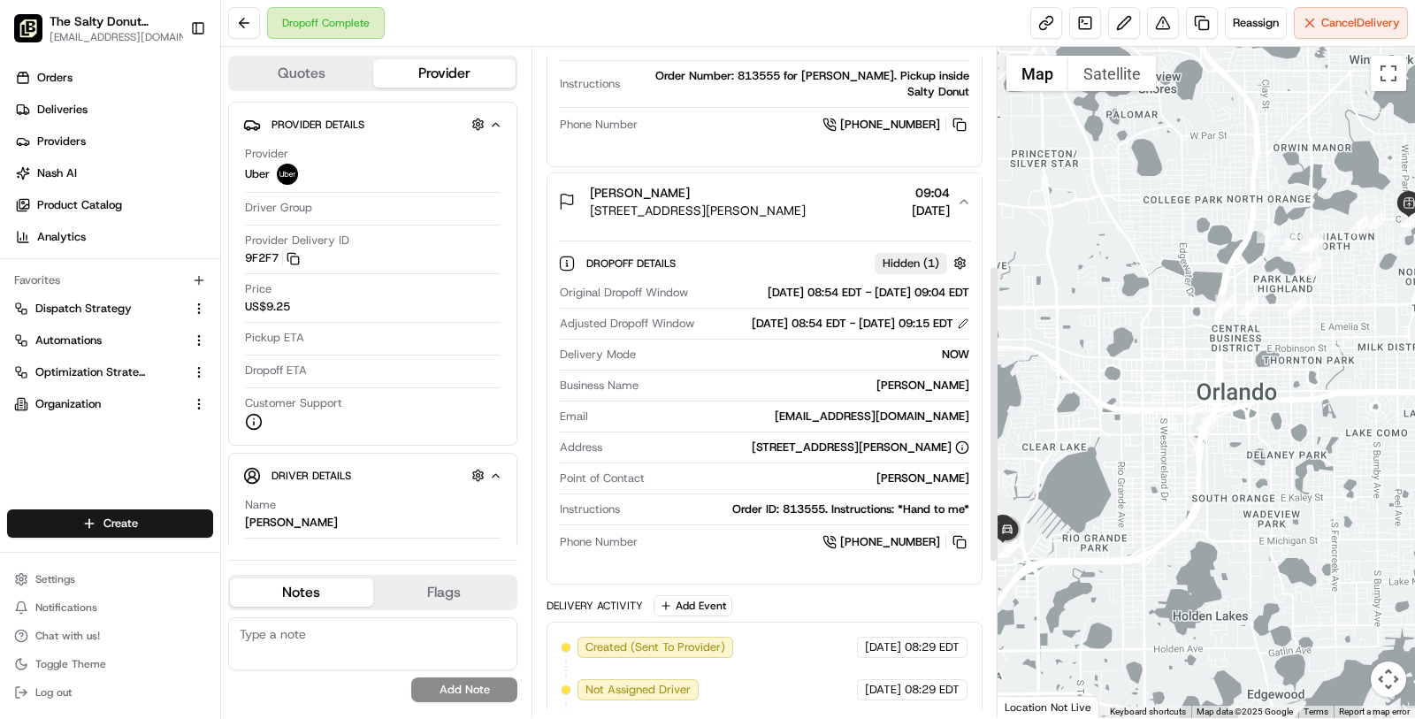
scroll to position [489, 0]
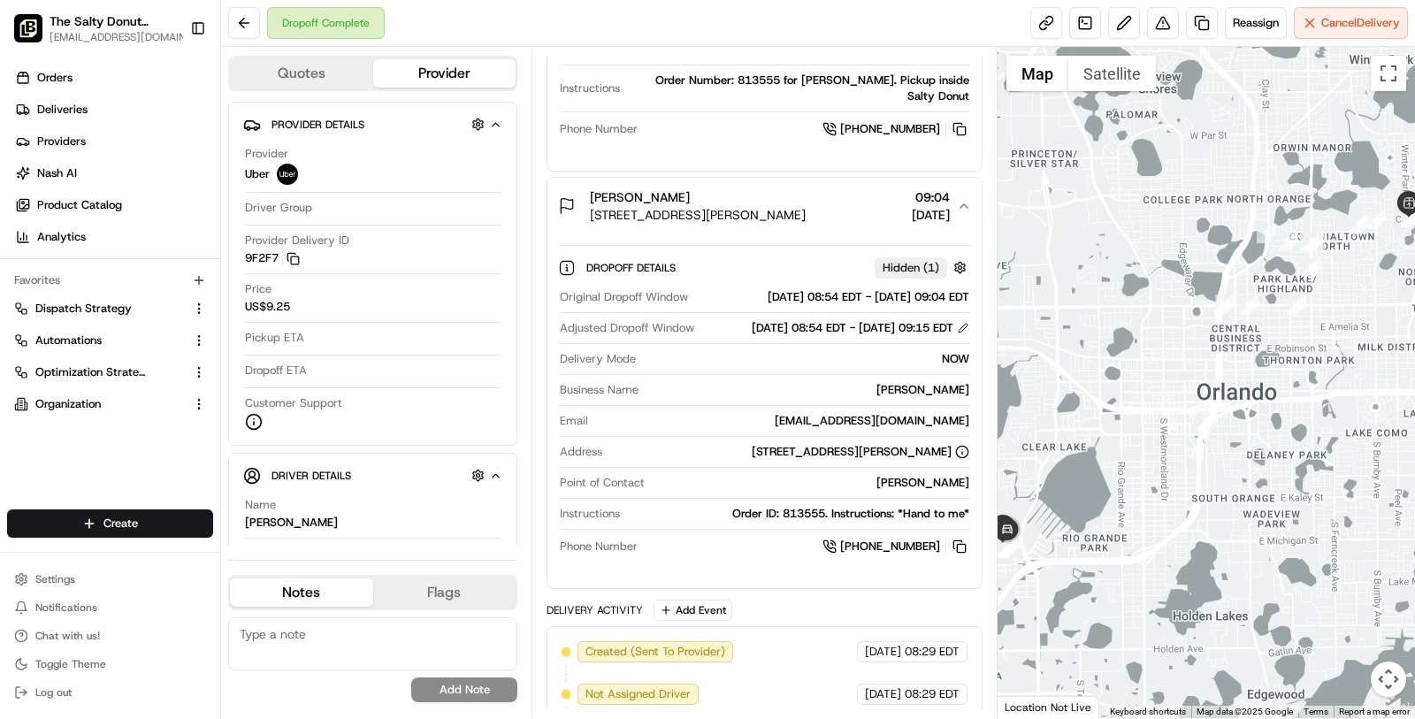
click at [815, 234] on div "Dropoff Details Hidden ( 1 ) Original Dropoff Window 18/08/2025 08:54 EDT - 18/…" at bounding box center [764, 404] width 434 height 340
click at [806, 188] on div "Haley Malone" at bounding box center [698, 197] width 216 height 18
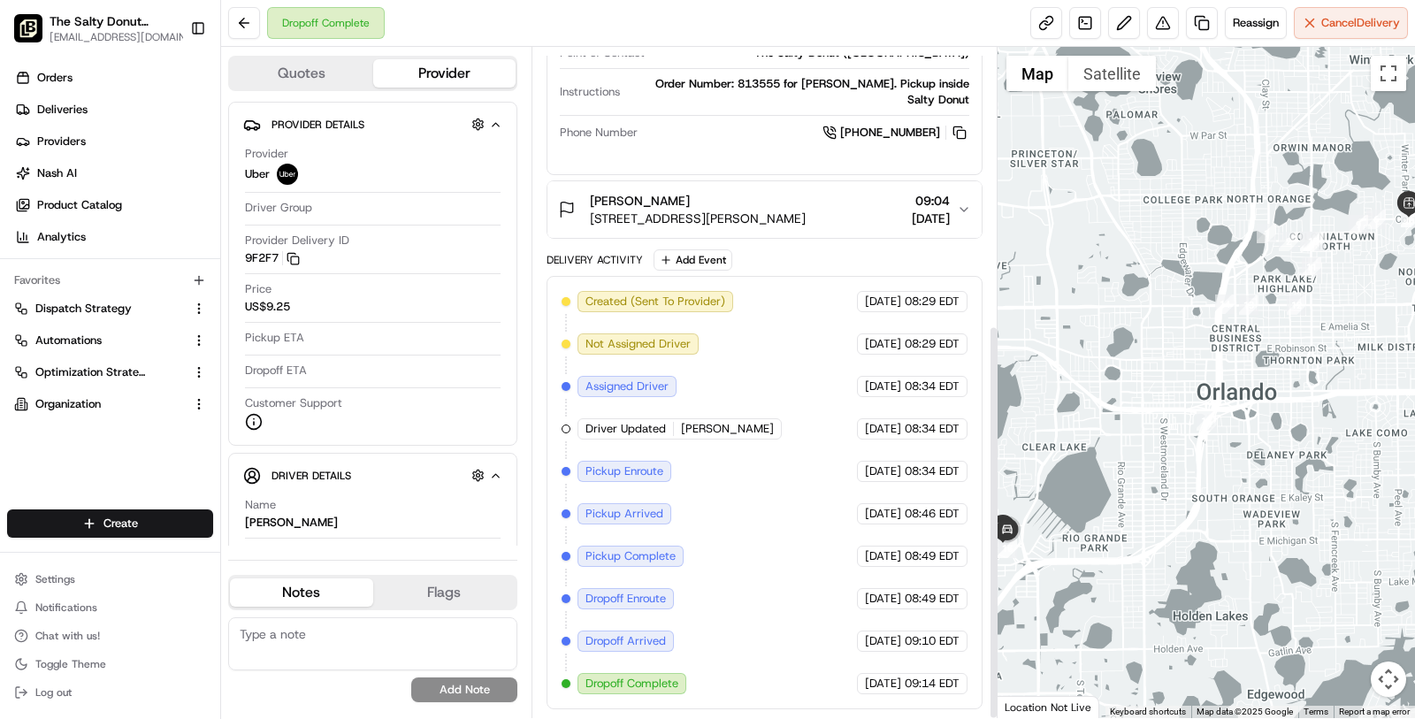
scroll to position [470, 0]
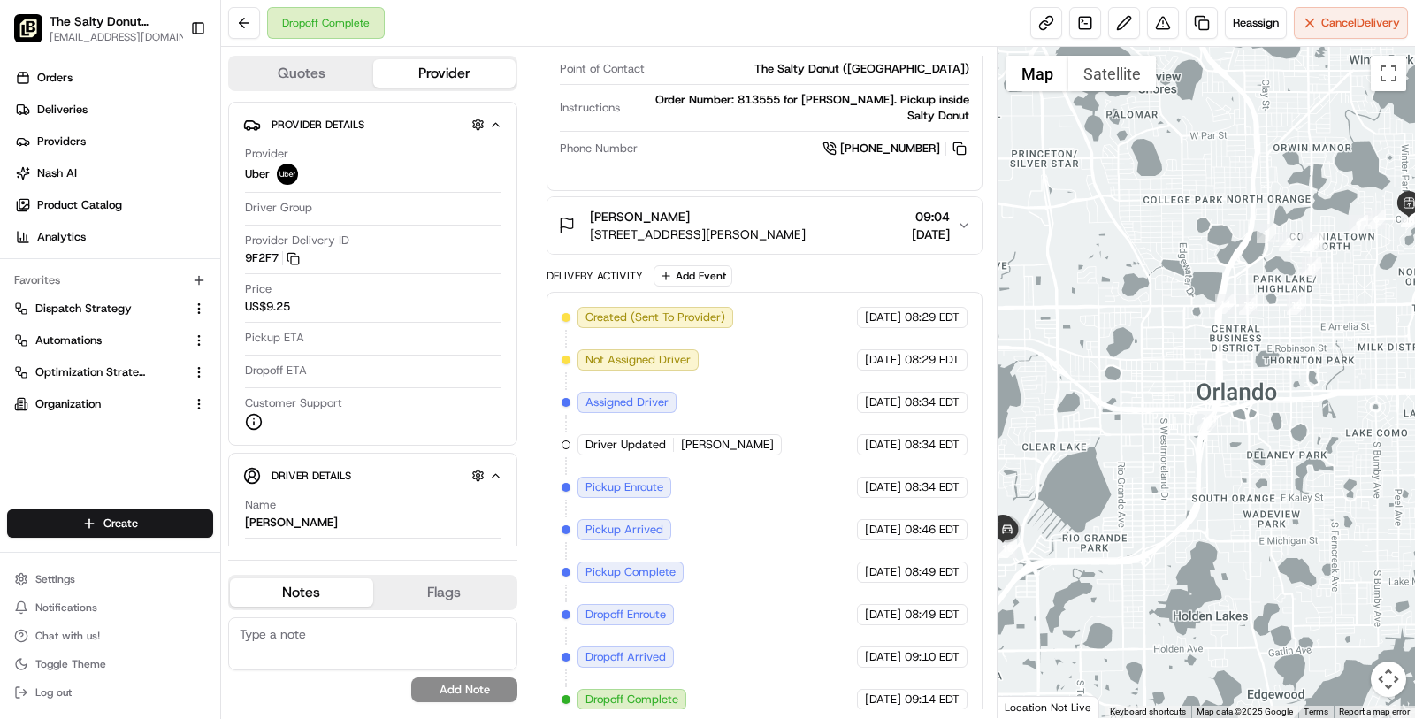
click at [878, 182] on div "Pickup Details Hidden ( 2 ) Pickup Window 18/08/2025 08:34 EDT - 18/08/2025 08:…" at bounding box center [764, 36] width 434 height 308
click at [912, 226] on span "[DATE]" at bounding box center [931, 235] width 38 height 18
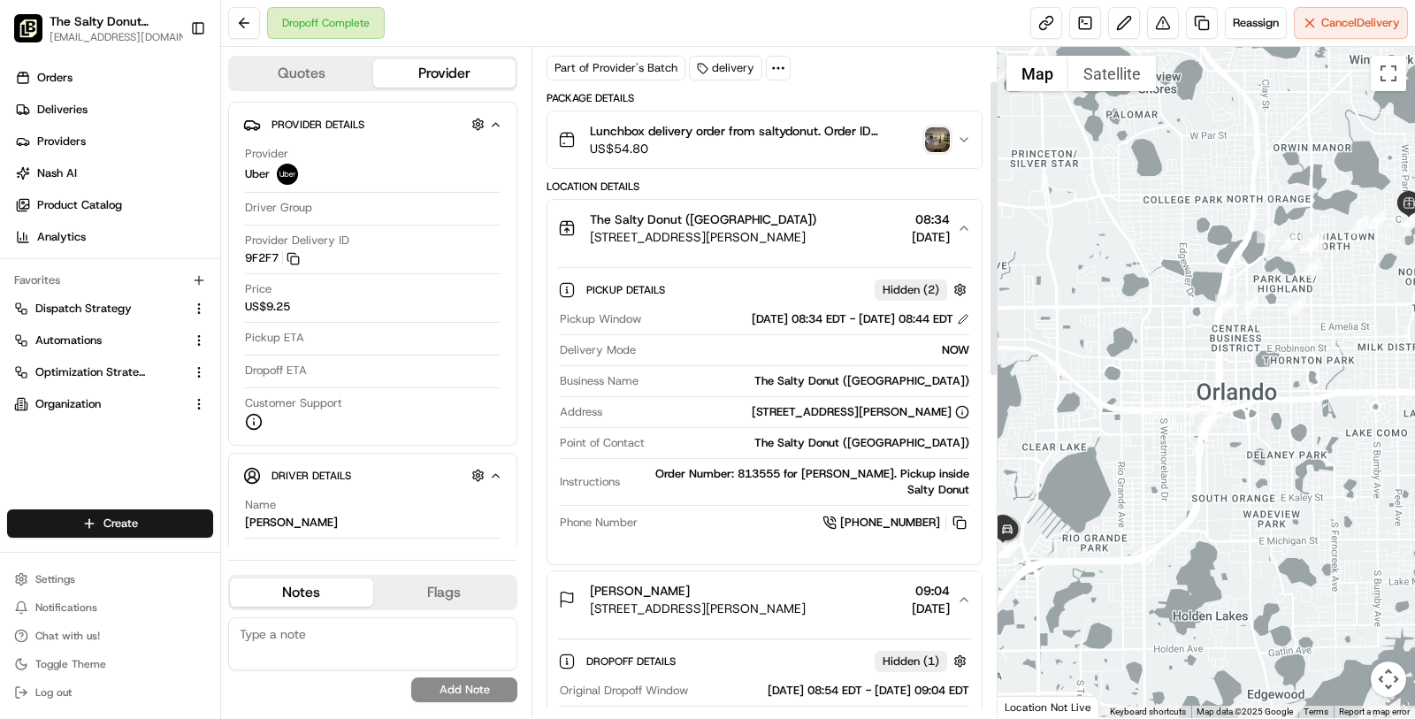
scroll to position [0, 0]
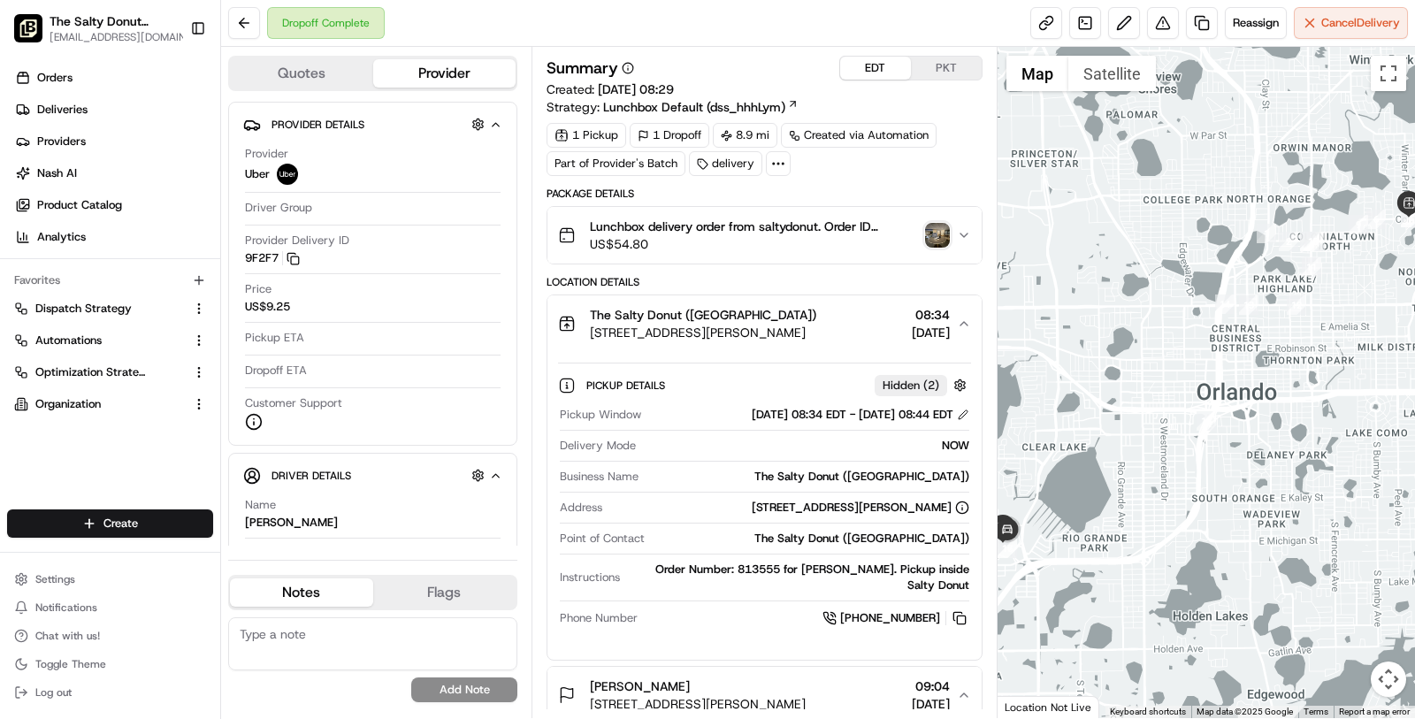
click at [806, 295] on button "The Salty Donut (Audubon Park) 3025 Corrine Dr, Orlando, FL 32803, USA 08:34 18…" at bounding box center [764, 323] width 434 height 57
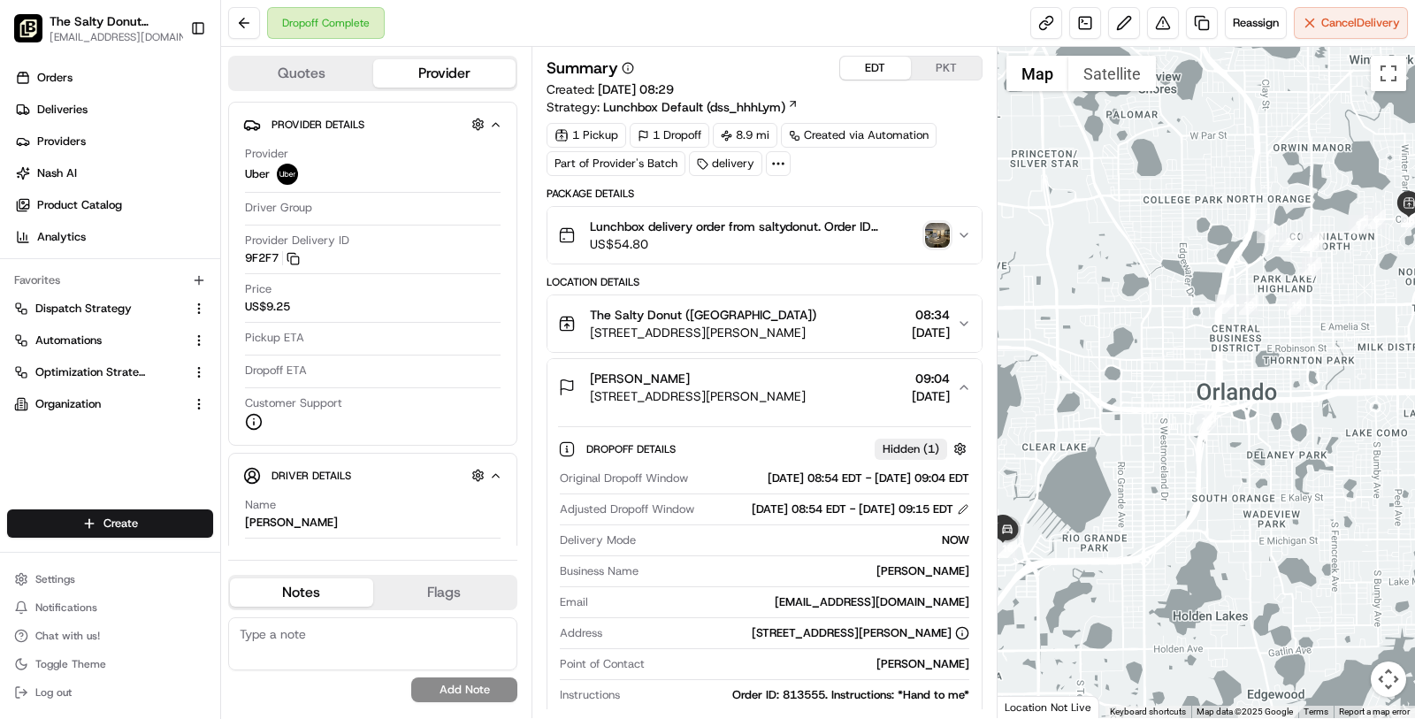
click at [803, 370] on div "Haley Malone" at bounding box center [698, 379] width 216 height 18
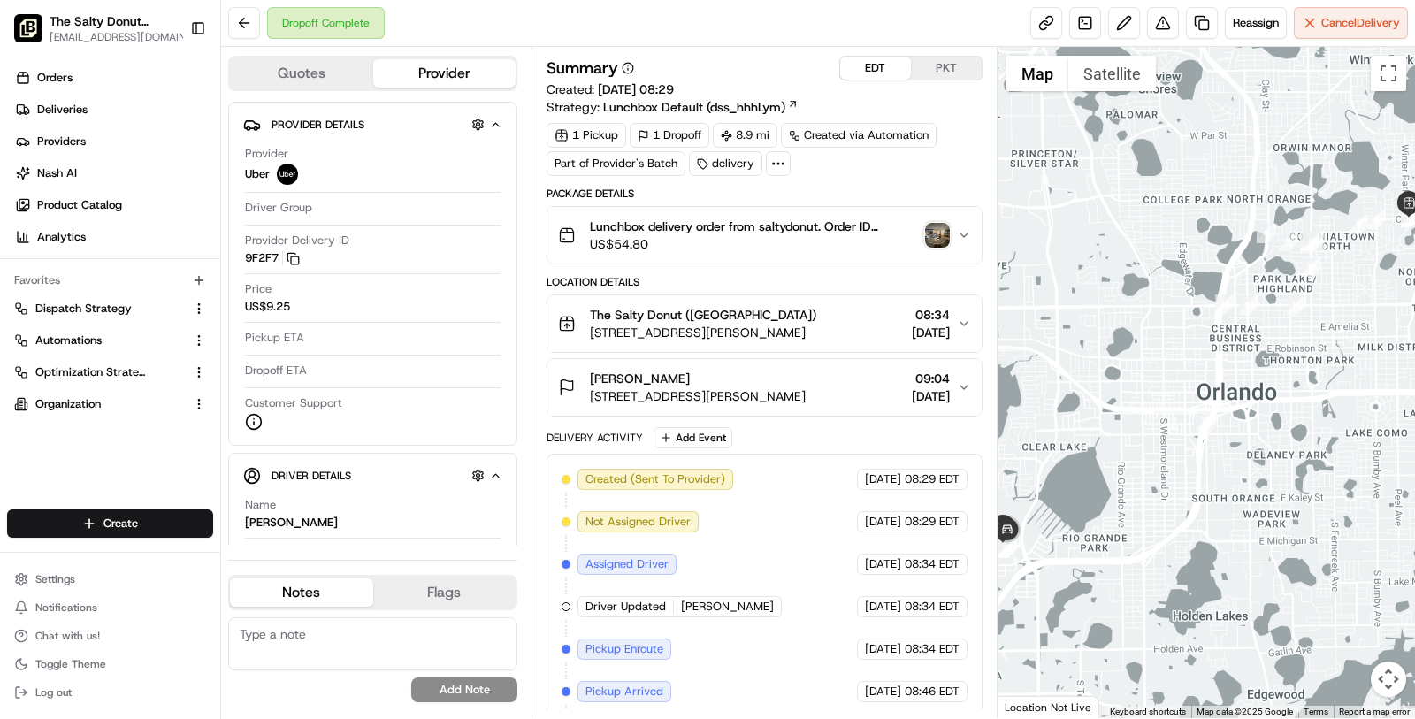
click at [803, 370] on div "Haley Malone" at bounding box center [698, 379] width 216 height 18
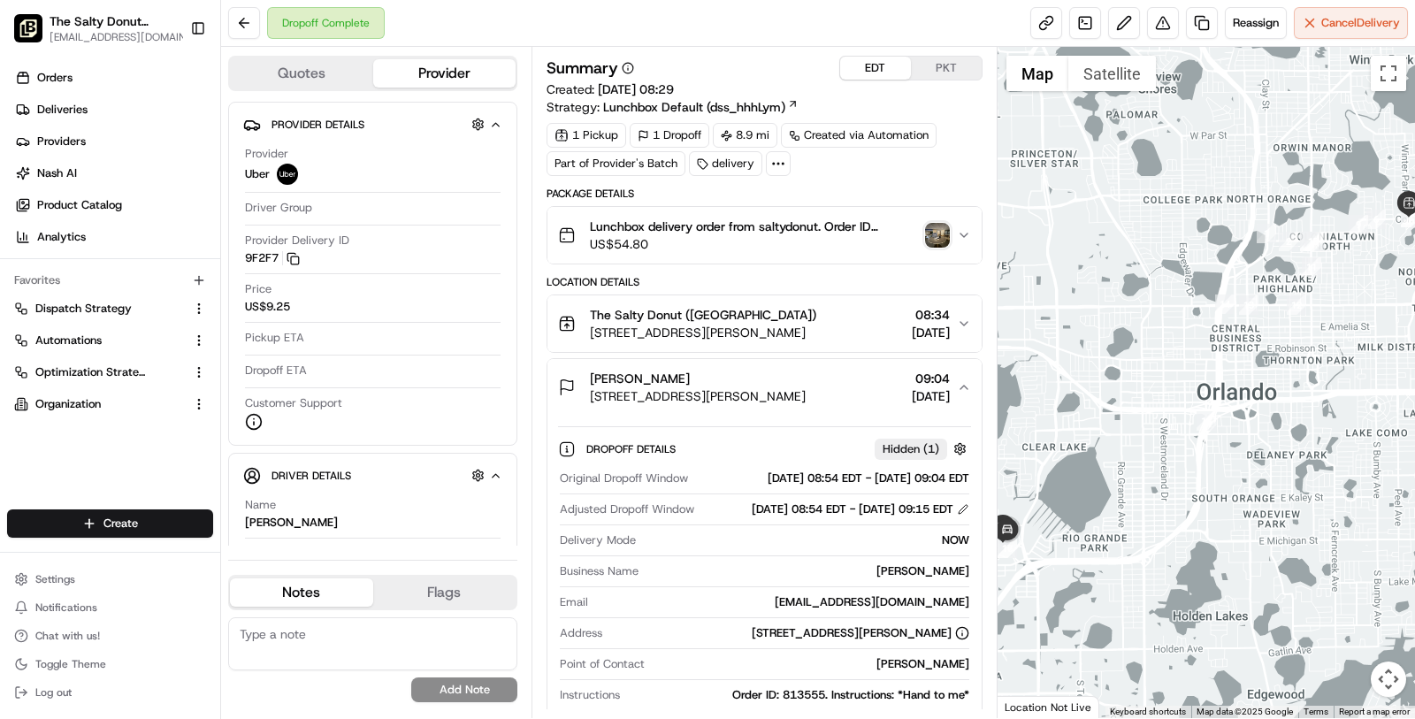
click at [803, 370] on div "Haley Malone" at bounding box center [698, 379] width 216 height 18
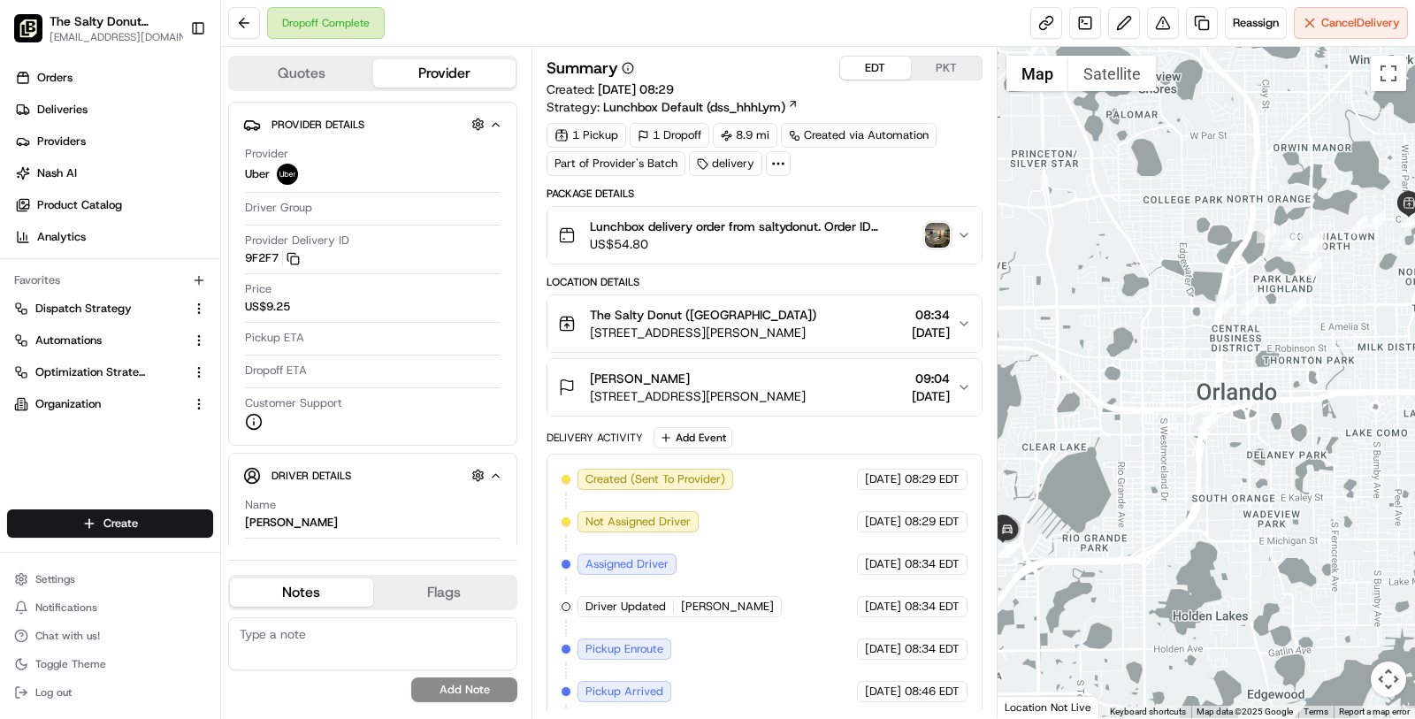
click at [803, 327] on span "3025 Corrine Dr, Orlando, FL 32803, USA" at bounding box center [703, 333] width 226 height 18
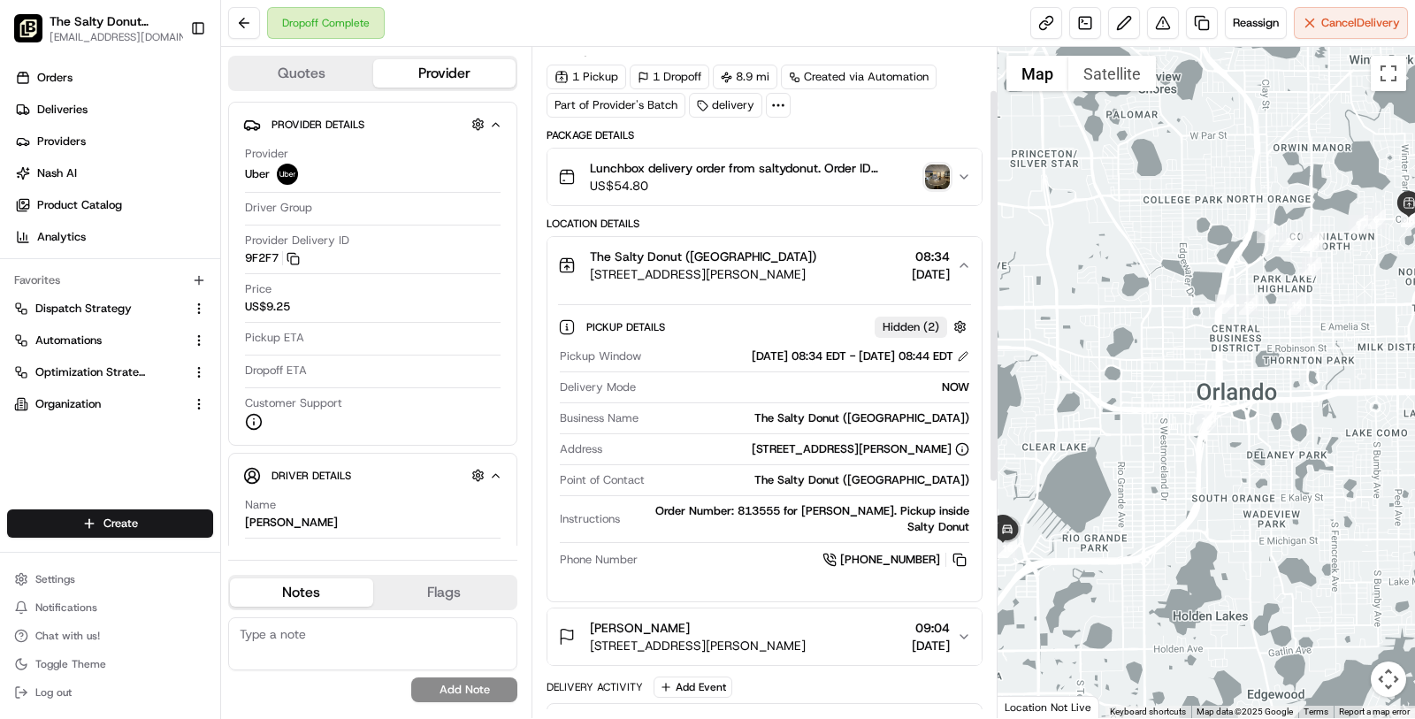
scroll to position [77, 0]
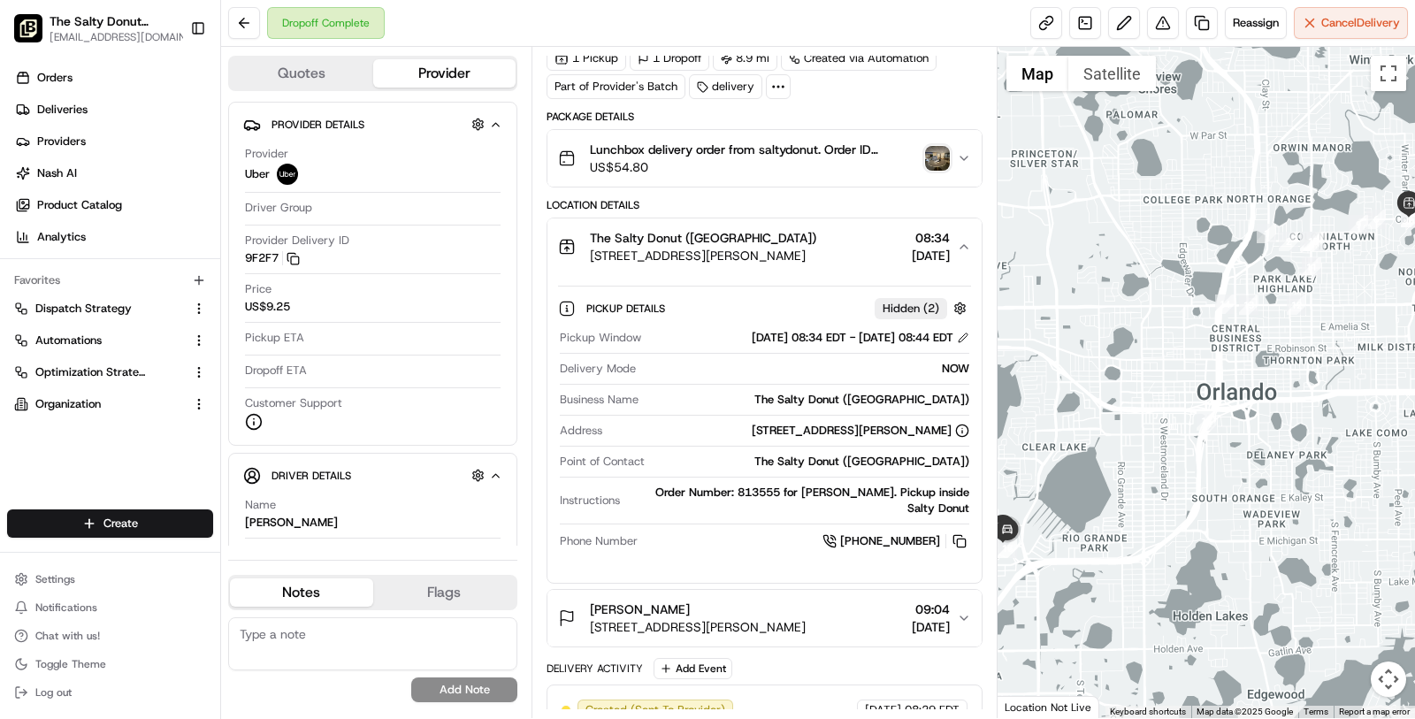
click at [806, 622] on span "3000 S John Young Pkwy, Orlando, FL 32805, USA" at bounding box center [698, 627] width 216 height 18
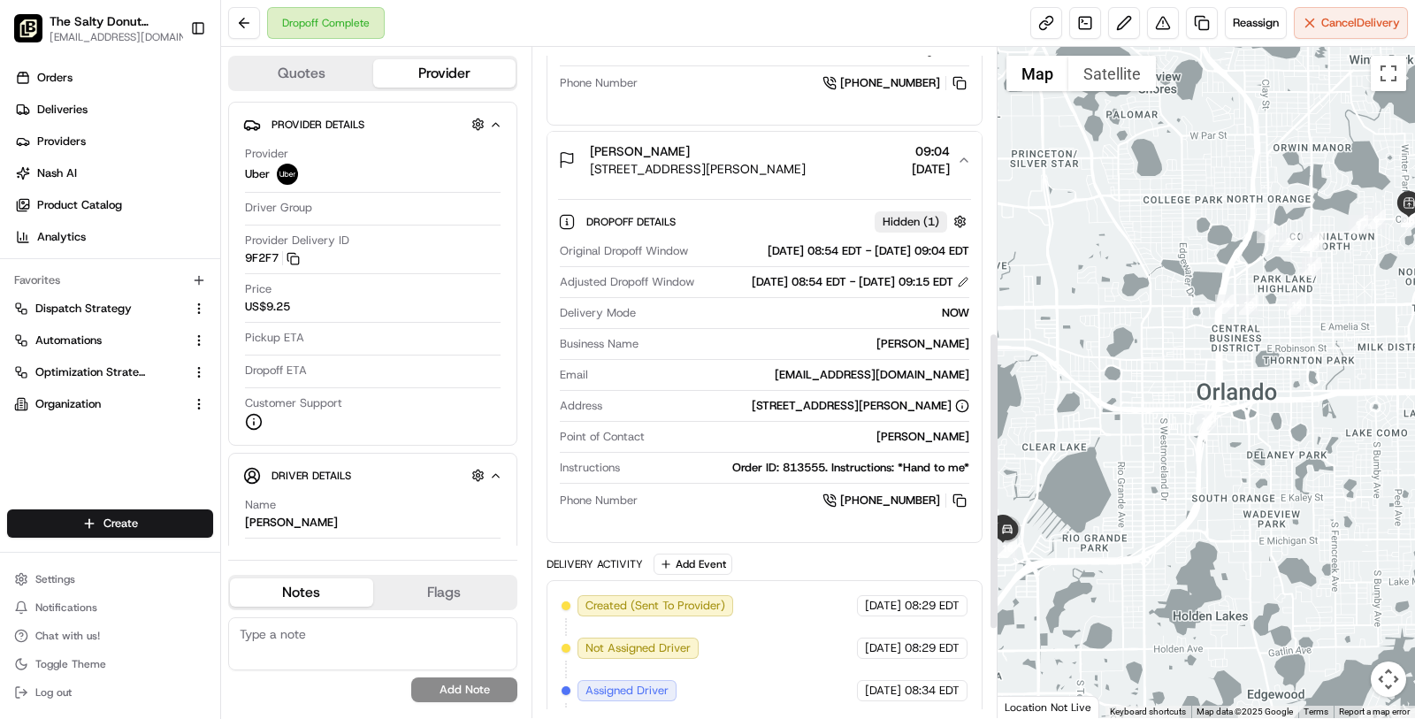
scroll to position [639, 0]
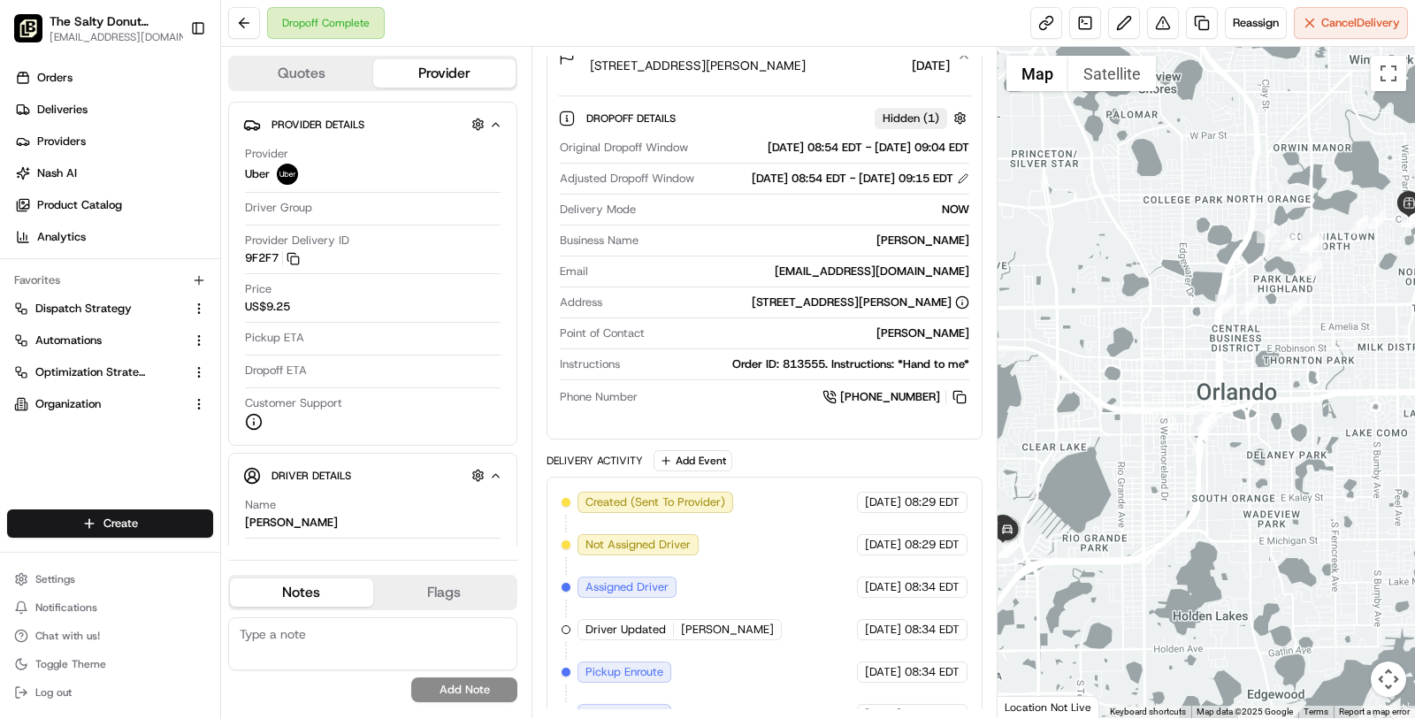
click at [842, 249] on div "Haley Malone" at bounding box center [808, 241] width 324 height 16
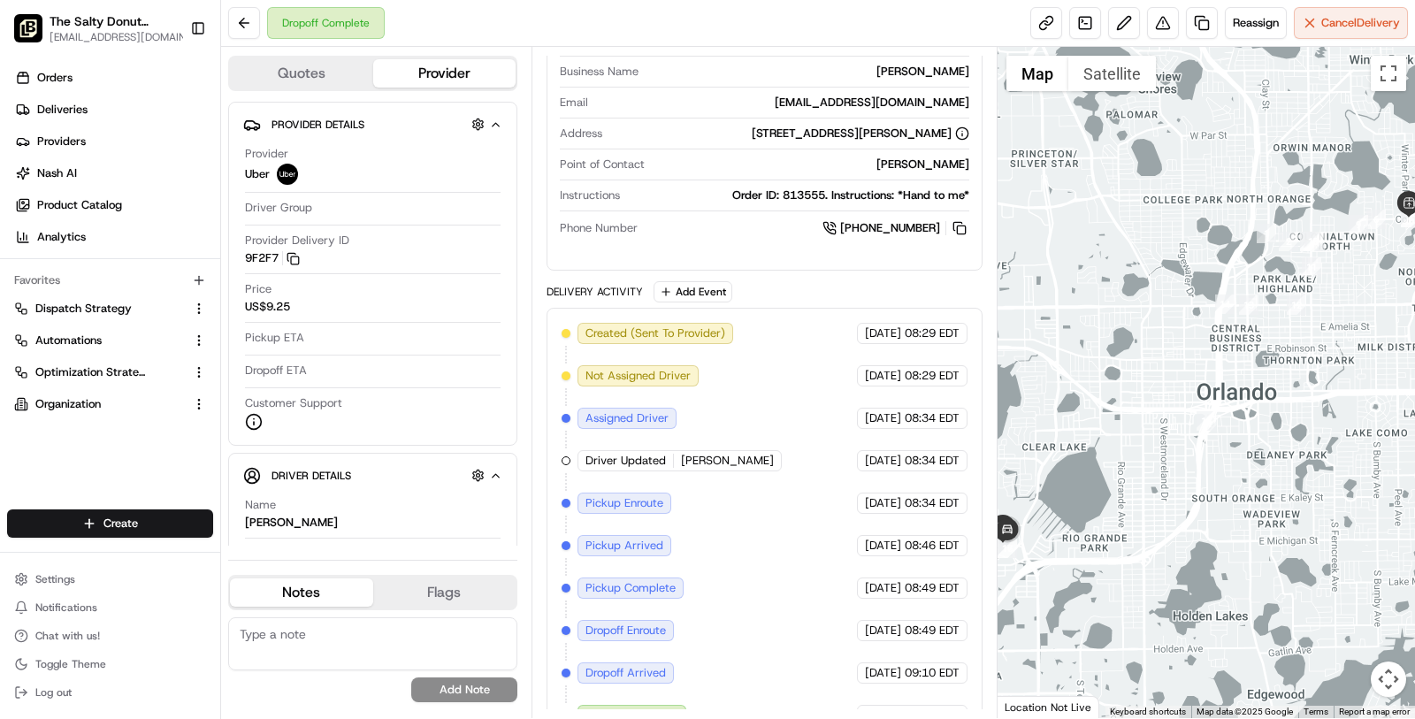
scroll to position [838, 0]
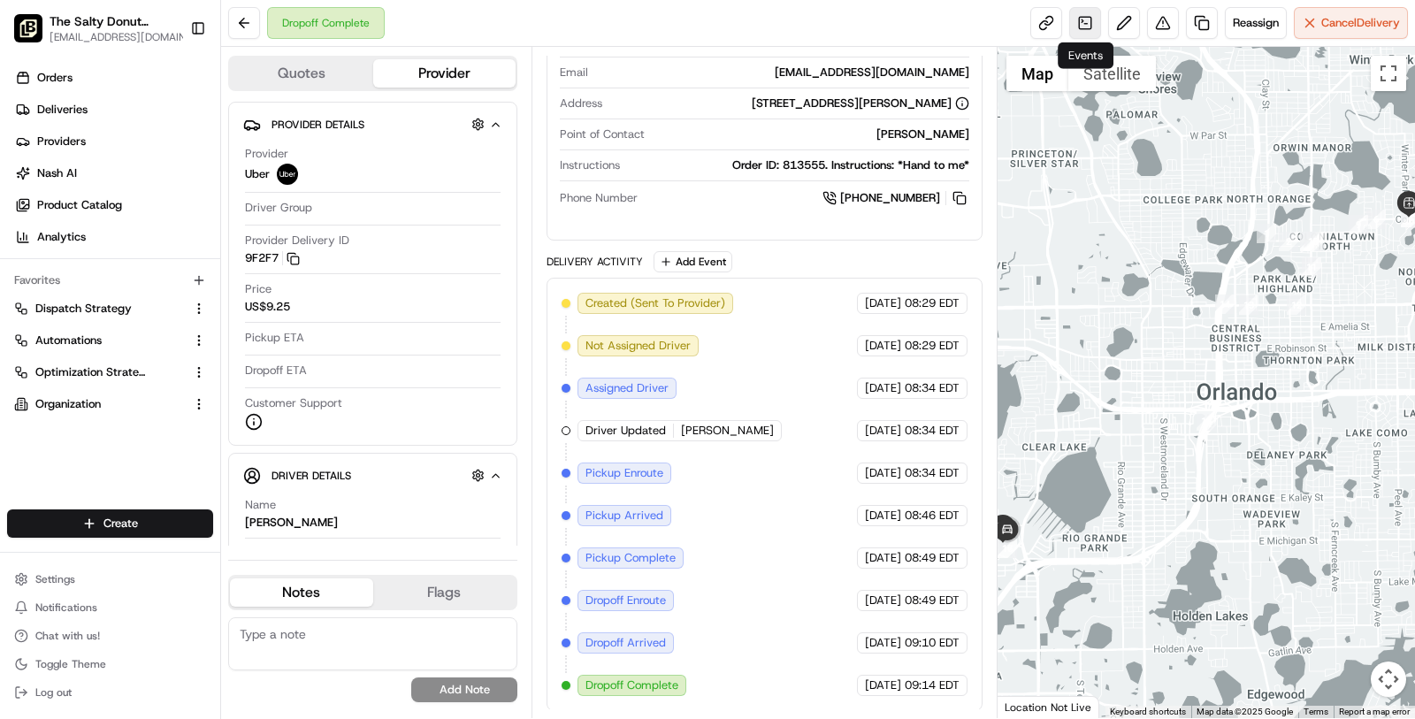
click at [1083, 34] on link at bounding box center [1085, 23] width 32 height 32
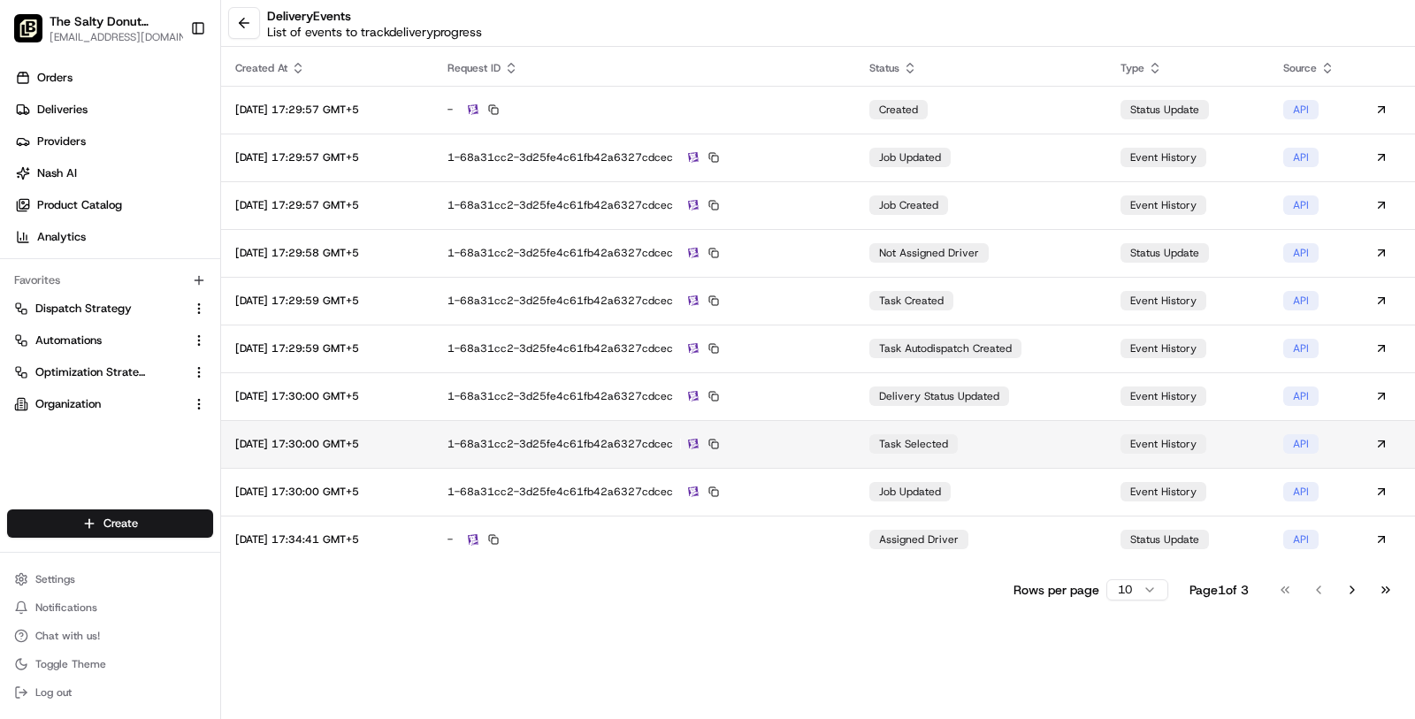
click at [723, 433] on td "1-68a31cc2-3d25fe4c61fb42a6327cdcec" at bounding box center [644, 444] width 422 height 48
click at [699, 439] on img at bounding box center [693, 444] width 11 height 11
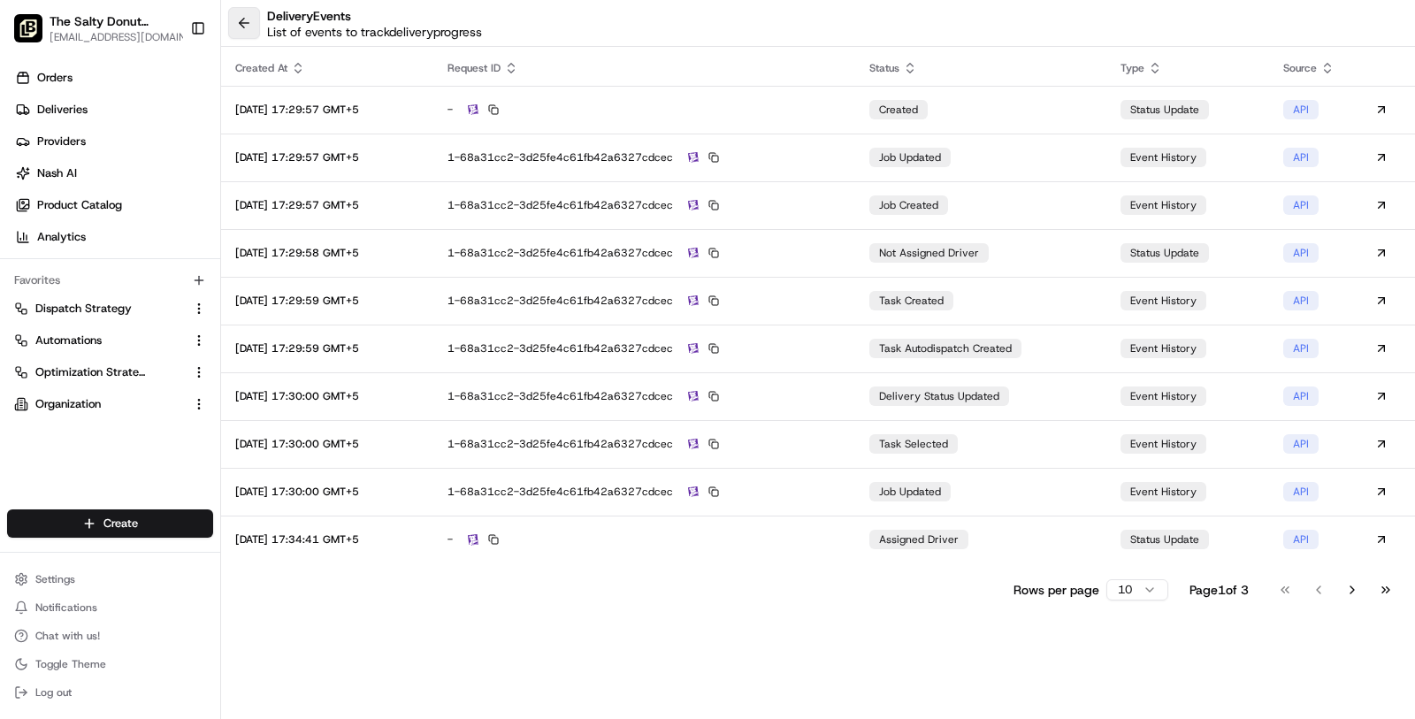
click at [241, 26] on button at bounding box center [244, 23] width 32 height 32
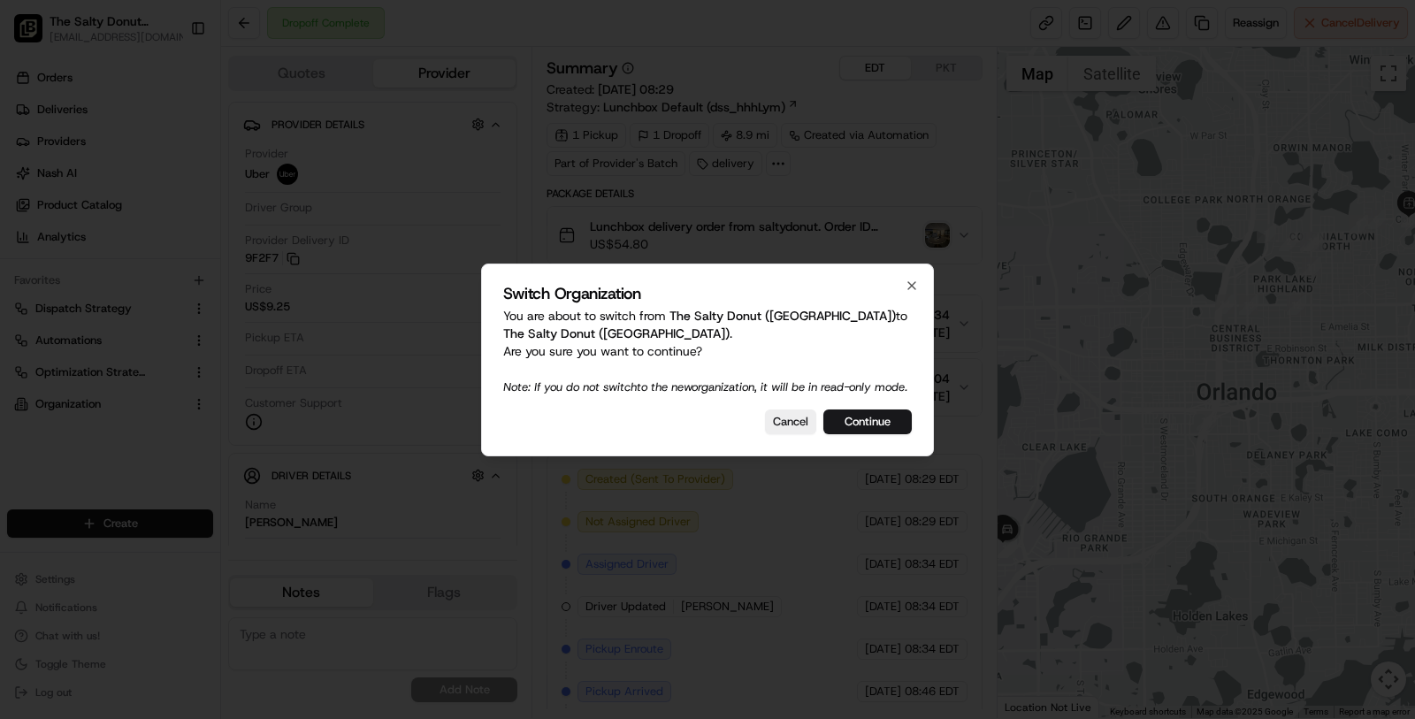
click at [916, 268] on div "Switch Organization You are about to switch from The Salty Donut (Seminole Heig…" at bounding box center [707, 360] width 453 height 193
drag, startPoint x: 911, startPoint y: 276, endPoint x: 895, endPoint y: 302, distance: 30.2
click at [911, 282] on icon "button" at bounding box center [911, 285] width 7 height 7
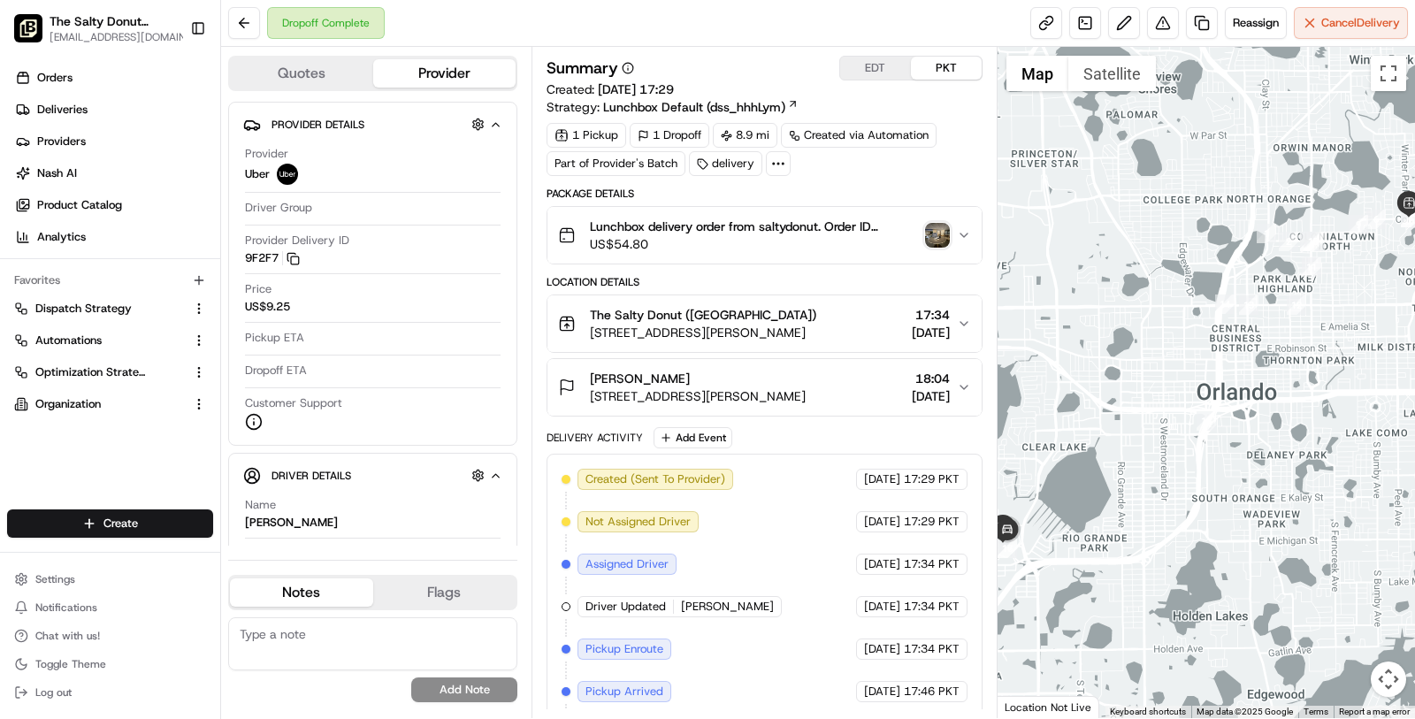
click at [941, 74] on button "PKT" at bounding box center [946, 68] width 71 height 23
click at [851, 64] on button "EDT" at bounding box center [875, 68] width 71 height 23
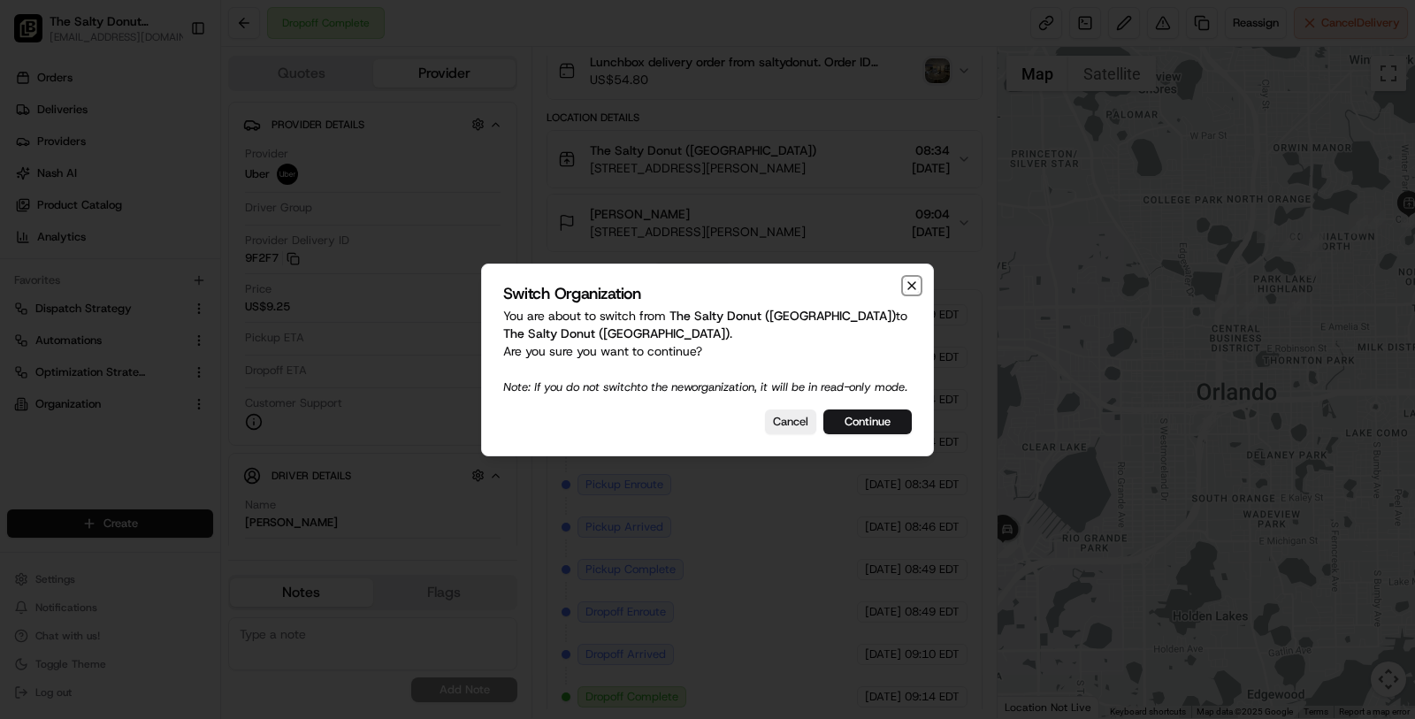
click at [915, 279] on icon "button" at bounding box center [912, 286] width 14 height 14
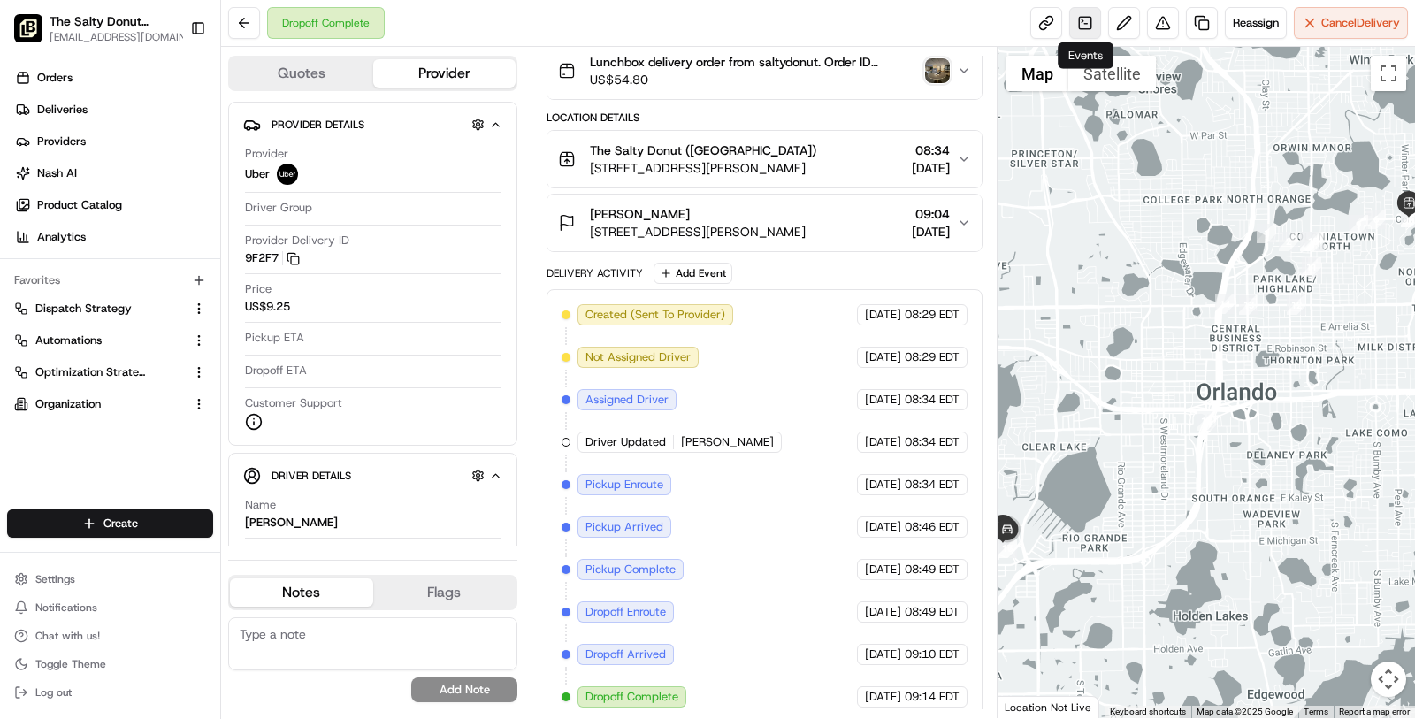
click at [1082, 21] on link at bounding box center [1085, 23] width 32 height 32
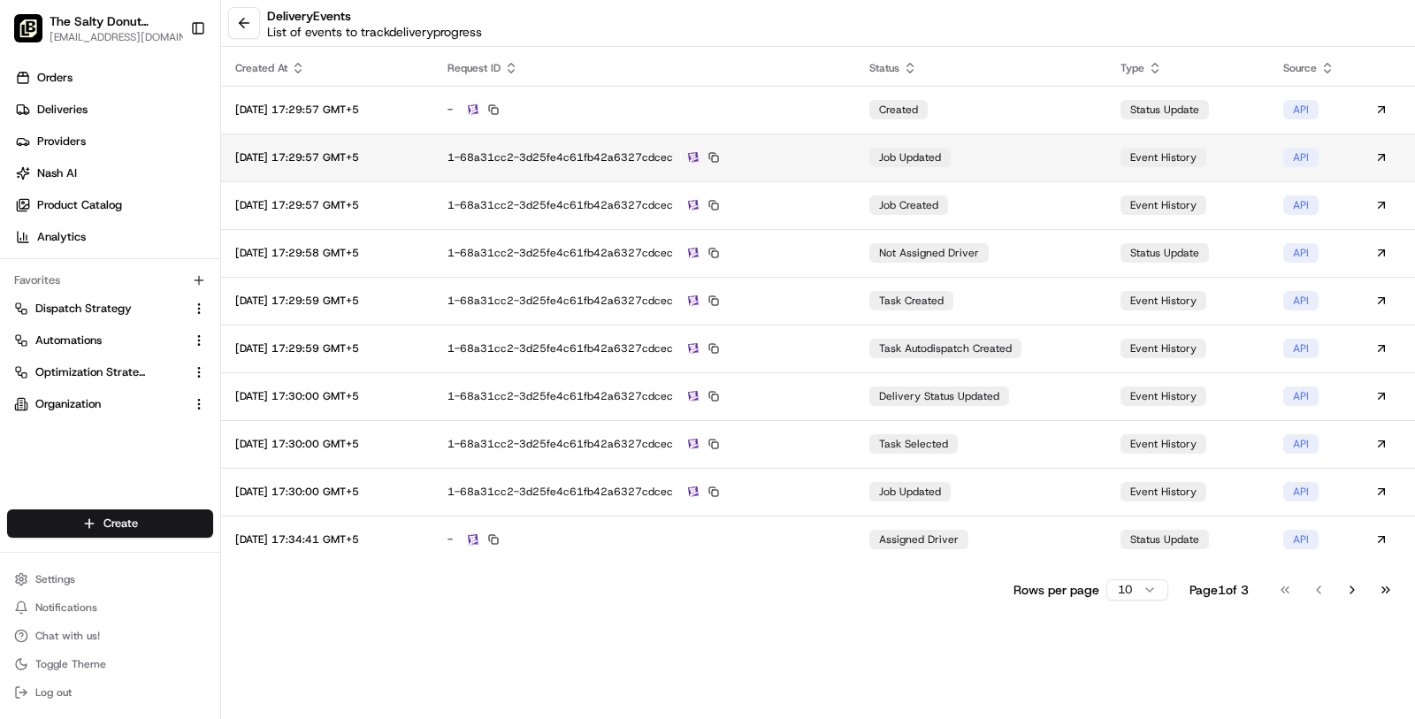
click at [835, 179] on td "1-68a31cc2-3d25fe4c61fb42a6327cdcec" at bounding box center [644, 158] width 422 height 48
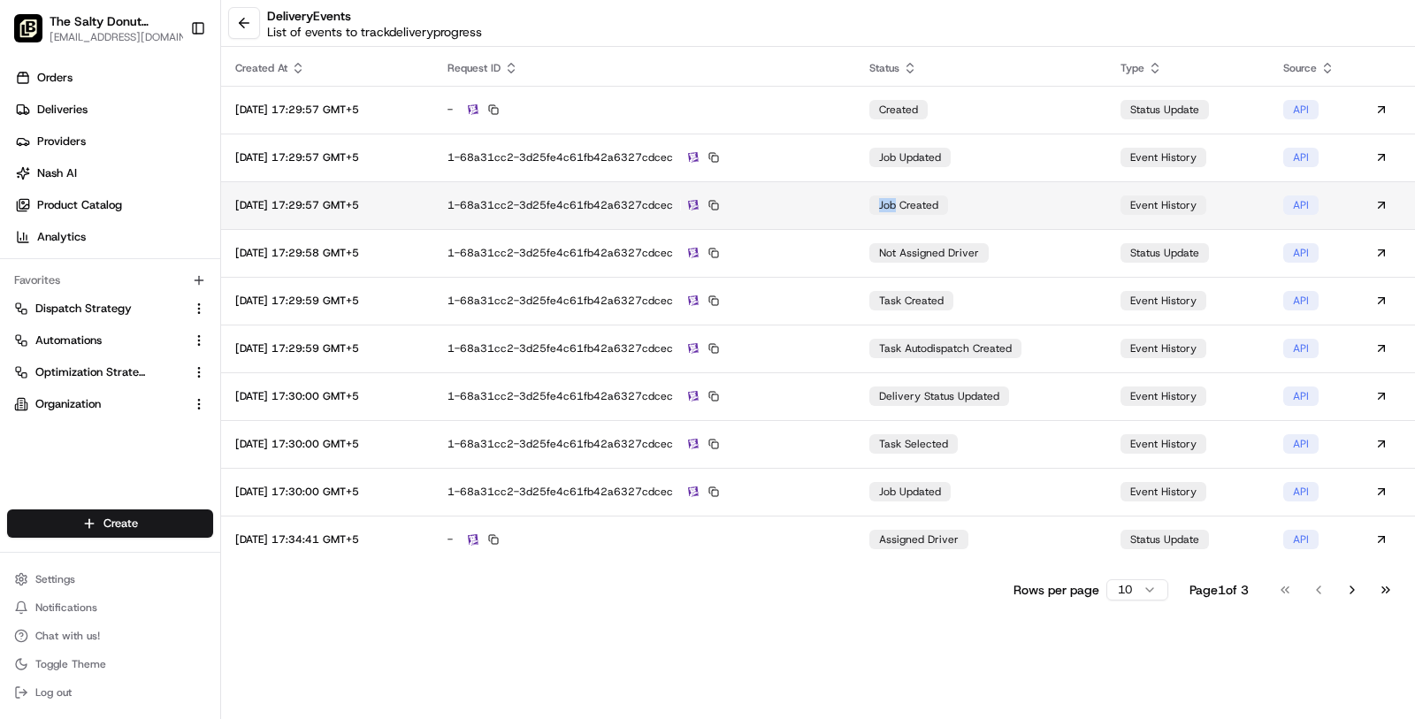
click at [787, 204] on div "1-68a31cc2-3d25fe4c61fb42a6327cdcec" at bounding box center [645, 205] width 394 height 16
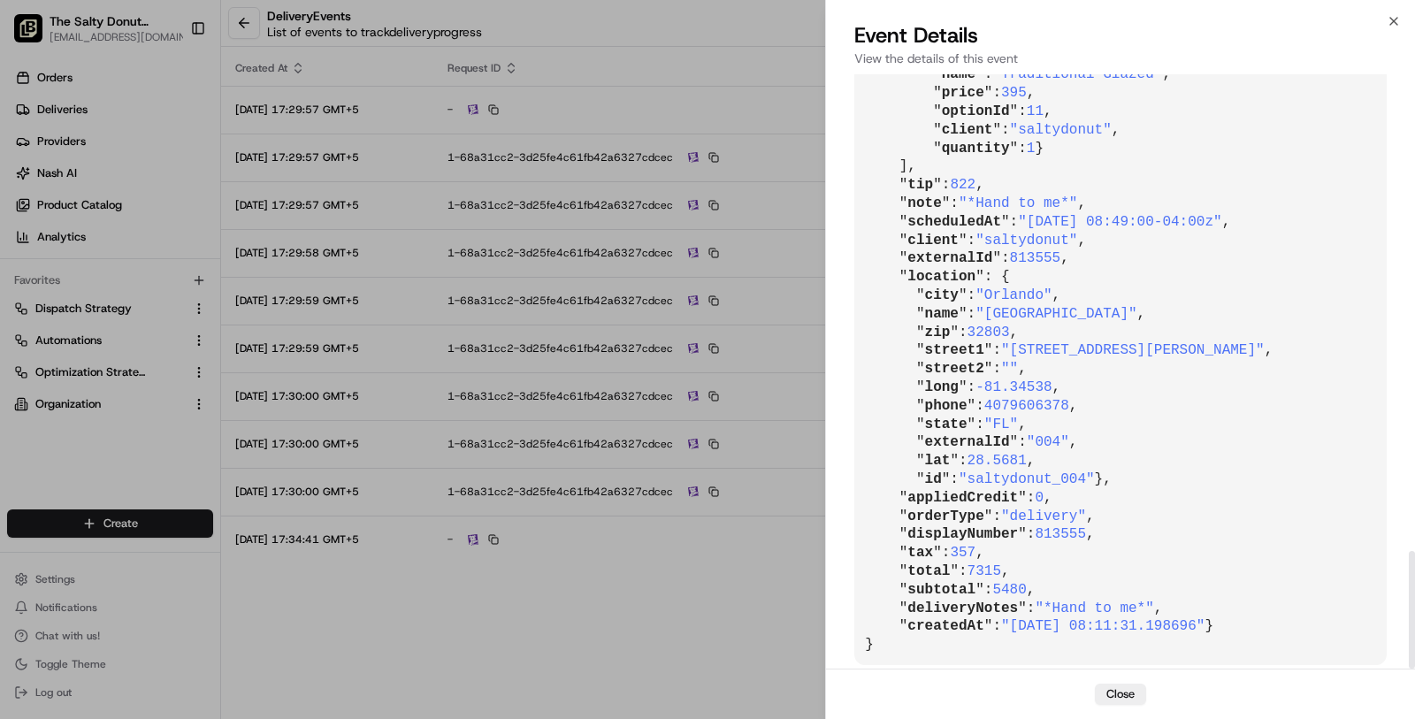
scroll to position [2410, 0]
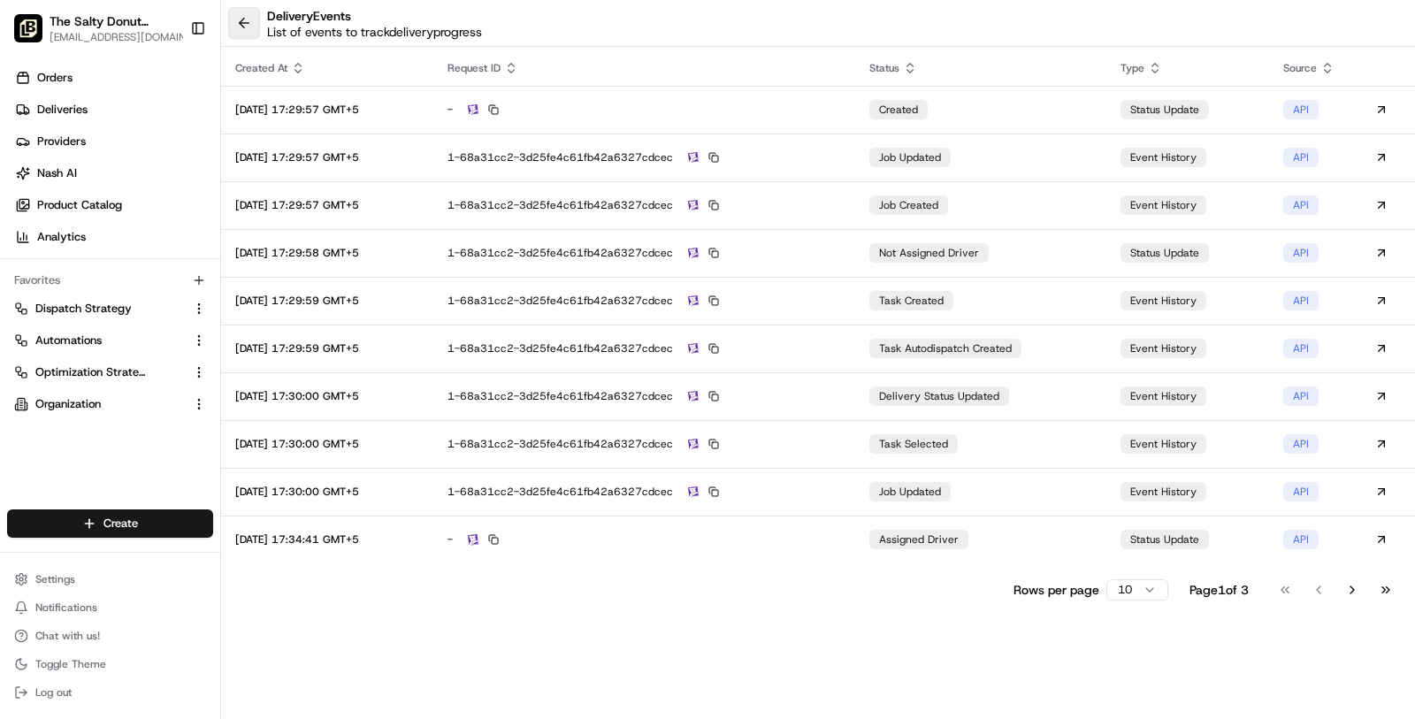
click at [242, 30] on button at bounding box center [244, 23] width 32 height 32
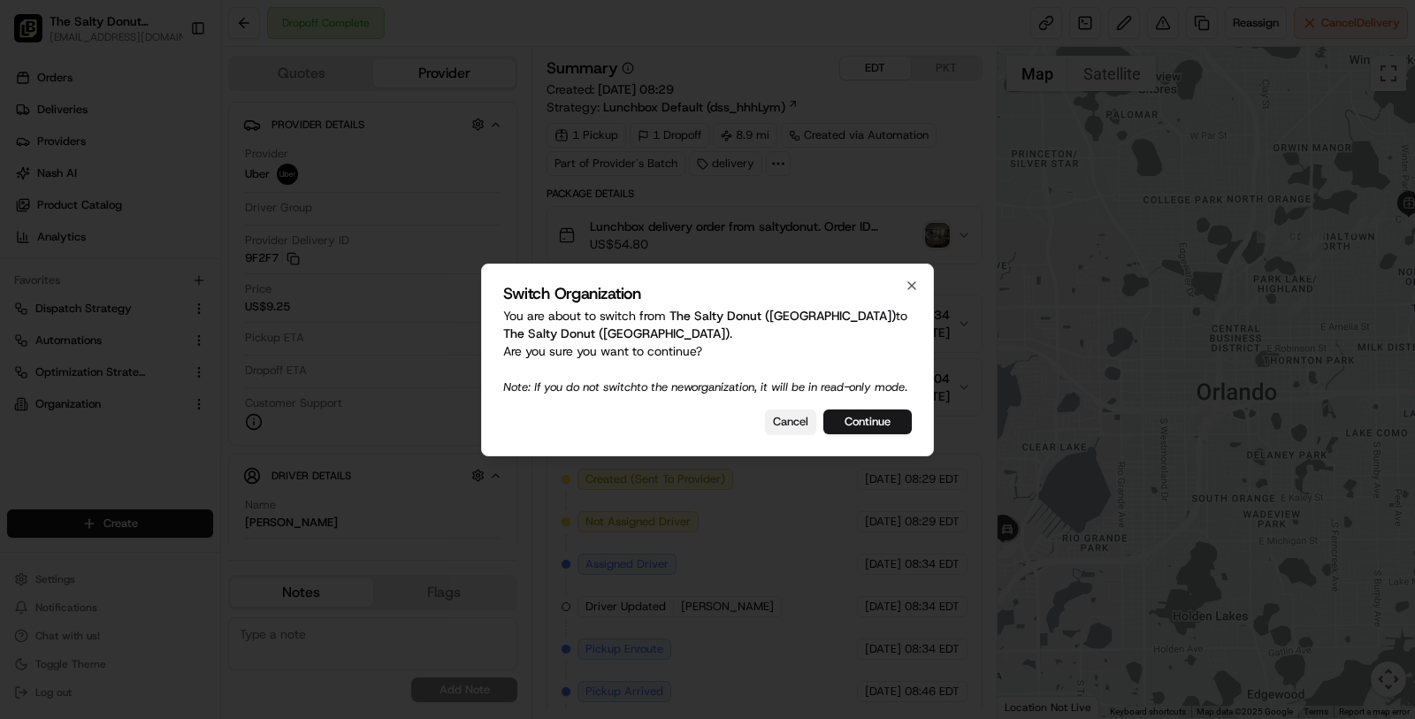
click at [792, 434] on button "Cancel" at bounding box center [790, 422] width 51 height 25
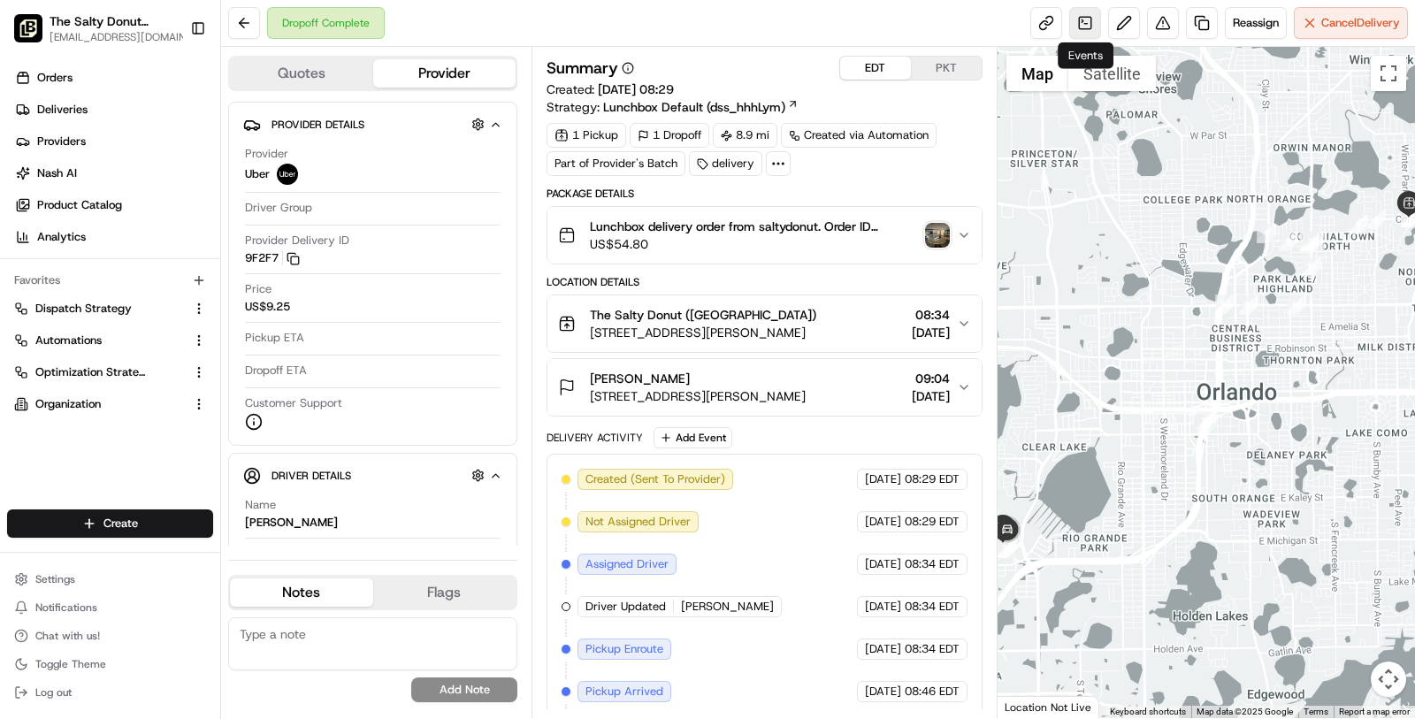
click at [1090, 24] on link at bounding box center [1085, 23] width 32 height 32
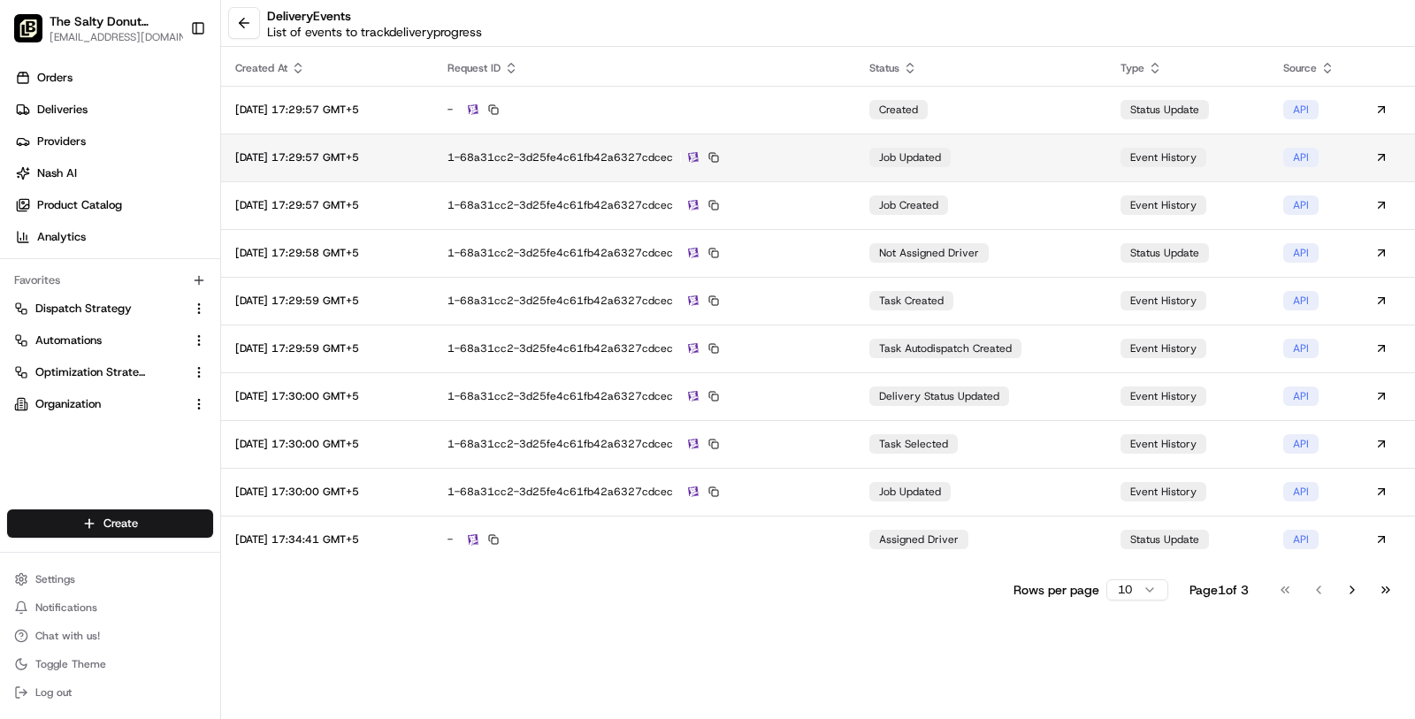
click at [802, 161] on div "1-68a31cc2-3d25fe4c61fb42a6327cdcec" at bounding box center [645, 157] width 394 height 16
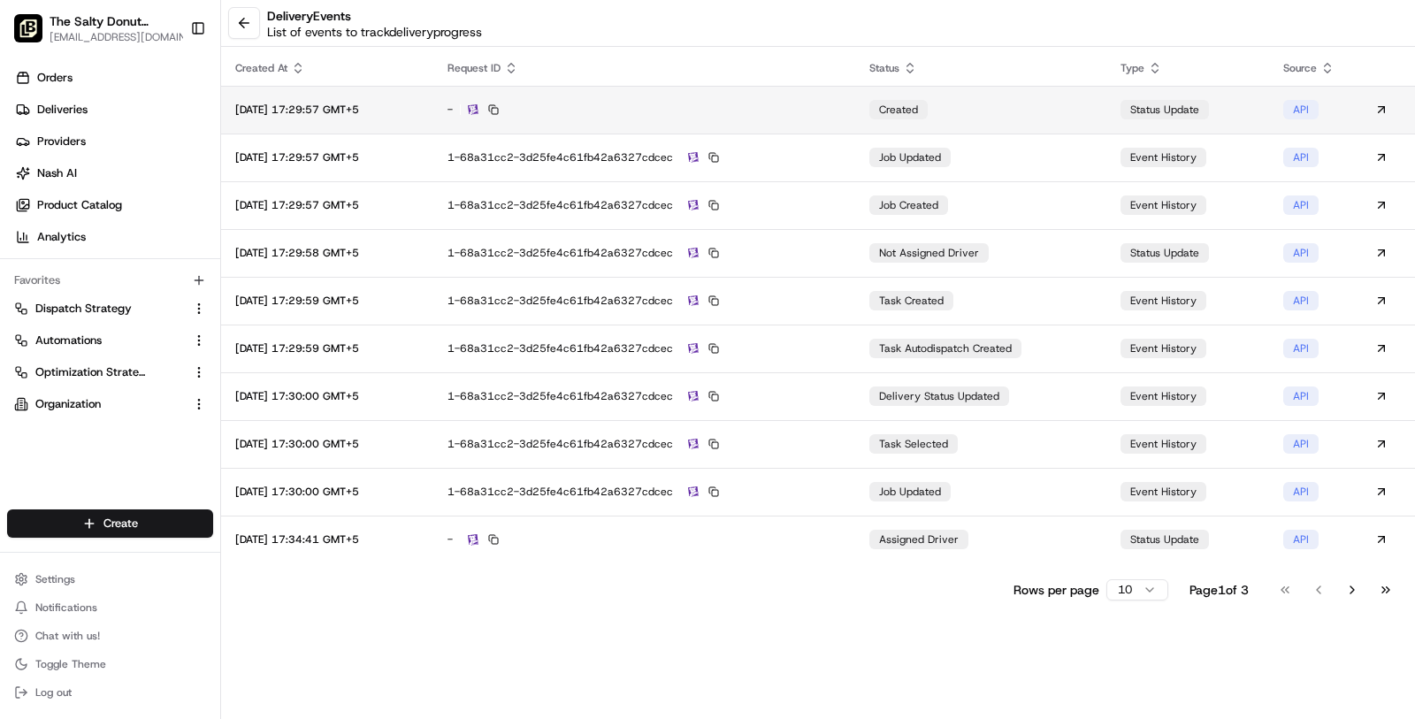
click at [800, 123] on td "-" at bounding box center [644, 110] width 422 height 48
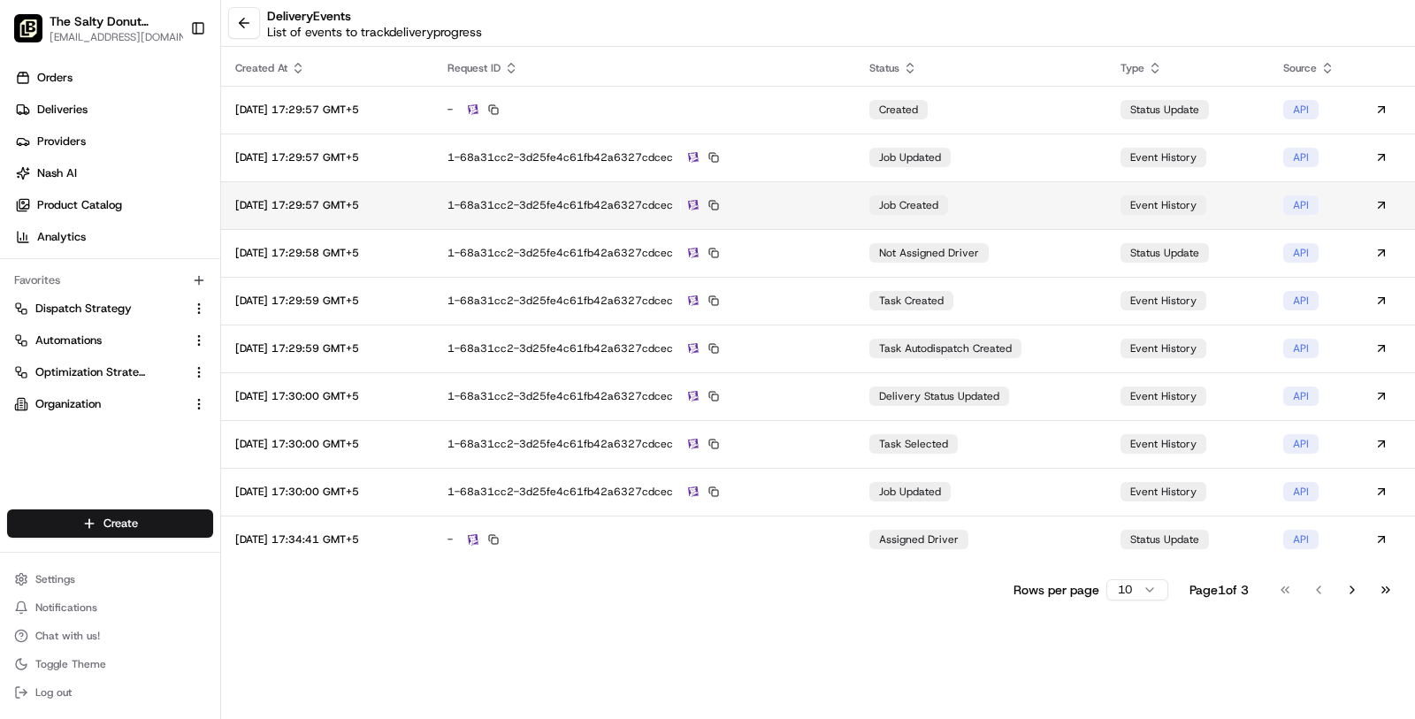
click at [814, 194] on td "1-68a31cc2-3d25fe4c61fb42a6327cdcec" at bounding box center [644, 205] width 422 height 48
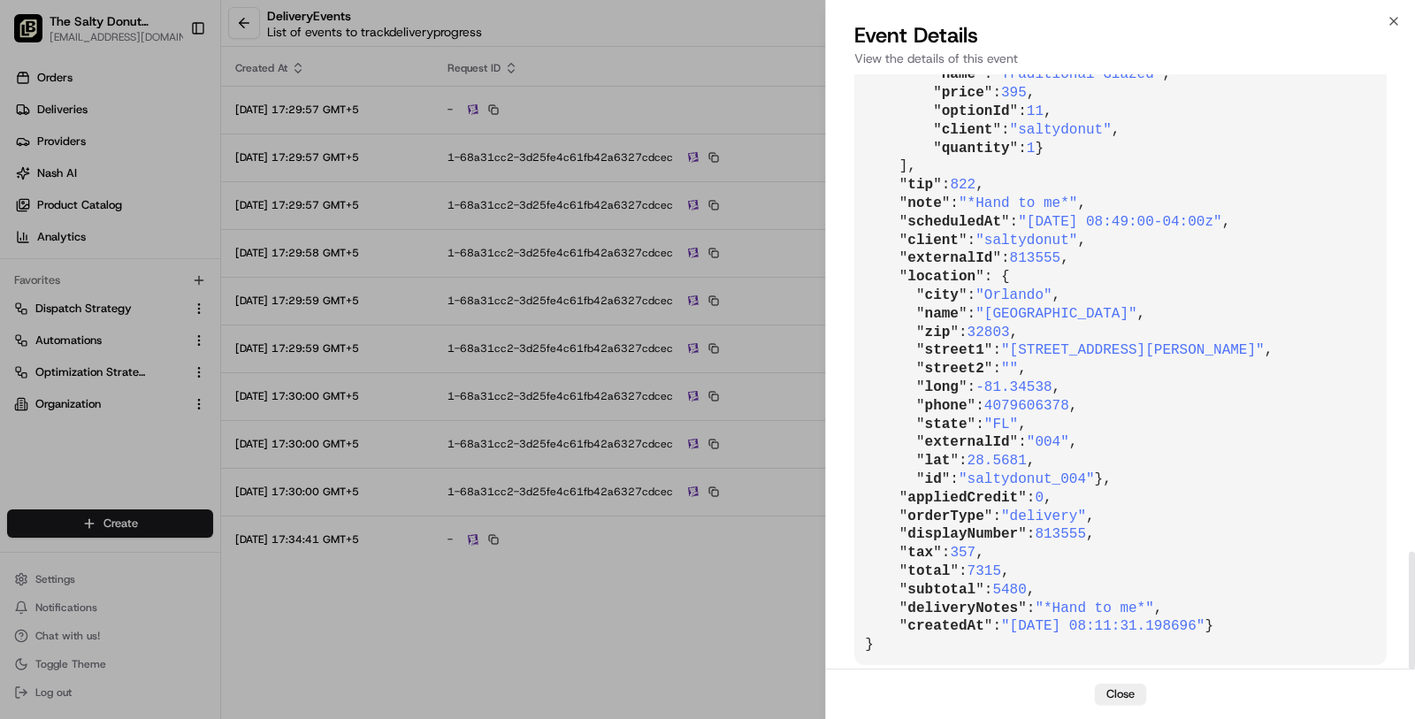
scroll to position [2412, 0]
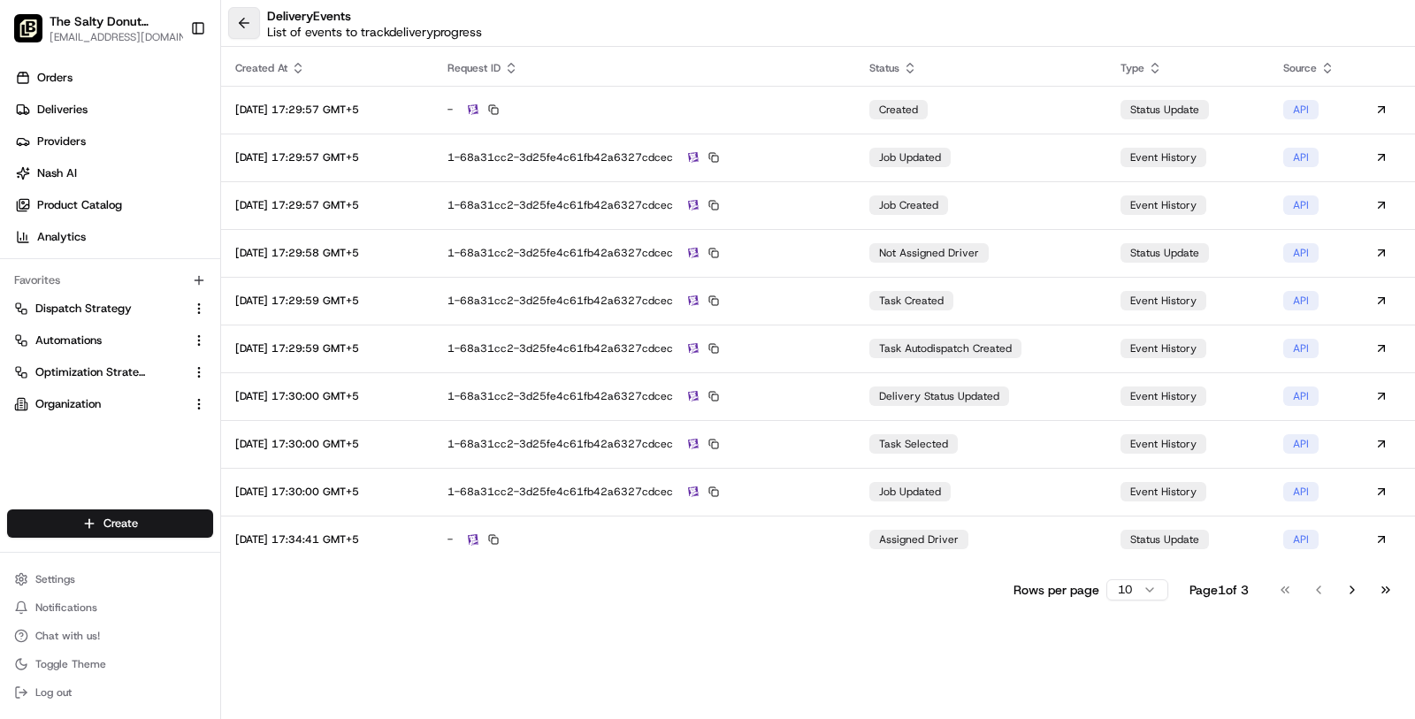
click at [244, 35] on button at bounding box center [244, 23] width 32 height 32
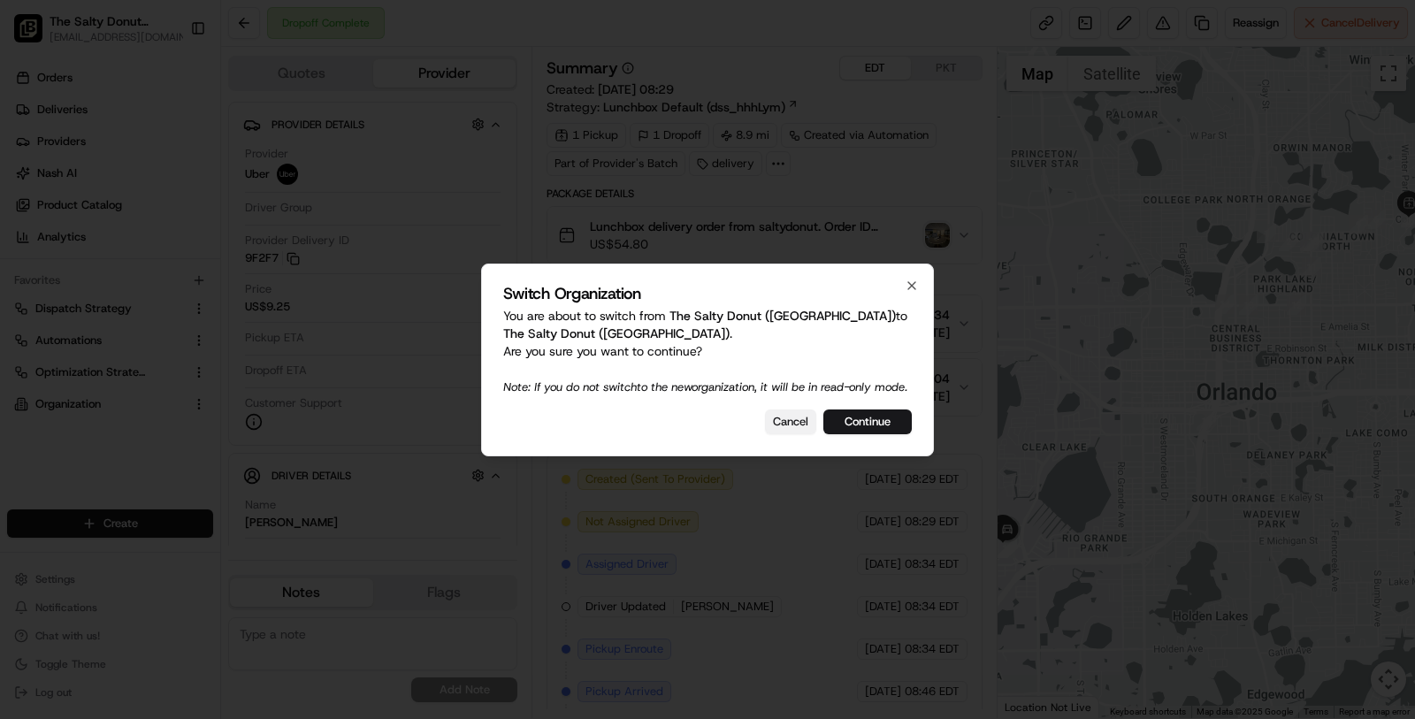
click at [785, 419] on button "Cancel" at bounding box center [790, 422] width 51 height 25
click at [787, 433] on button "Cancel" at bounding box center [790, 422] width 51 height 25
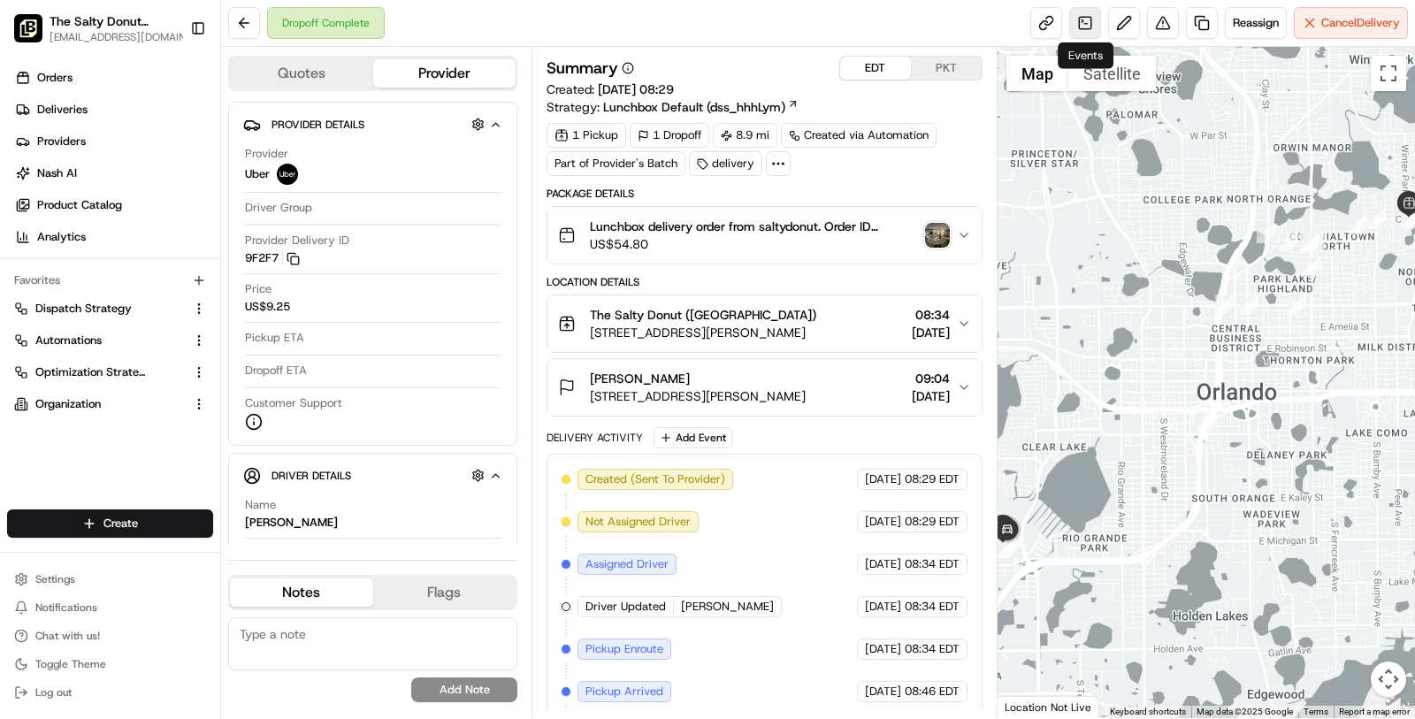
click at [1090, 18] on link at bounding box center [1085, 23] width 32 height 32
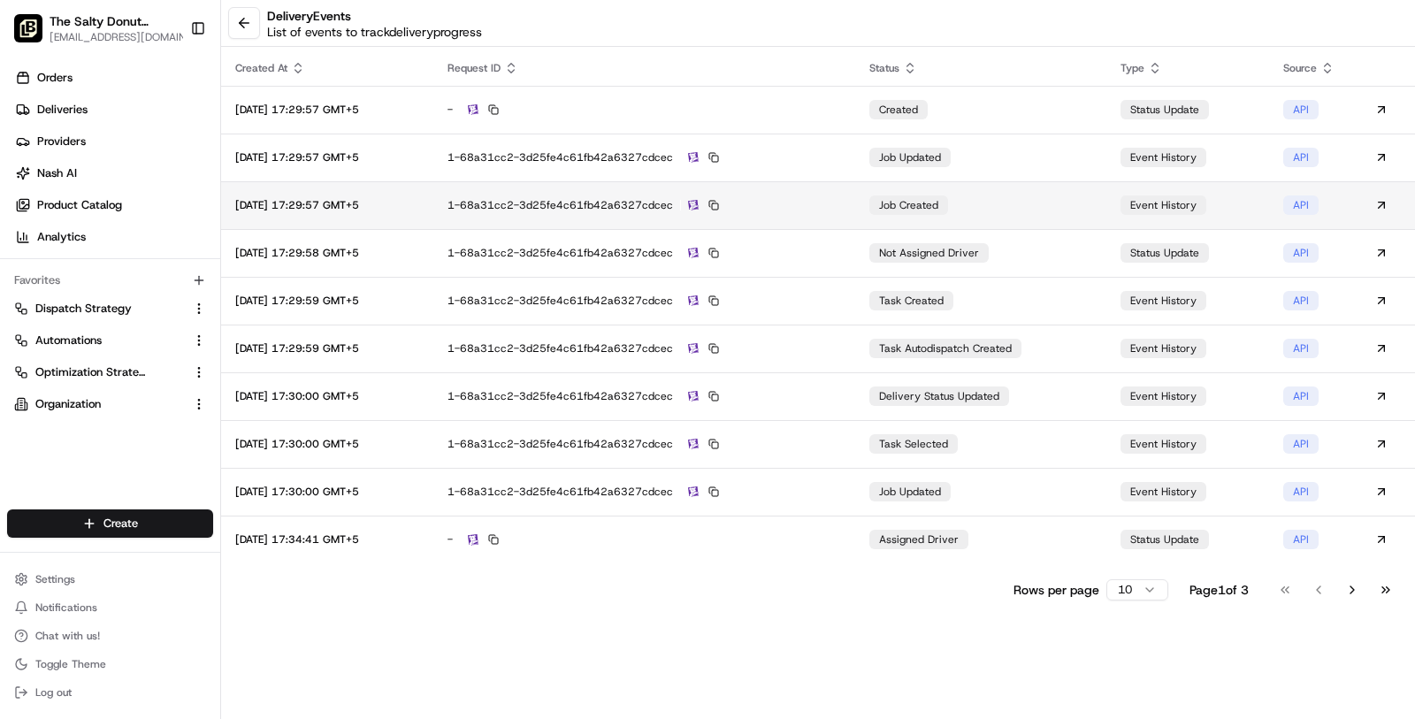
click at [838, 205] on div "1-68a31cc2-3d25fe4c61fb42a6327cdcec" at bounding box center [645, 205] width 394 height 16
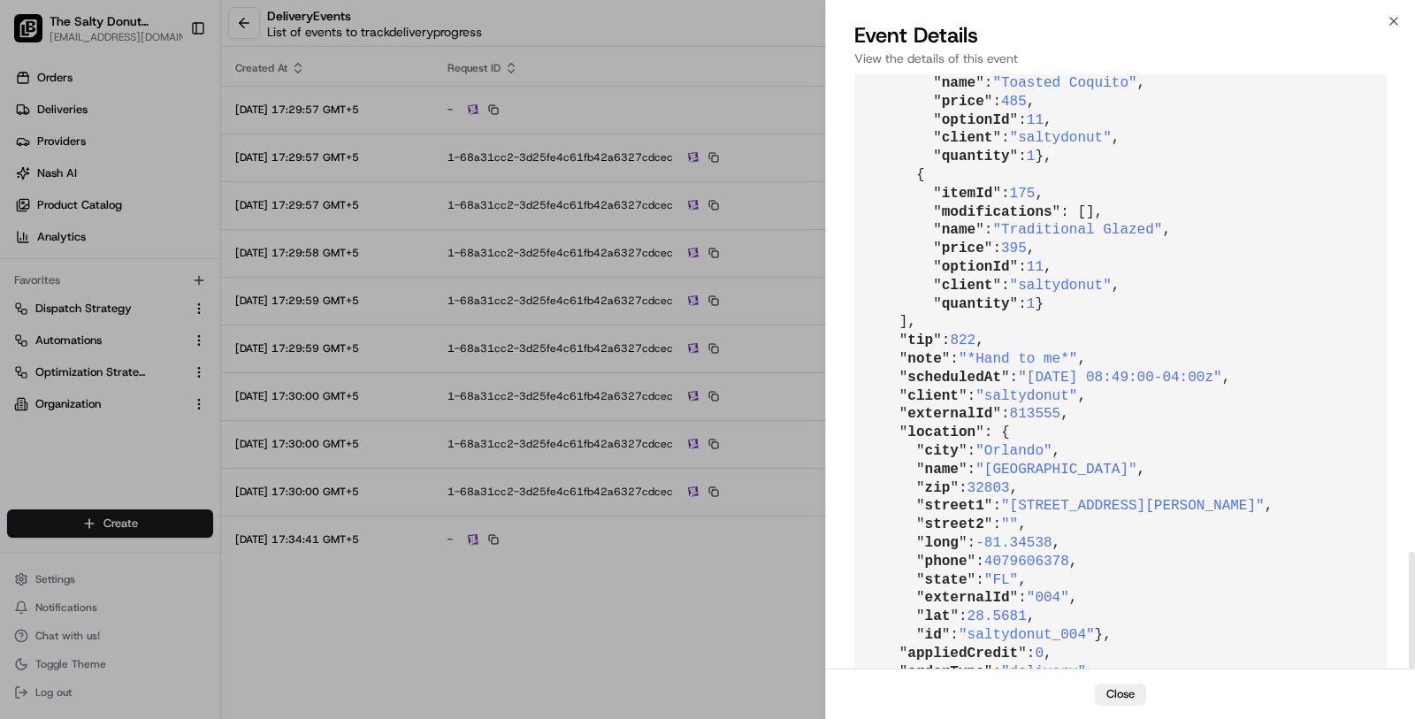
scroll to position [2412, 0]
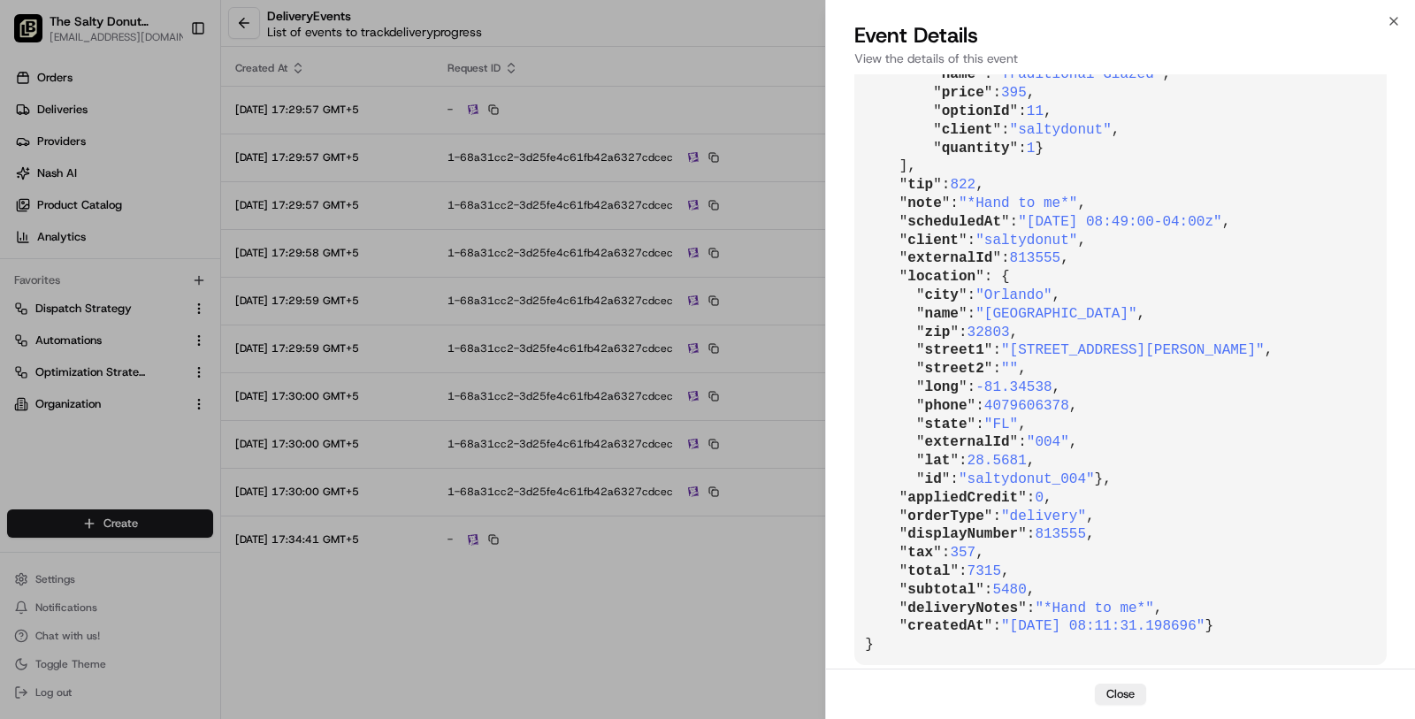
drag, startPoint x: 1017, startPoint y: 615, endPoint x: 1229, endPoint y: 605, distance: 211.6
click at [1205, 618] on span ""2025-08-18 08:11:31.198696"" at bounding box center [1102, 626] width 203 height 16
click at [1146, 618] on span ""2025-08-18 08:11:31.198696"" at bounding box center [1102, 626] width 203 height 16
click at [1099, 618] on span ""2025-08-18 08:11:31.198696"" at bounding box center [1102, 626] width 203 height 16
drag, startPoint x: 1179, startPoint y: 609, endPoint x: 1111, endPoint y: 607, distance: 68.2
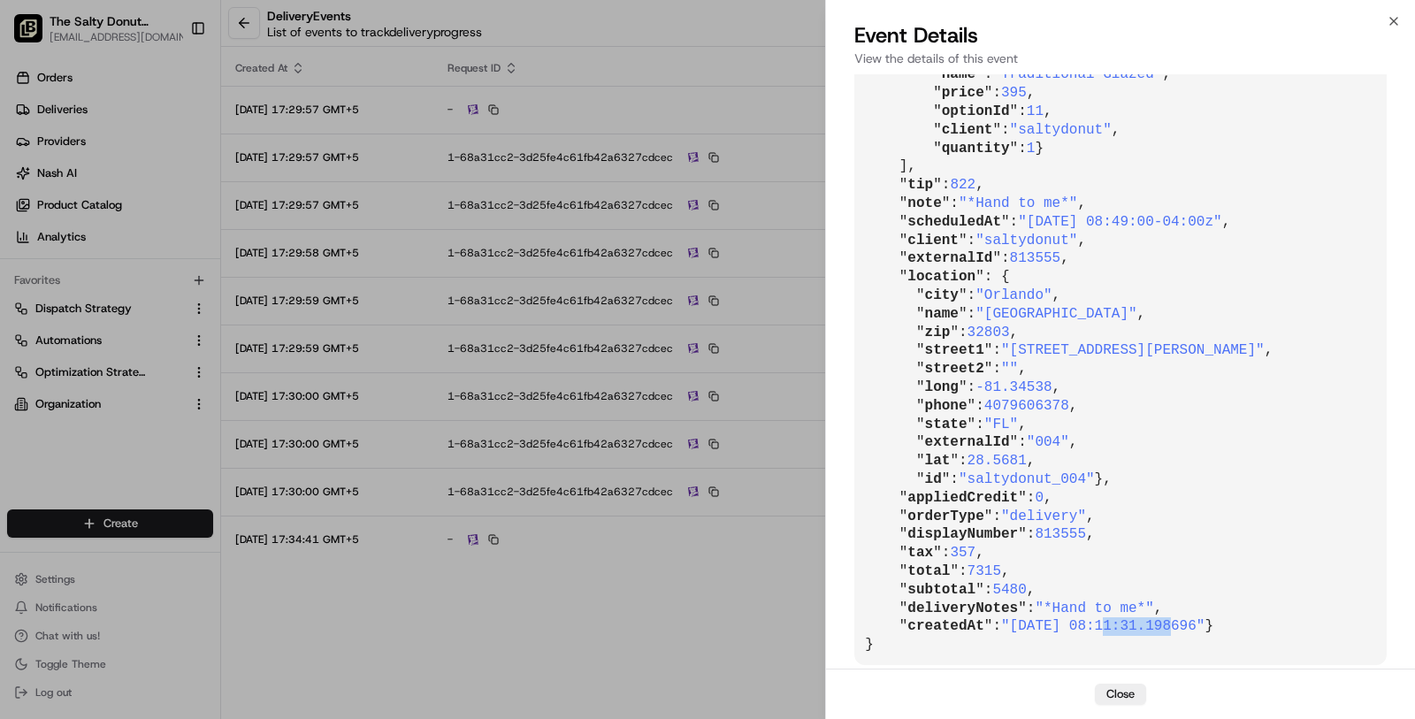
click at [1113, 618] on span ""2025-08-18 08:11:31.198696"" at bounding box center [1102, 626] width 203 height 16
drag, startPoint x: 1022, startPoint y: 610, endPoint x: 1175, endPoint y: 606, distance: 154.0
click at [1177, 618] on span ""2025-08-18 08:11:31.198696"" at bounding box center [1102, 626] width 203 height 16
copy span "2025-08-18 08:11:31"
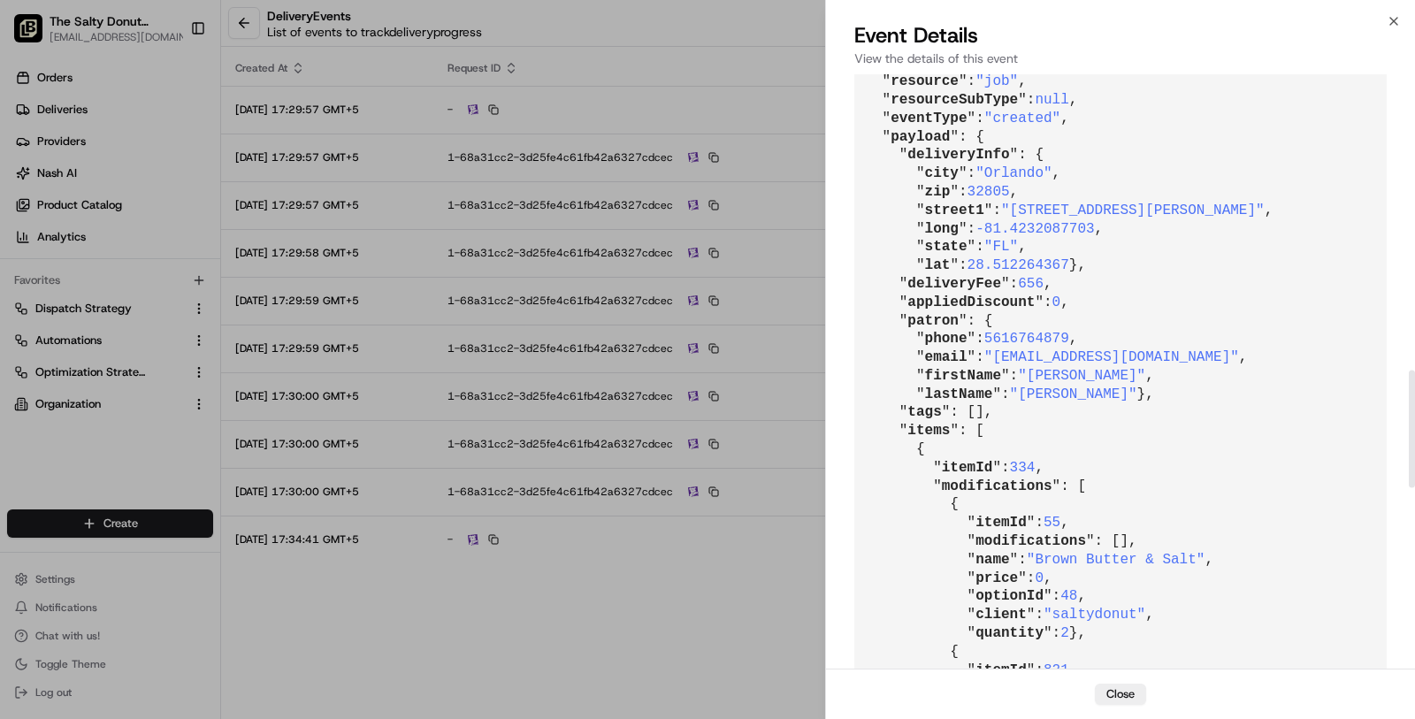
scroll to position [0, 0]
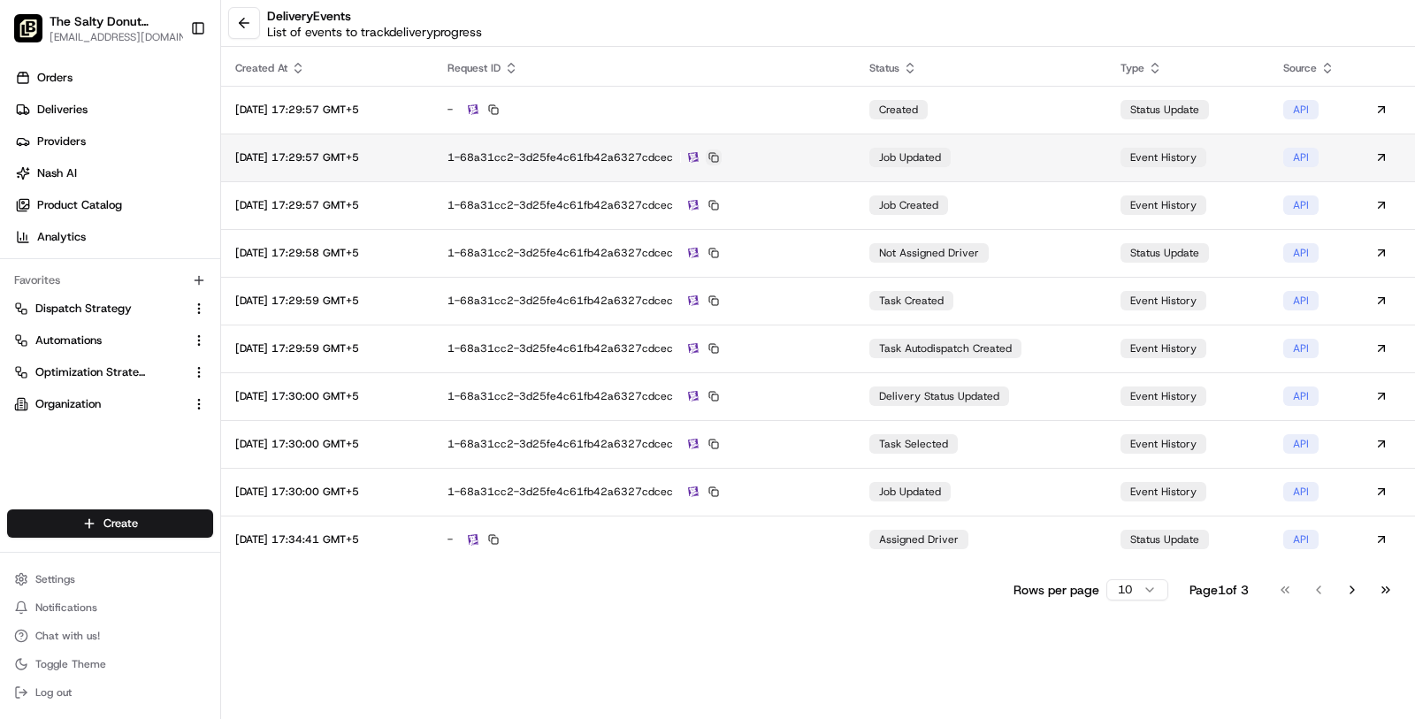
click at [722, 152] on button at bounding box center [714, 157] width 16 height 16
click at [777, 165] on td "1-68a31cc2-3d25fe4c61fb42a6327cdcec" at bounding box center [644, 158] width 422 height 48
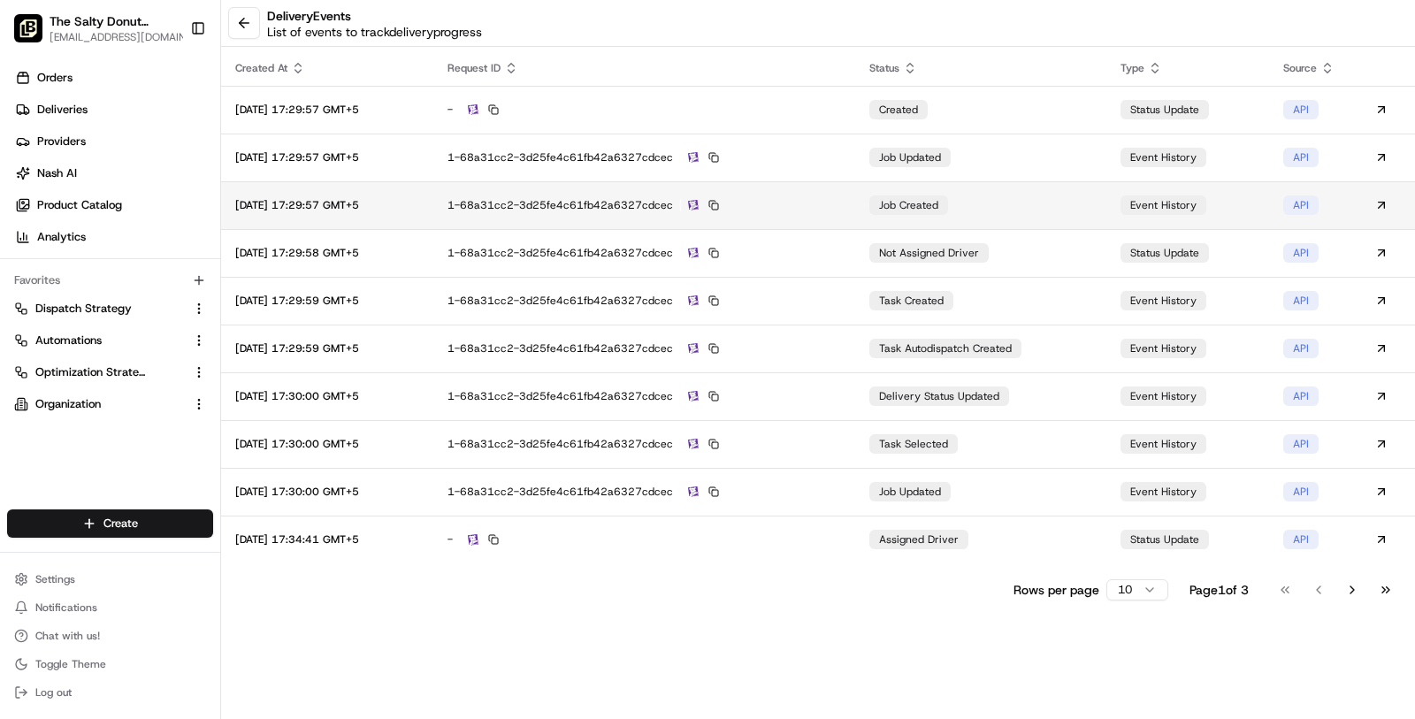
click at [788, 209] on div "1-68a31cc2-3d25fe4c61fb42a6327cdcec" at bounding box center [645, 205] width 394 height 16
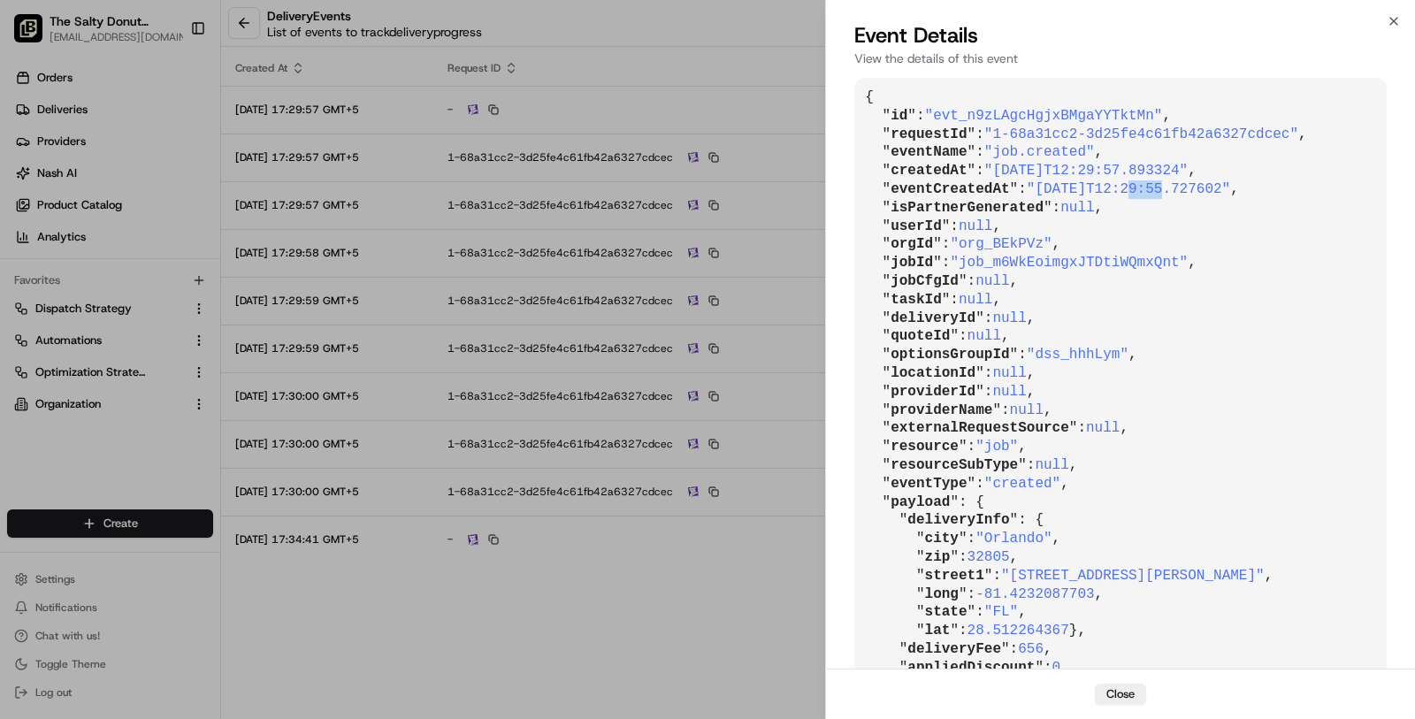
drag, startPoint x: 1140, startPoint y: 192, endPoint x: 1170, endPoint y: 190, distance: 30.1
click at [1170, 190] on span ""2025-08-18T12:29:55.727602"" at bounding box center [1128, 189] width 203 height 16
drag, startPoint x: 1166, startPoint y: 191, endPoint x: 1204, endPoint y: 188, distance: 38.2
click at [1204, 188] on span ""2025-08-18T12:29:55.727602"" at bounding box center [1128, 189] width 203 height 16
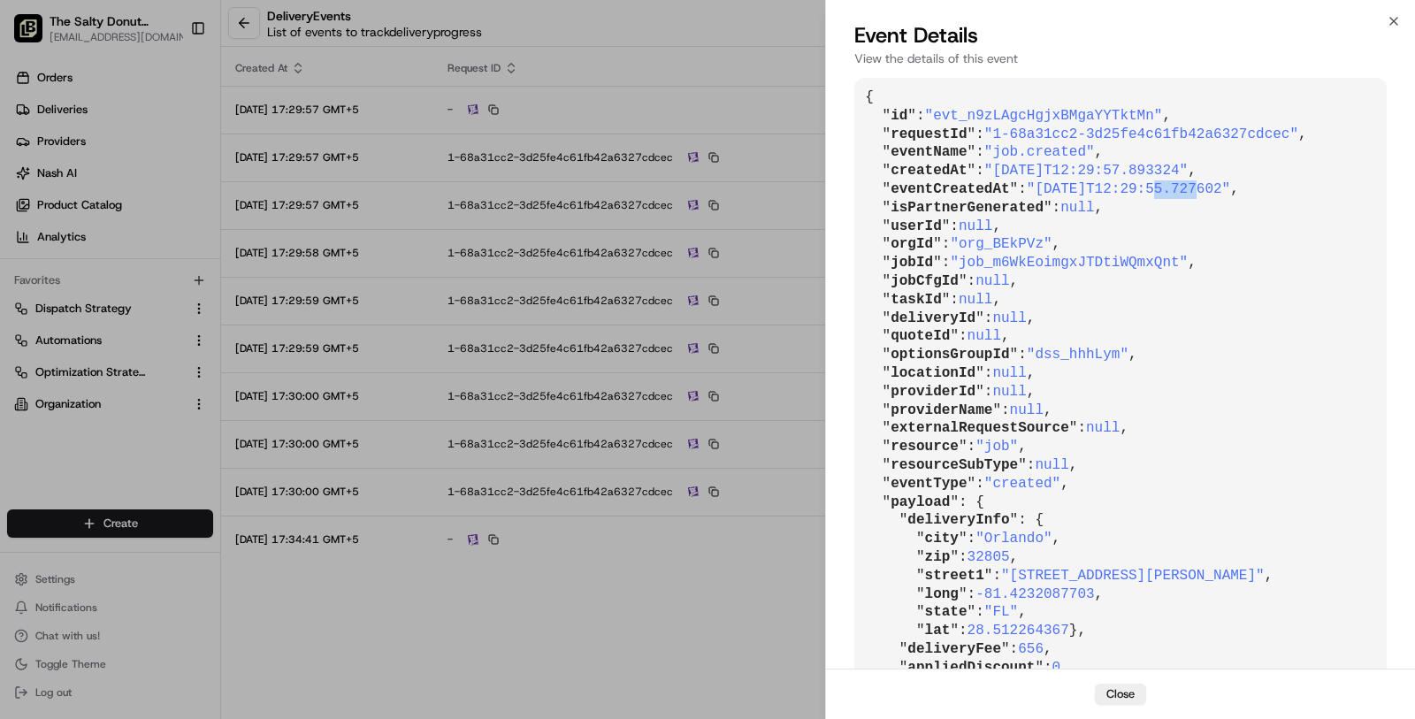
click at [1194, 188] on span ""2025-08-18T12:29:55.727602"" at bounding box center [1128, 189] width 203 height 16
drag, startPoint x: 1205, startPoint y: 189, endPoint x: 1160, endPoint y: 188, distance: 44.3
click at [1160, 188] on span ""2025-08-18T12:29:55.727602"" at bounding box center [1128, 189] width 203 height 16
copy span "29:55"
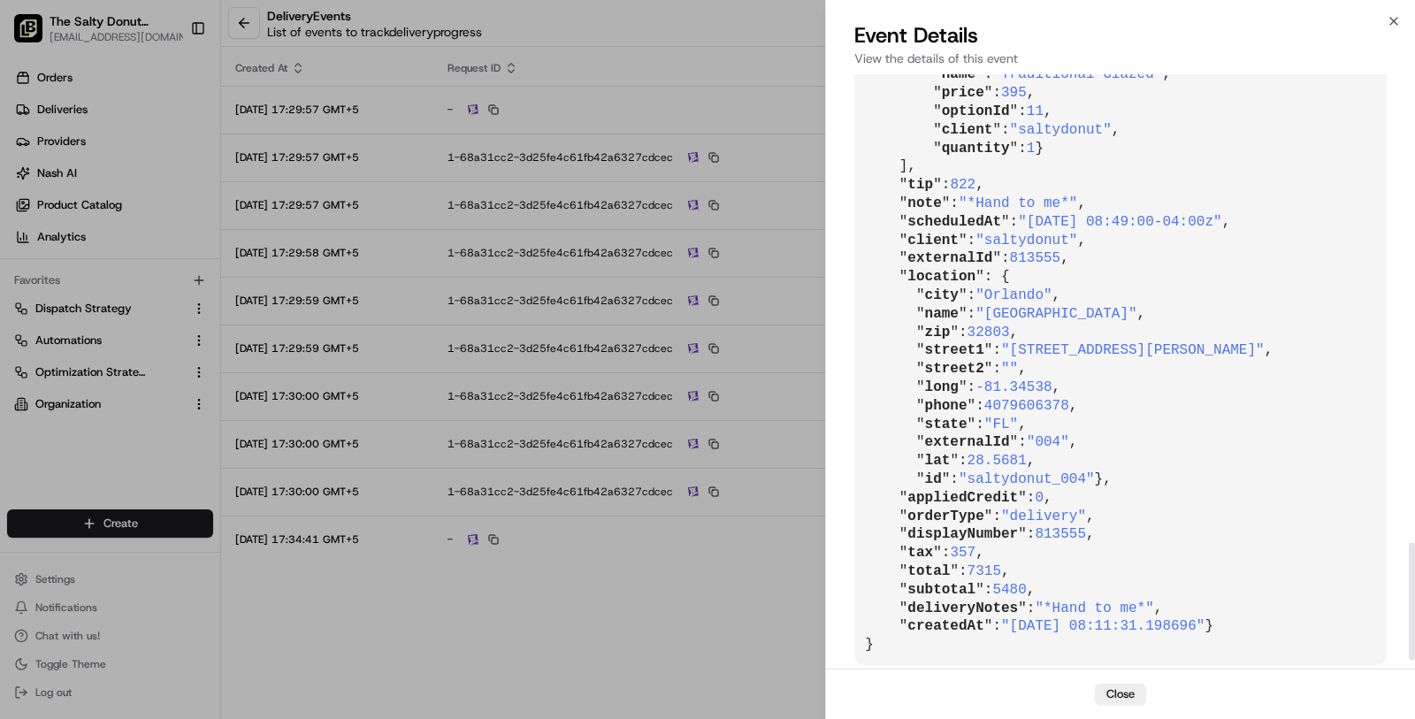
scroll to position [2366, 0]
drag, startPoint x: 1129, startPoint y: 233, endPoint x: 1194, endPoint y: 228, distance: 64.7
click at [1194, 228] on span ""2025-08-18 08:49:00-04:00z"" at bounding box center [1119, 222] width 203 height 16
copy span "08:49:00"
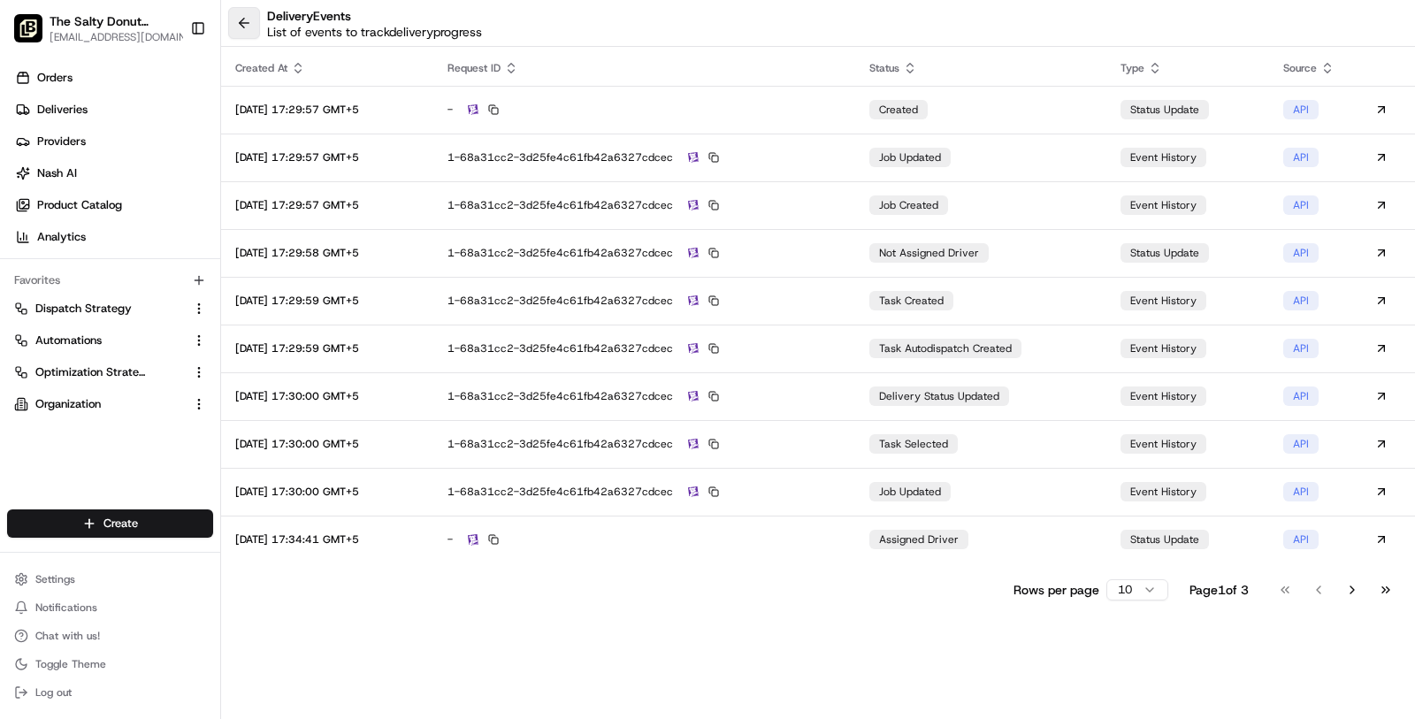
click at [241, 29] on button at bounding box center [244, 23] width 32 height 32
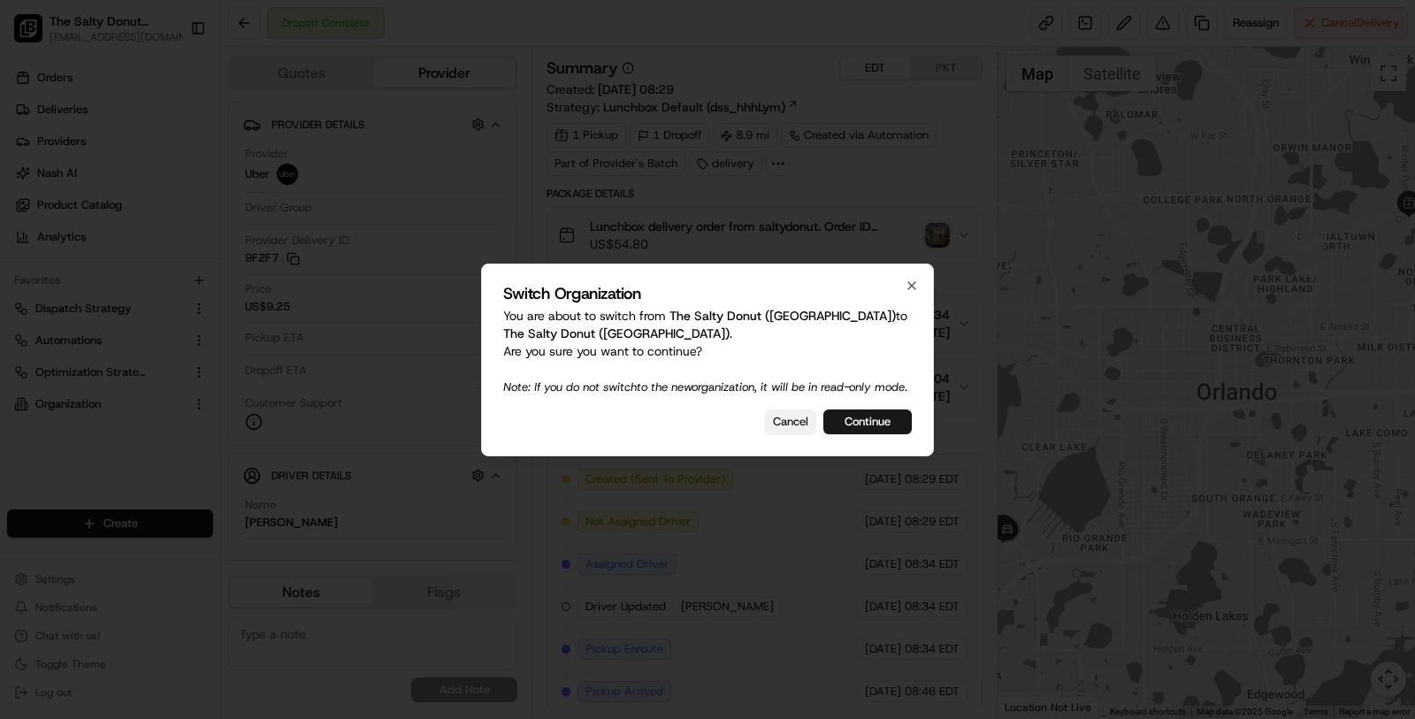
click at [773, 430] on button "Cancel" at bounding box center [790, 422] width 51 height 25
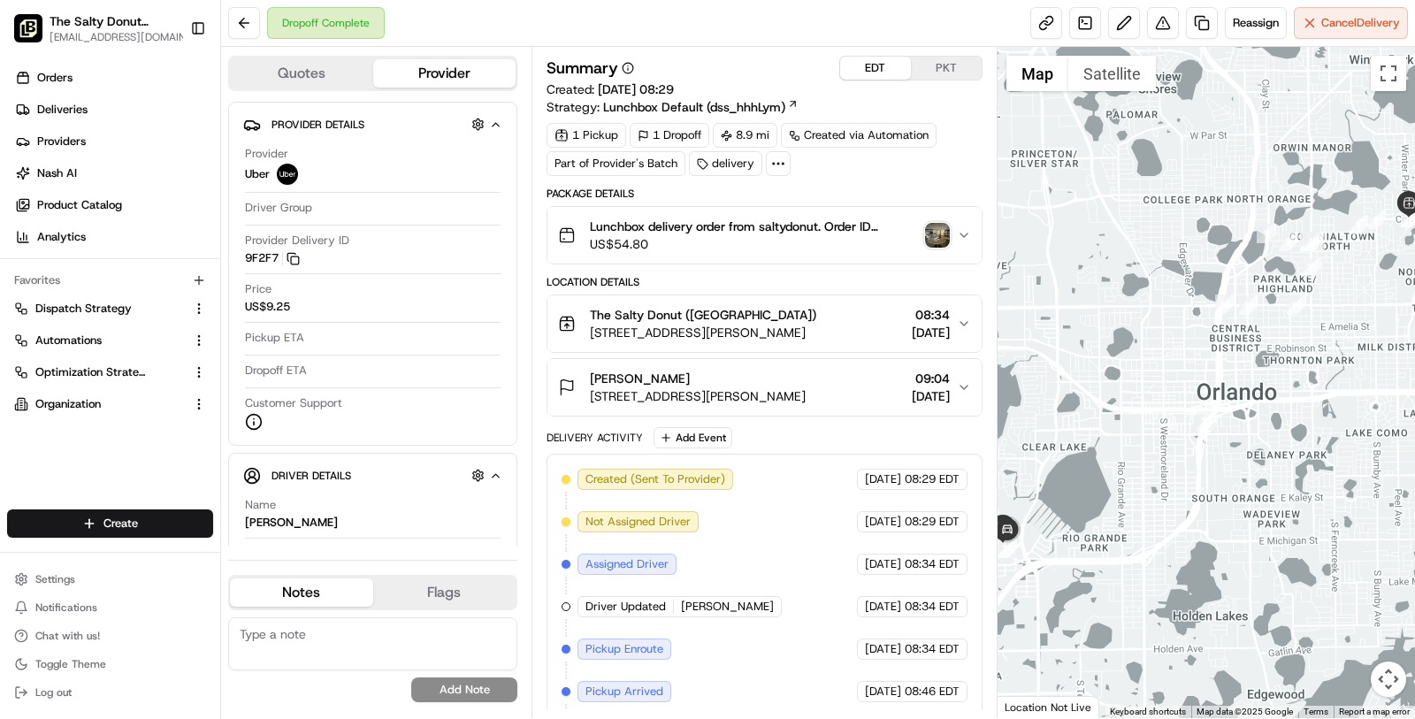
click at [778, 157] on icon at bounding box center [778, 164] width 16 height 16
click at [882, 176] on div "Summary EDT PKT Created: 18/08/2025 08:29 Strategy: Lunchbox Default (dss_hhhLy…" at bounding box center [765, 471] width 436 height 831
click at [1079, 28] on link at bounding box center [1085, 23] width 32 height 32
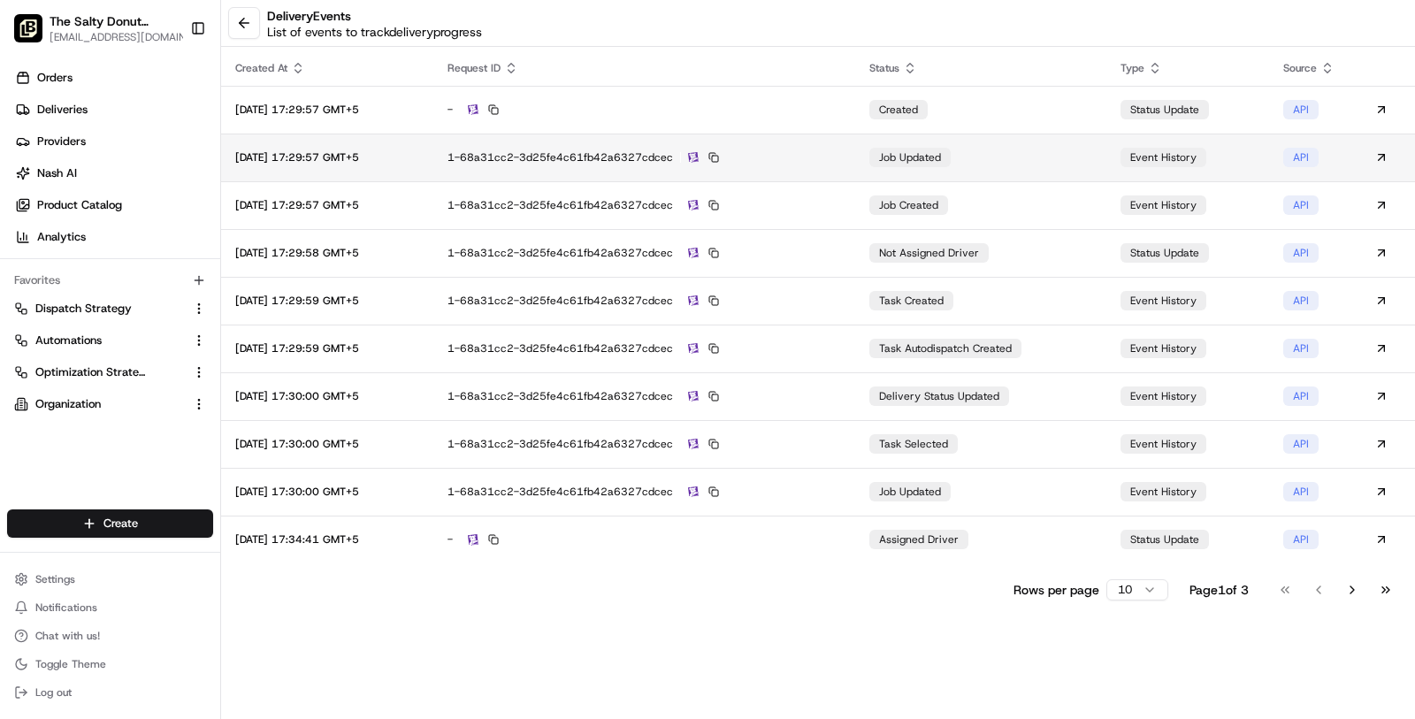
click at [846, 177] on td "1-68a31cc2-3d25fe4c61fb42a6327cdcec" at bounding box center [644, 158] width 422 height 48
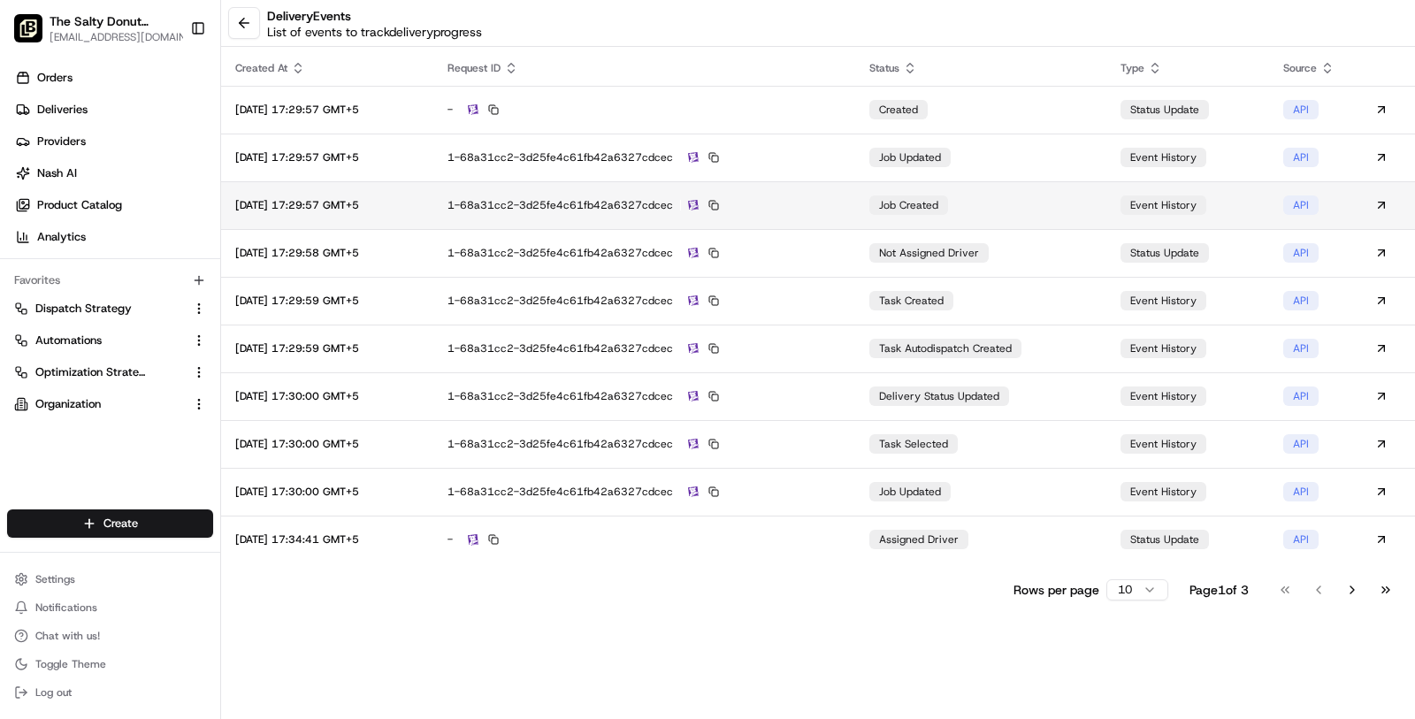
click at [813, 194] on td "1-68a31cc2-3d25fe4c61fb42a6327cdcec" at bounding box center [644, 205] width 422 height 48
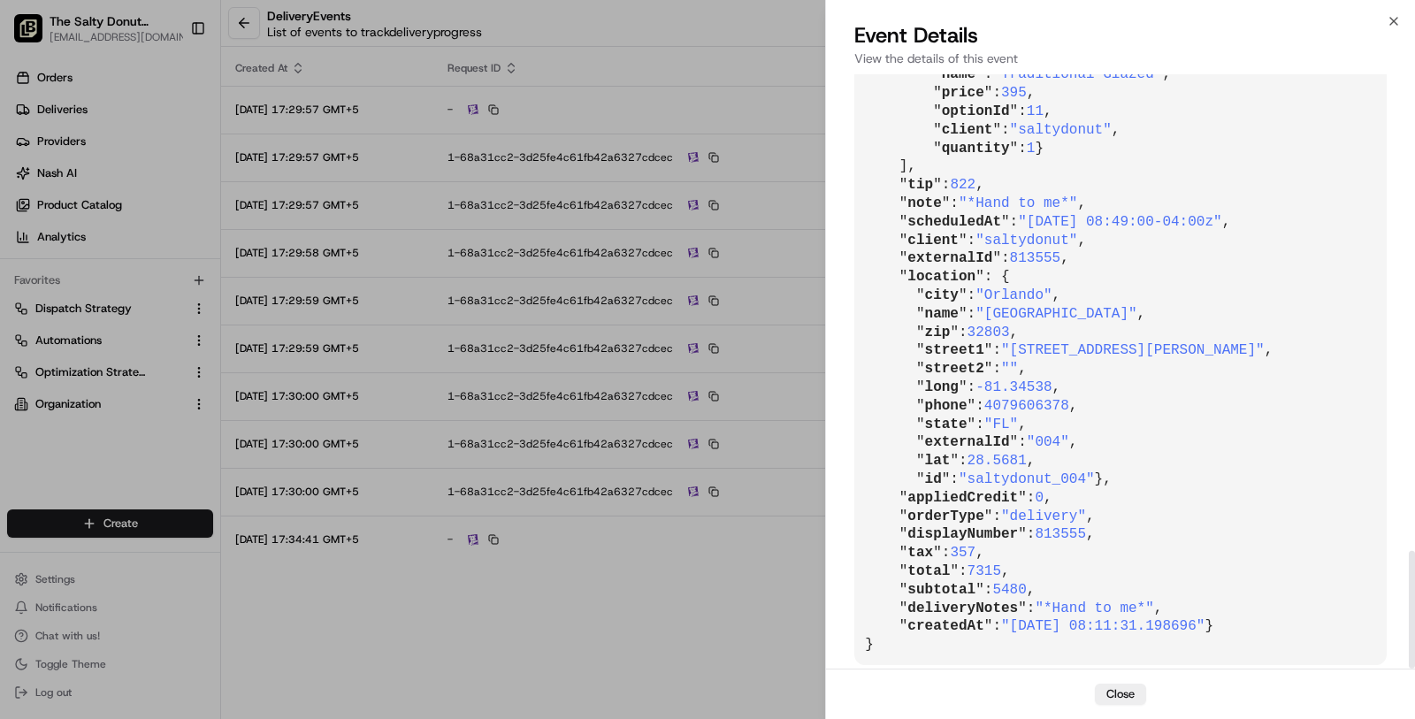
scroll to position [2412, 0]
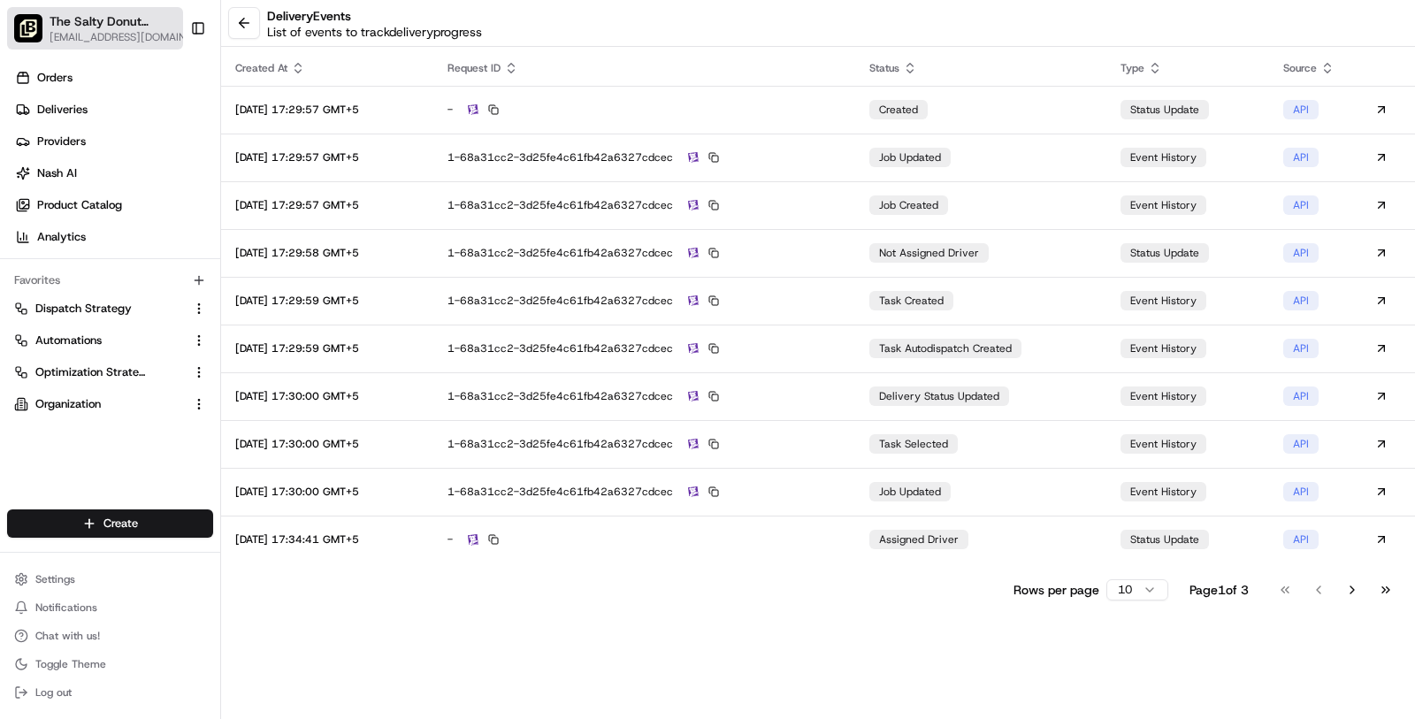
click at [7, 18] on button "The Salty Donut (Seminole Heights) masood@usenash.com" at bounding box center [95, 28] width 176 height 42
type input "h"
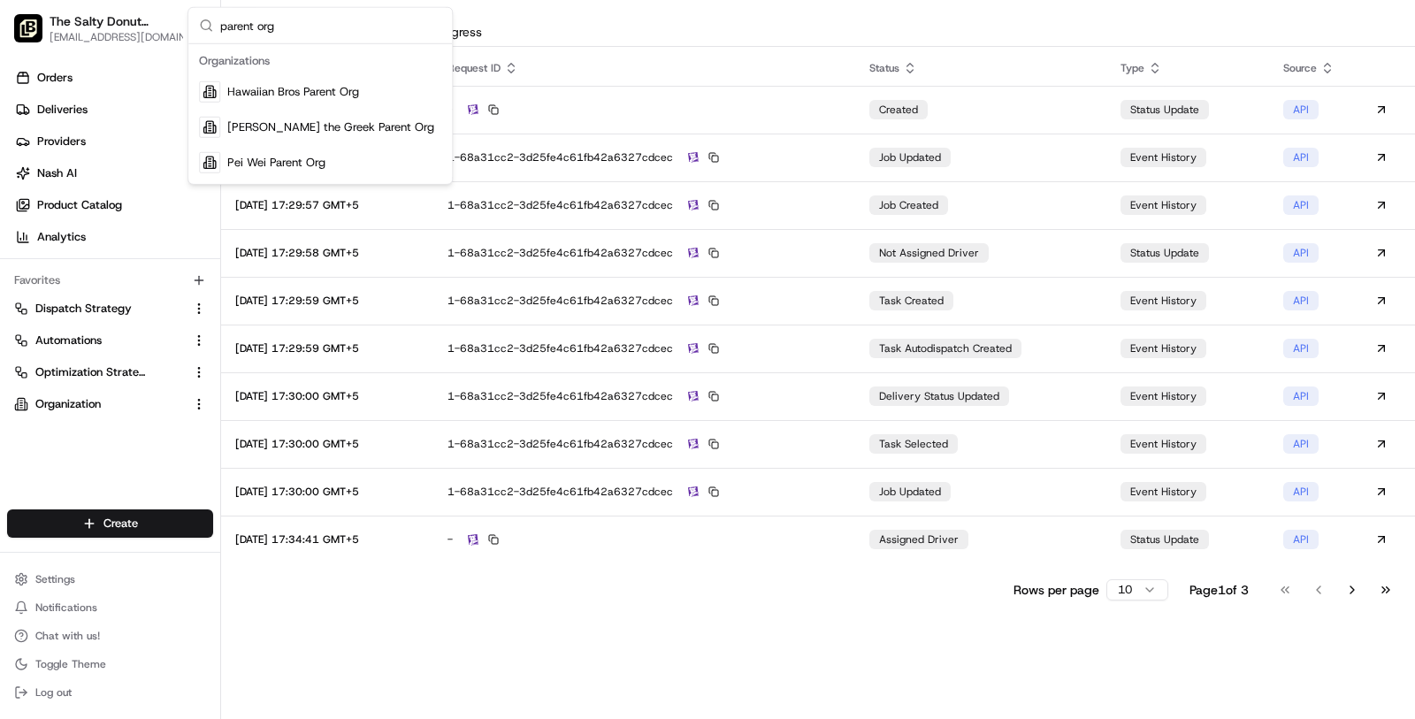
type input "parent org"
click at [303, 90] on span "Hawaiian Bros Parent Org" at bounding box center [293, 92] width 132 height 16
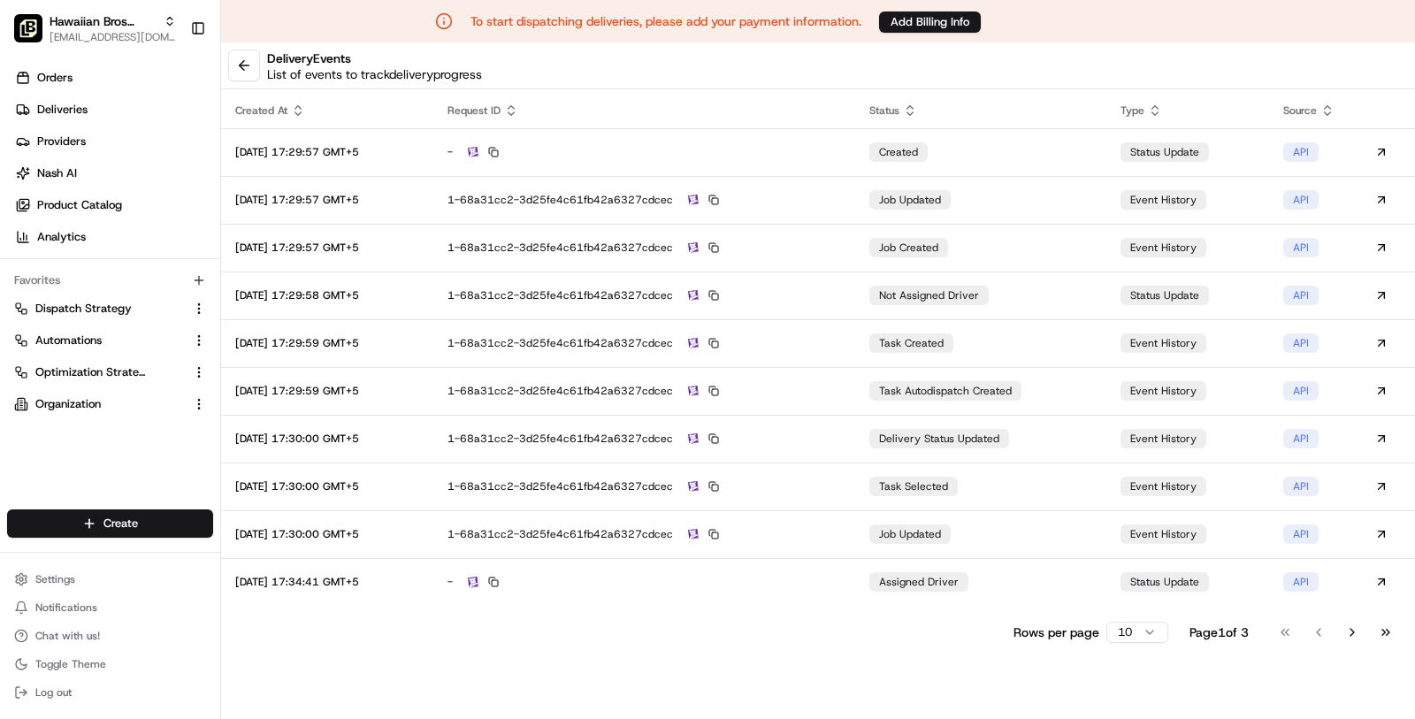
click at [96, 104] on link "Deliveries" at bounding box center [113, 110] width 213 height 28
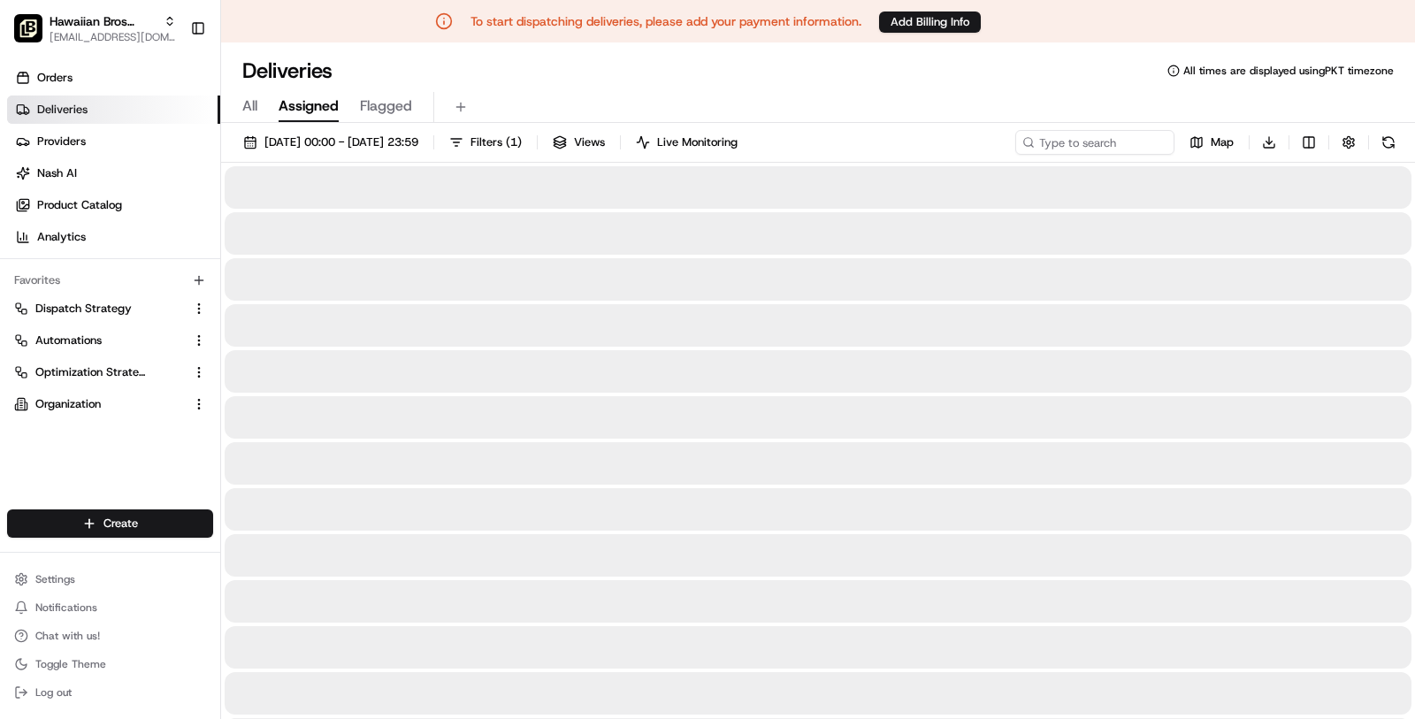
click at [96, 104] on link "Deliveries" at bounding box center [113, 110] width 213 height 28
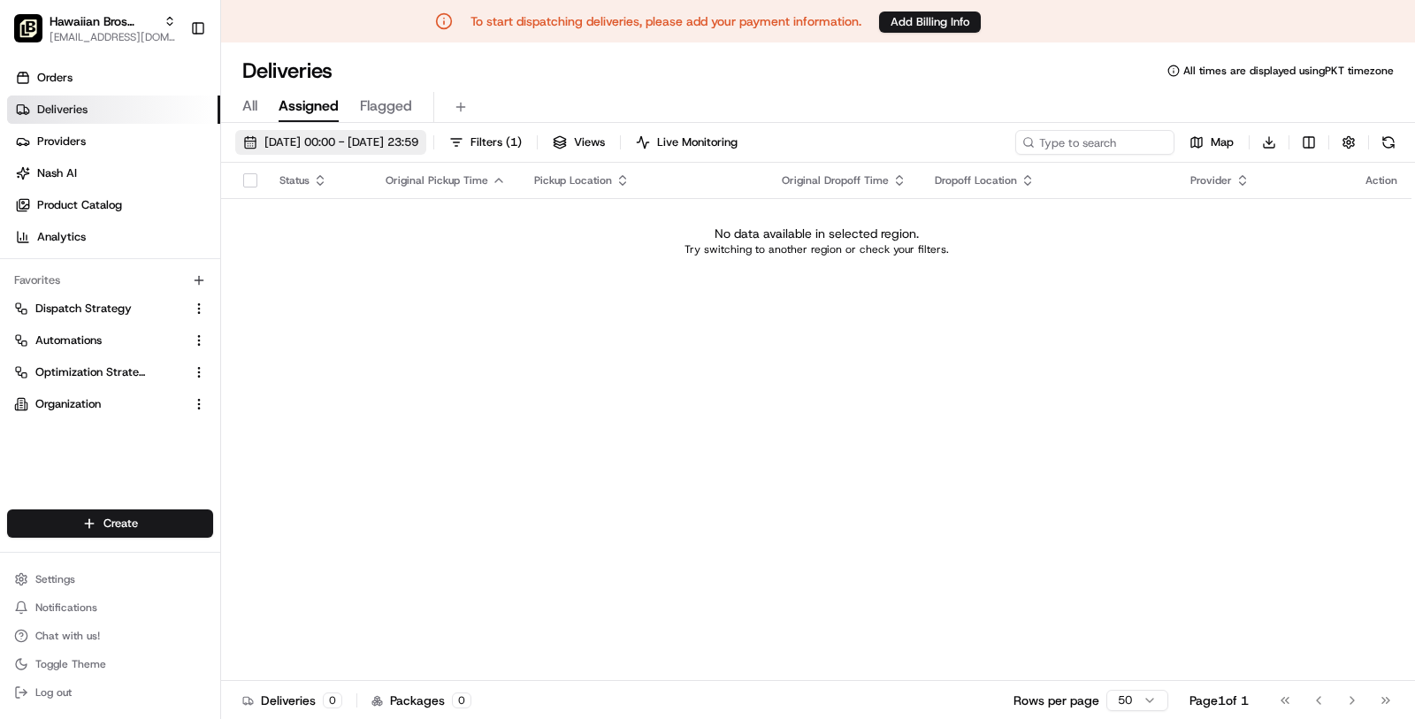
click at [418, 135] on span "19/08/2025 00:00 - 19/08/2025 23:59" at bounding box center [341, 142] width 154 height 16
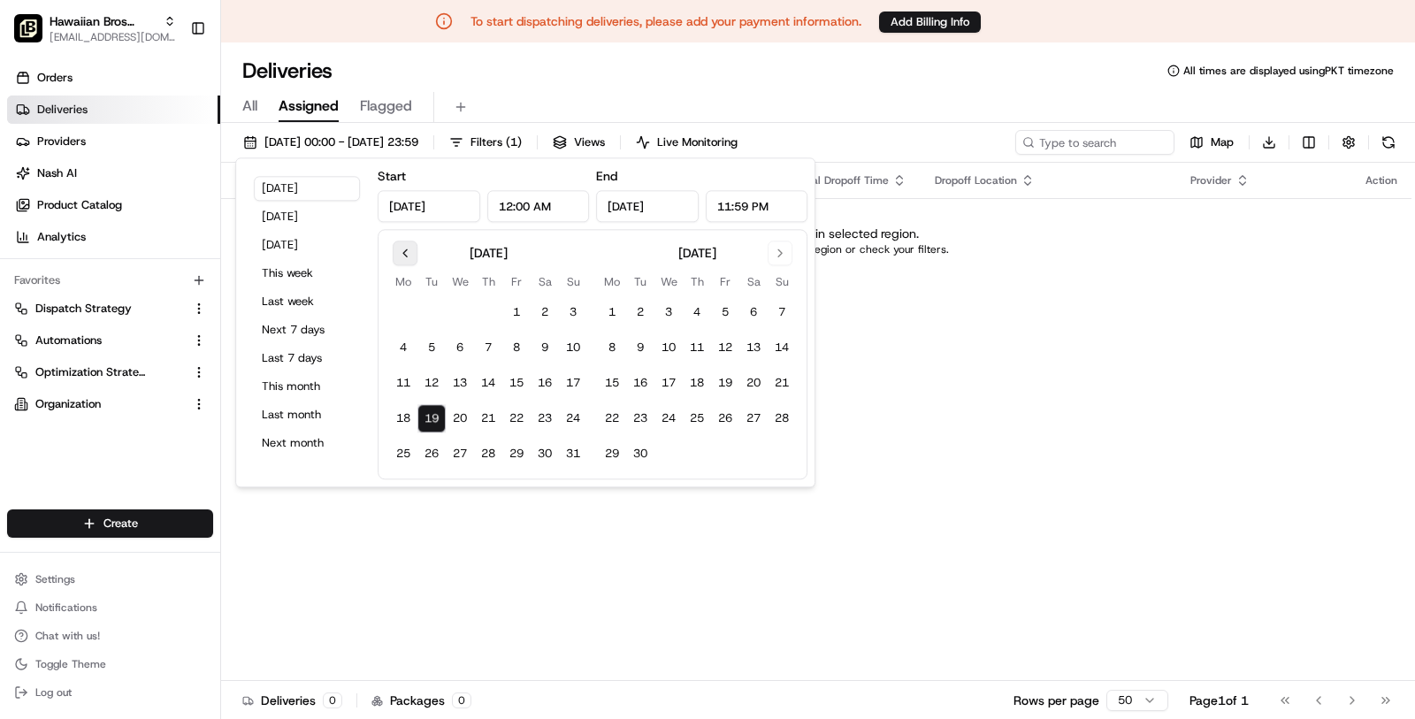
drag, startPoint x: 417, startPoint y: 266, endPoint x: 411, endPoint y: 254, distance: 13.5
click at [411, 254] on div "August 2025 Mo Tu We Th Fr Sa Su 1 2 3 4 5 6 7 8 9 10 11 12 13 14 15 16 17 18 1…" at bounding box center [488, 354] width 198 height 227
click at [411, 254] on button "Go to previous month" at bounding box center [405, 253] width 25 height 25
click at [436, 311] on button "1" at bounding box center [431, 313] width 28 height 28
type input "Jul 1, 2025"
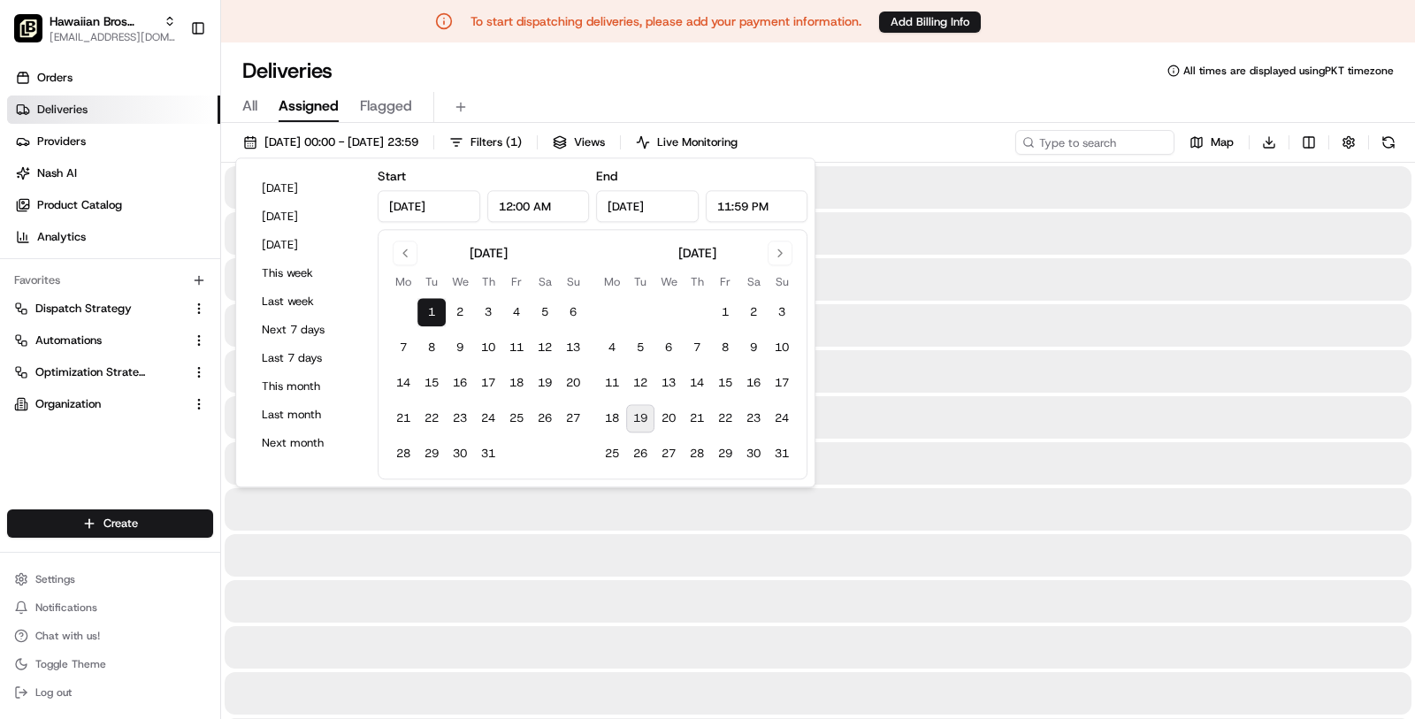
click at [633, 409] on button "19" at bounding box center [640, 419] width 28 height 28
type input "Aug 19, 2025"
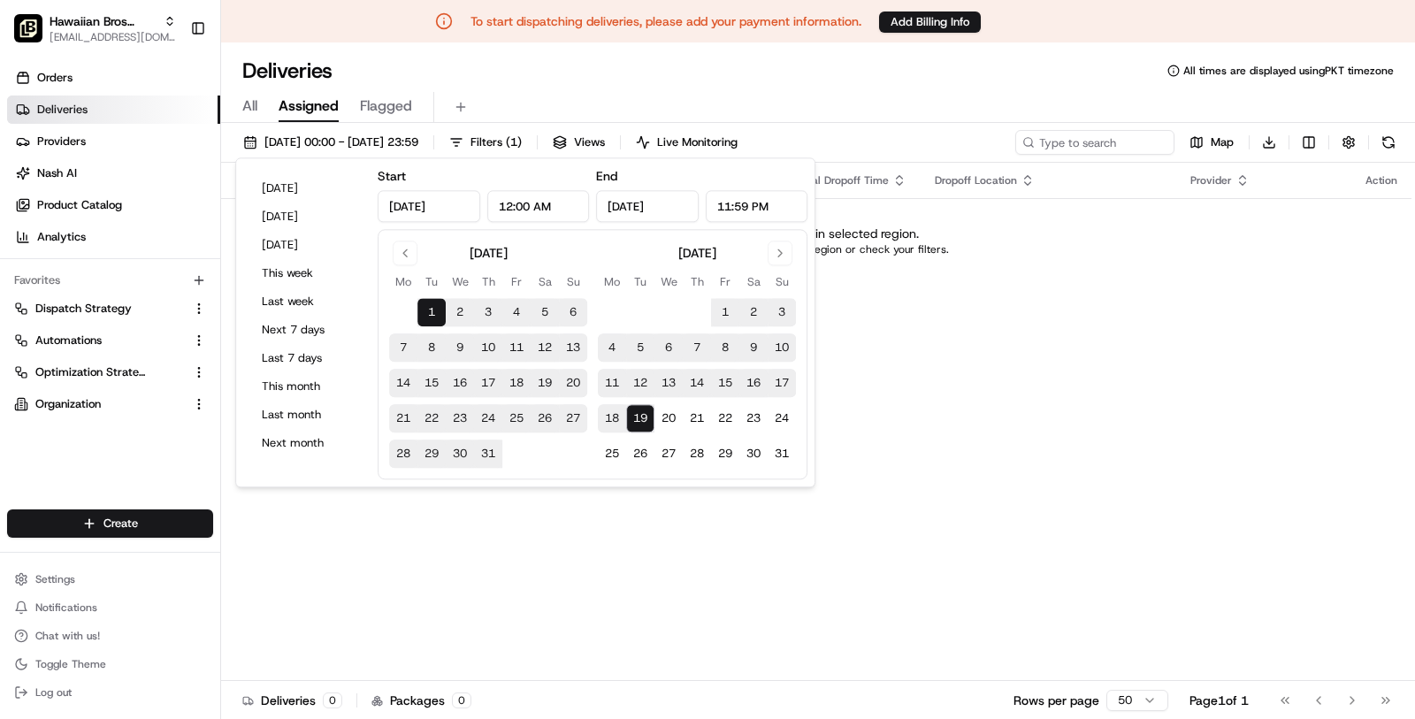
click at [852, 103] on div "All Assigned Flagged" at bounding box center [818, 107] width 1194 height 31
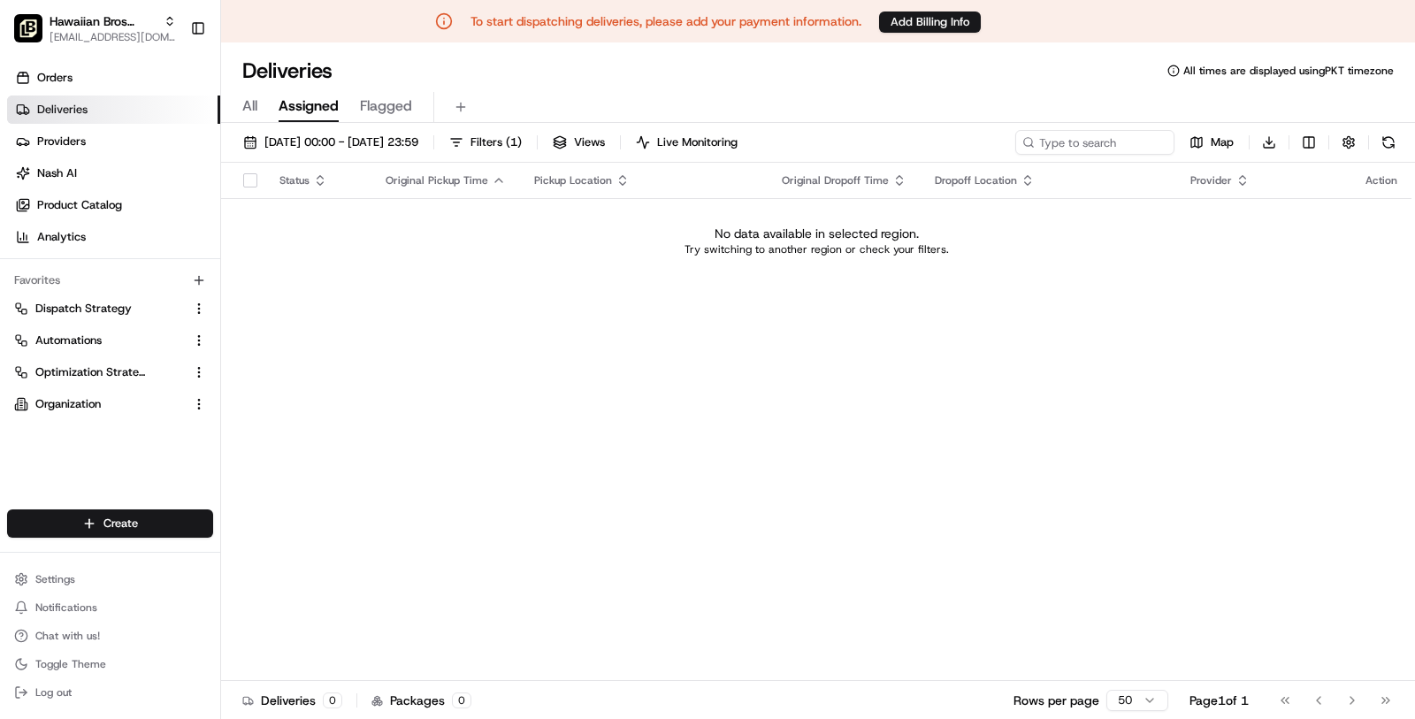
click at [270, 109] on div "All Assigned Flagged" at bounding box center [818, 107] width 1194 height 31
click at [257, 106] on div "All Assigned Flagged" at bounding box center [818, 107] width 1194 height 31
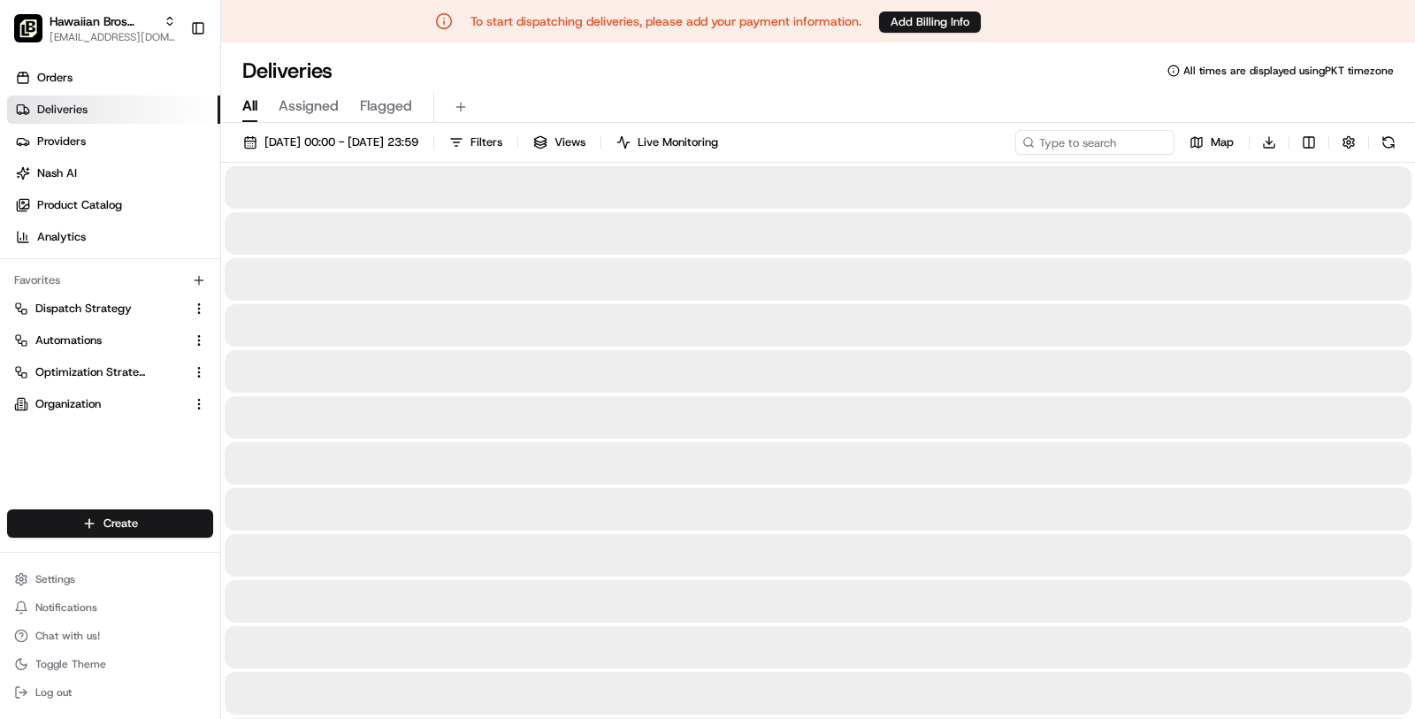
click at [244, 106] on span "All" at bounding box center [249, 106] width 15 height 21
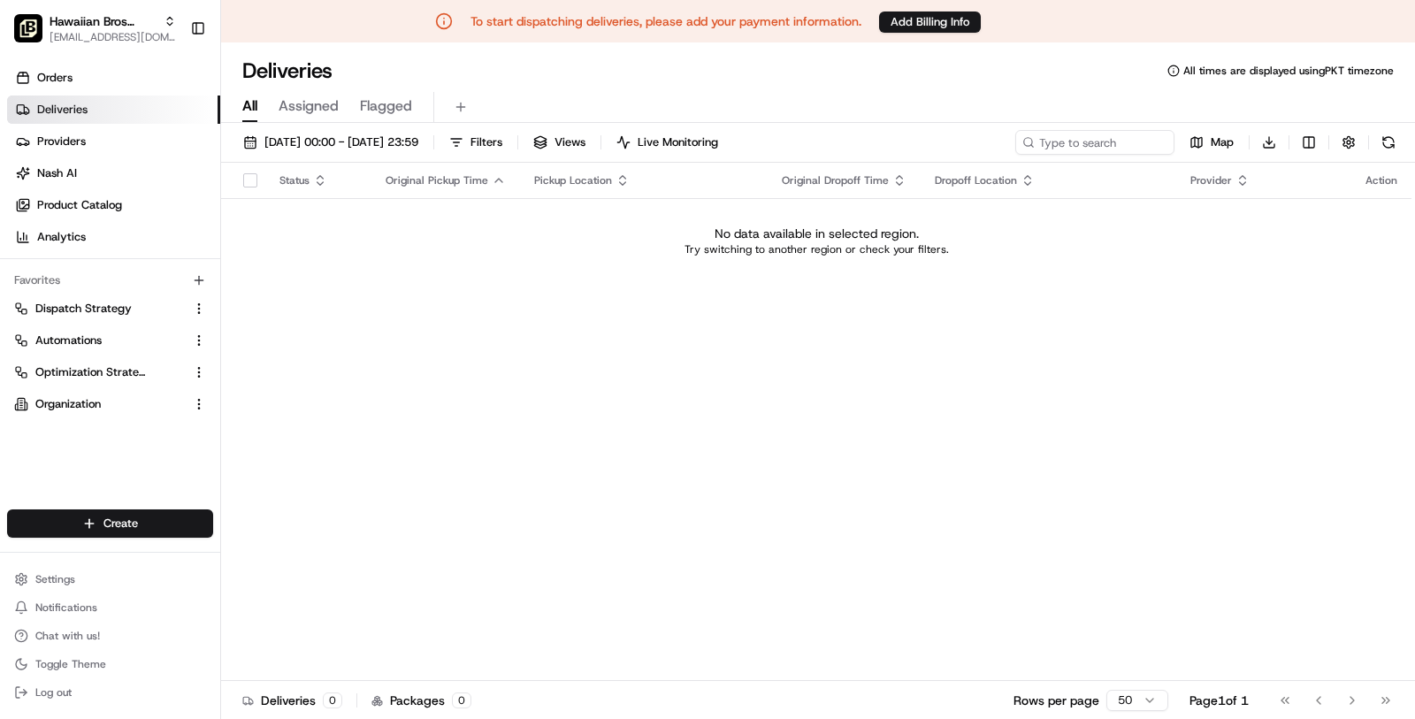
click at [106, 51] on div "Hawaiian Bros Parent Org masood@usenash.com Toggle Sidebar" at bounding box center [110, 28] width 220 height 57
click at [106, 35] on span "[EMAIL_ADDRESS][DOMAIN_NAME]" at bounding box center [113, 37] width 126 height 14
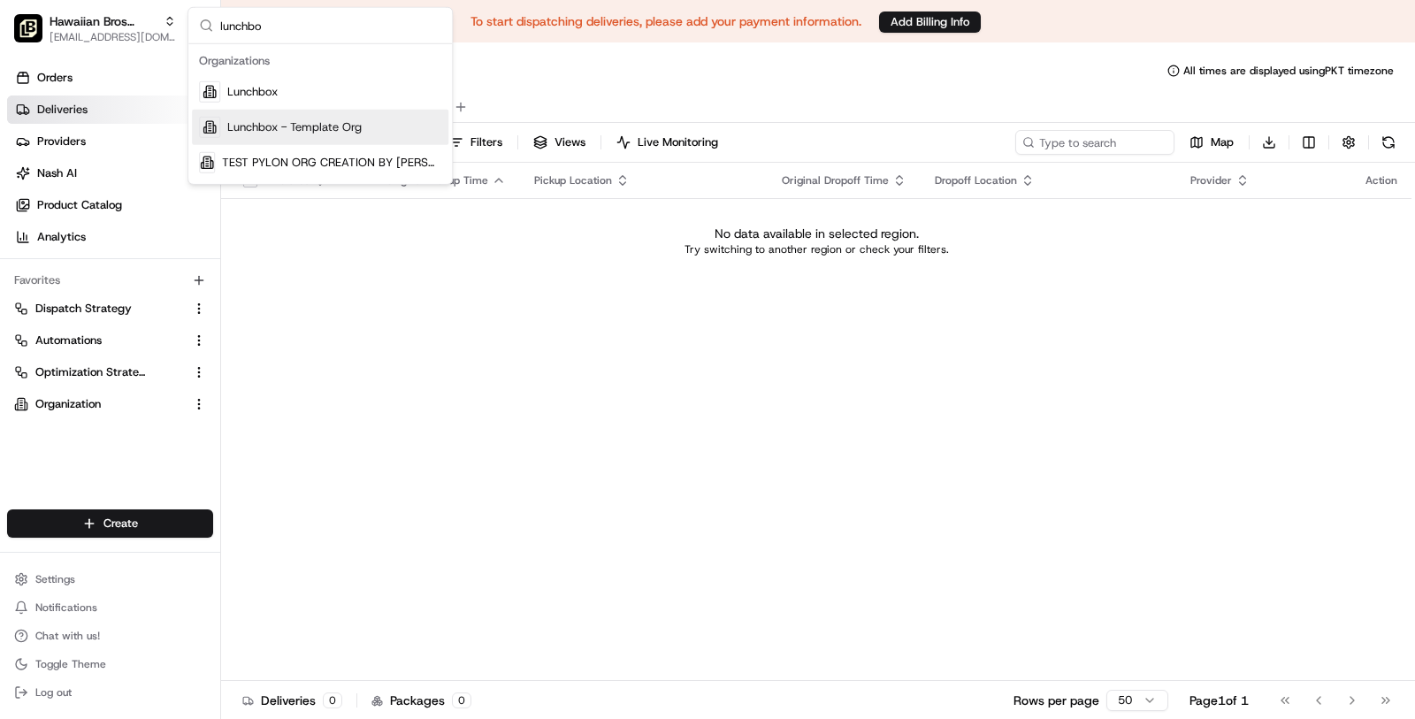
type input "lunchbo"
click at [279, 111] on div "Lunchbox - Template Org" at bounding box center [320, 127] width 257 height 35
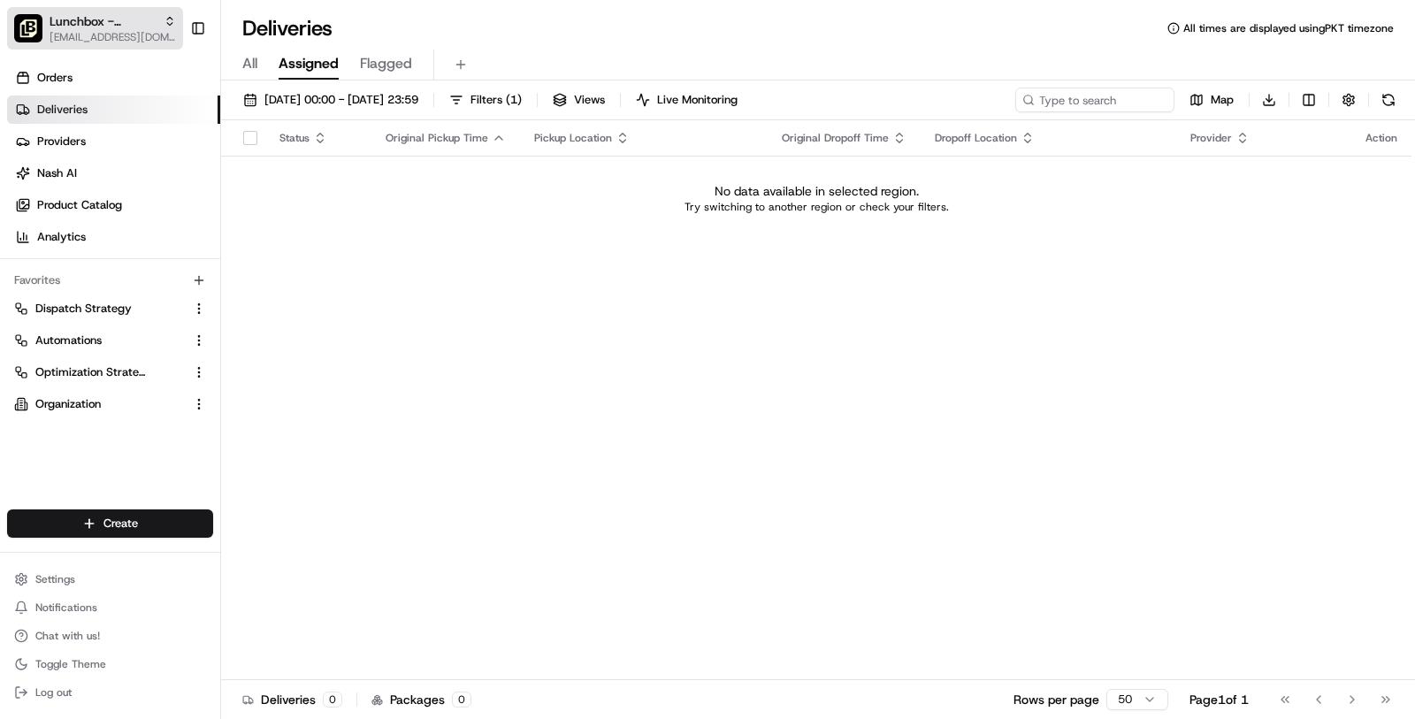
click at [157, 23] on div "Lunchbox - Template Org" at bounding box center [113, 21] width 126 height 18
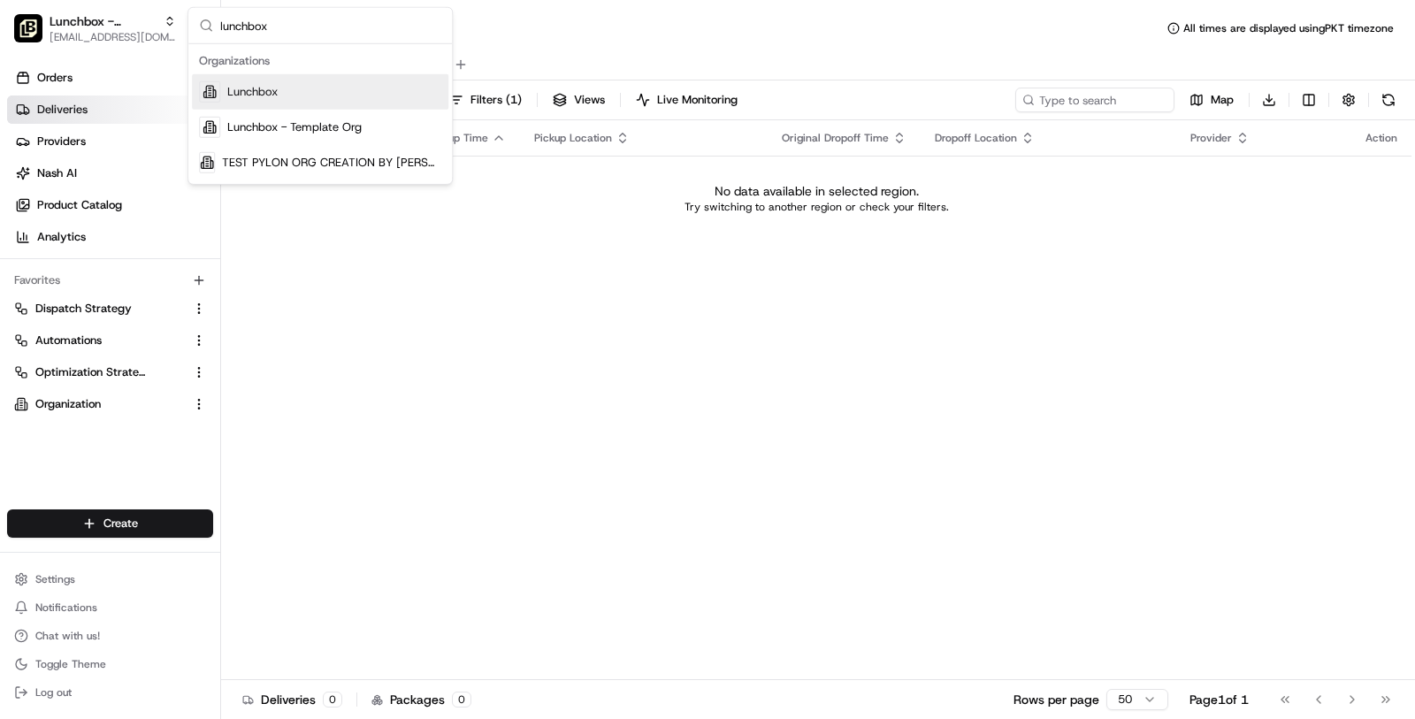
type input "lunchbox"
click at [241, 88] on span "Lunchbox" at bounding box center [252, 92] width 50 height 16
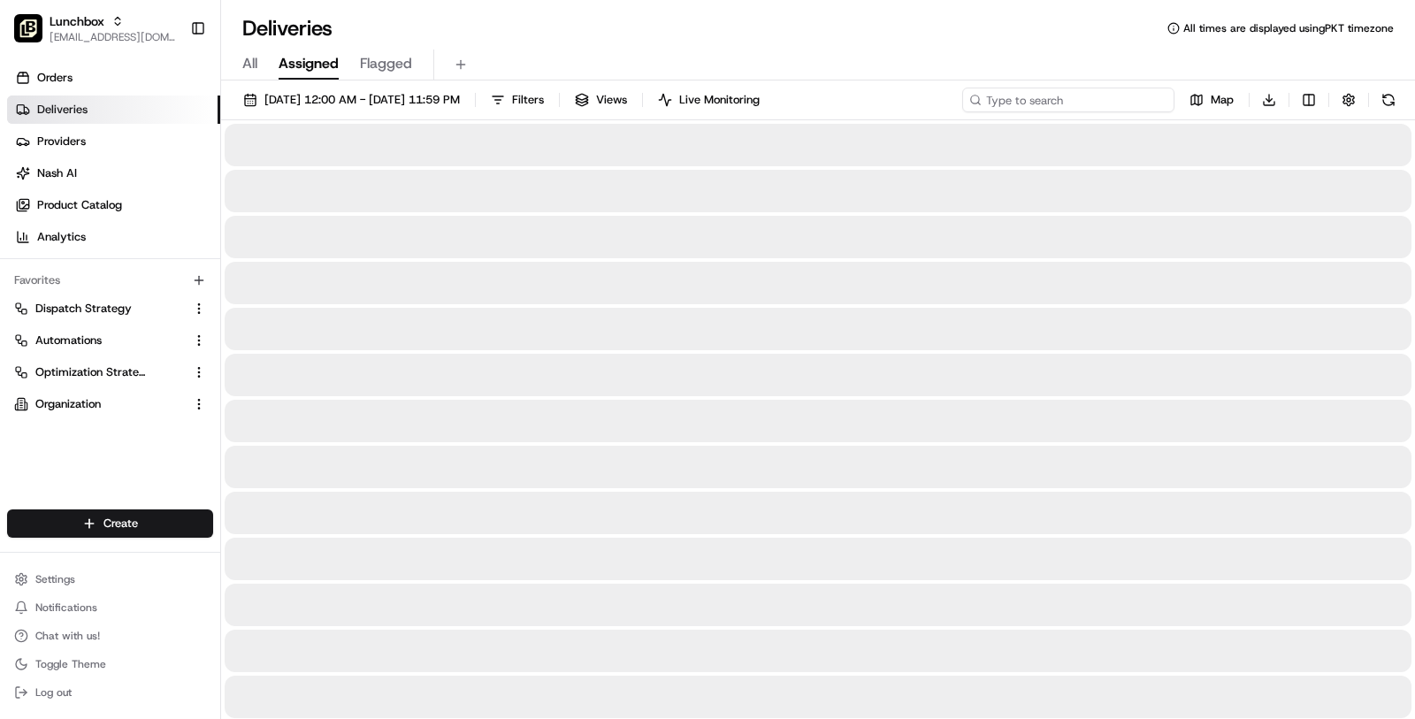
click at [1115, 103] on input at bounding box center [1068, 100] width 212 height 25
paste input "8085"
type input "8085"
click at [242, 72] on span "All" at bounding box center [249, 63] width 15 height 21
click at [422, 109] on button "07/01/2025 12:00 AM - 08/19/2025 11:59 PM" at bounding box center [351, 100] width 233 height 25
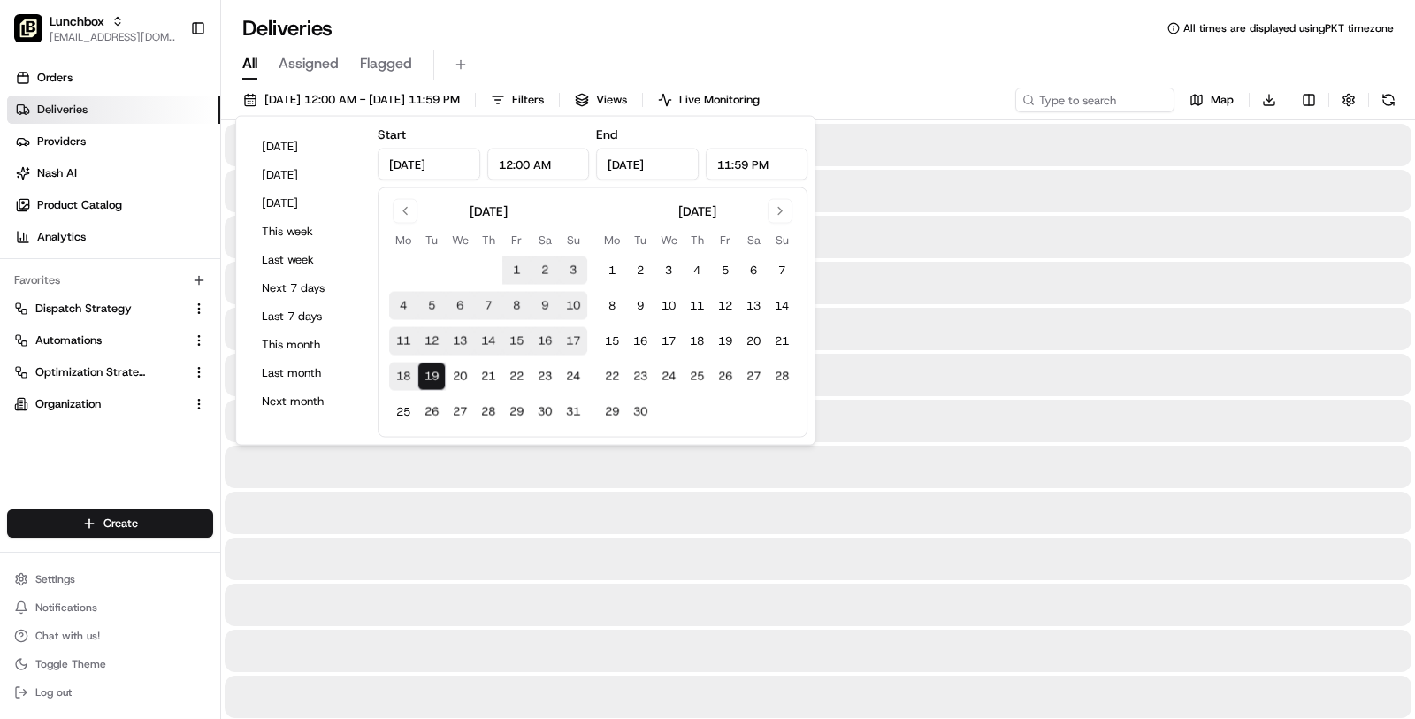
click at [1058, 117] on div "07/01/2025 12:00 AM - 08/19/2025 11:59 PM Filters Views Live Monitoring Map Dow…" at bounding box center [818, 104] width 1194 height 33
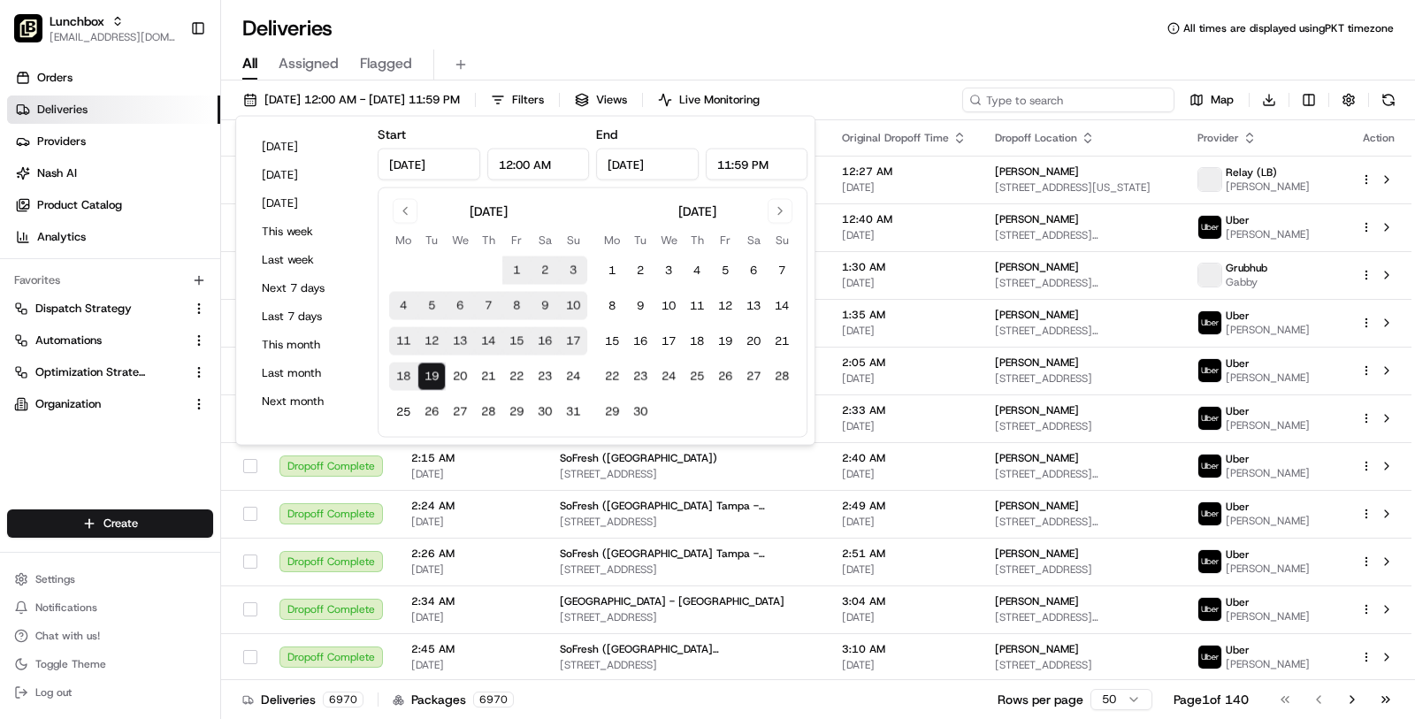
click at [1058, 107] on input at bounding box center [1068, 100] width 212 height 25
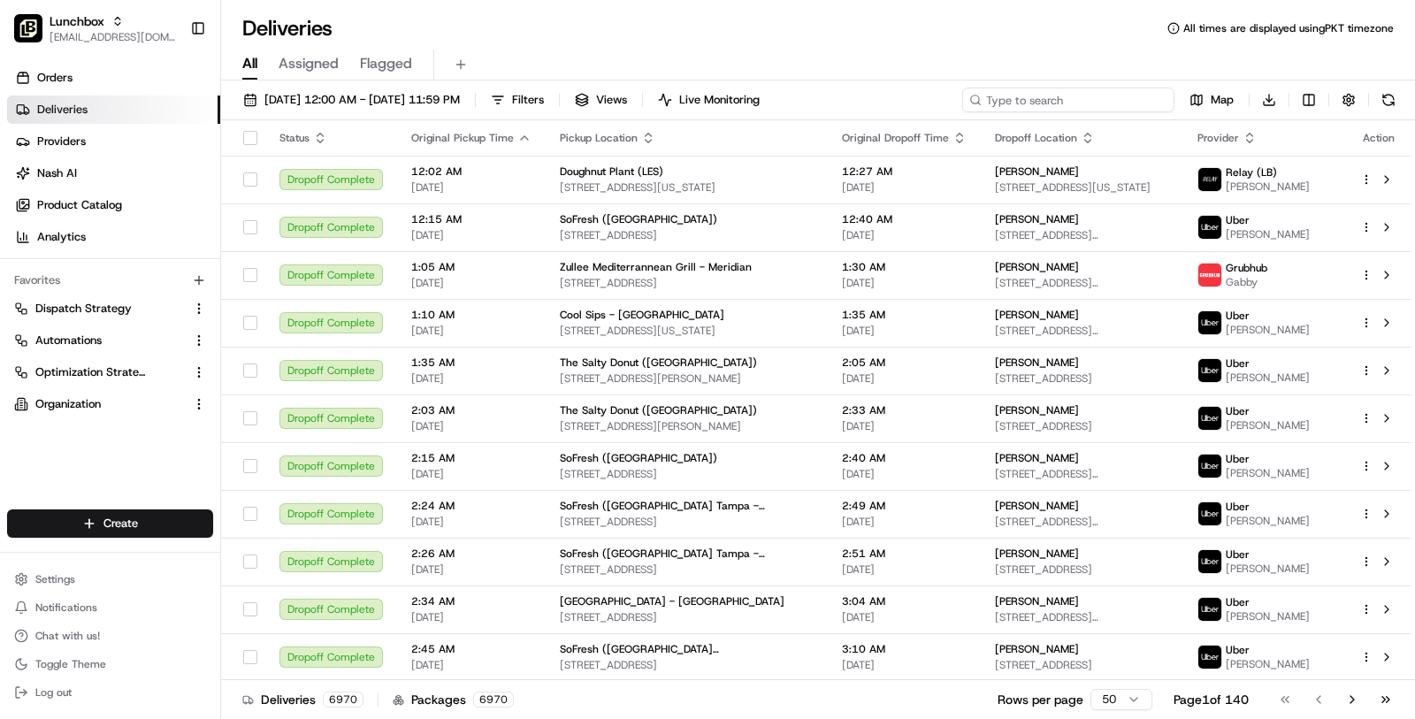
paste input "8085"
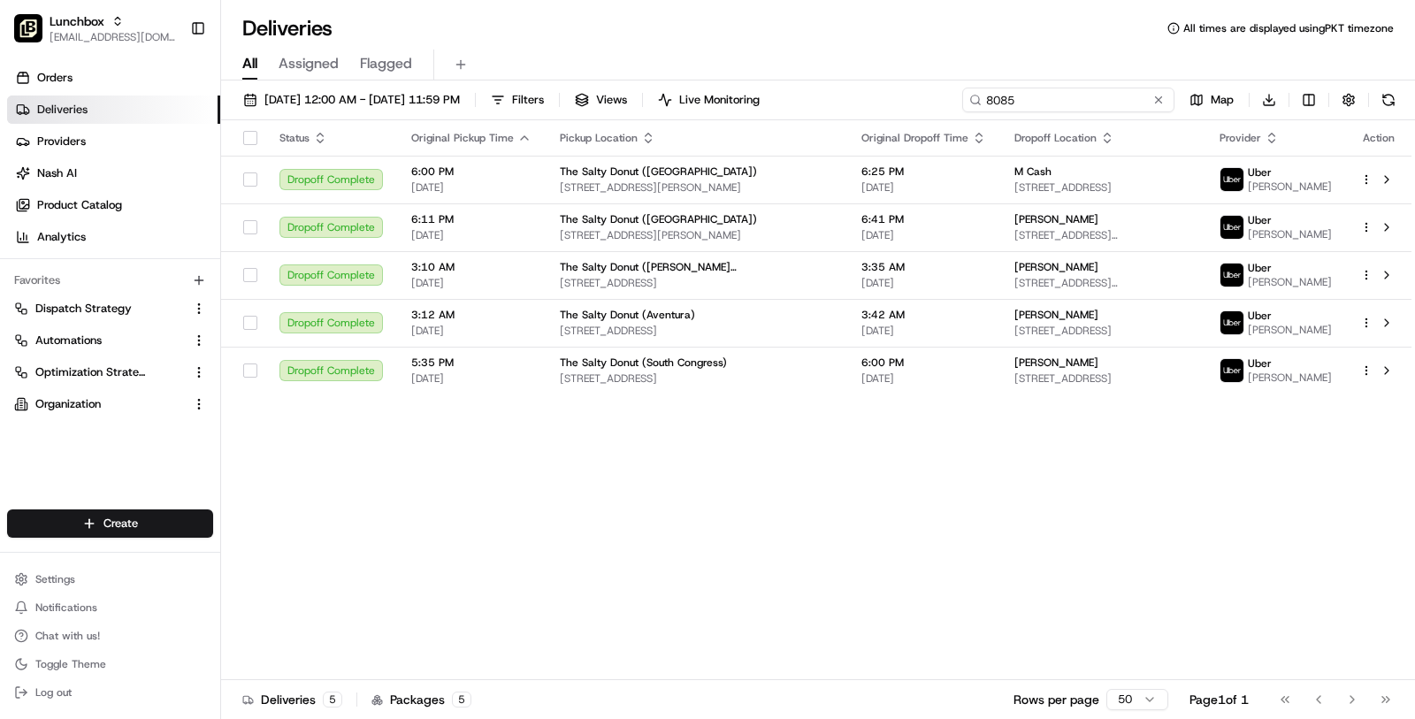
click at [1000, 94] on input "8085" at bounding box center [1068, 100] width 212 height 25
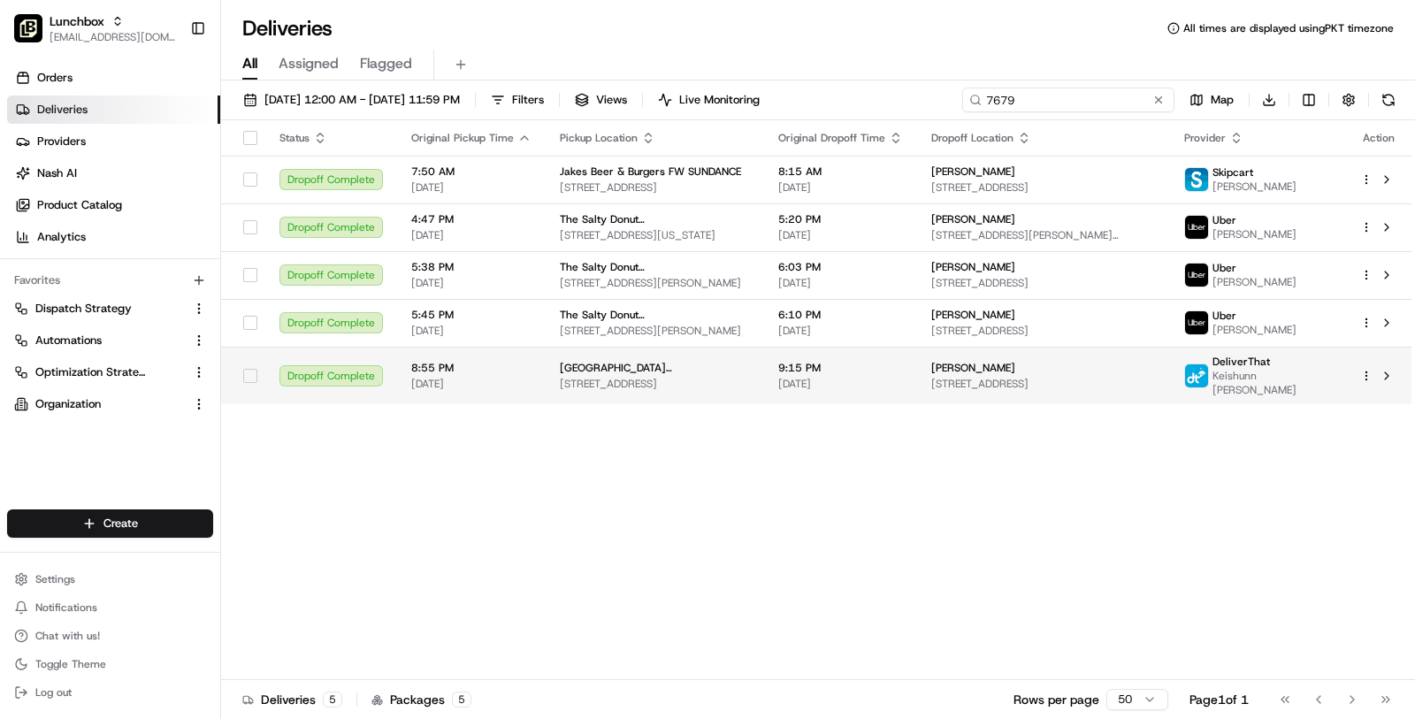
type input "7679"
click at [747, 391] on span "6522 Westheimer Rd, Houston, TX 77057, USA" at bounding box center [655, 384] width 190 height 14
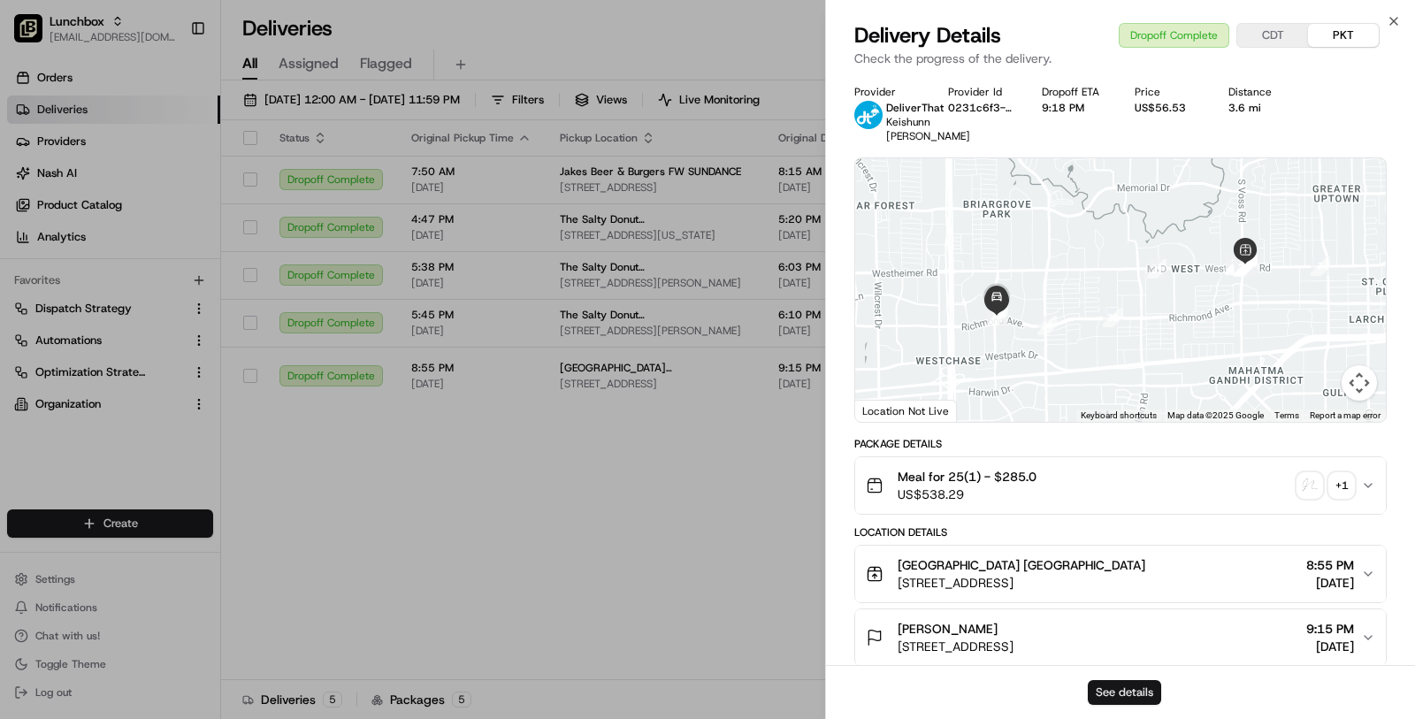
click at [1146, 696] on button "See details" at bounding box center [1124, 692] width 73 height 25
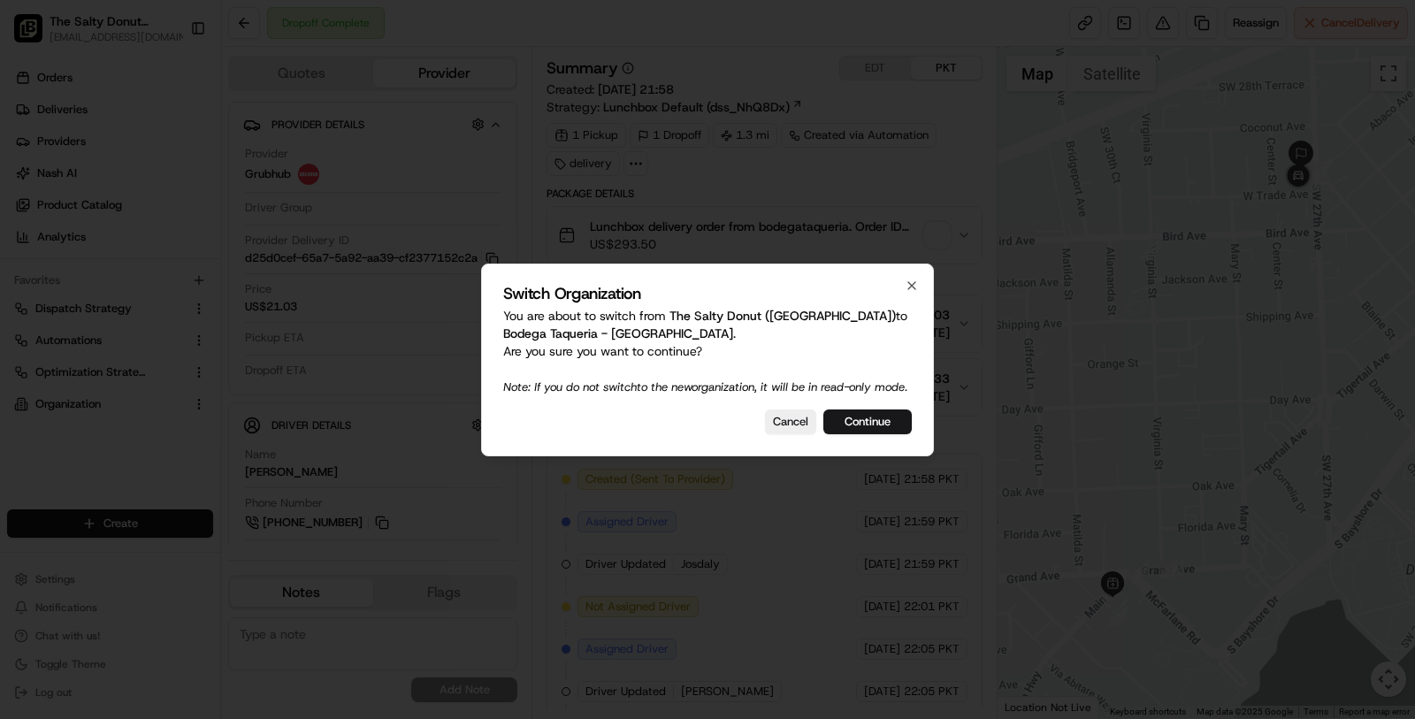
click at [785, 415] on div "Switch Organization You are about to switch from The Salty Donut ([GEOGRAPHIC_D…" at bounding box center [707, 360] width 453 height 193
click at [785, 425] on button "Cancel" at bounding box center [790, 422] width 51 height 25
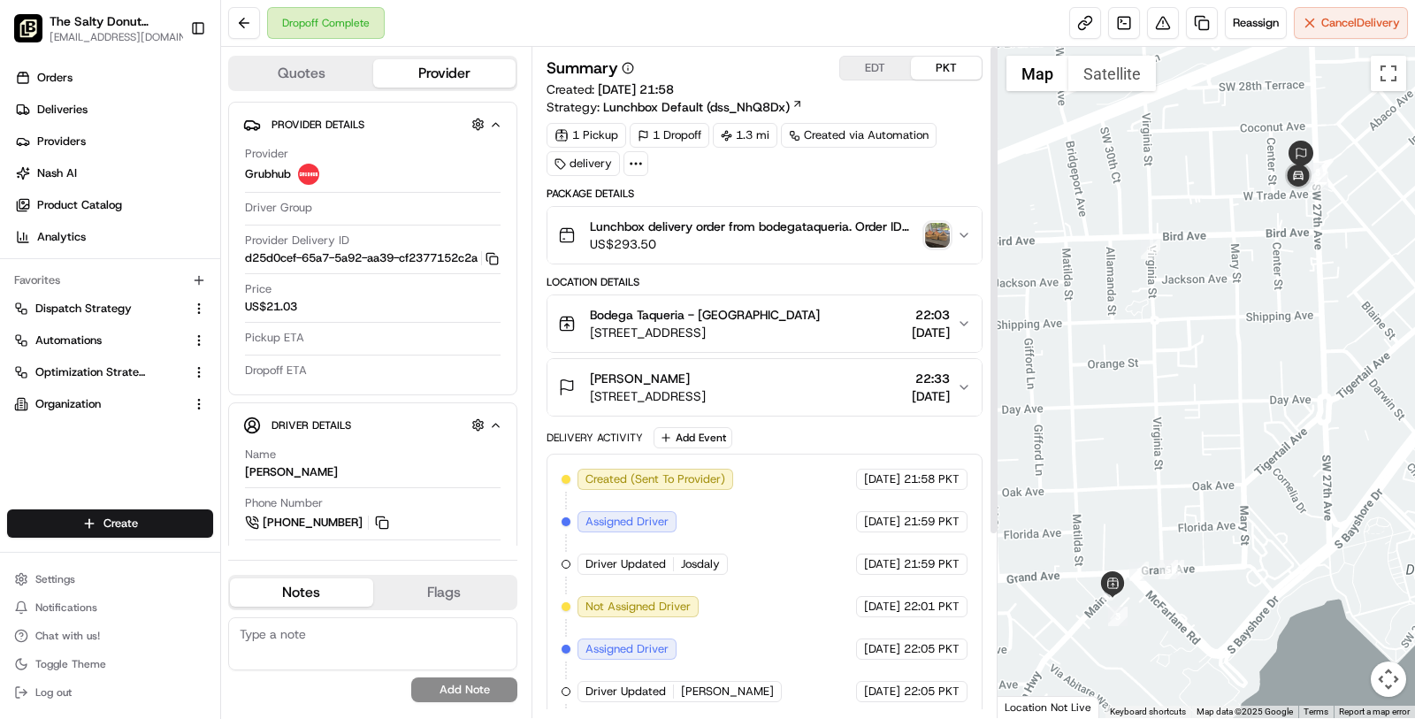
click at [863, 82] on div "Summary EDT PKT Created: [DATE] 21:58 Strategy: Lunchbox Default (dss_NhQ8Dx)" at bounding box center [765, 86] width 436 height 60
click at [863, 74] on button "EDT" at bounding box center [875, 68] width 71 height 23
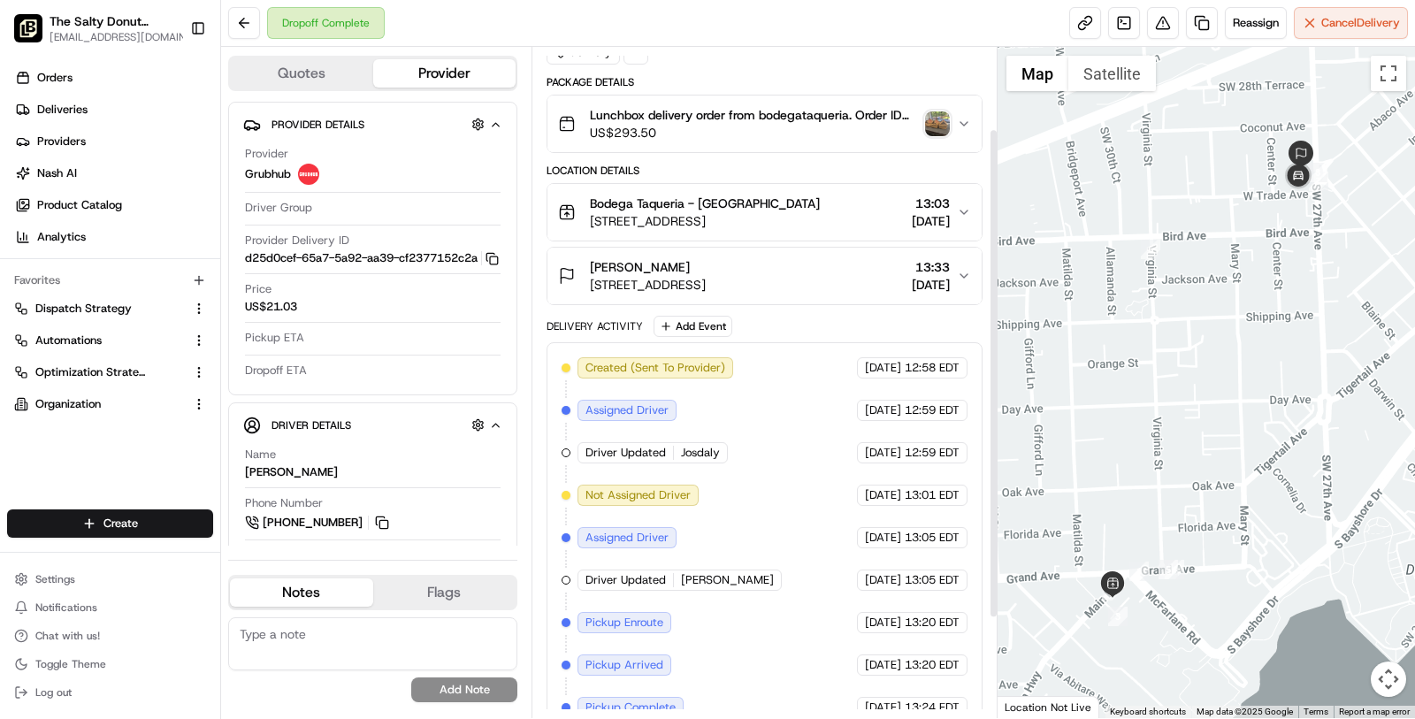
scroll to position [248, 0]
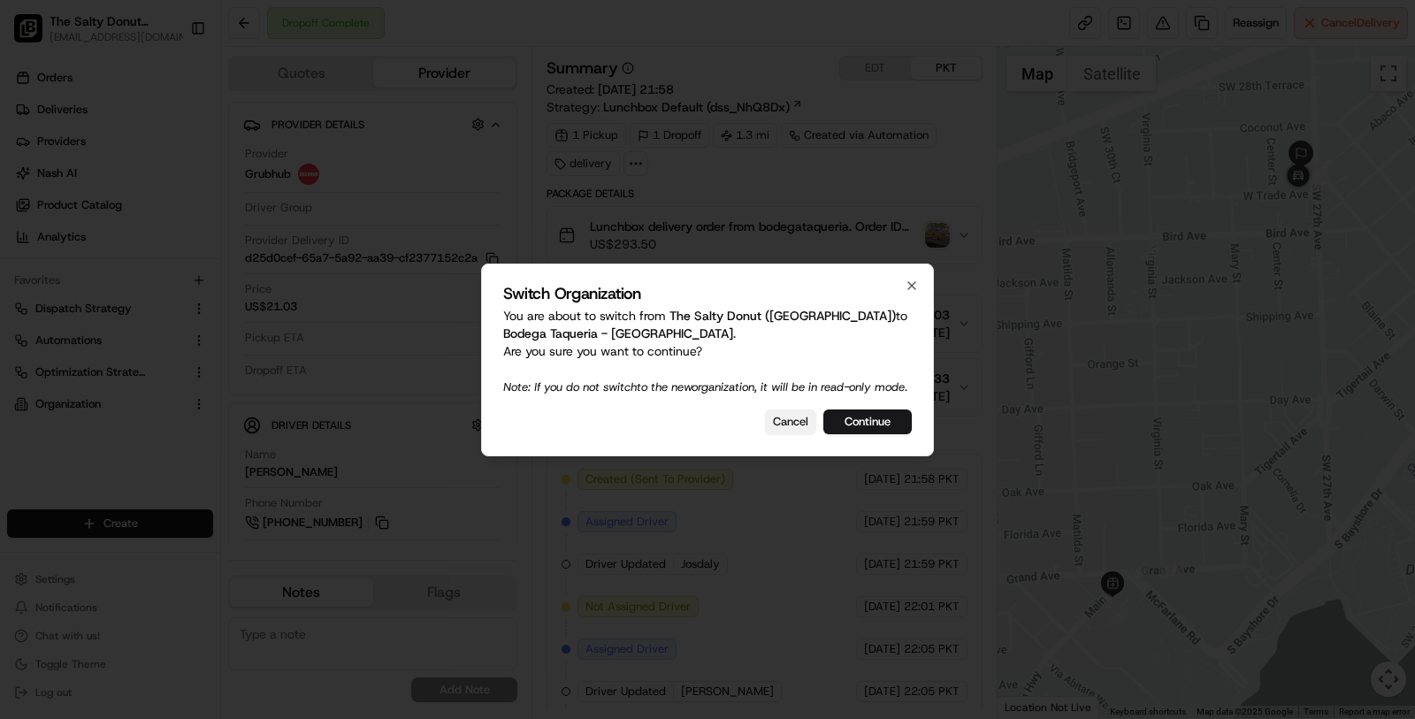
click at [787, 434] on button "Cancel" at bounding box center [790, 422] width 51 height 25
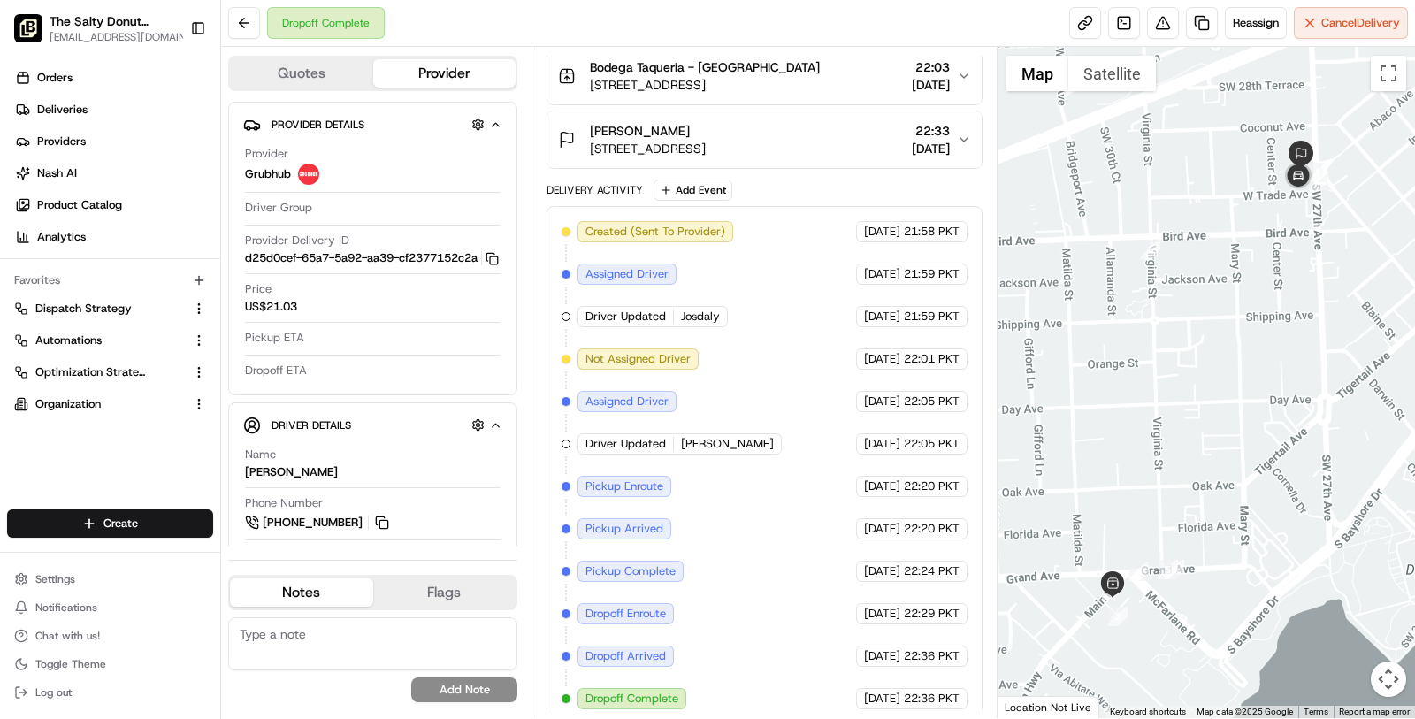
scroll to position [243, 0]
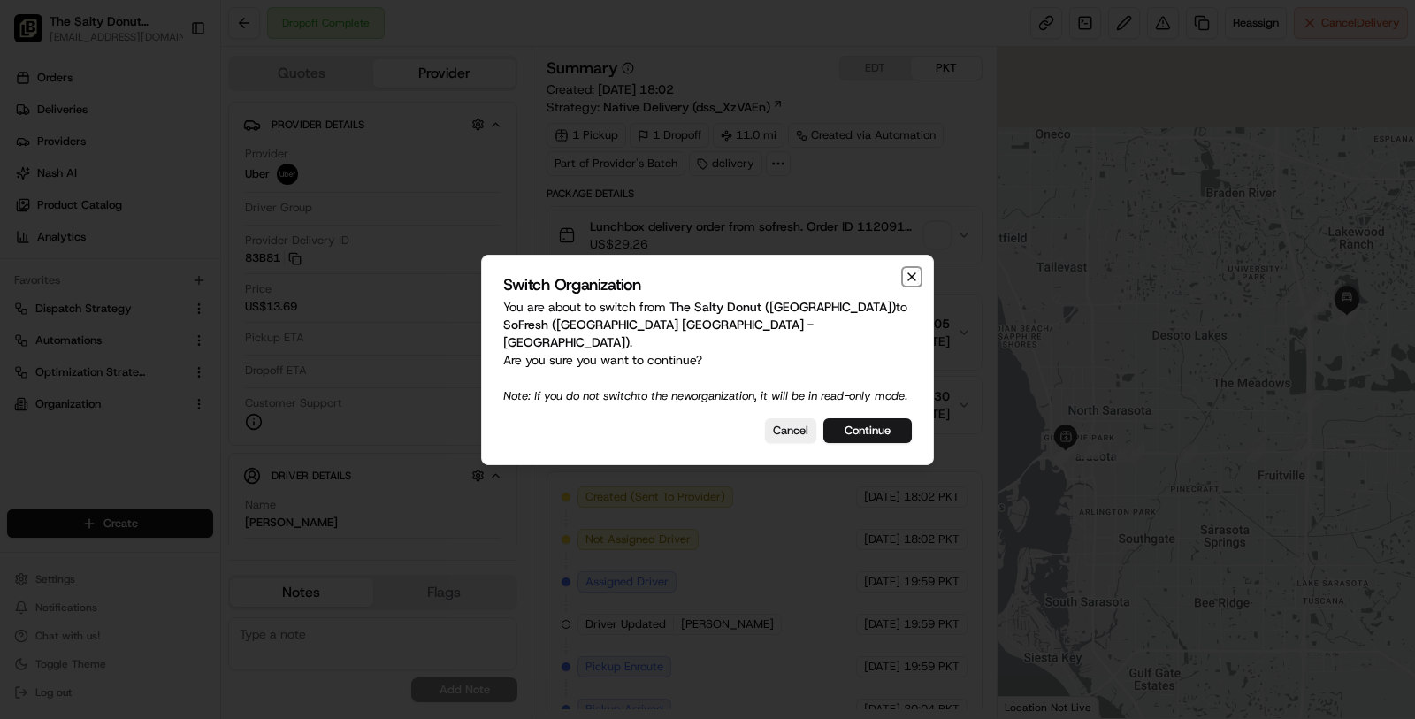
click at [915, 271] on icon "button" at bounding box center [912, 277] width 14 height 14
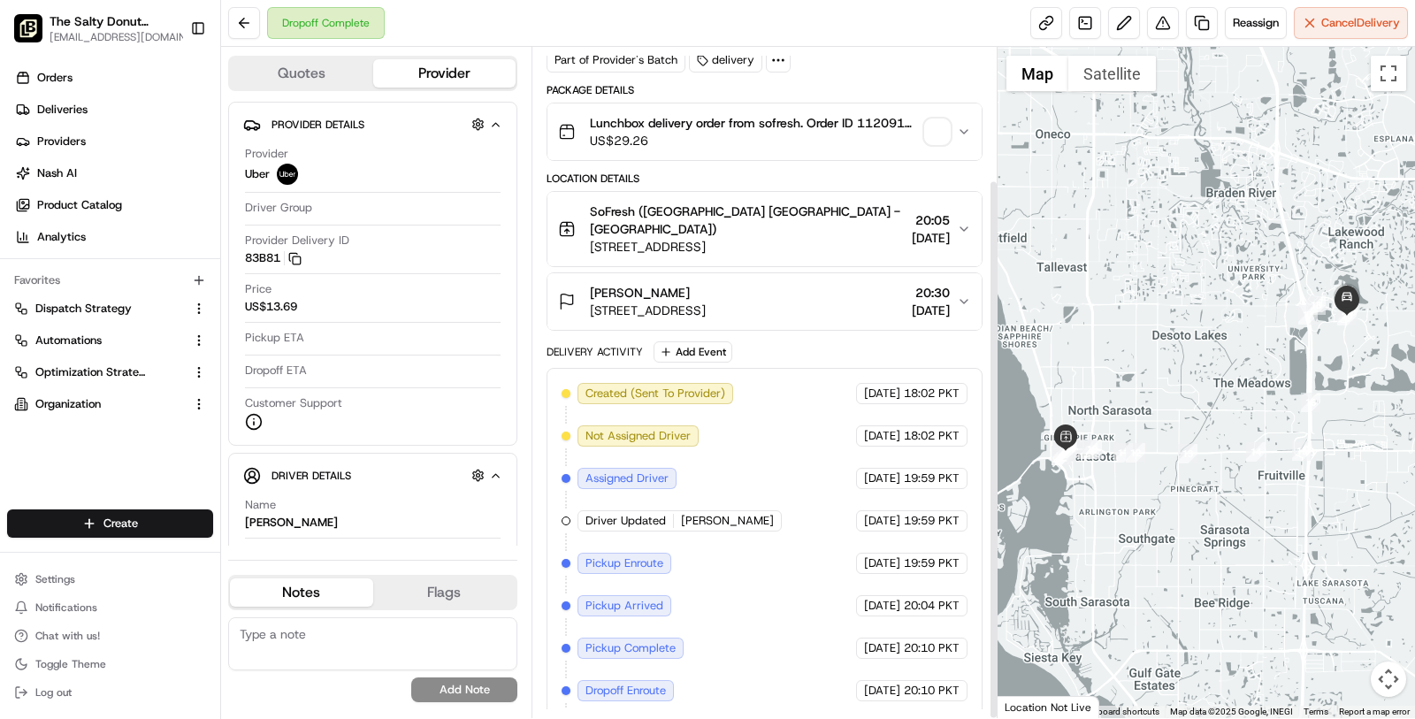
scroll to position [165, 0]
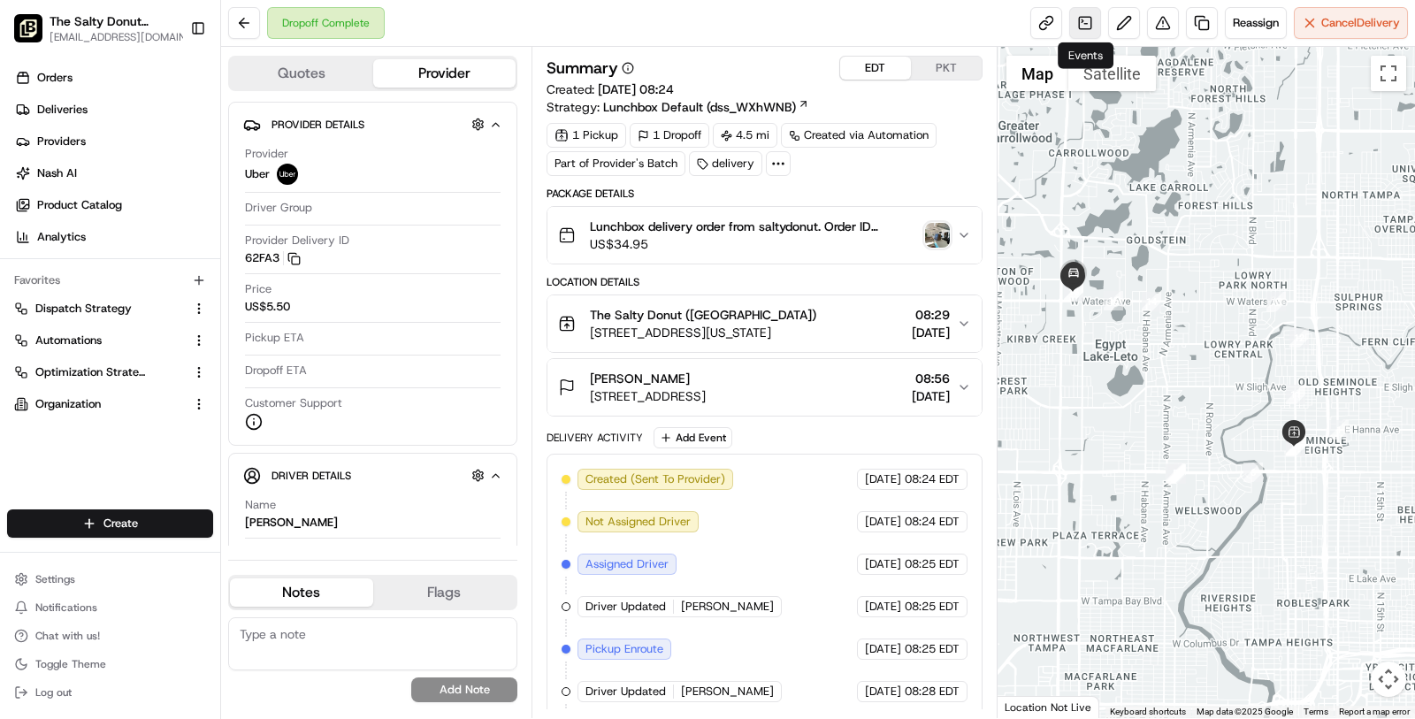
click at [1087, 28] on link at bounding box center [1085, 23] width 32 height 32
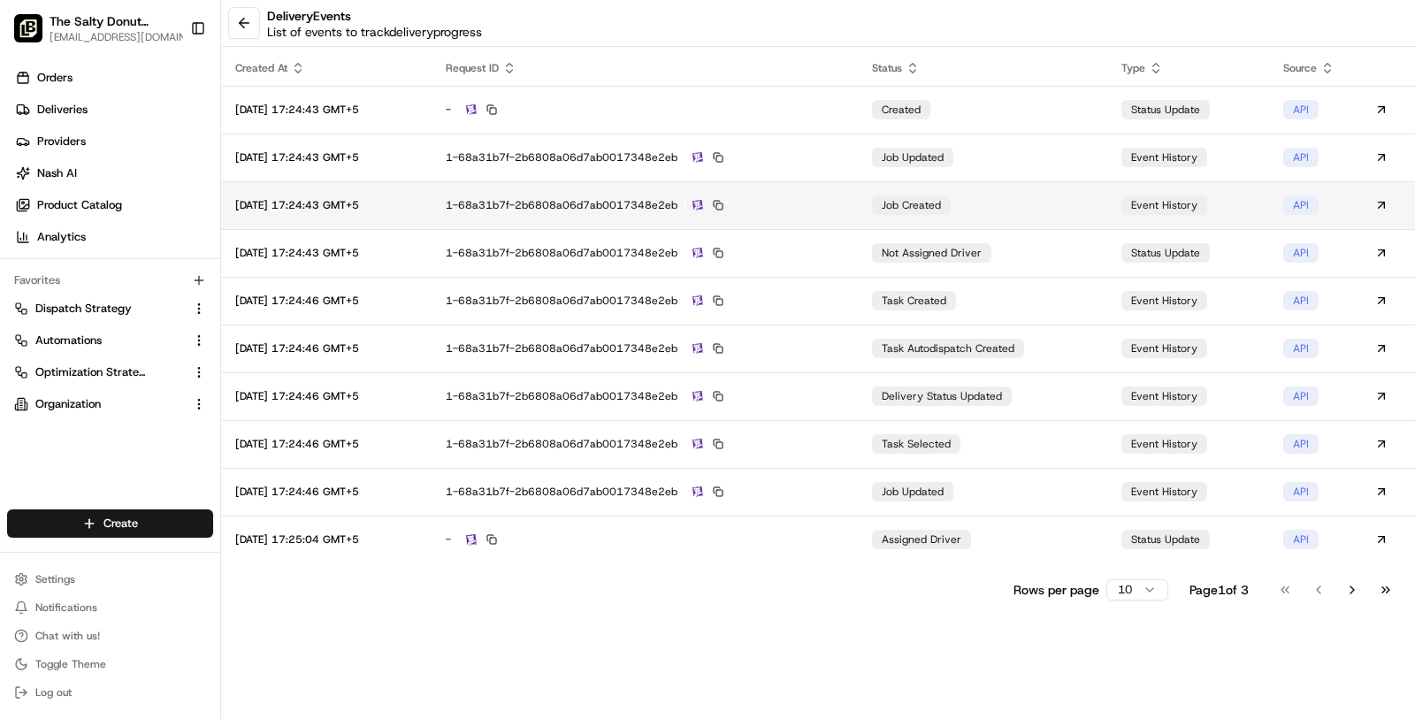
click at [1046, 181] on td "job created" at bounding box center [982, 205] width 249 height 48
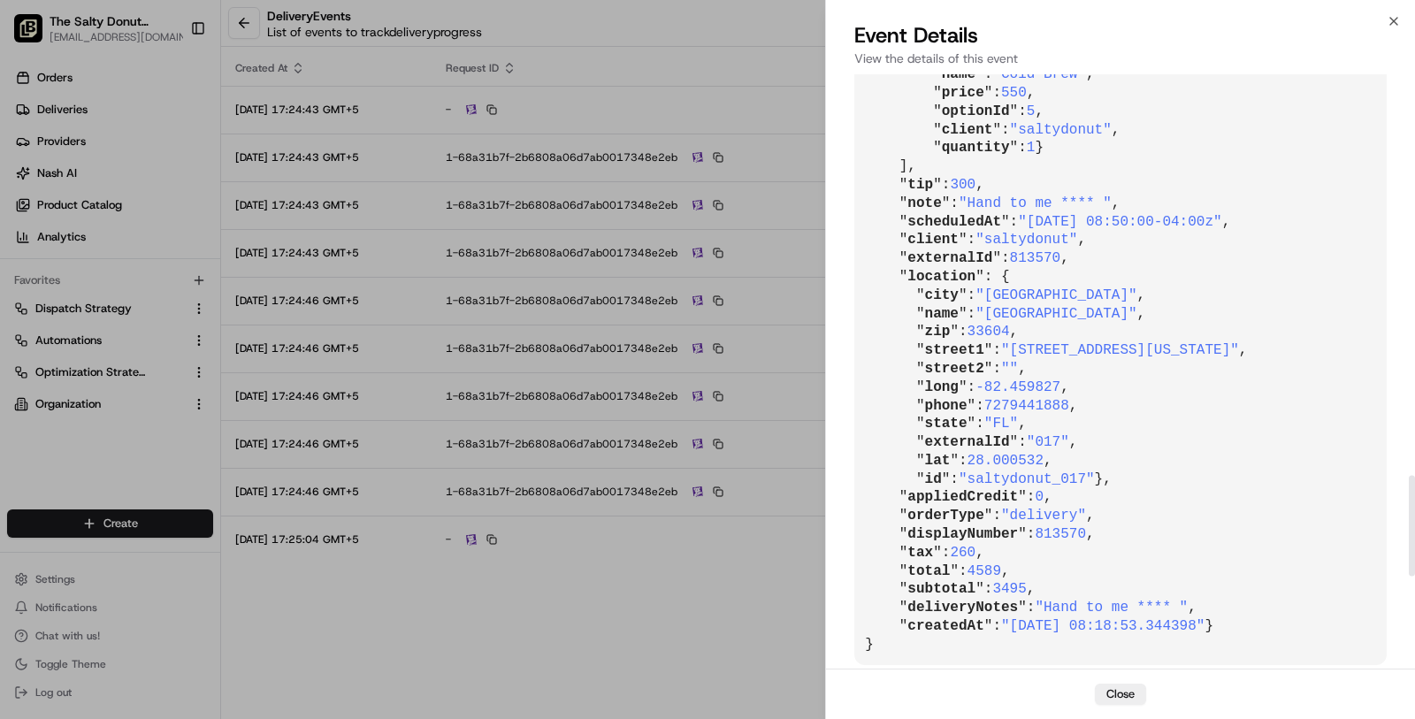
scroll to position [2927, 0]
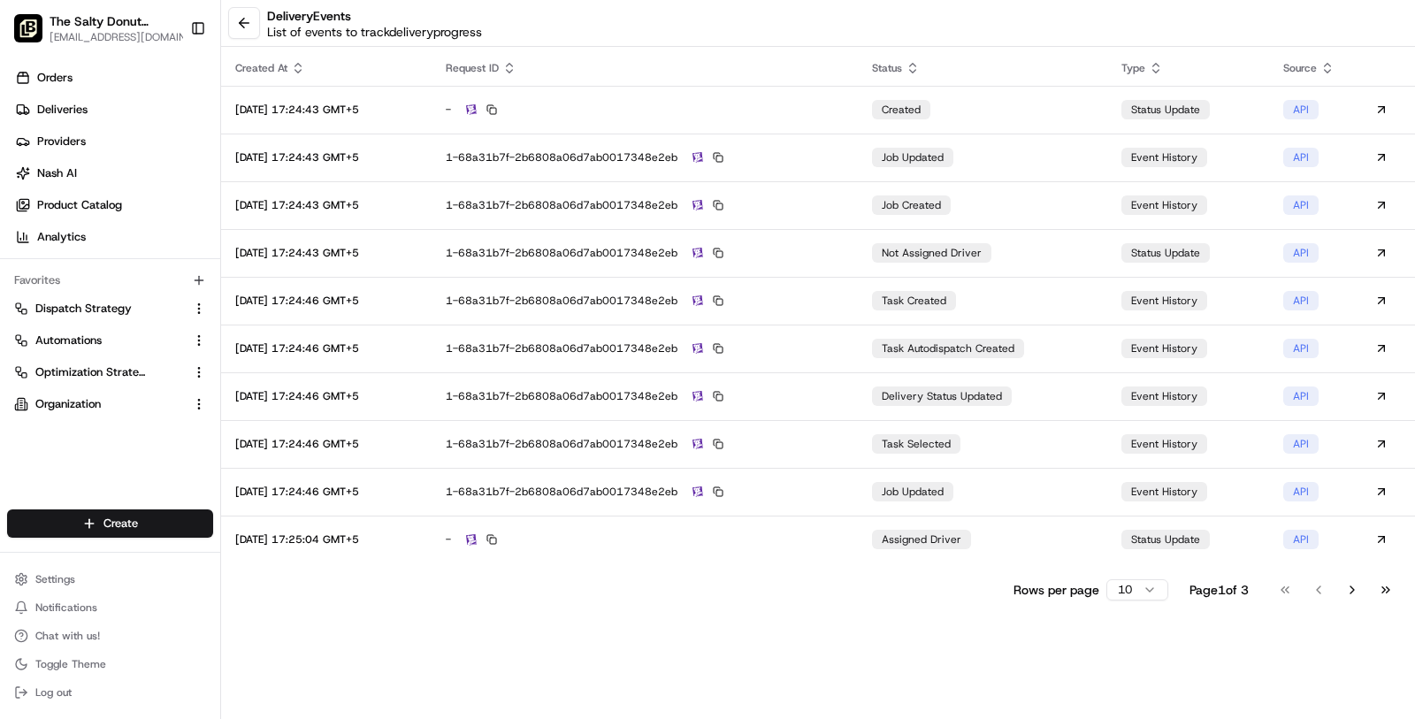
click at [227, 3] on div "delivery Events List of events to track delivery progress" at bounding box center [818, 23] width 1194 height 47
click at [231, 12] on button at bounding box center [244, 23] width 32 height 32
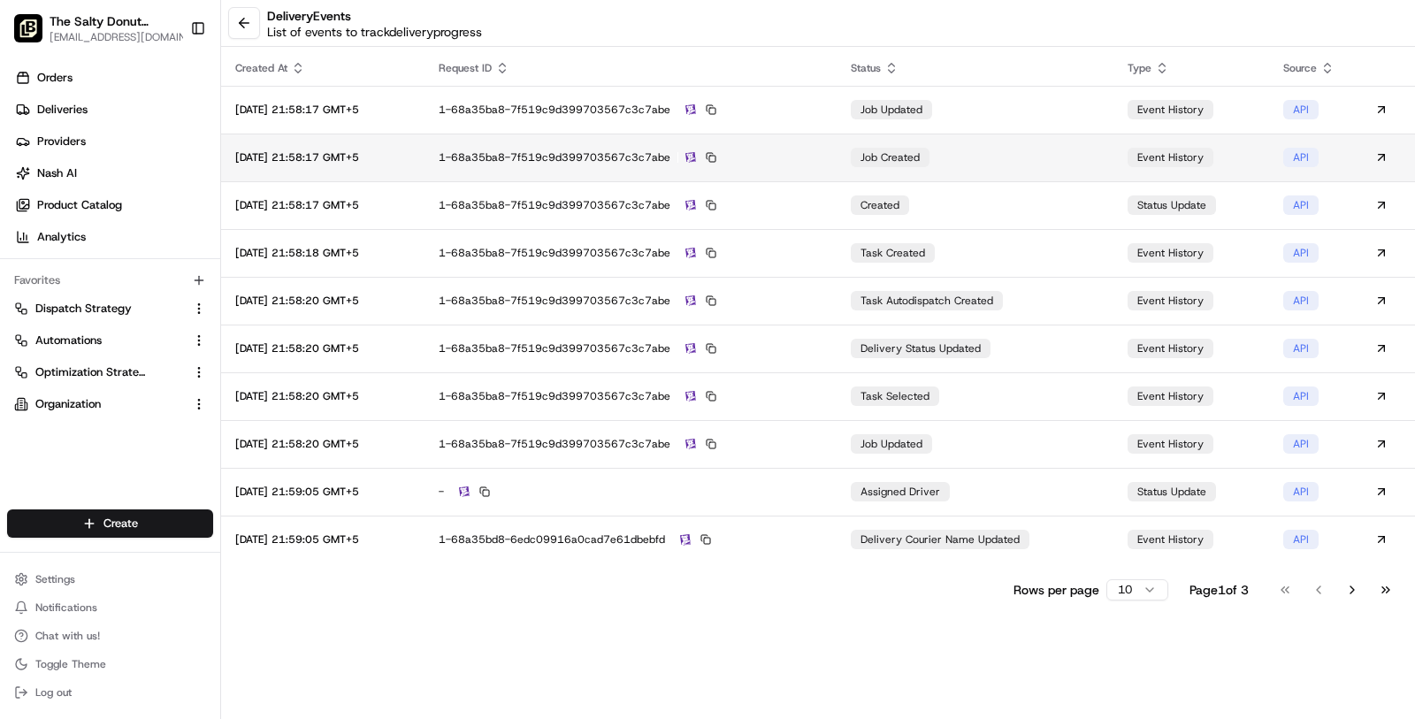
click at [804, 148] on td "1-68a35ba8-7f519c9d399703567c3c7abe" at bounding box center [631, 158] width 412 height 48
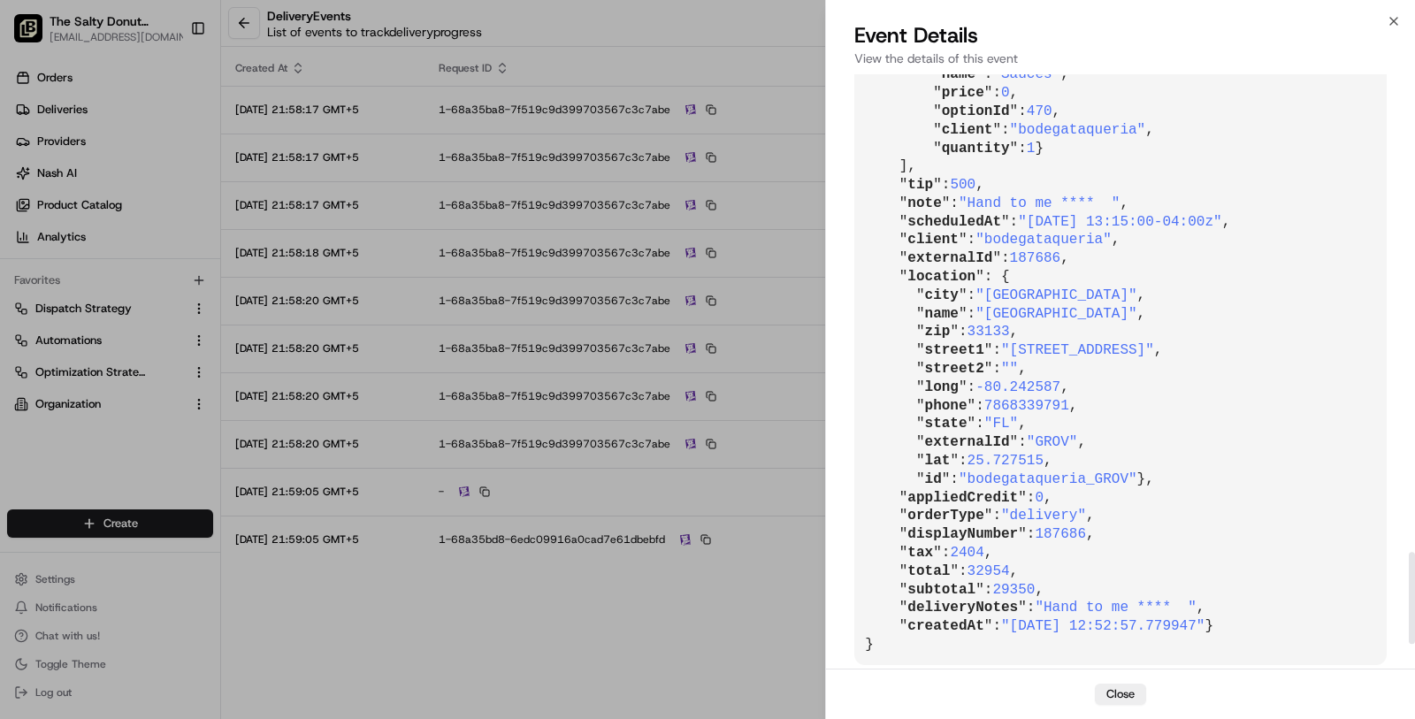
scroll to position [3239, 0]
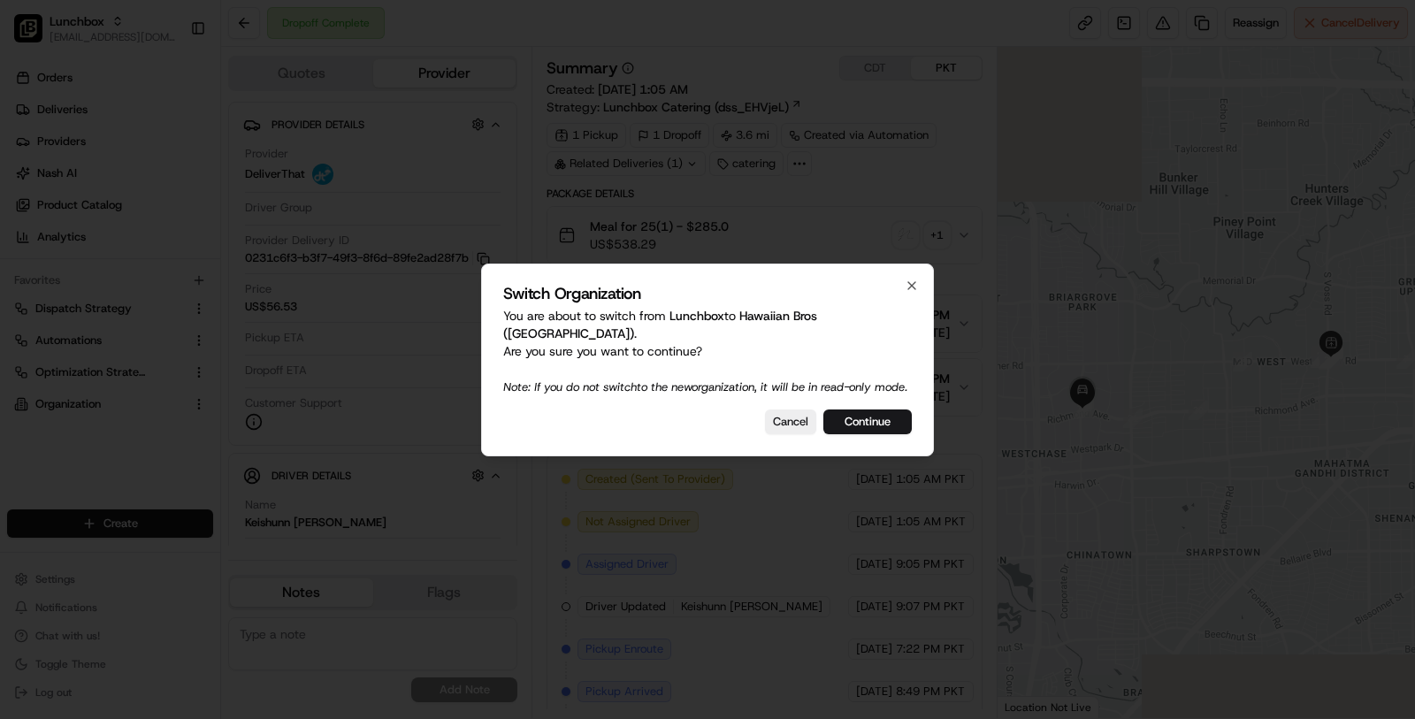
click at [894, 423] on button "Continue" at bounding box center [867, 422] width 88 height 25
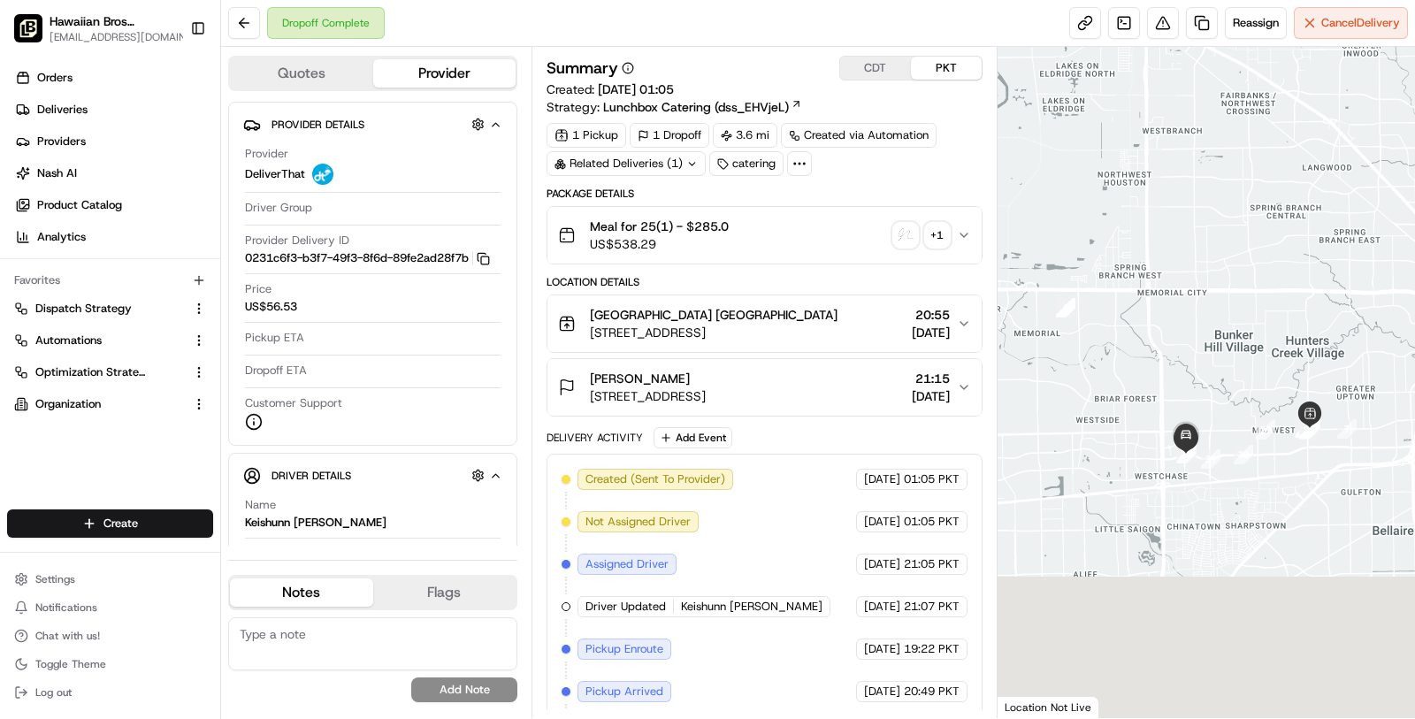
click at [800, 165] on icon at bounding box center [800, 164] width 16 height 16
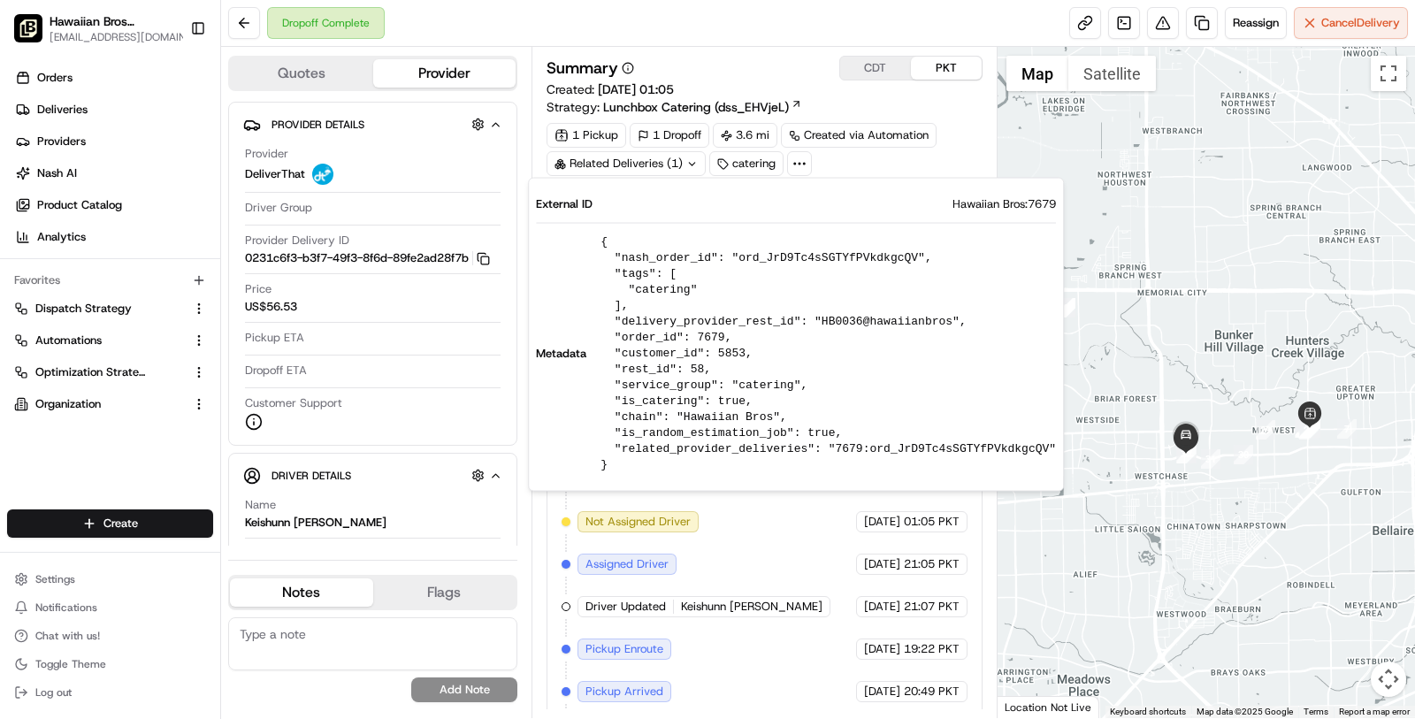
click at [884, 157] on div "1 Pickup 1 Dropoff 3.6 mi Created via Automation Related Deliveries (1) catering" at bounding box center [765, 149] width 436 height 53
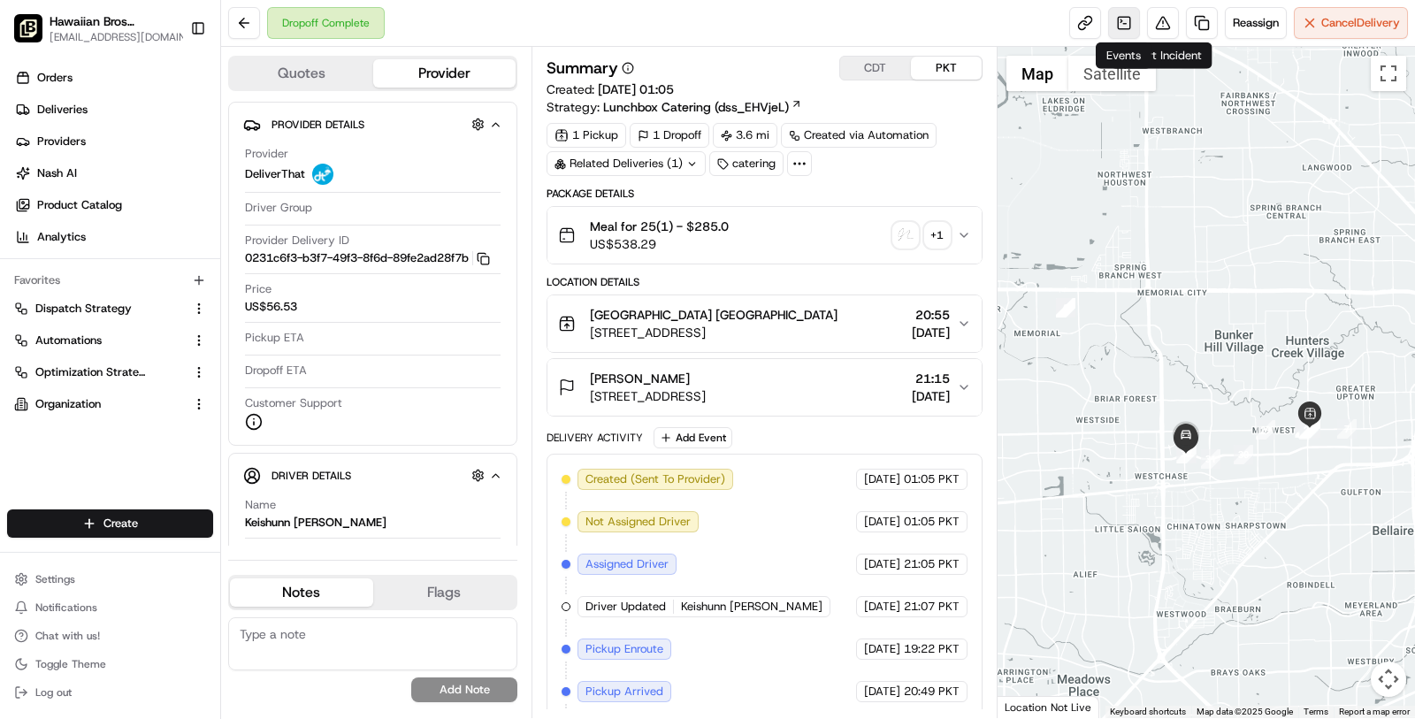
click at [1131, 21] on link at bounding box center [1124, 23] width 32 height 32
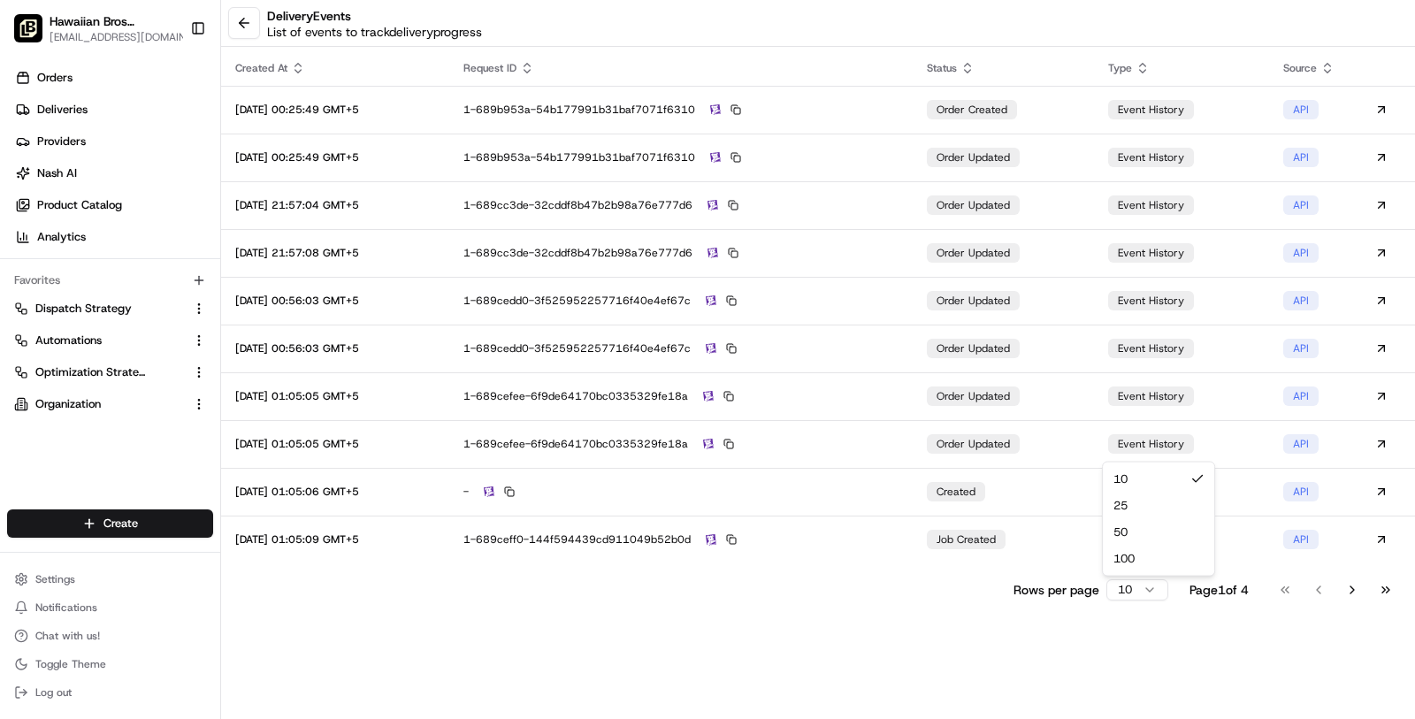
click at [1129, 593] on html "Hawaiian Bros ([GEOGRAPHIC_DATA] [GEOGRAPHIC_DATA]) [EMAIL_ADDRESS][DOMAIN_NAME…" at bounding box center [707, 359] width 1415 height 719
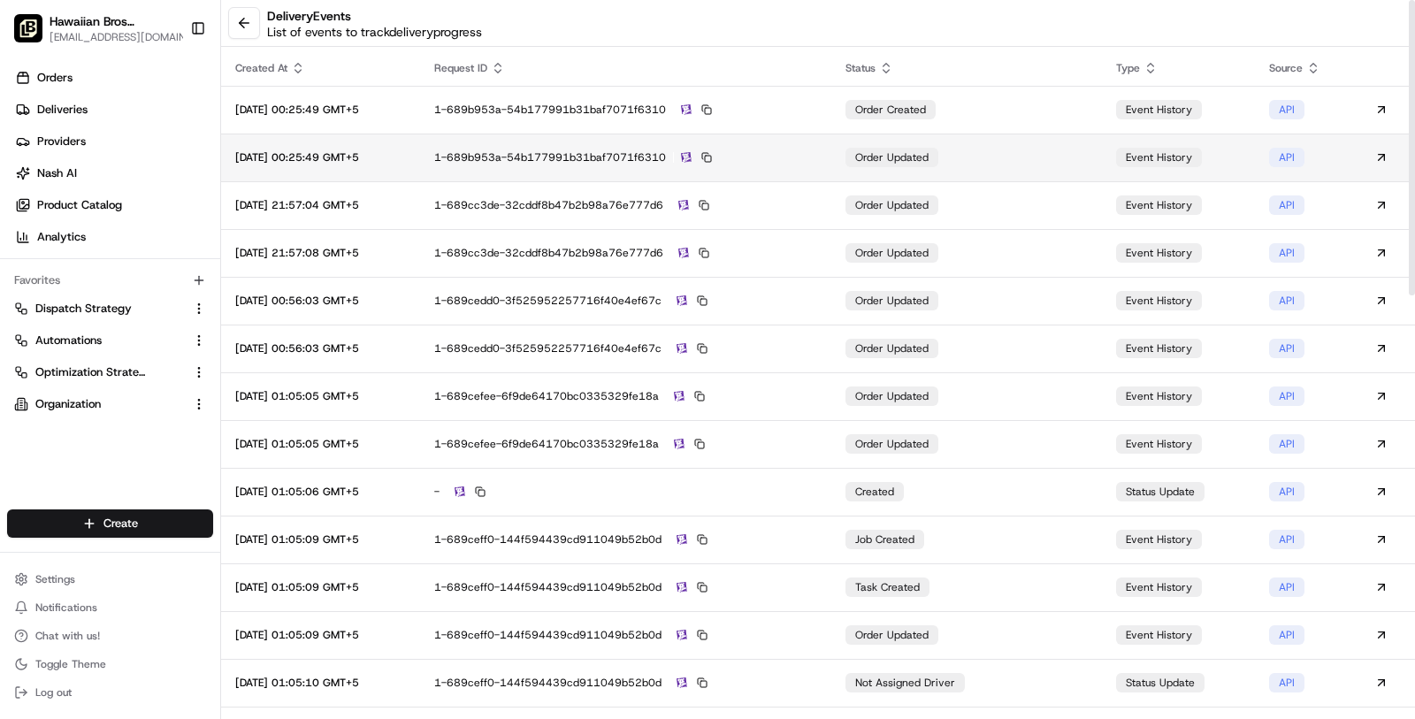
click at [818, 134] on td "1-689b953a-54b177991b31baf7071f6310" at bounding box center [625, 158] width 411 height 48
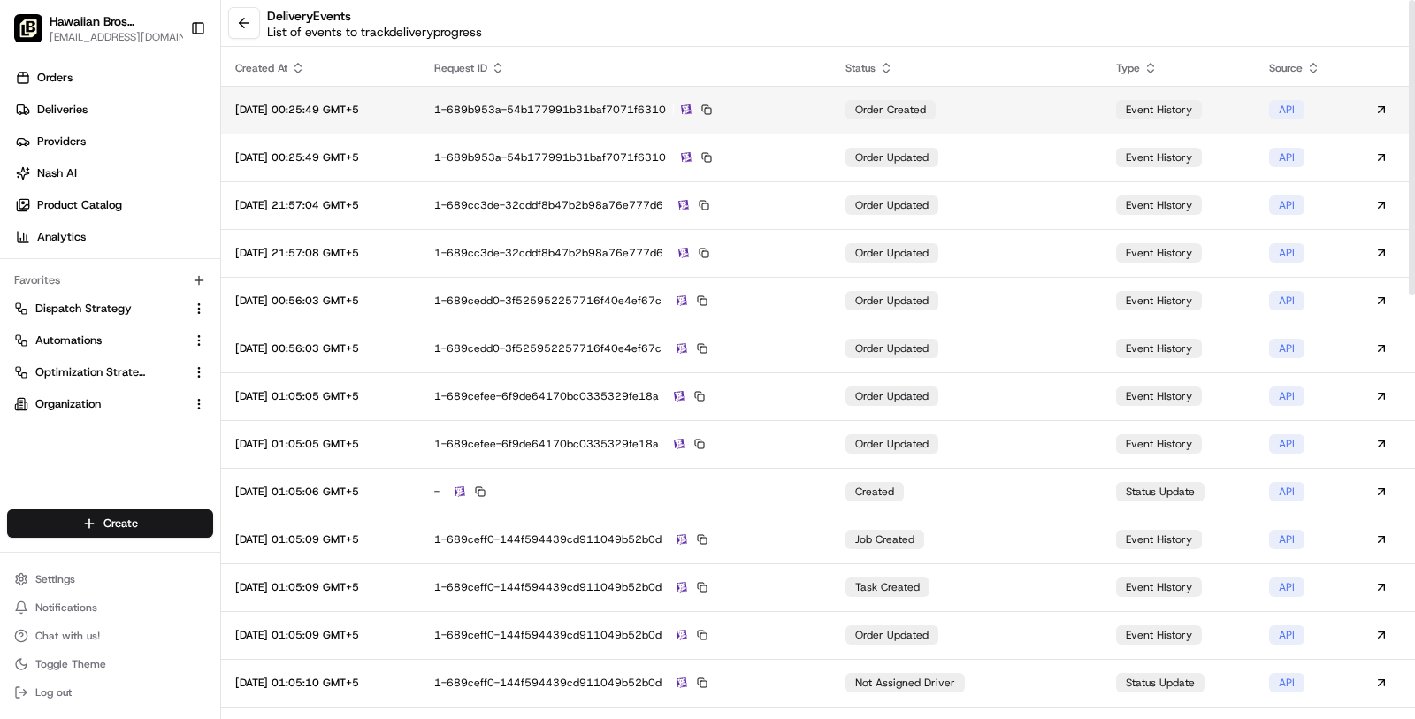
click at [803, 110] on div "1-689b953a-54b177991b31baf7071f6310" at bounding box center [625, 110] width 383 height 16
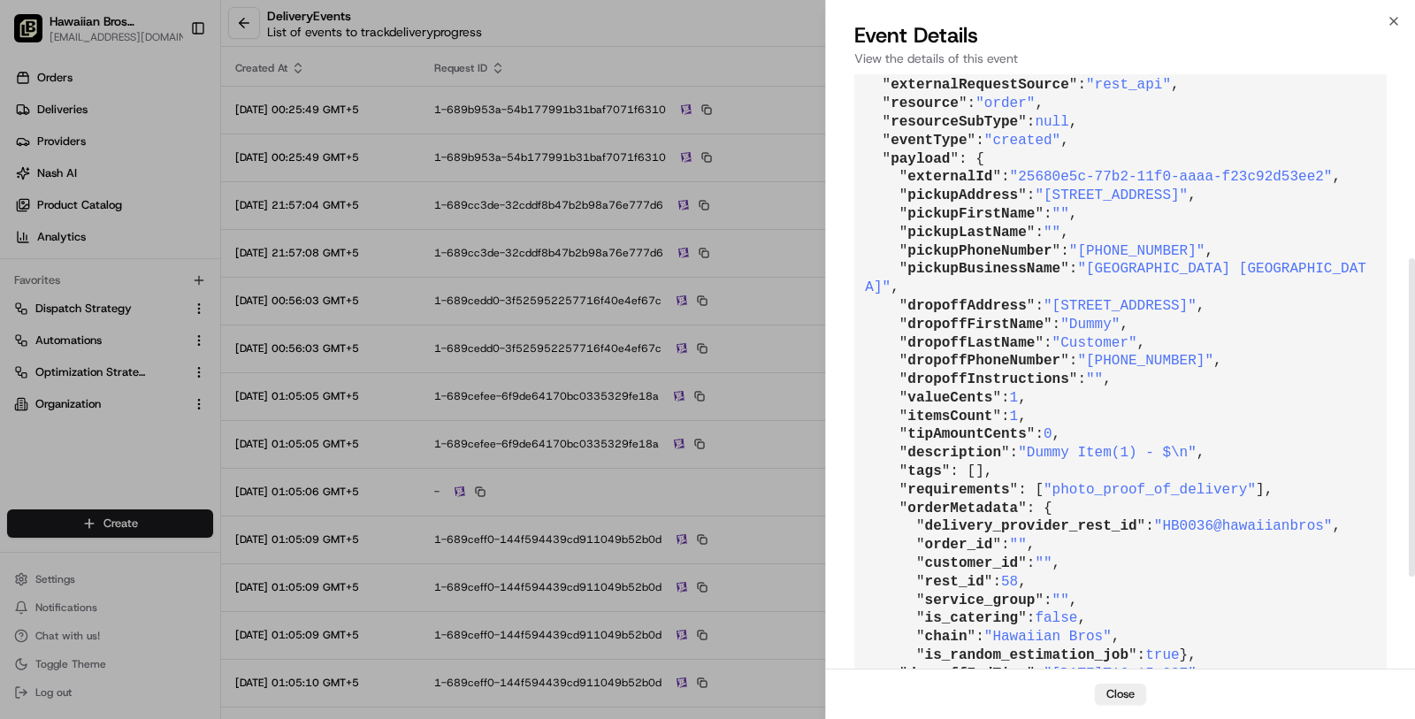
scroll to position [517, 0]
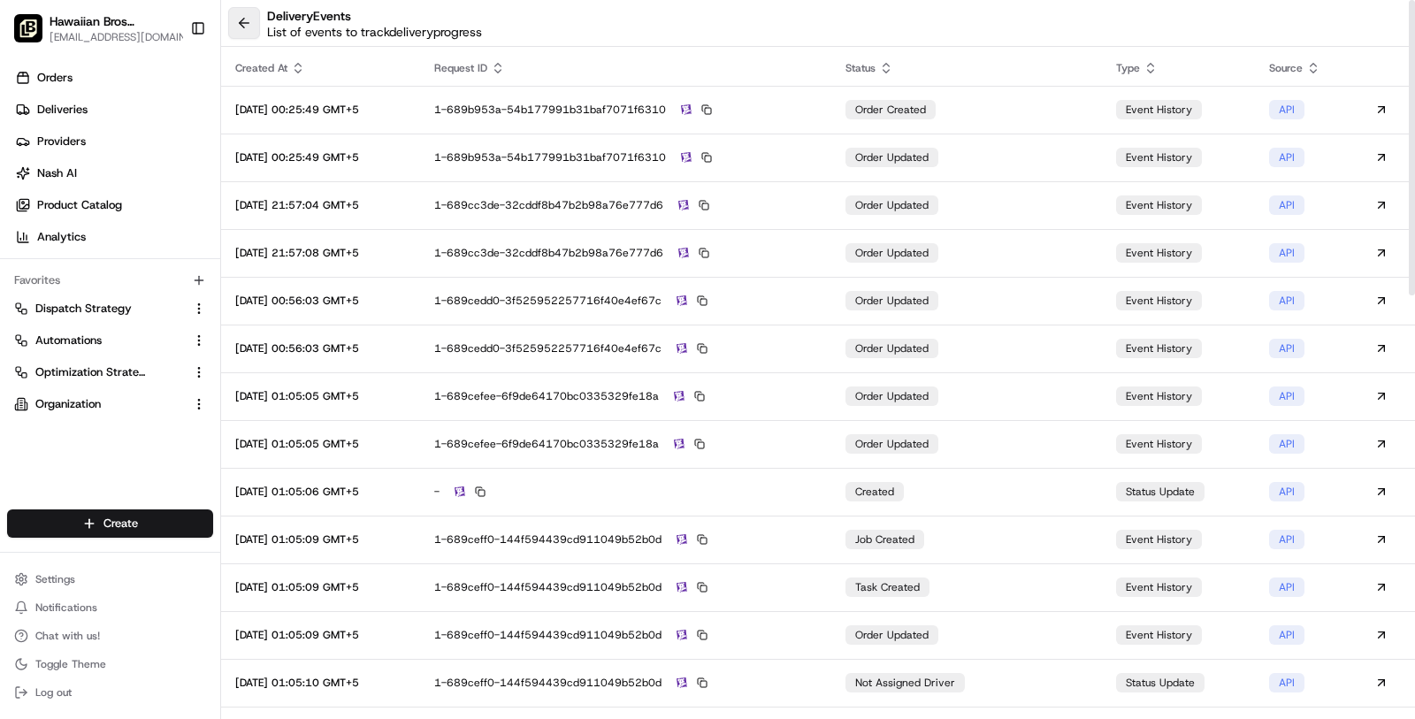
click at [248, 29] on button at bounding box center [244, 23] width 32 height 32
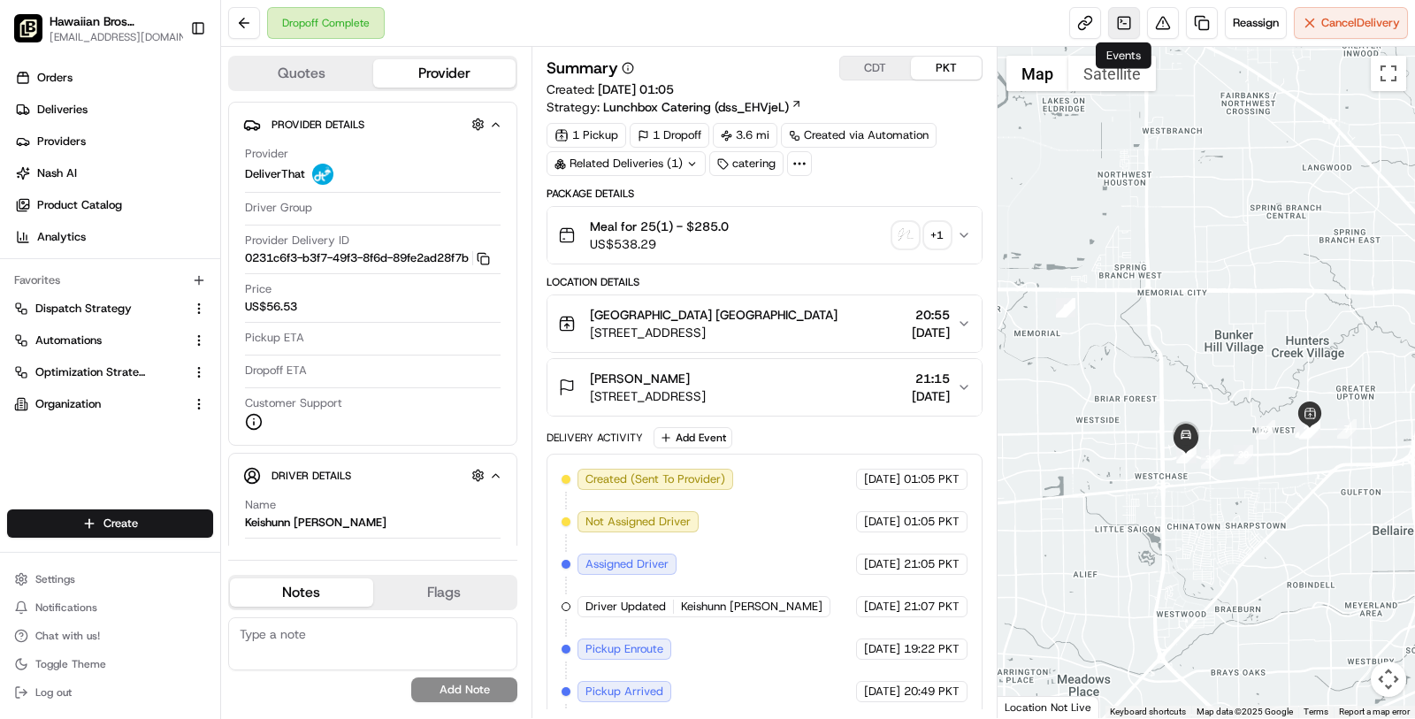
click at [1132, 28] on link at bounding box center [1124, 23] width 32 height 32
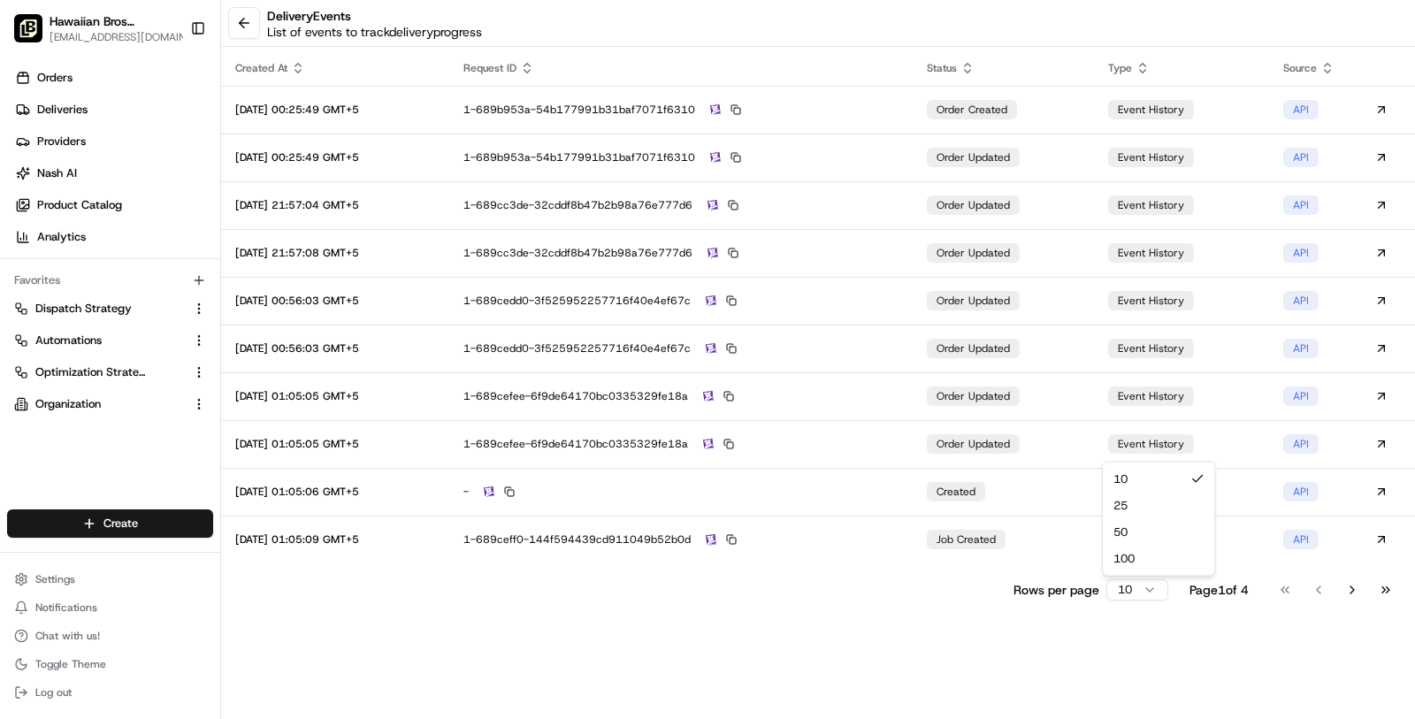
click at [1140, 579] on html "Hawaiian Bros ([GEOGRAPHIC_DATA] [GEOGRAPHIC_DATA]) [EMAIL_ADDRESS][DOMAIN_NAME…" at bounding box center [707, 359] width 1415 height 719
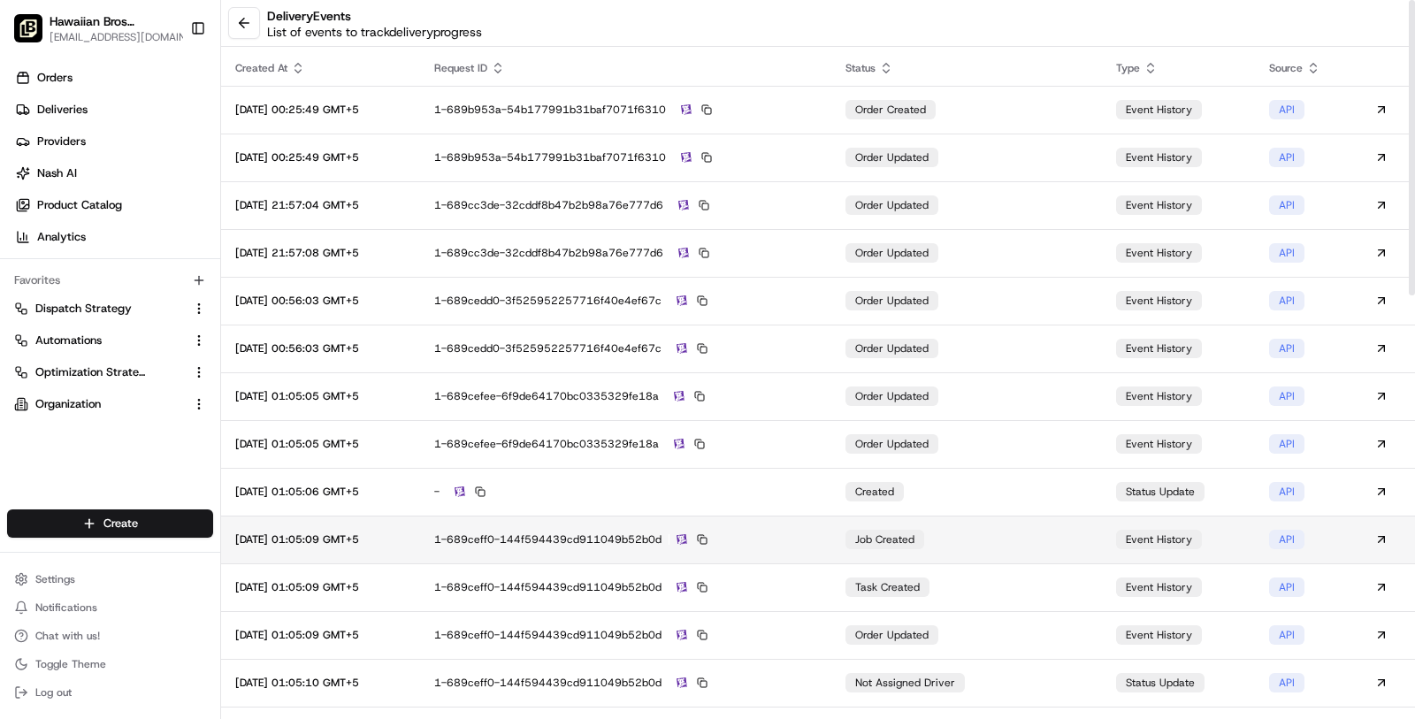
click at [785, 532] on div "1-689ceff0-144f594439cd911049b52b0d" at bounding box center [625, 540] width 383 height 16
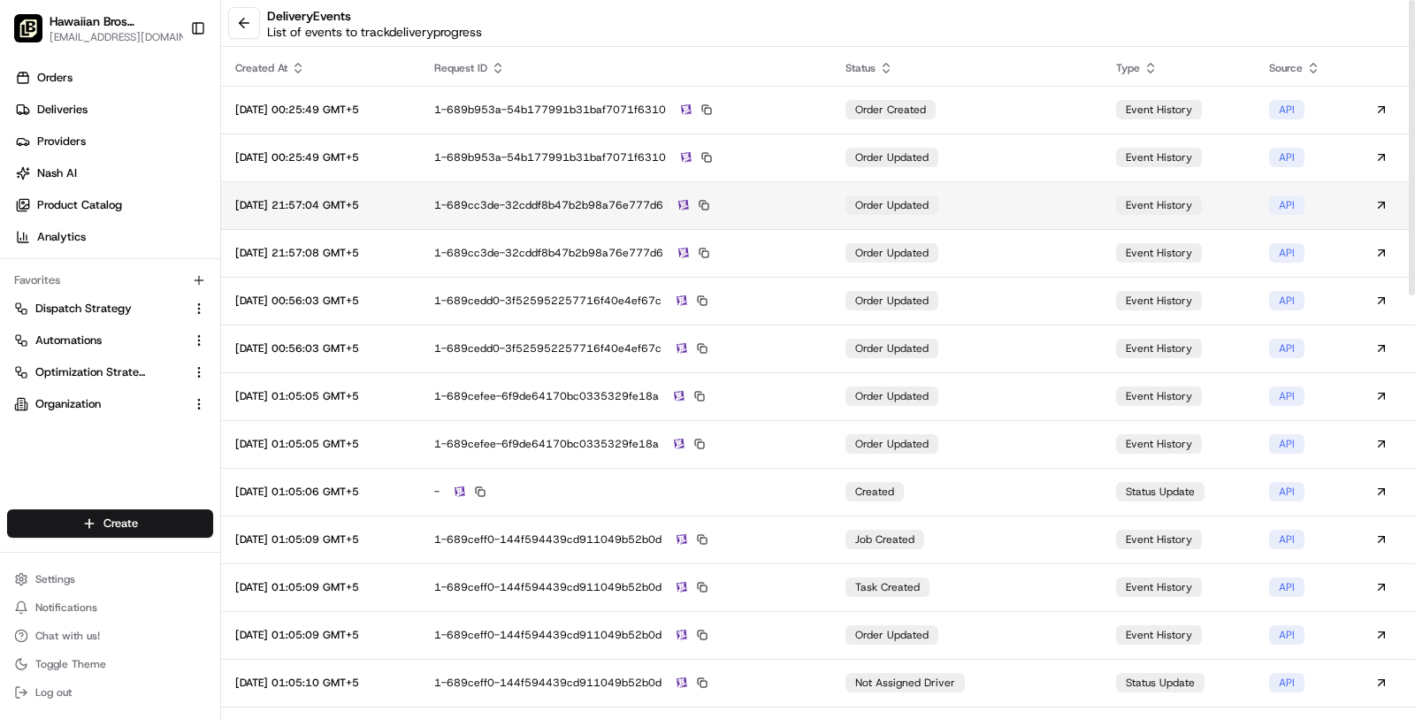
click at [802, 182] on td "1-689cc3de-32cddf8b47b2b98a76e777d6" at bounding box center [625, 205] width 411 height 48
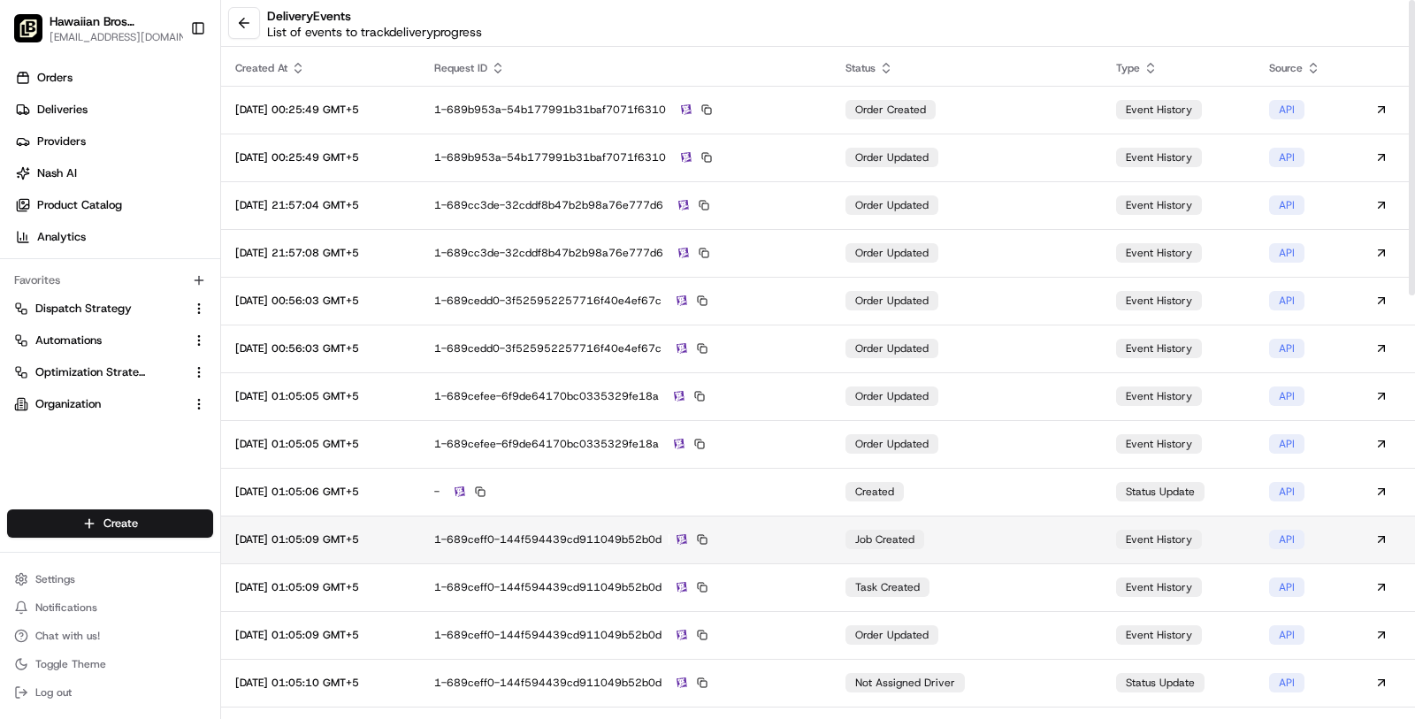
click at [804, 534] on div "1-689ceff0-144f594439cd911049b52b0d" at bounding box center [625, 540] width 383 height 16
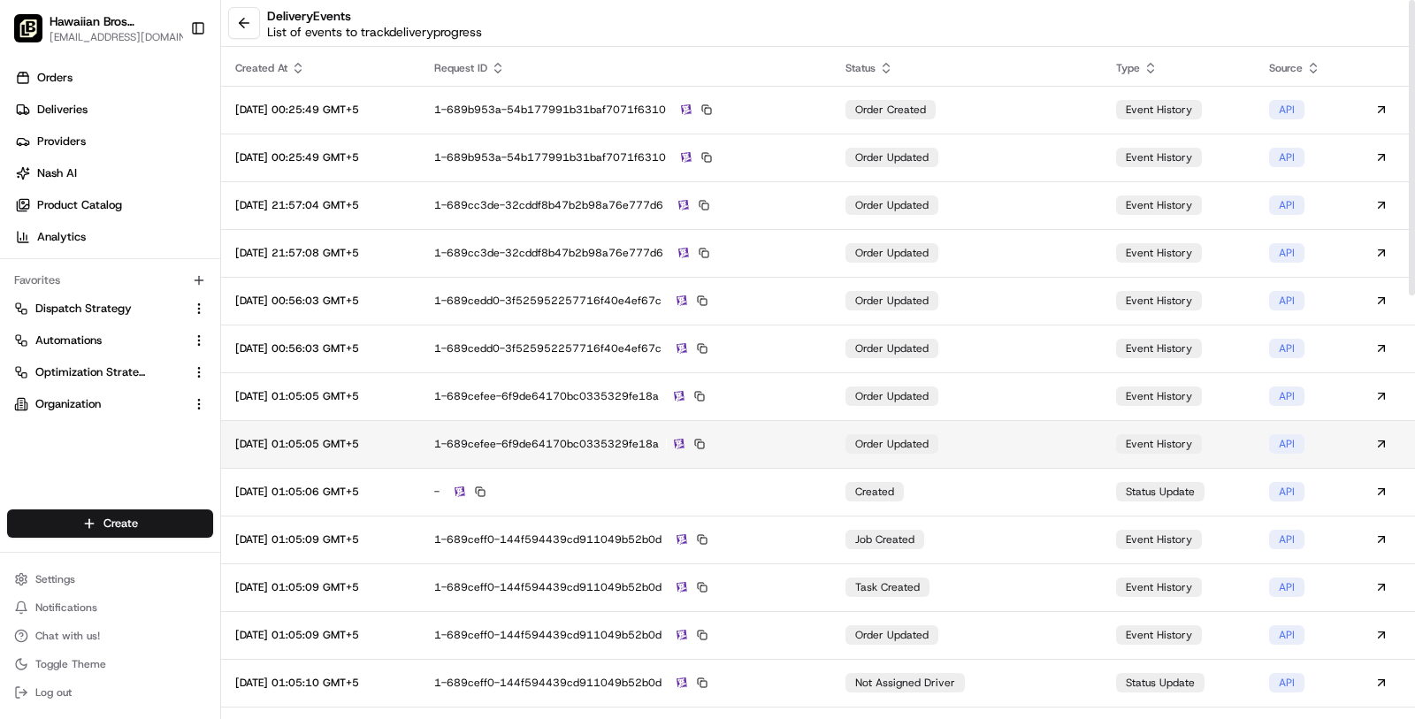
click at [793, 454] on td "1-689cefee-6f9de64170bc0335329fe18a" at bounding box center [625, 444] width 411 height 48
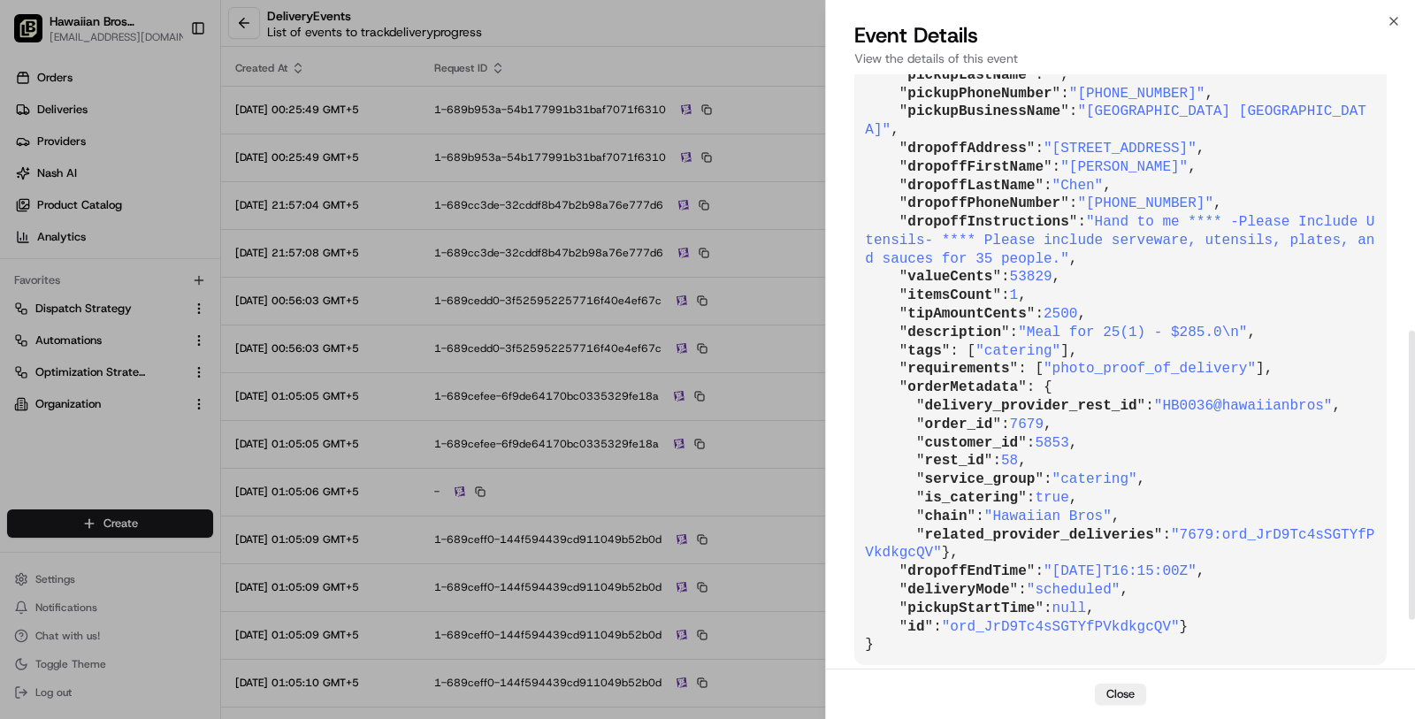
scroll to position [628, 0]
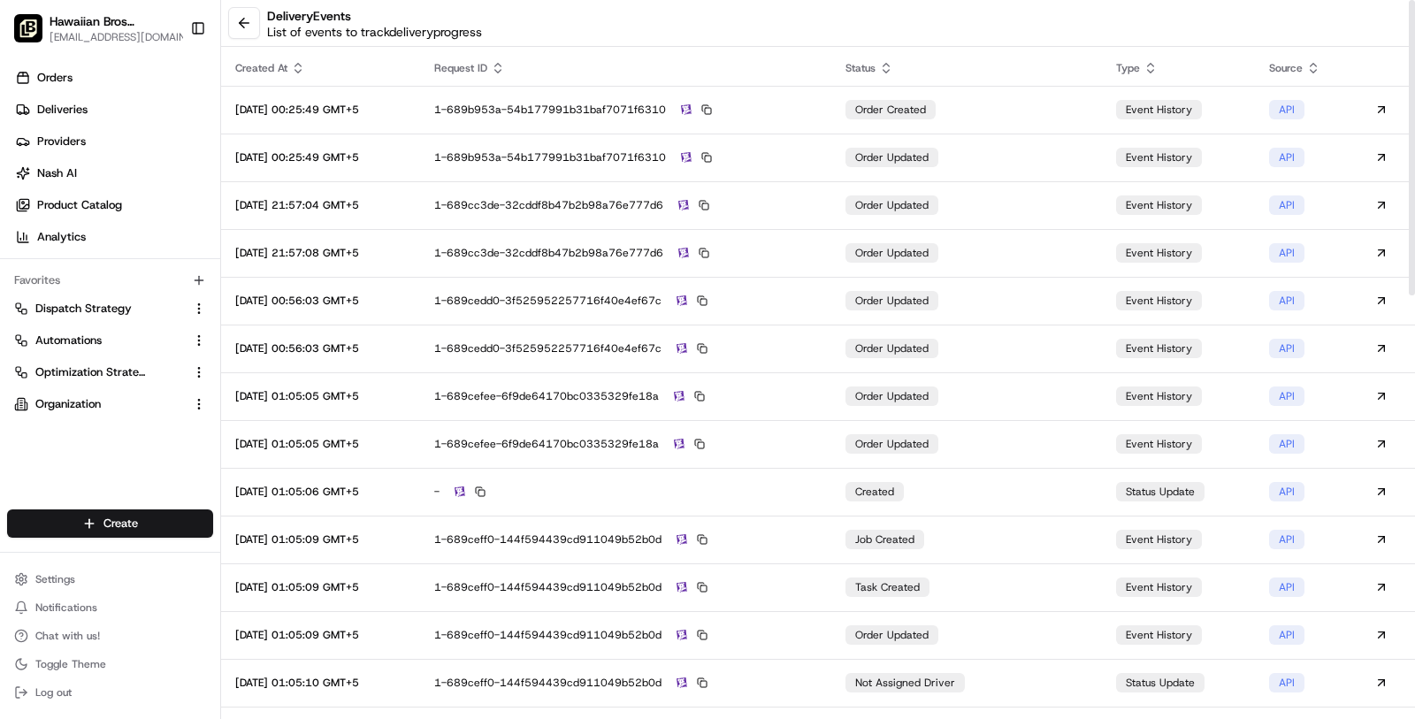
click at [251, 22] on button at bounding box center [244, 23] width 32 height 32
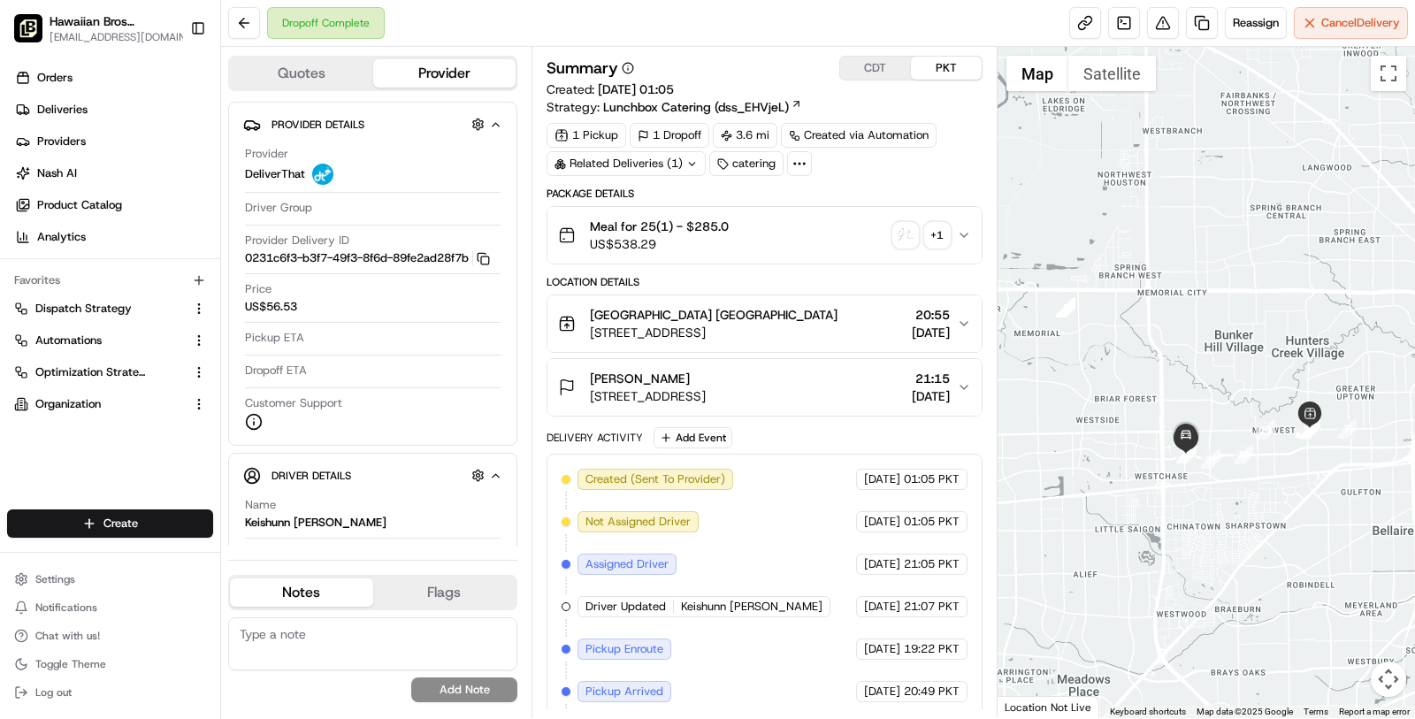
click at [819, 311] on div "[GEOGRAPHIC_DATA] [GEOGRAPHIC_DATA]" at bounding box center [714, 315] width 248 height 18
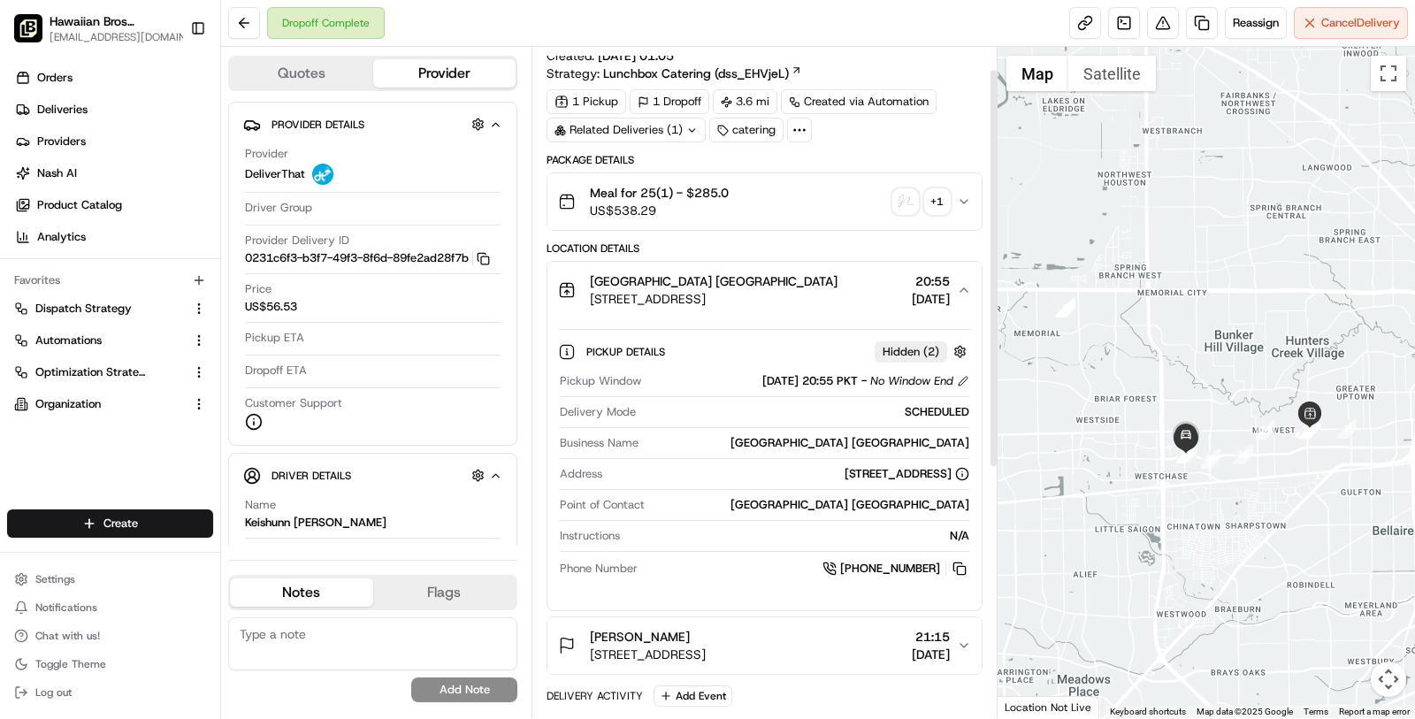
scroll to position [38, 0]
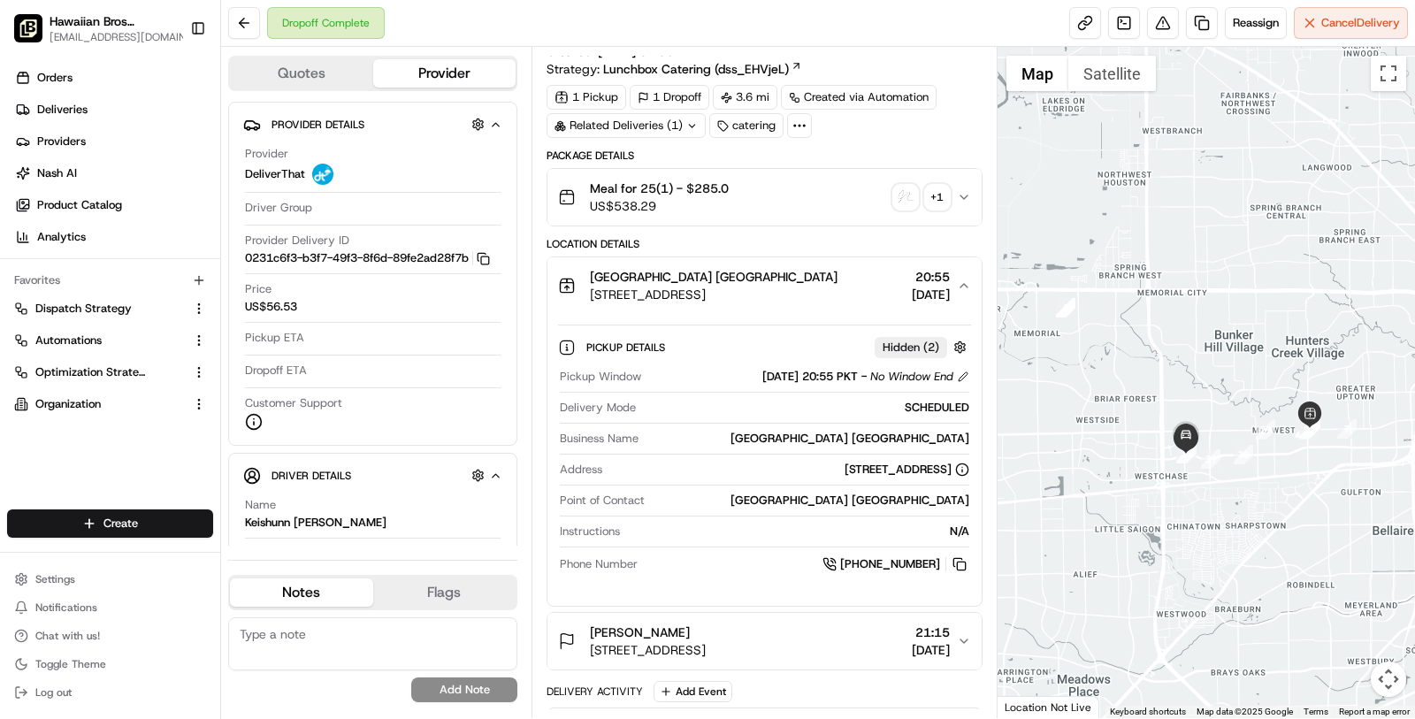
click at [808, 613] on button "[PERSON_NAME] [STREET_ADDRESS] 21:15 [DATE]" at bounding box center [764, 641] width 434 height 57
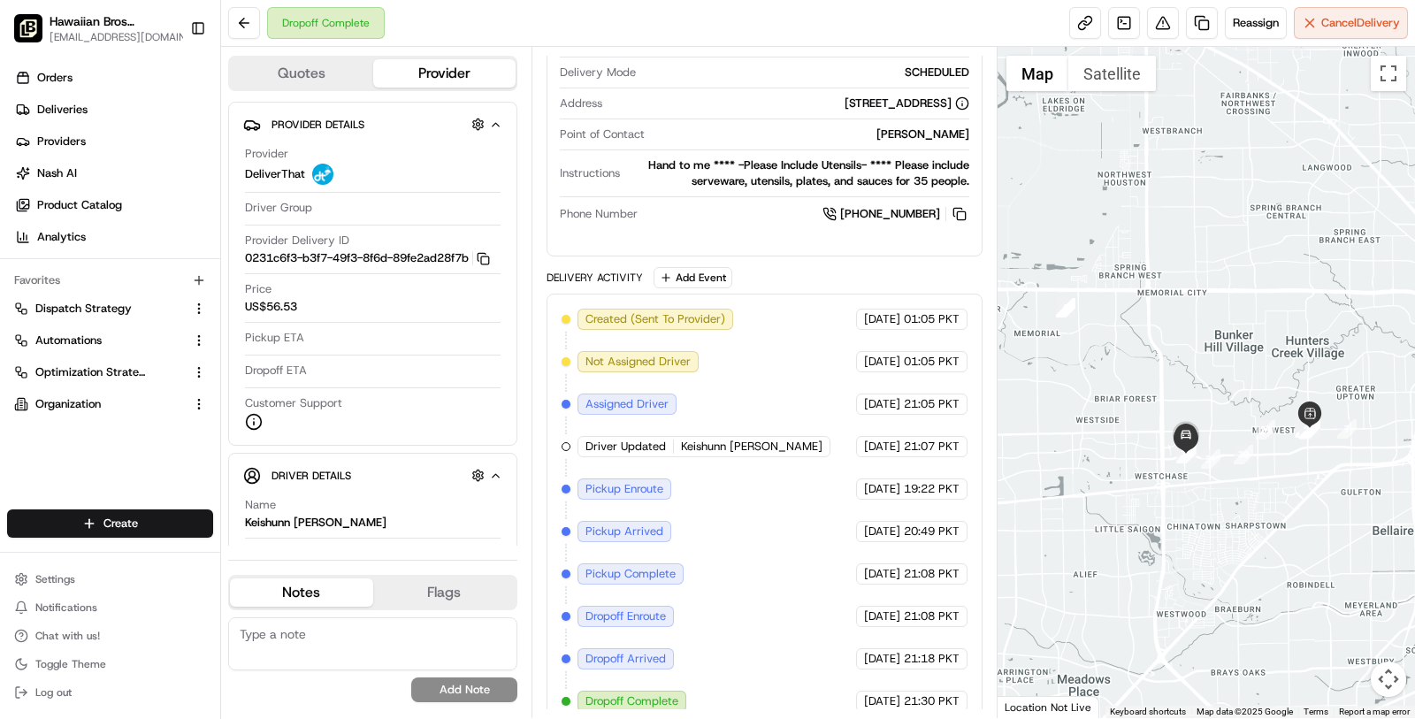
scroll to position [0, 0]
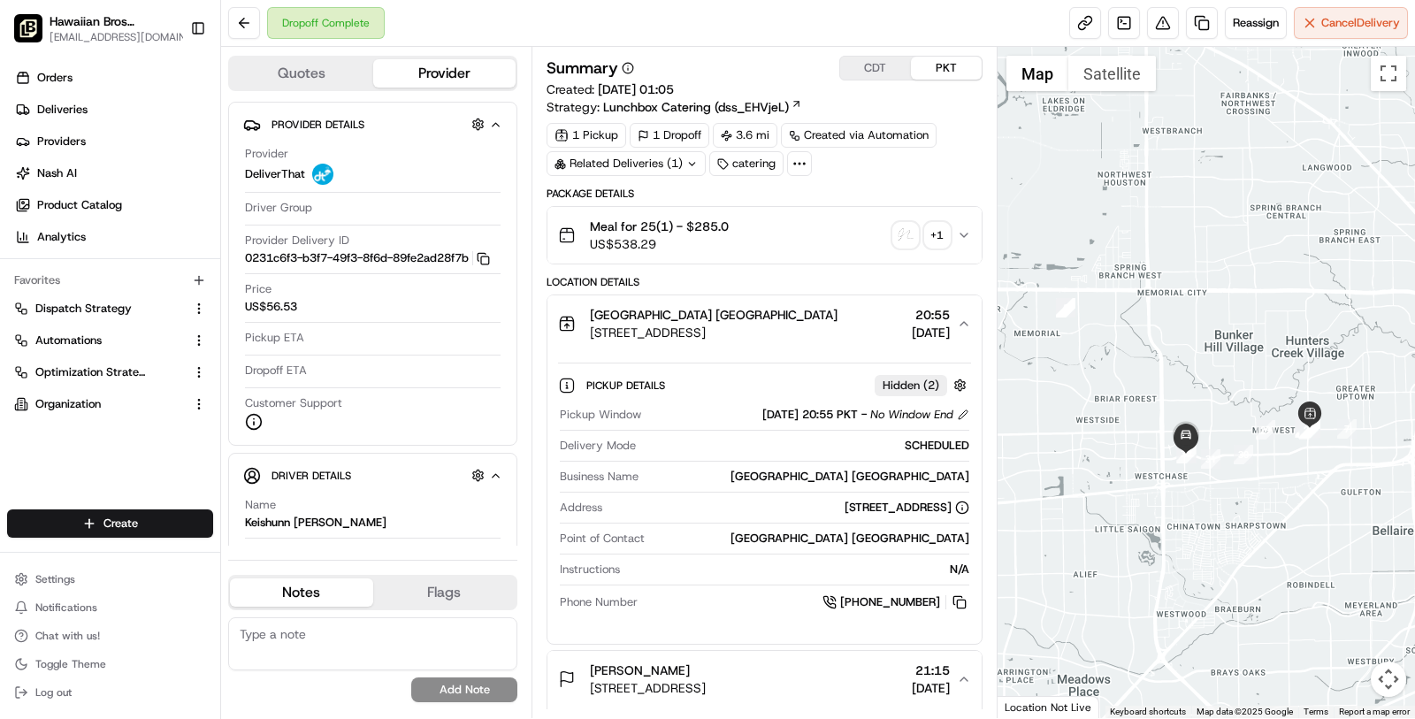
click at [782, 248] on div "Meal for 25(1) - $285.0 US$538.29 + 1" at bounding box center [757, 235] width 399 height 35
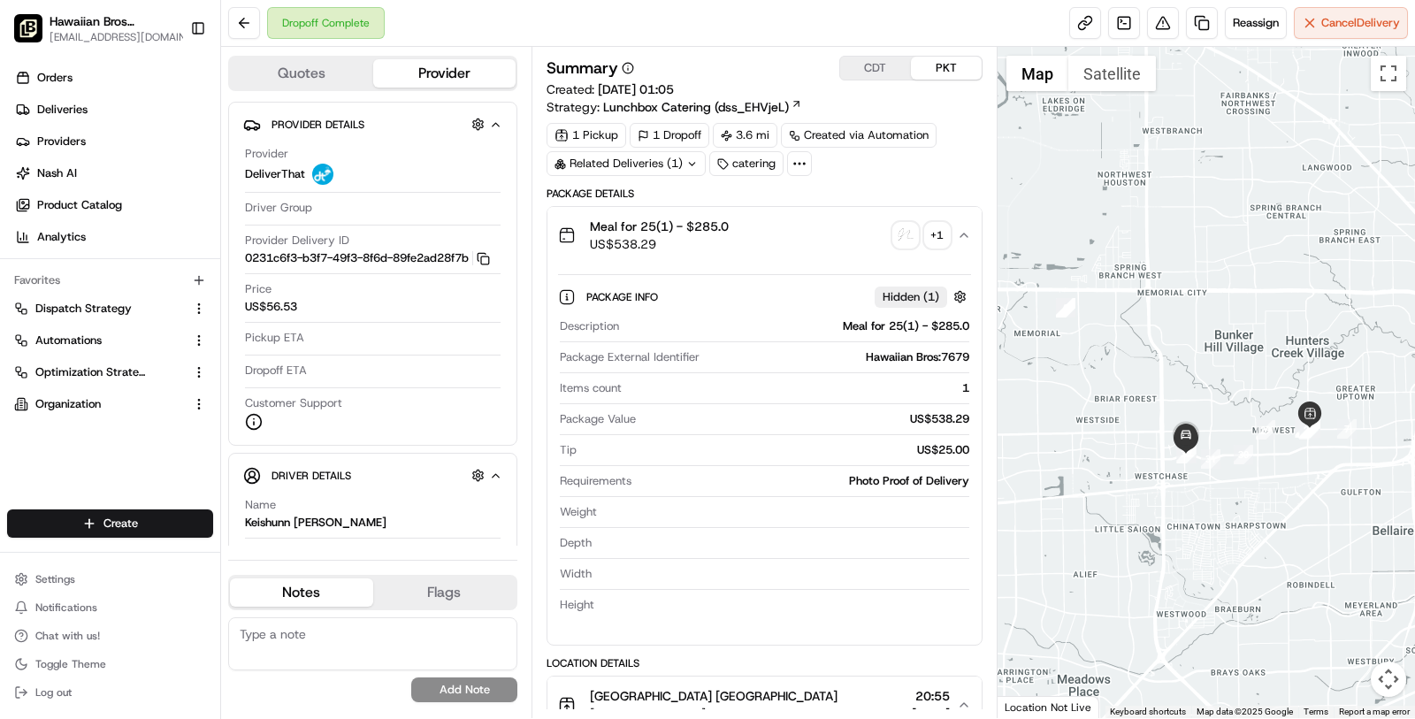
click at [782, 248] on div "Meal for 25(1) - $285.0 US$538.29 + 1" at bounding box center [757, 235] width 399 height 35
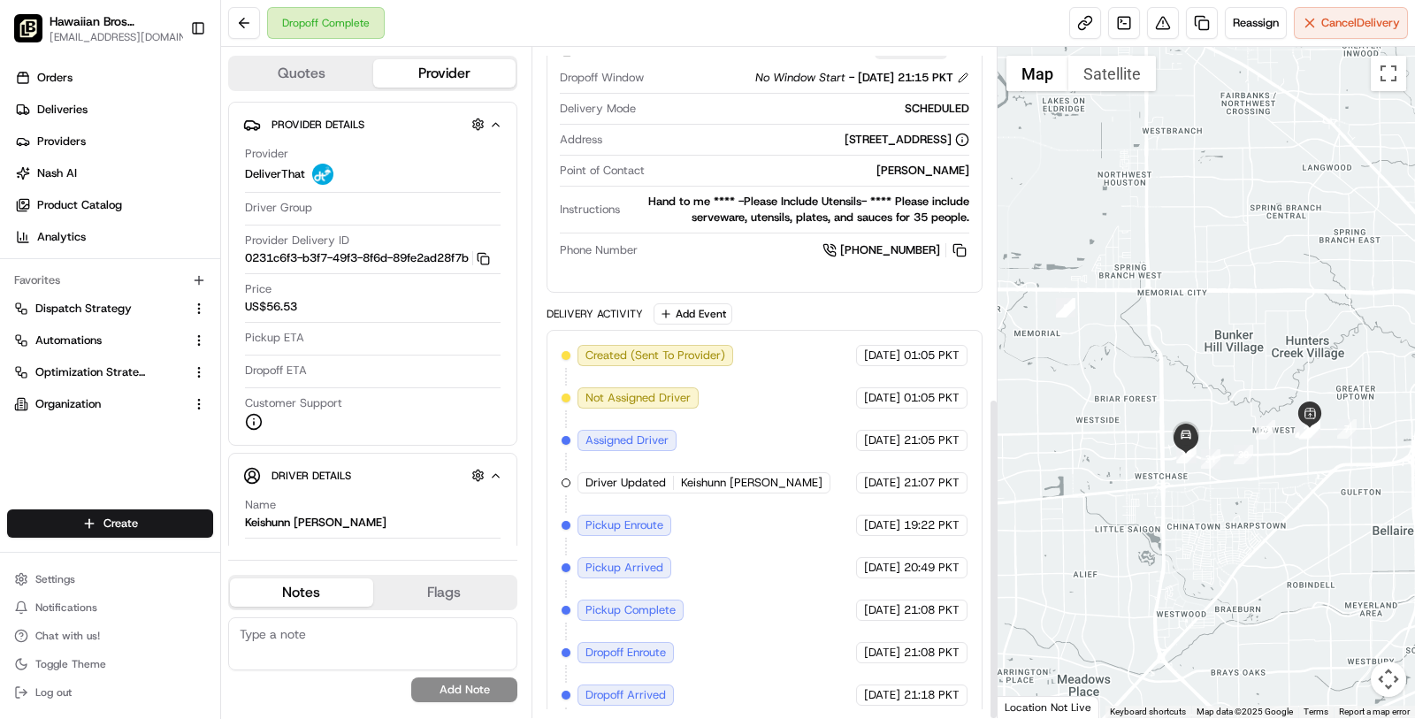
scroll to position [729, 0]
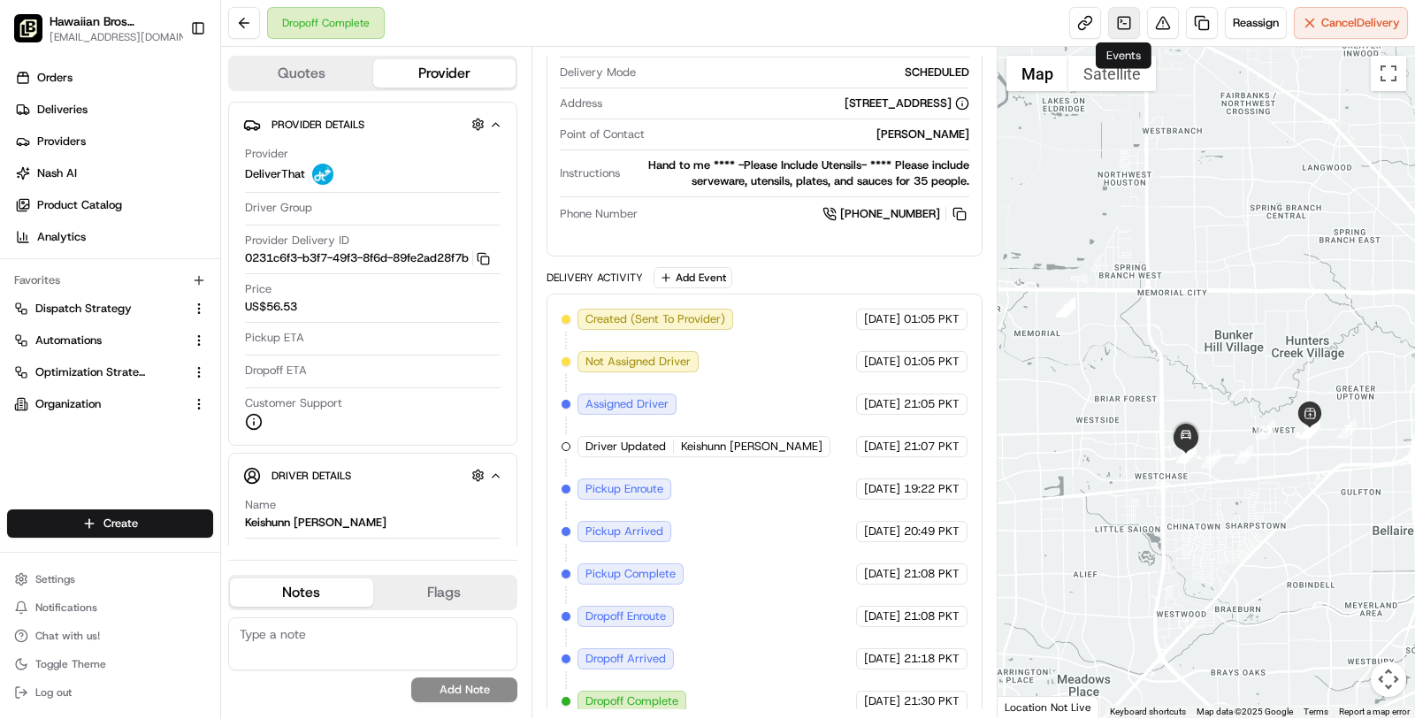
click at [1112, 29] on link at bounding box center [1124, 23] width 32 height 32
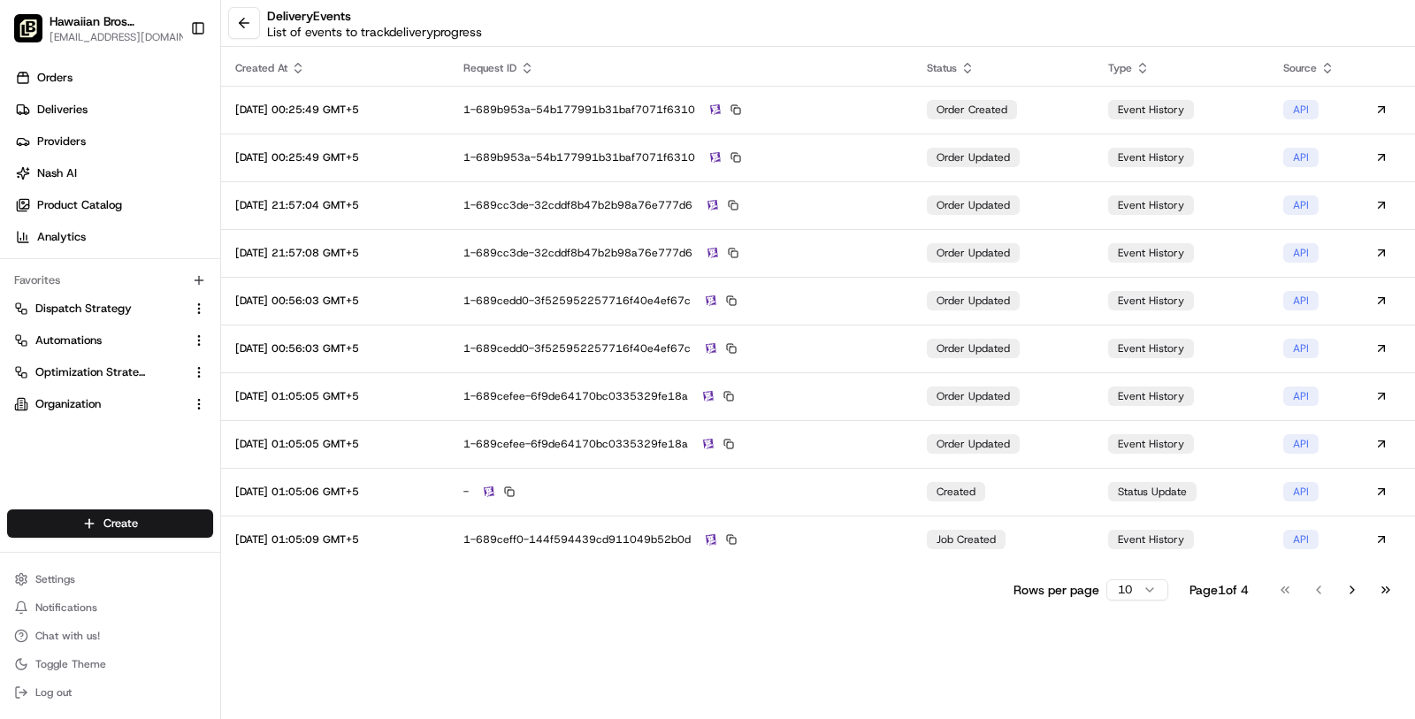
click at [1141, 593] on html "Hawaiian Bros ([GEOGRAPHIC_DATA] [GEOGRAPHIC_DATA]) [EMAIL_ADDRESS][DOMAIN_NAME…" at bounding box center [707, 359] width 1415 height 719
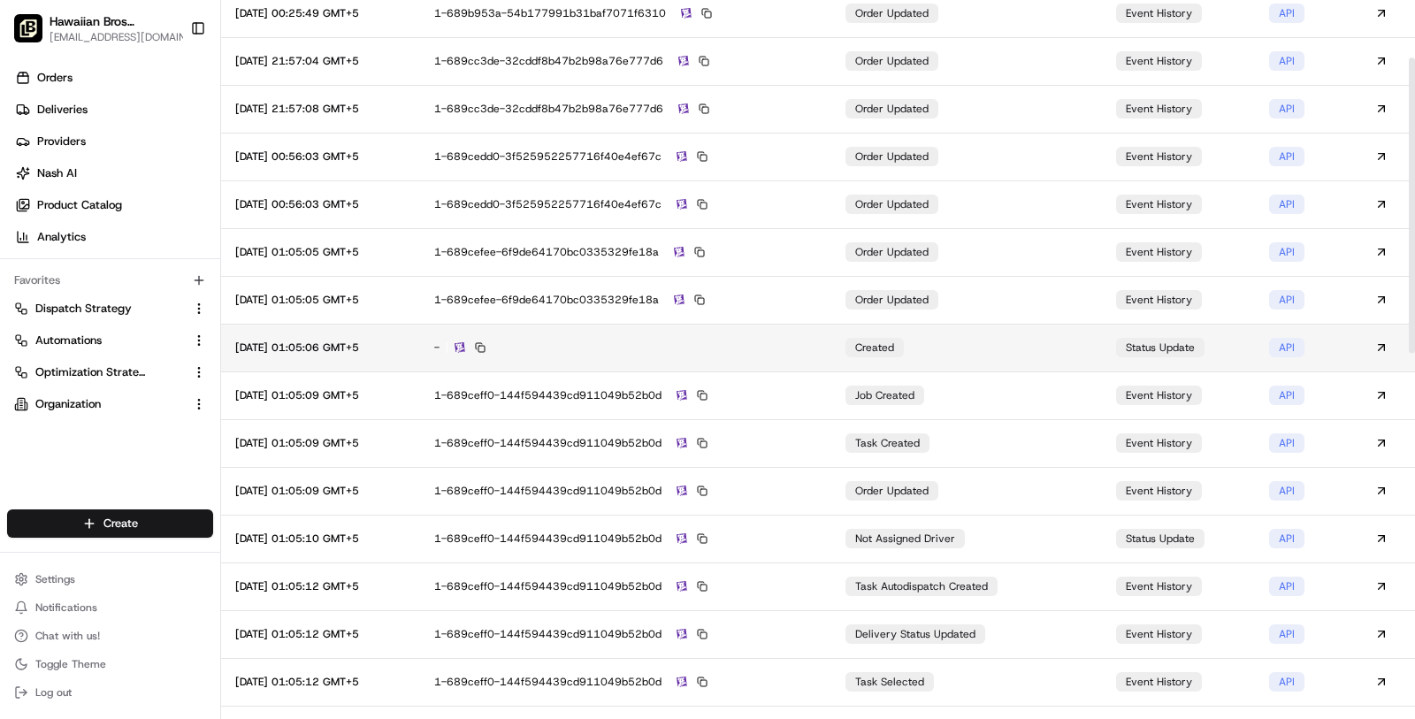
scroll to position [140, 0]
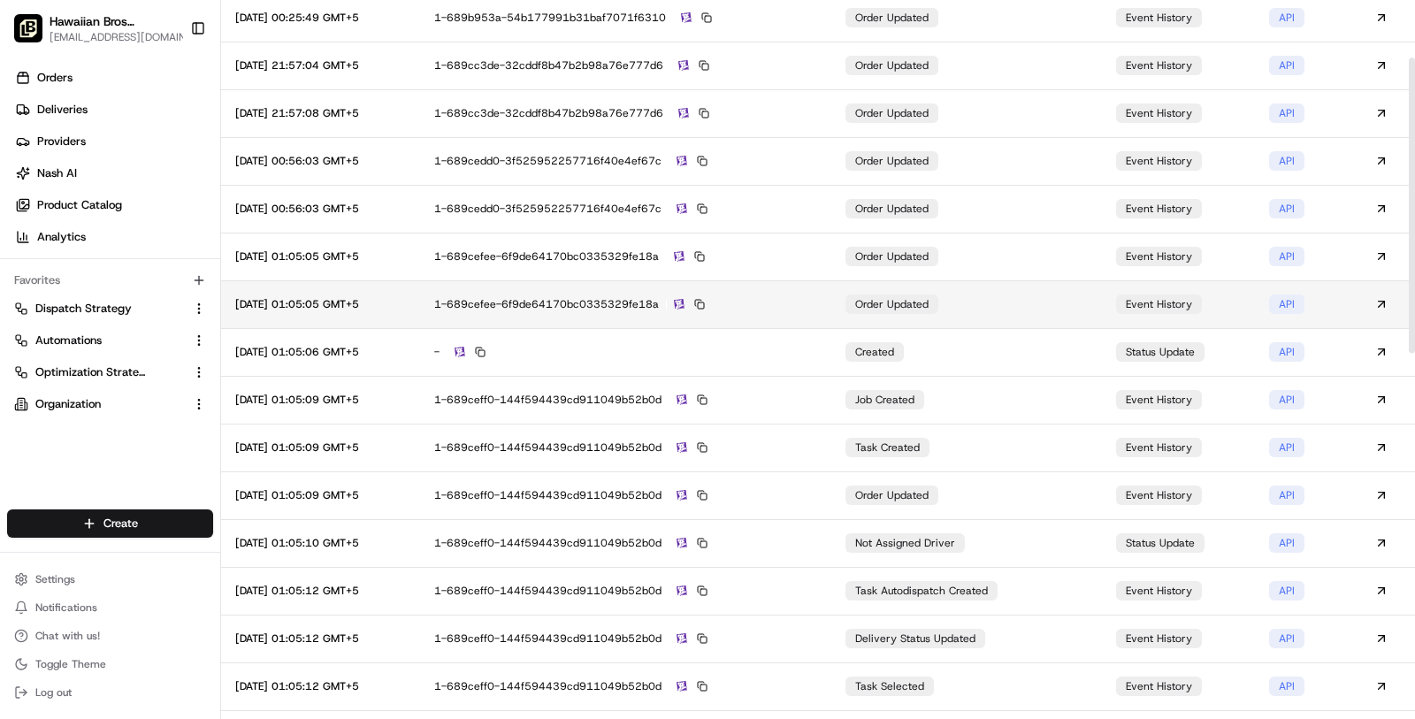
click at [797, 297] on div "1-689cefee-6f9de64170bc0335329fe18a" at bounding box center [625, 304] width 383 height 16
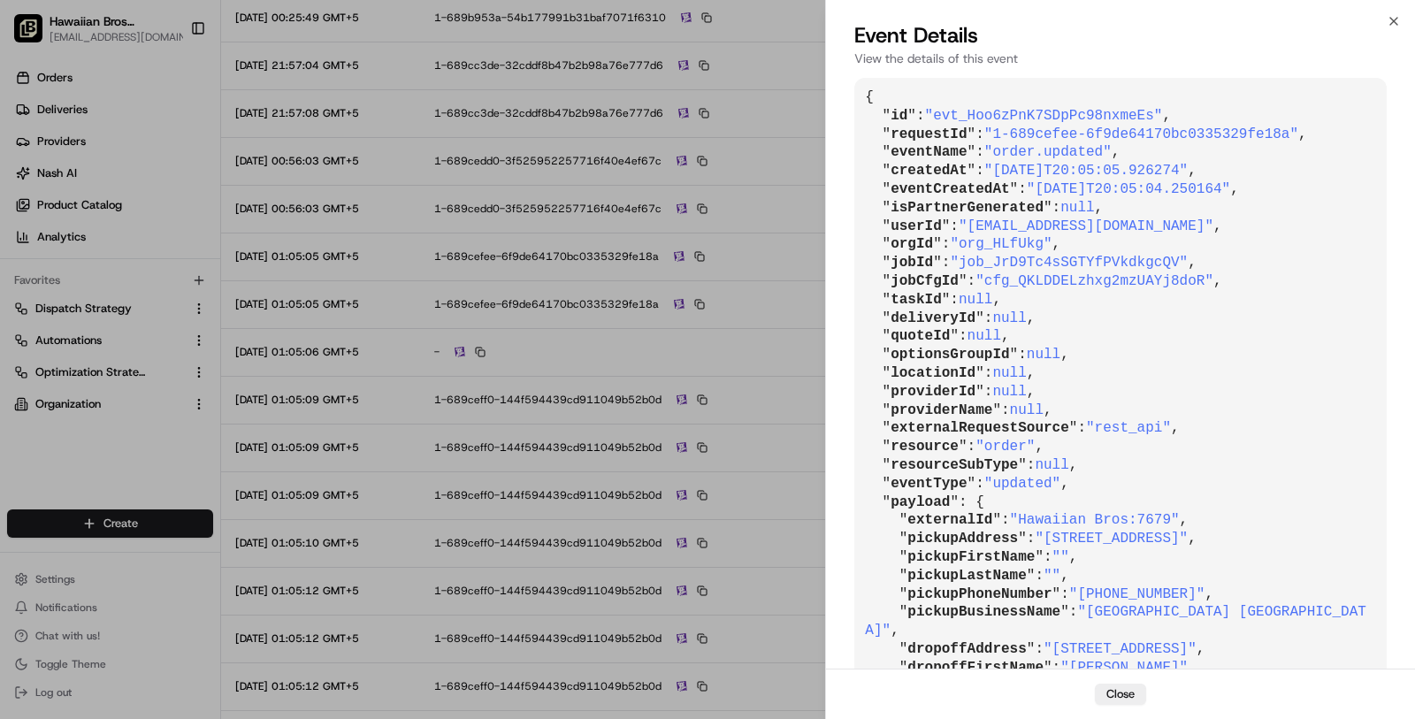
scroll to position [628, 0]
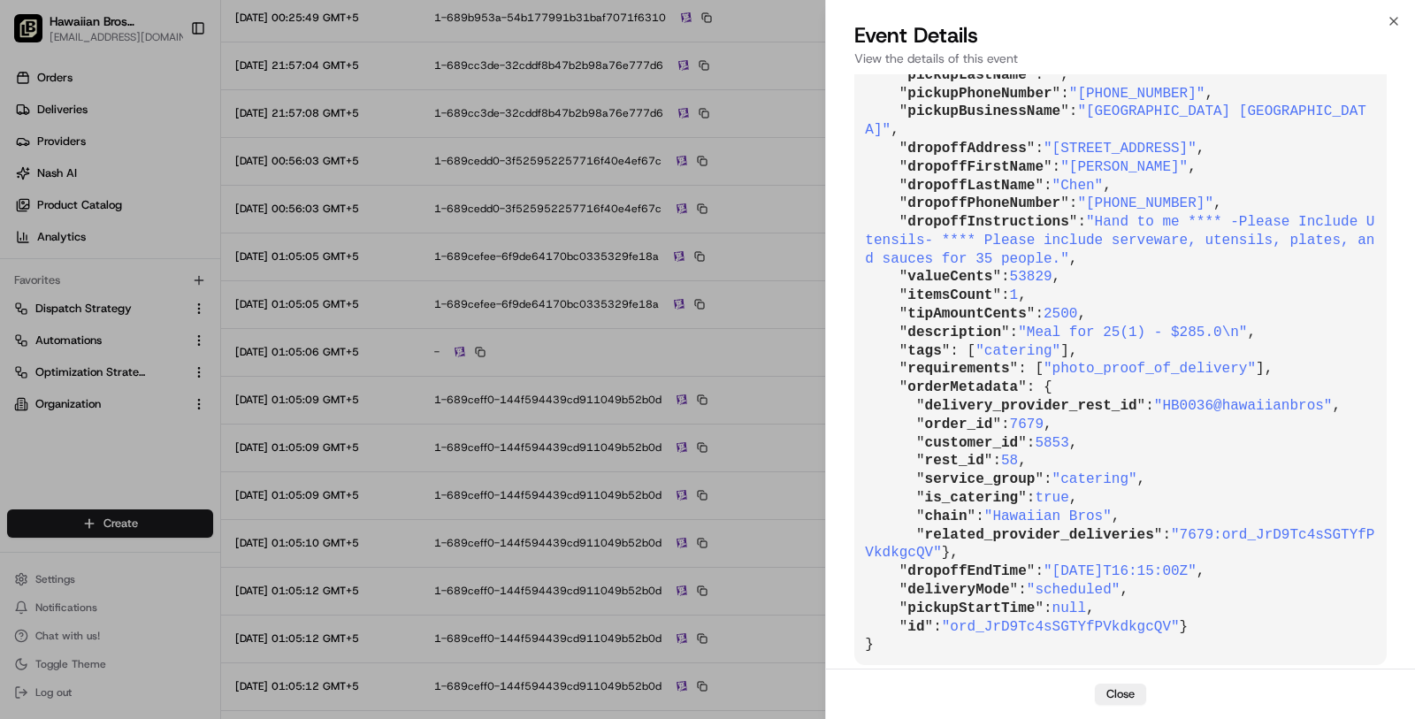
drag, startPoint x: 1232, startPoint y: 553, endPoint x: 1060, endPoint y: 548, distance: 172.5
click at [1060, 563] on span ""[DATE]T16:15:00Z"" at bounding box center [1120, 571] width 153 height 16
copy span "[DATE]T16:15:00Z"
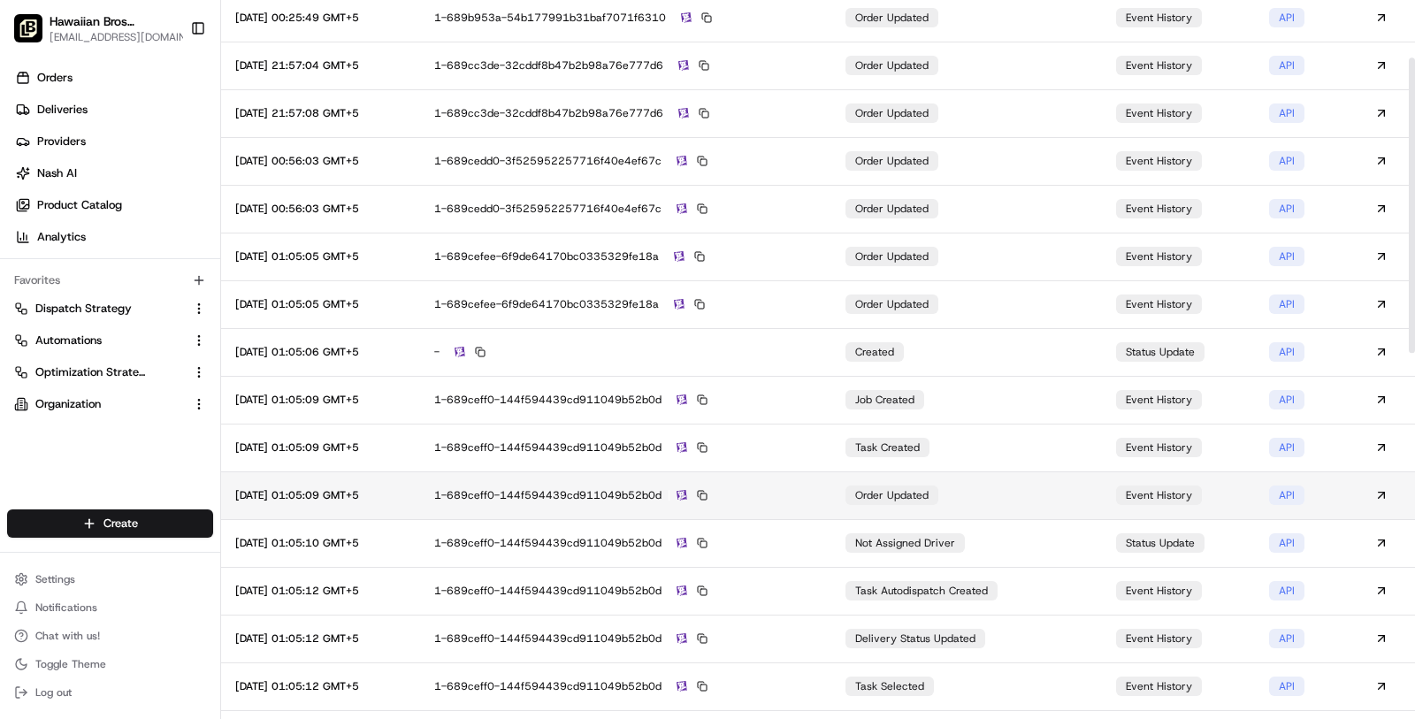
scroll to position [0, 0]
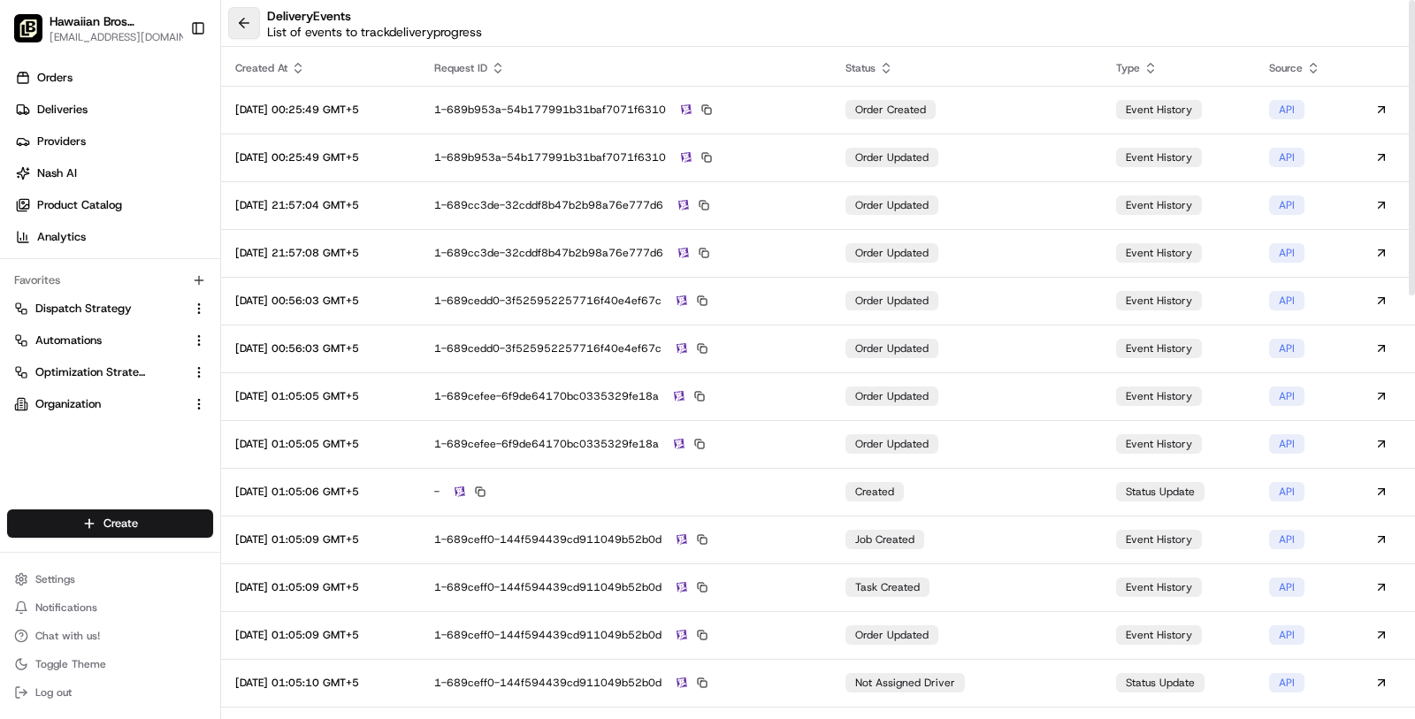
click at [241, 36] on button at bounding box center [244, 23] width 32 height 32
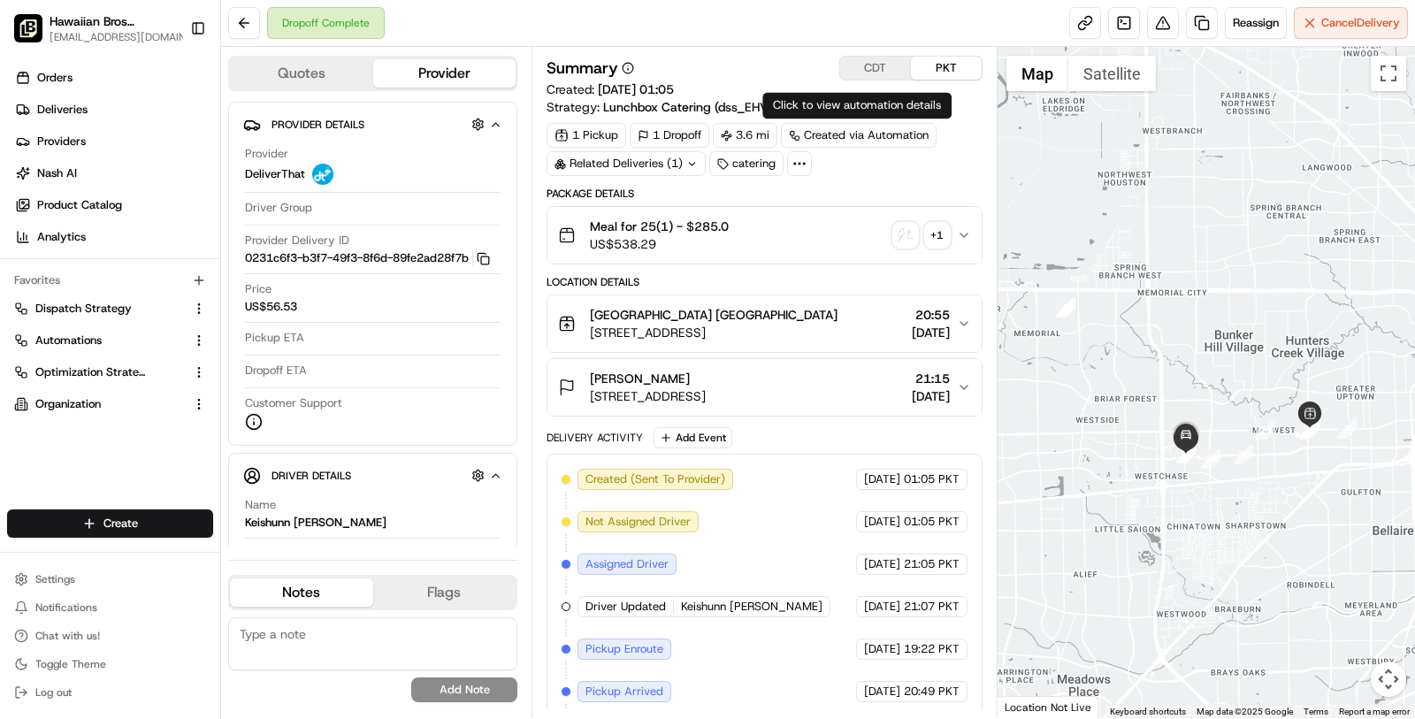
click at [875, 63] on button "CDT" at bounding box center [875, 68] width 71 height 23
click at [1136, 15] on link at bounding box center [1124, 23] width 32 height 32
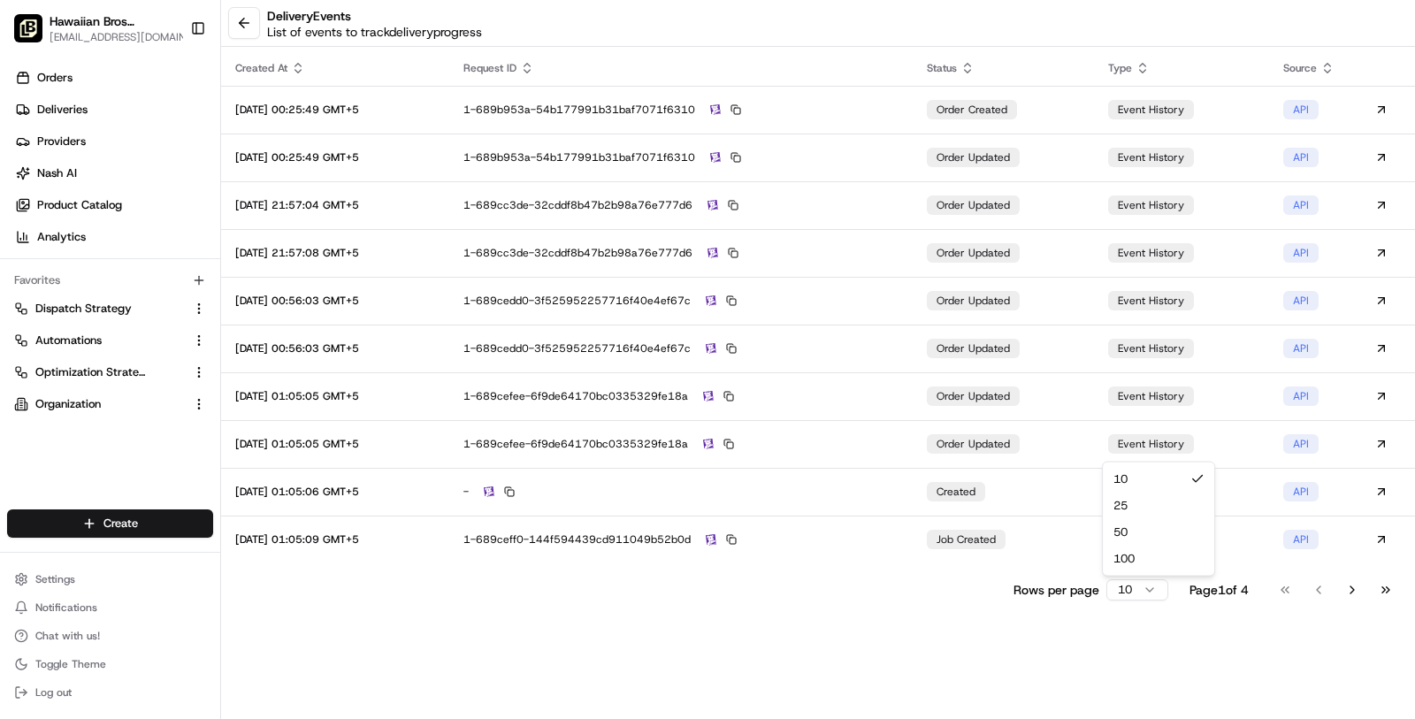
click at [1130, 598] on html "Hawaiian Bros ([GEOGRAPHIC_DATA] [GEOGRAPHIC_DATA]) [EMAIL_ADDRESS][DOMAIN_NAME…" at bounding box center [707, 359] width 1415 height 719
click at [1130, 575] on html "Hawaiian Bros ([GEOGRAPHIC_DATA] [GEOGRAPHIC_DATA]) [EMAIL_ADDRESS][DOMAIN_NAME…" at bounding box center [707, 359] width 1415 height 719
click at [1130, 589] on html "Hawaiian Bros ([GEOGRAPHIC_DATA] [GEOGRAPHIC_DATA]) [EMAIL_ADDRESS][DOMAIN_NAME…" at bounding box center [707, 359] width 1415 height 719
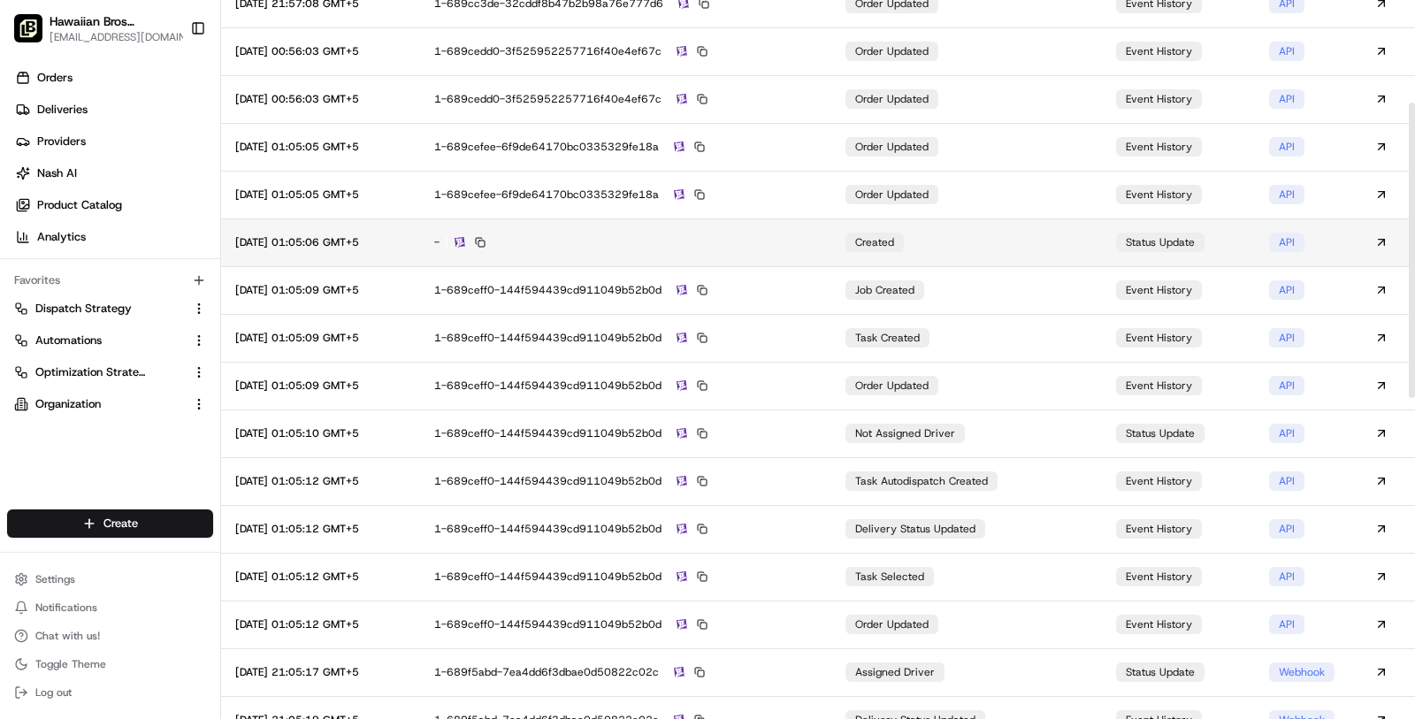
scroll to position [245, 0]
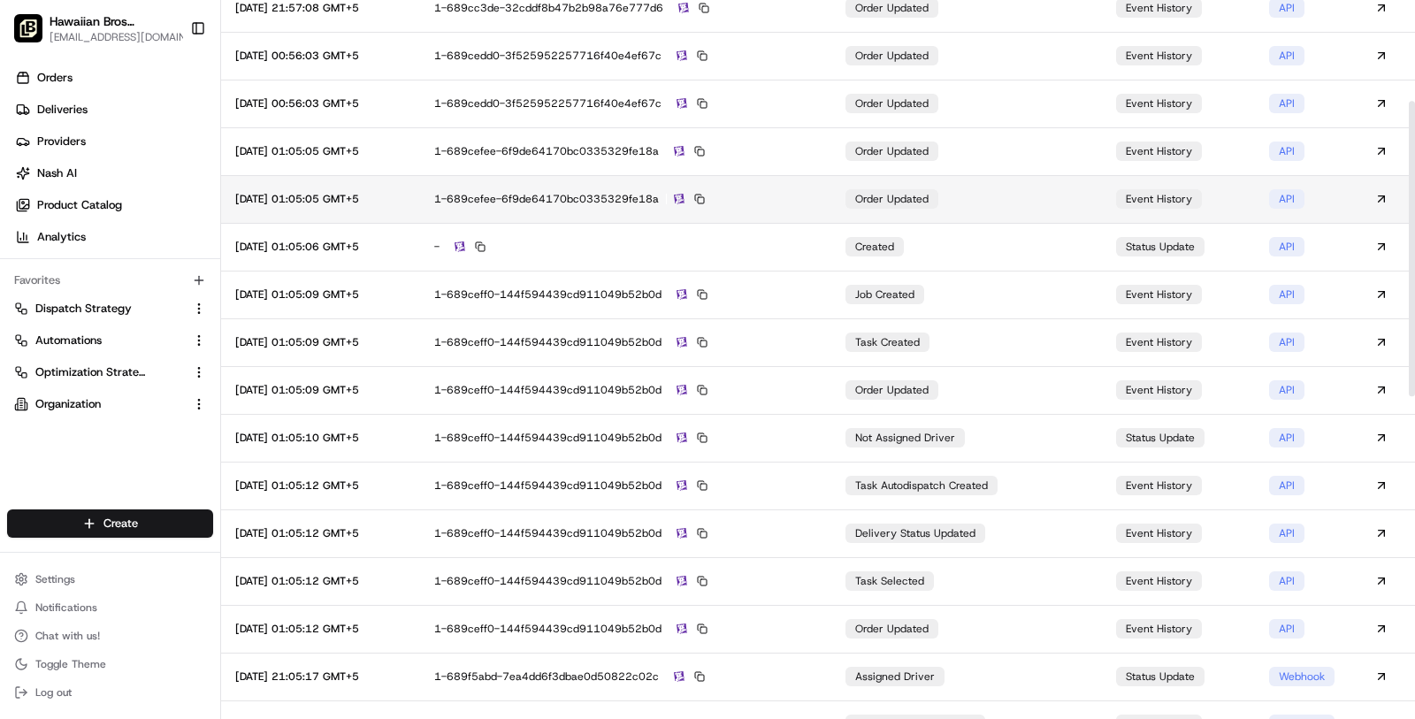
click at [789, 195] on div "1-689cefee-6f9de64170bc0335329fe18a" at bounding box center [625, 199] width 383 height 16
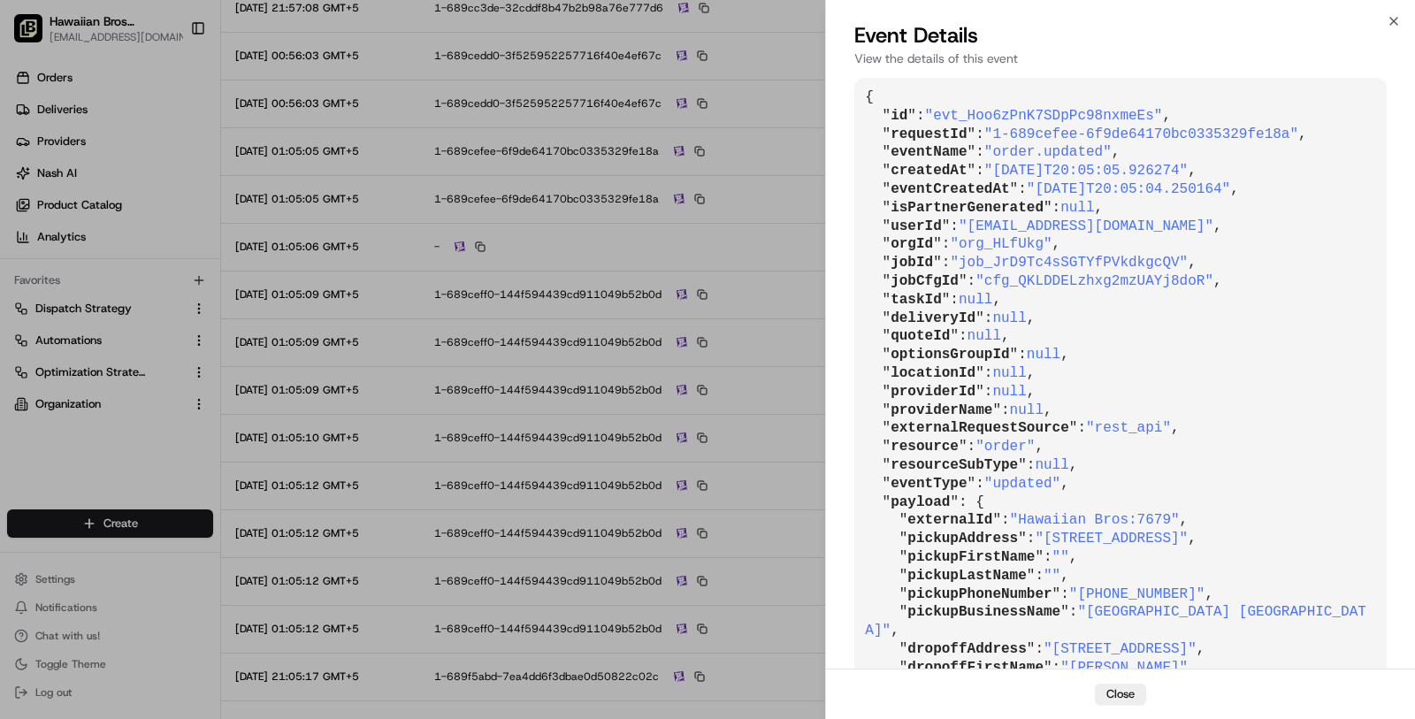
scroll to position [628, 0]
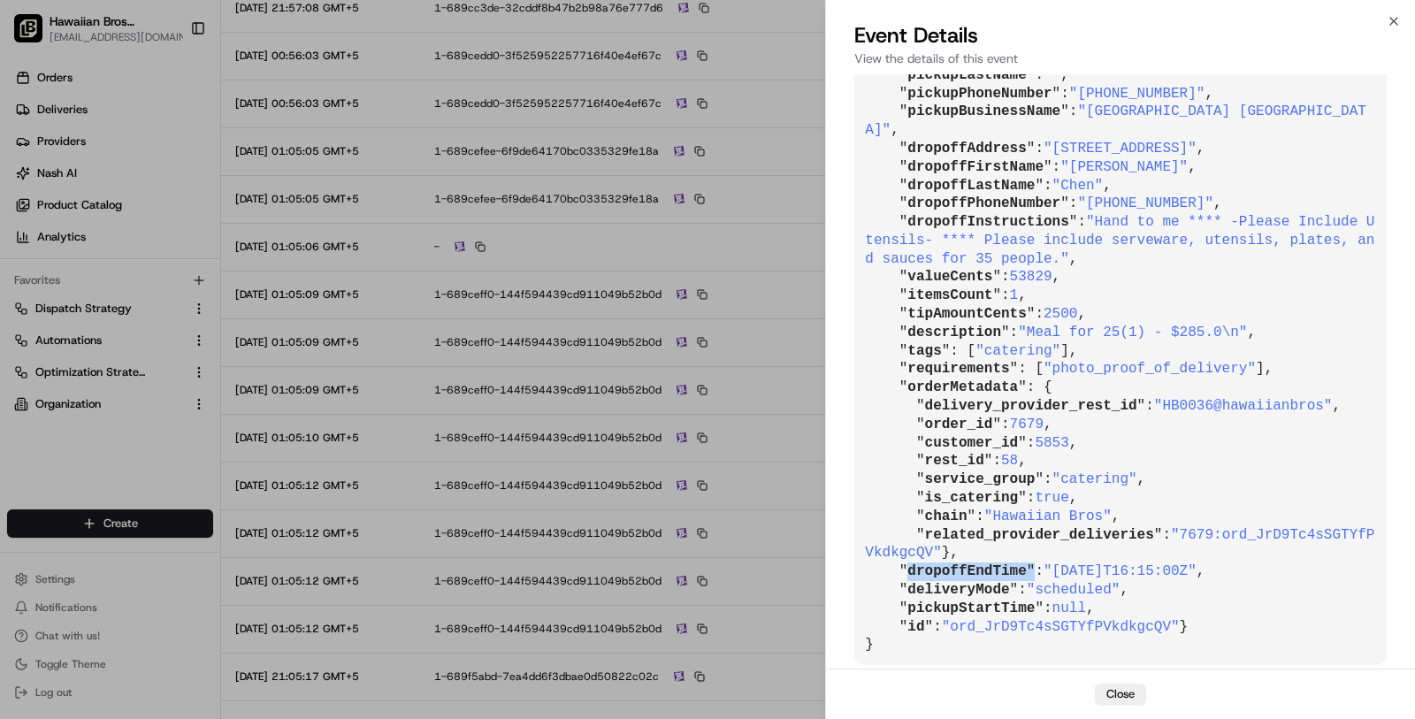
drag, startPoint x: 1031, startPoint y: 557, endPoint x: 911, endPoint y: 550, distance: 120.5
click at [911, 550] on pre "{ " id ": "evt_Hoo6zPnK7SDpPc98nxmeEs" , " requestId ": "1-689cefee-6f9de64170b…" at bounding box center [1120, 121] width 532 height 1088
copy pre "dropoffEndTime ""
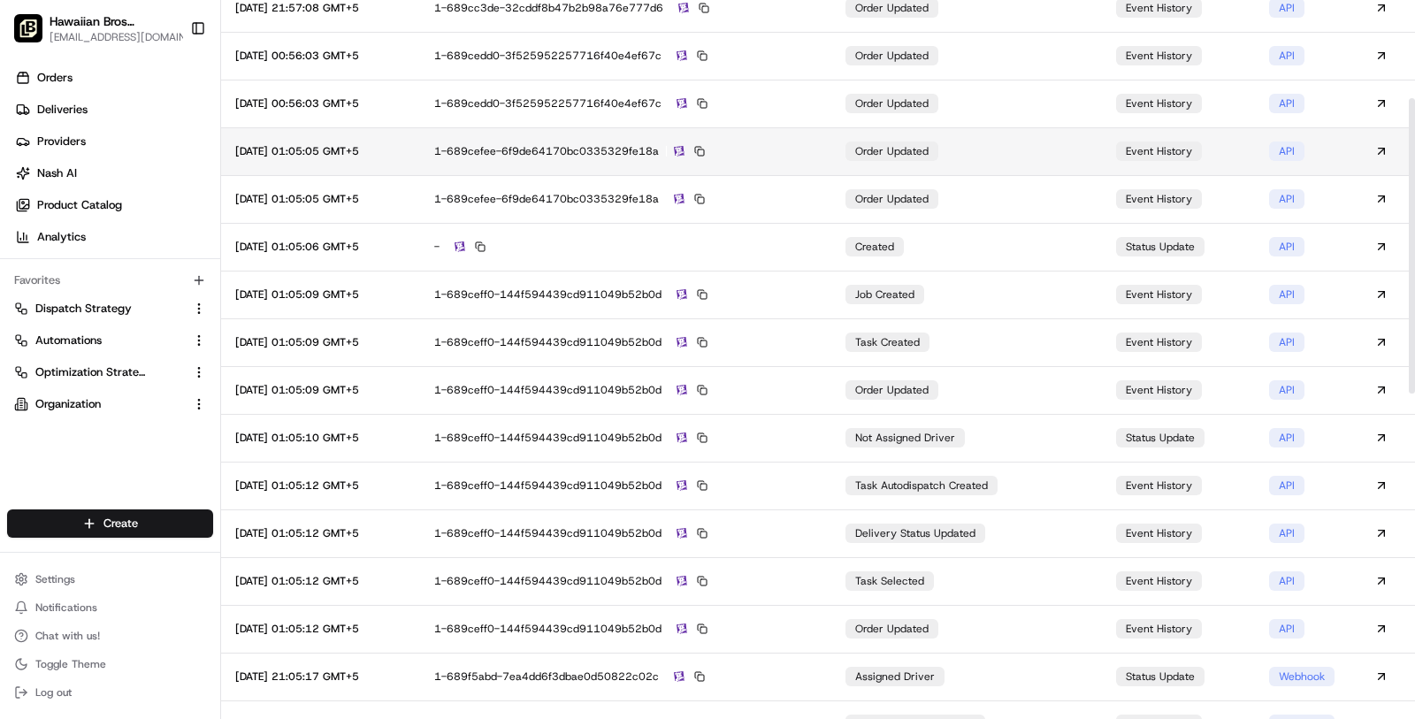
scroll to position [0, 0]
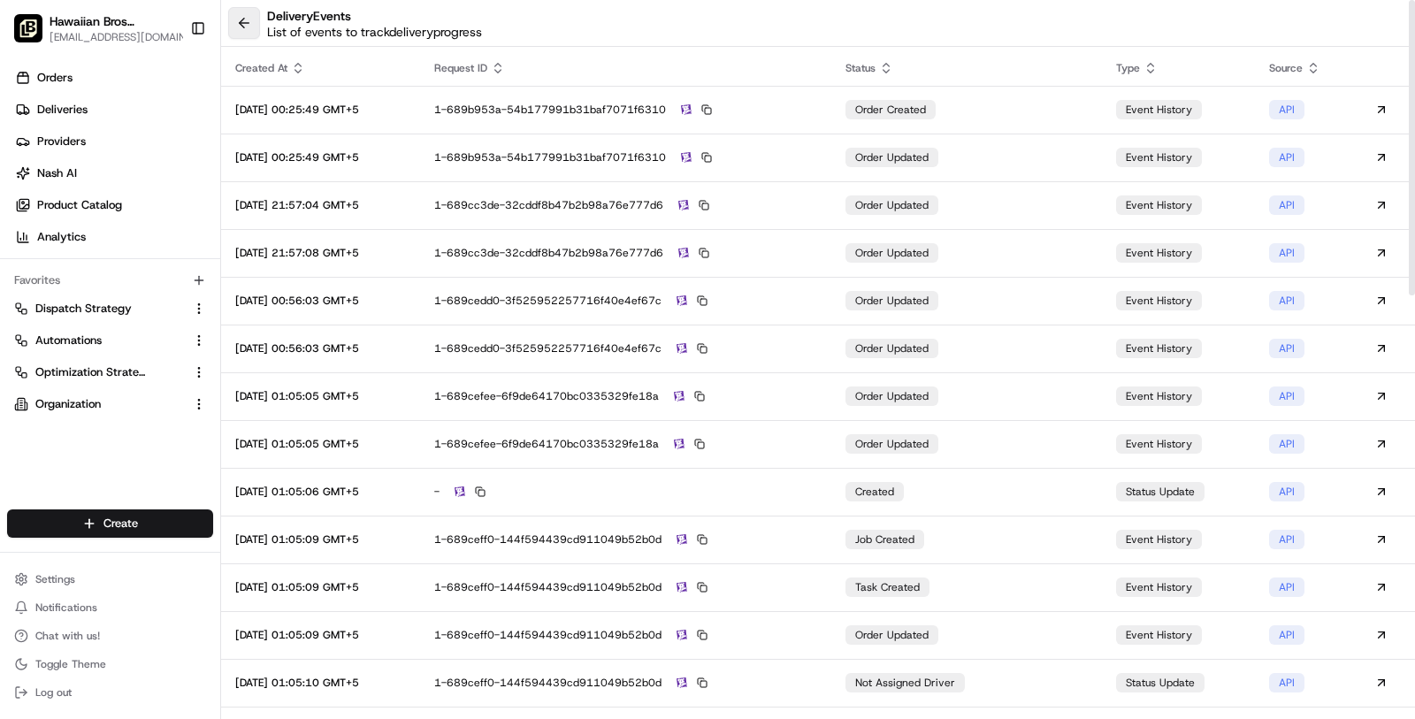
click at [251, 24] on button at bounding box center [244, 23] width 32 height 32
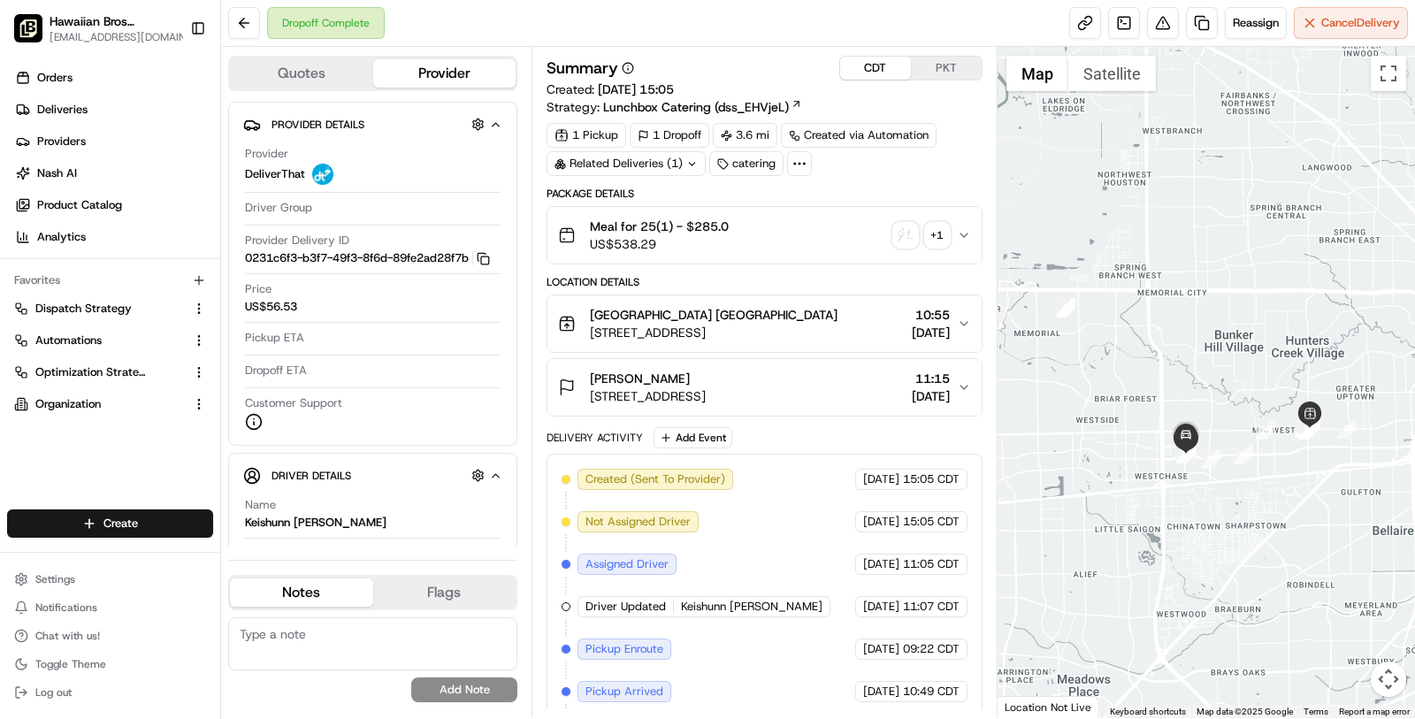
click at [706, 387] on span "[STREET_ADDRESS]" at bounding box center [648, 396] width 116 height 18
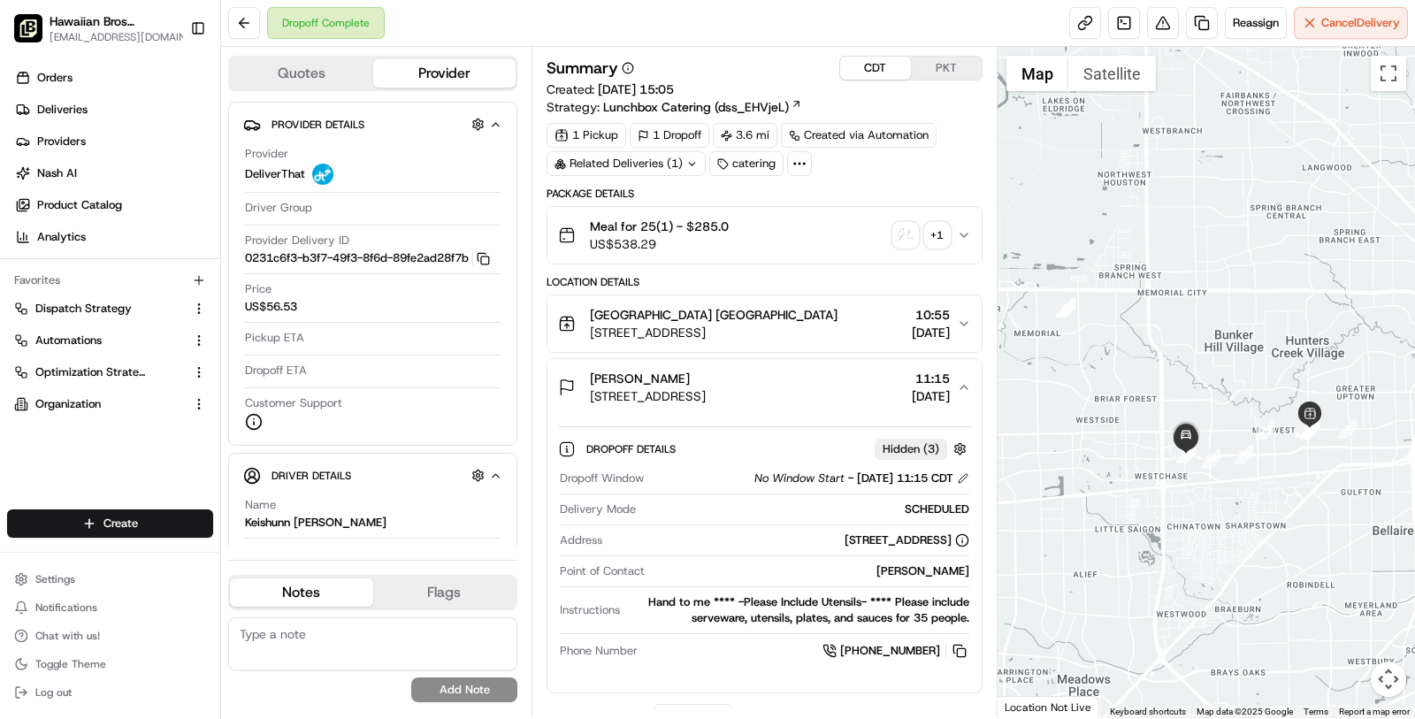
click at [932, 376] on span "11:15" at bounding box center [931, 379] width 38 height 18
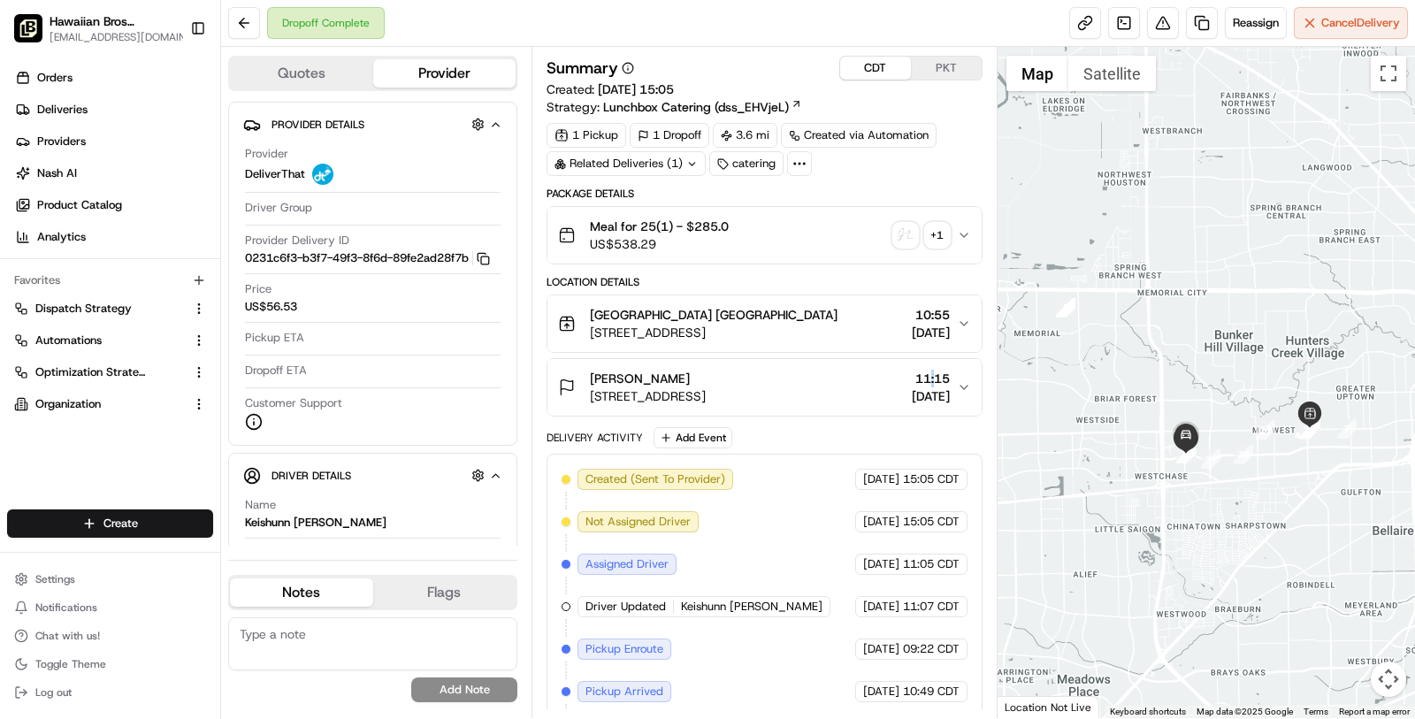
click at [932, 376] on span "11:15" at bounding box center [931, 379] width 38 height 18
copy span "11:15"
click at [706, 390] on span "[STREET_ADDRESS]" at bounding box center [648, 396] width 116 height 18
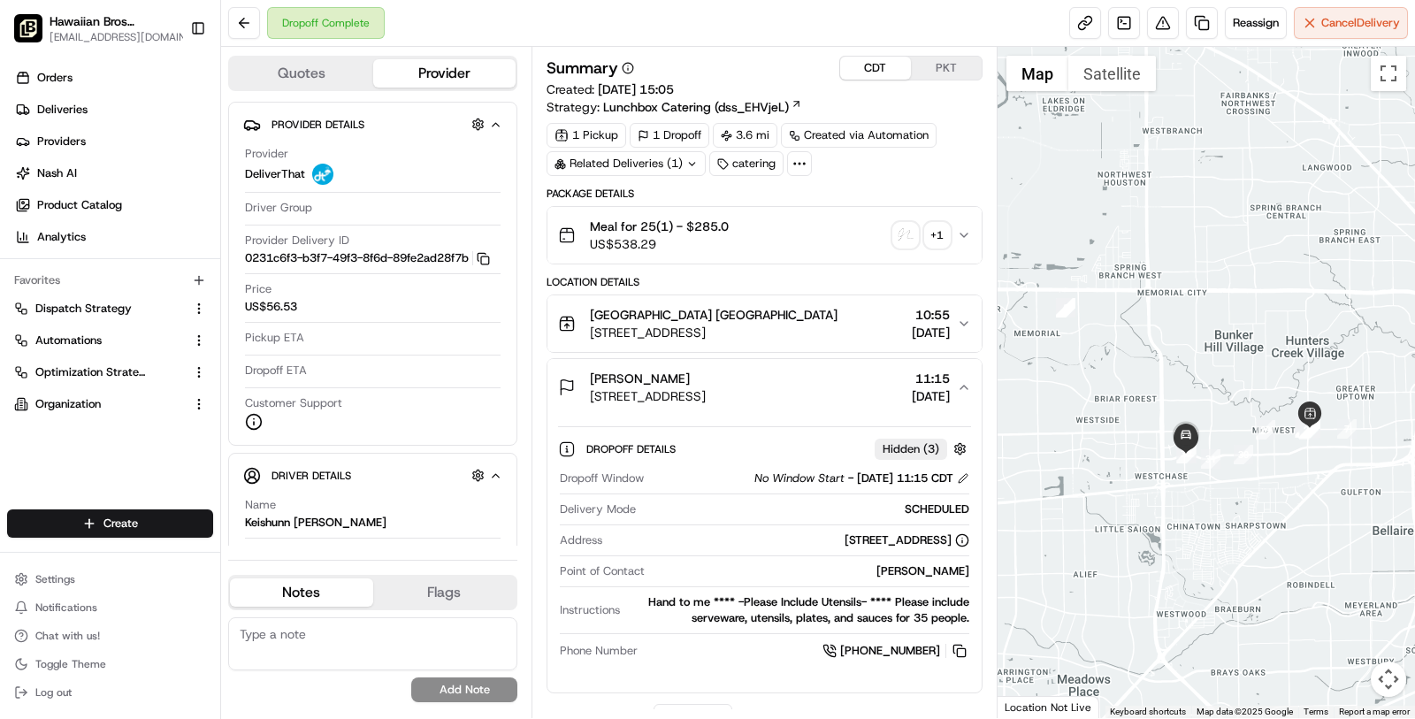
click at [816, 335] on span "[STREET_ADDRESS]" at bounding box center [714, 333] width 248 height 18
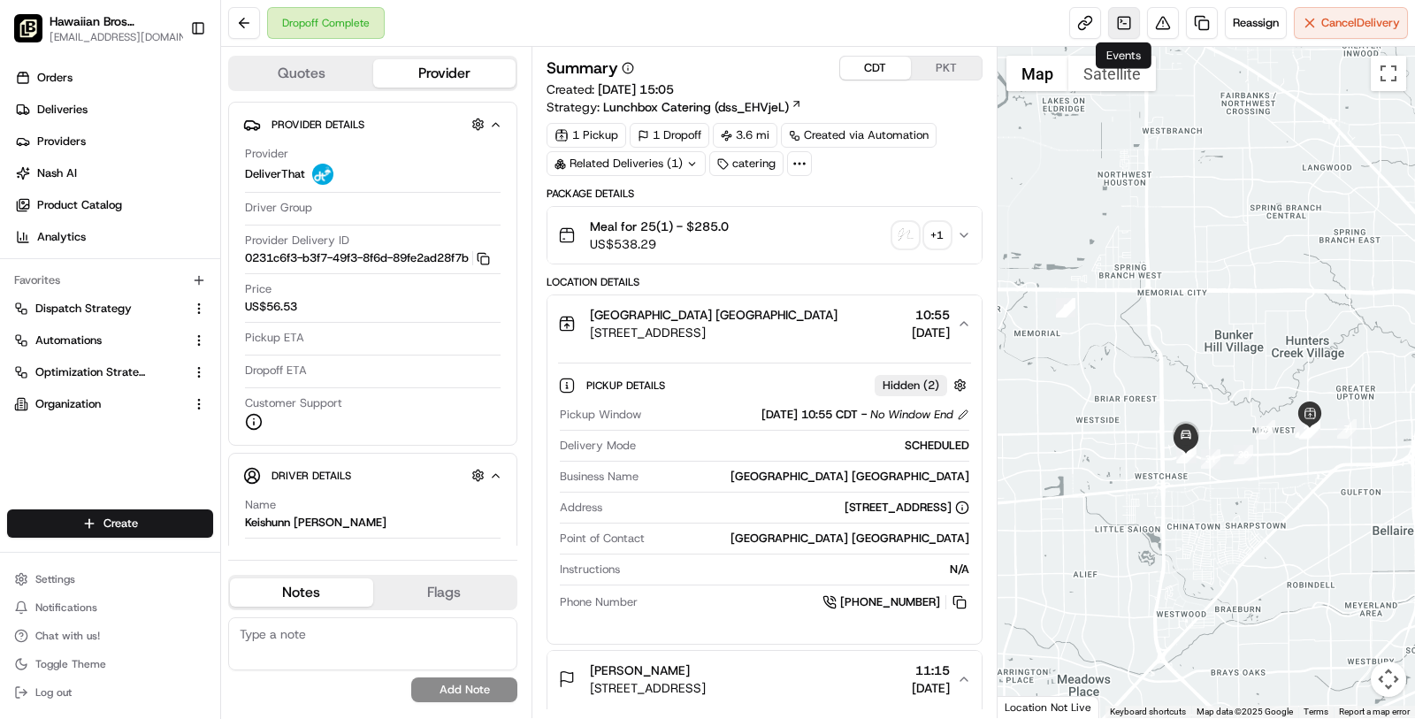
click at [1122, 25] on link at bounding box center [1124, 23] width 32 height 32
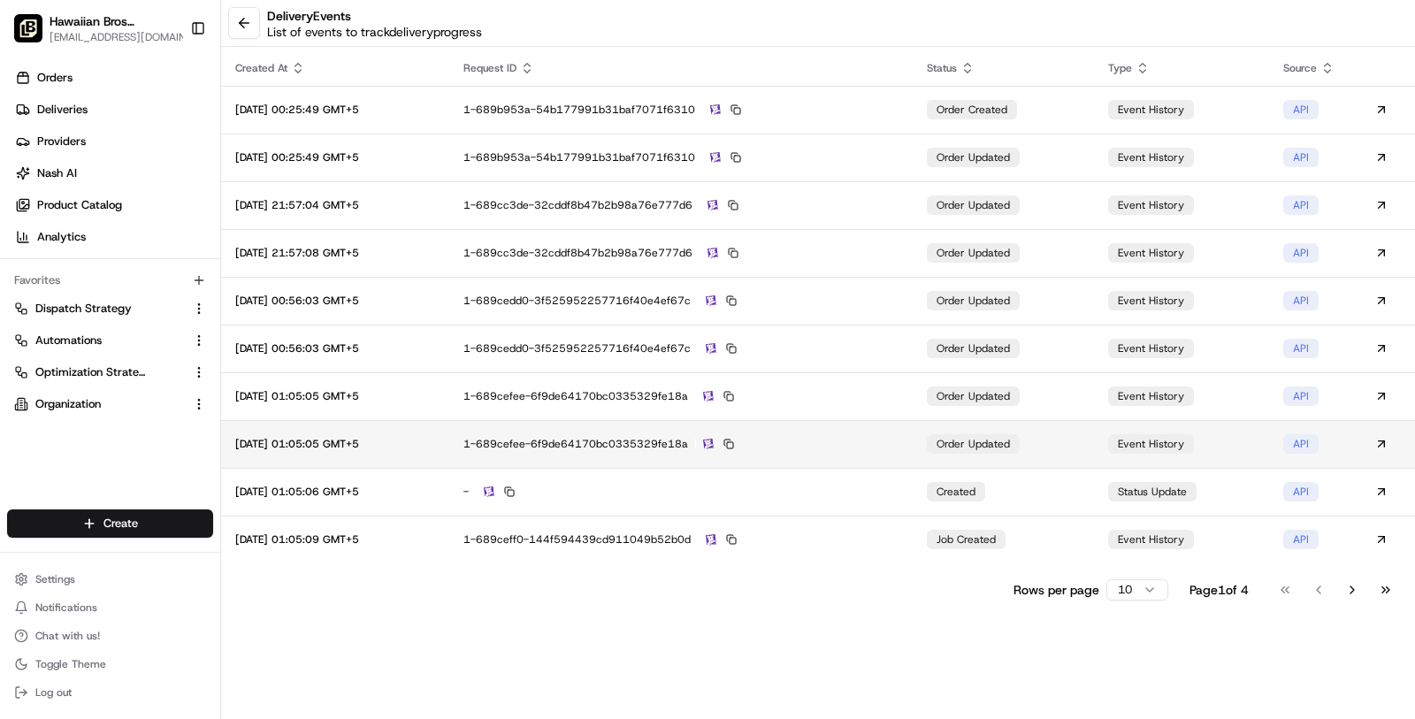
click at [871, 433] on td "1-689cefee-6f9de64170bc0335329fe18a" at bounding box center [680, 444] width 463 height 48
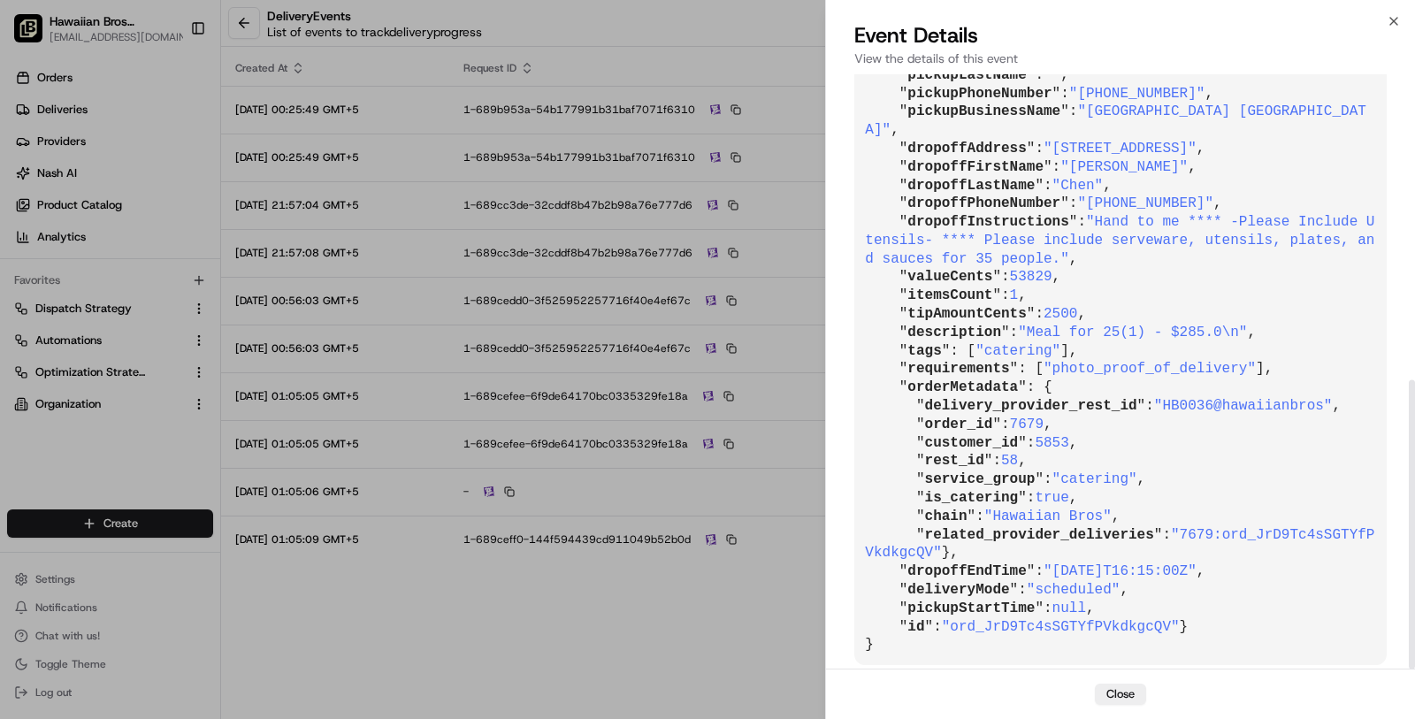
scroll to position [628, 0]
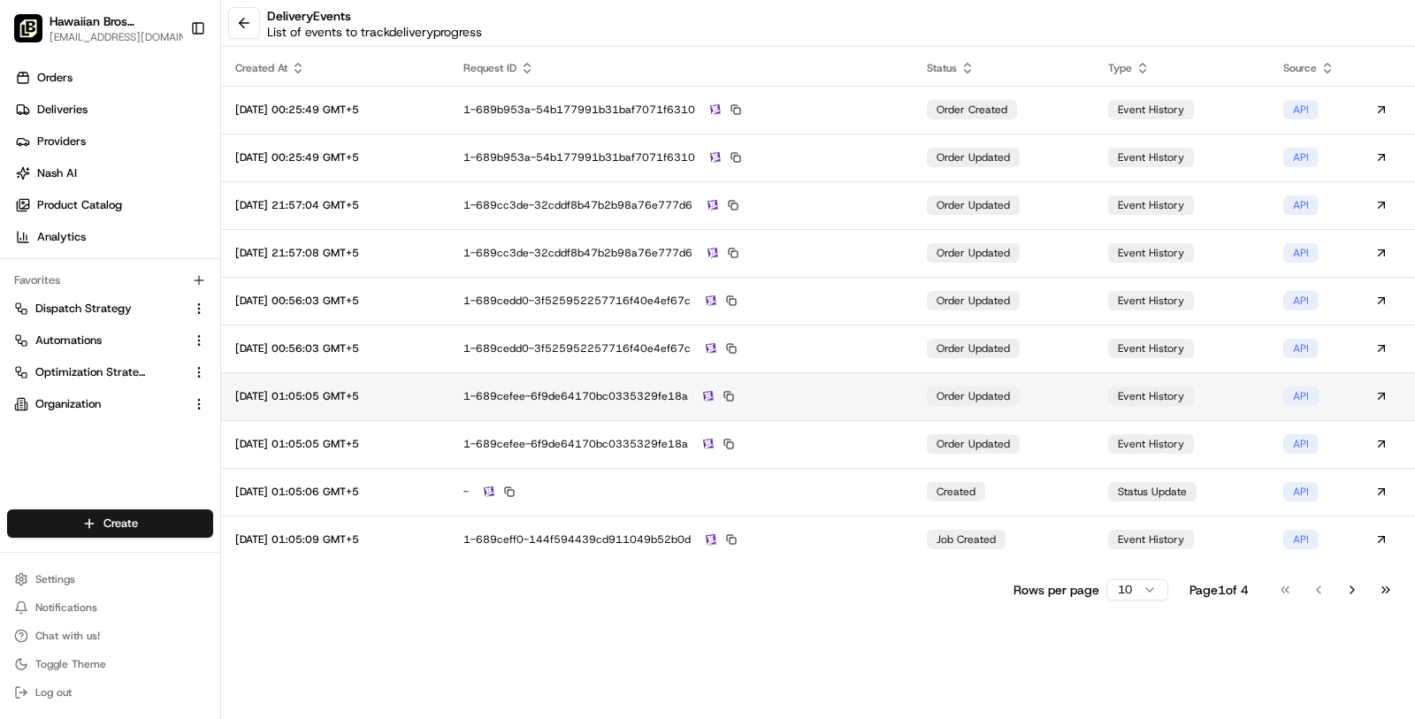
click at [861, 401] on div "1-689cefee-6f9de64170bc0335329fe18a" at bounding box center [680, 396] width 435 height 16
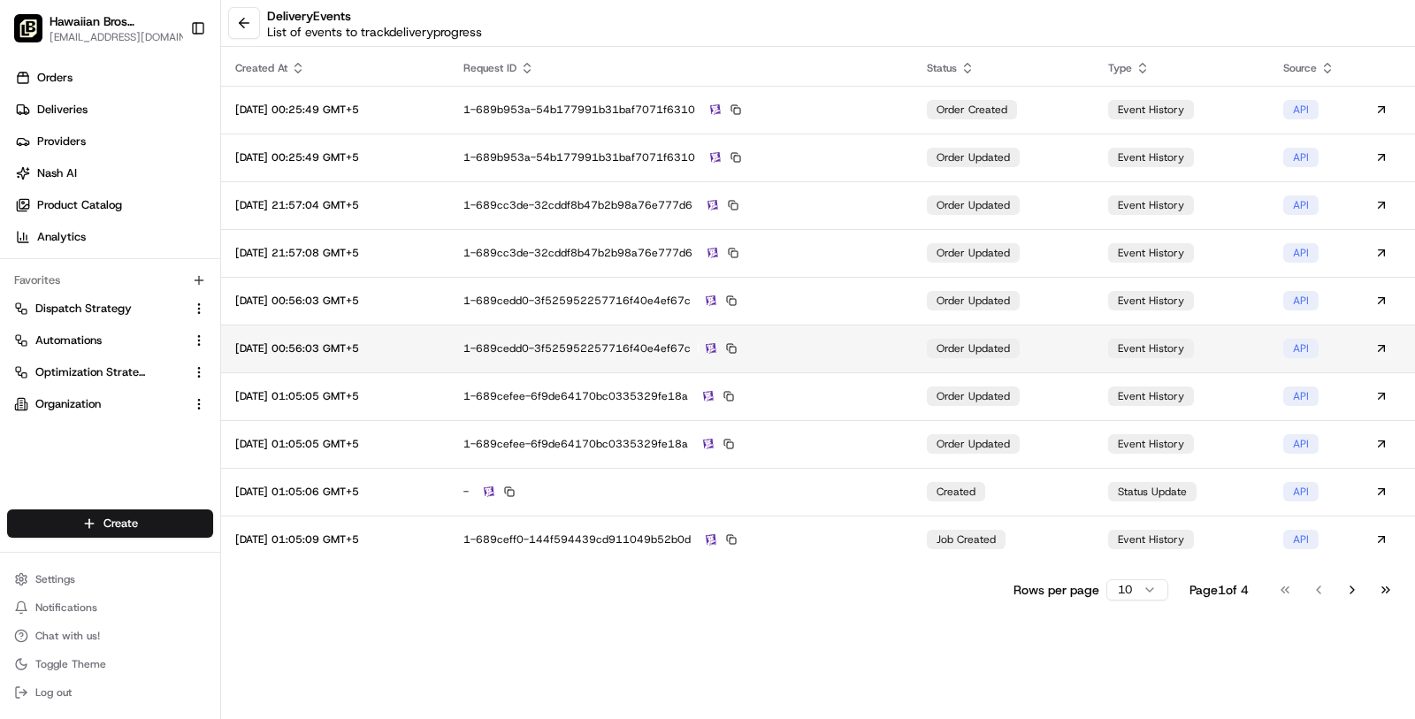
click at [869, 336] on td "1-689cedd0-3f525952257716f40e4ef67c" at bounding box center [680, 349] width 463 height 48
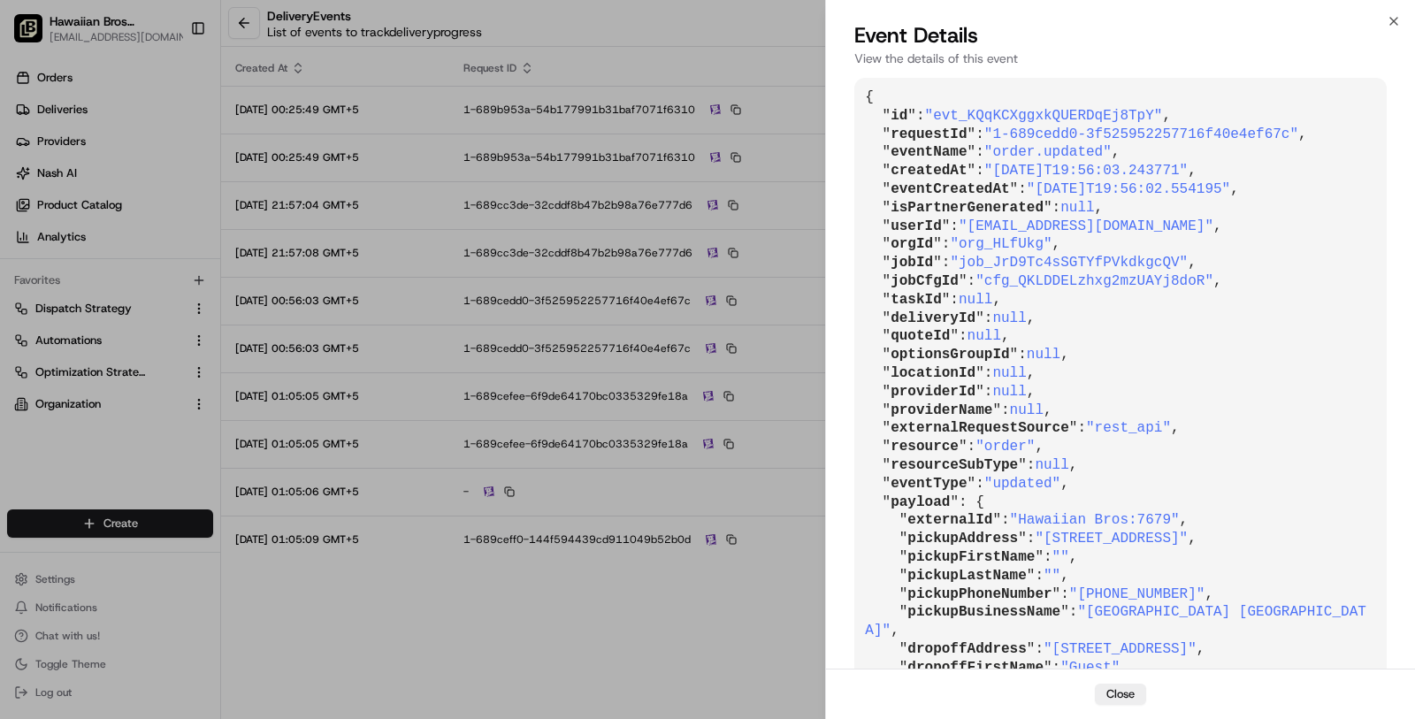
scroll to position [591, 0]
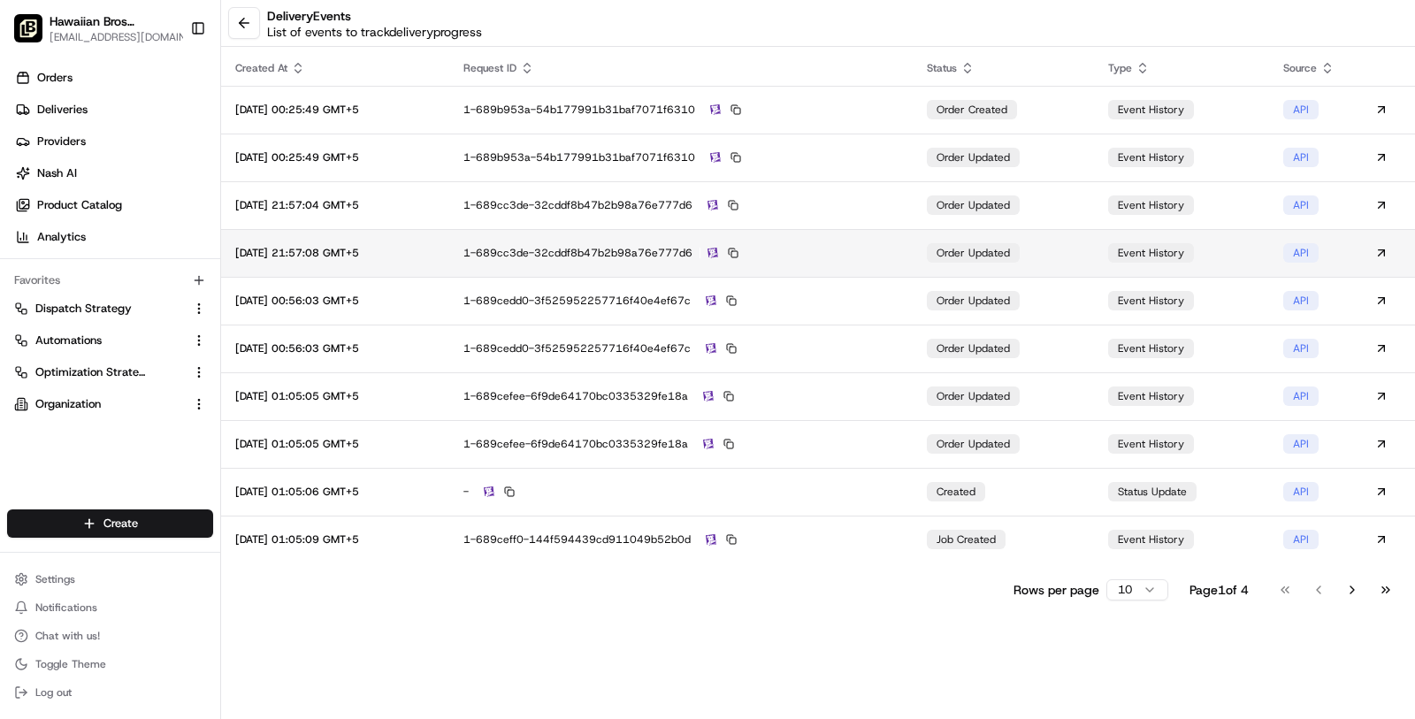
click at [853, 259] on div "1-689cc3de-32cddf8b47b2b98a76e777d6" at bounding box center [680, 253] width 435 height 16
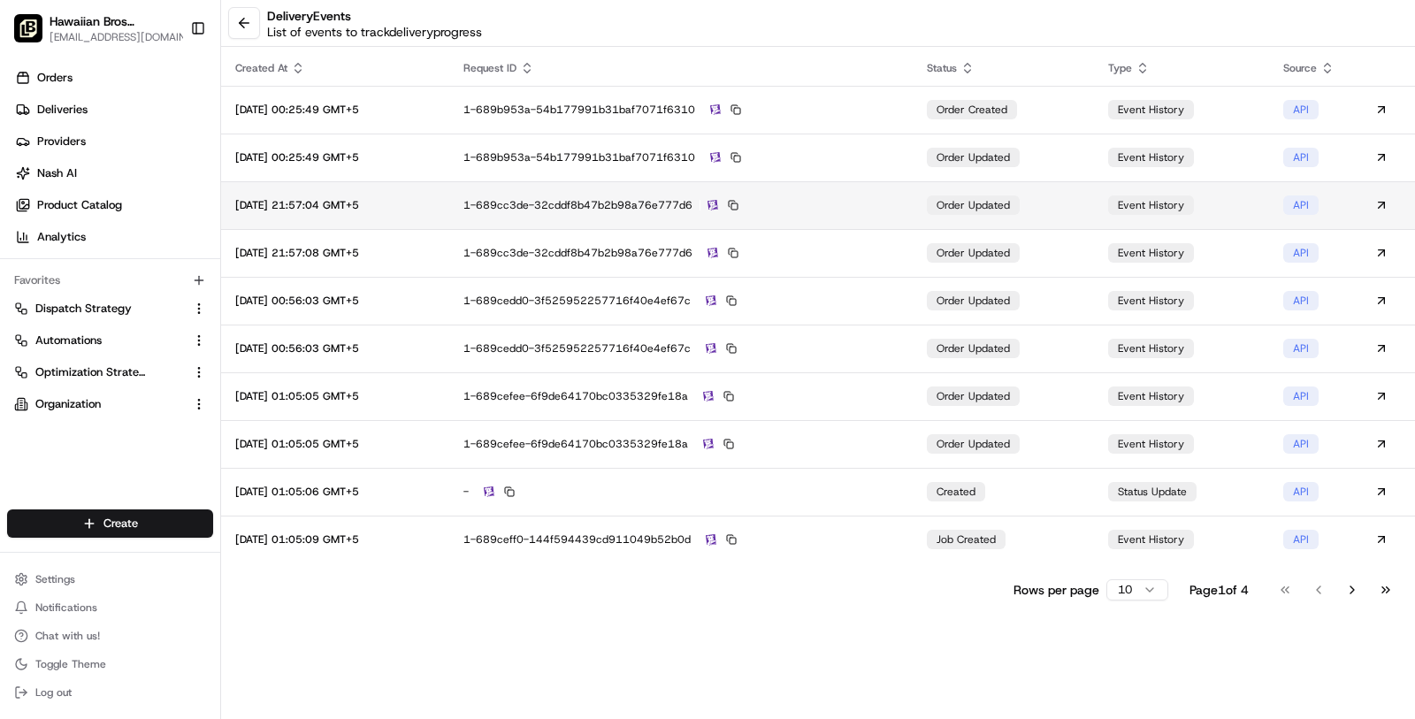
click at [849, 197] on div "1-689cc3de-32cddf8b47b2b98a76e777d6" at bounding box center [680, 205] width 435 height 16
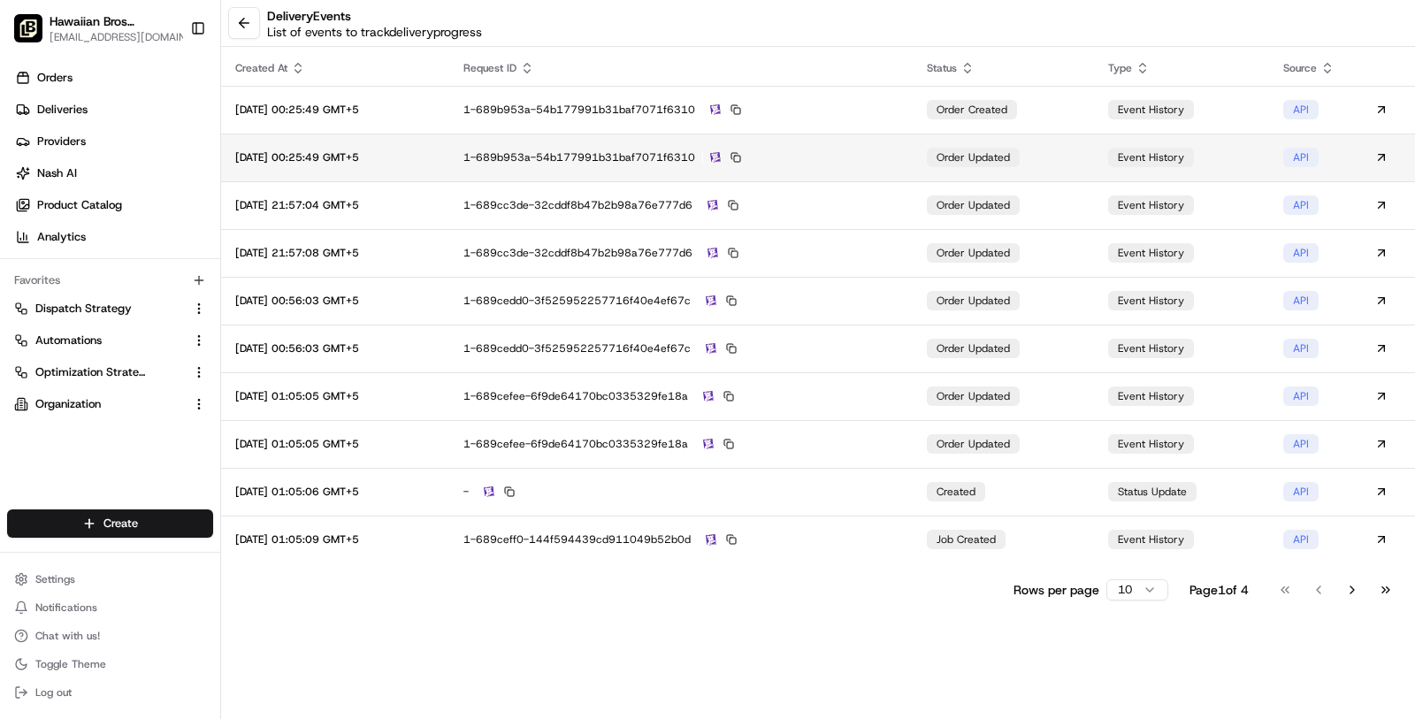
click at [831, 172] on td "1-689b953a-54b177991b31baf7071f6310" at bounding box center [680, 158] width 463 height 48
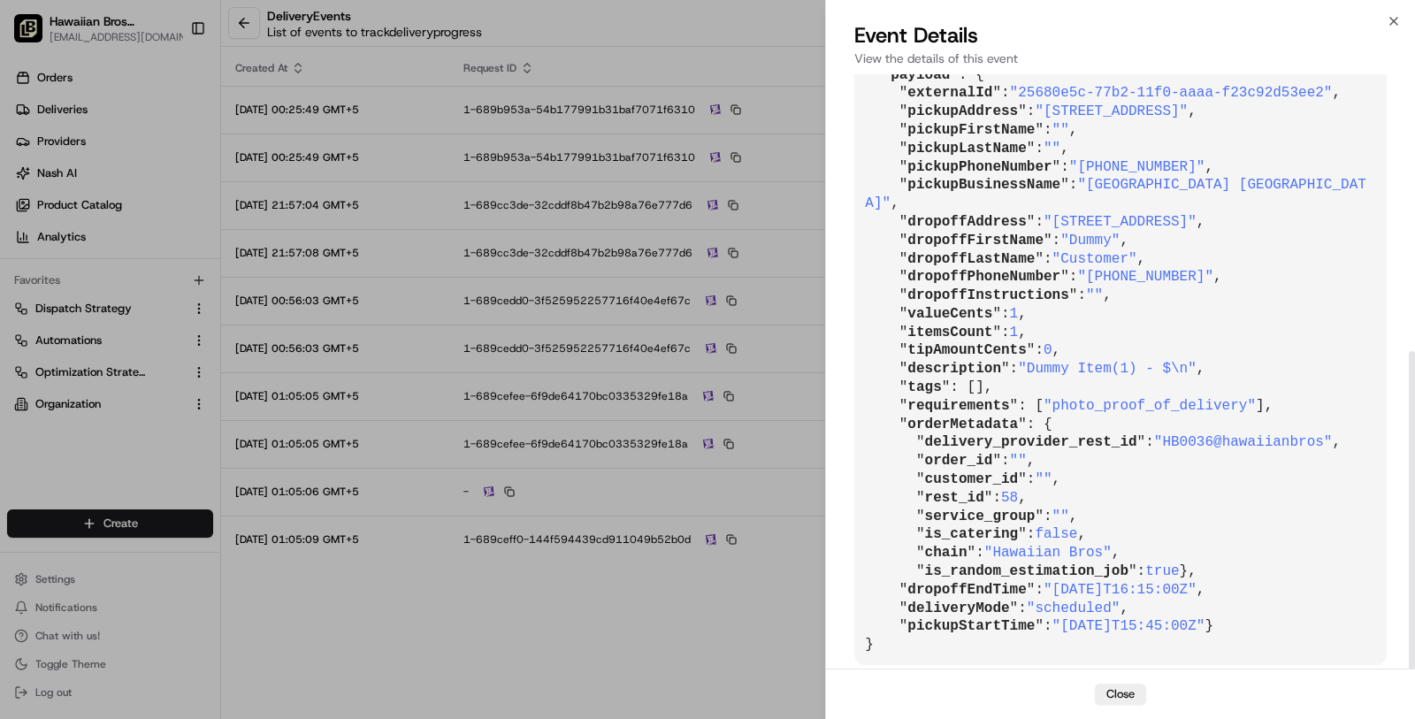
scroll to position [517, 0]
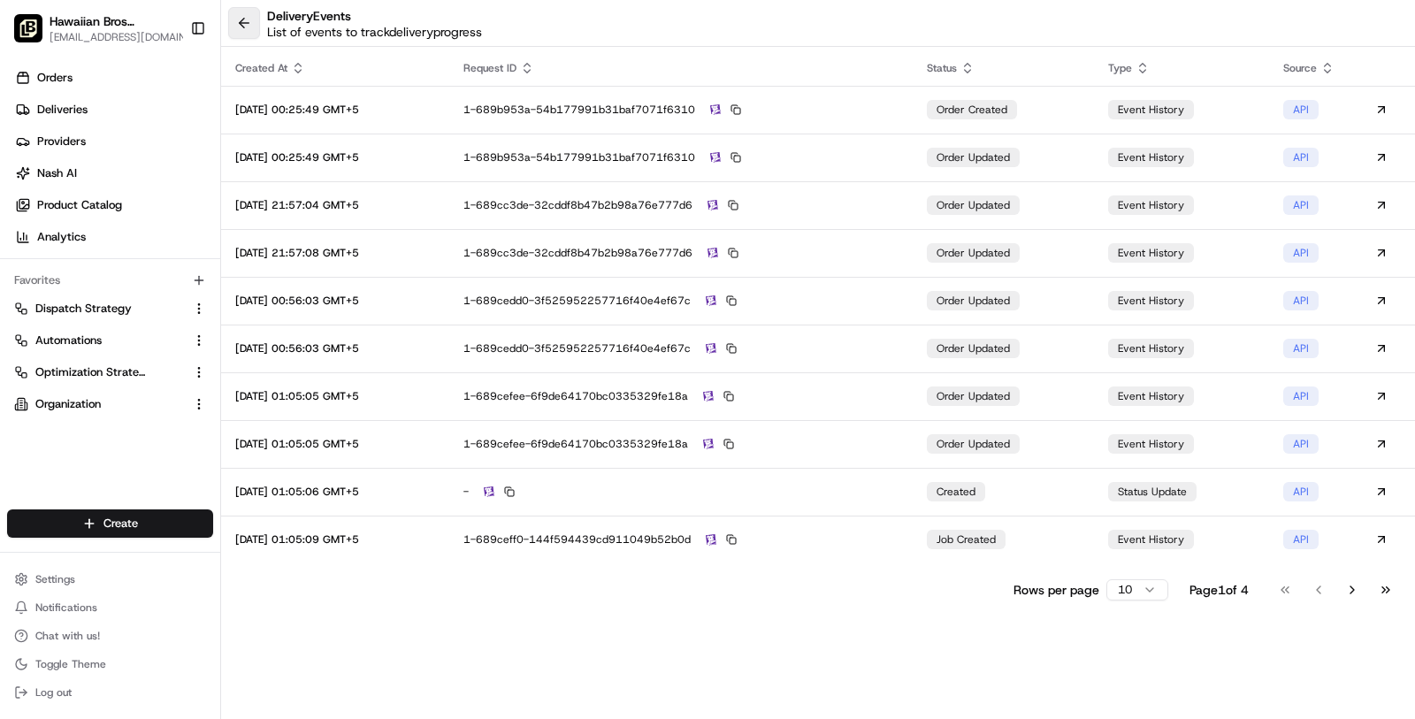
click at [234, 8] on button at bounding box center [244, 23] width 32 height 32
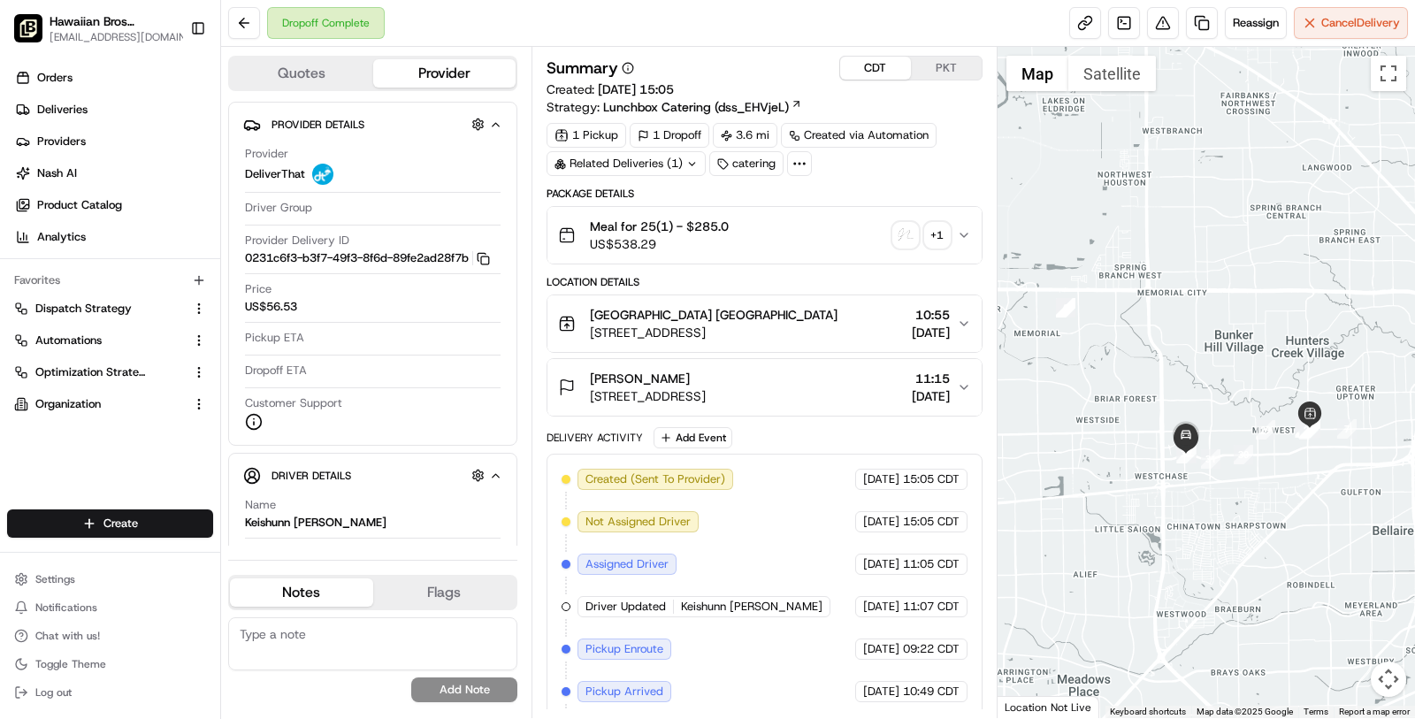
click at [940, 80] on div "Summary CDT PKT Created: [DATE] 15:05 Strategy: Lunchbox Catering (dss_EHVjeL)" at bounding box center [765, 86] width 436 height 60
click at [942, 74] on button "PKT" at bounding box center [946, 68] width 71 height 23
click at [852, 64] on button "CDT" at bounding box center [875, 68] width 71 height 23
click at [880, 57] on button "CDT" at bounding box center [875, 68] width 71 height 23
click at [937, 372] on span "11:15" at bounding box center [931, 379] width 38 height 18
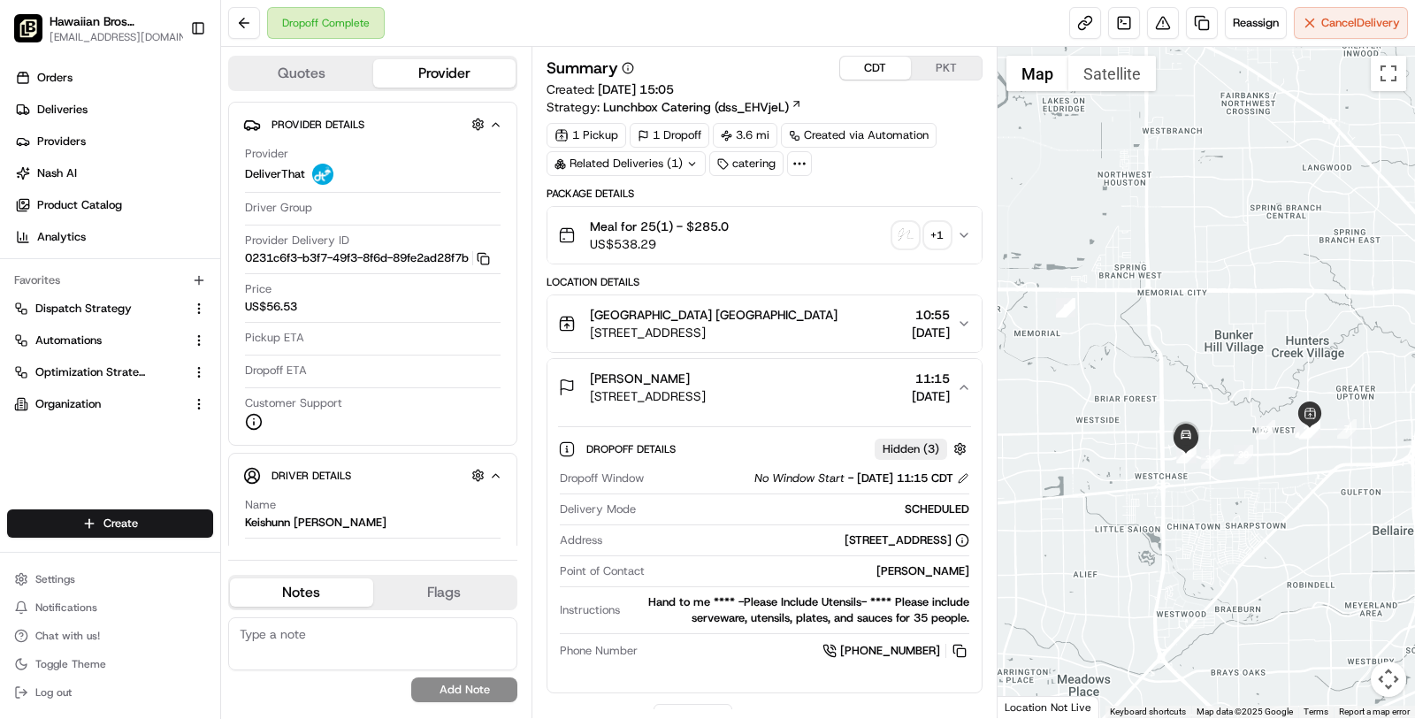
click at [917, 311] on span "10:55" at bounding box center [931, 315] width 38 height 18
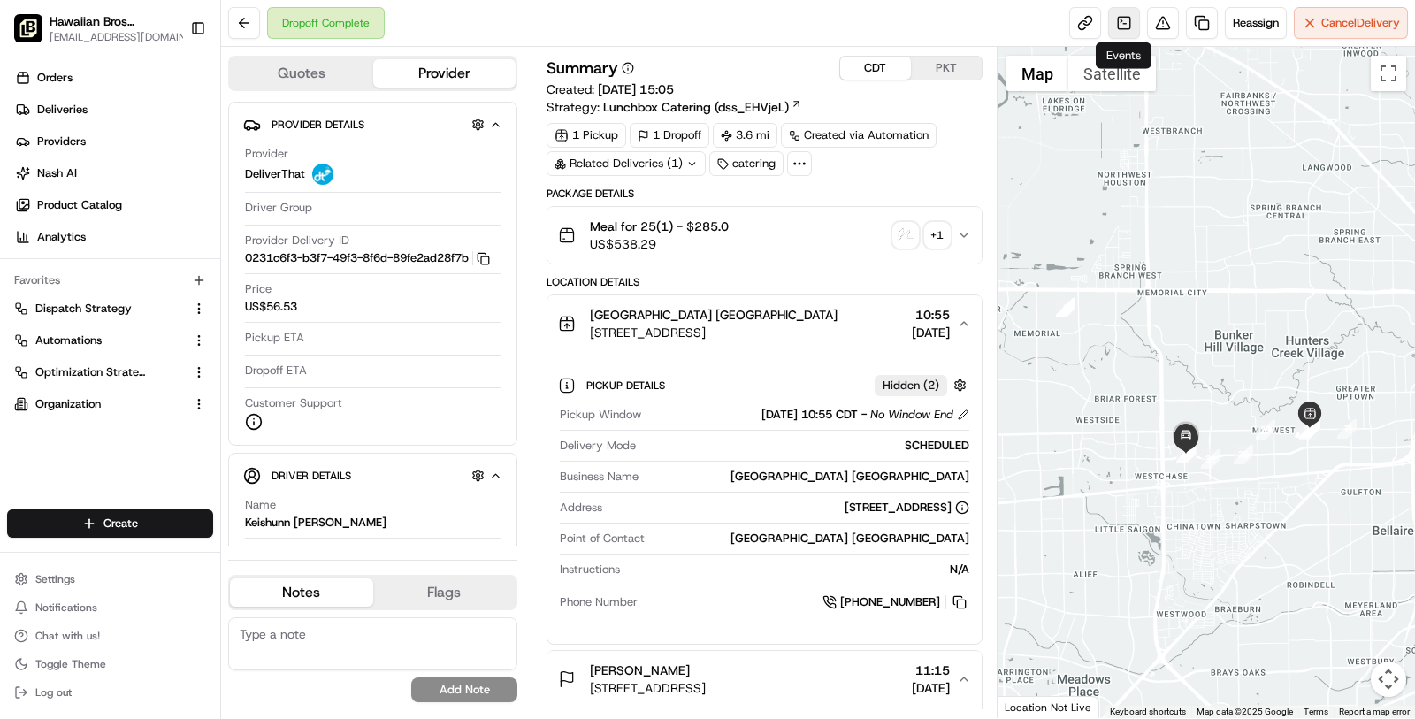
click at [1137, 16] on link at bounding box center [1124, 23] width 32 height 32
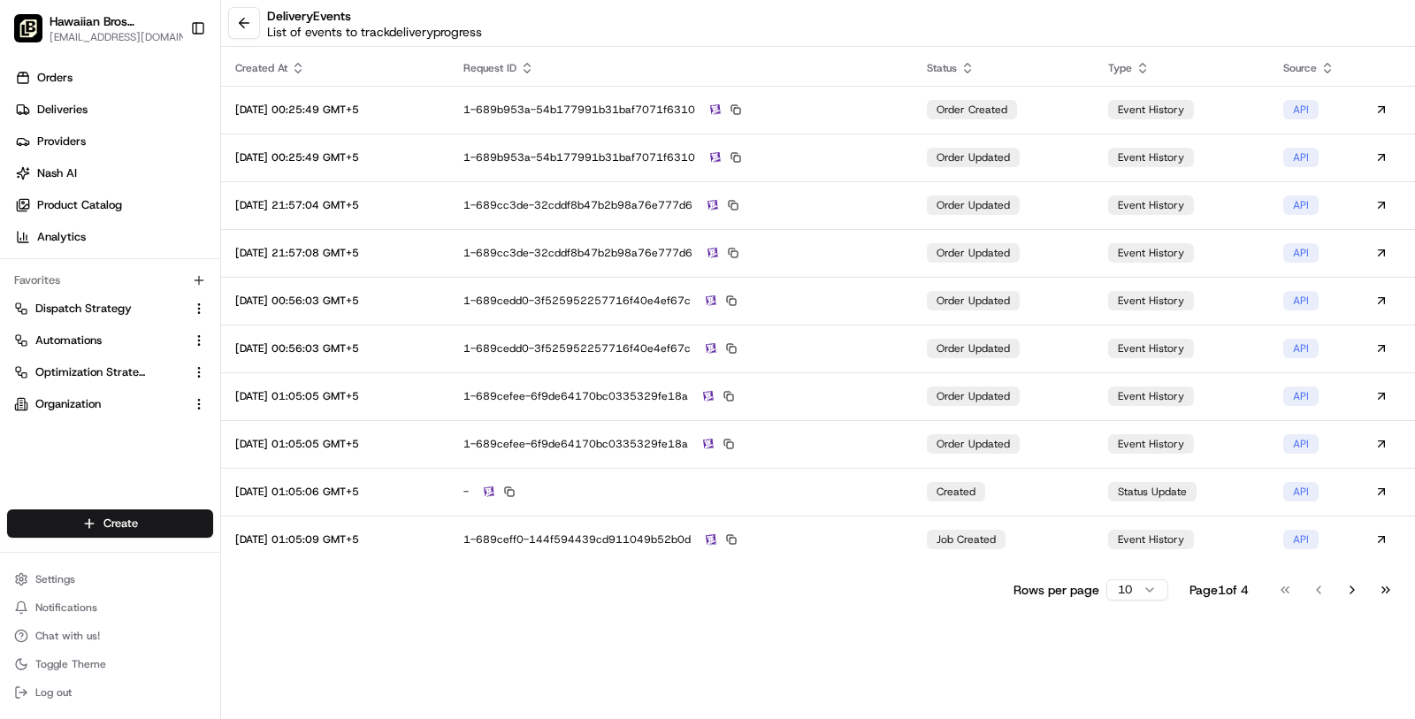
click at [1131, 589] on html "Hawaiian Bros ([GEOGRAPHIC_DATA] [GEOGRAPHIC_DATA]) [EMAIL_ADDRESS][DOMAIN_NAME…" at bounding box center [707, 359] width 1415 height 719
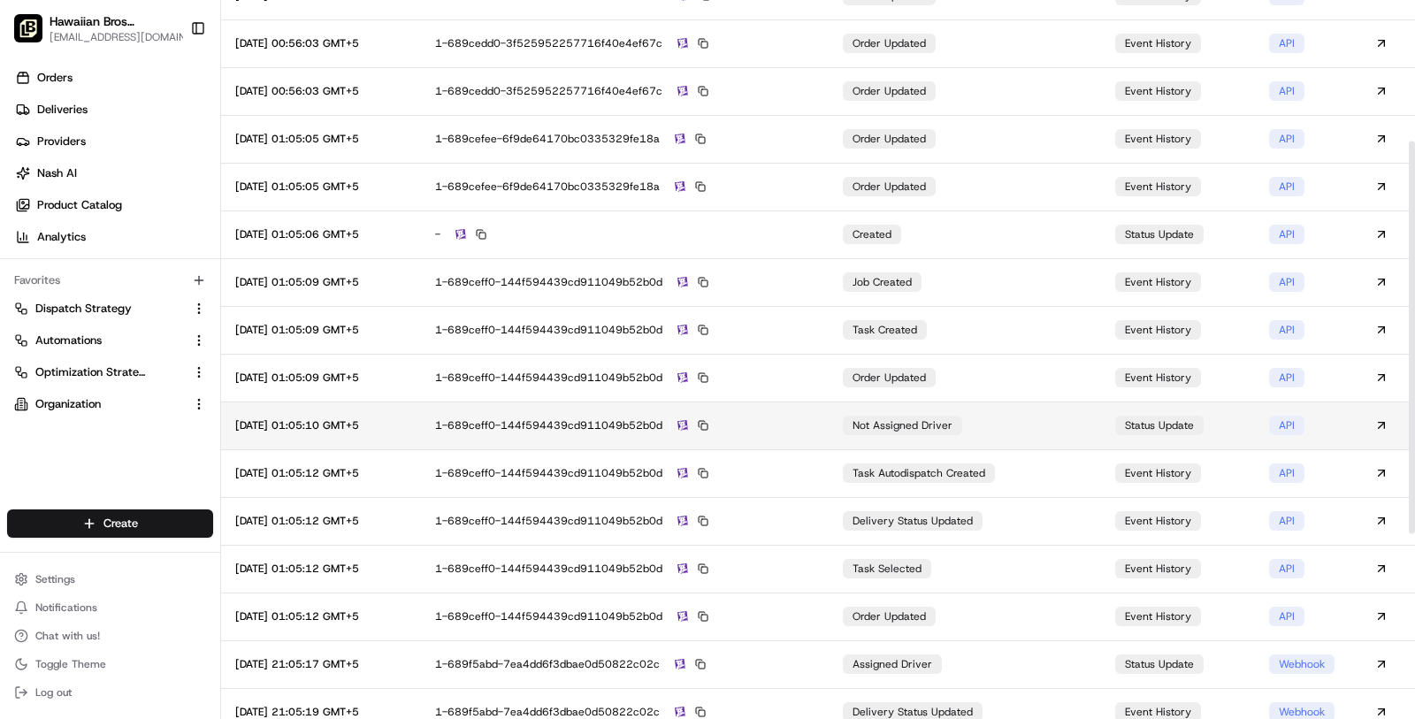
scroll to position [258, 0]
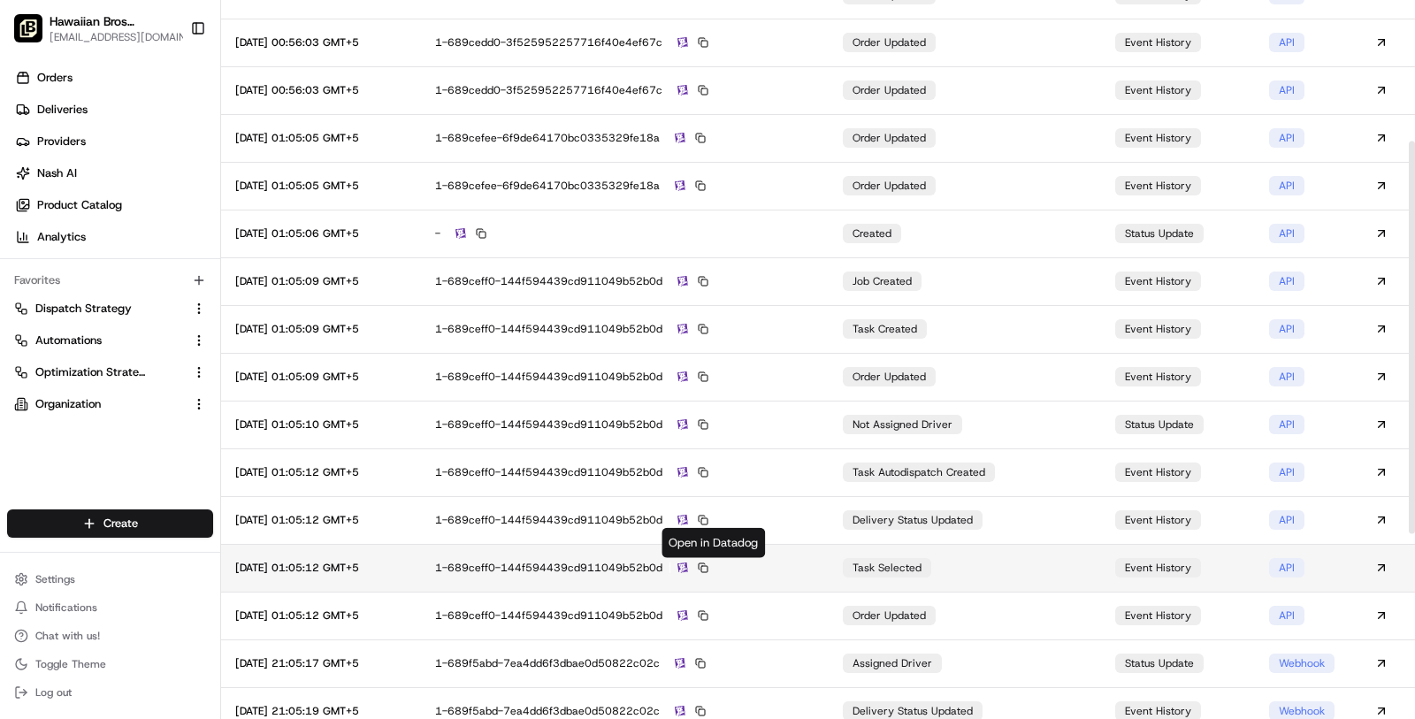
click at [688, 566] on img at bounding box center [683, 568] width 11 height 11
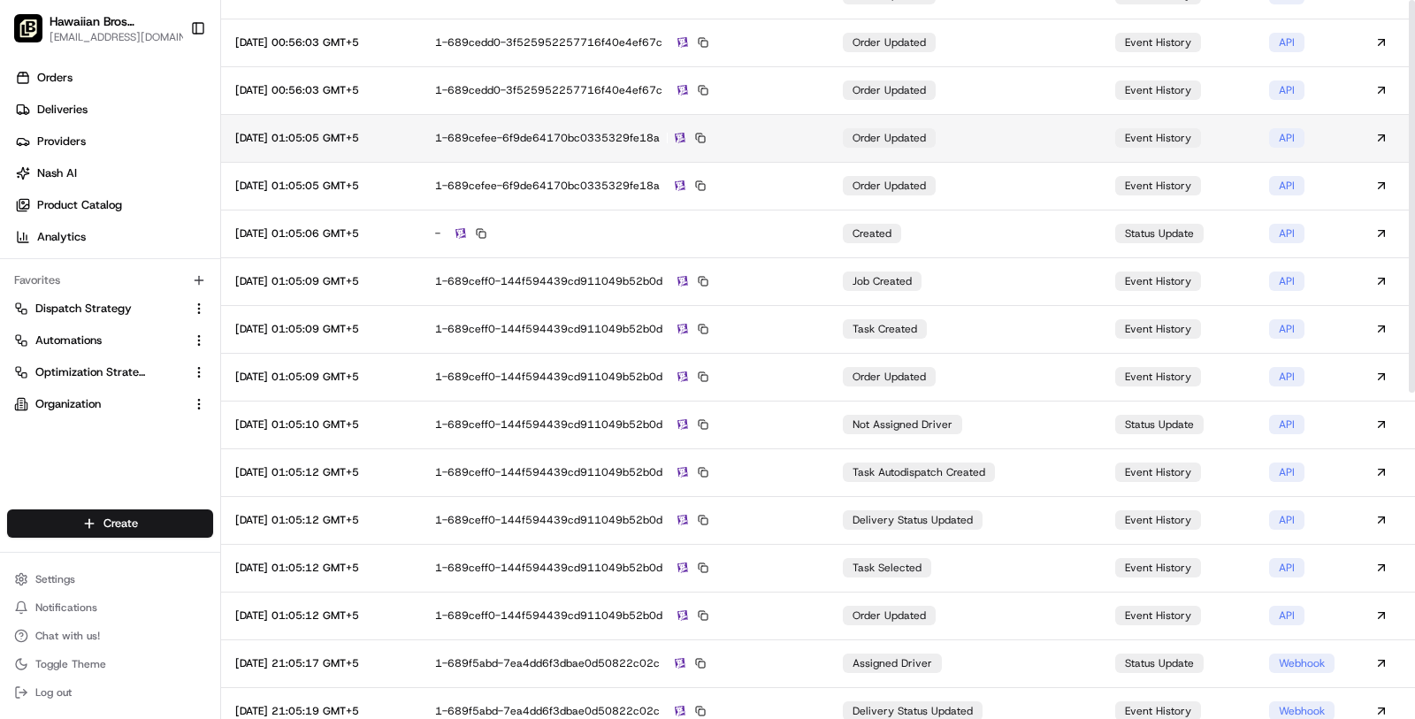
scroll to position [0, 0]
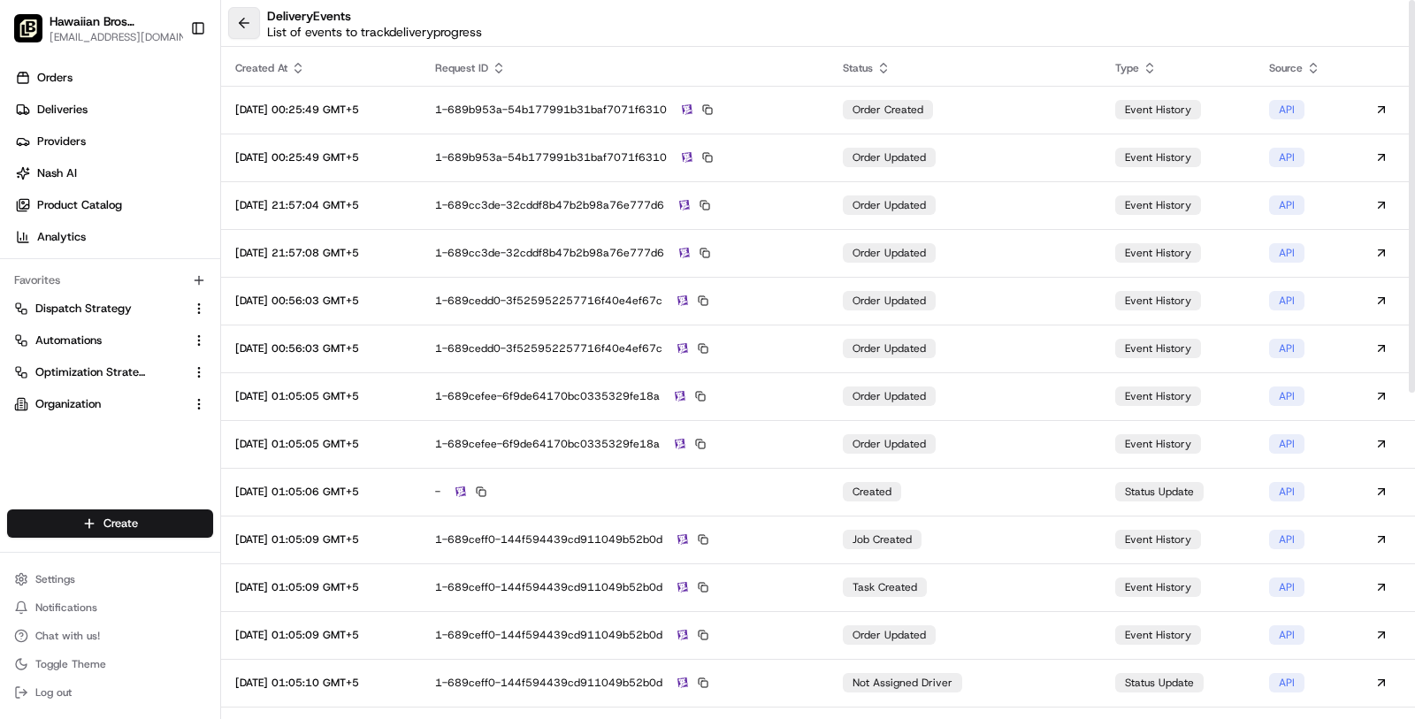
click at [253, 33] on button at bounding box center [244, 23] width 32 height 32
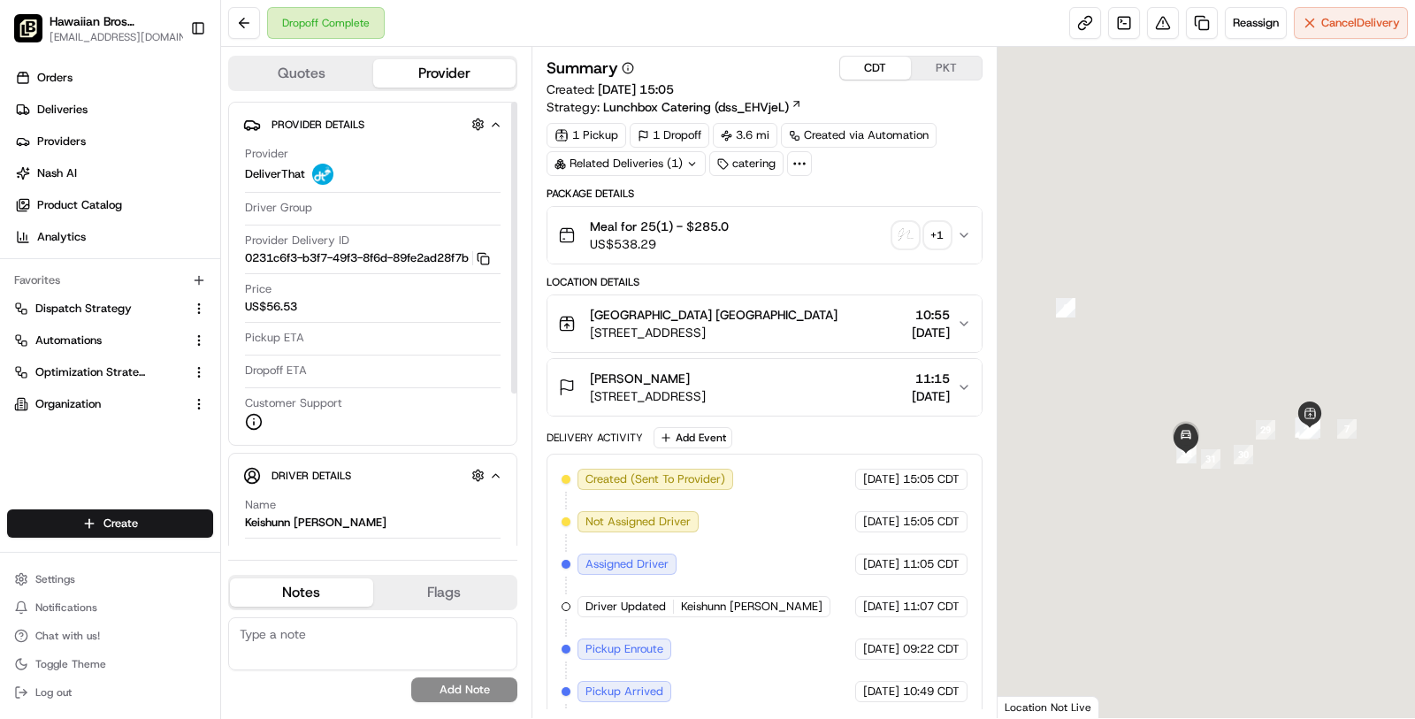
scroll to position [165, 0]
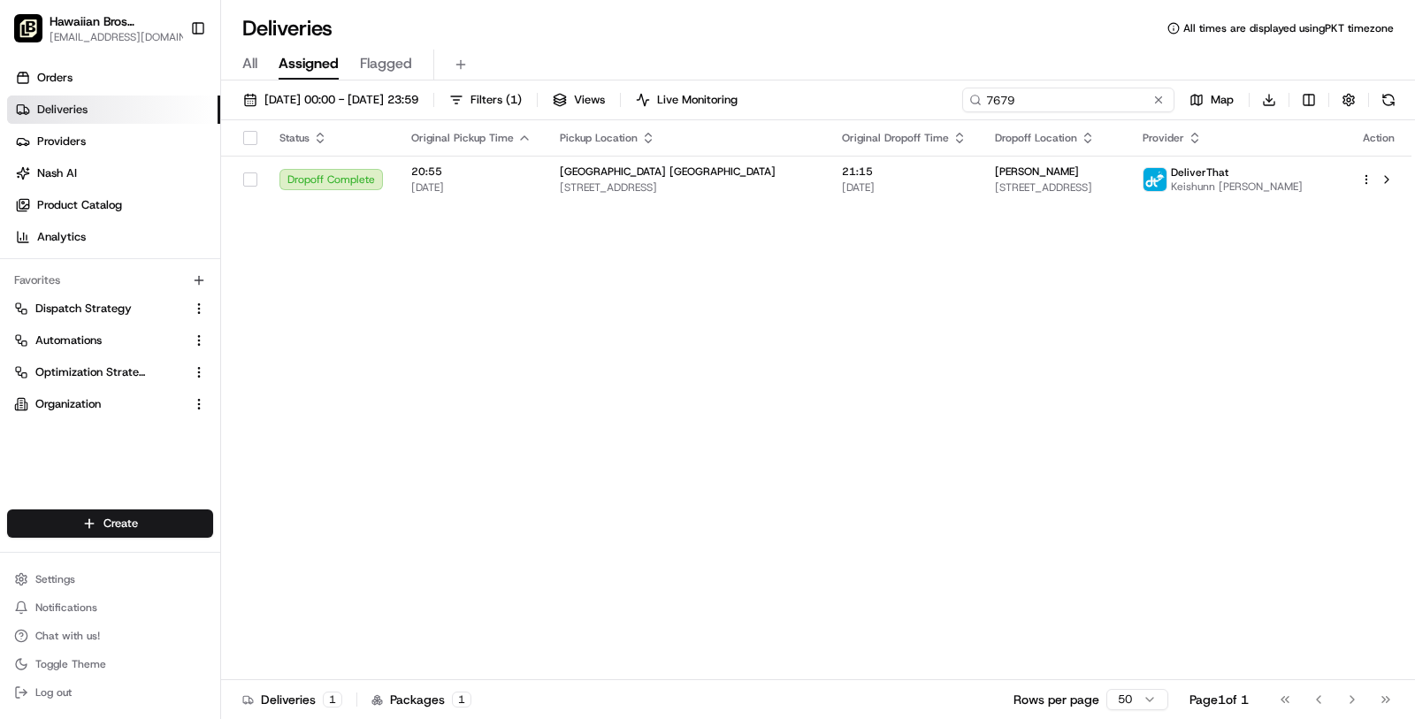
click at [1076, 96] on input "7679" at bounding box center [1068, 100] width 212 height 25
paste input "8085"
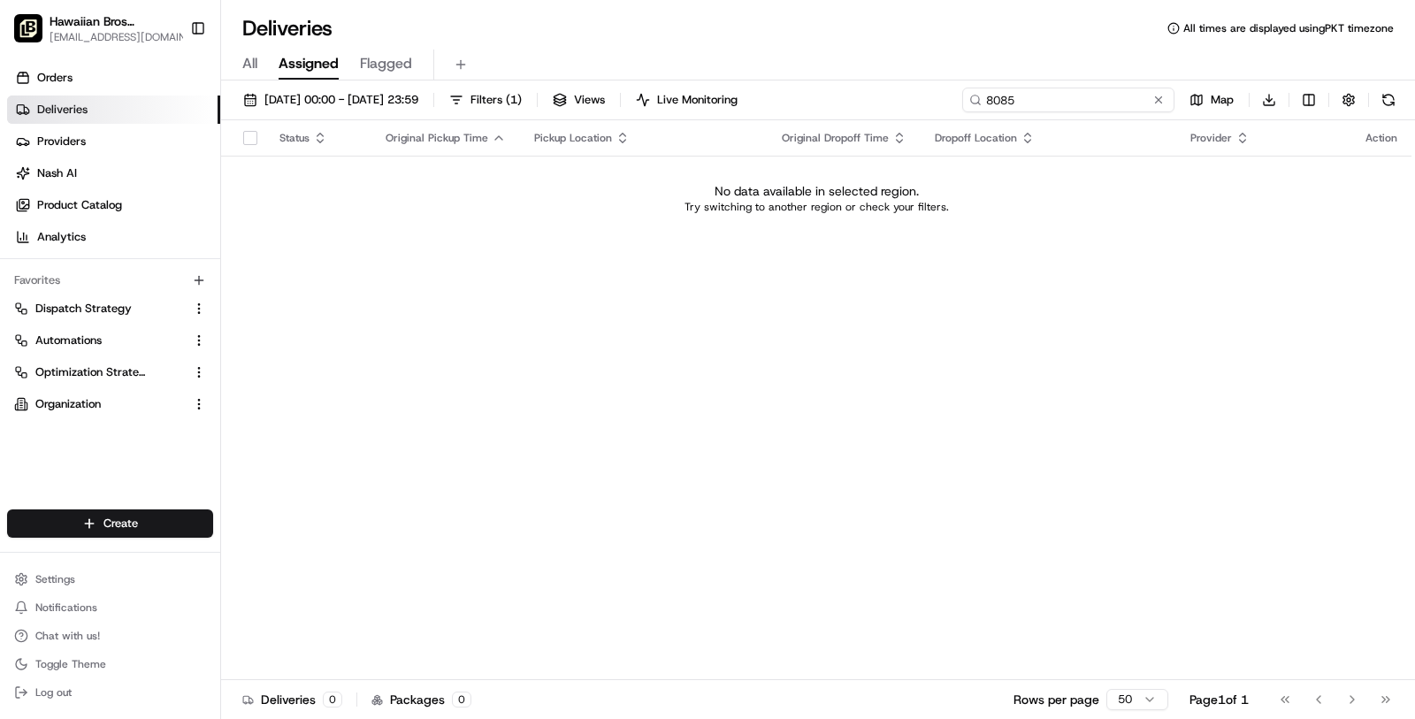
click at [995, 96] on input "8085" at bounding box center [1068, 100] width 212 height 25
paste input "[PERSON_NAME]"
type input "[PERSON_NAME]"
click at [257, 54] on div "All Assigned Flagged" at bounding box center [818, 65] width 1194 height 31
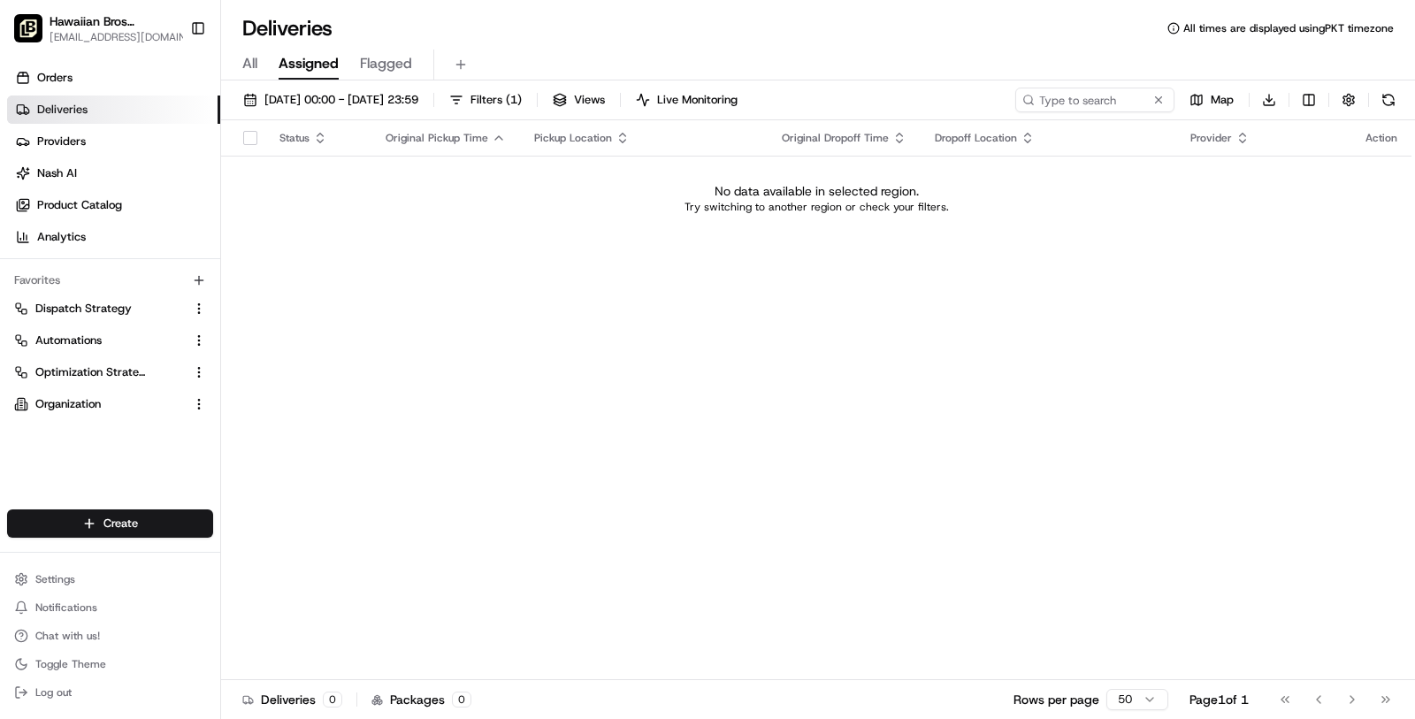
drag, startPoint x: 242, startPoint y: 63, endPoint x: 255, endPoint y: 66, distance: 12.9
click at [242, 62] on span "All" at bounding box center [249, 63] width 15 height 21
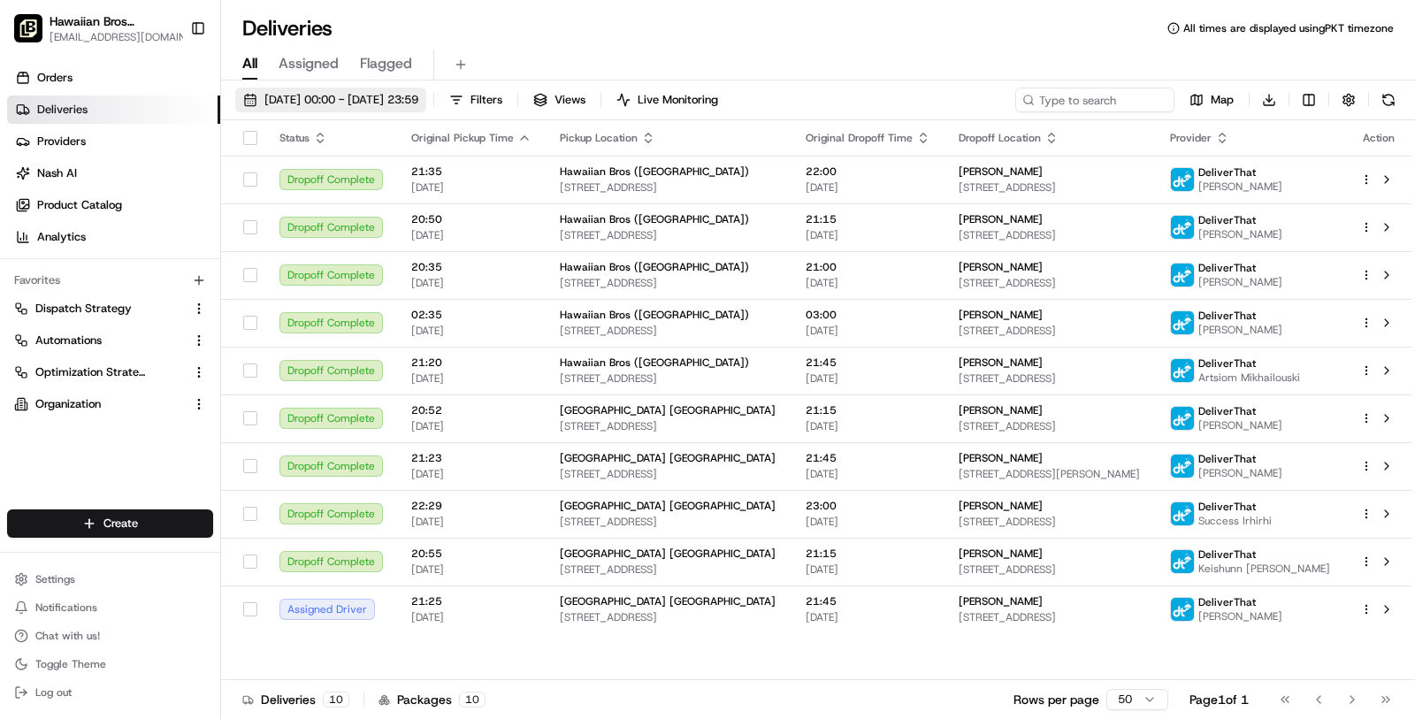
click at [304, 96] on span "[DATE] 00:00 - [DATE] 23:59" at bounding box center [341, 100] width 154 height 16
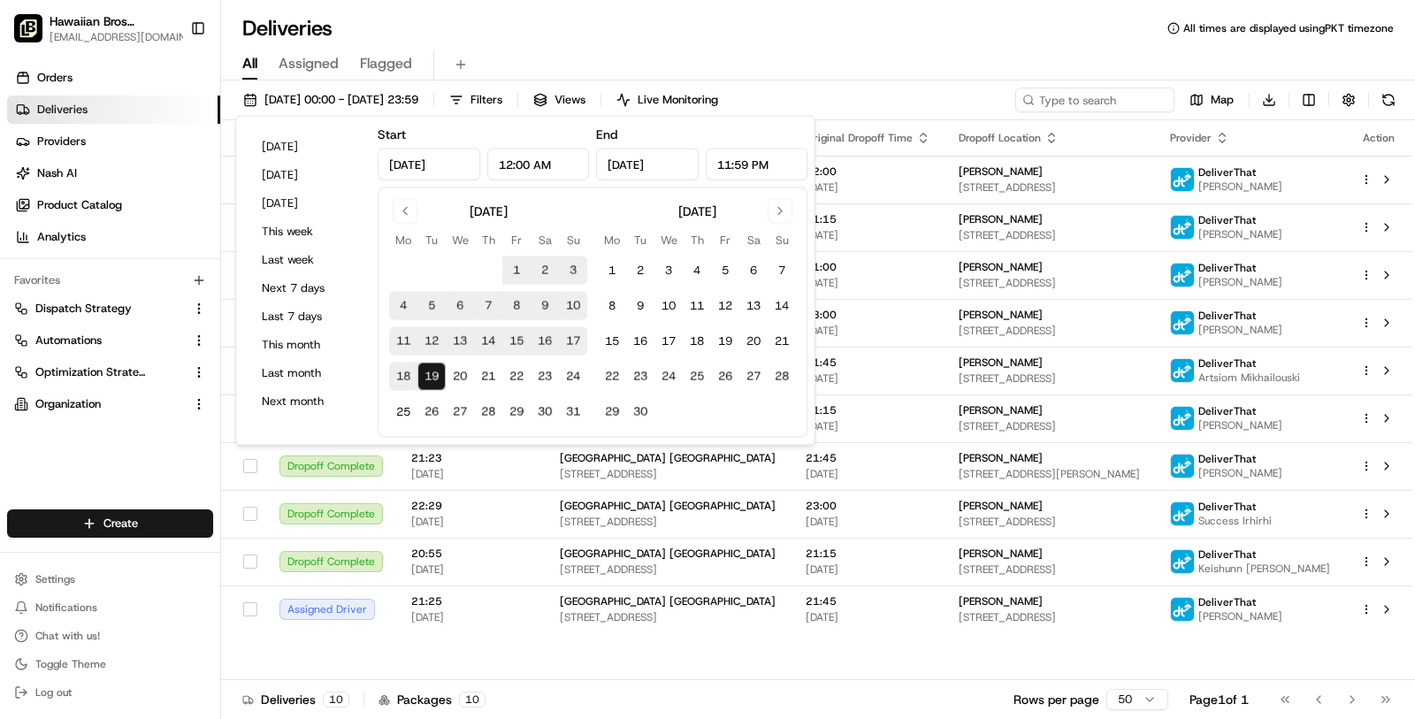
click at [869, 77] on div "All Assigned Flagged" at bounding box center [818, 65] width 1194 height 31
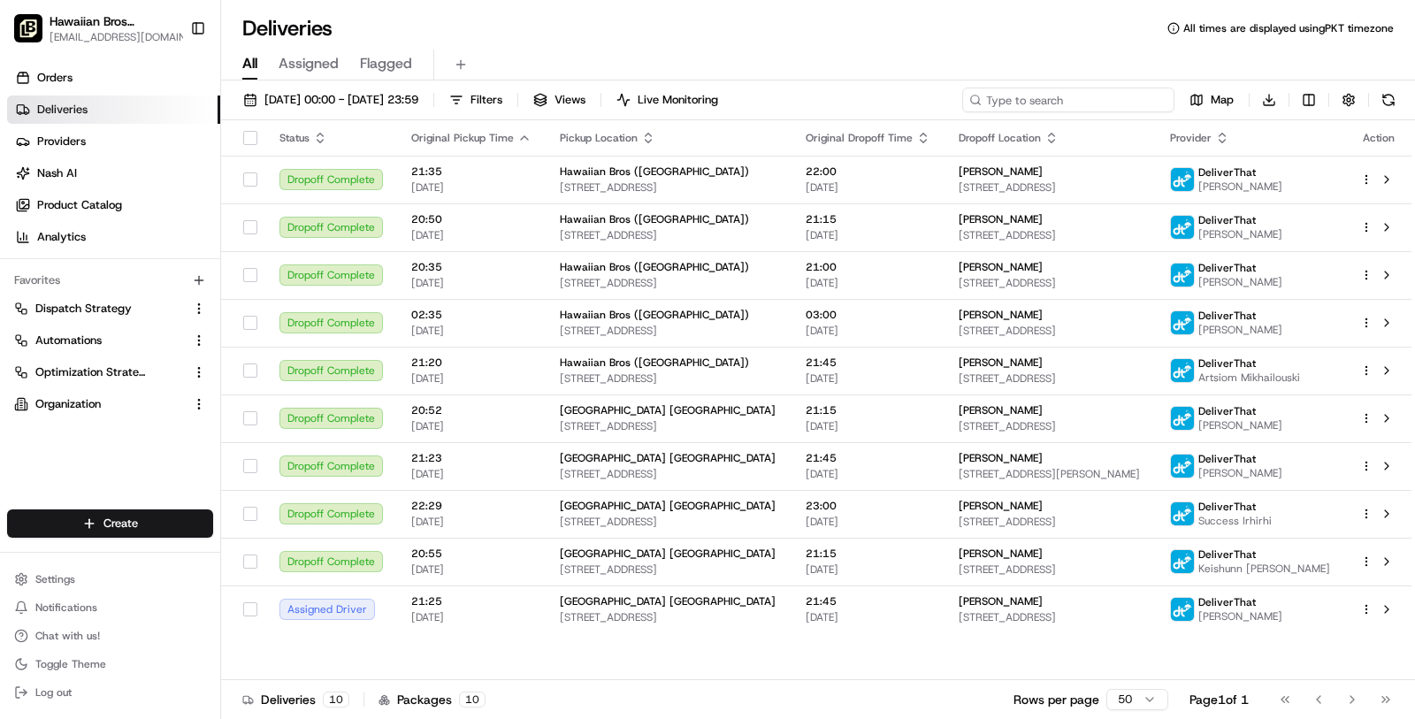
click at [1103, 96] on input at bounding box center [1068, 100] width 212 height 25
paste input "[PERSON_NAME]"
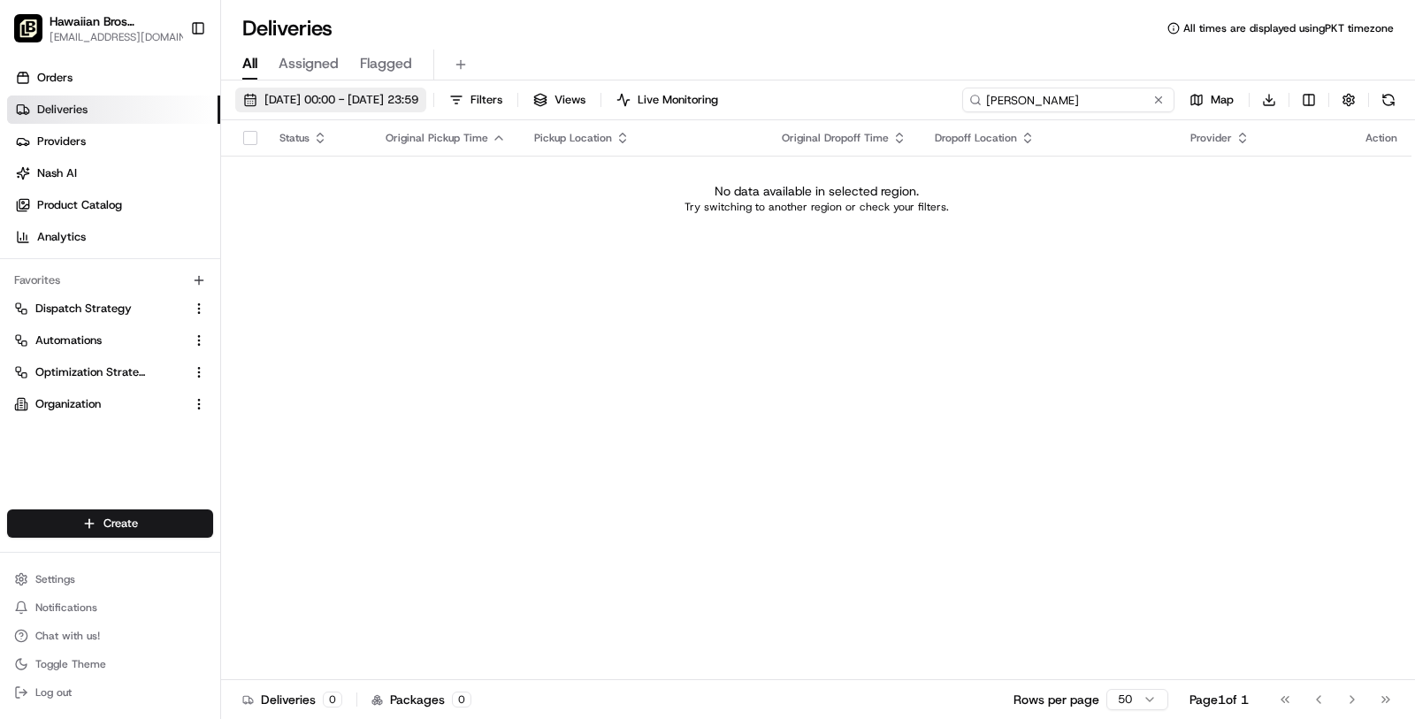
type input "[PERSON_NAME]"
click at [418, 97] on span "[DATE] 00:00 - [DATE] 23:59" at bounding box center [341, 100] width 154 height 16
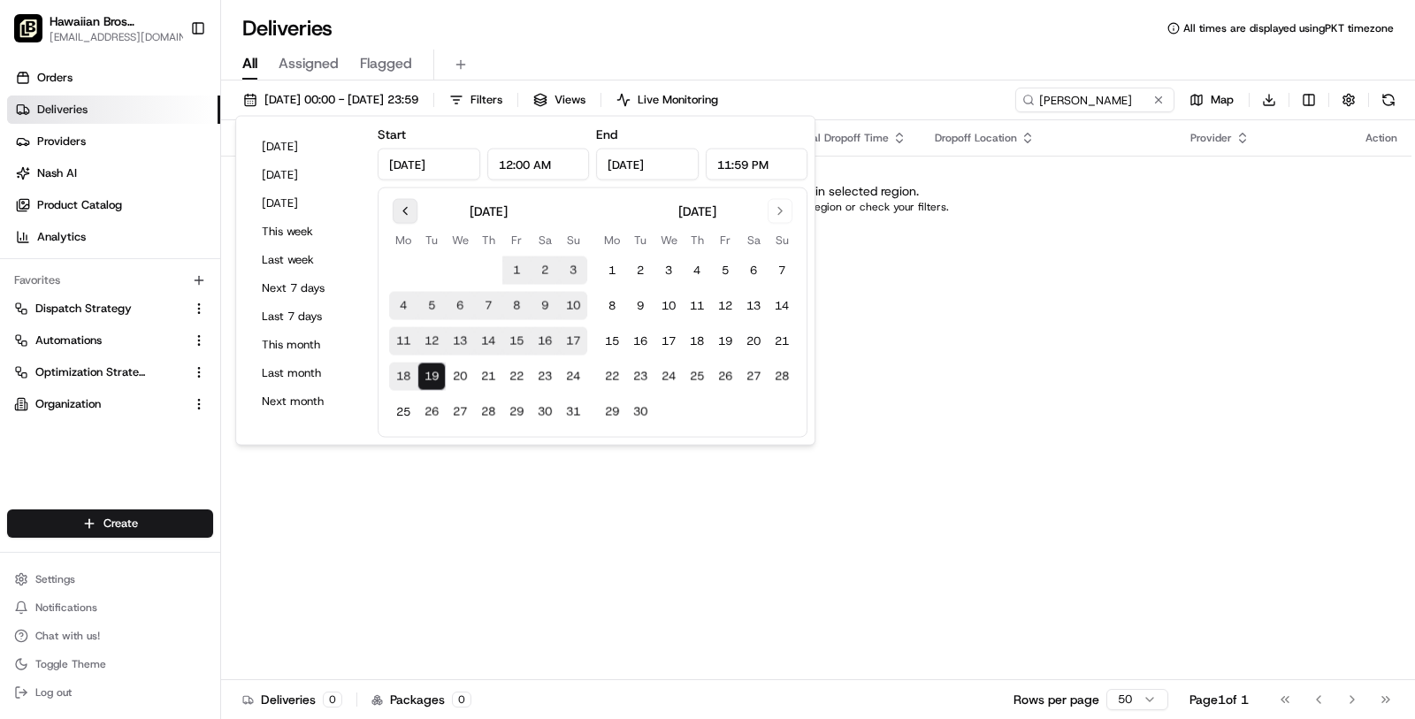
click at [398, 211] on button "Go to previous month" at bounding box center [405, 211] width 25 height 25
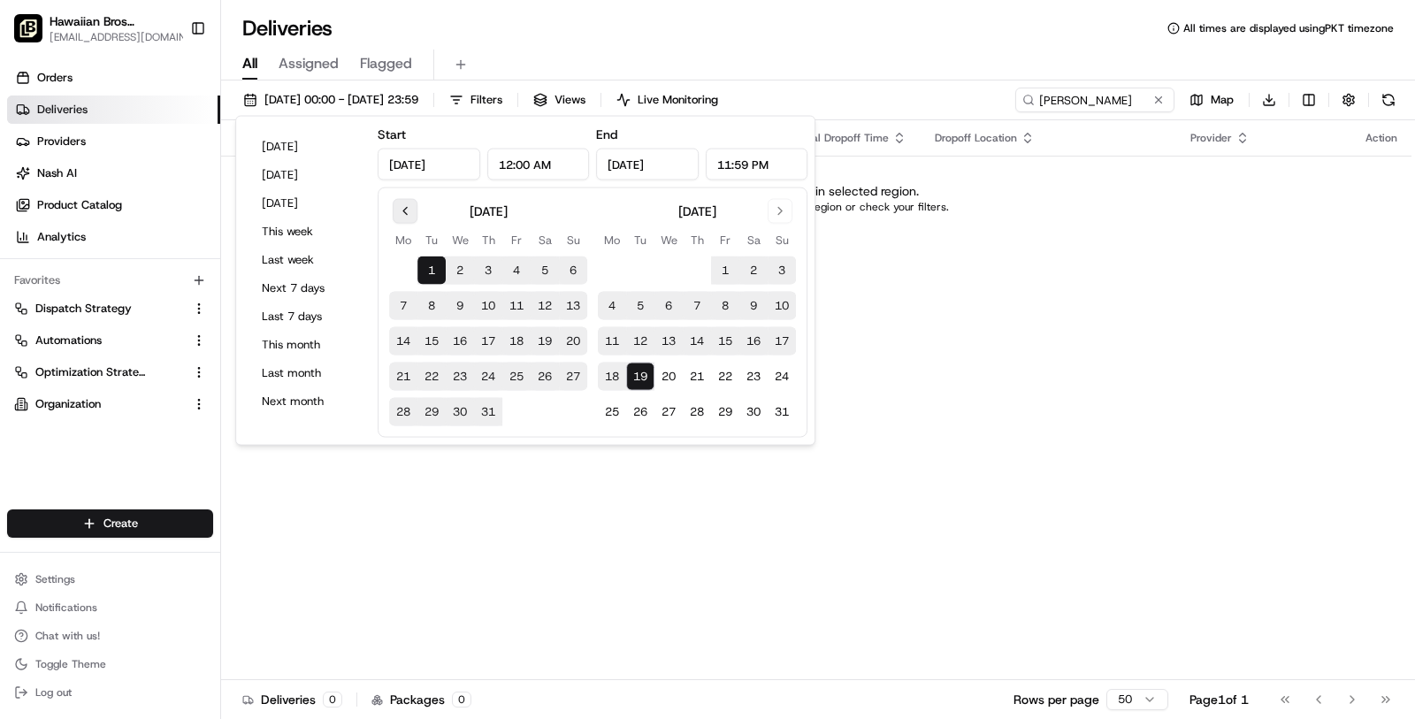
click at [398, 211] on button "Go to previous month" at bounding box center [405, 211] width 25 height 25
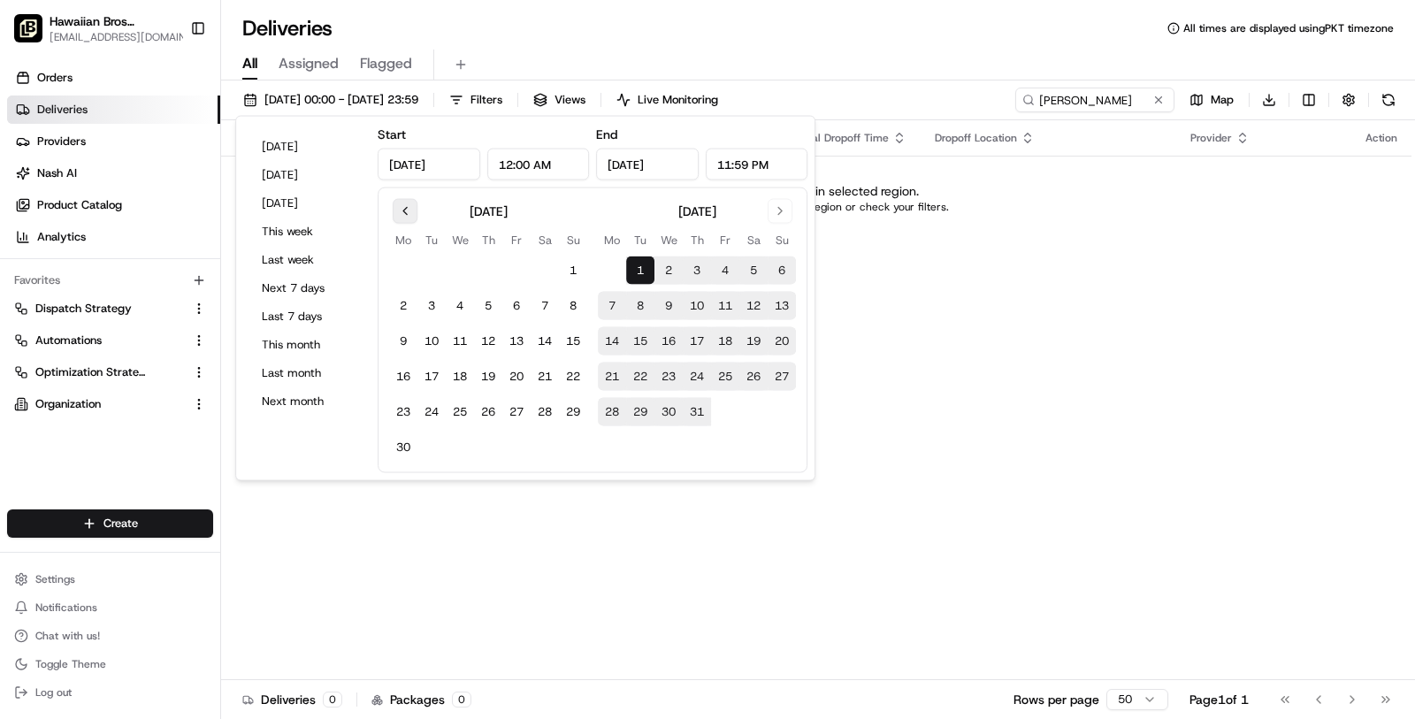
click at [398, 211] on button "Go to previous month" at bounding box center [405, 211] width 25 height 25
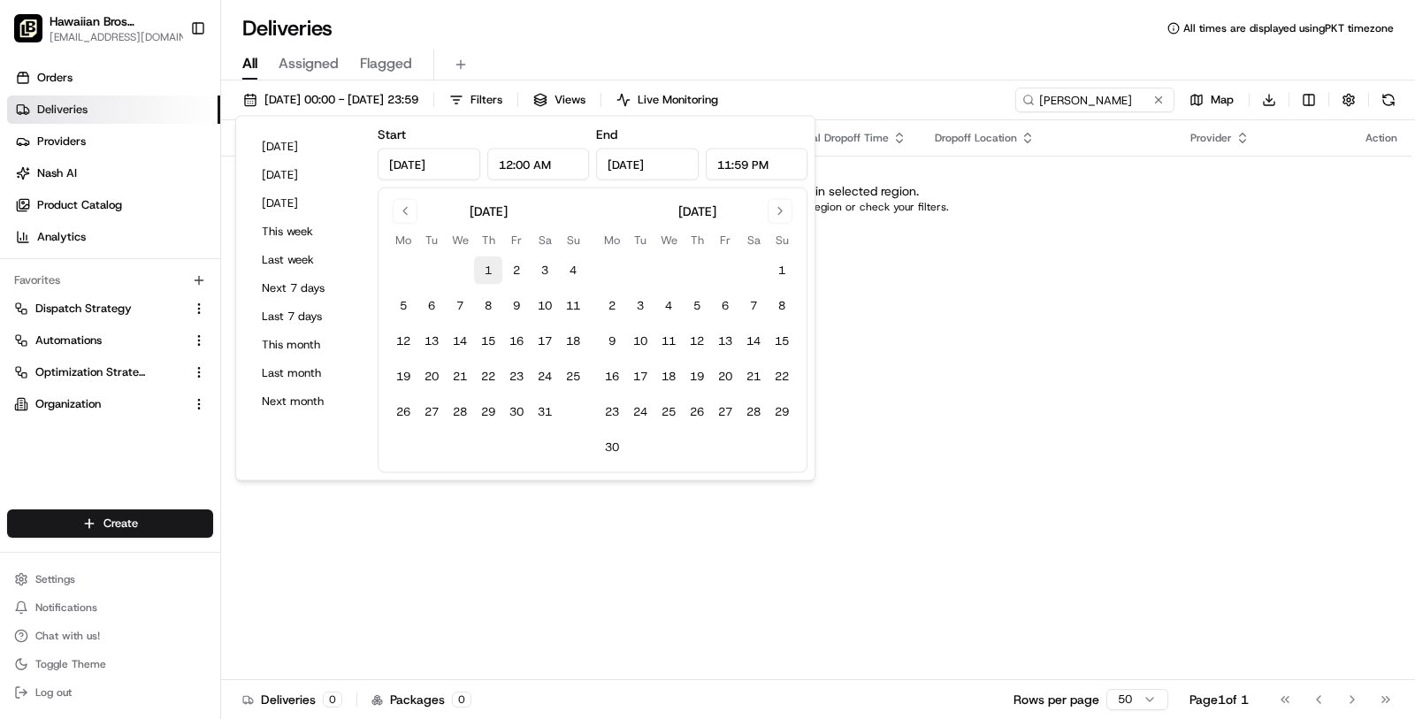
click at [483, 269] on button "1" at bounding box center [488, 271] width 28 height 28
type input "[DATE]"
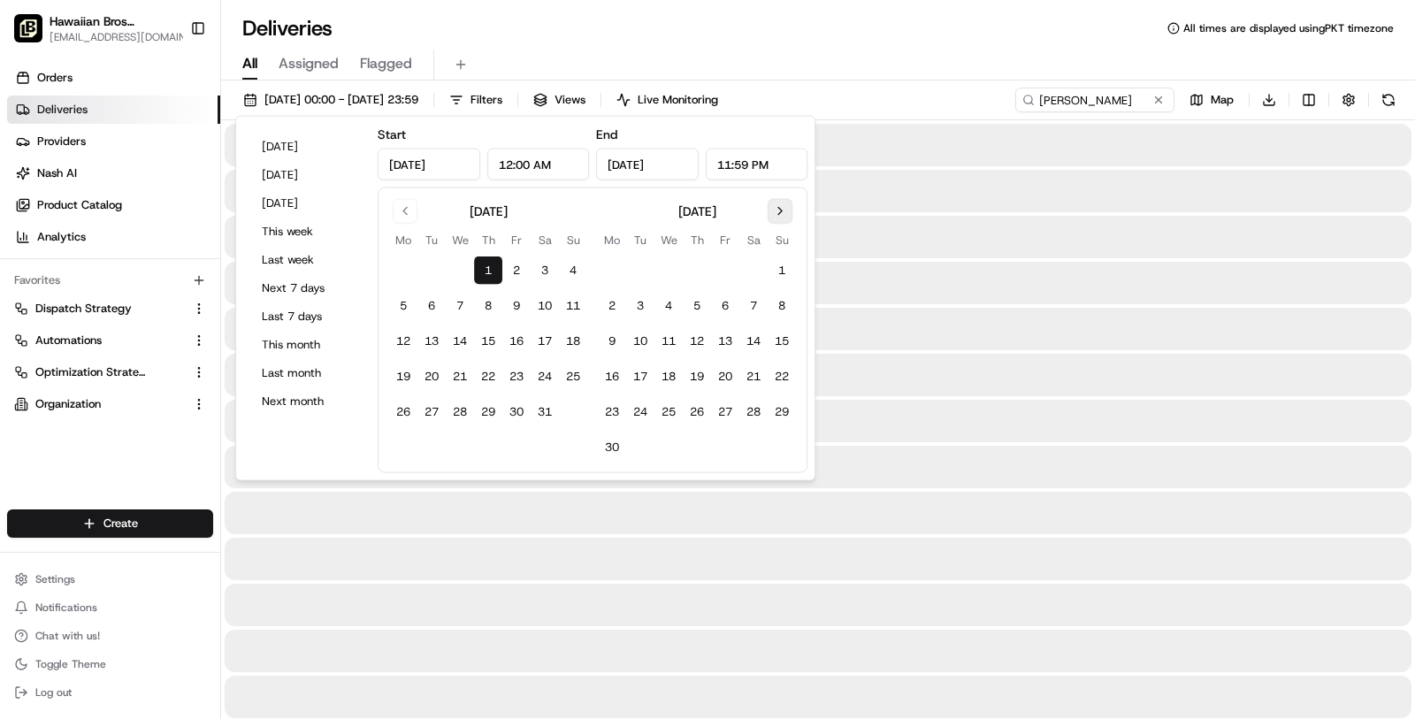
click at [781, 221] on button "Go to next month" at bounding box center [780, 211] width 25 height 25
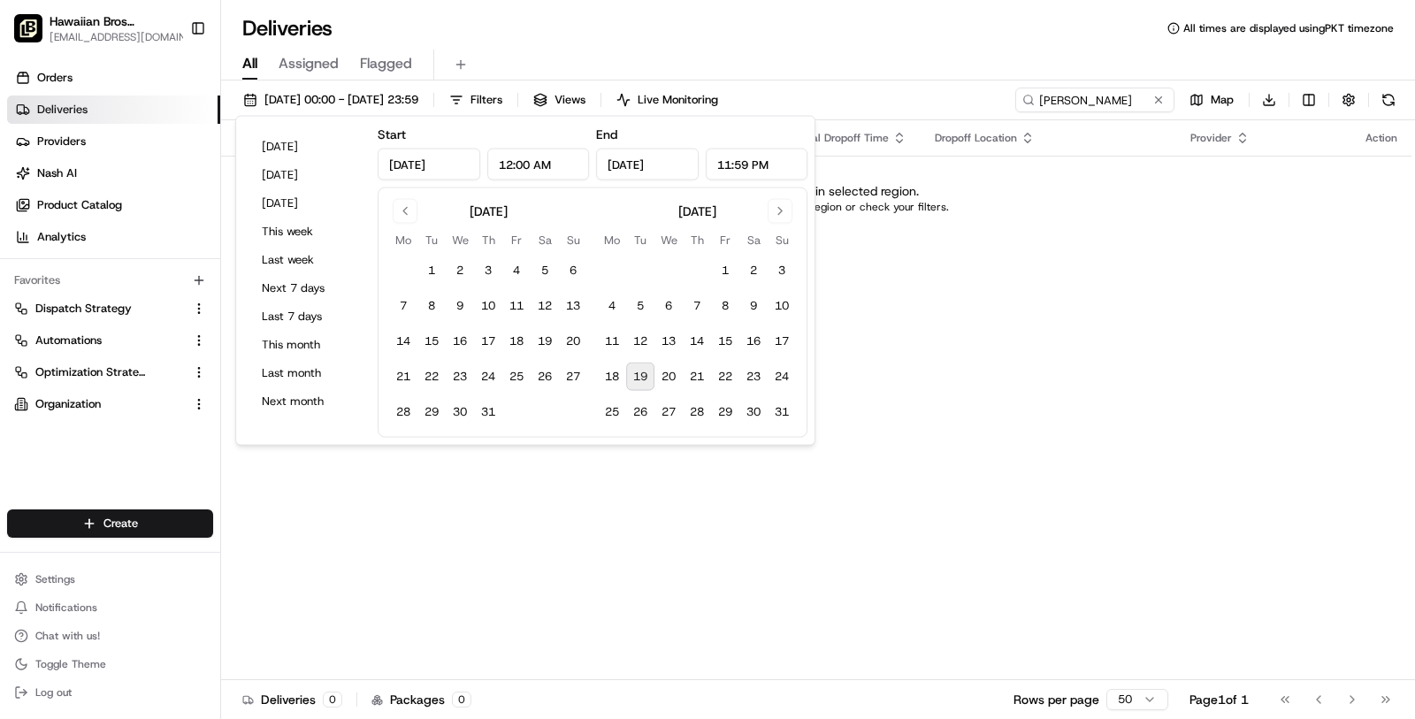
click at [644, 368] on button "19" at bounding box center [640, 377] width 28 height 28
type input "[DATE]"
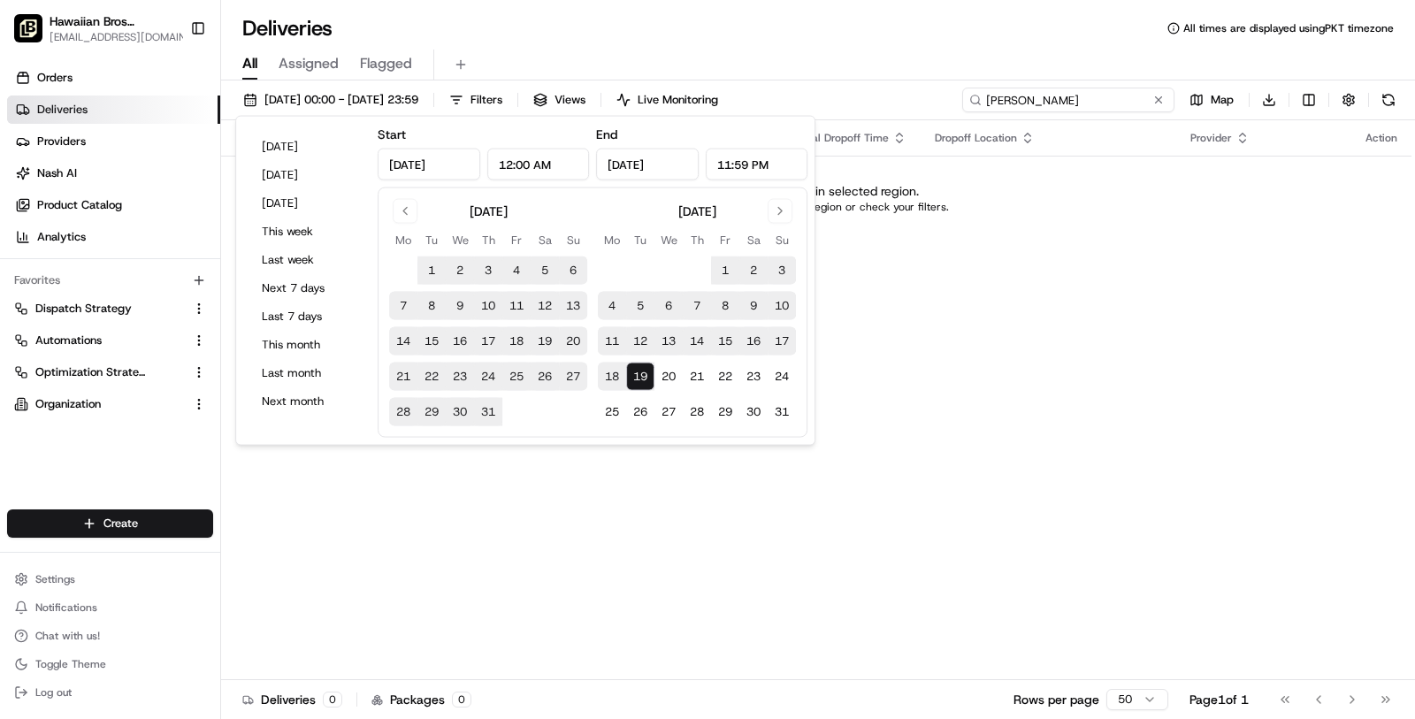
click at [1055, 88] on input "[PERSON_NAME]" at bounding box center [1068, 100] width 212 height 25
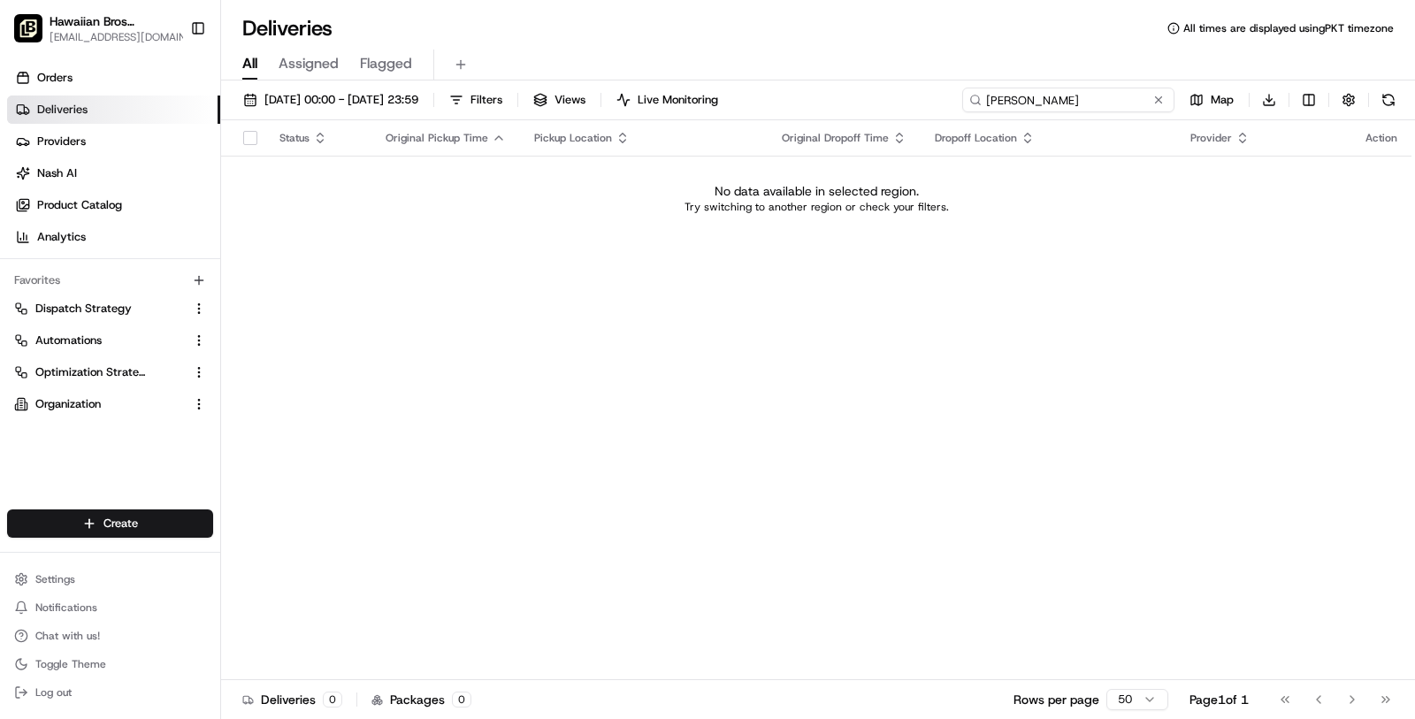
click at [1055, 88] on input "[PERSON_NAME]" at bounding box center [1068, 100] width 212 height 25
type input "[PERSON_NAME]"
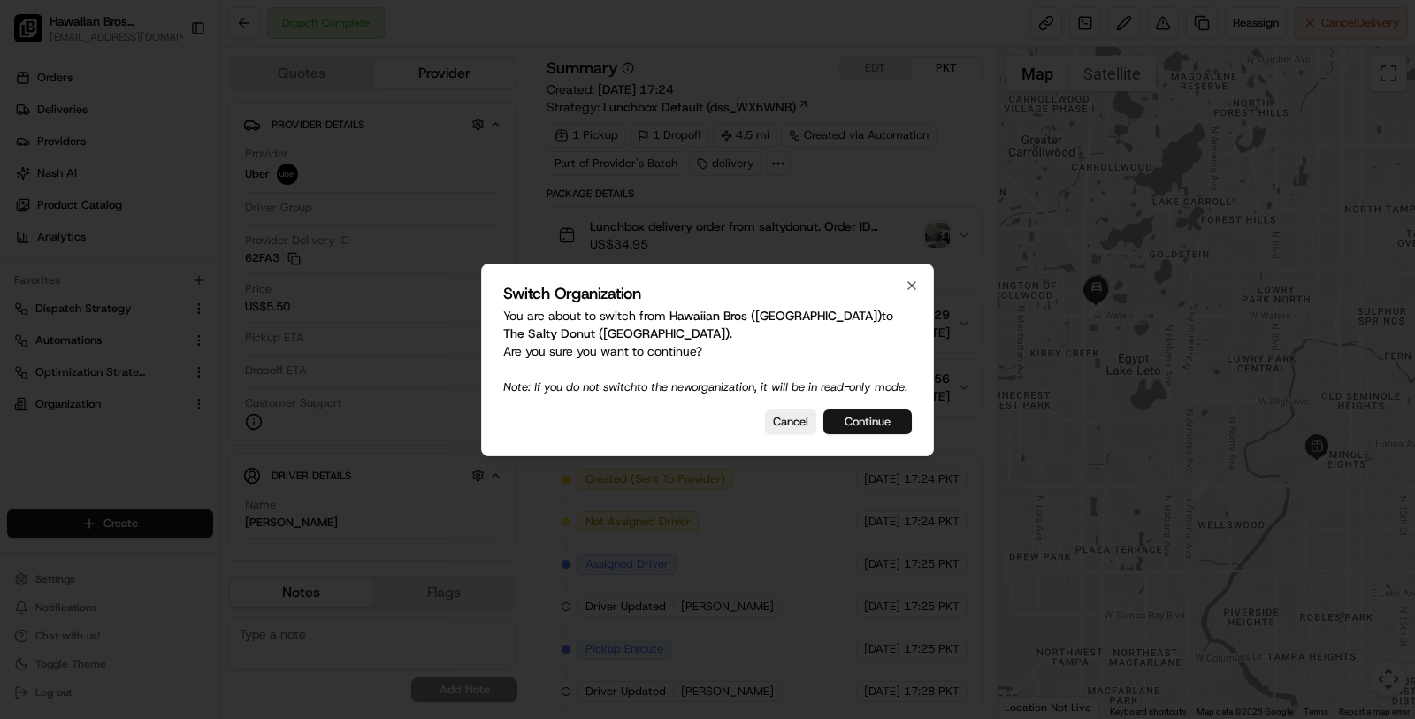
click at [862, 434] on button "Continue" at bounding box center [867, 422] width 88 height 25
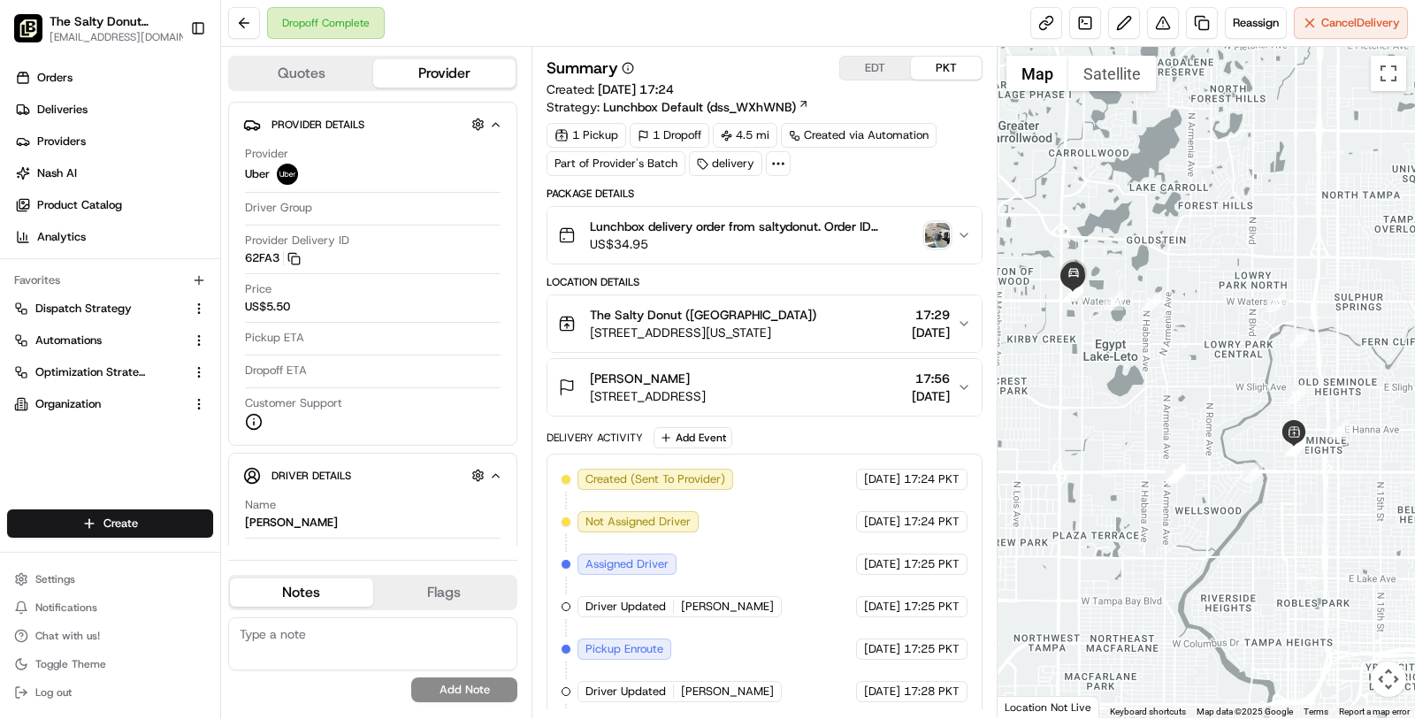
click at [775, 166] on icon at bounding box center [778, 164] width 16 height 16
click at [788, 300] on button "The Salty Donut ([GEOGRAPHIC_DATA]) [STREET_ADDRESS][US_STATE] 17:29 [DATE]" at bounding box center [764, 323] width 434 height 57
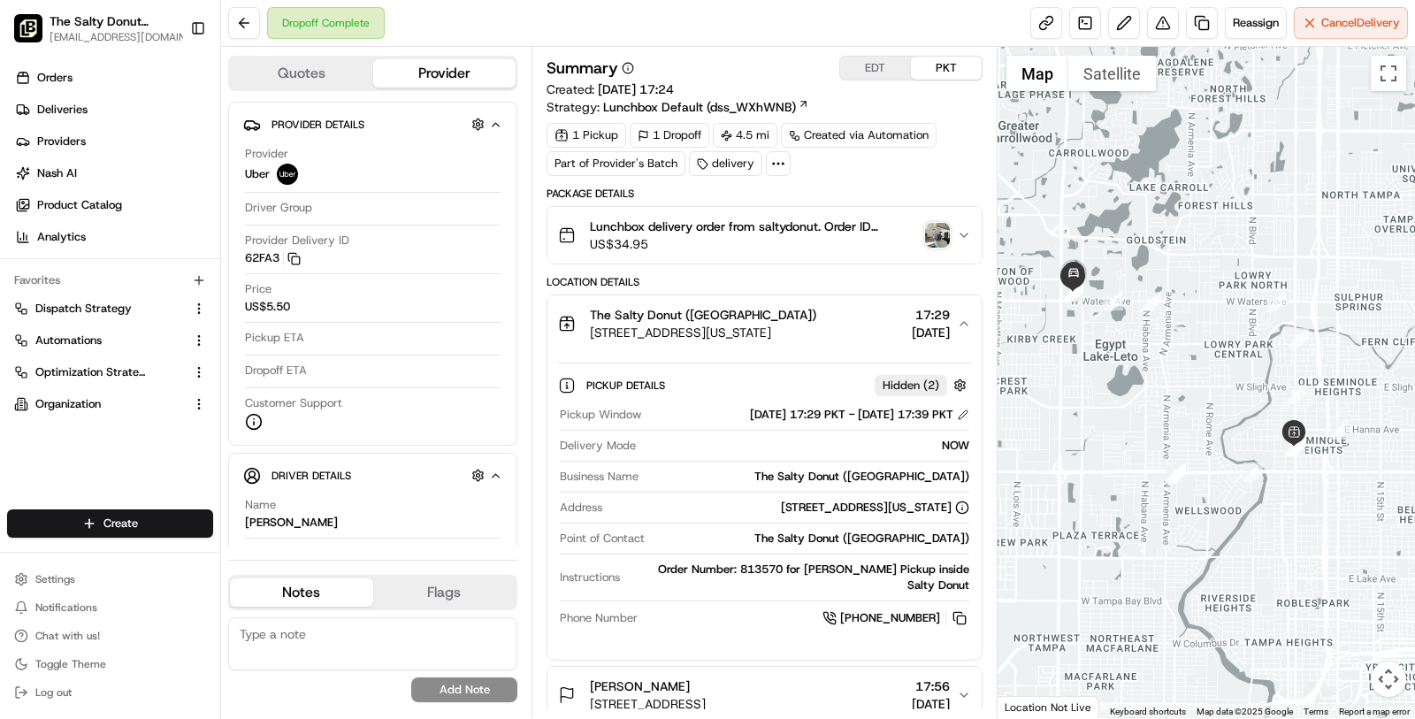
click at [746, 255] on button "Lunchbox delivery order from saltydonut. Order ID 813570 for [PERSON_NAME] US$3…" at bounding box center [764, 235] width 434 height 57
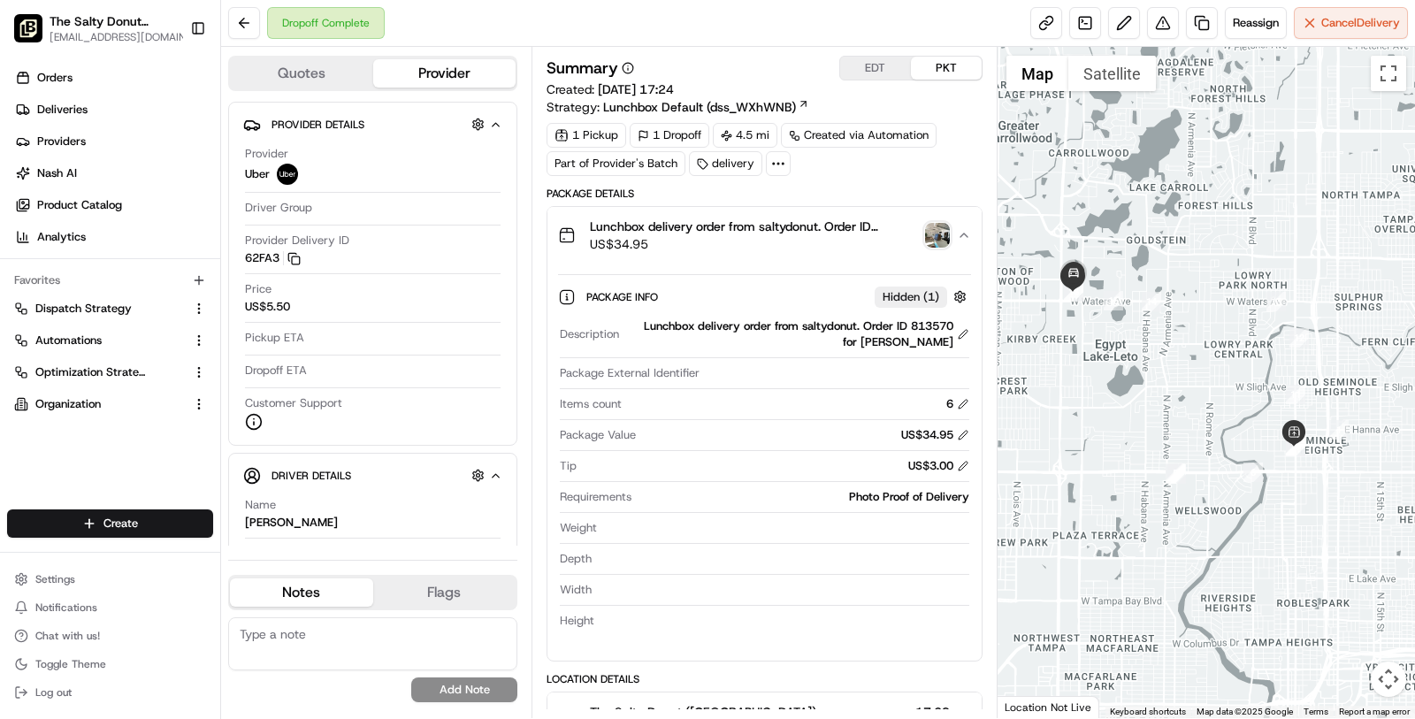
click at [746, 255] on button "Lunchbox delivery order from saltydonut. Order ID 813570 for [PERSON_NAME] US$3…" at bounding box center [764, 235] width 434 height 57
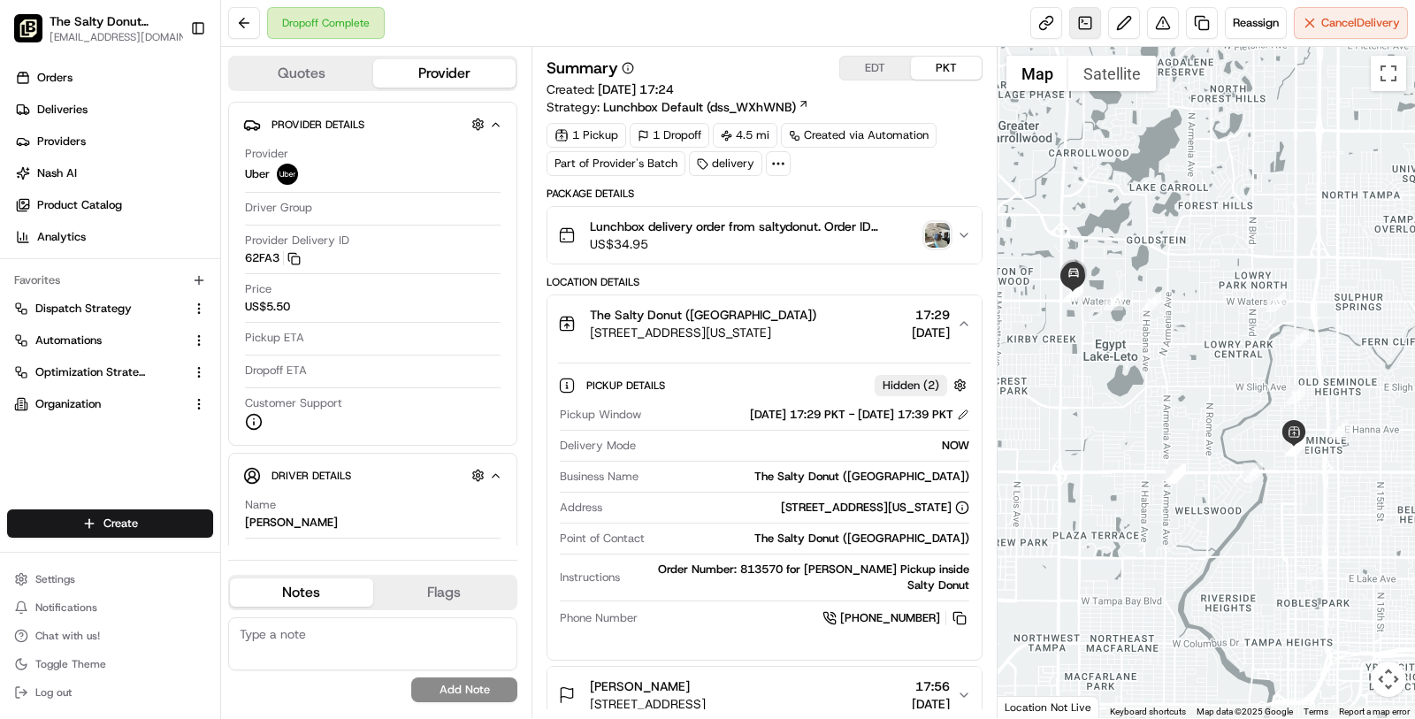
click at [1092, 27] on link at bounding box center [1085, 23] width 32 height 32
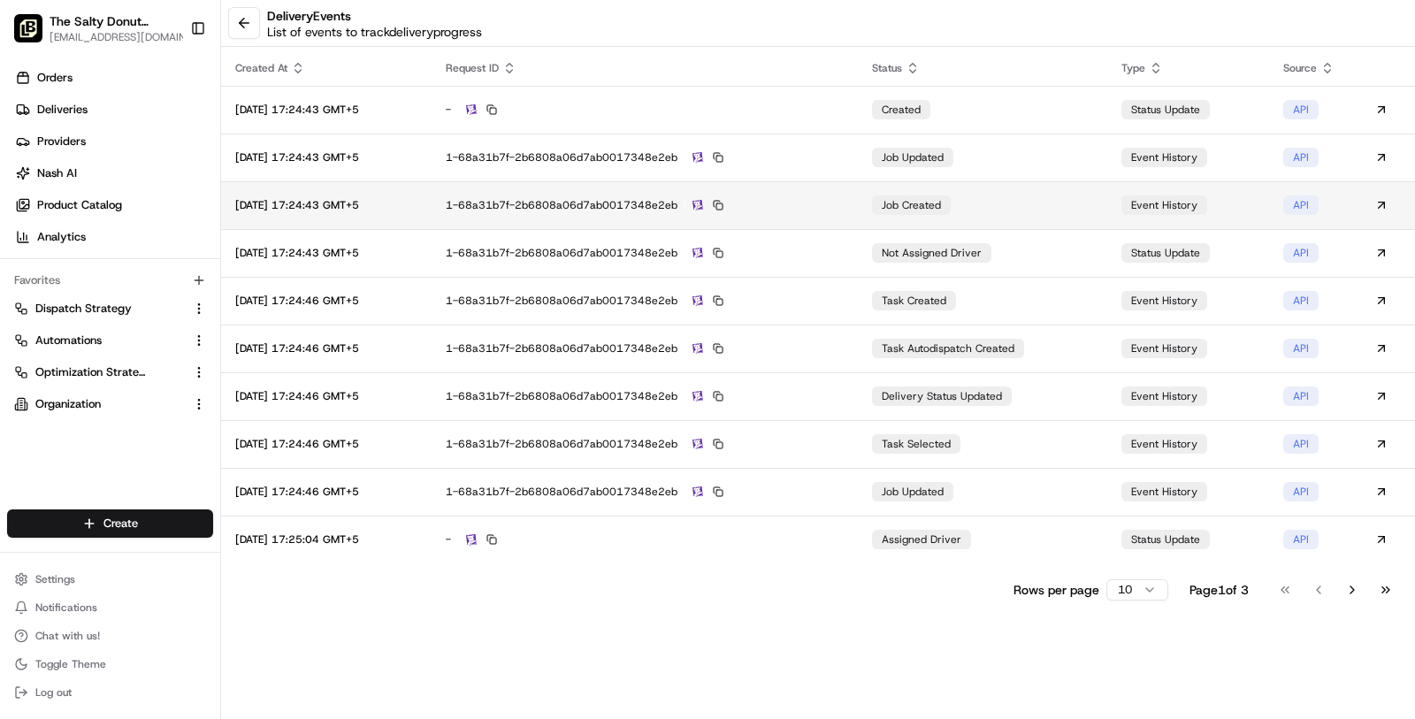
click at [842, 187] on td "1-68a31b7f-2b6808a06d7ab0017348e2eb" at bounding box center [645, 205] width 427 height 48
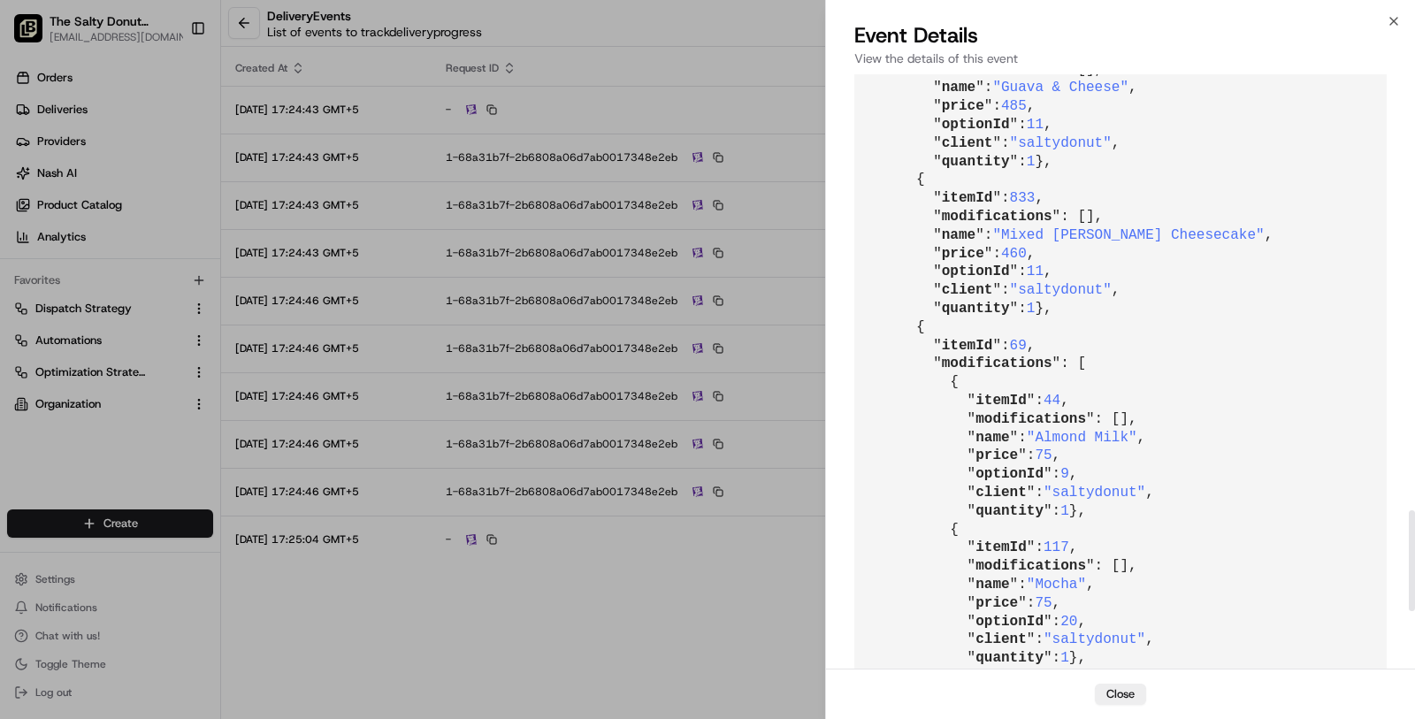
scroll to position [2927, 0]
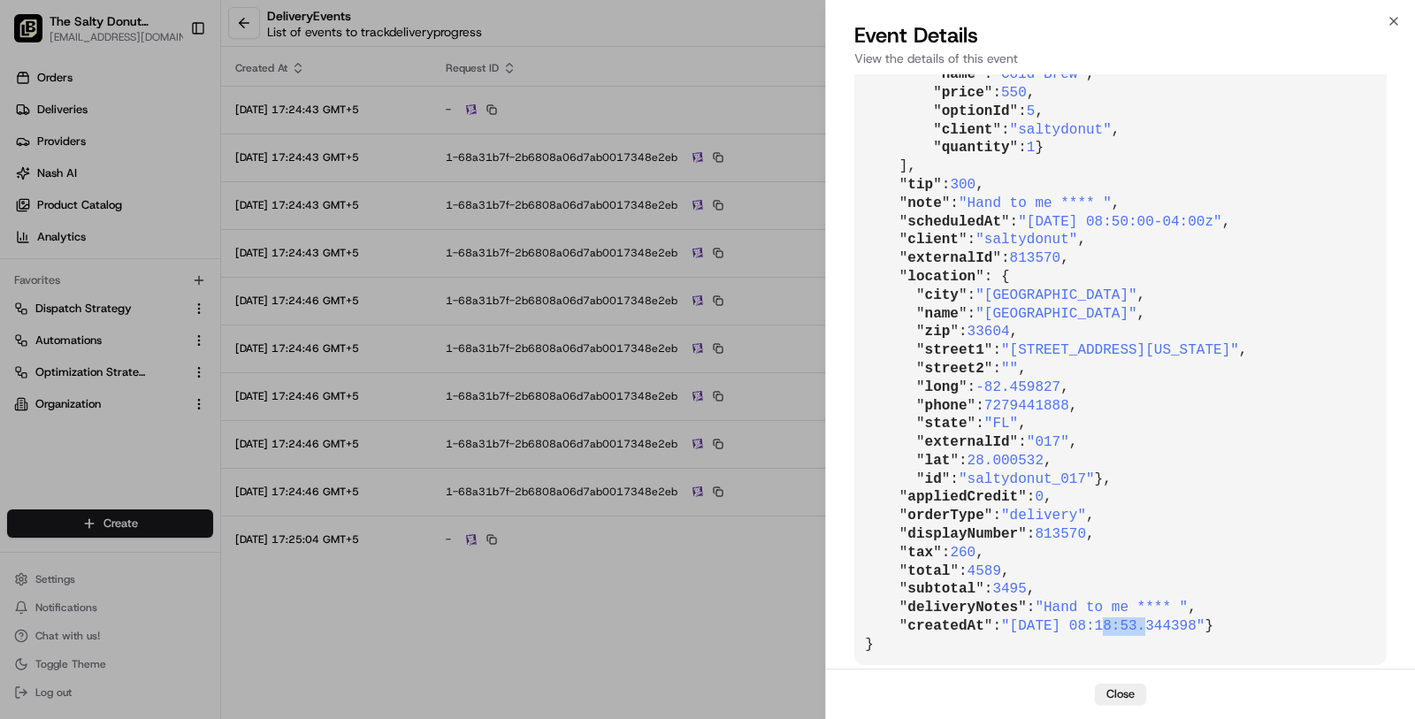
drag, startPoint x: 1108, startPoint y: 608, endPoint x: 1156, endPoint y: 606, distance: 47.8
click at [1156, 618] on span ""2025-08-18 08:18:53.344398"" at bounding box center [1102, 626] width 203 height 16
copy span "08:18"
drag, startPoint x: 1181, startPoint y: 610, endPoint x: 1140, endPoint y: 609, distance: 40.7
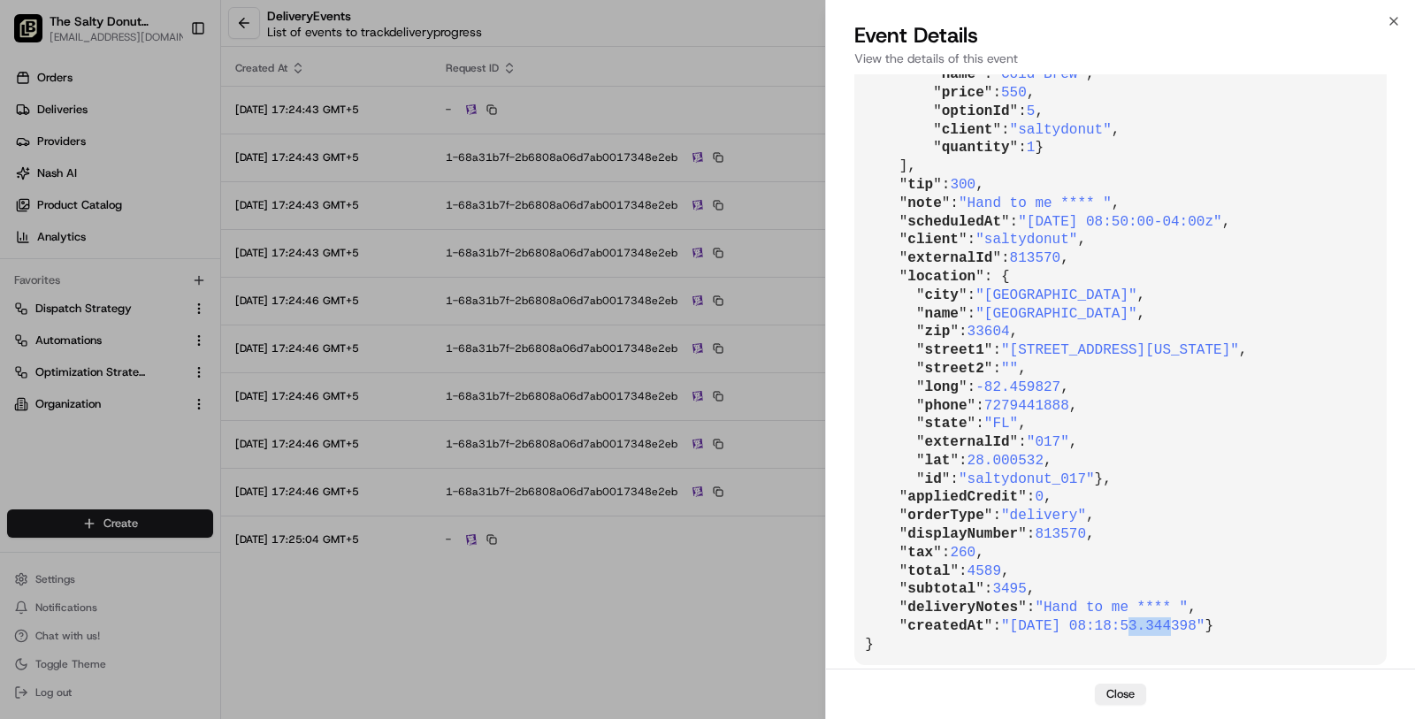
click at [1140, 618] on span ""2025-08-18 08:18:53.344398"" at bounding box center [1102, 626] width 203 height 16
copy span "18:53"
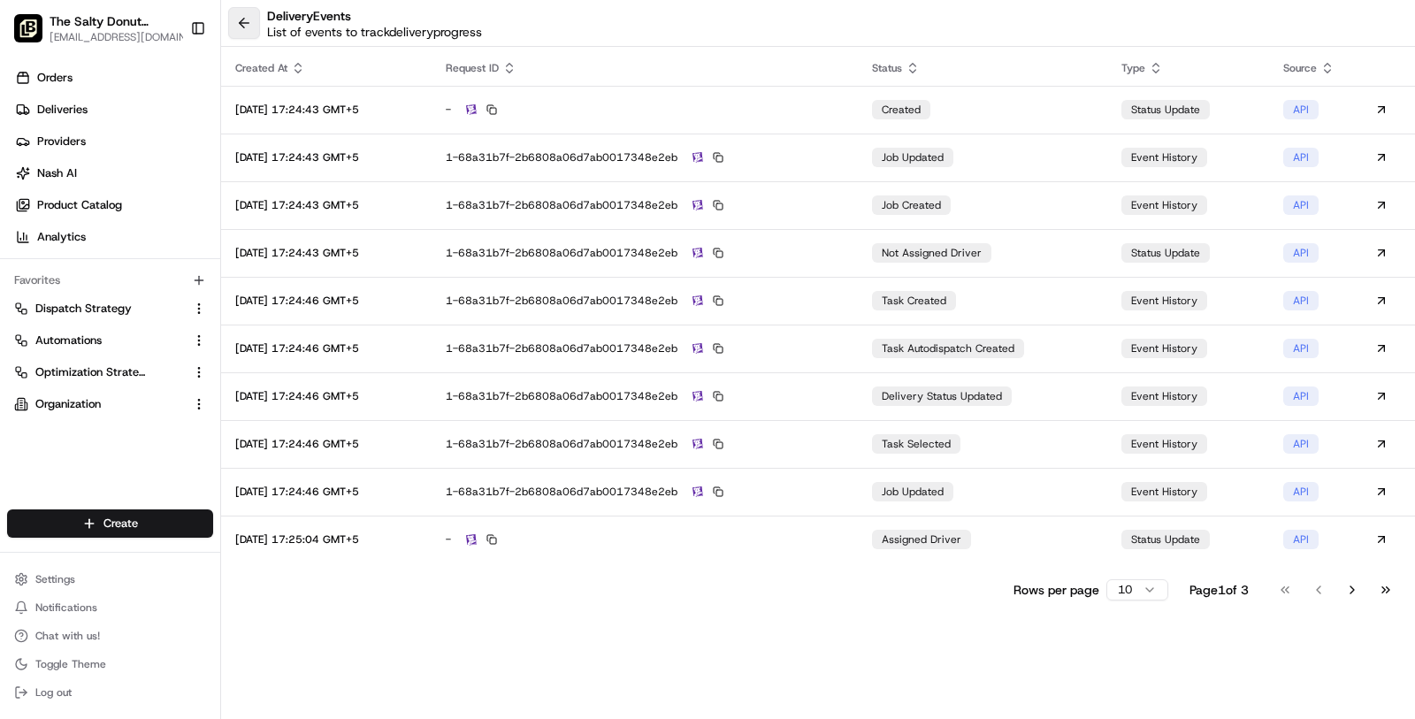
click at [257, 28] on button at bounding box center [244, 23] width 32 height 32
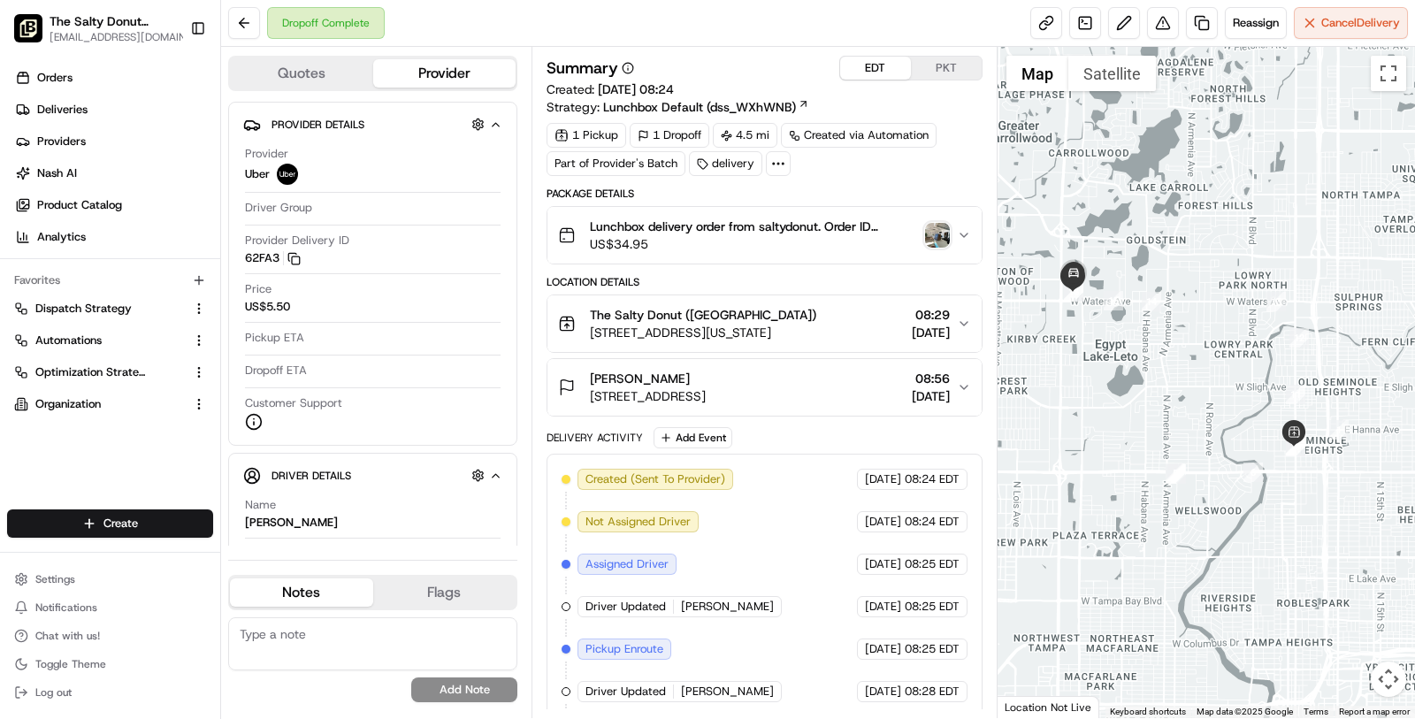
click at [877, 66] on button "EDT" at bounding box center [875, 68] width 71 height 23
click at [1088, 18] on link at bounding box center [1085, 23] width 32 height 32
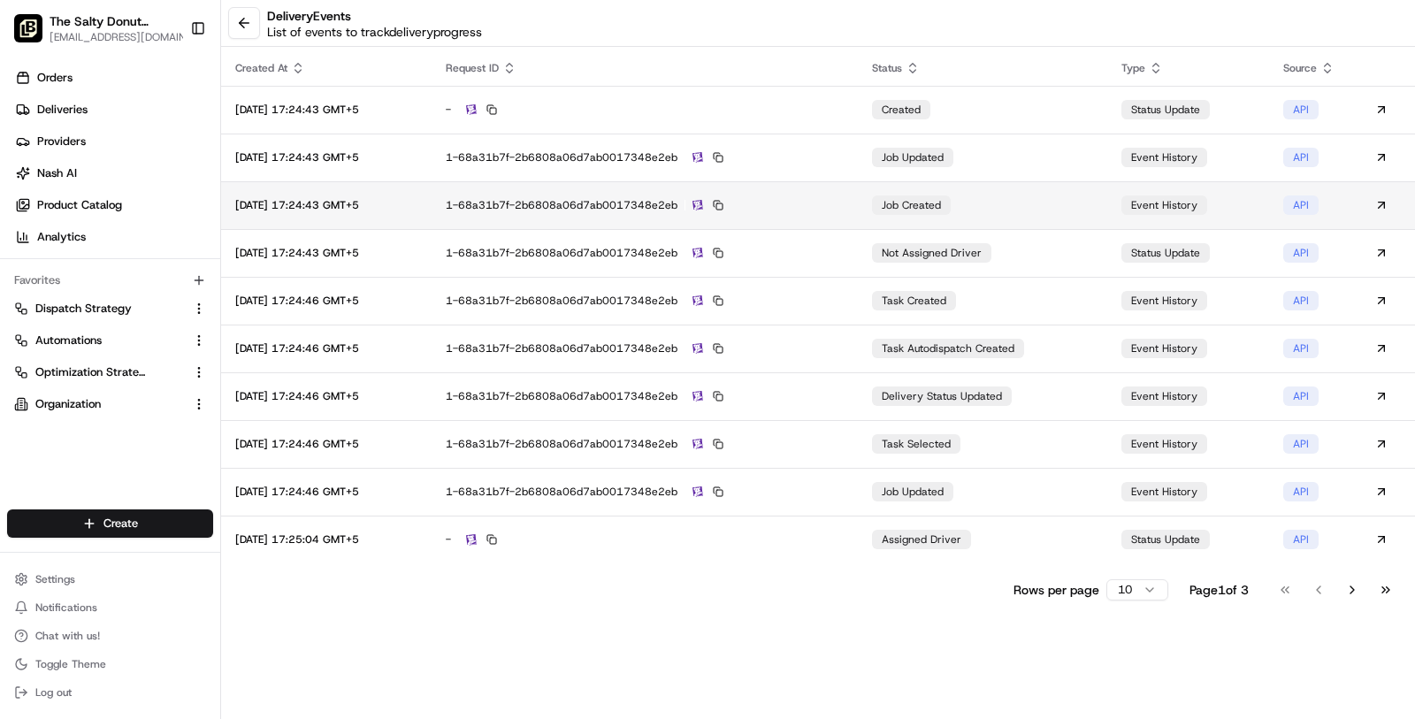
click at [841, 207] on div "1-68a31b7f-2b6808a06d7ab0017348e2eb" at bounding box center [645, 205] width 399 height 16
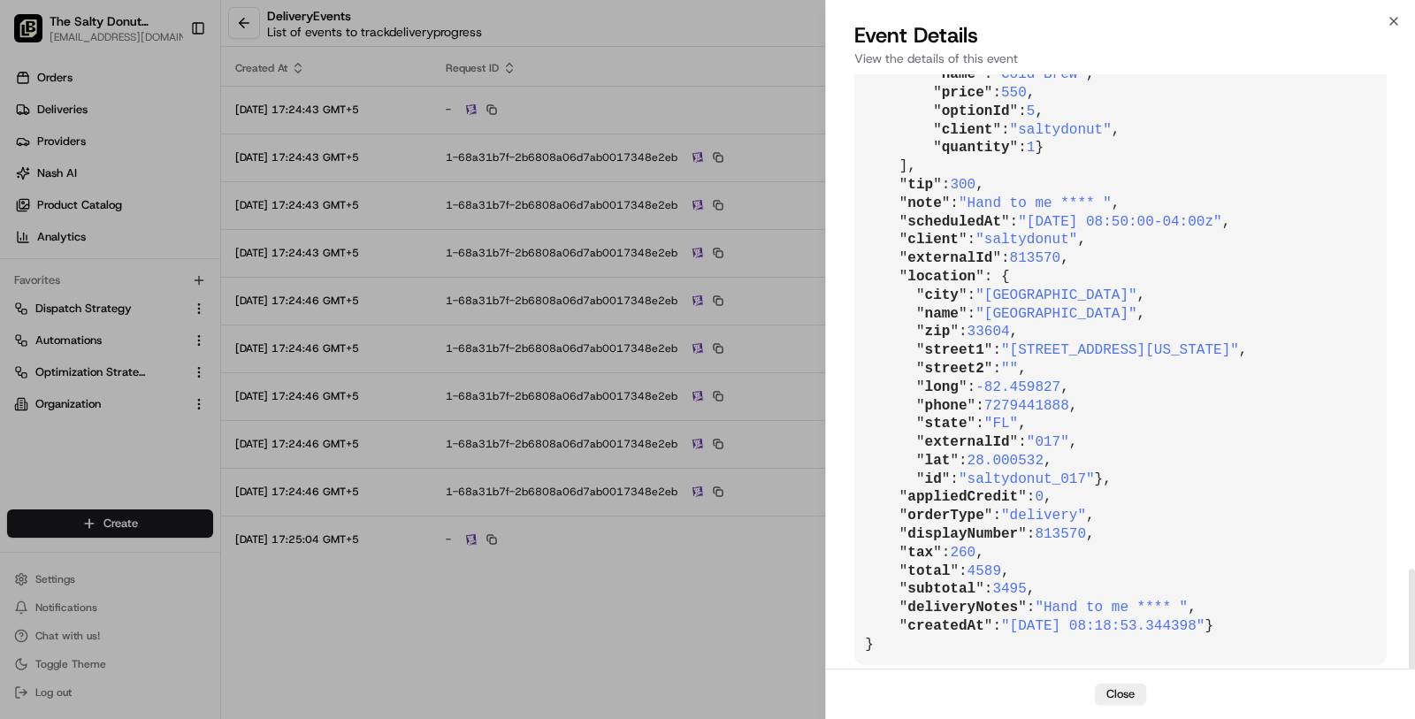
scroll to position [2927, 0]
drag, startPoint x: 1111, startPoint y: 609, endPoint x: 1156, endPoint y: 609, distance: 45.1
click at [1156, 618] on span ""2025-08-18 08:18:53.344398"" at bounding box center [1102, 626] width 203 height 16
copy span "08:18"
drag, startPoint x: 1166, startPoint y: 610, endPoint x: 1183, endPoint y: 607, distance: 17.2
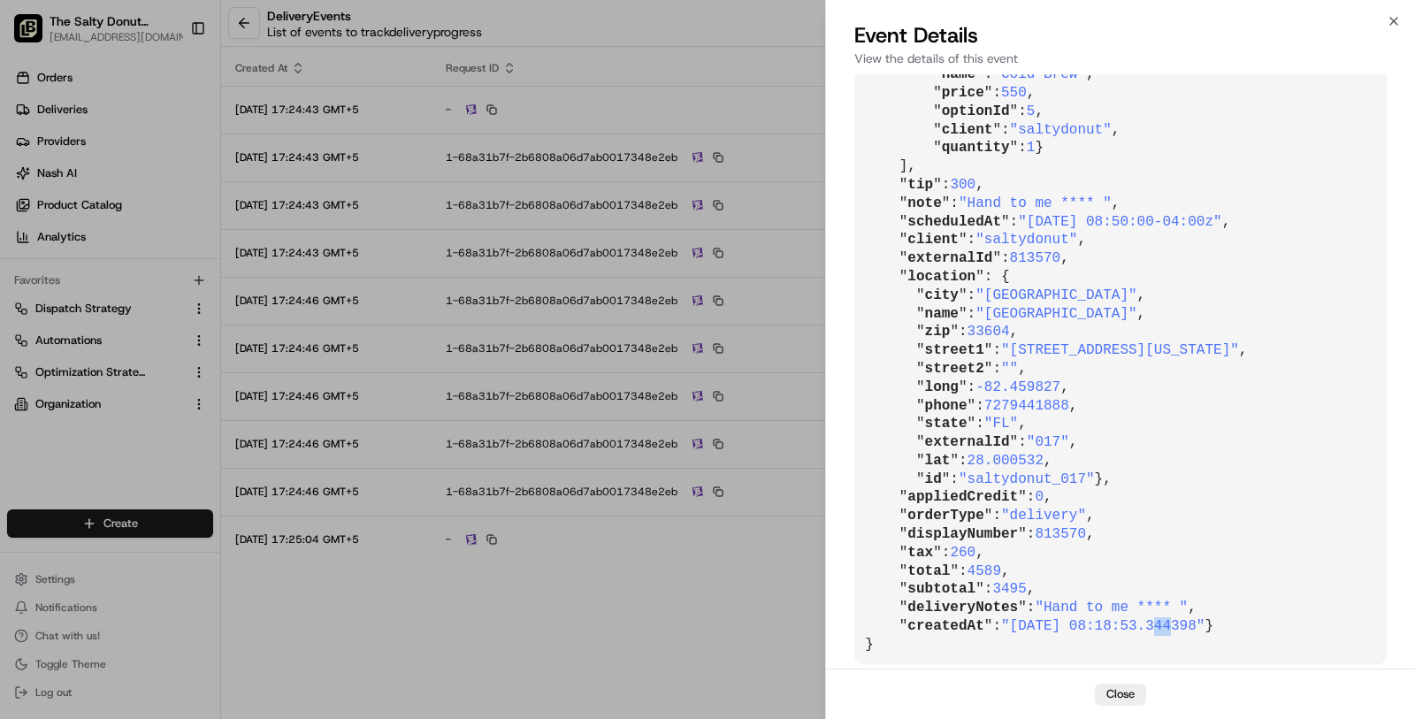
click at [1183, 618] on span ""2025-08-18 08:18:53.344398"" at bounding box center [1102, 626] width 203 height 16
copy span "53"
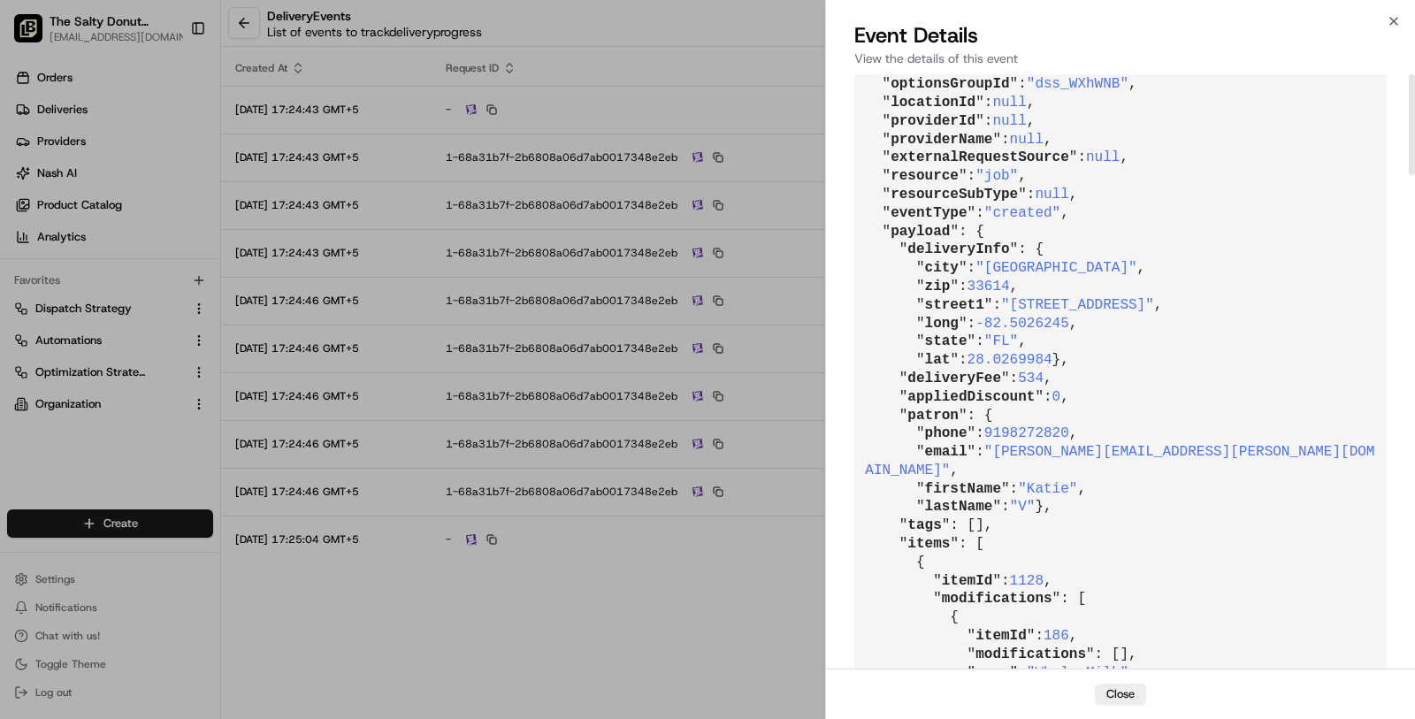
scroll to position [0, 0]
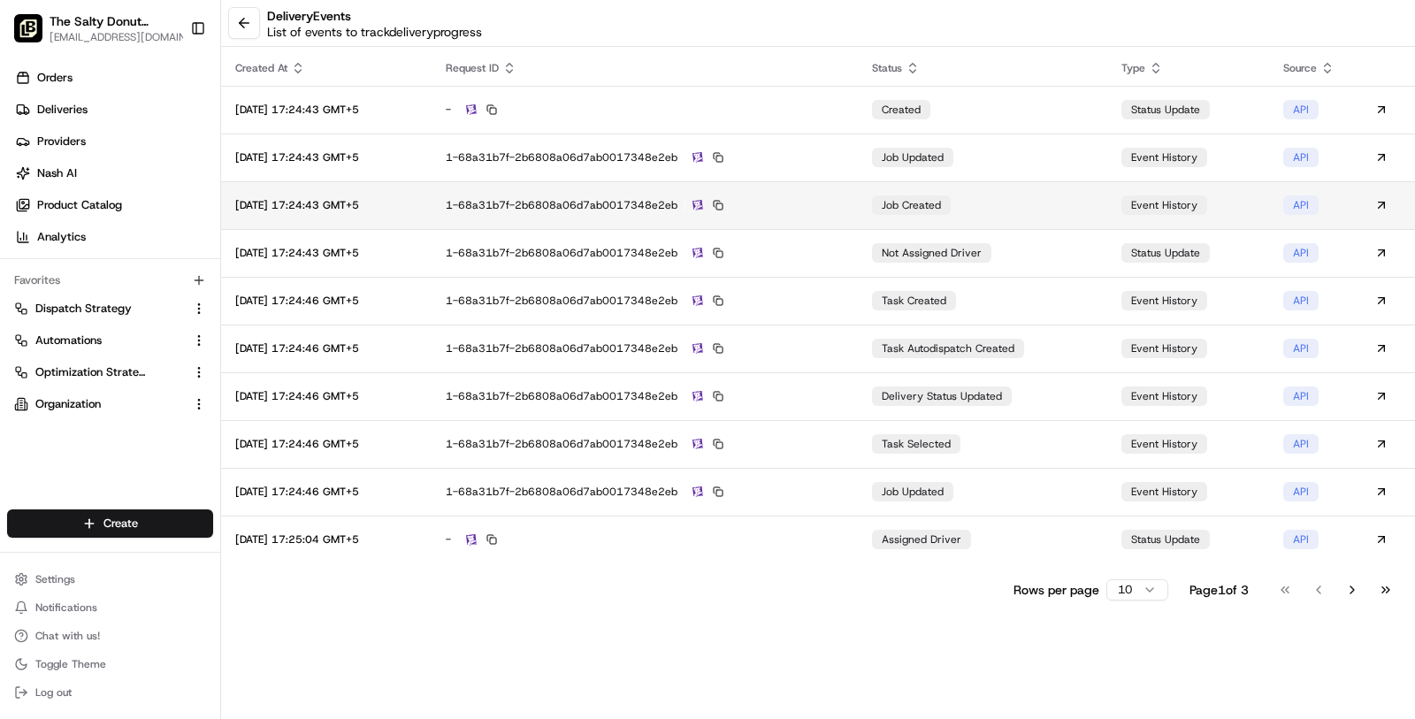
click at [855, 219] on td "1-68a31b7f-2b6808a06d7ab0017348e2eb" at bounding box center [645, 205] width 427 height 48
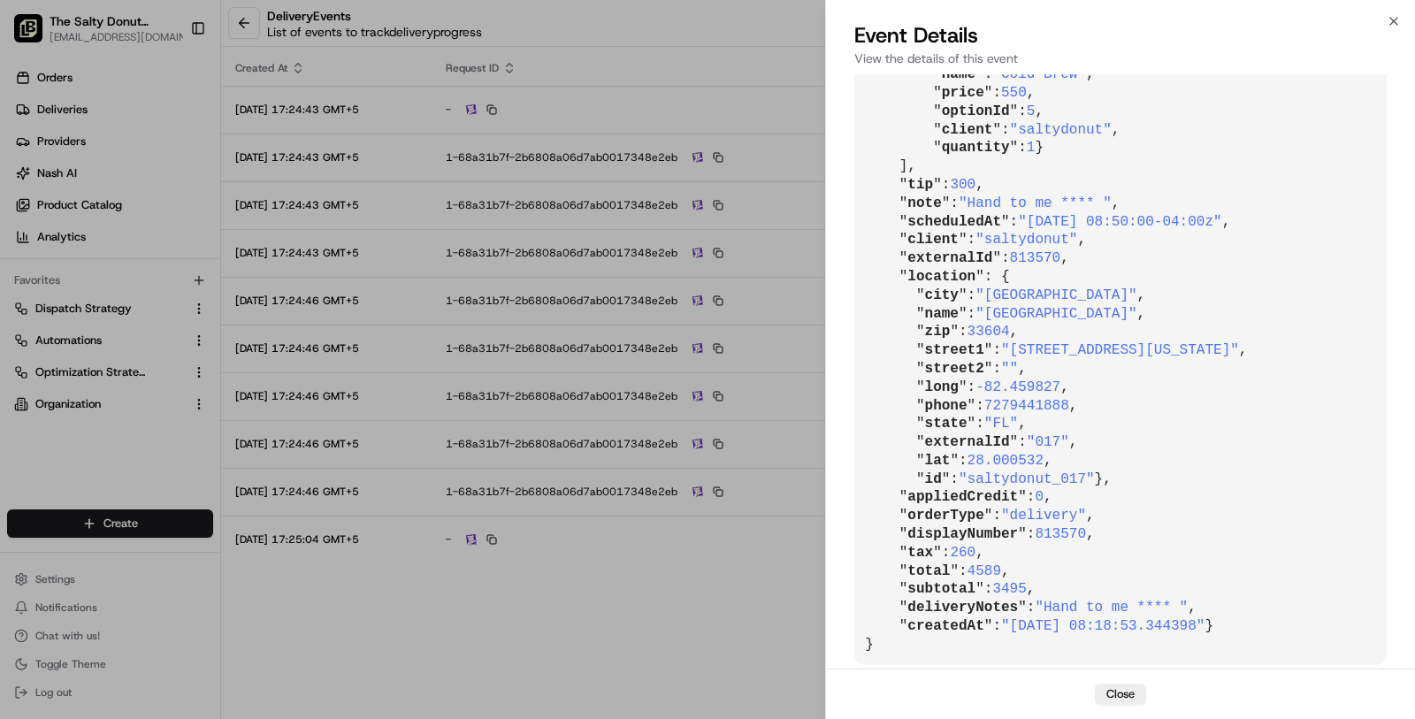
scroll to position [2883, 0]
drag, startPoint x: 1131, startPoint y: 230, endPoint x: 1170, endPoint y: 229, distance: 38.9
click at [1170, 229] on span ""2025-08-18 08:50:00-04:00z"" at bounding box center [1119, 222] width 203 height 16
copy span "08:50"
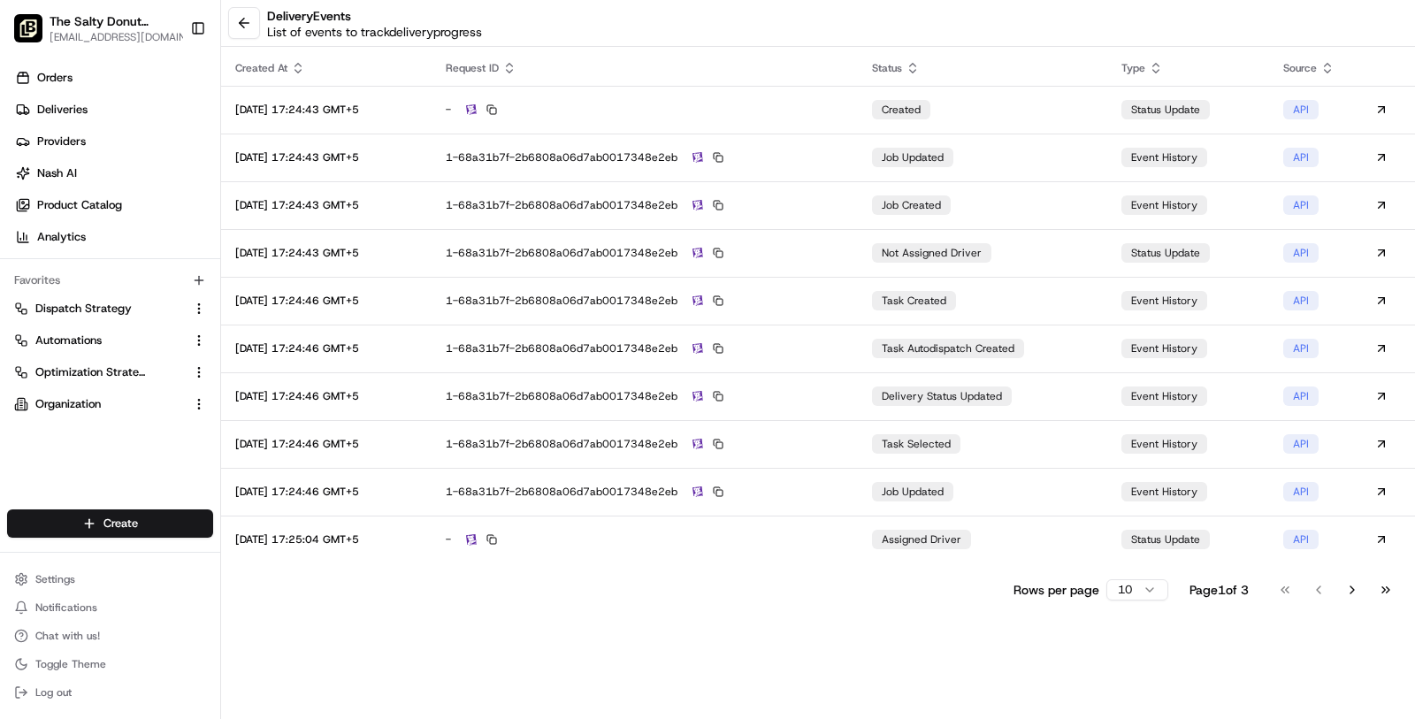
click at [264, 35] on div "delivery Events List of events to track delivery progress" at bounding box center [818, 23] width 1194 height 47
click at [256, 35] on button at bounding box center [244, 23] width 32 height 32
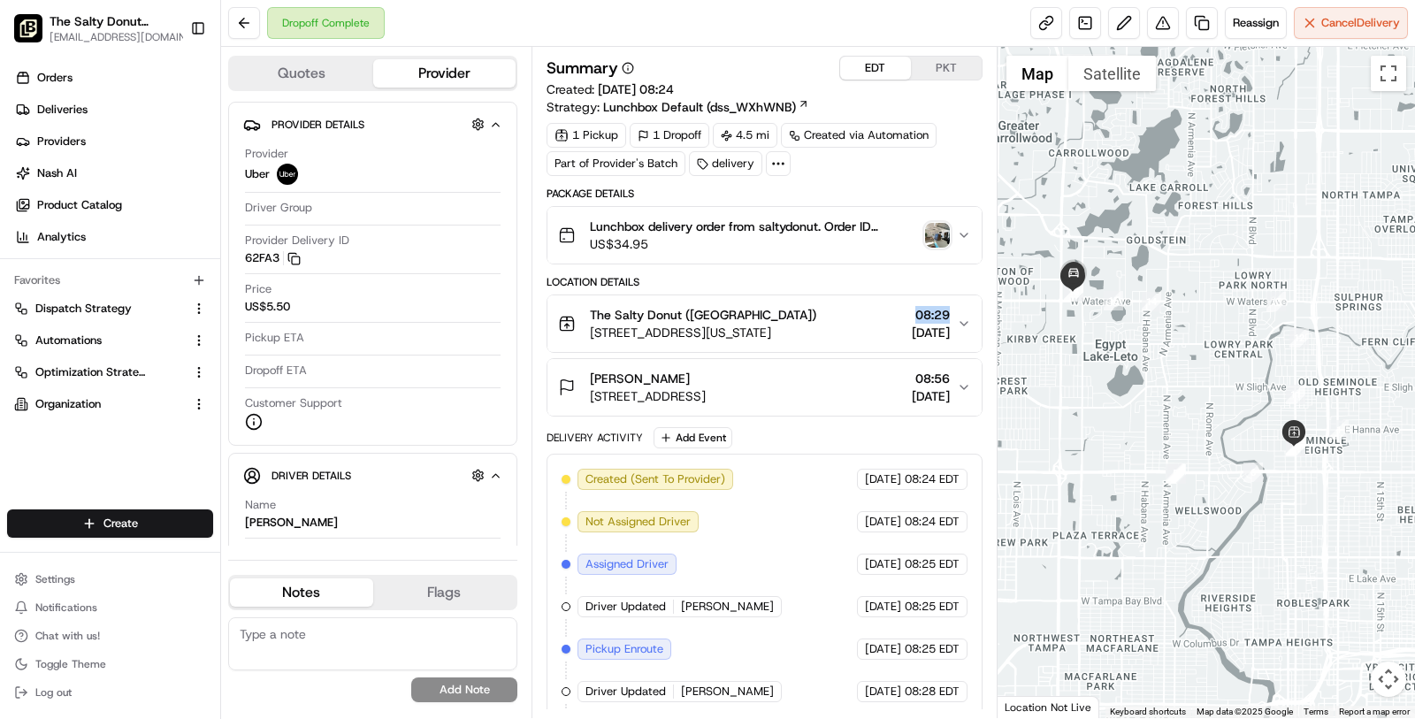
drag, startPoint x: 954, startPoint y: 309, endPoint x: 899, endPoint y: 310, distance: 55.7
click at [899, 310] on div "The Salty Donut (Seminole Heights) 5808 N Florida Ave, Tampa, FL 33604, USA 08:…" at bounding box center [757, 323] width 399 height 35
click at [912, 310] on span "08:29" at bounding box center [931, 315] width 38 height 18
click at [912, 314] on span "08:29" at bounding box center [931, 315] width 38 height 18
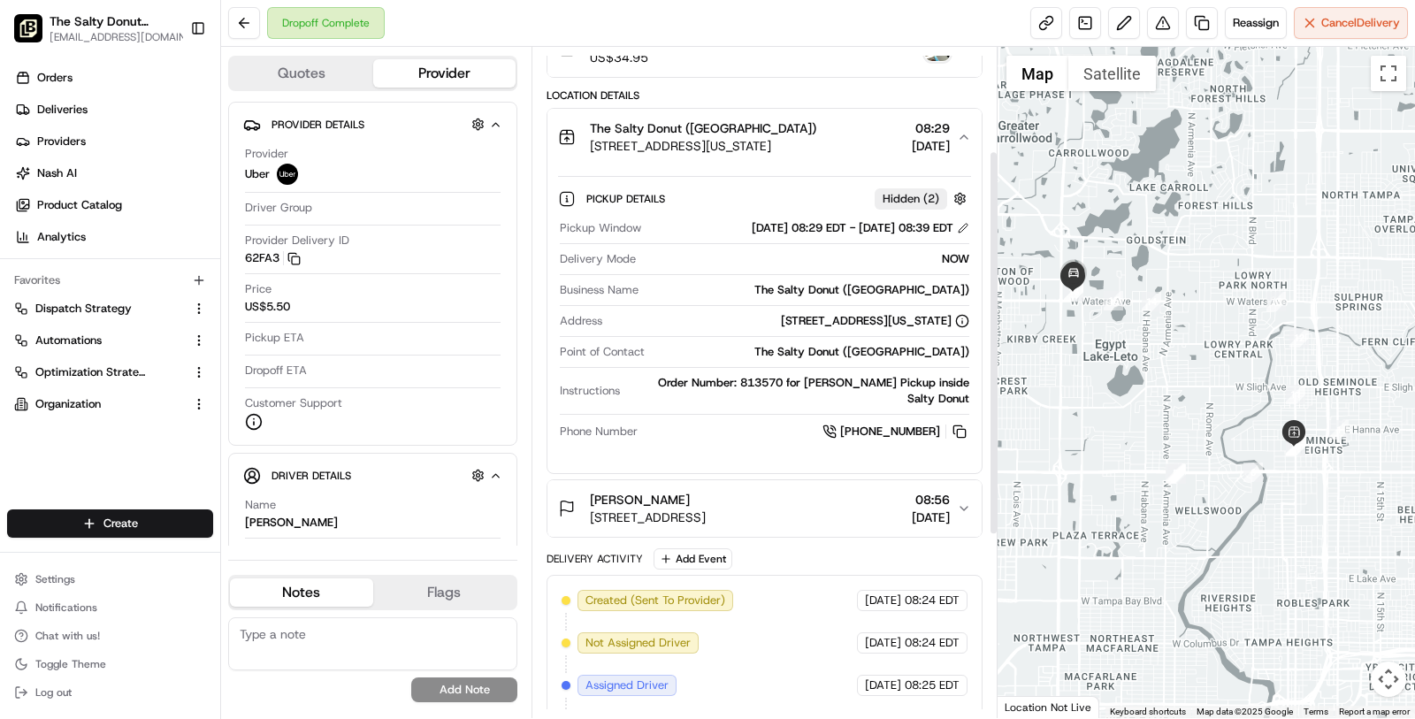
click at [887, 593] on span "[DATE]" at bounding box center [883, 601] width 36 height 16
click at [886, 507] on button "Katie V 3677 W Waters Ave, Tampa, FL 33614, USA 08:56 18/08/2025" at bounding box center [764, 508] width 434 height 57
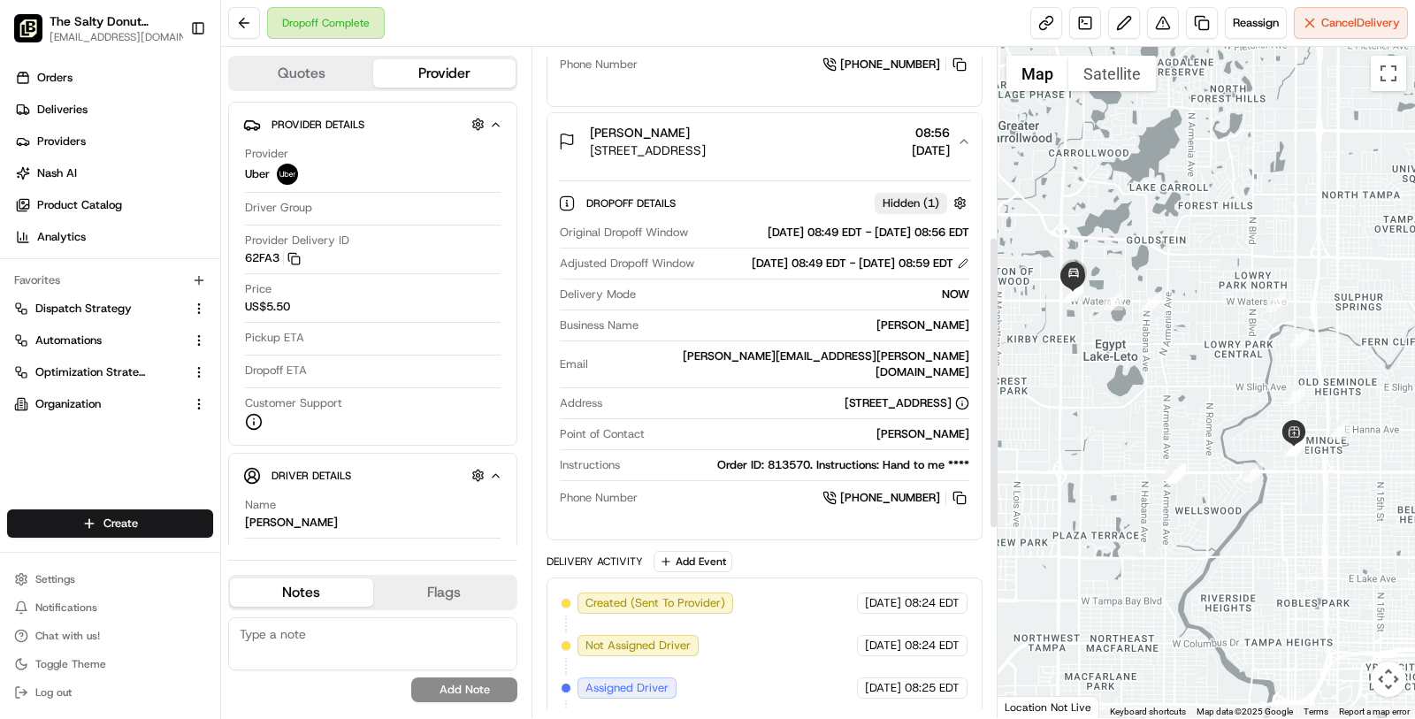
scroll to position [257, 0]
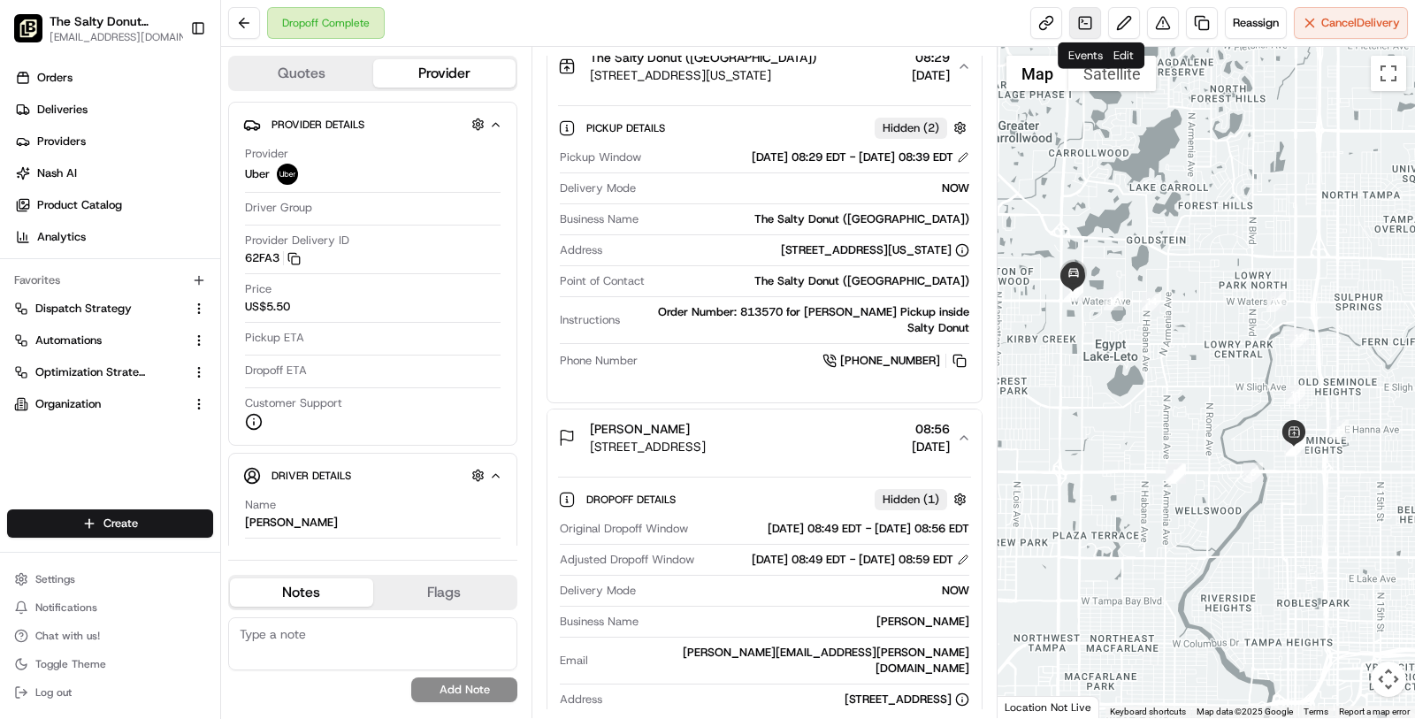
click at [1091, 19] on link at bounding box center [1085, 23] width 32 height 32
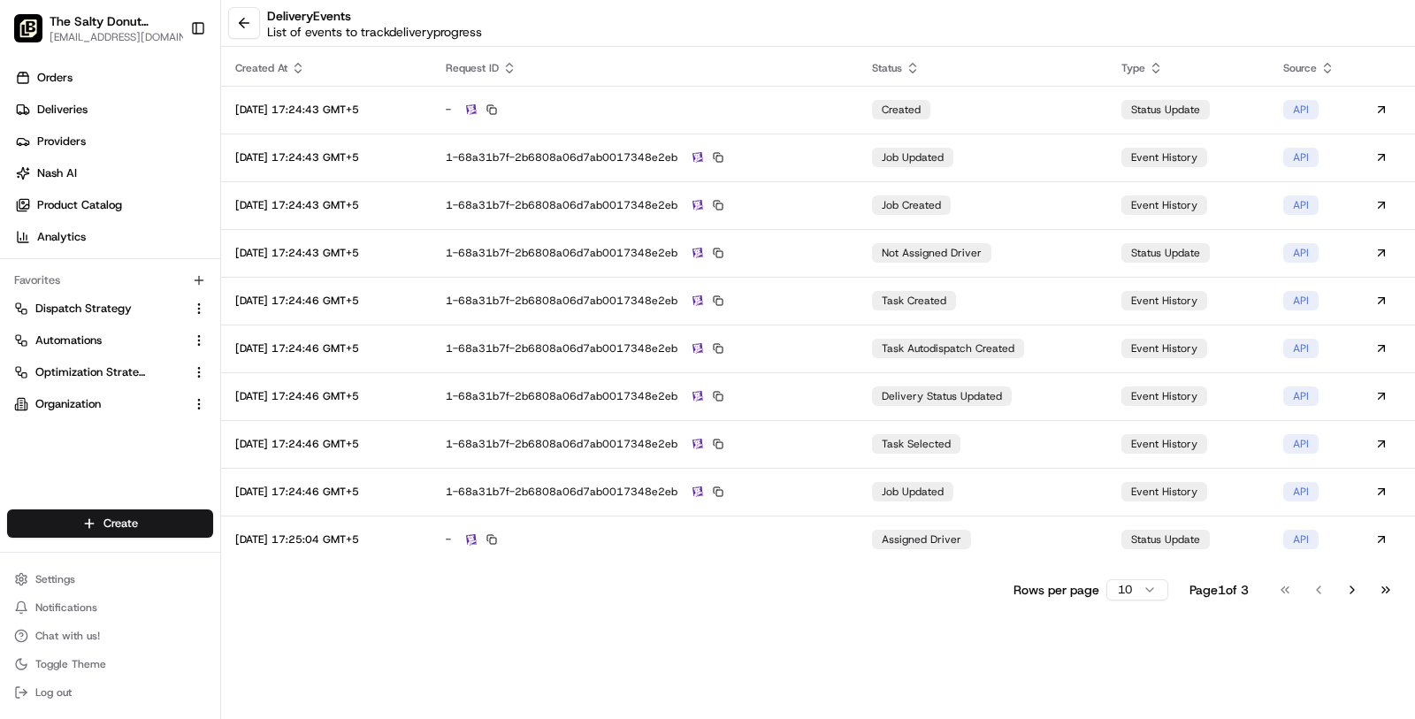
click at [1144, 585] on html "The Salty Donut (Seminole Heights) masood@usenash.com Toggle Sidebar Orders Del…" at bounding box center [707, 359] width 1415 height 719
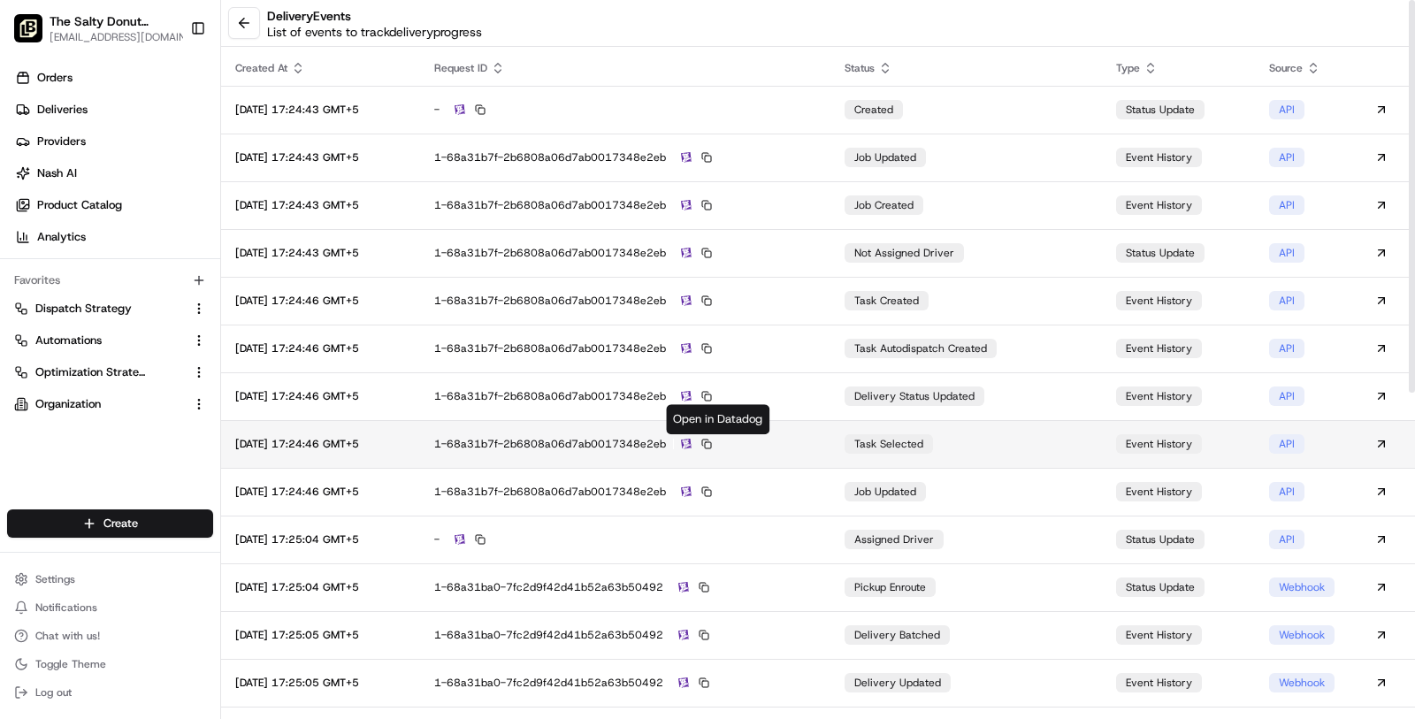
click at [692, 443] on img at bounding box center [686, 444] width 11 height 11
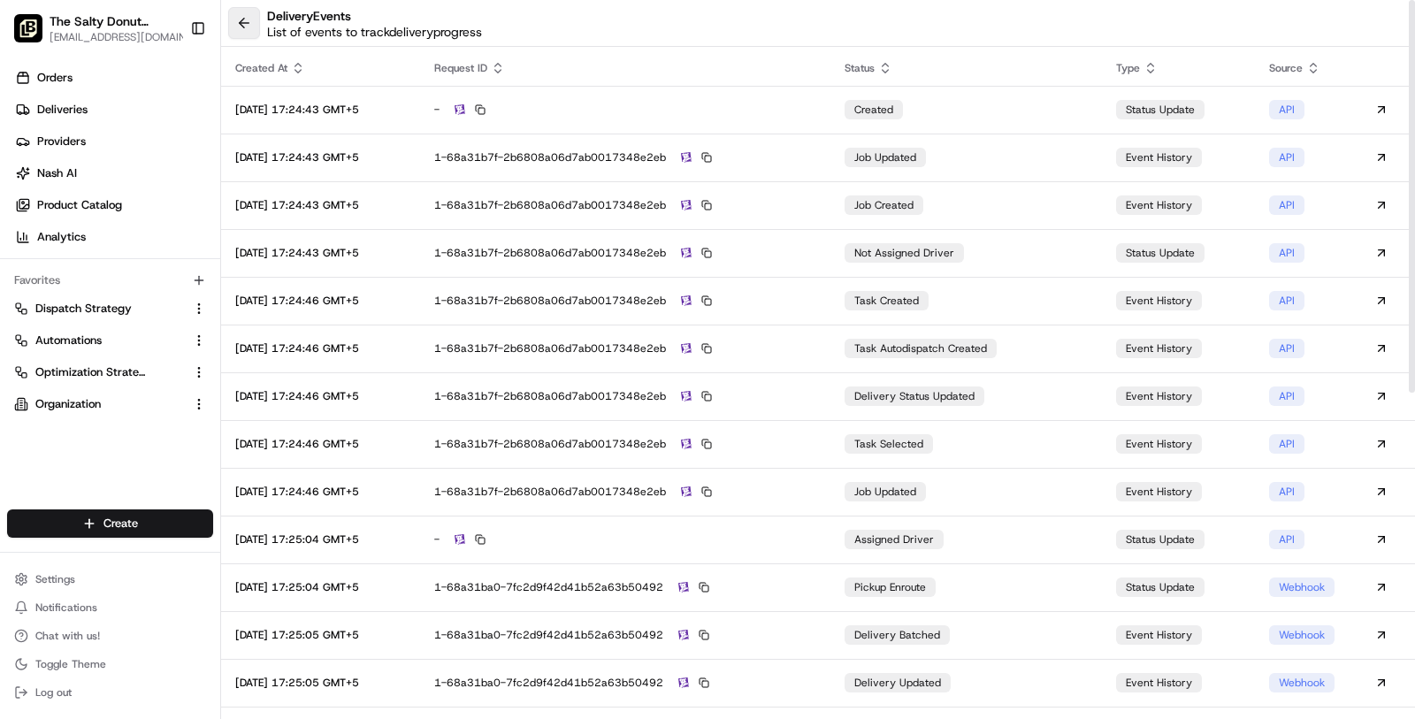
click at [231, 15] on button at bounding box center [244, 23] width 32 height 32
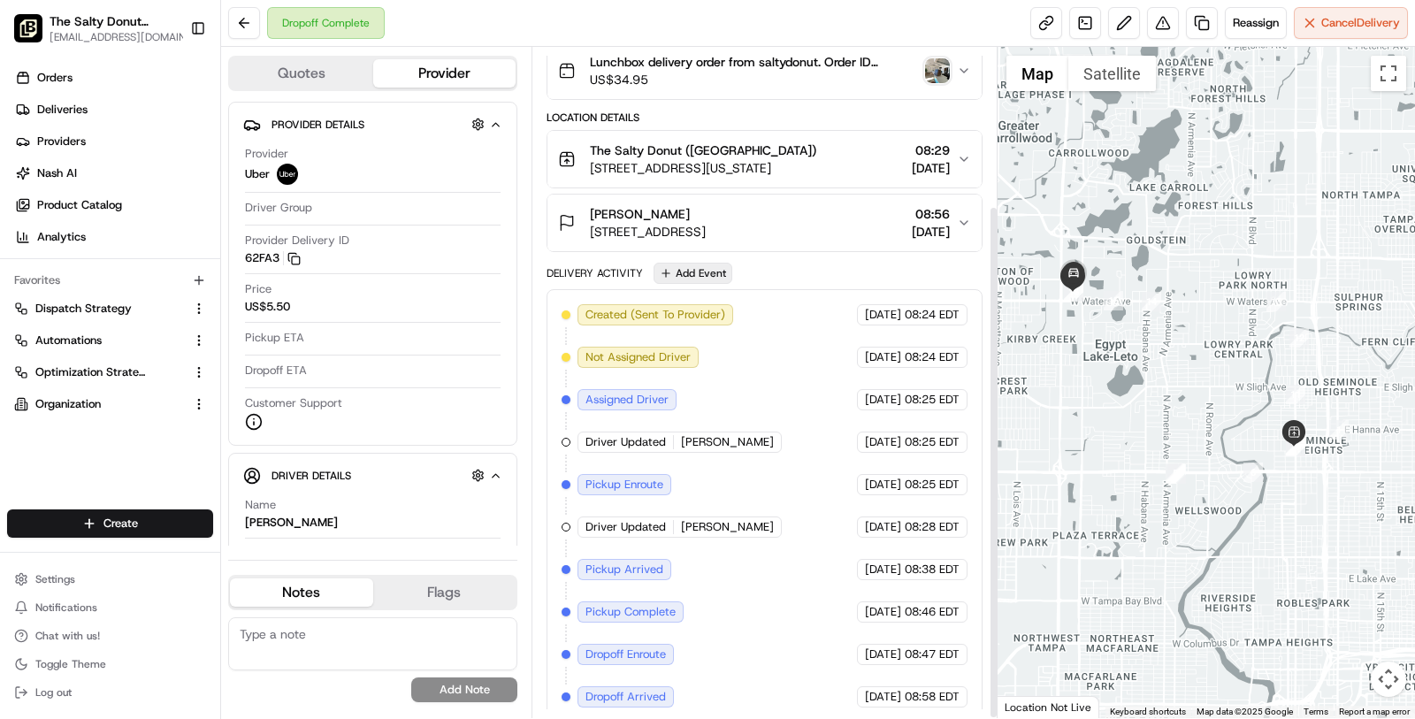
scroll to position [206, 0]
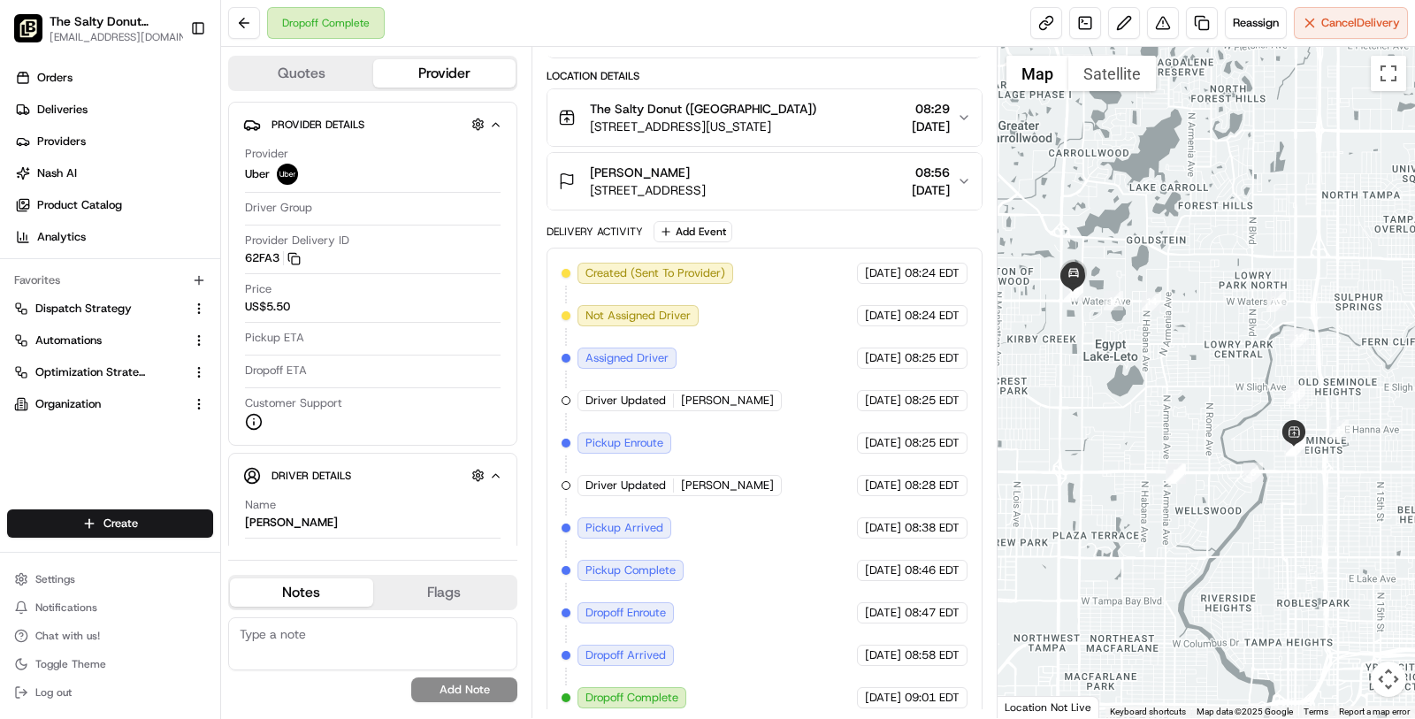
click at [924, 690] on span "09:01 EDT" at bounding box center [932, 698] width 55 height 16
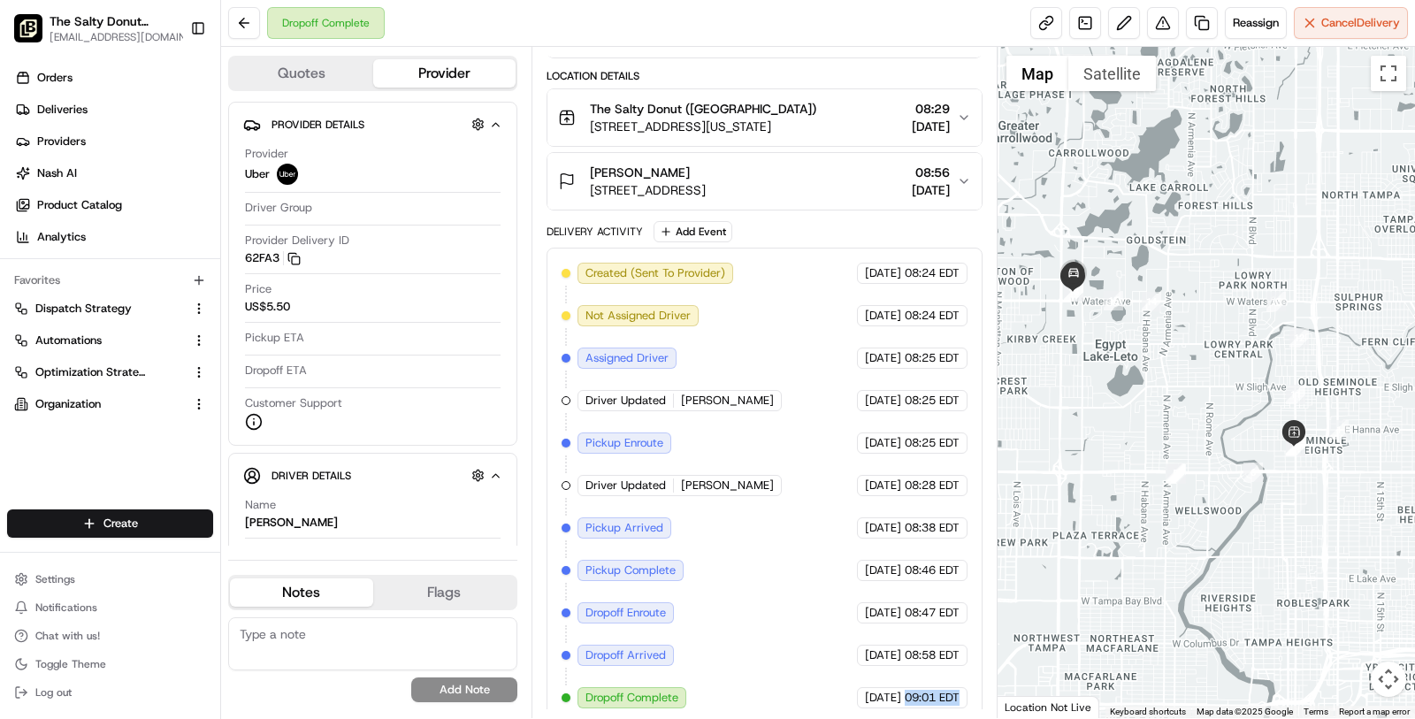
click at [924, 690] on span "09:01 EDT" at bounding box center [932, 698] width 55 height 16
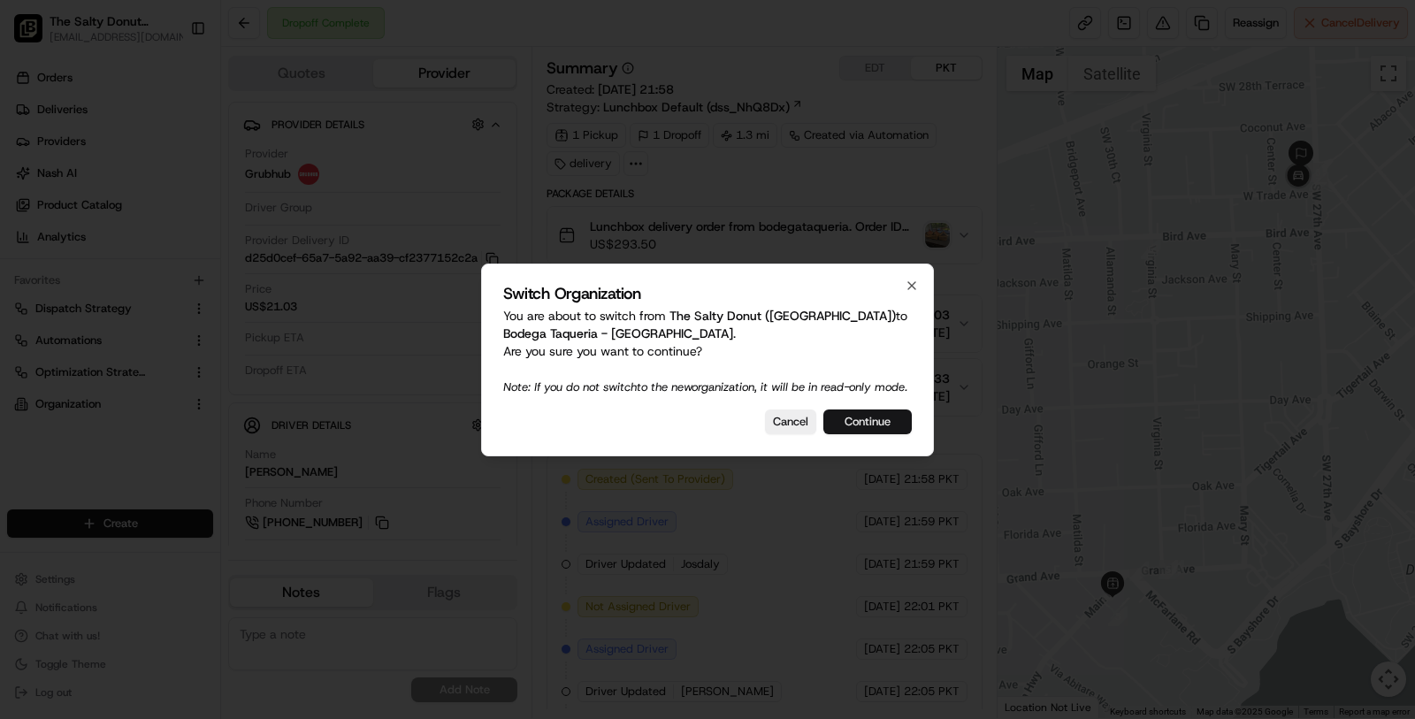
click at [881, 424] on button "Continue" at bounding box center [867, 422] width 88 height 25
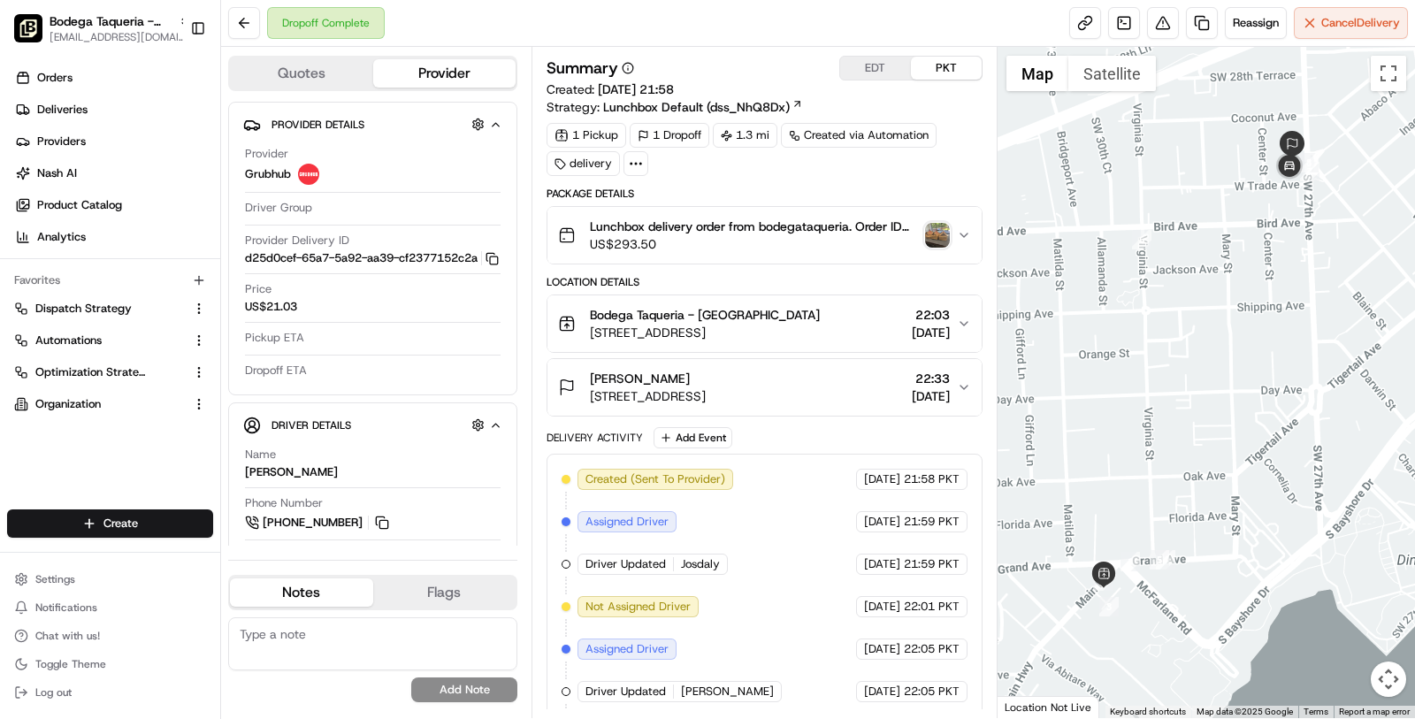
click at [814, 251] on button "Lunchbox delivery order from bodegataqueria. Order ID 187686 for [PERSON_NAME].…" at bounding box center [764, 235] width 434 height 57
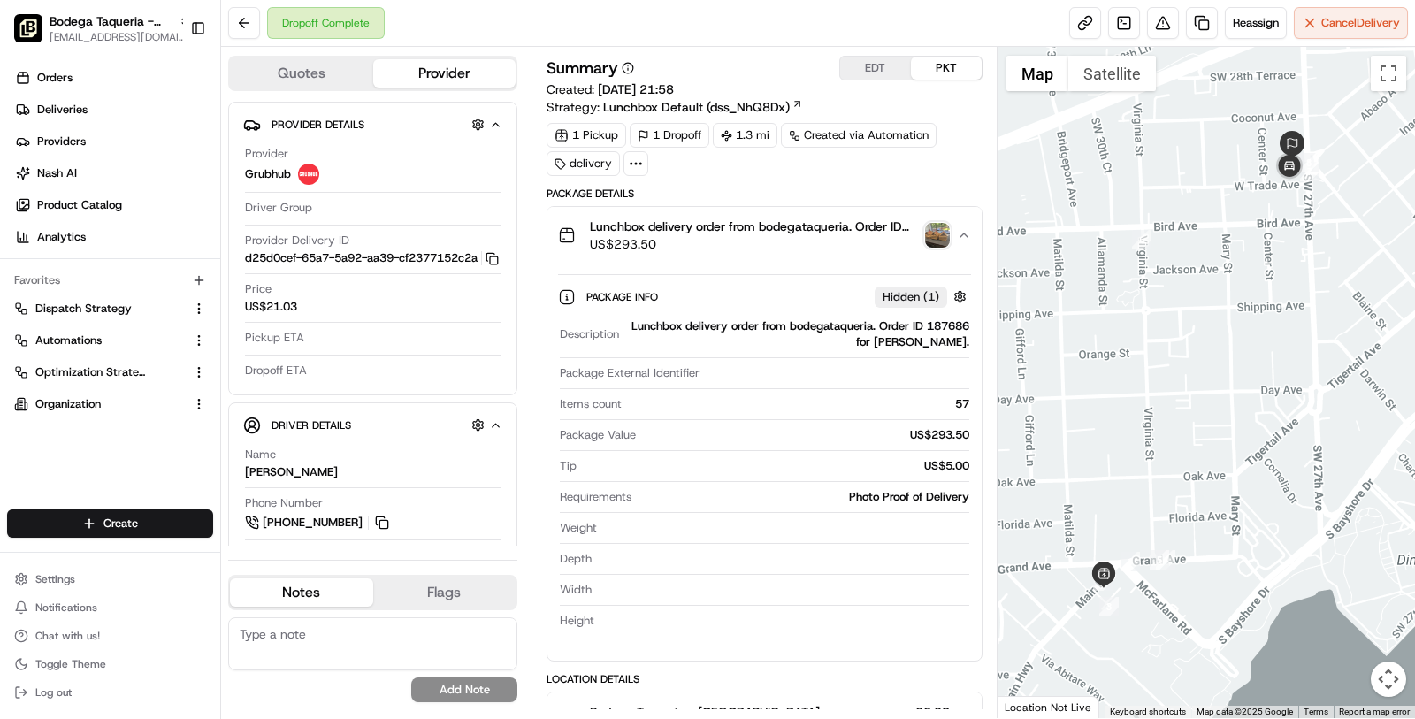
click at [814, 251] on button "Lunchbox delivery order from bodegataqueria. Order ID 187686 for [PERSON_NAME].…" at bounding box center [764, 235] width 434 height 57
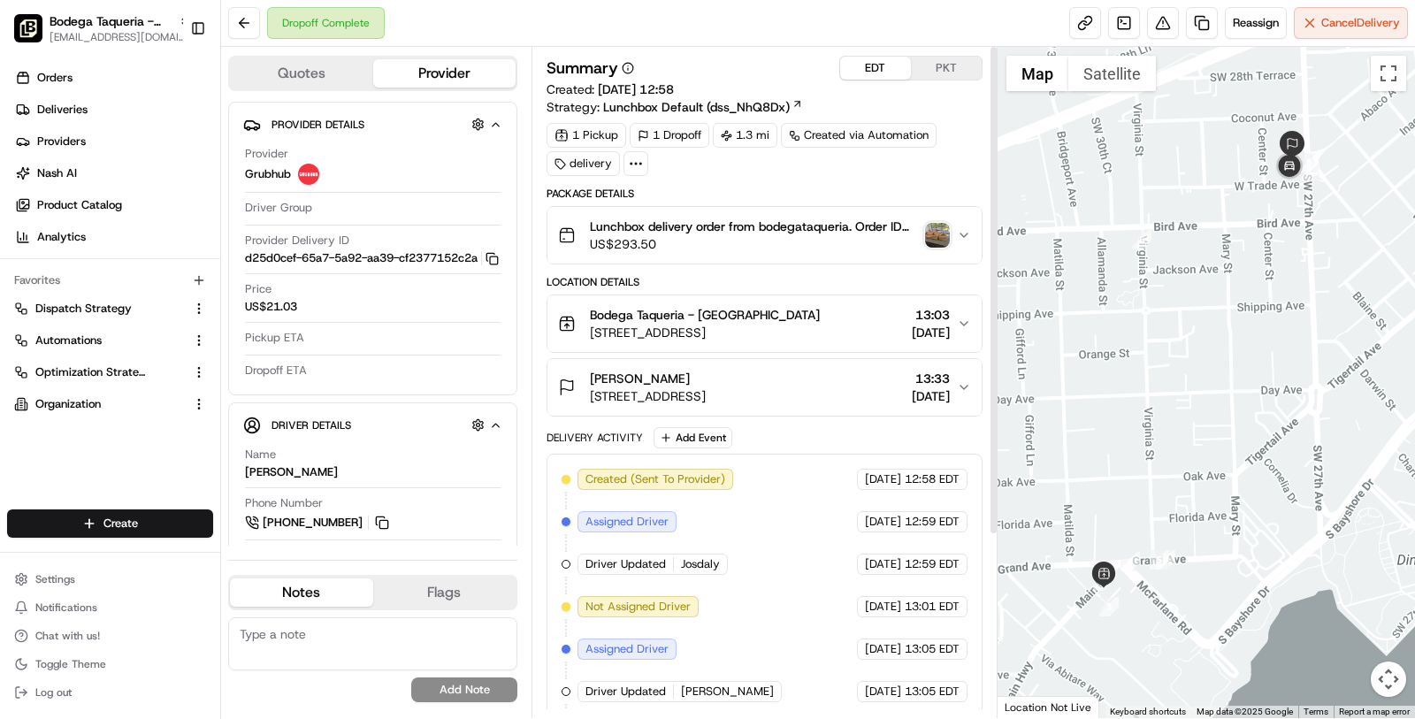
click at [863, 59] on button "EDT" at bounding box center [875, 68] width 71 height 23
click at [1127, 2] on div "Dropoff Complete Reassign Cancel Delivery" at bounding box center [818, 23] width 1194 height 47
click at [1121, 19] on link at bounding box center [1124, 23] width 32 height 32
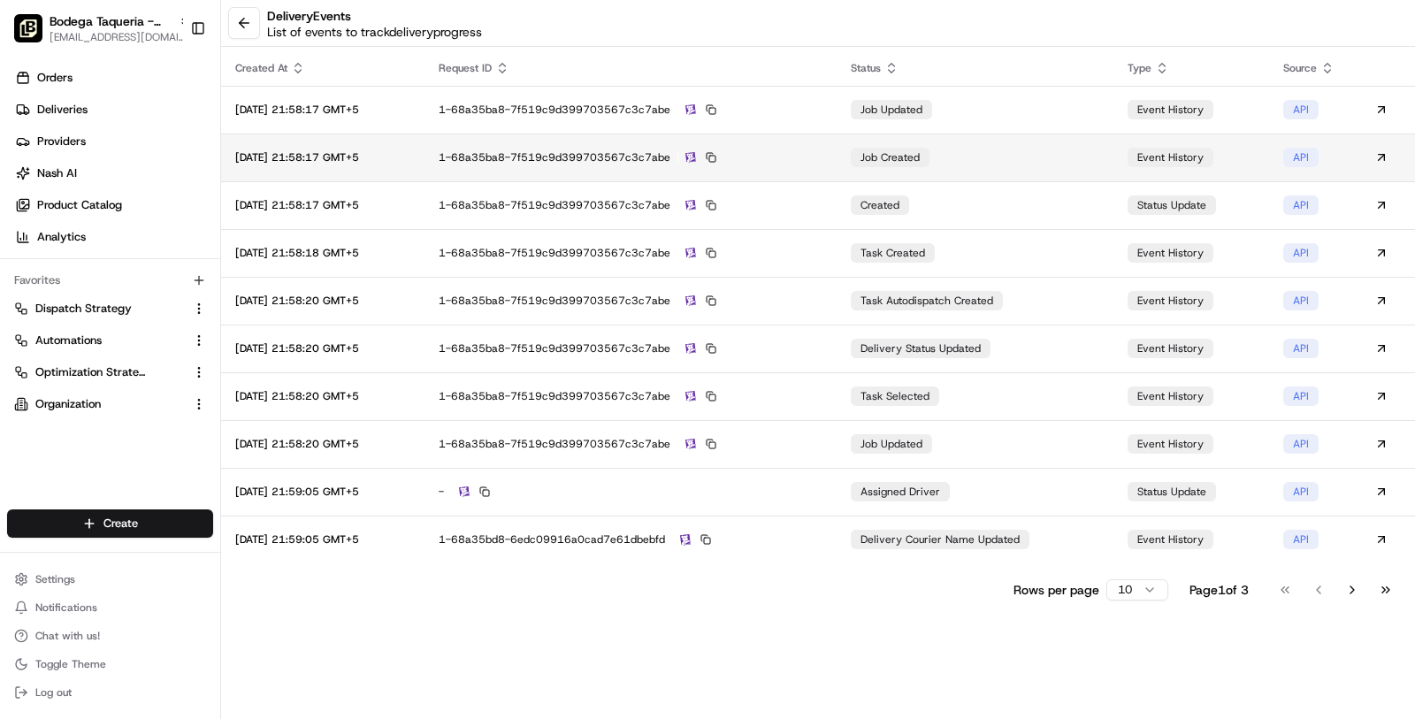
click at [814, 169] on td "1-68a35ba8-7f519c9d399703567c3c7abe" at bounding box center [631, 158] width 412 height 48
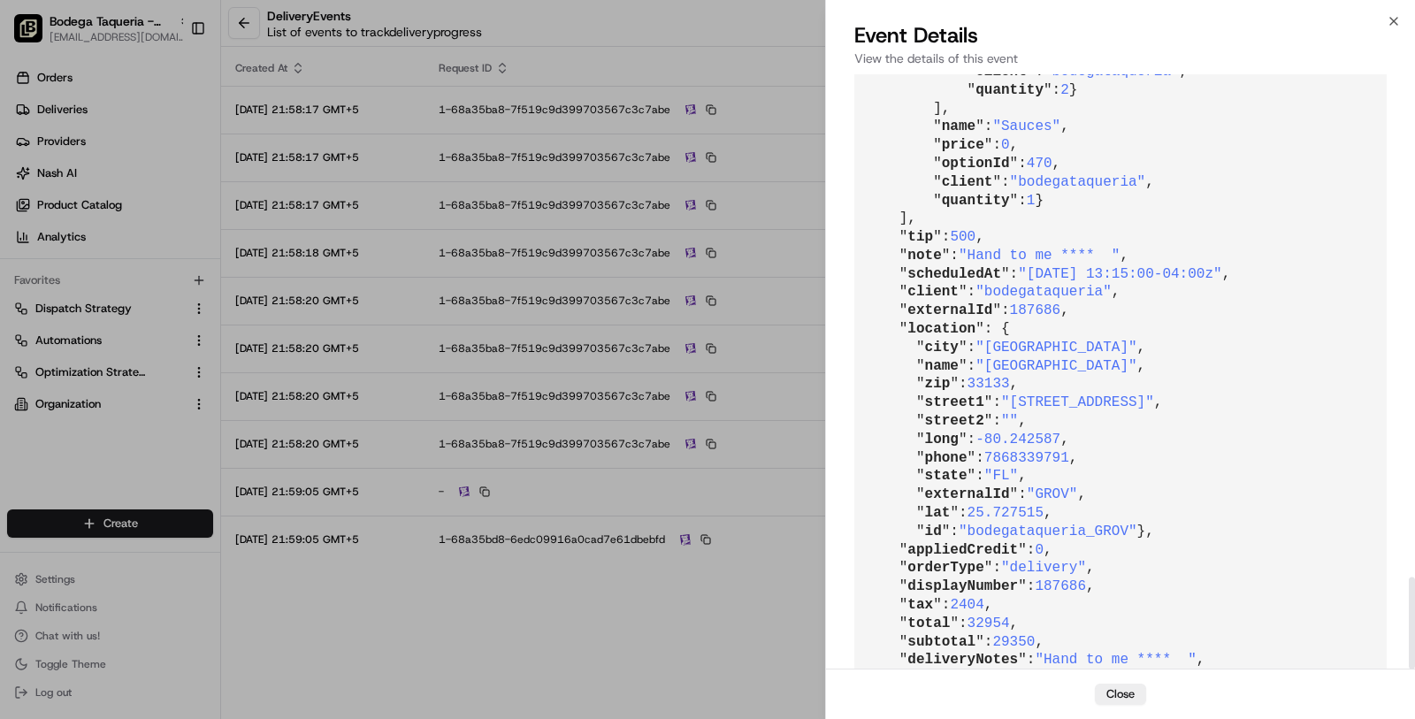
scroll to position [3239, 0]
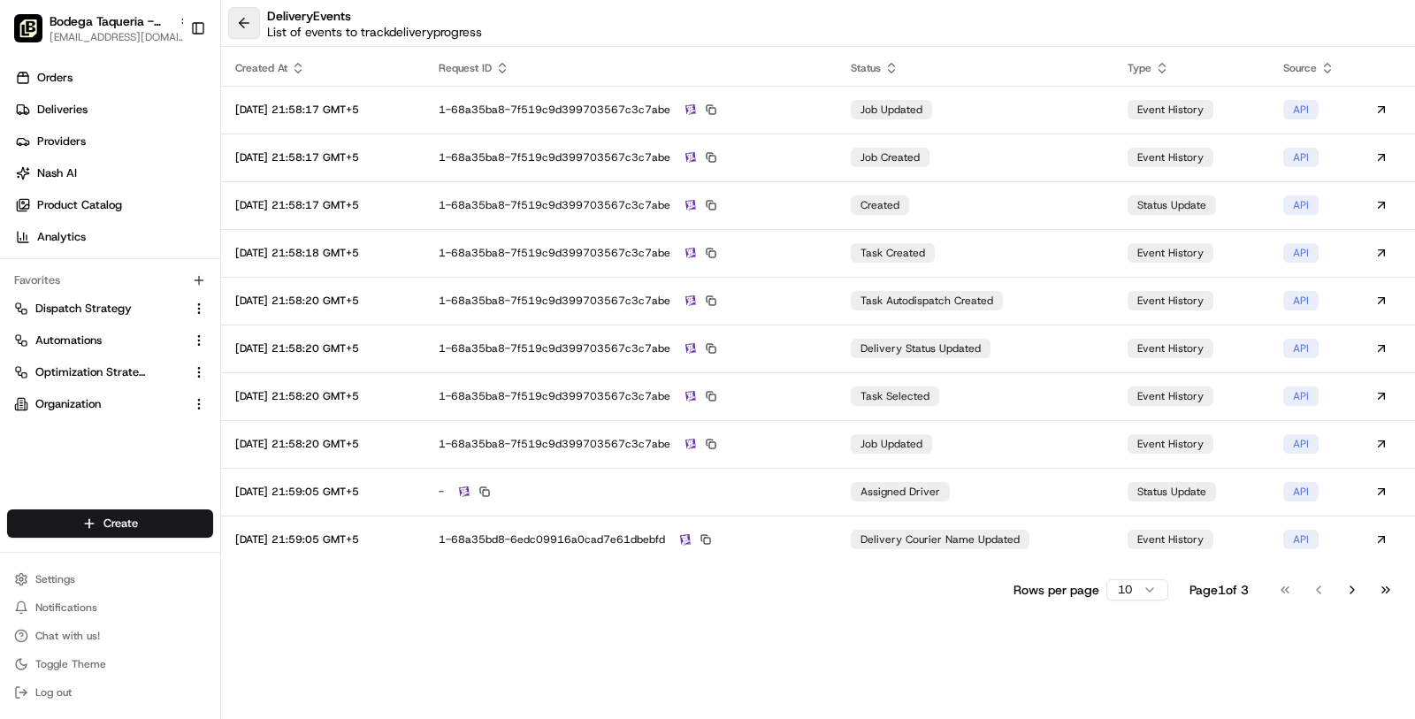
click at [237, 30] on button at bounding box center [244, 23] width 32 height 32
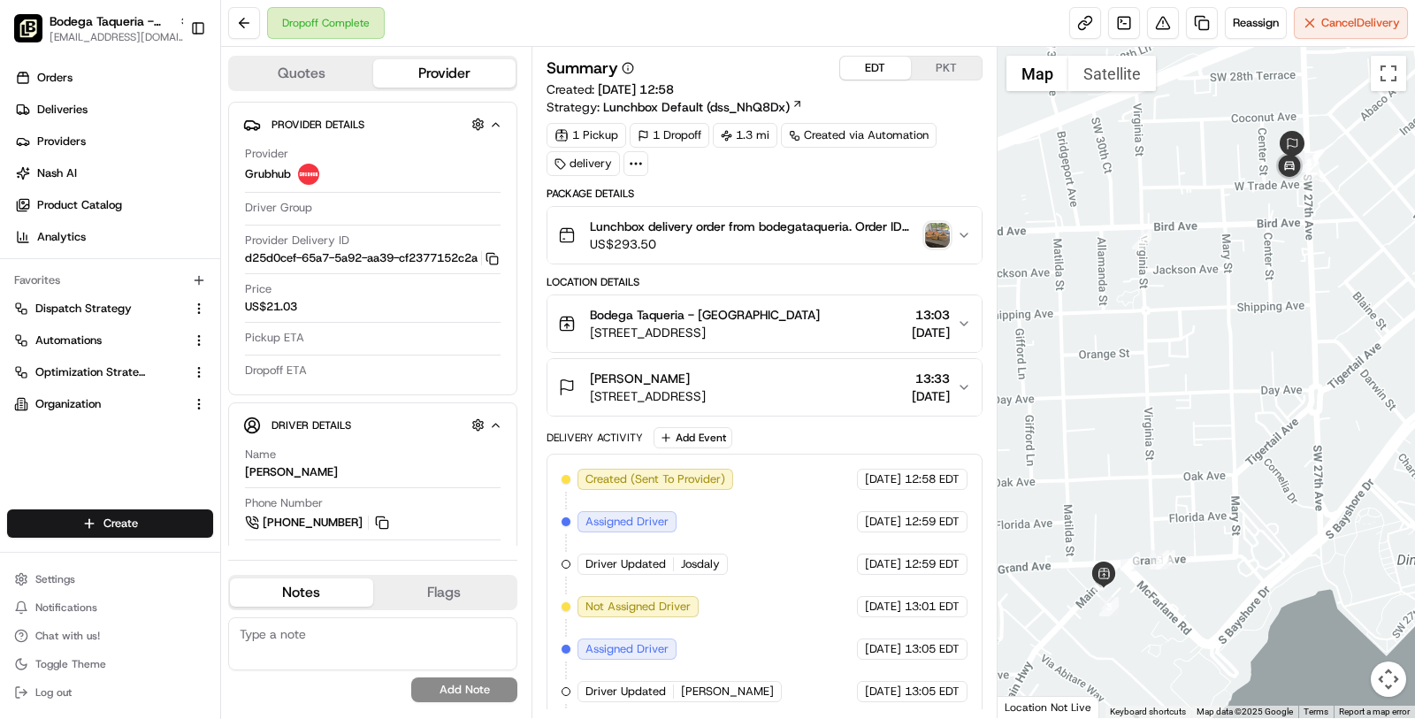
click at [762, 298] on button "[GEOGRAPHIC_DATA] - [GEOGRAPHIC_DATA] [STREET_ADDRESS] 13:03 [DATE]" at bounding box center [764, 323] width 434 height 57
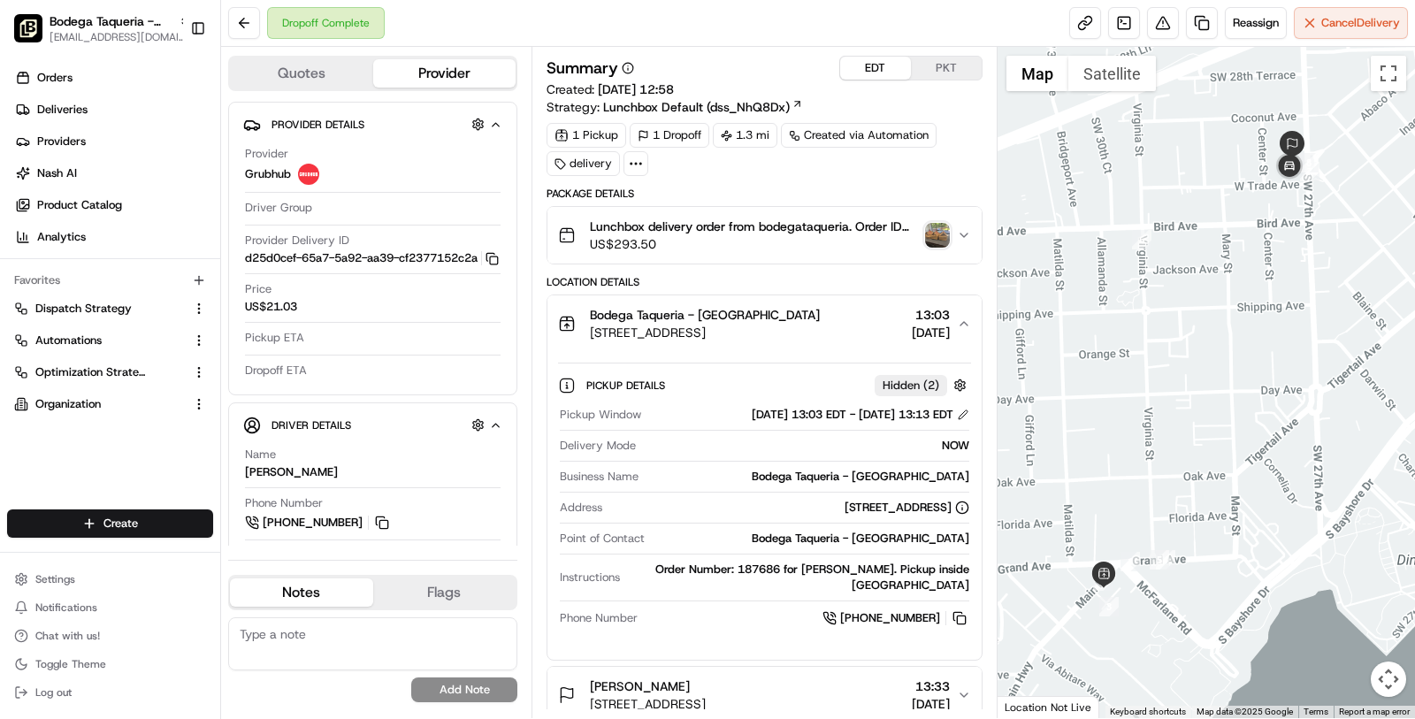
click at [762, 298] on button "[GEOGRAPHIC_DATA] - [GEOGRAPHIC_DATA] [STREET_ADDRESS] 13:03 [DATE]" at bounding box center [764, 323] width 434 height 57
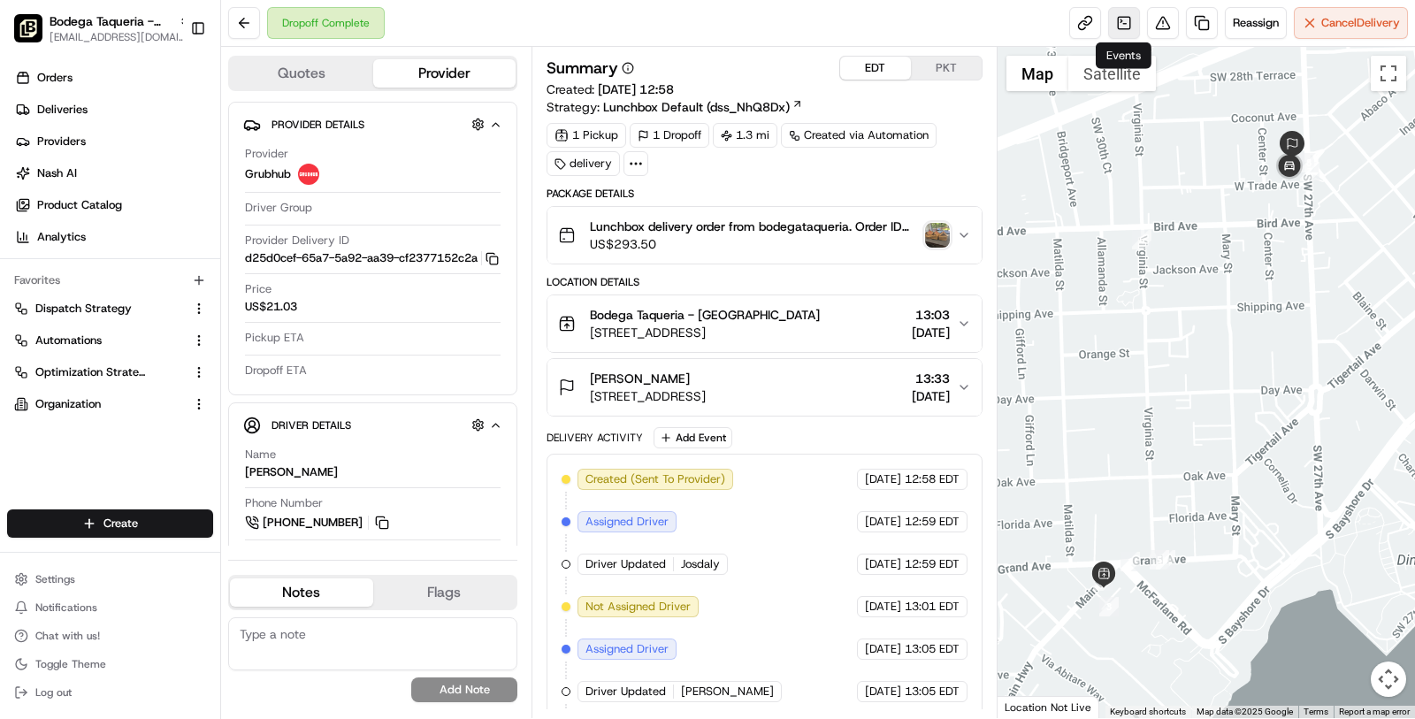
click at [1118, 30] on link at bounding box center [1124, 23] width 32 height 32
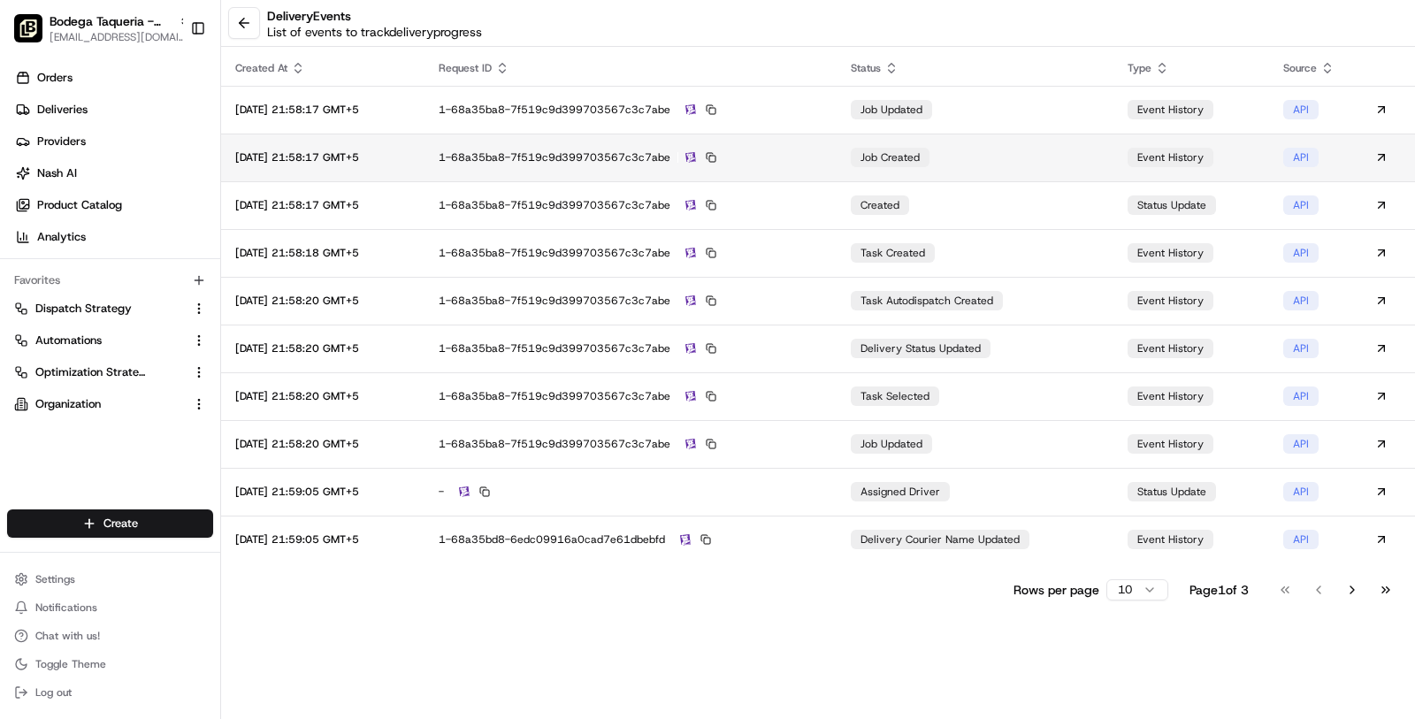
click at [808, 142] on td "1-68a35ba8-7f519c9d399703567c3c7abe" at bounding box center [631, 158] width 412 height 48
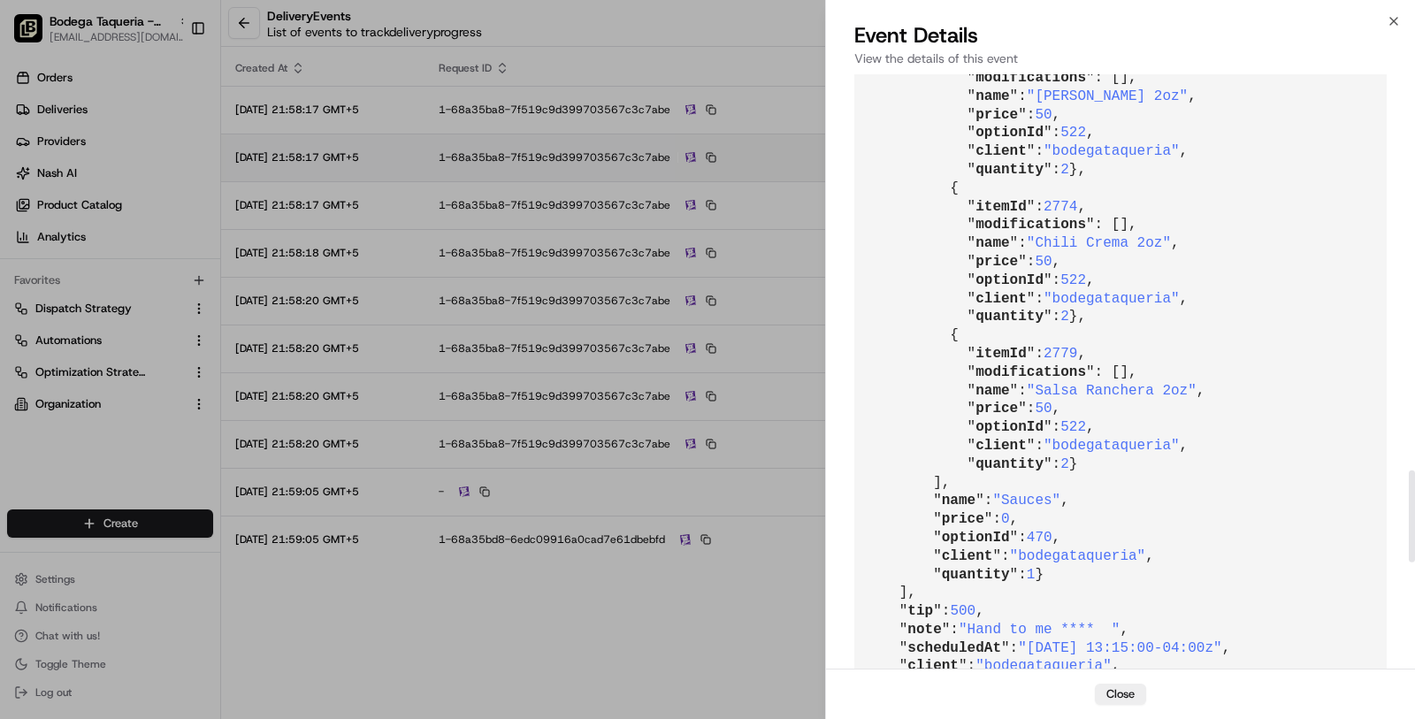
scroll to position [3239, 0]
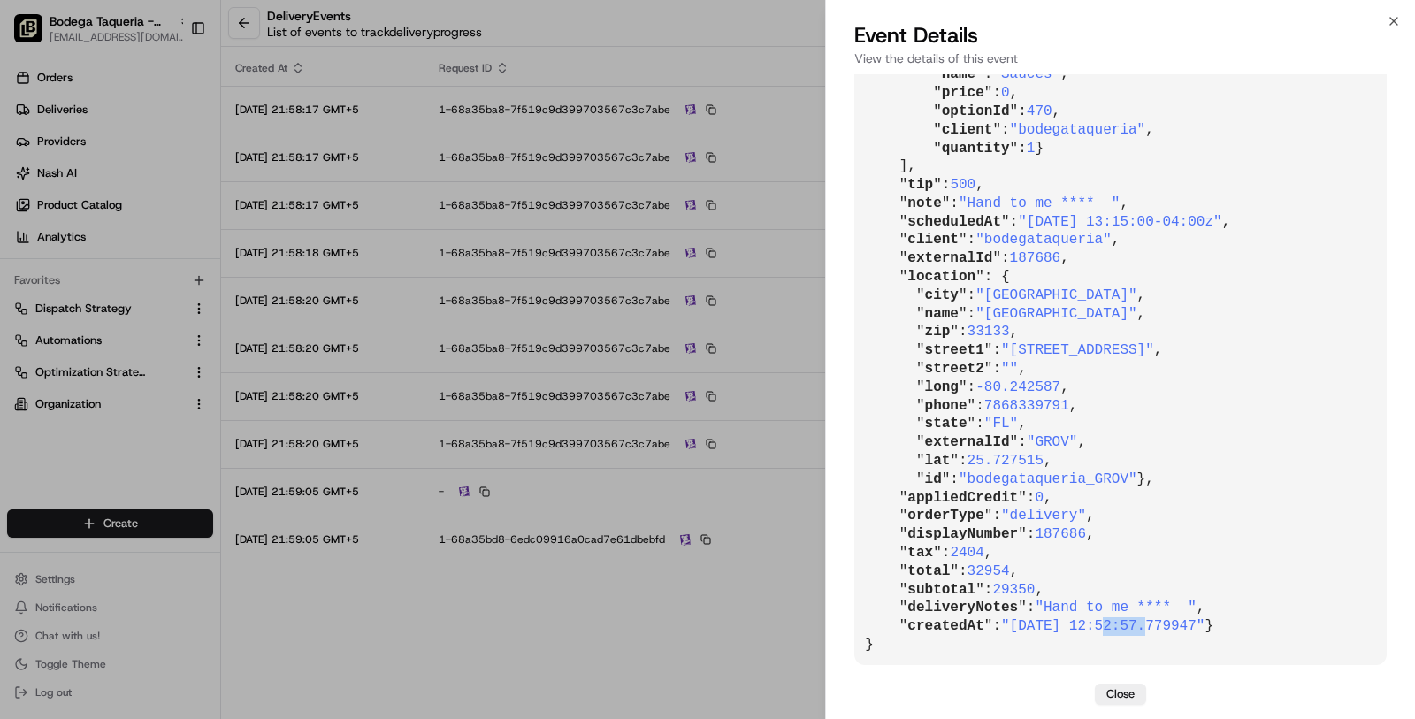
drag, startPoint x: 1110, startPoint y: 610, endPoint x: 1151, endPoint y: 608, distance: 40.8
click at [1151, 618] on span ""[DATE] 12:52:57.779947"" at bounding box center [1102, 626] width 203 height 16
copy span "12:52"
drag, startPoint x: 1180, startPoint y: 606, endPoint x: 1114, endPoint y: 609, distance: 66.4
click at [1114, 618] on span ""[DATE] 12:52:57.779947"" at bounding box center [1102, 626] width 203 height 16
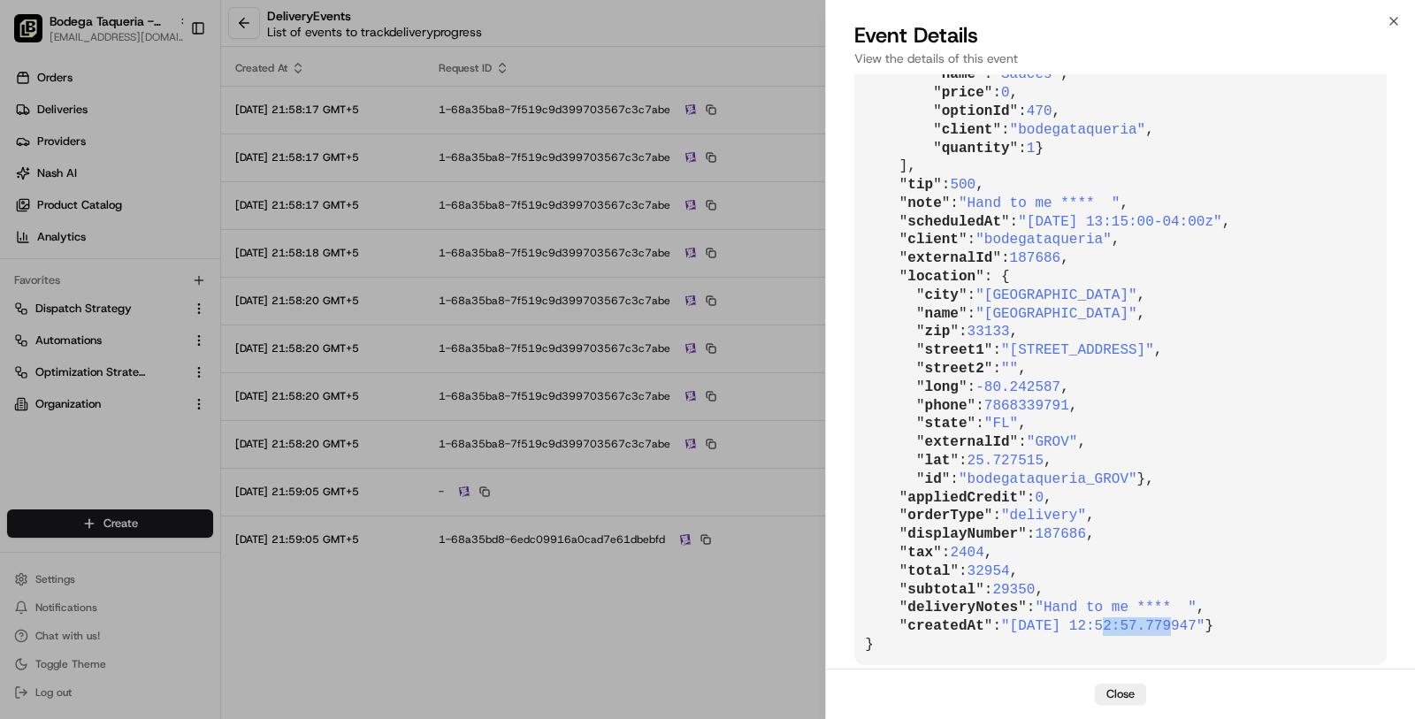
copy span "12:52:57"
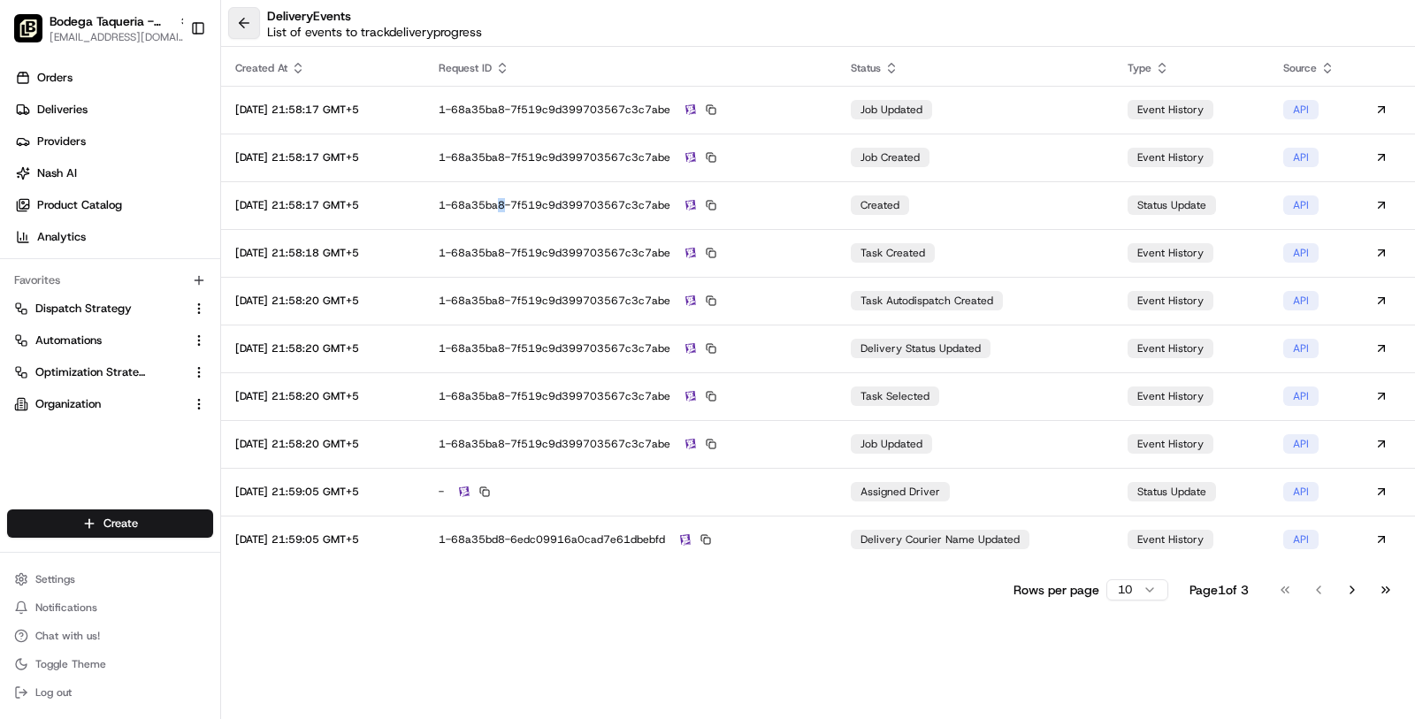
click at [238, 16] on button at bounding box center [244, 23] width 32 height 32
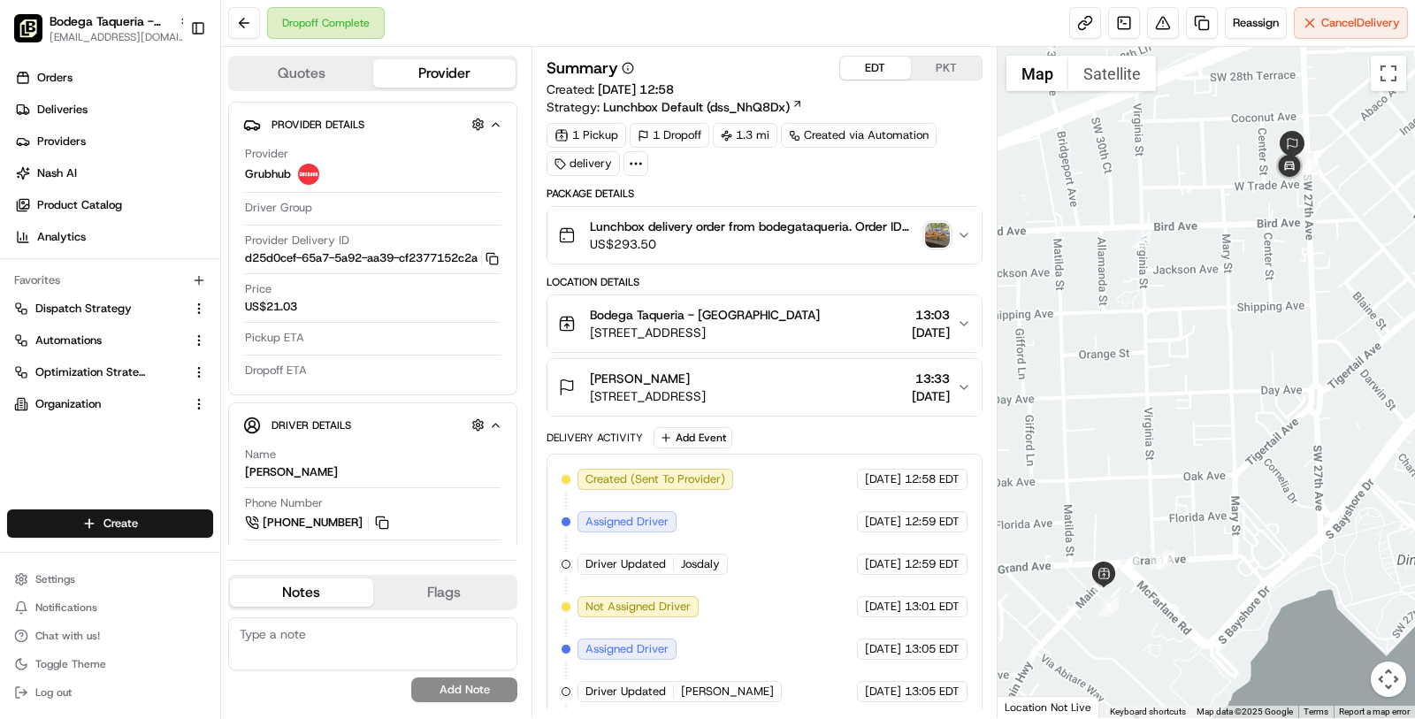
click at [863, 66] on button "EDT" at bounding box center [875, 68] width 71 height 23
click at [1138, 27] on link at bounding box center [1124, 23] width 32 height 32
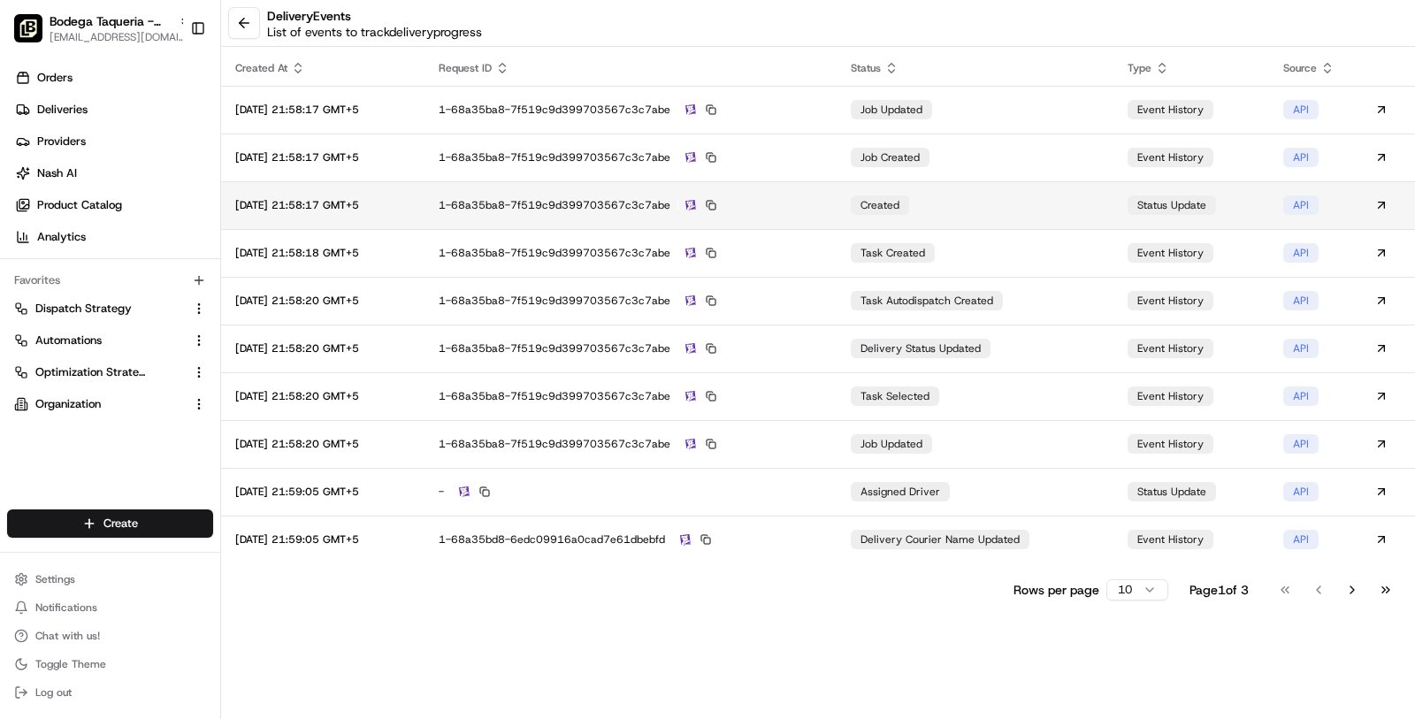
click at [792, 190] on td "1-68a35ba8-7f519c9d399703567c3c7abe" at bounding box center [631, 205] width 412 height 48
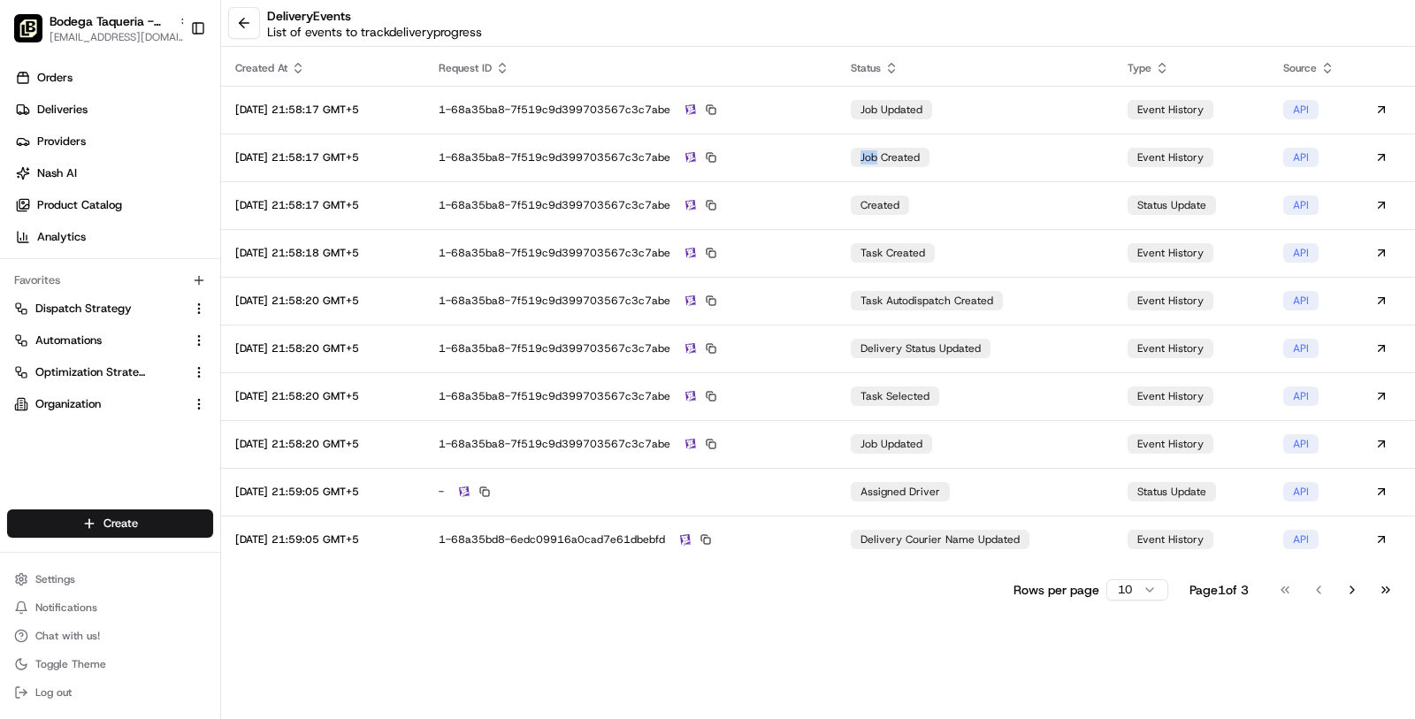
click at [792, 149] on div "1-68a35ba8-7f519c9d399703567c3c7abe" at bounding box center [631, 157] width 384 height 16
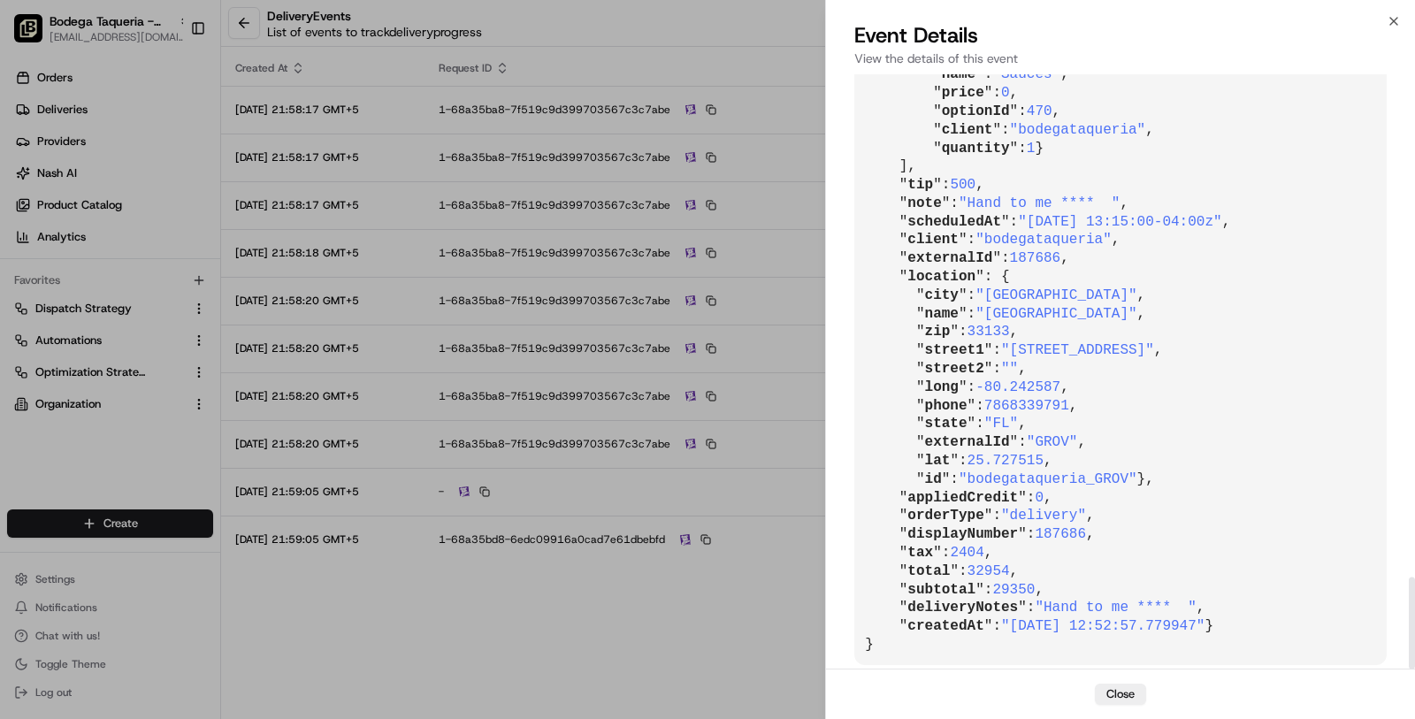
scroll to position [3239, 0]
click at [1022, 618] on span ""[DATE] 12:52:57.779947"" at bounding box center [1102, 626] width 203 height 16
drag, startPoint x: 1021, startPoint y: 607, endPoint x: 1178, endPoint y: 602, distance: 157.5
click at [1179, 618] on span ""[DATE] 12:52:57.779947"" at bounding box center [1102, 626] width 203 height 16
copy span "[DATE] 12:52:57"
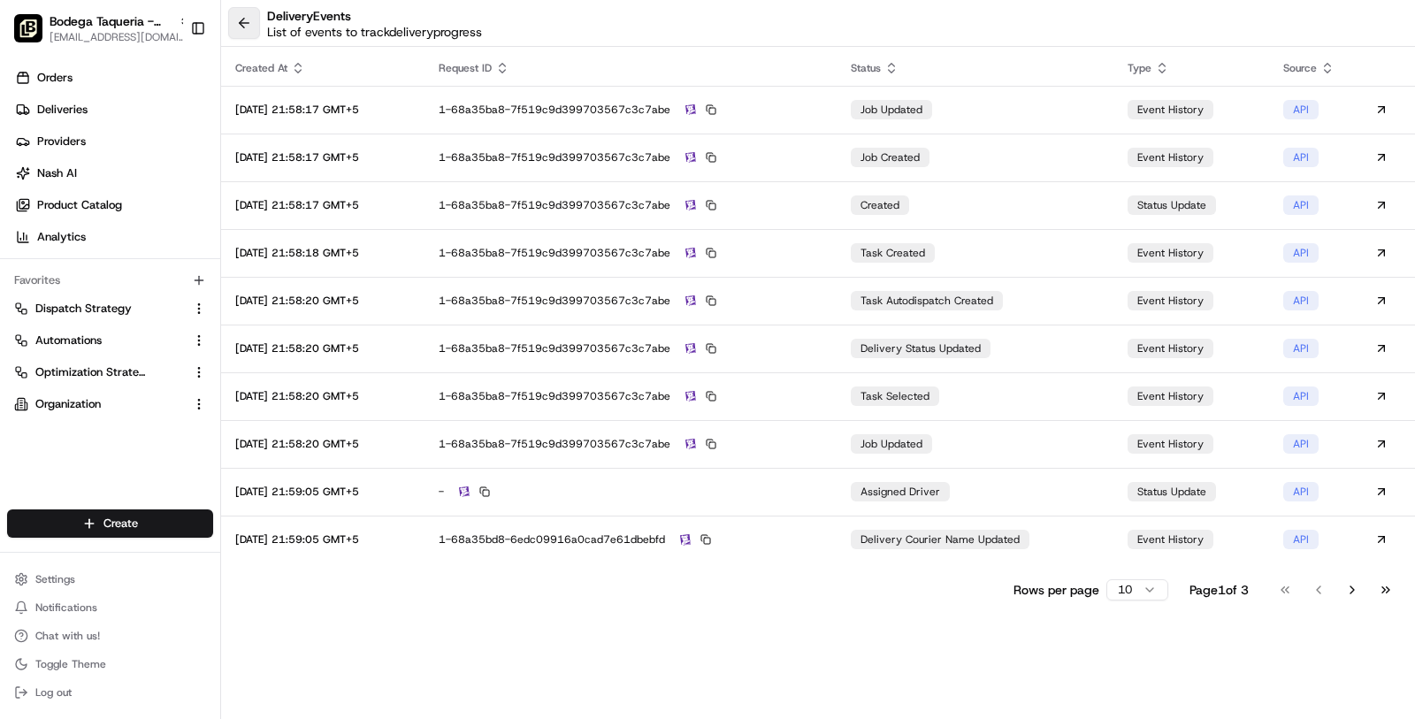
click at [249, 32] on button at bounding box center [244, 23] width 32 height 32
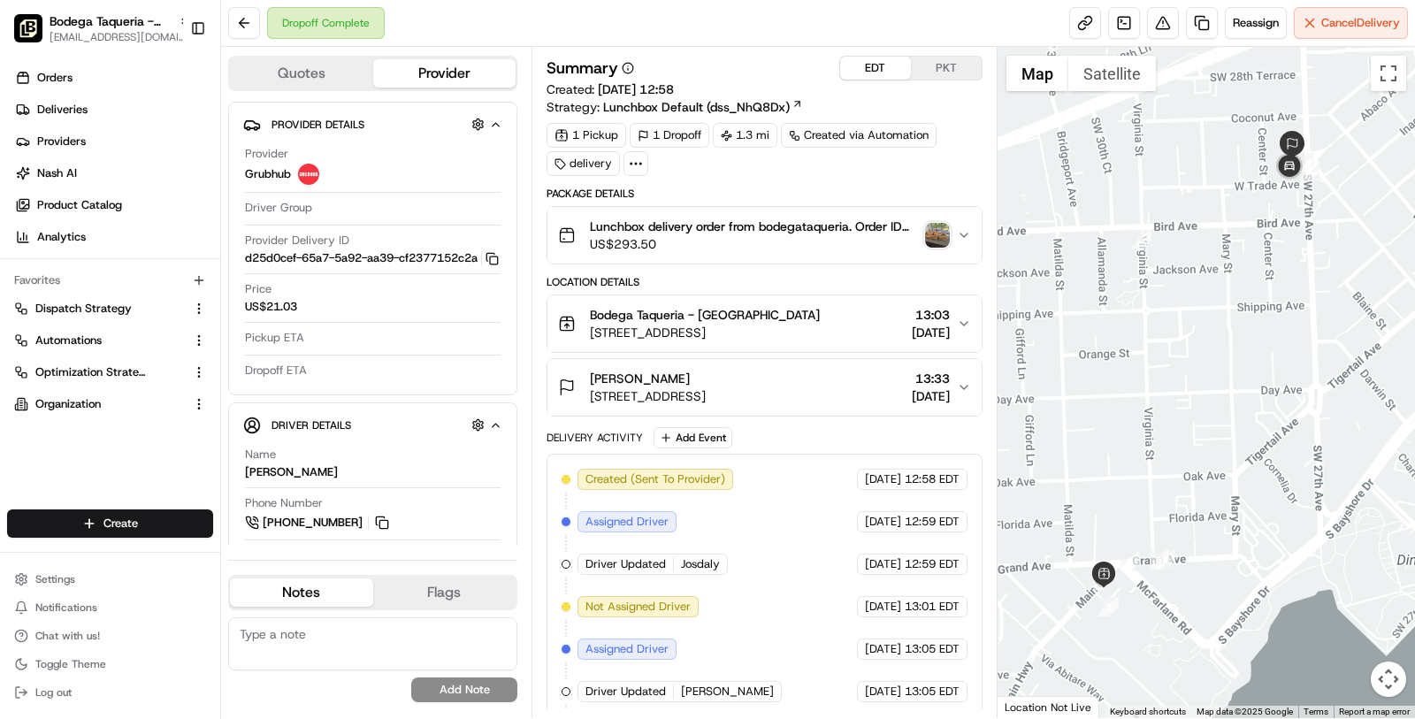
click at [960, 73] on button "PKT" at bounding box center [946, 68] width 71 height 23
click at [877, 65] on button "EDT" at bounding box center [875, 68] width 71 height 23
click at [1111, 27] on link at bounding box center [1124, 23] width 32 height 32
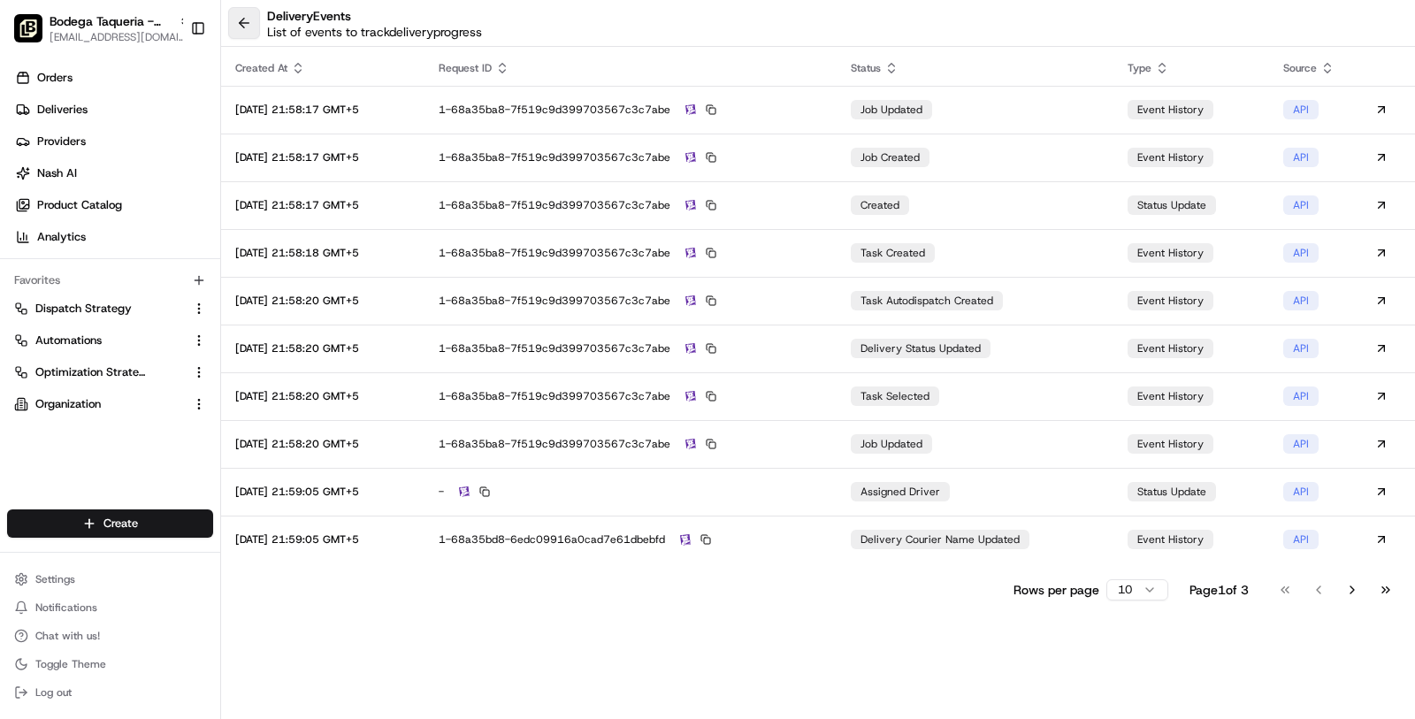
click at [247, 29] on button at bounding box center [244, 23] width 32 height 32
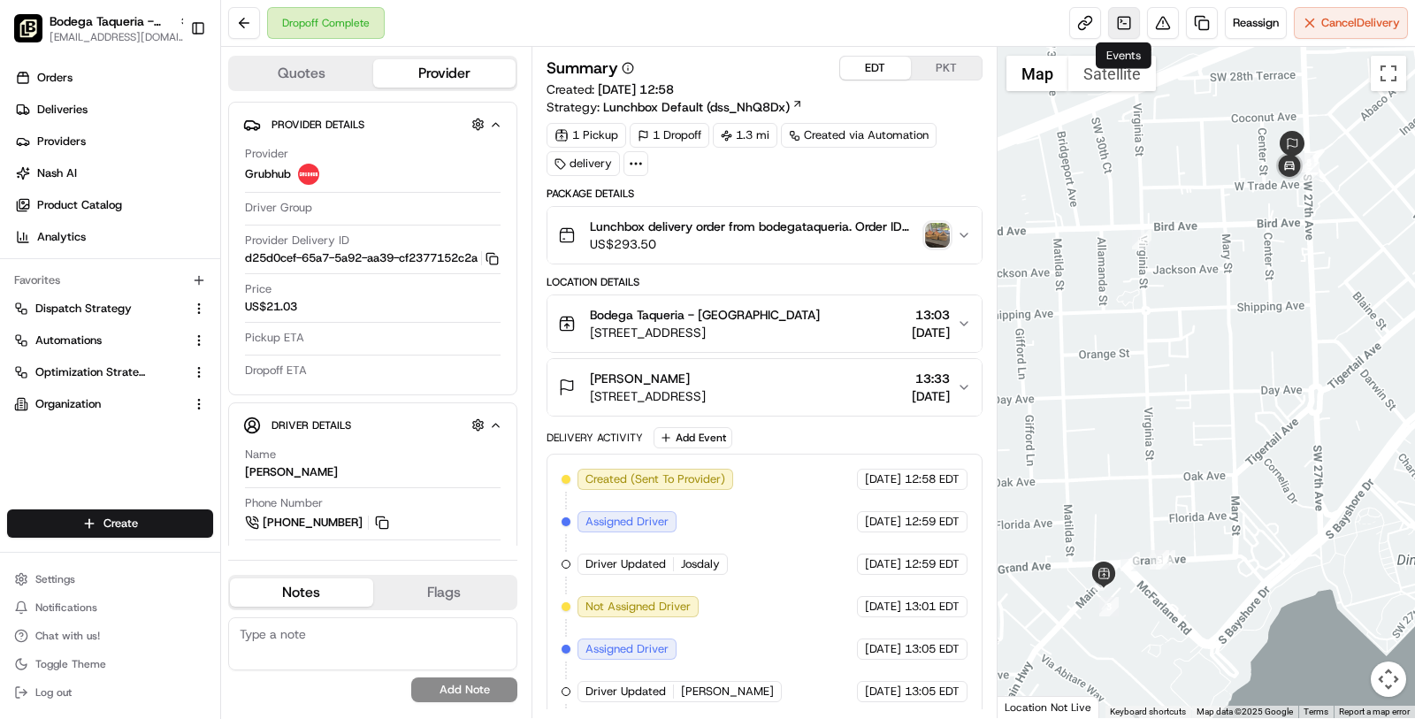
click at [1122, 25] on link at bounding box center [1124, 23] width 32 height 32
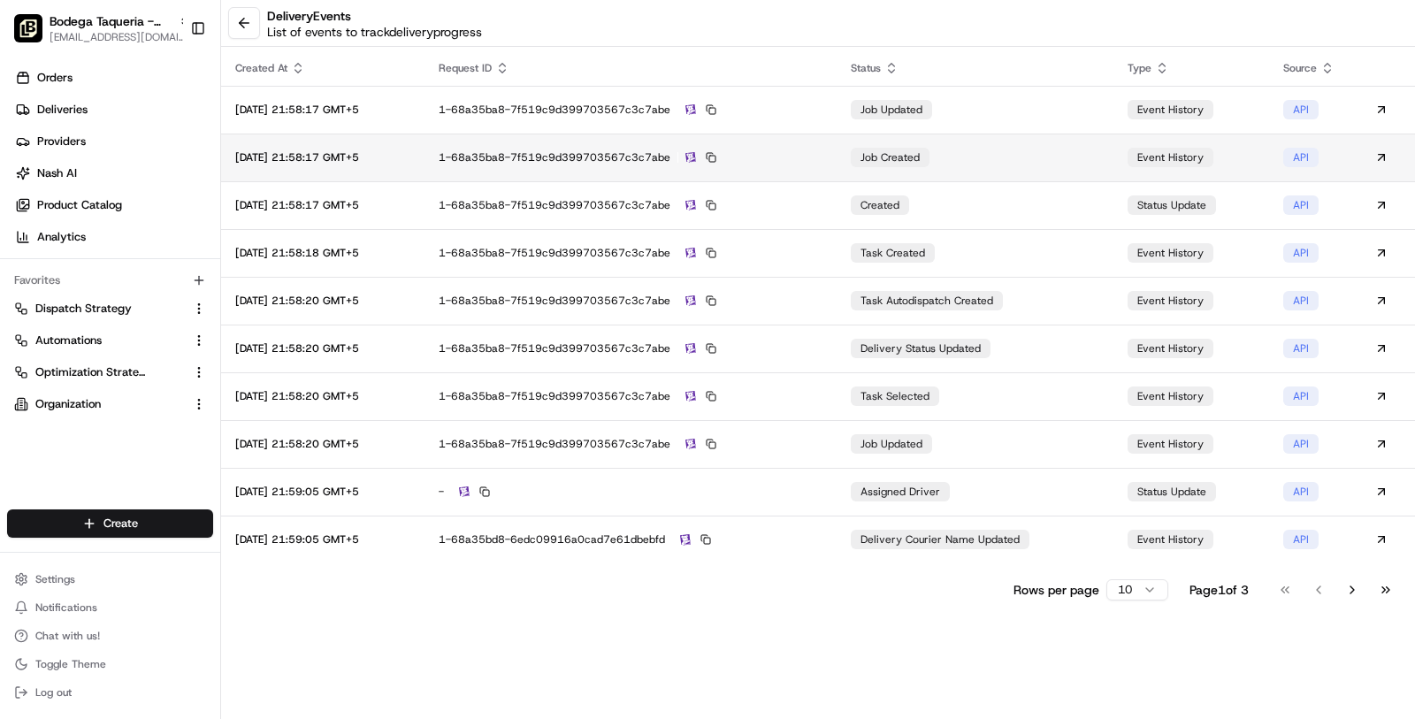
click at [837, 165] on td "1-68a35ba8-7f519c9d399703567c3c7abe" at bounding box center [631, 158] width 412 height 48
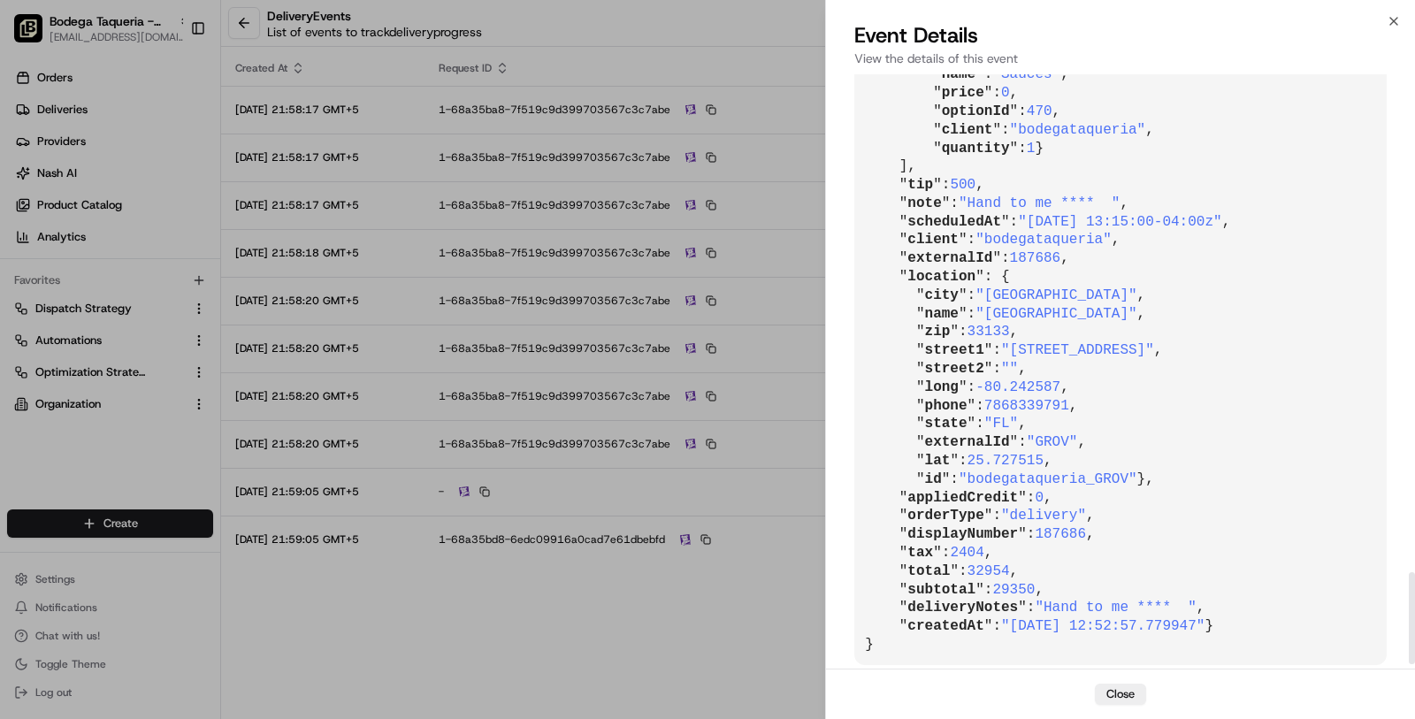
scroll to position [3239, 0]
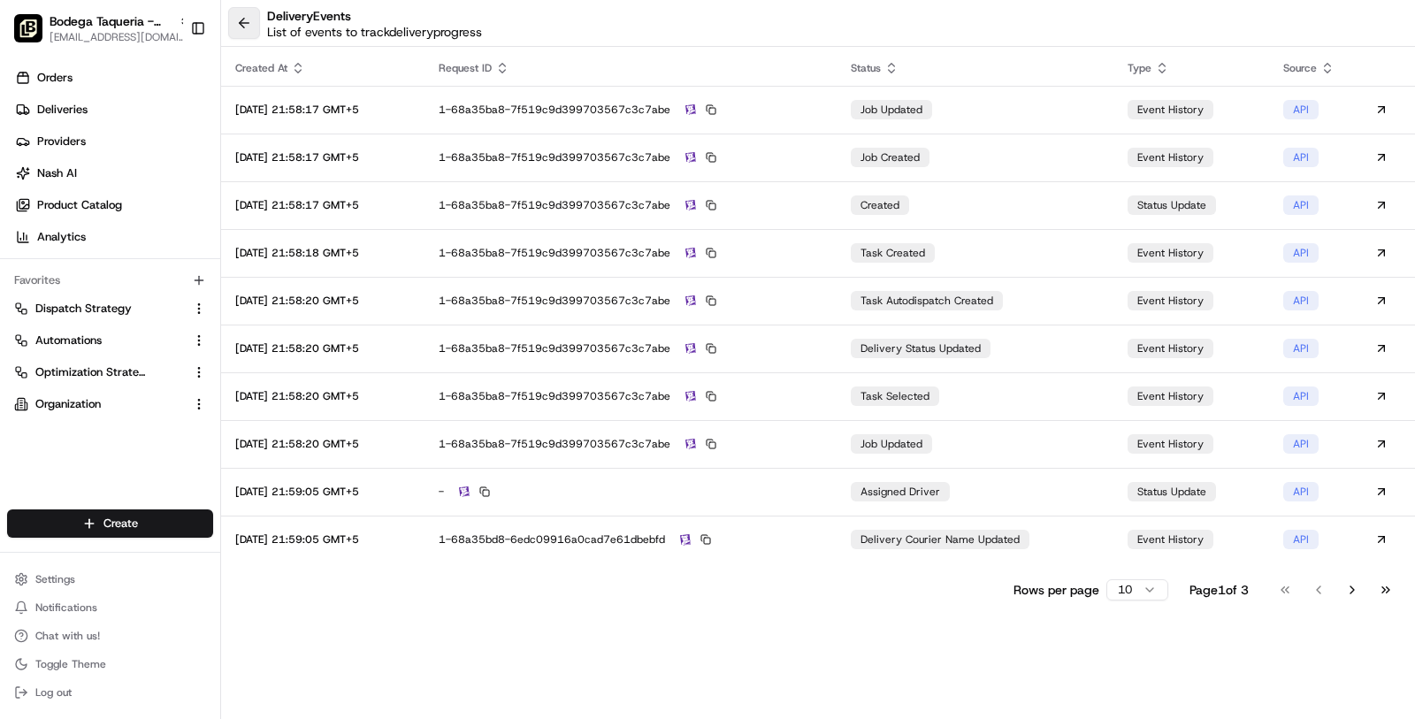
click at [258, 28] on button at bounding box center [244, 23] width 32 height 32
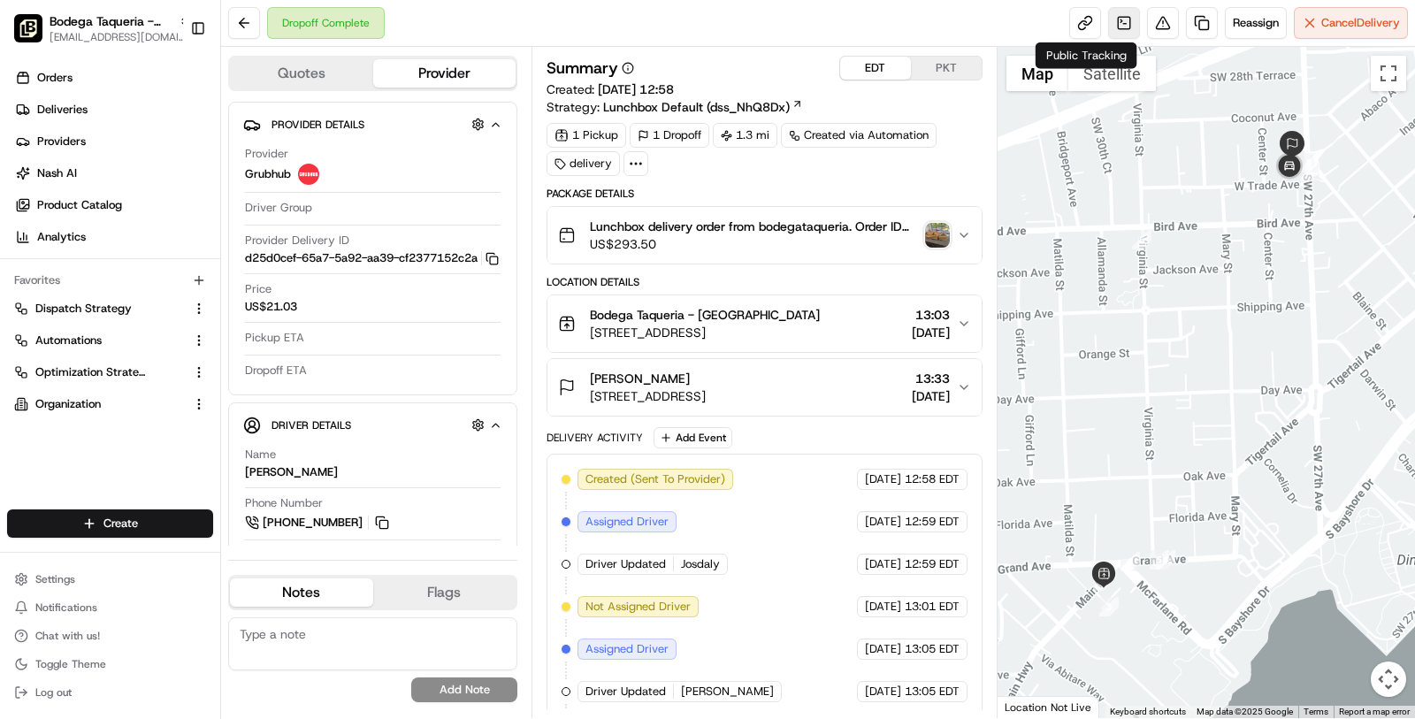
click at [1108, 20] on link at bounding box center [1124, 23] width 32 height 32
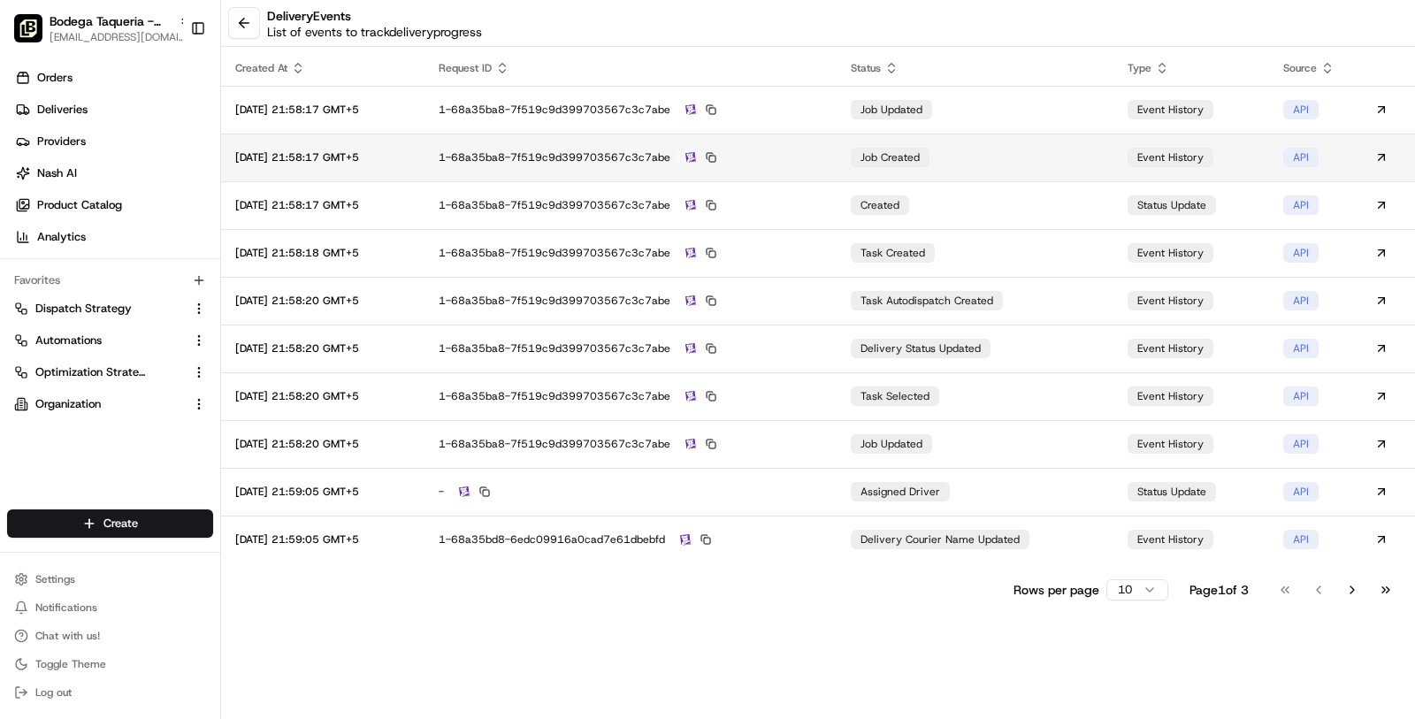
click at [822, 165] on td "1-68a35ba8-7f519c9d399703567c3c7abe" at bounding box center [631, 158] width 412 height 48
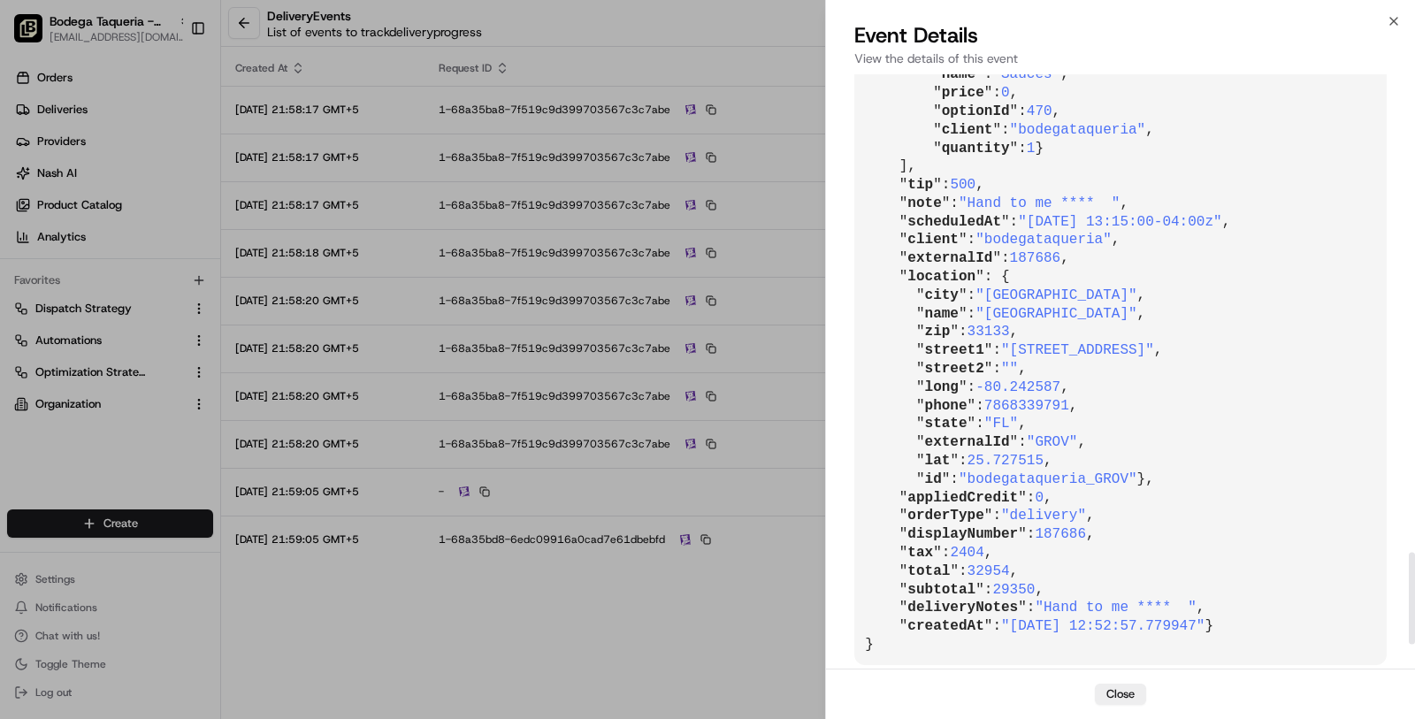
scroll to position [2990, 0]
drag, startPoint x: 1124, startPoint y: 433, endPoint x: 1173, endPoint y: 431, distance: 48.7
click at [1173, 230] on span ""[DATE] 13:15:00-04:00z"" at bounding box center [1119, 222] width 203 height 16
copy span "13:15"
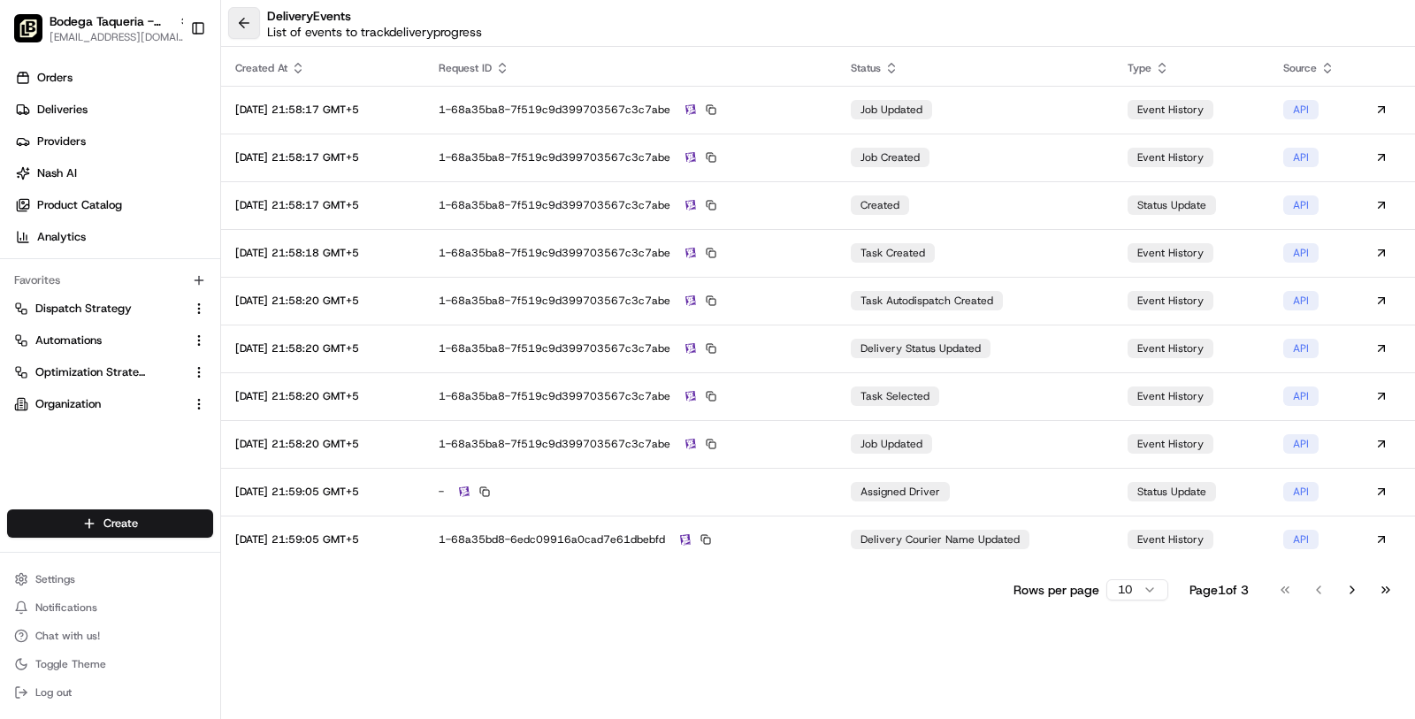
click at [253, 28] on button at bounding box center [244, 23] width 32 height 32
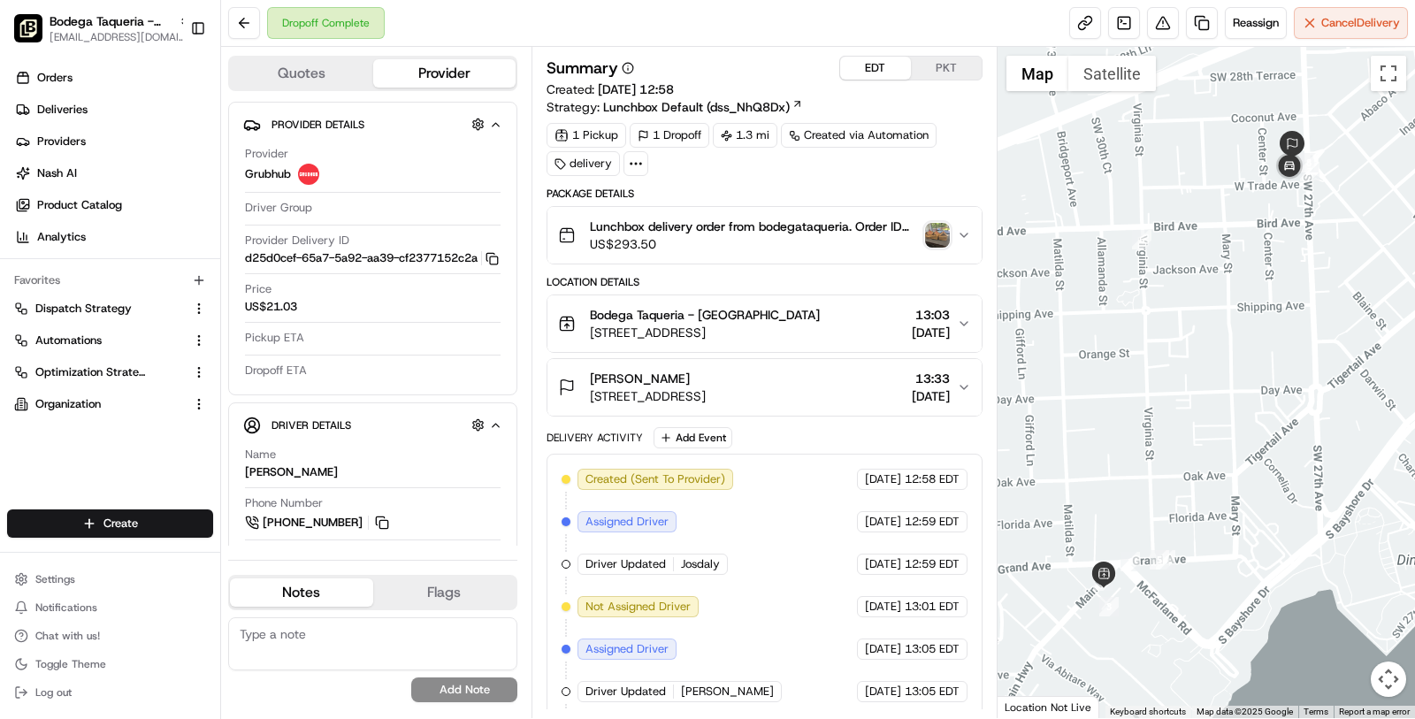
click at [706, 387] on span "[STREET_ADDRESS]" at bounding box center [648, 396] width 116 height 18
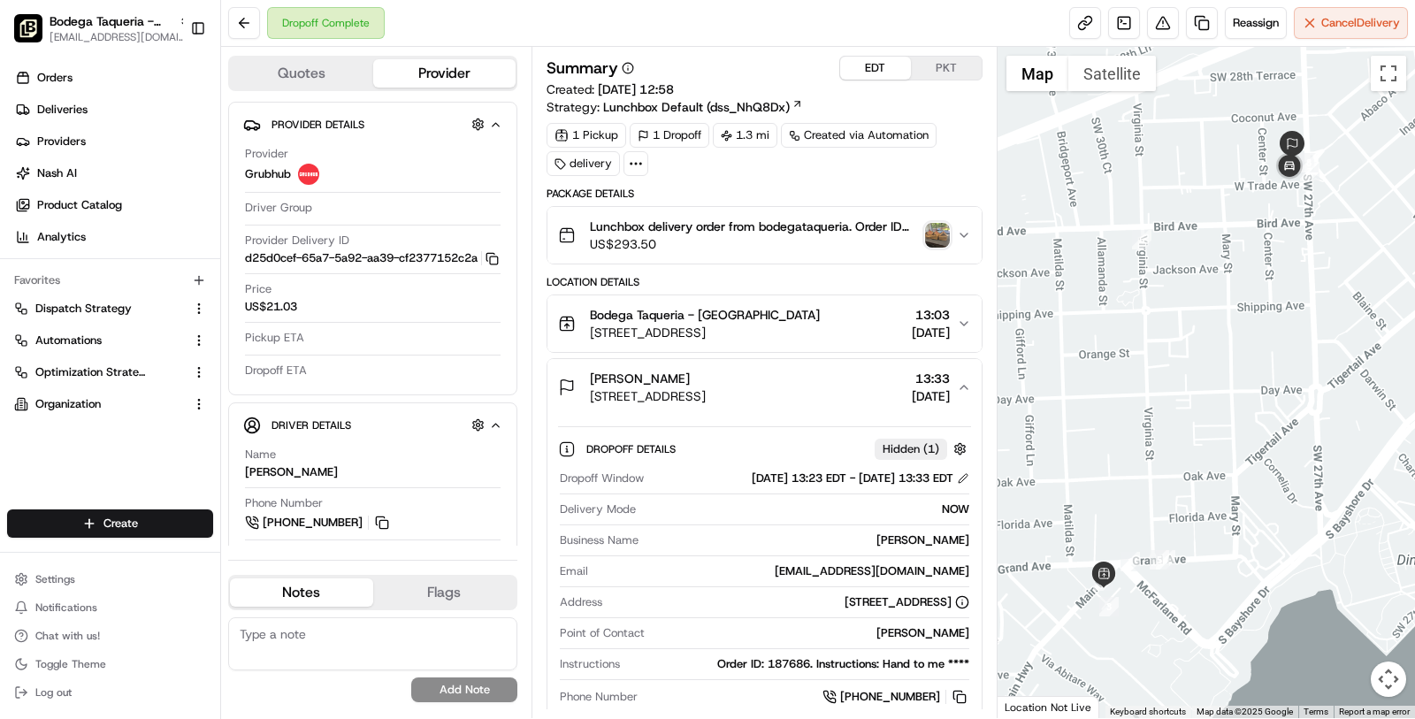
click at [806, 295] on button "[GEOGRAPHIC_DATA] - [GEOGRAPHIC_DATA] [STREET_ADDRESS] 13:03 [DATE]" at bounding box center [764, 323] width 434 height 57
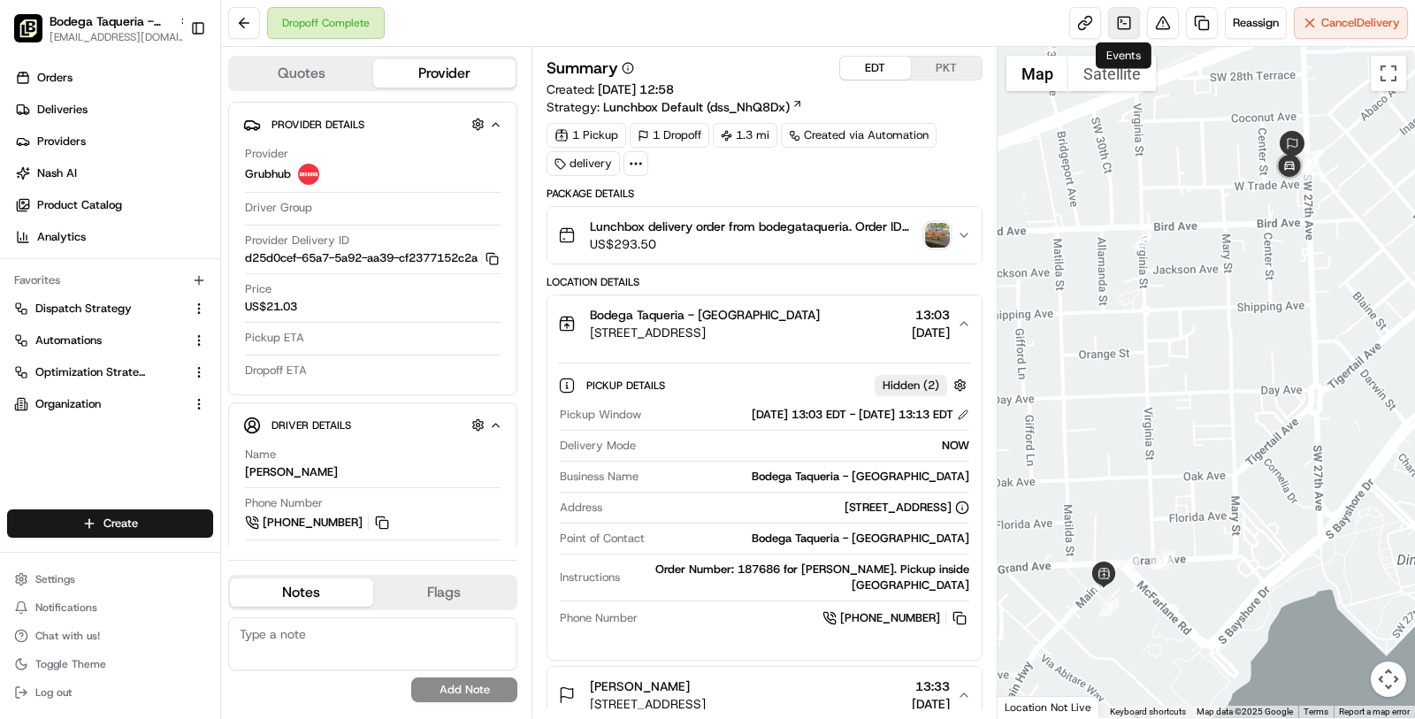
click at [1123, 27] on link at bounding box center [1124, 23] width 32 height 32
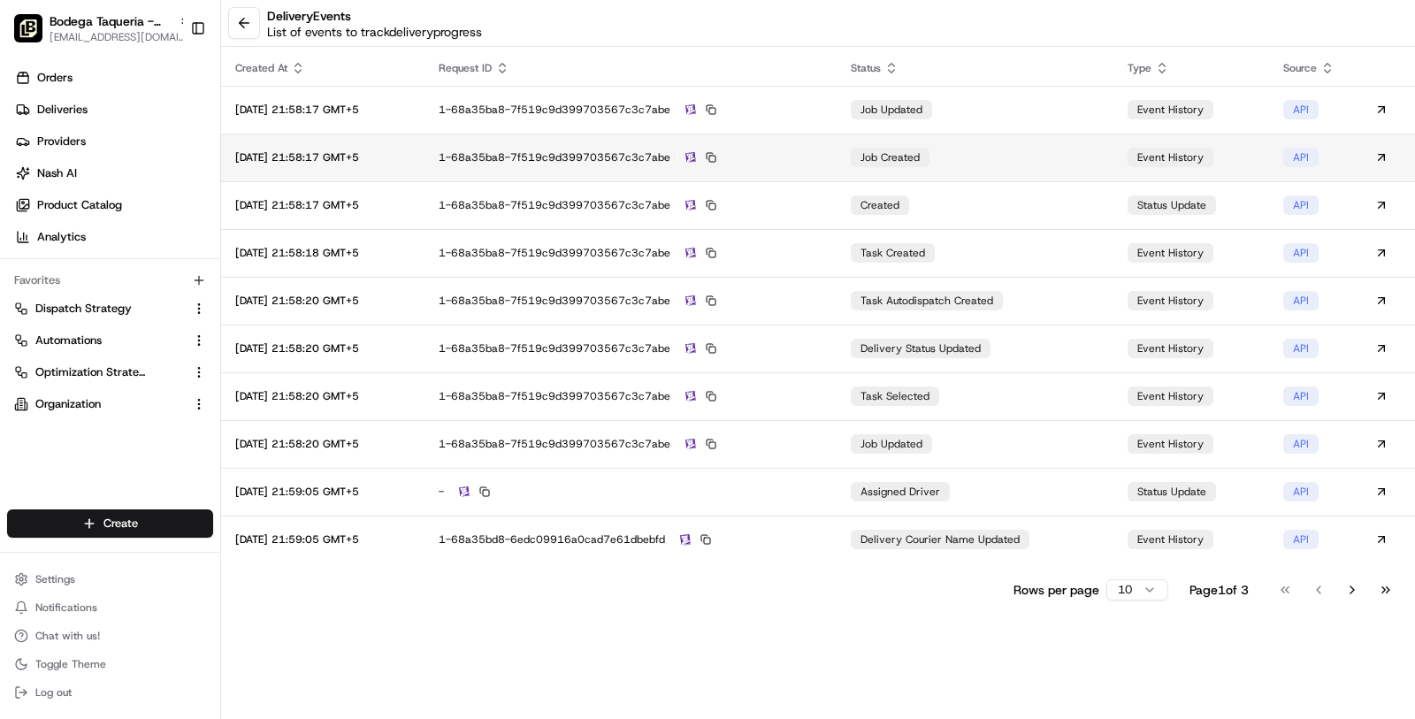
click at [822, 158] on div "1-68a35ba8-7f519c9d399703567c3c7abe" at bounding box center [631, 157] width 384 height 16
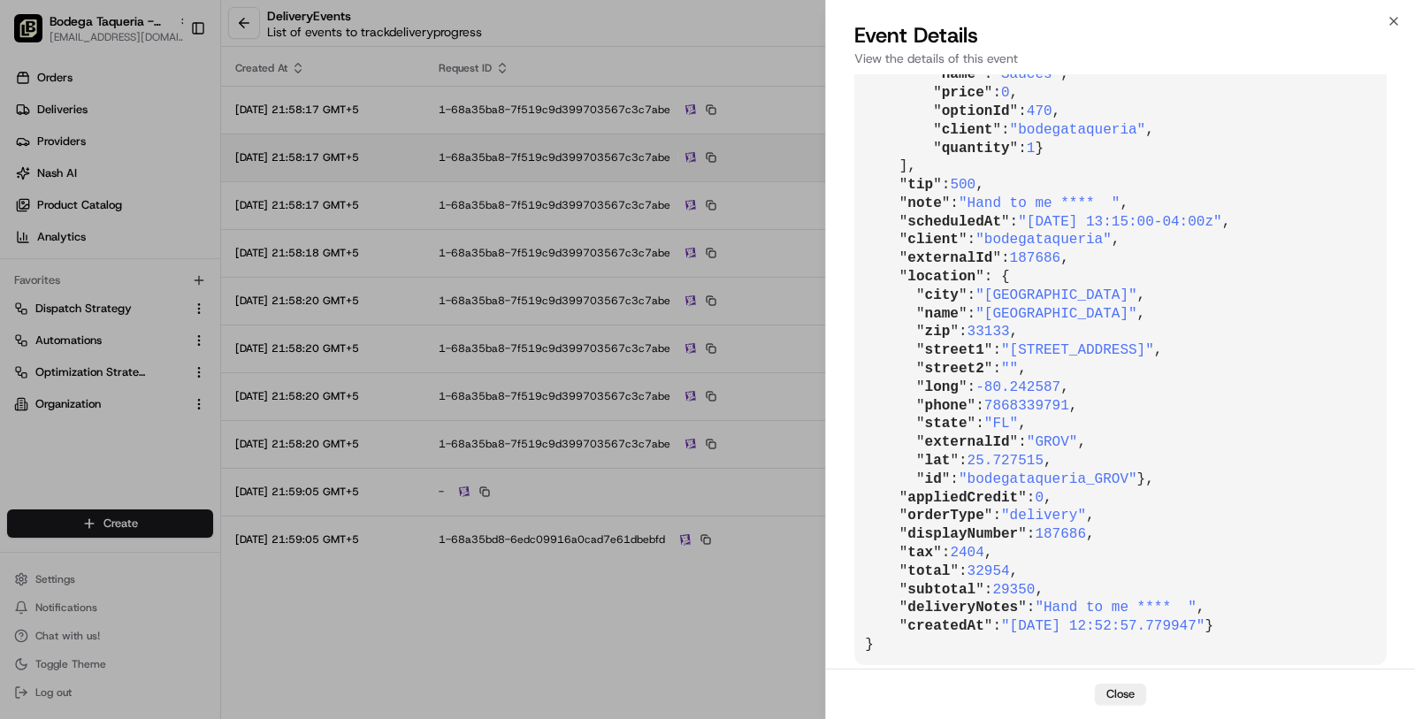
scroll to position [3233, 0]
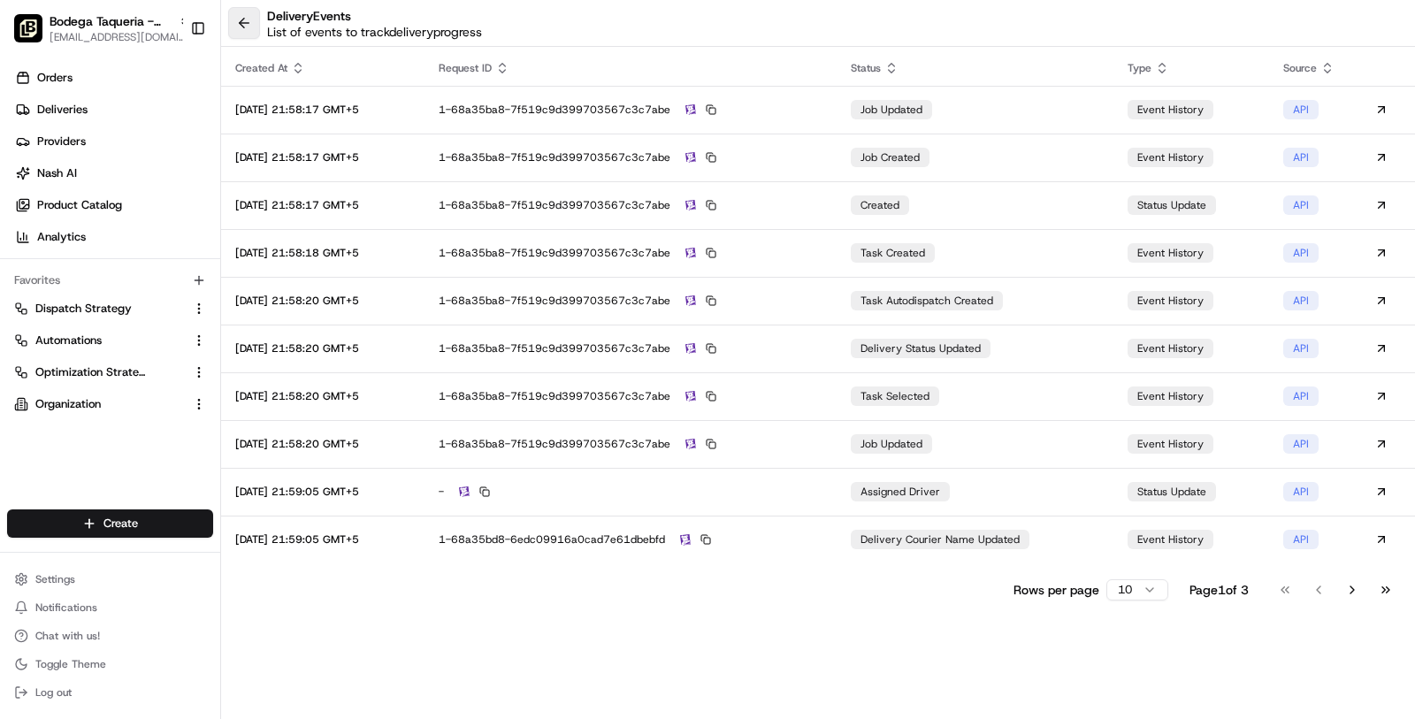
click at [231, 35] on button at bounding box center [244, 23] width 32 height 32
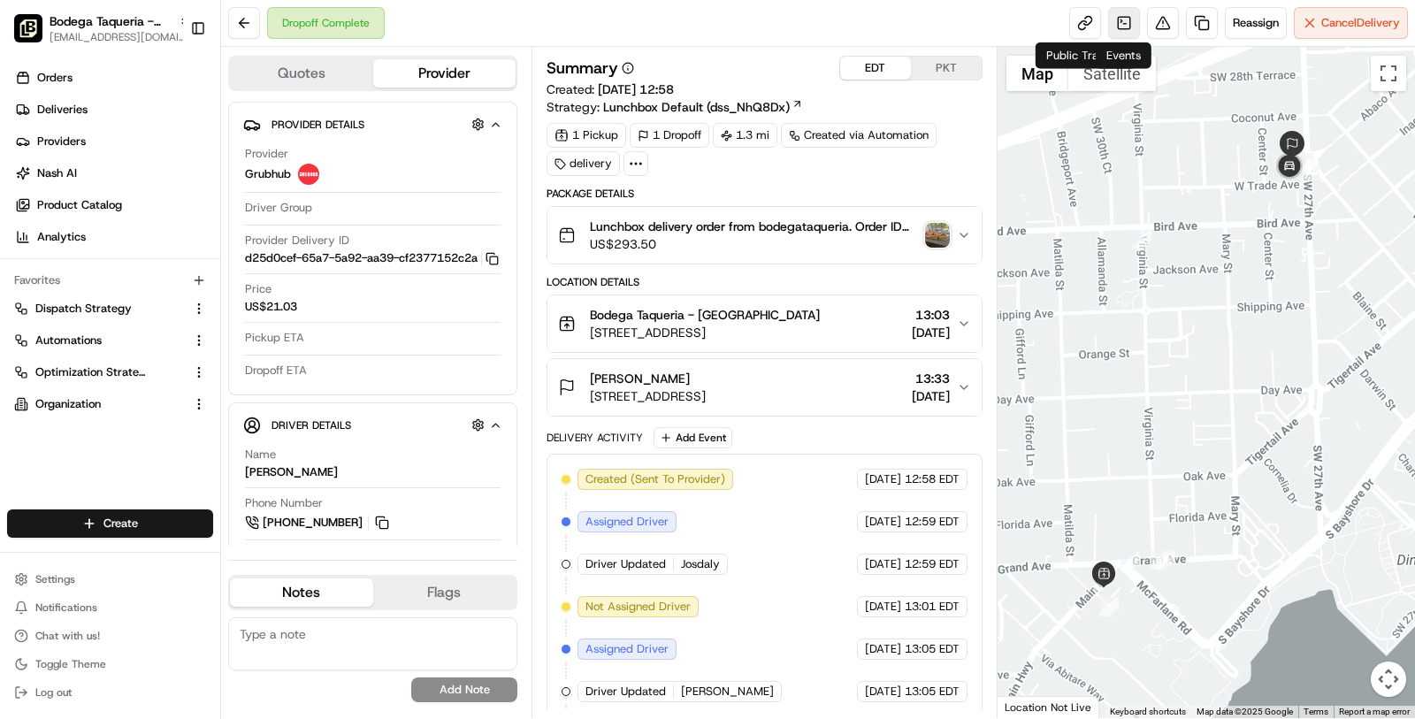
click at [1116, 24] on link at bounding box center [1124, 23] width 32 height 32
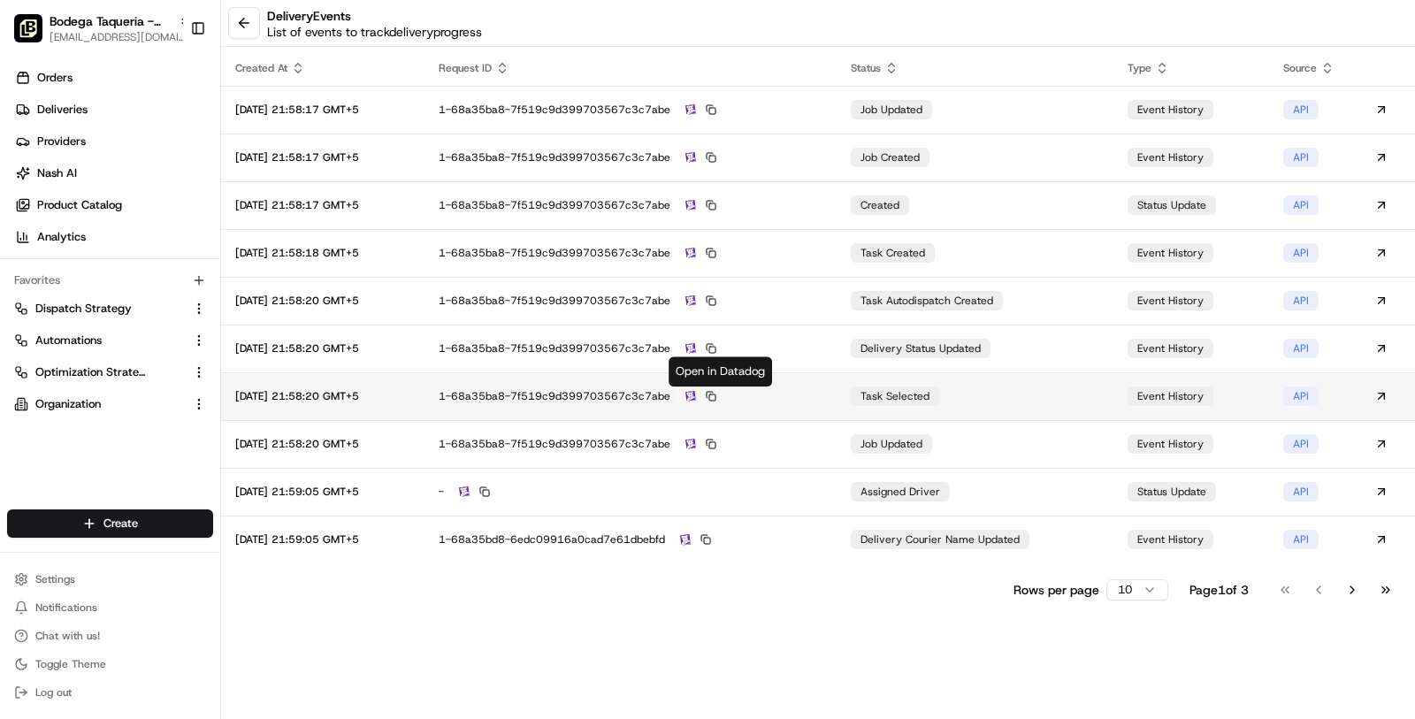
click at [696, 394] on img at bounding box center [690, 396] width 11 height 11
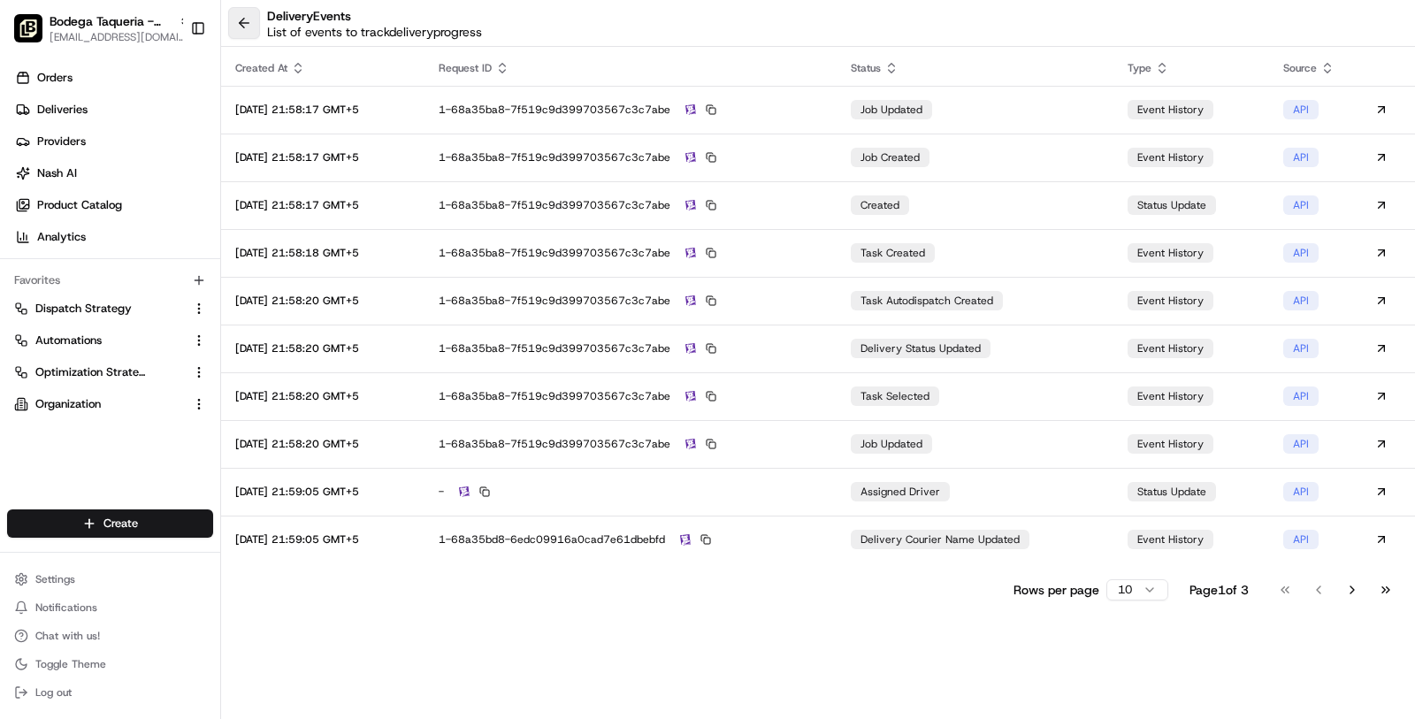
click at [240, 19] on button at bounding box center [244, 23] width 32 height 32
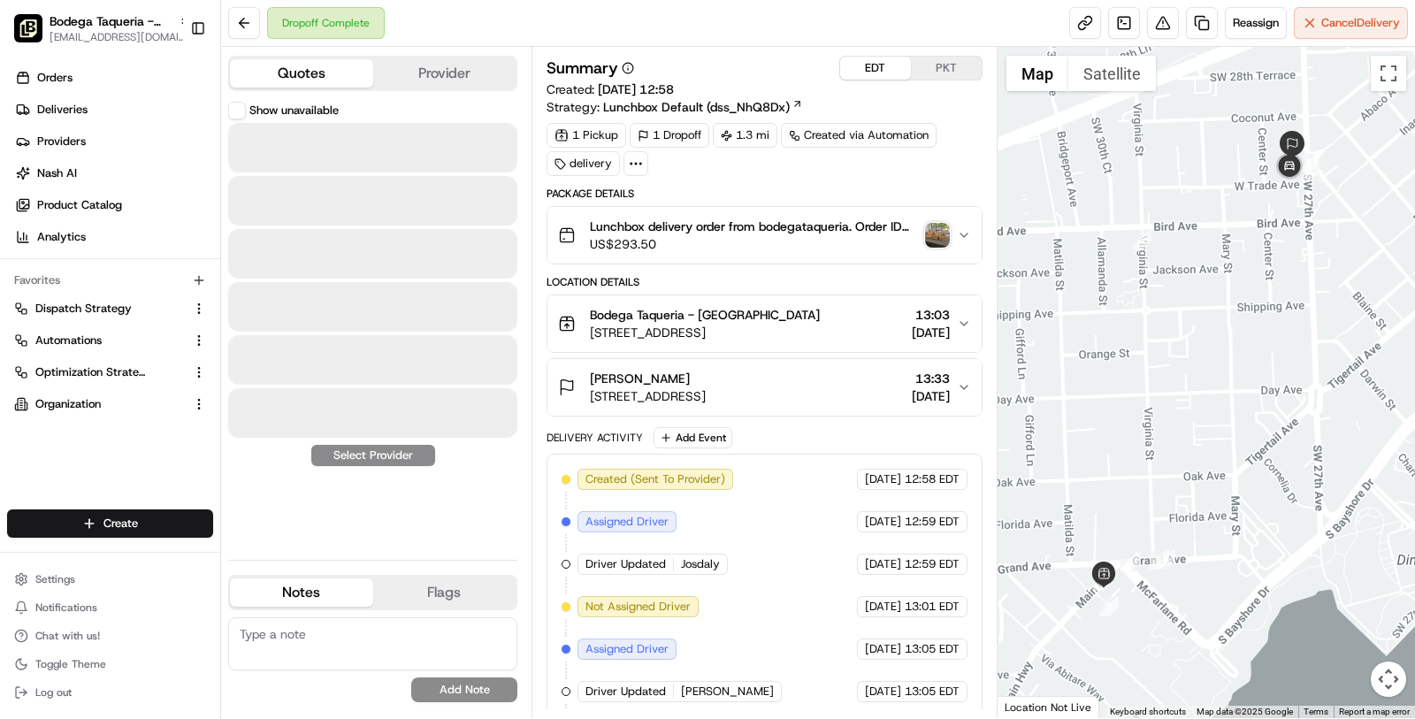
click at [297, 80] on button "Quotes" at bounding box center [301, 73] width 143 height 28
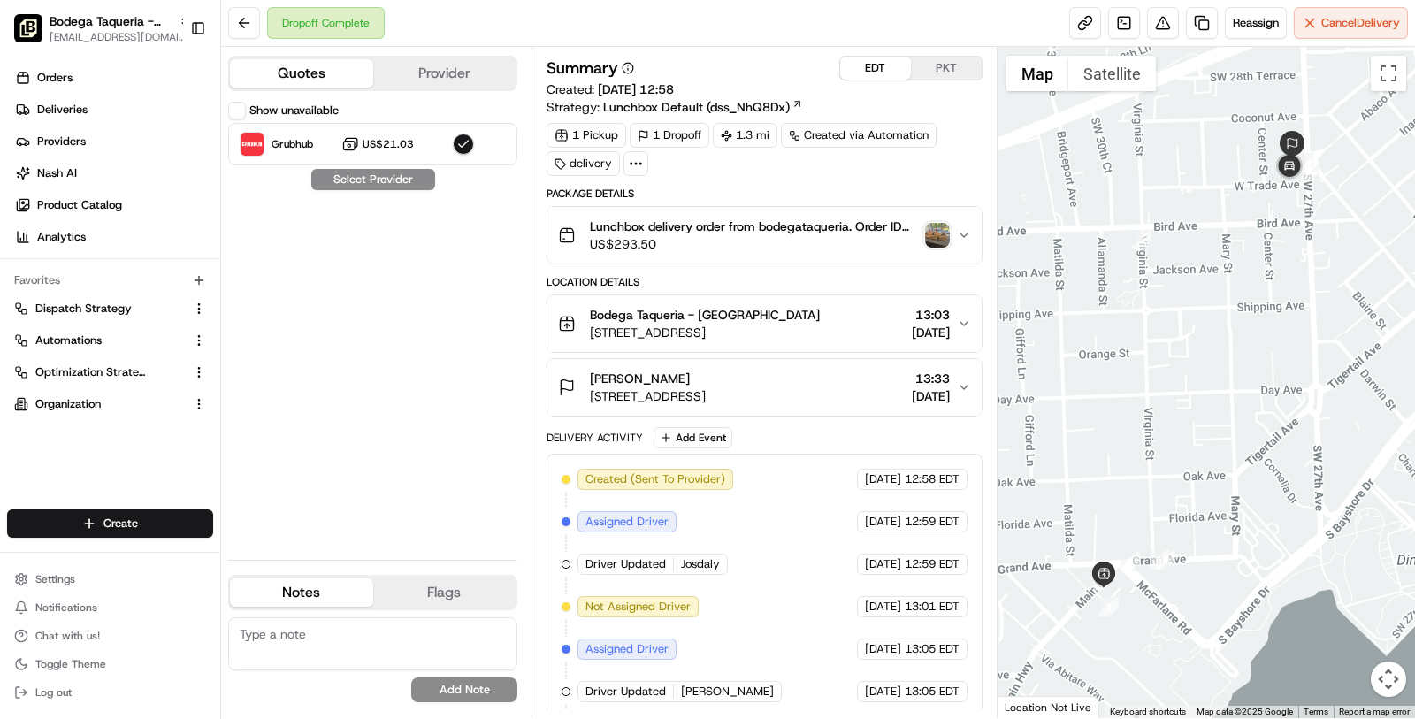
click at [239, 111] on button "Show unavailable" at bounding box center [237, 111] width 18 height 18
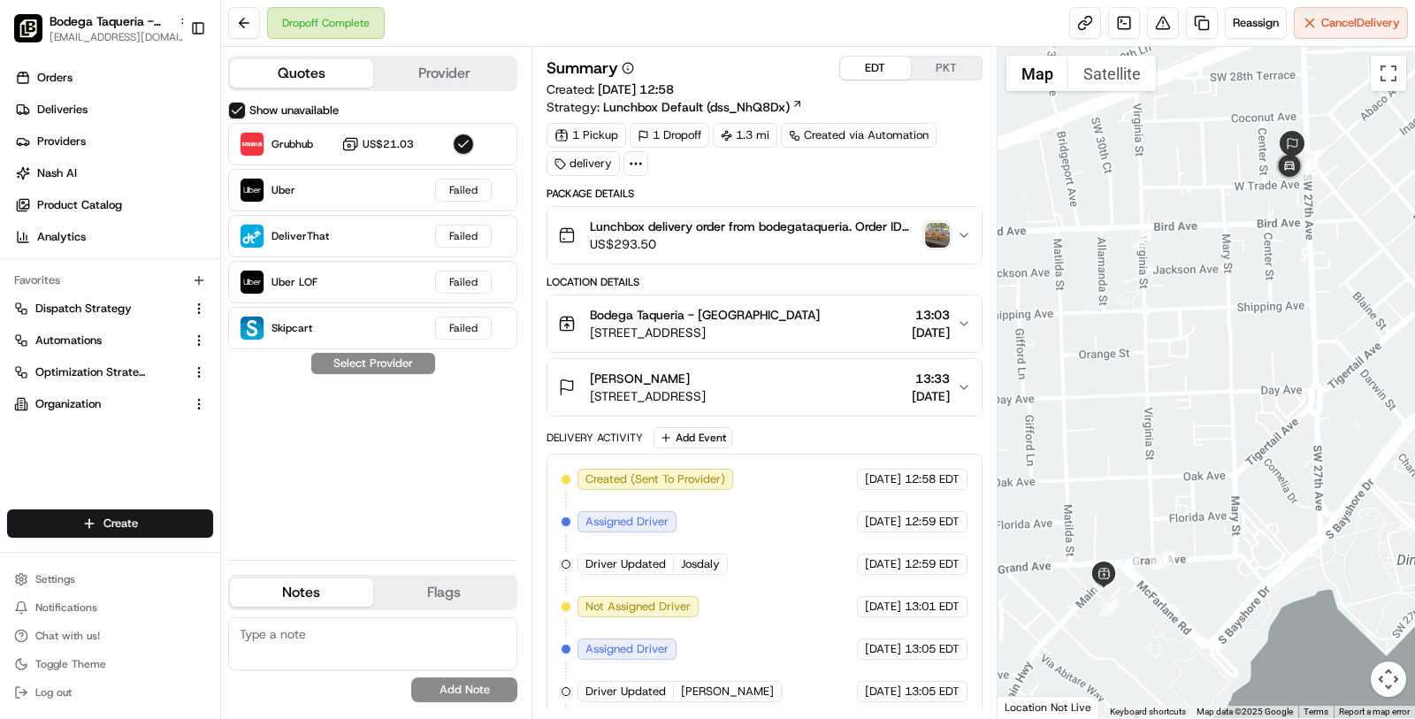
click at [467, 67] on button "Provider" at bounding box center [444, 73] width 143 height 28
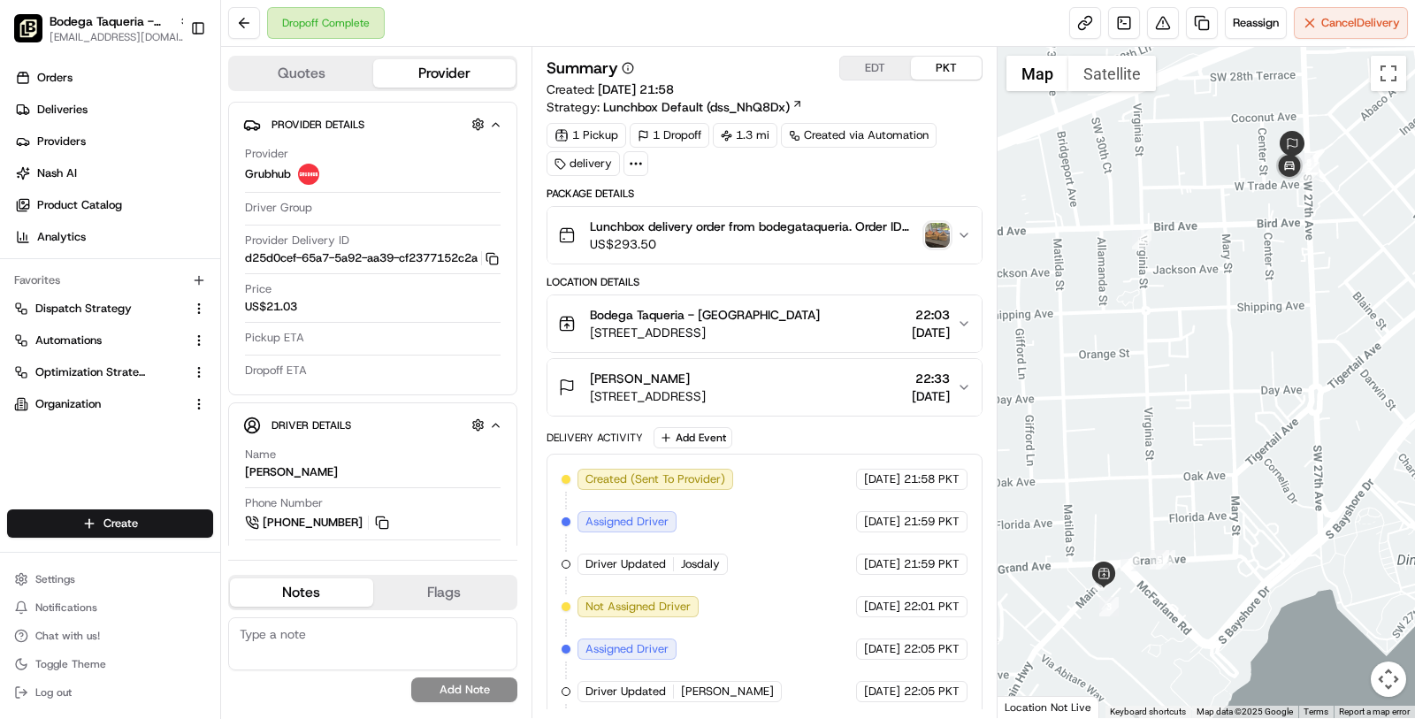
click at [935, 62] on button "PKT" at bounding box center [946, 68] width 71 height 23
click at [865, 70] on button "EDT" at bounding box center [875, 68] width 71 height 23
click at [861, 82] on div "Summary EDT PKT Created: [DATE] 12:58 Strategy: Lunchbox Default (dss_NhQ8Dx)" at bounding box center [765, 86] width 436 height 60
click at [861, 75] on button "EDT" at bounding box center [875, 68] width 71 height 23
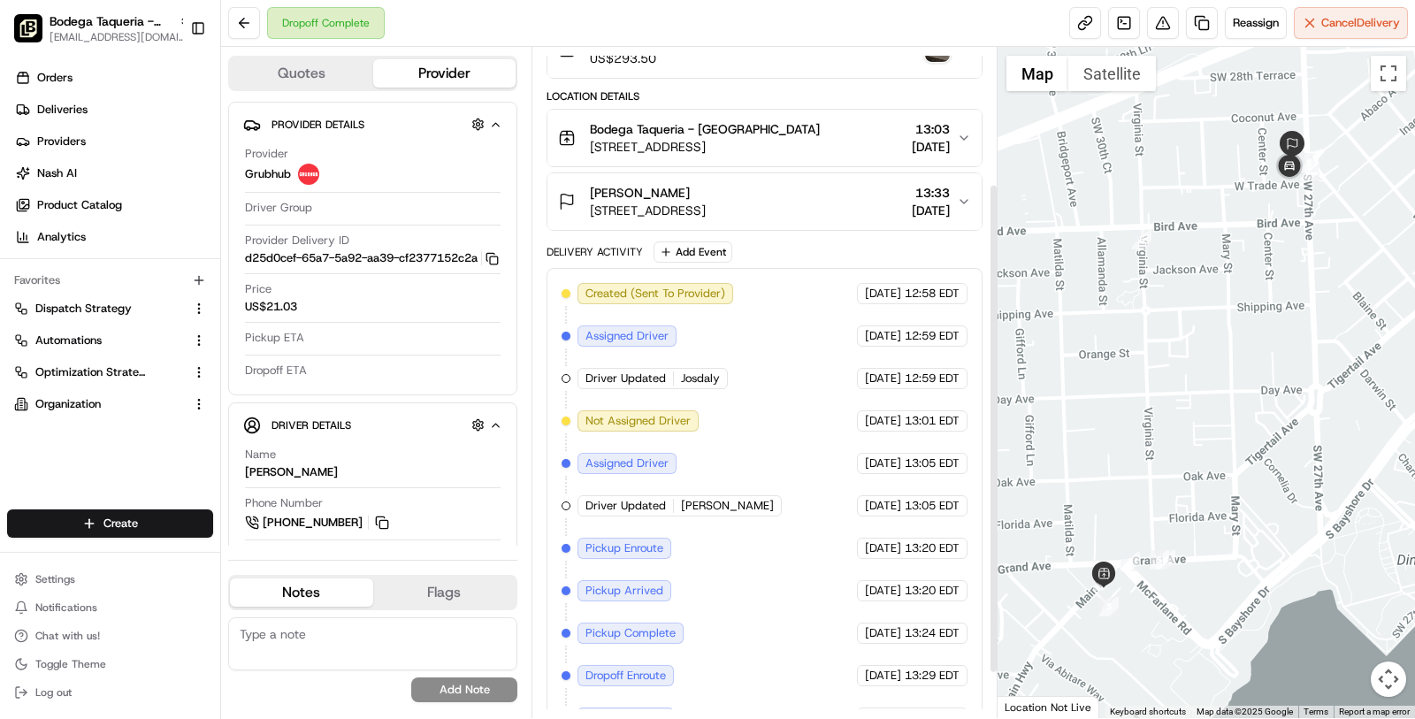
scroll to position [181, 0]
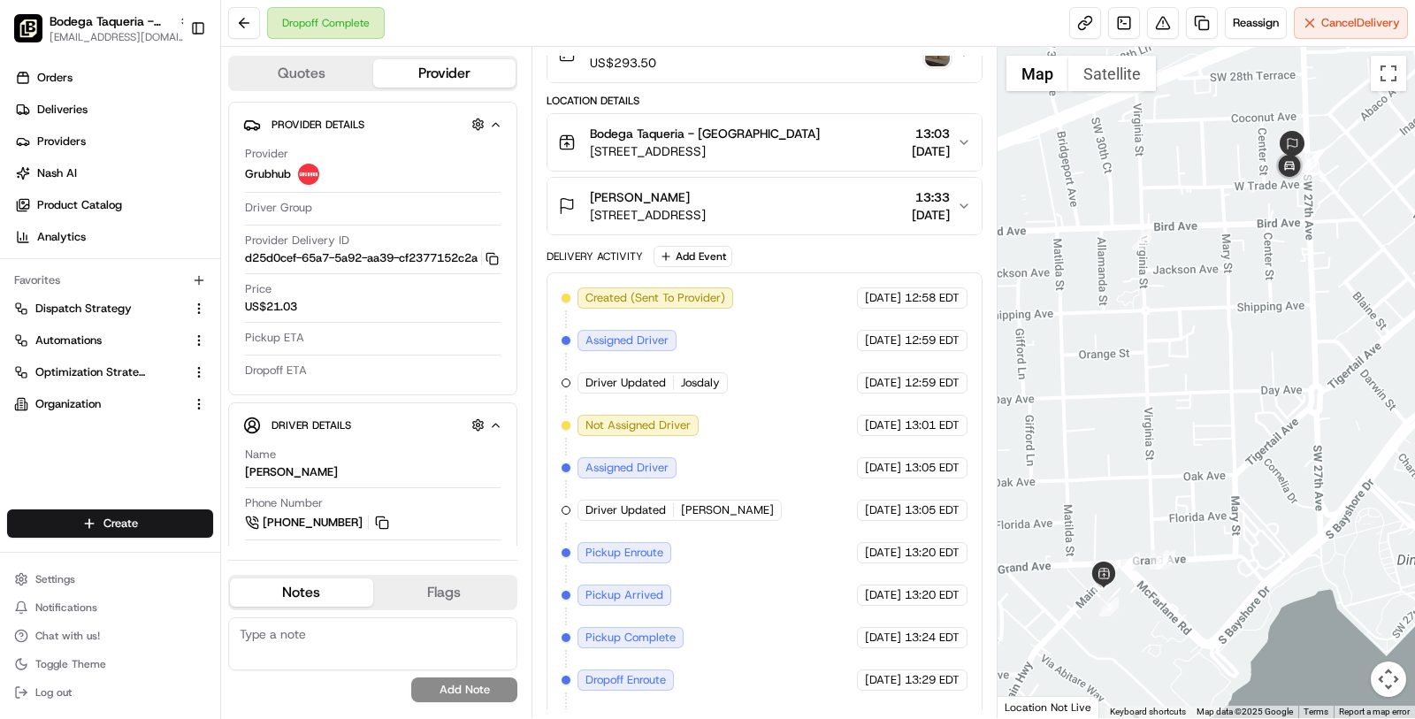
click at [706, 209] on span "[STREET_ADDRESS]" at bounding box center [648, 215] width 116 height 18
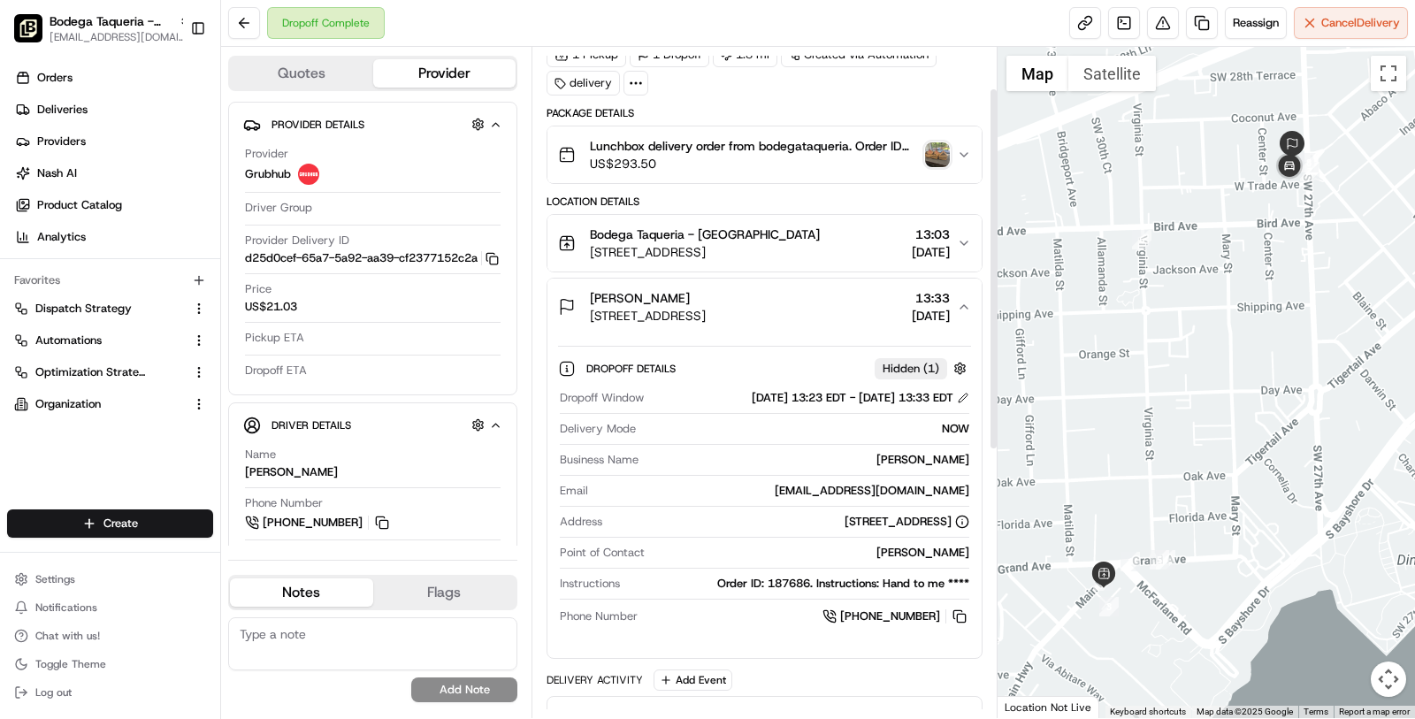
scroll to position [77, 0]
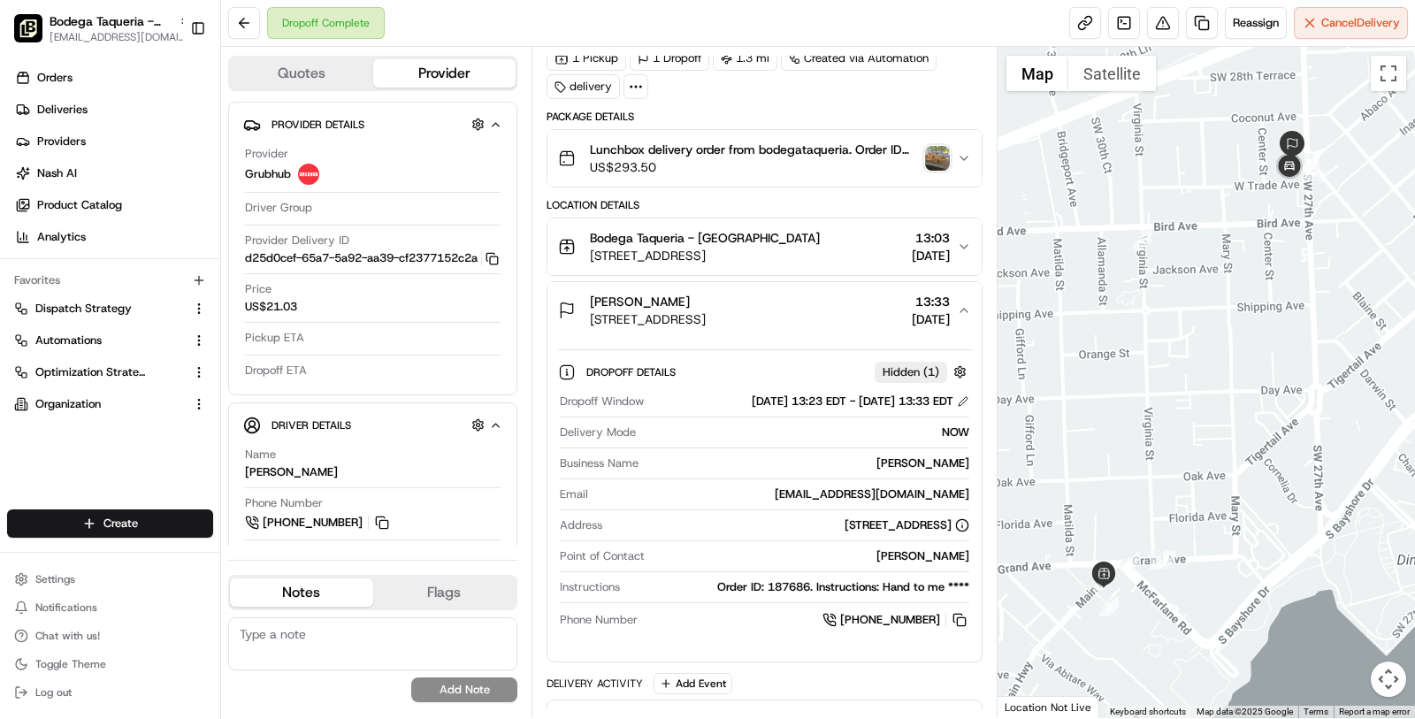
click at [857, 223] on button "[GEOGRAPHIC_DATA] - [GEOGRAPHIC_DATA] [STREET_ADDRESS] 13:03 [DATE]" at bounding box center [764, 246] width 434 height 57
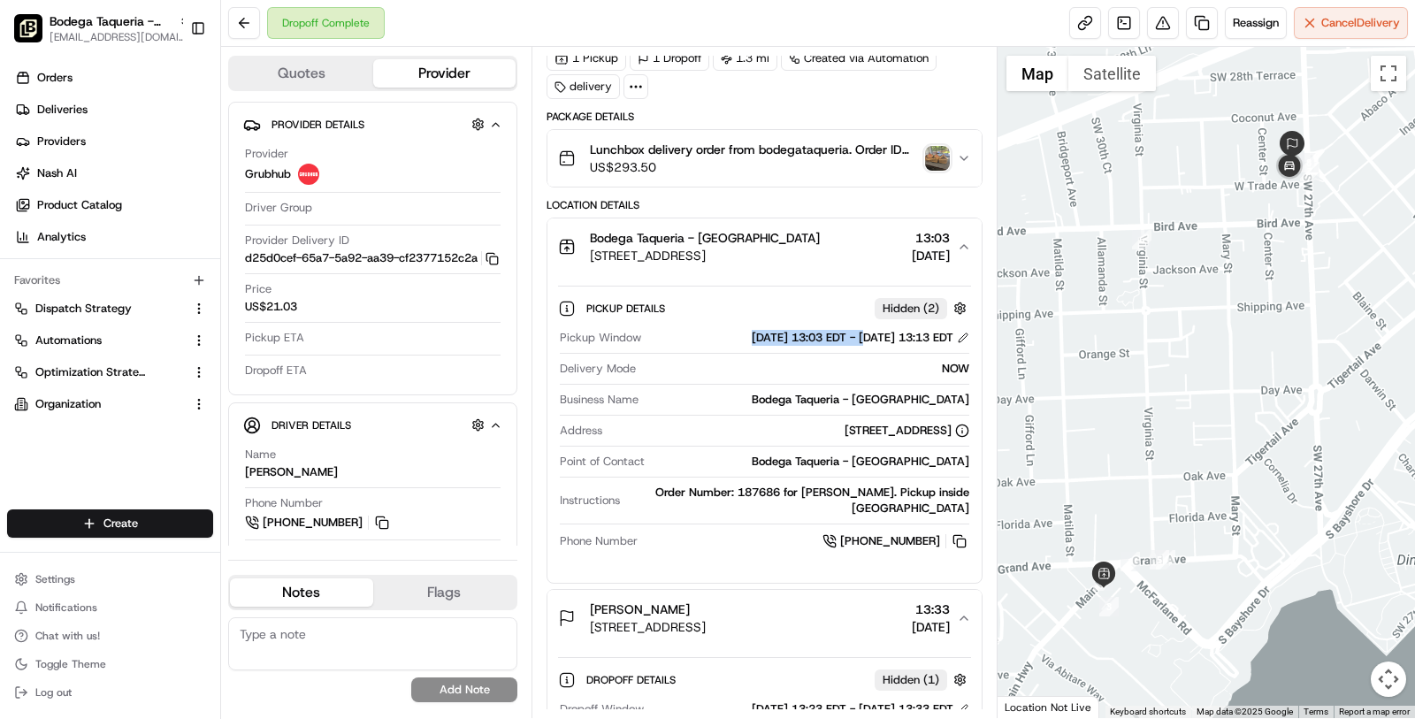
drag, startPoint x: 809, startPoint y: 331, endPoint x: 682, endPoint y: 331, distance: 127.4
click at [752, 331] on div "[DATE] 13:03 EDT - [DATE] 13:13 EDT" at bounding box center [861, 338] width 218 height 16
click at [752, 333] on div "[DATE] 13:03 EDT - [DATE] 13:13 EDT" at bounding box center [861, 338] width 218 height 16
drag, startPoint x: 755, startPoint y: 333, endPoint x: 810, endPoint y: 331, distance: 54.9
click at [810, 331] on div "[DATE] 13:03 EDT - [DATE] 13:13 EDT" at bounding box center [861, 338] width 218 height 16
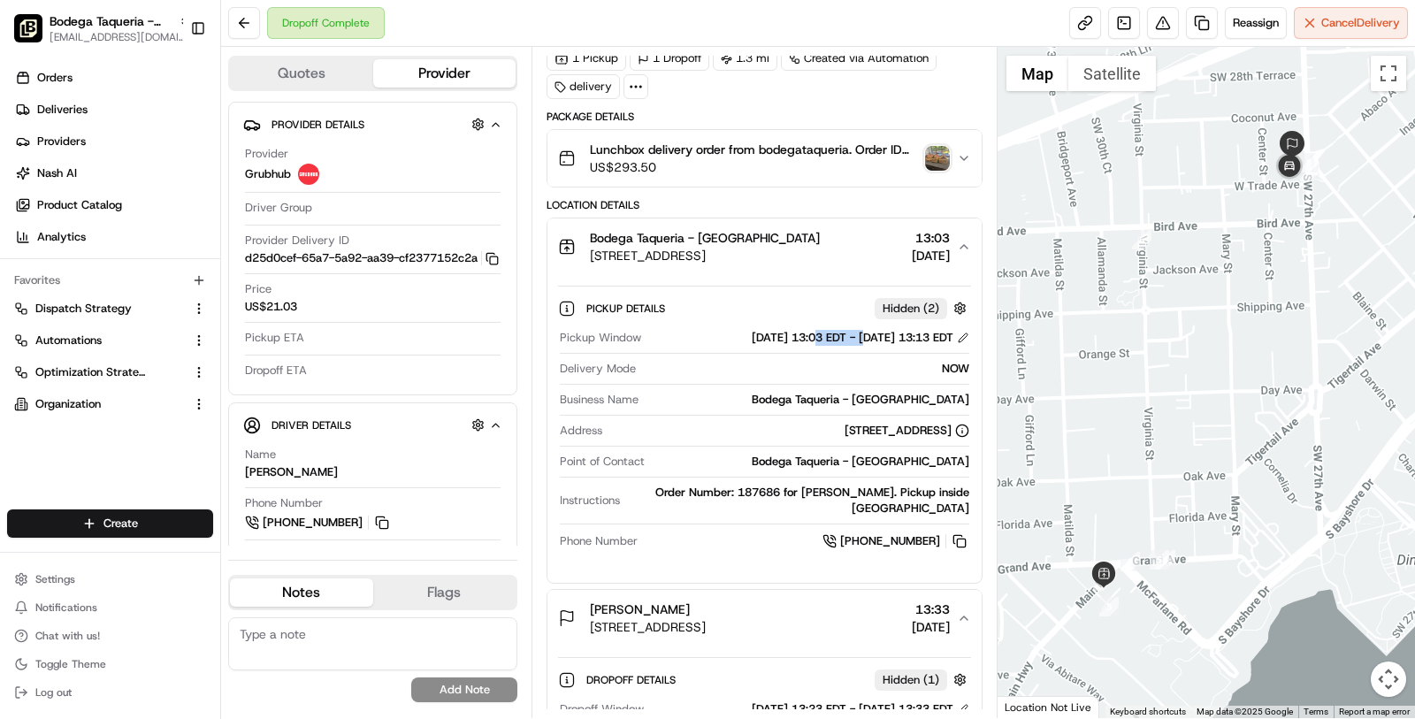
copy div "13:03 EDT"
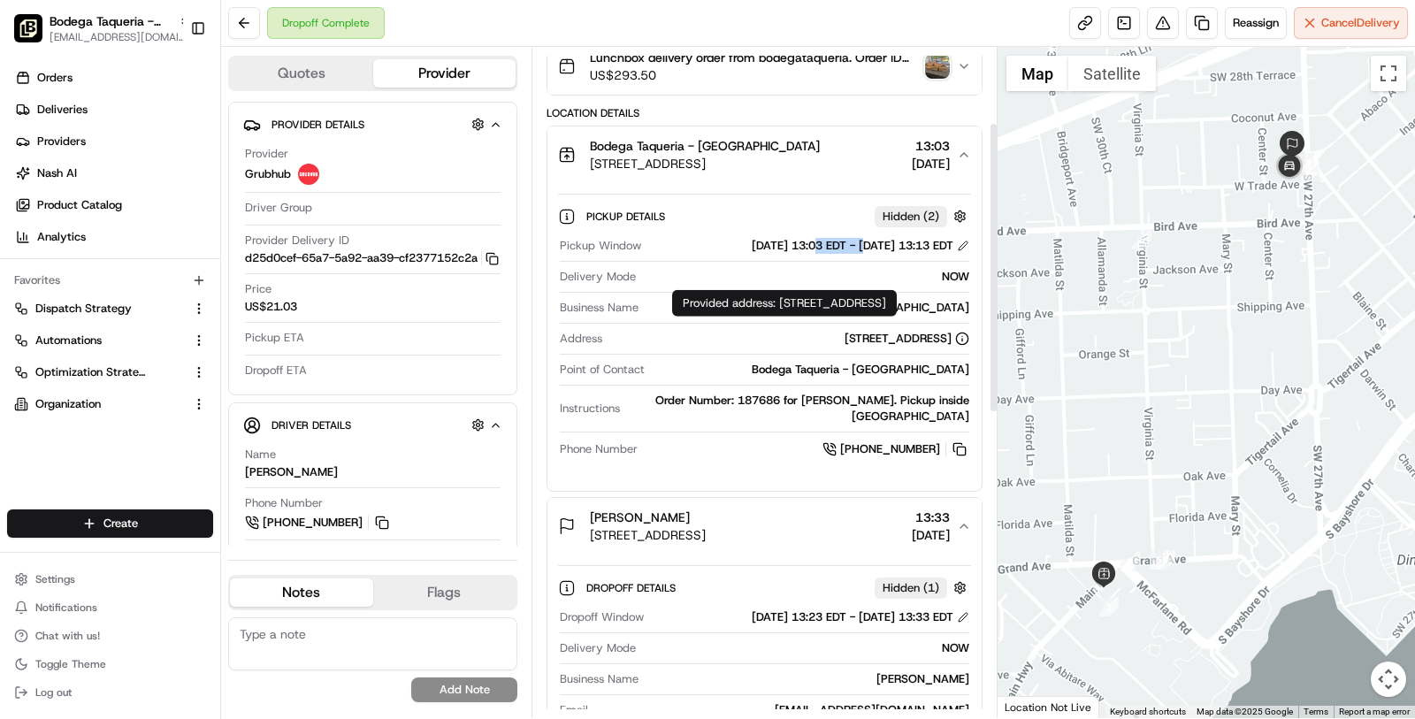
scroll to position [178, 0]
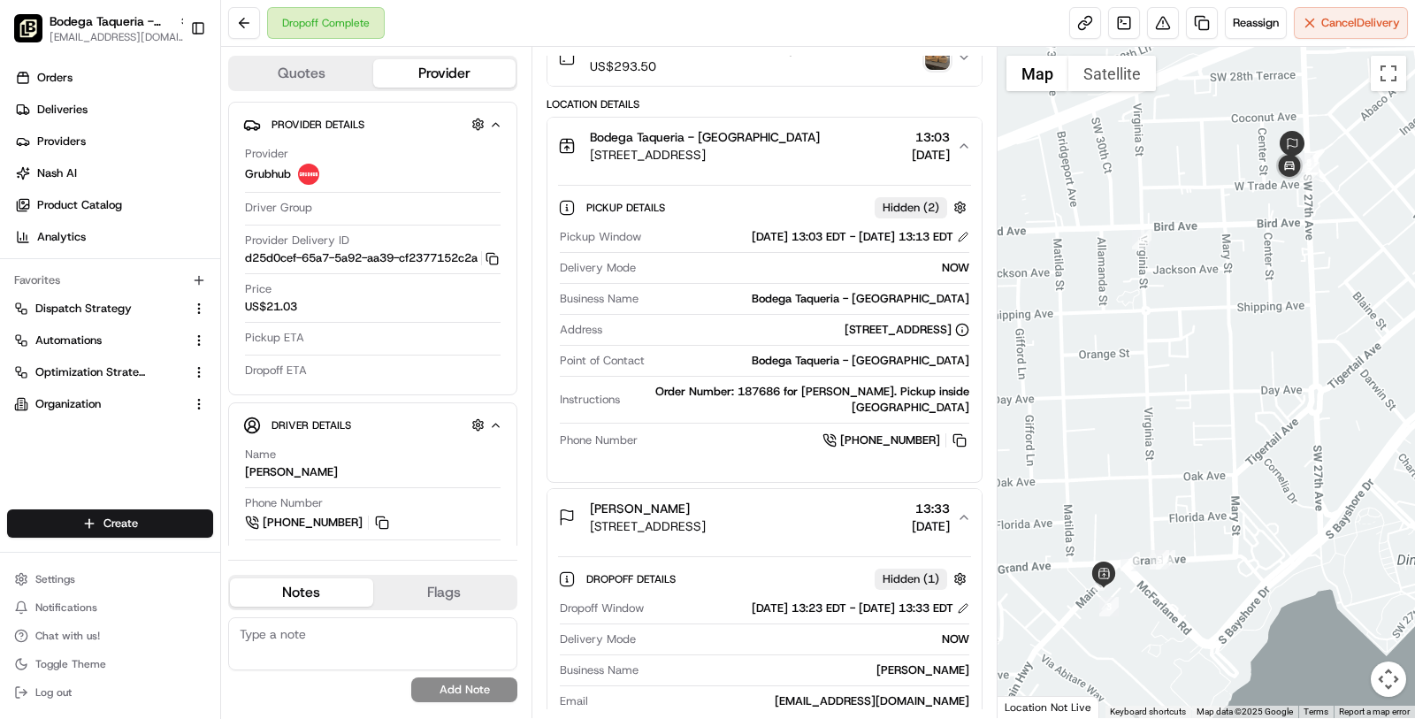
click at [930, 503] on span "13:33" at bounding box center [931, 509] width 38 height 18
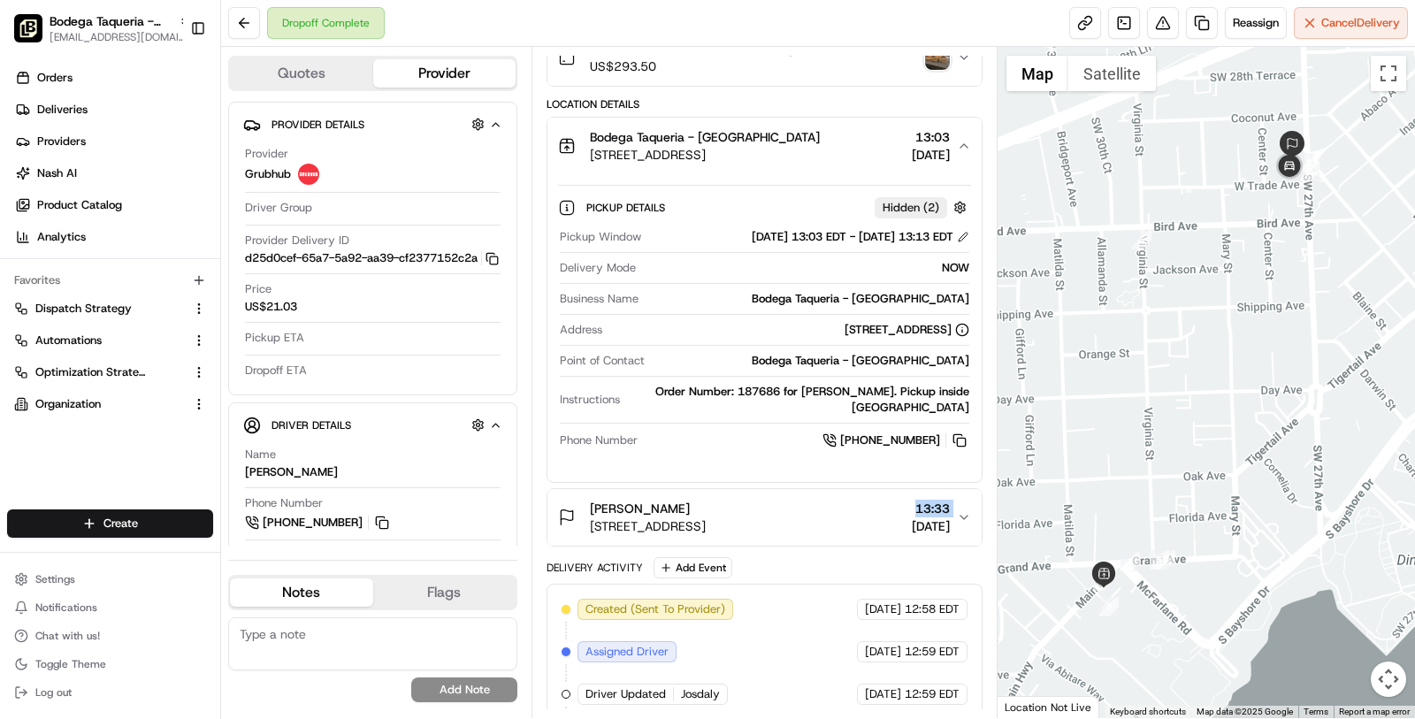
copy span "13:33"
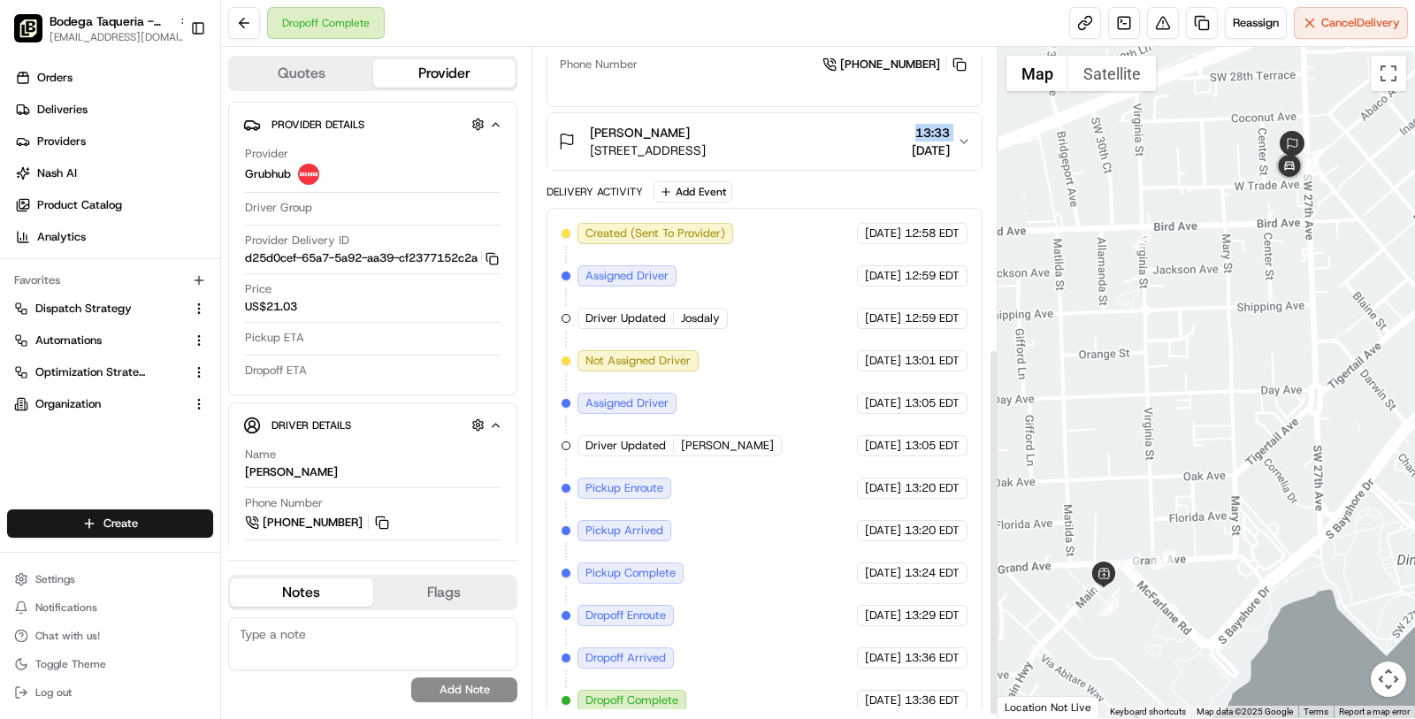
scroll to position [545, 0]
